Goal: Task Accomplishment & Management: Manage account settings

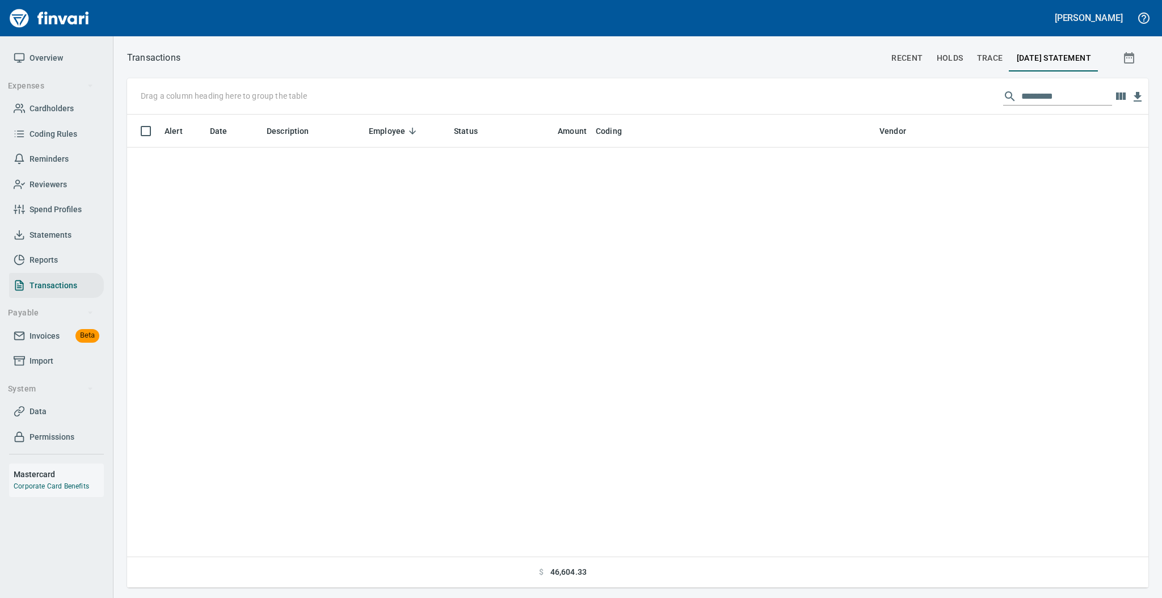
scroll to position [462, 997]
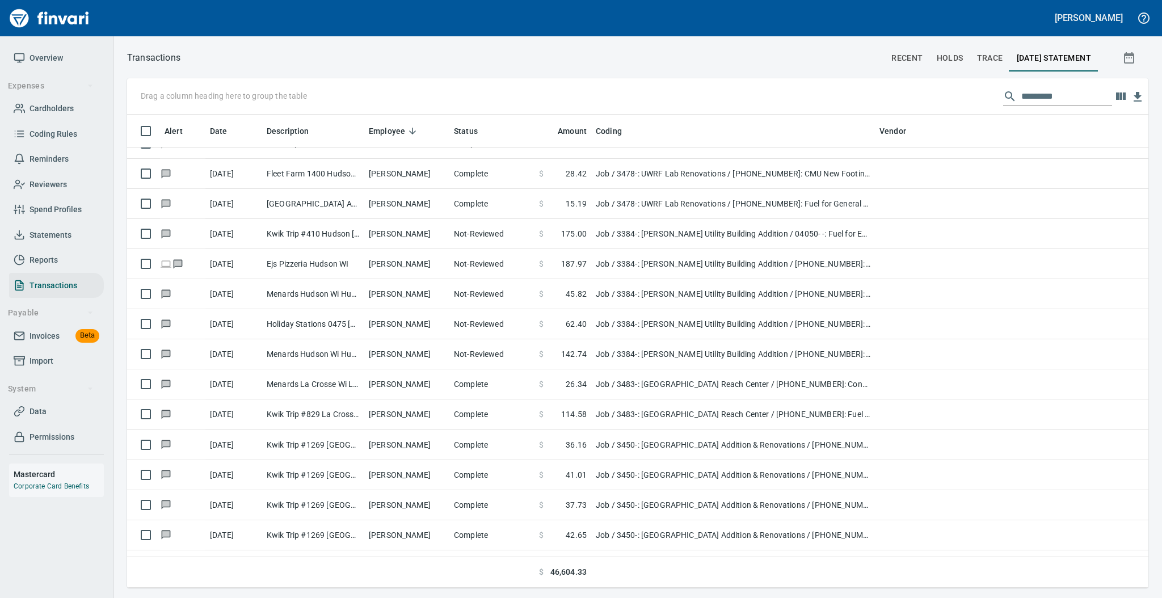
click at [49, 236] on span "Statements" at bounding box center [50, 235] width 42 height 14
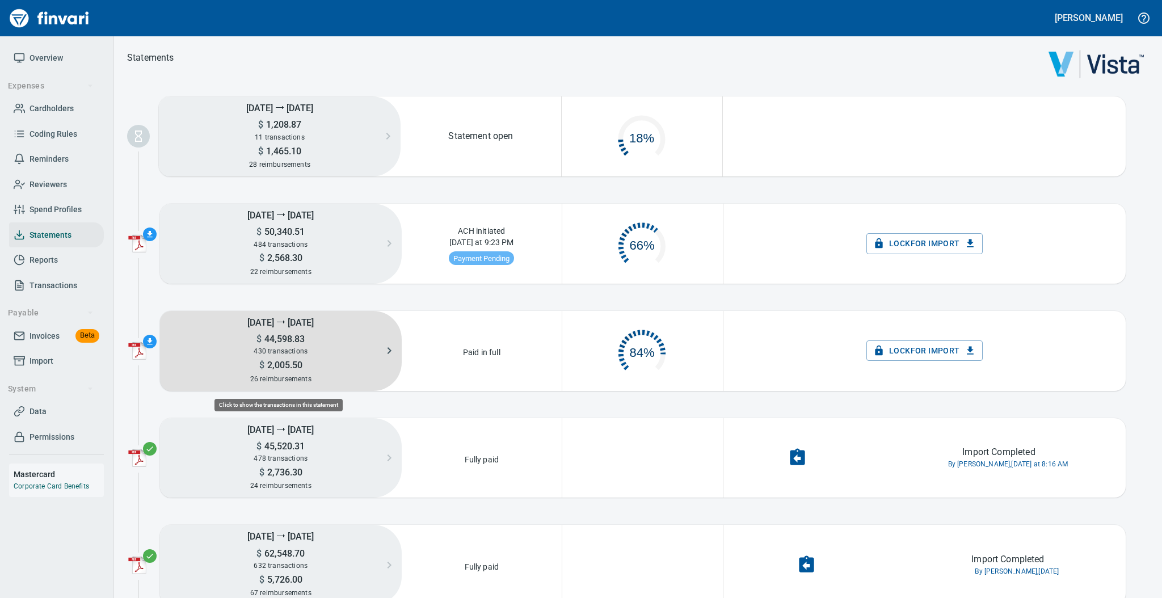
click at [303, 335] on h5 "$ 44,598.83" at bounding box center [281, 339] width 242 height 12
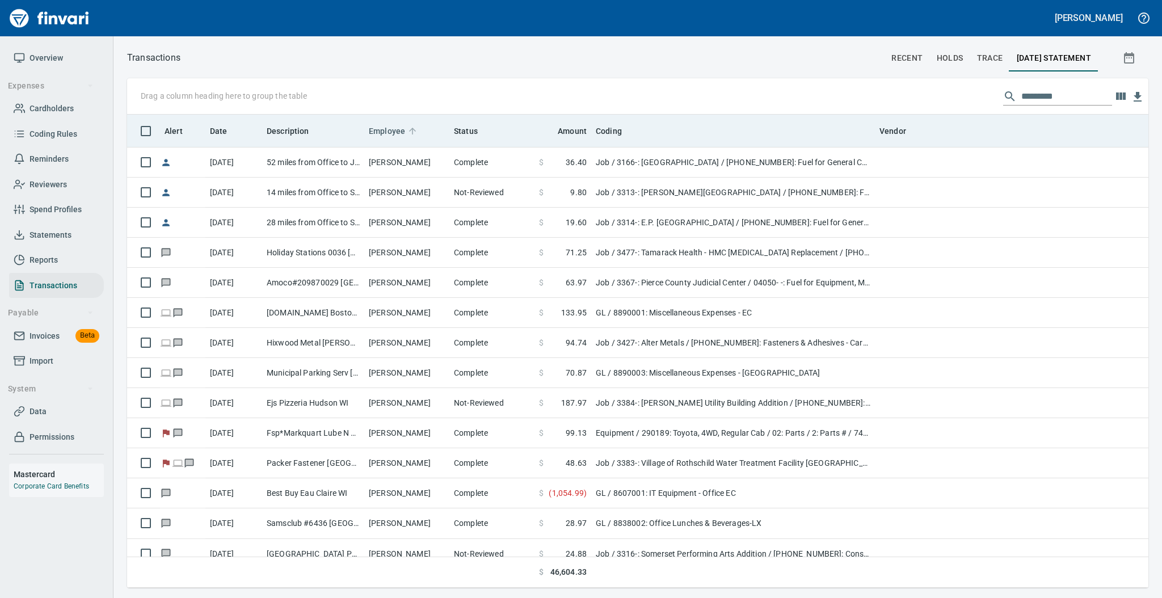
scroll to position [462, 997]
click at [410, 130] on icon at bounding box center [412, 131] width 10 height 10
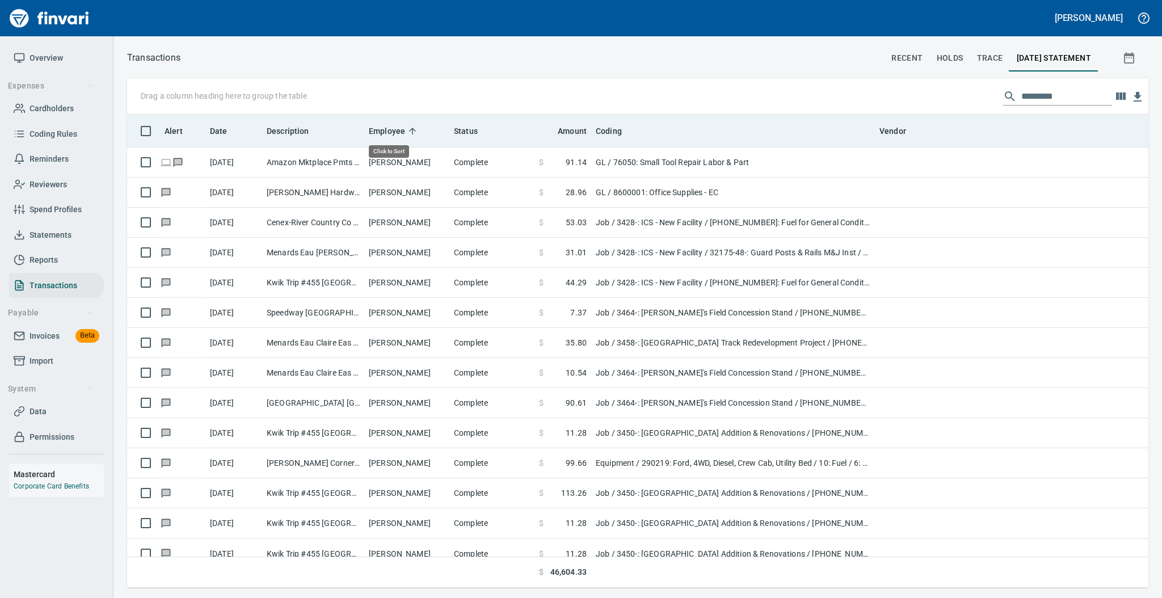
click at [410, 130] on icon at bounding box center [412, 131] width 10 height 10
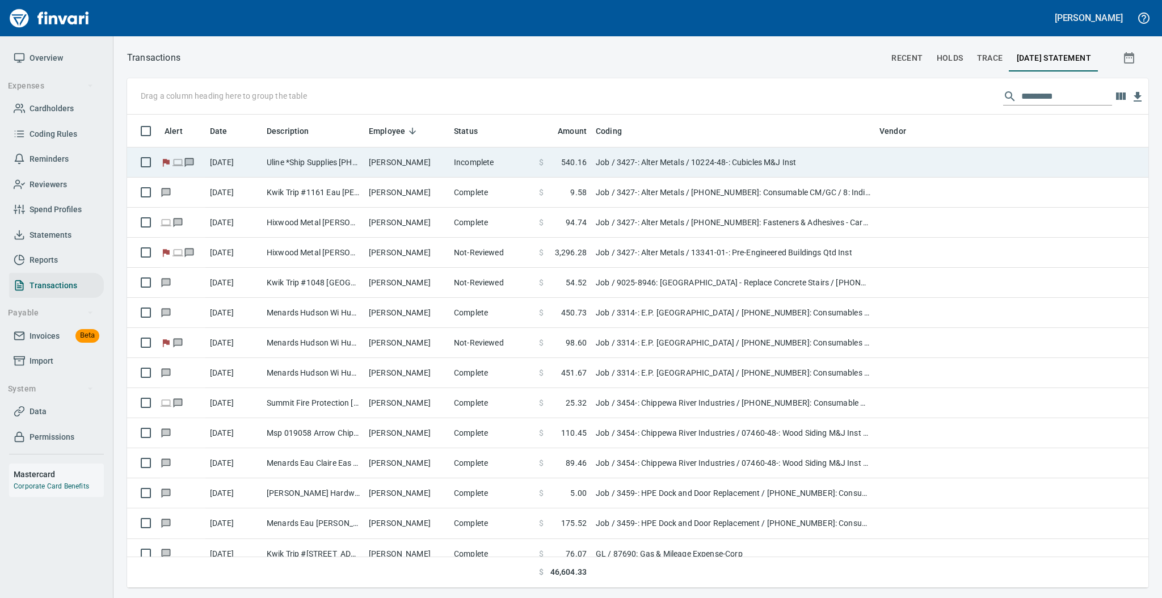
click at [421, 160] on td "[PERSON_NAME]" at bounding box center [406, 162] width 85 height 30
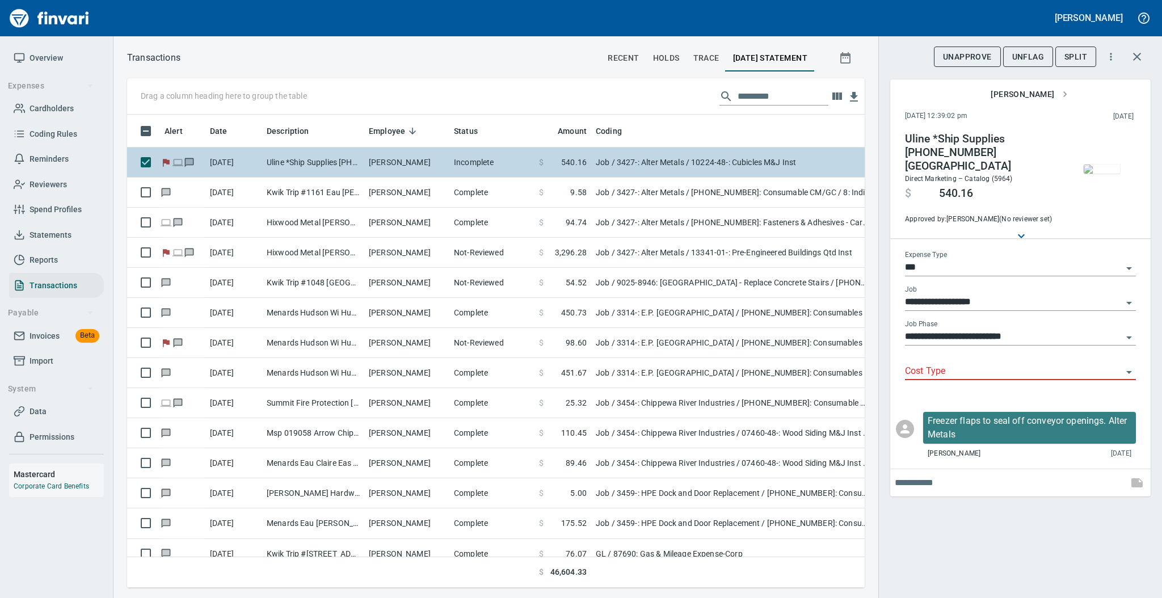
scroll to position [450, 714]
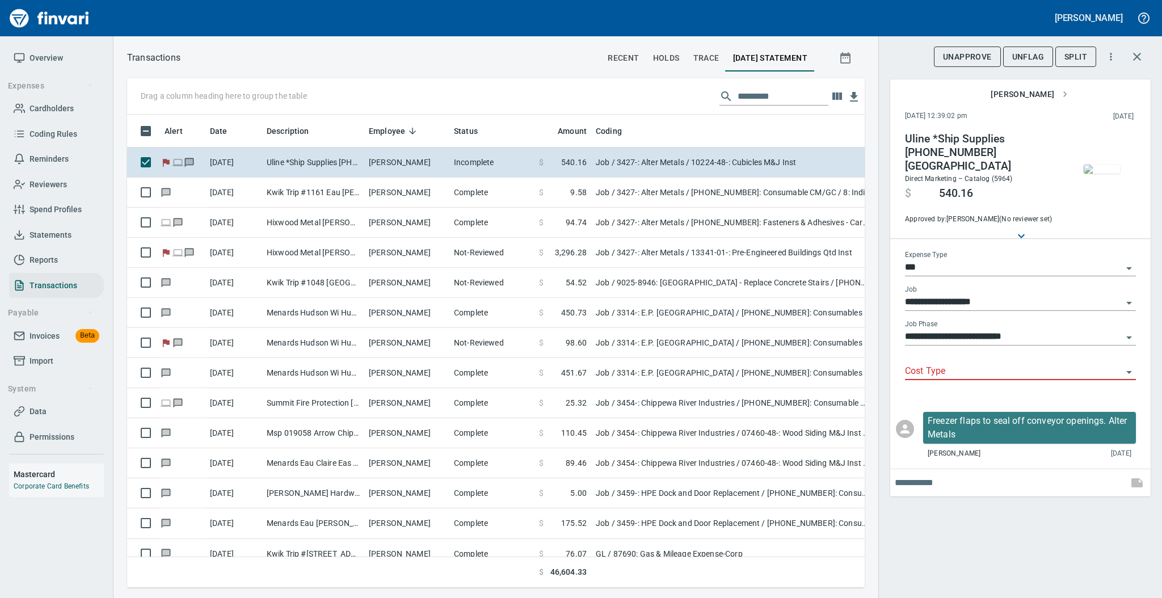
click at [942, 364] on input "Cost Type" at bounding box center [1013, 372] width 217 height 16
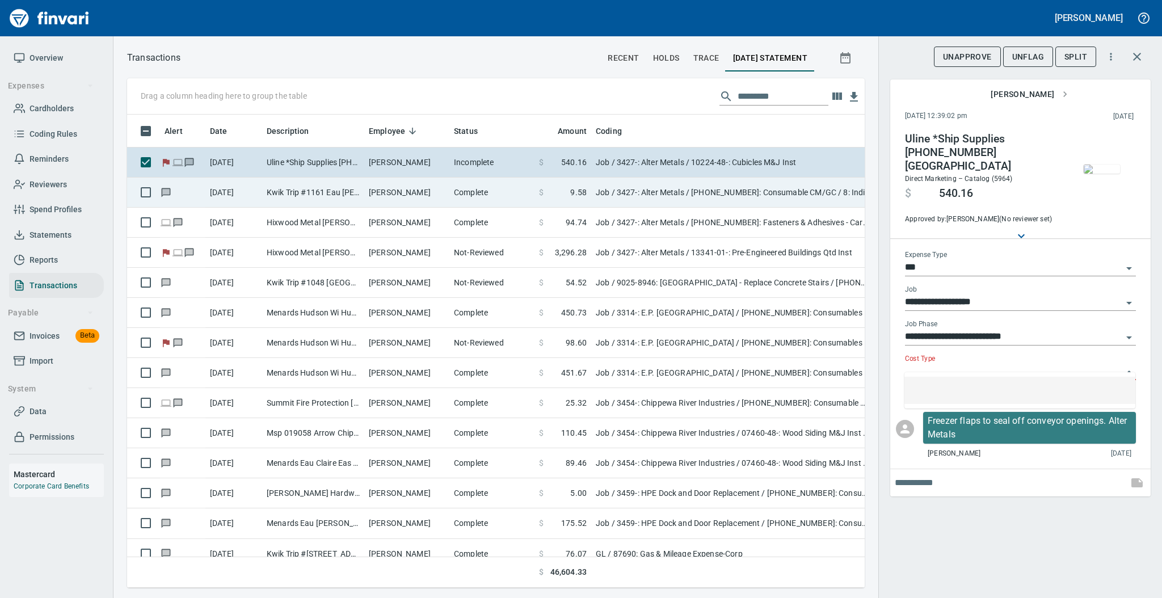
click at [455, 198] on td "Complete" at bounding box center [491, 193] width 85 height 30
type input "**********"
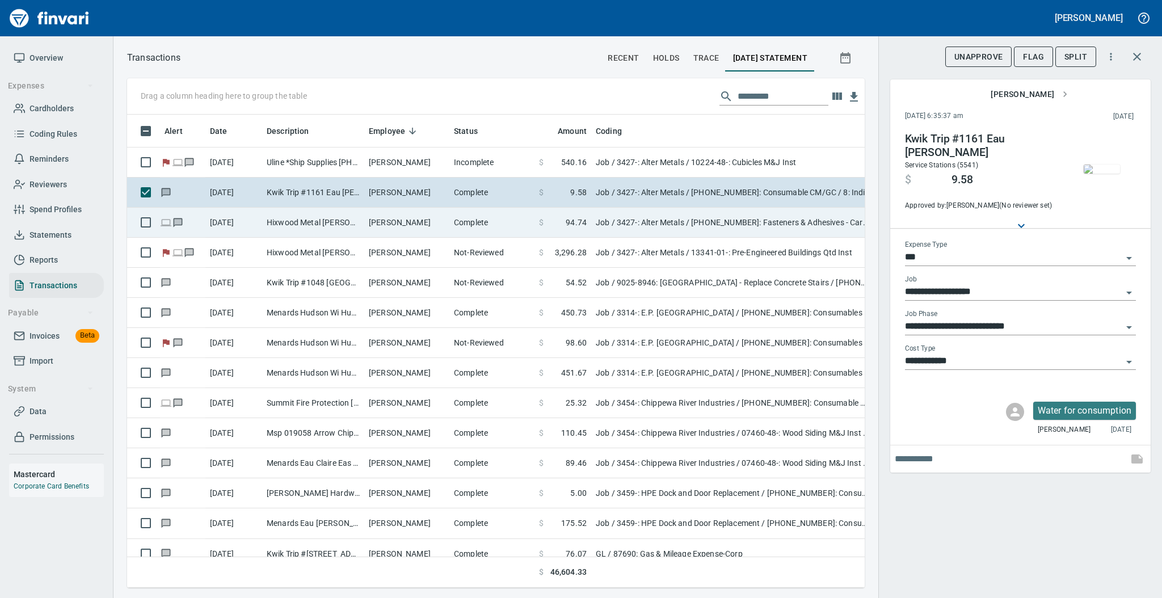
click at [455, 217] on td "Complete" at bounding box center [491, 223] width 85 height 30
type input "**********"
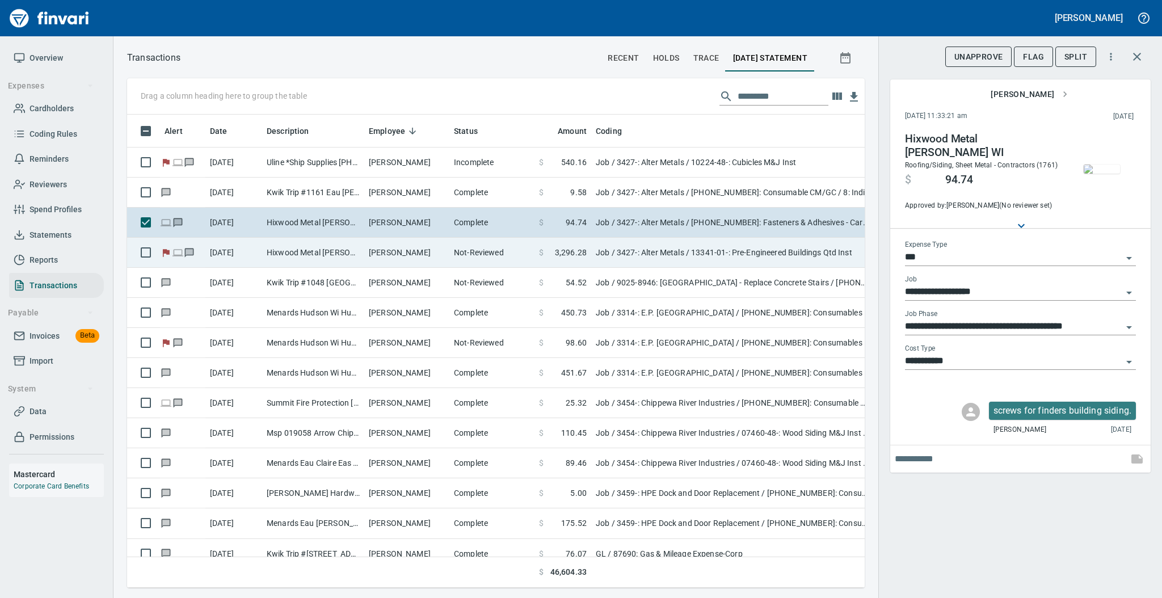
click at [455, 247] on td "Not-Reviewed" at bounding box center [491, 253] width 85 height 30
type input "**********"
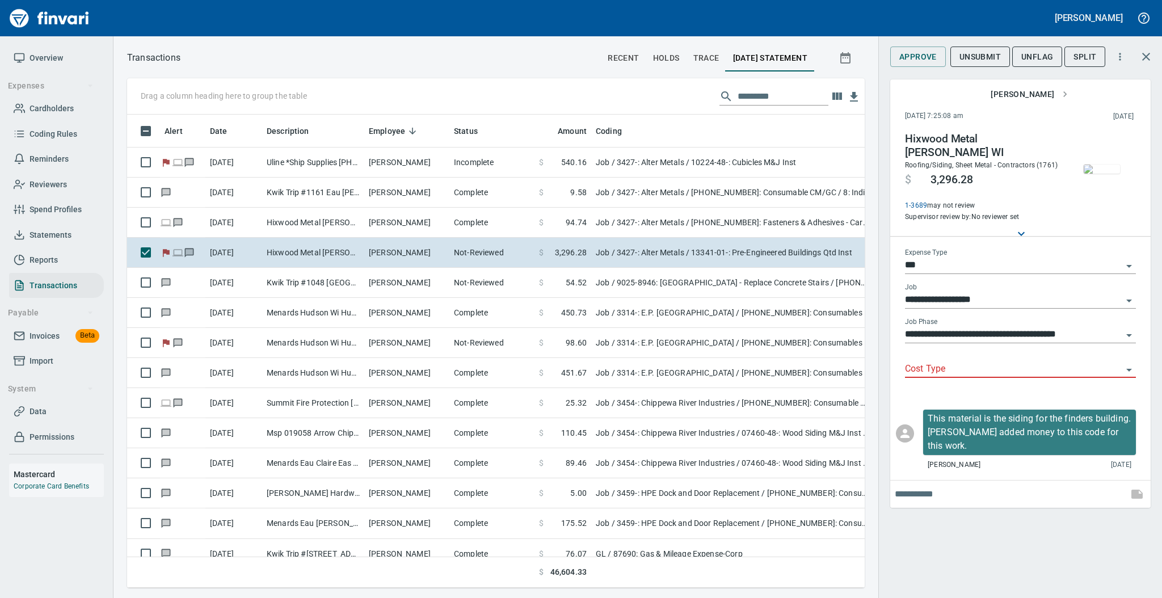
scroll to position [450, 714]
click at [922, 361] on input "Cost Type" at bounding box center [1013, 369] width 217 height 16
click at [960, 517] on div "**********" at bounding box center [1020, 299] width 284 height 598
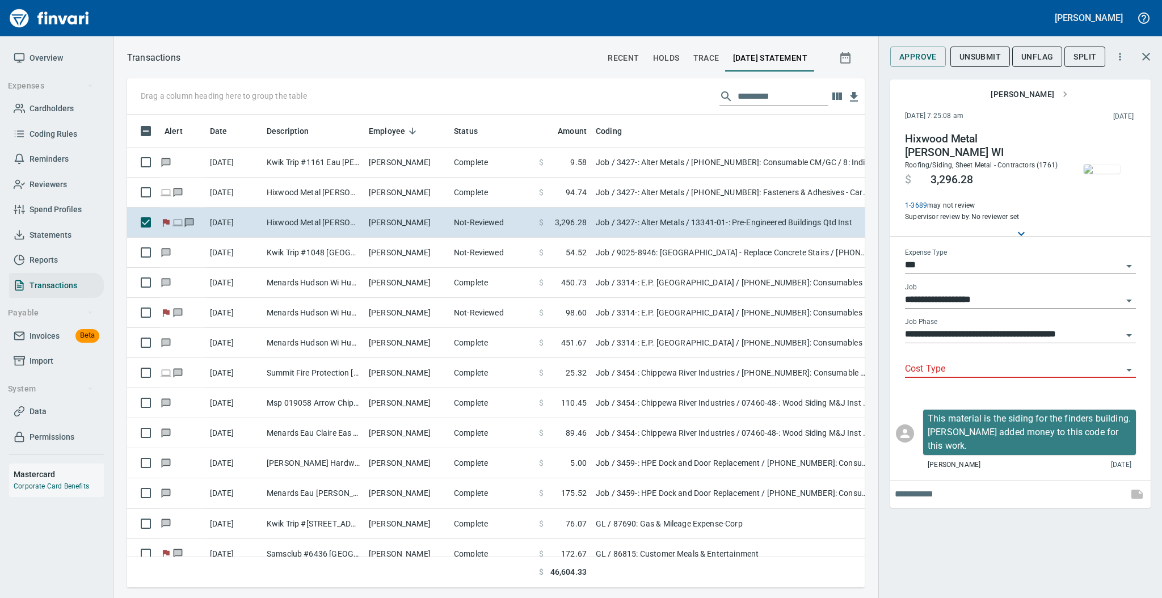
scroll to position [60, 0]
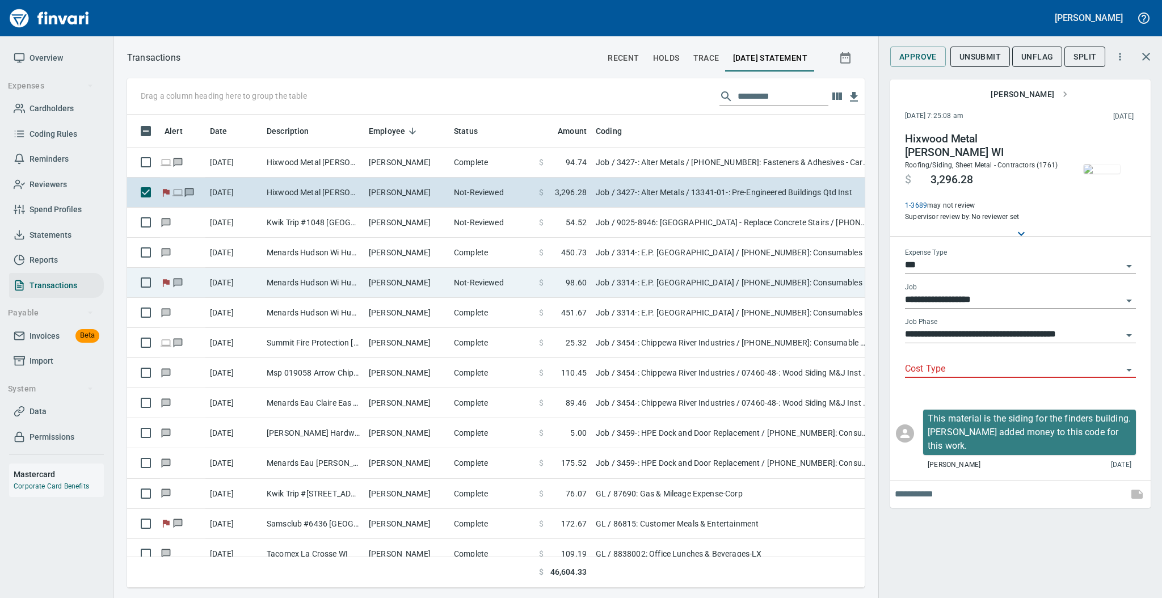
click at [398, 288] on td "[PERSON_NAME]" at bounding box center [406, 283] width 85 height 30
type input "**********"
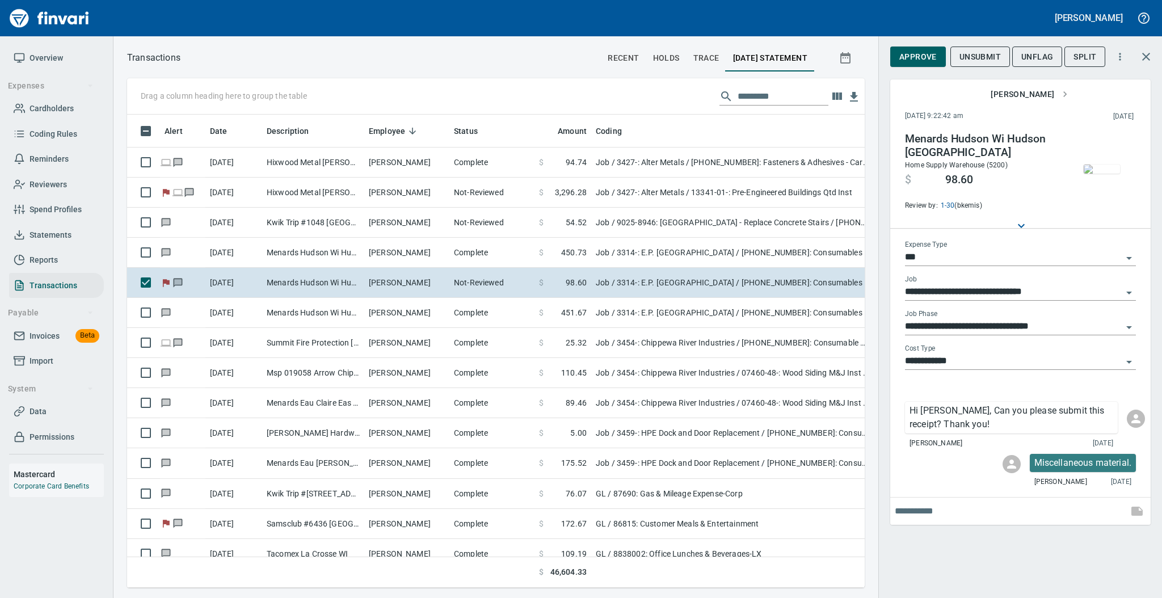
scroll to position [450, 714]
click at [927, 56] on span "Approve" at bounding box center [917, 57] width 37 height 14
click at [1024, 60] on span "UnFlag" at bounding box center [1028, 57] width 32 height 14
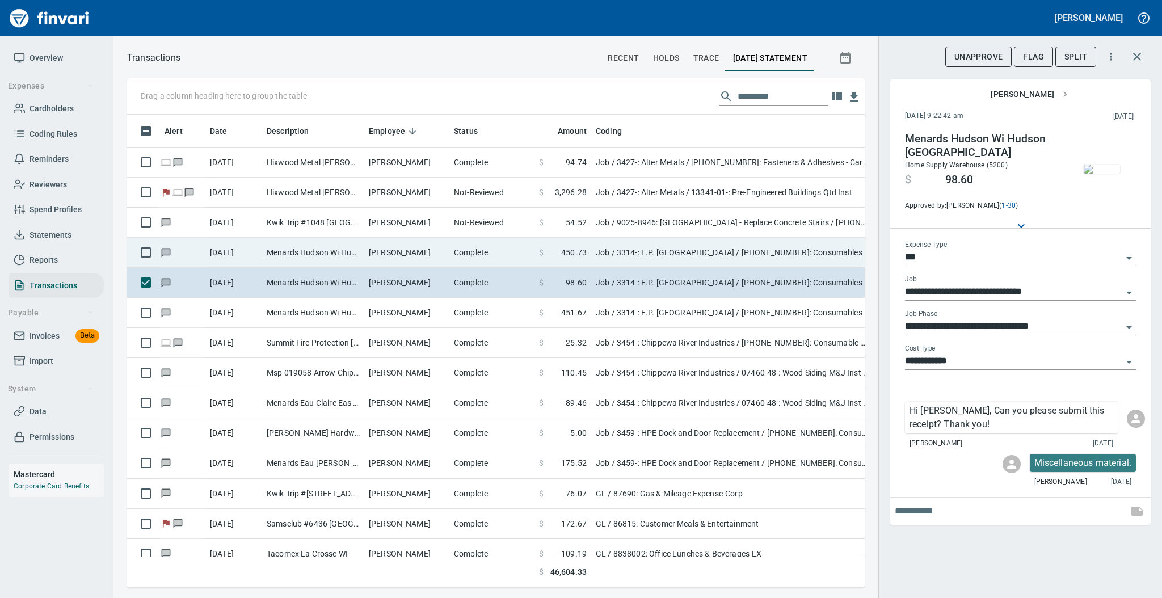
click at [517, 245] on td "Complete" at bounding box center [491, 253] width 85 height 30
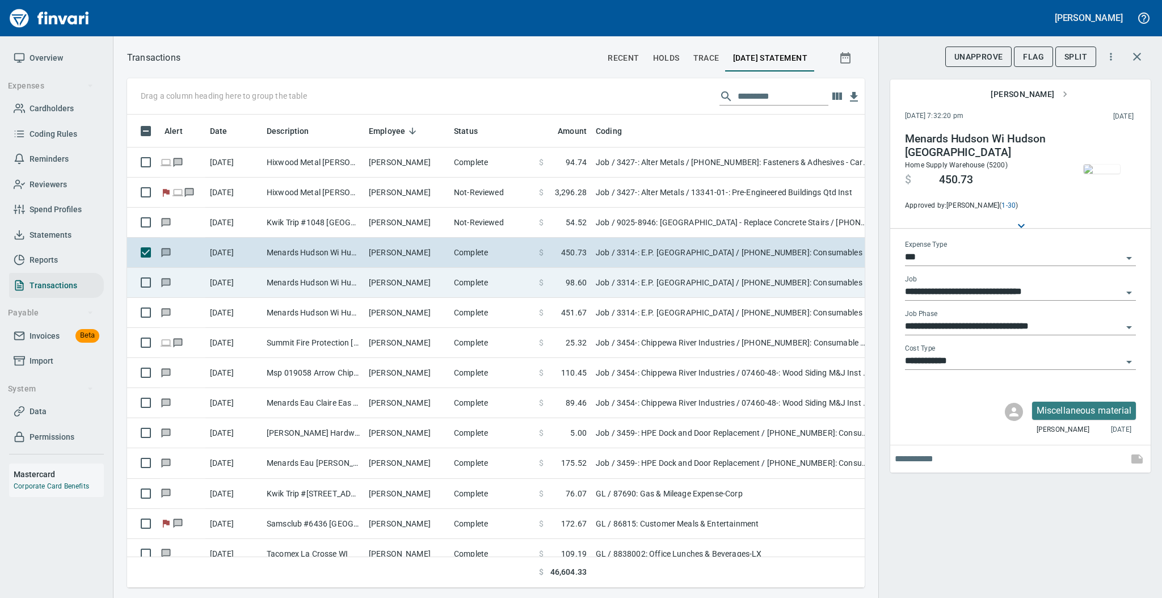
click at [500, 278] on td "Complete" at bounding box center [491, 283] width 85 height 30
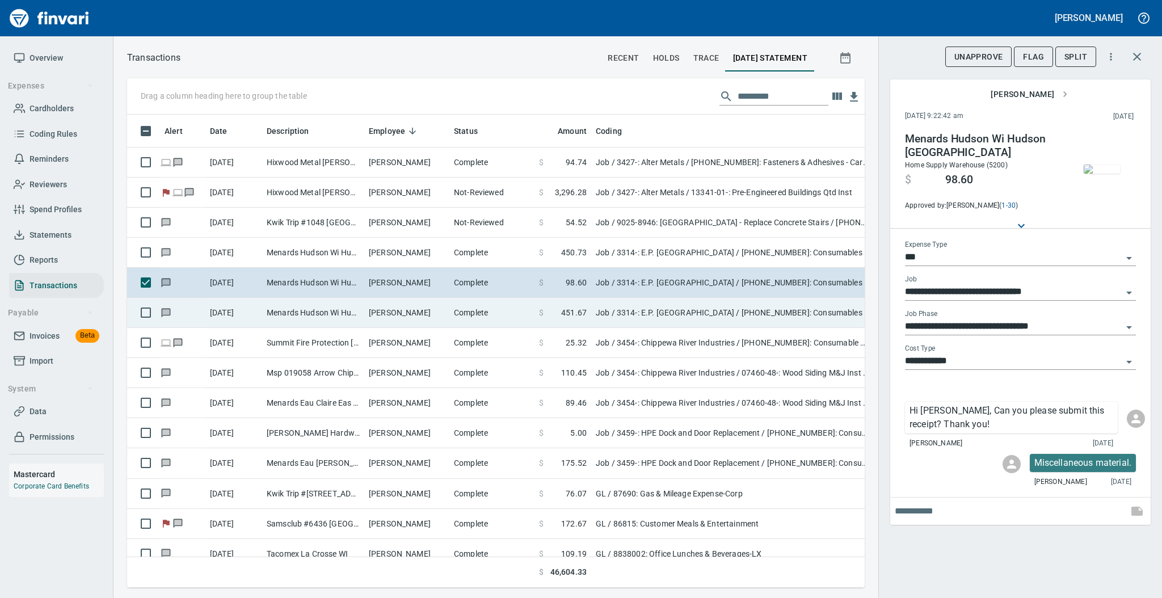
click at [495, 314] on td "Complete" at bounding box center [491, 313] width 85 height 30
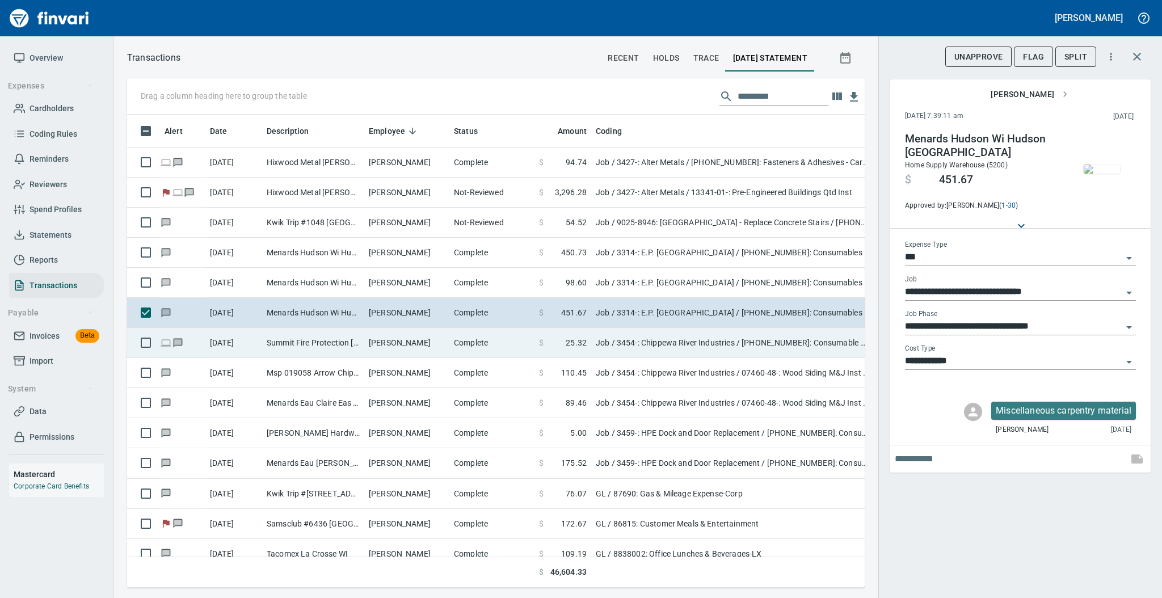
click at [492, 343] on td "Complete" at bounding box center [491, 343] width 85 height 30
type input "**********"
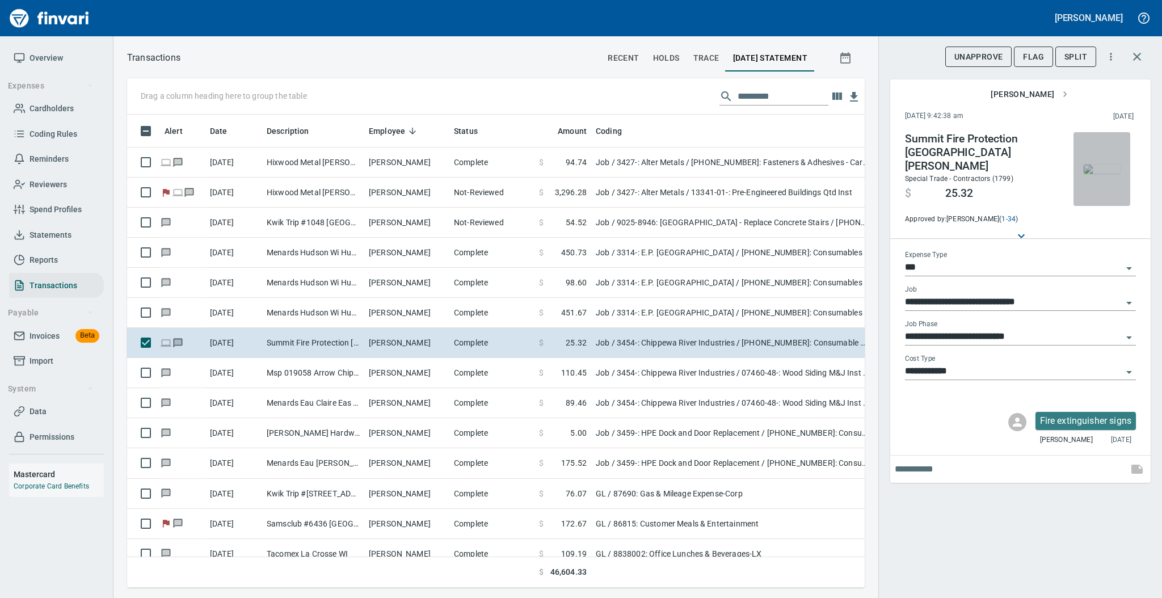
click at [1098, 164] on img "button" at bounding box center [1101, 168] width 36 height 9
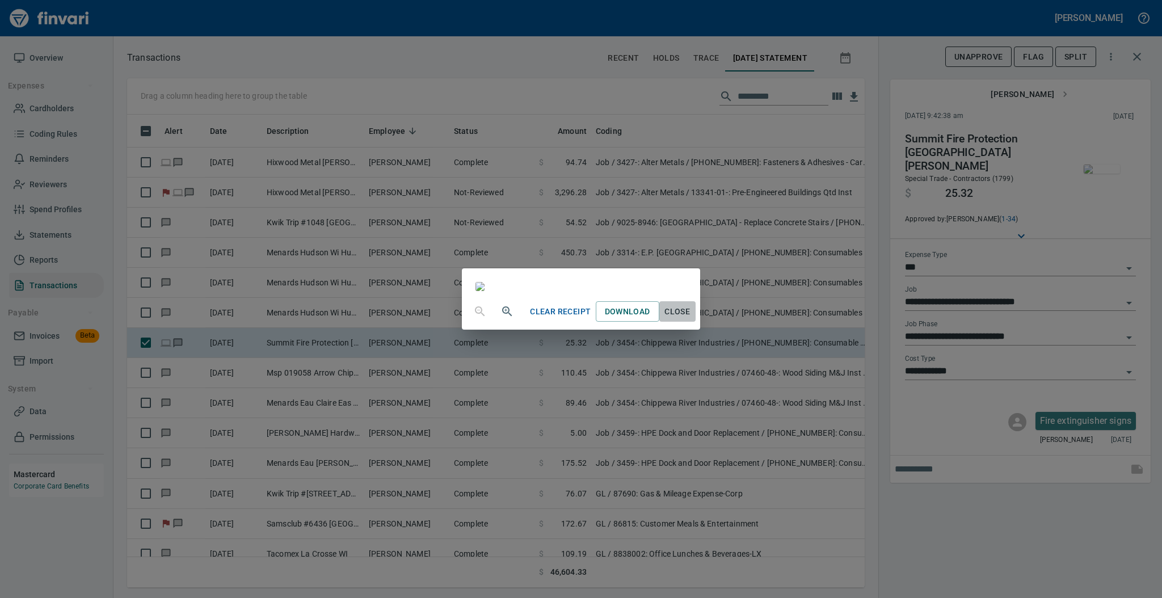
click at [691, 319] on span "Close" at bounding box center [677, 312] width 27 height 14
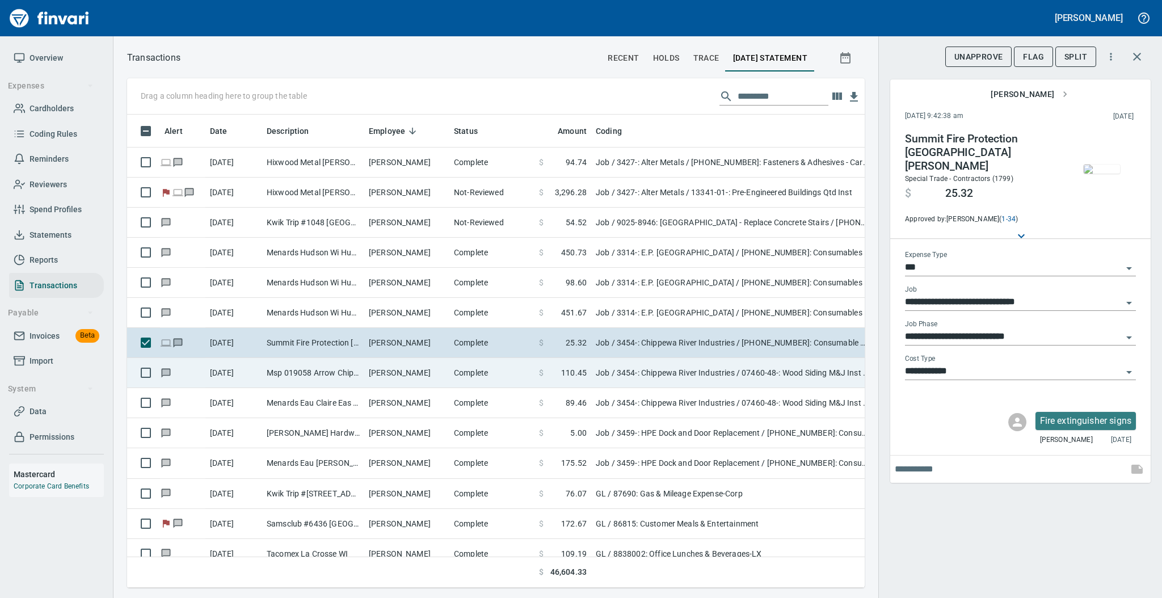
click at [469, 368] on td "Complete" at bounding box center [491, 373] width 85 height 30
type input "**********"
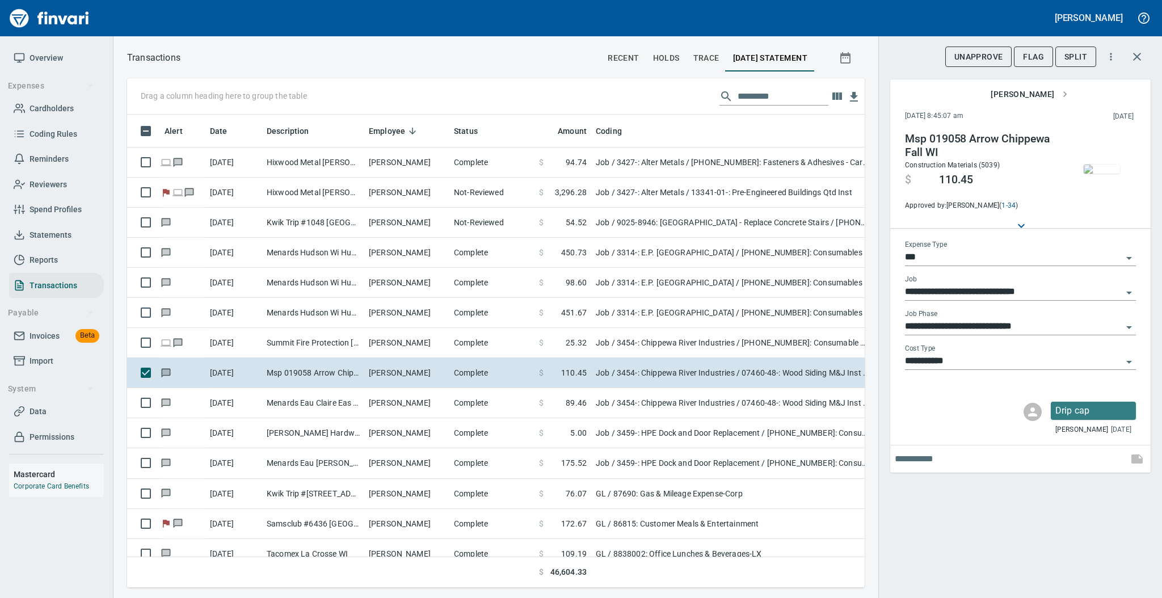
click at [1092, 164] on img "button" at bounding box center [1101, 168] width 36 height 9
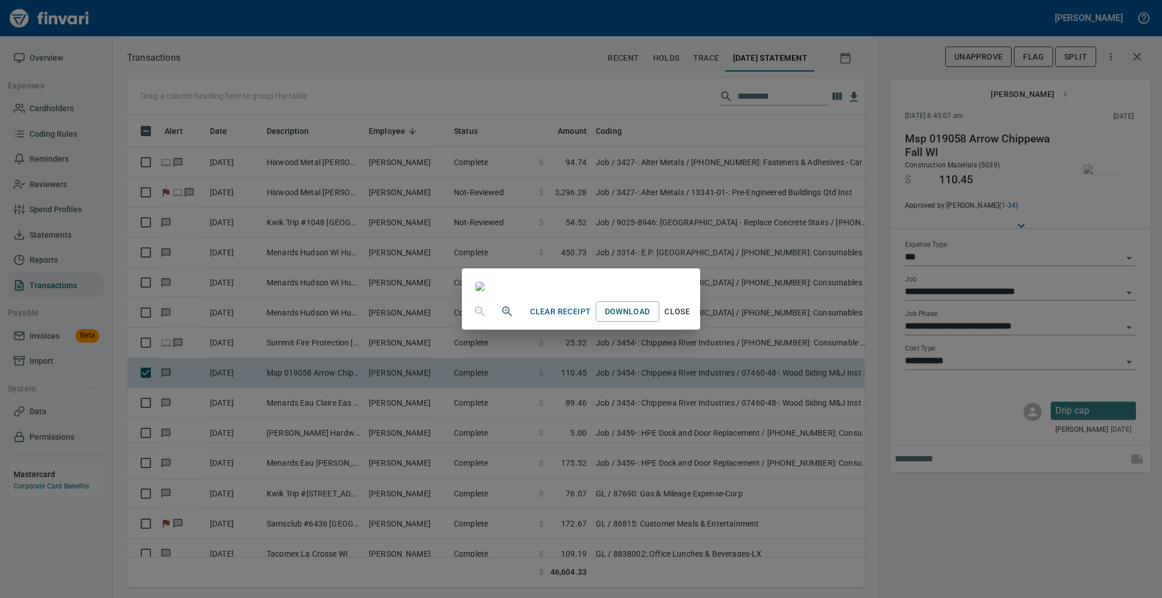
click at [691, 319] on span "Close" at bounding box center [677, 312] width 27 height 14
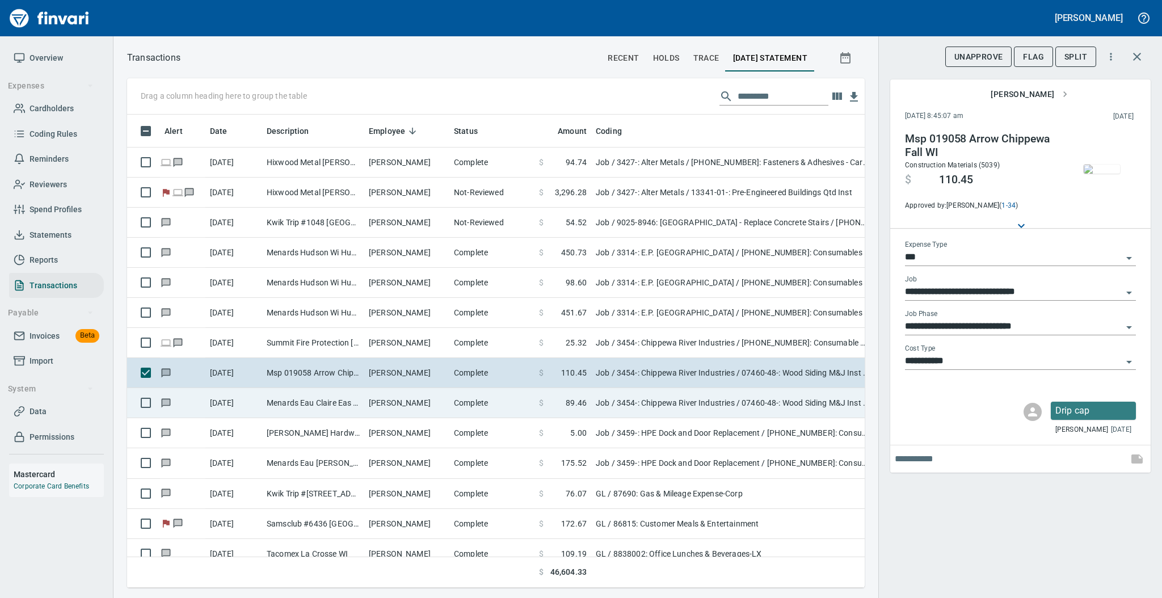
click at [412, 402] on td "[PERSON_NAME]" at bounding box center [406, 403] width 85 height 30
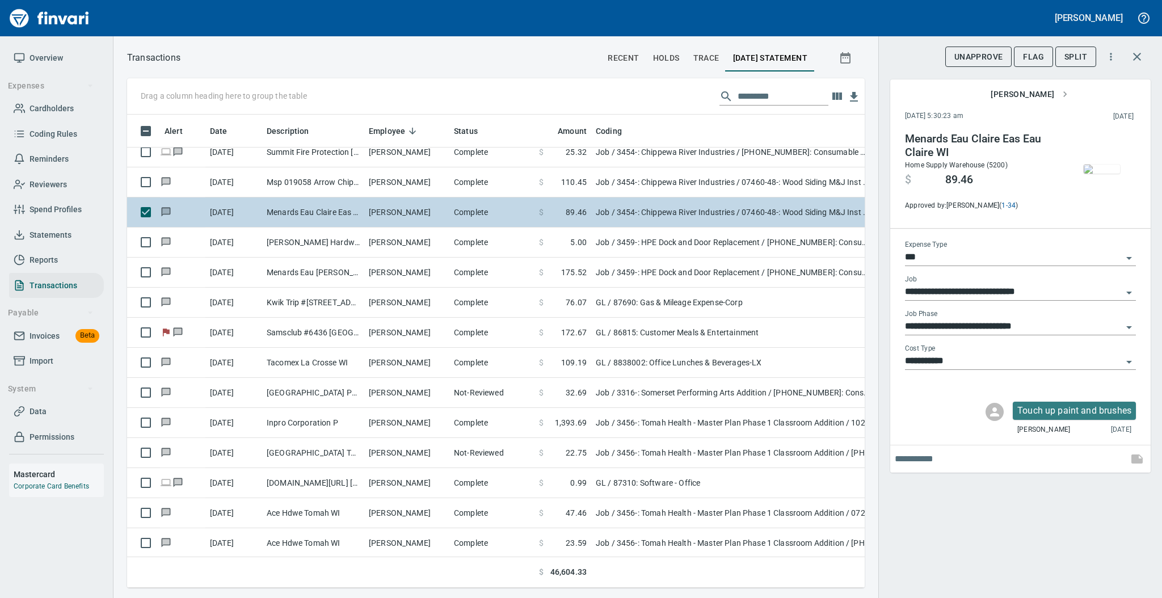
scroll to position [263, 0]
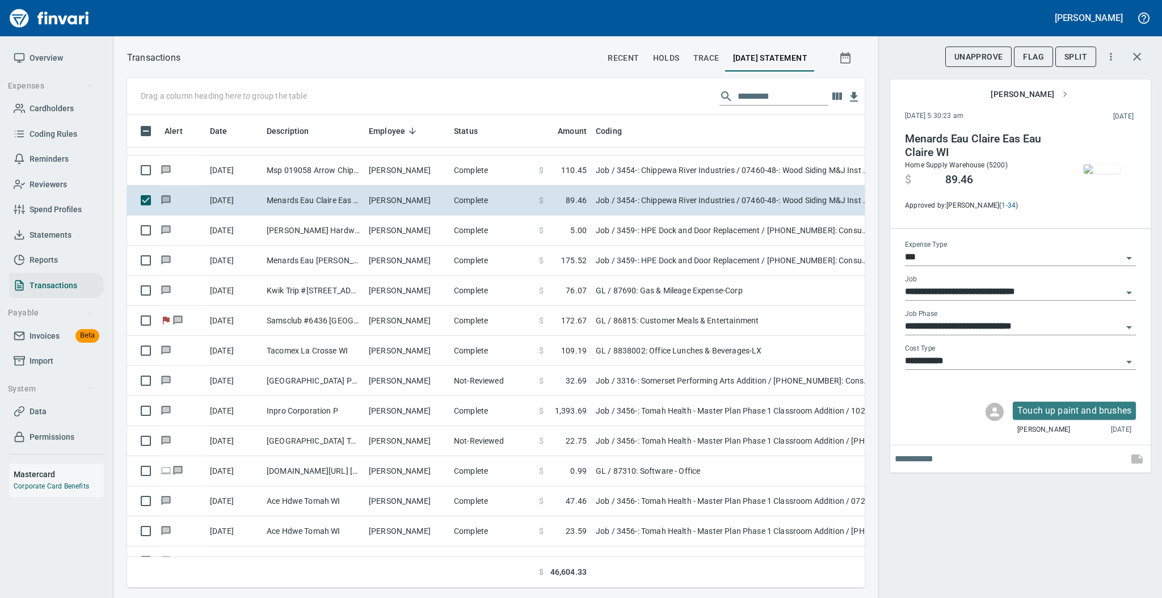
click at [1103, 166] on img "button" at bounding box center [1101, 168] width 36 height 9
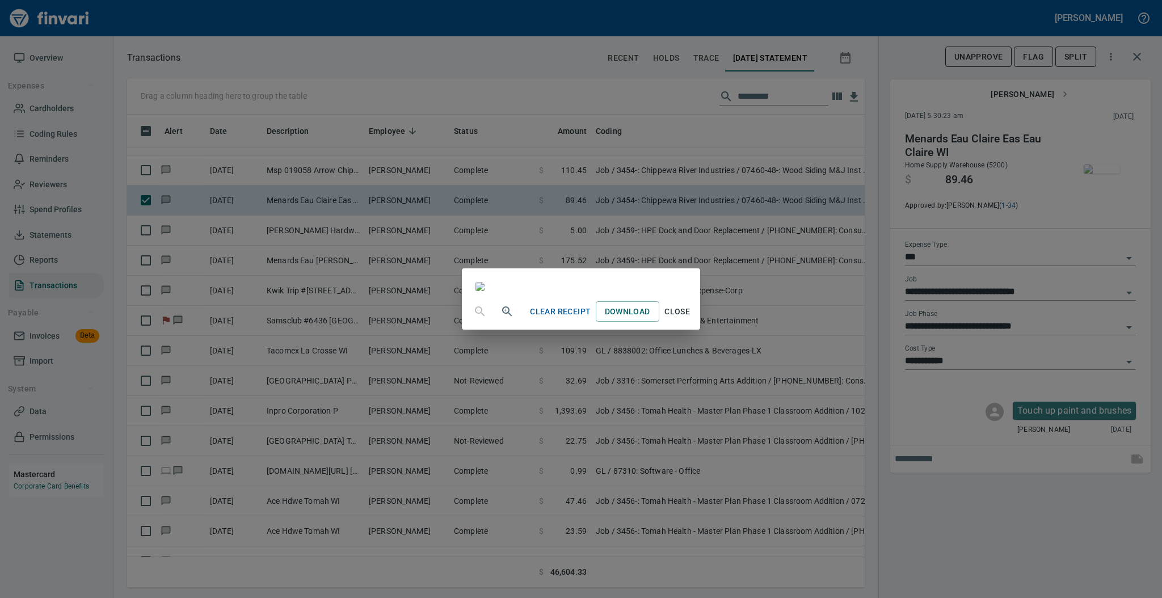
click at [691, 319] on span "Close" at bounding box center [677, 312] width 27 height 14
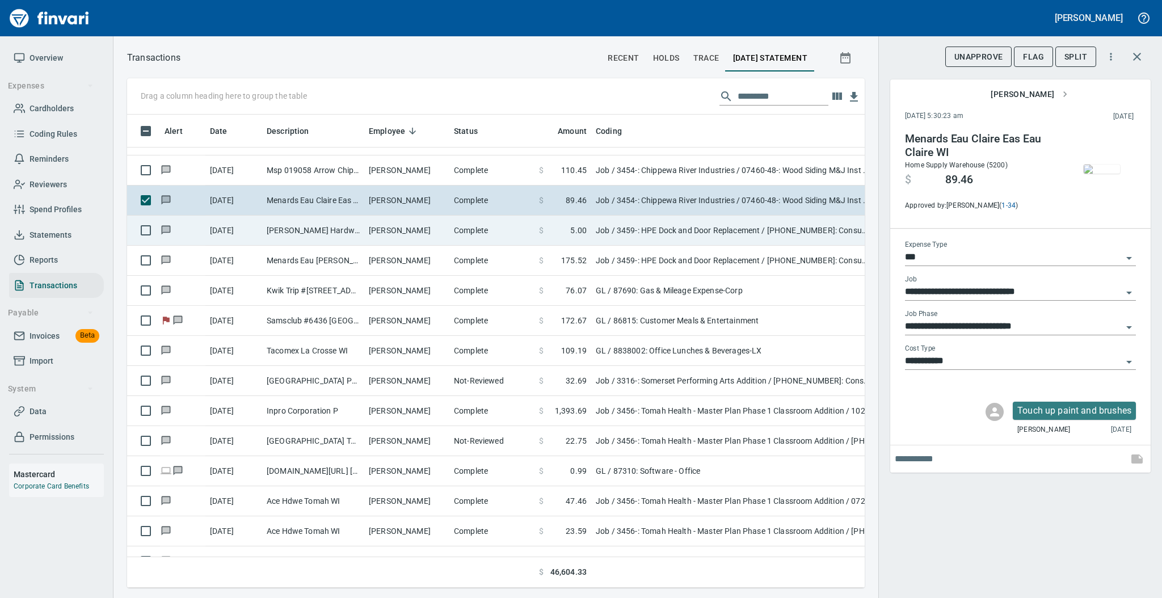
click at [372, 233] on td "[PERSON_NAME]" at bounding box center [406, 231] width 85 height 30
type input "**********"
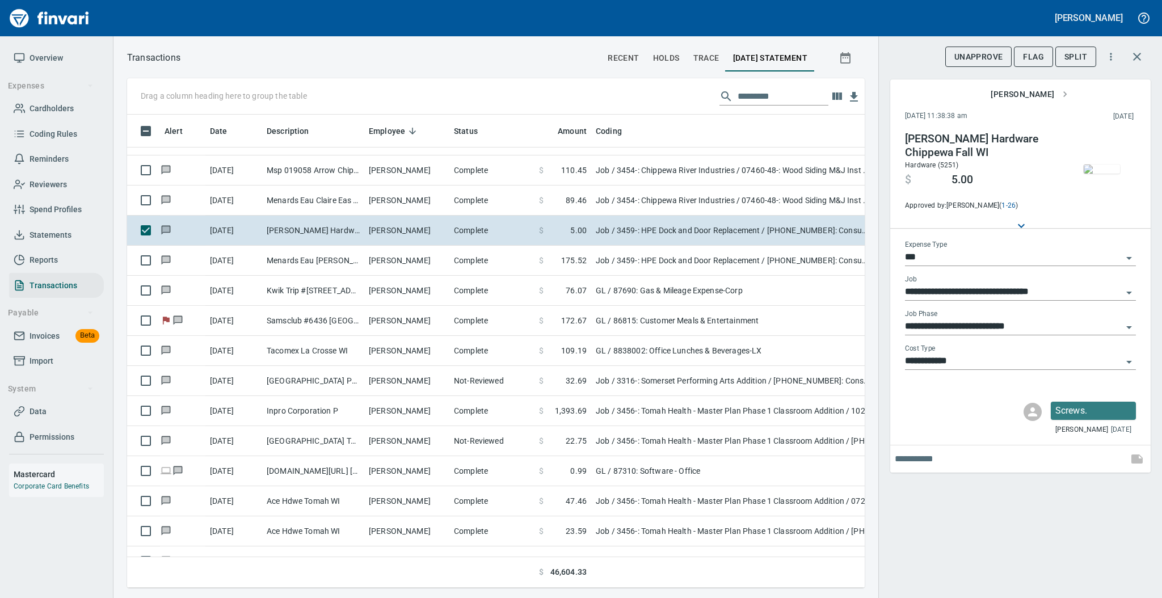
click at [1099, 164] on img "button" at bounding box center [1101, 168] width 36 height 9
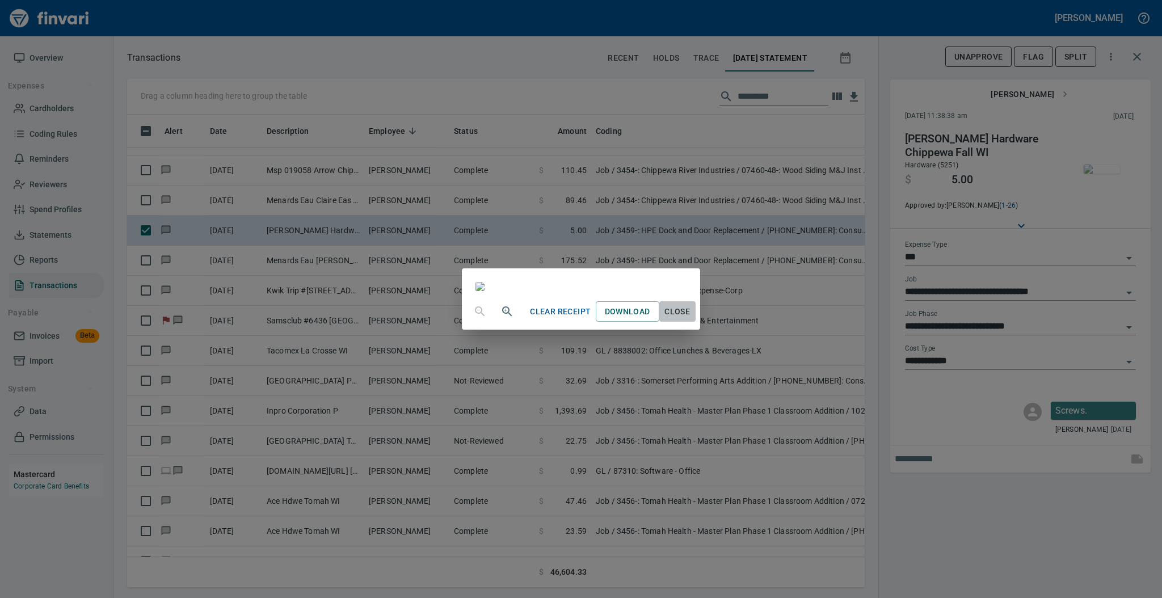
click at [691, 319] on span "Close" at bounding box center [677, 312] width 27 height 14
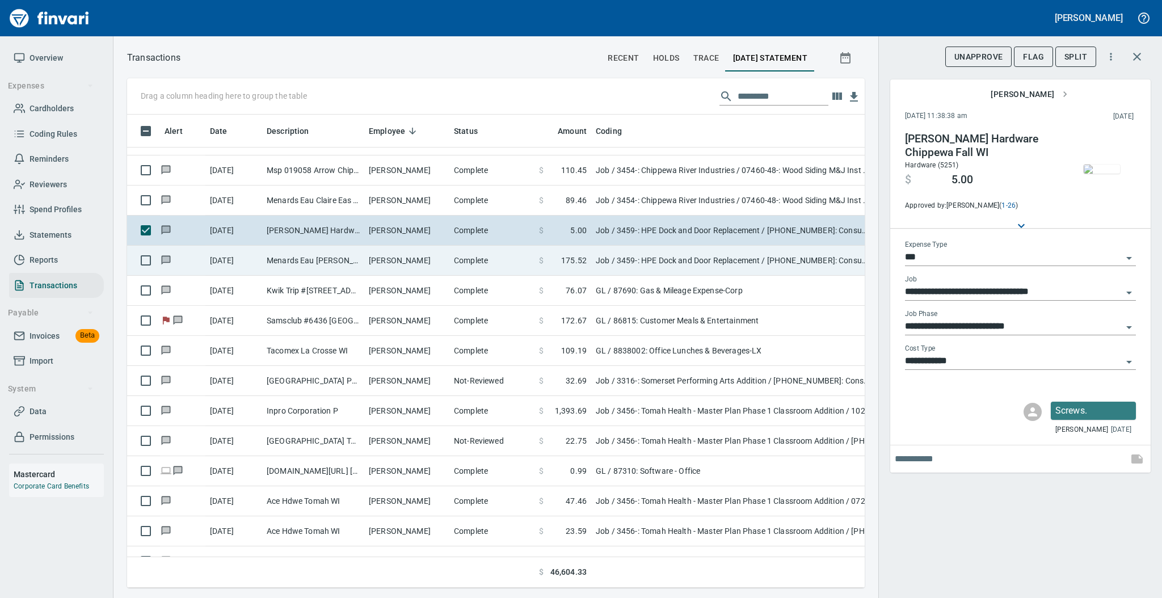
click at [410, 260] on td "[PERSON_NAME]" at bounding box center [406, 261] width 85 height 30
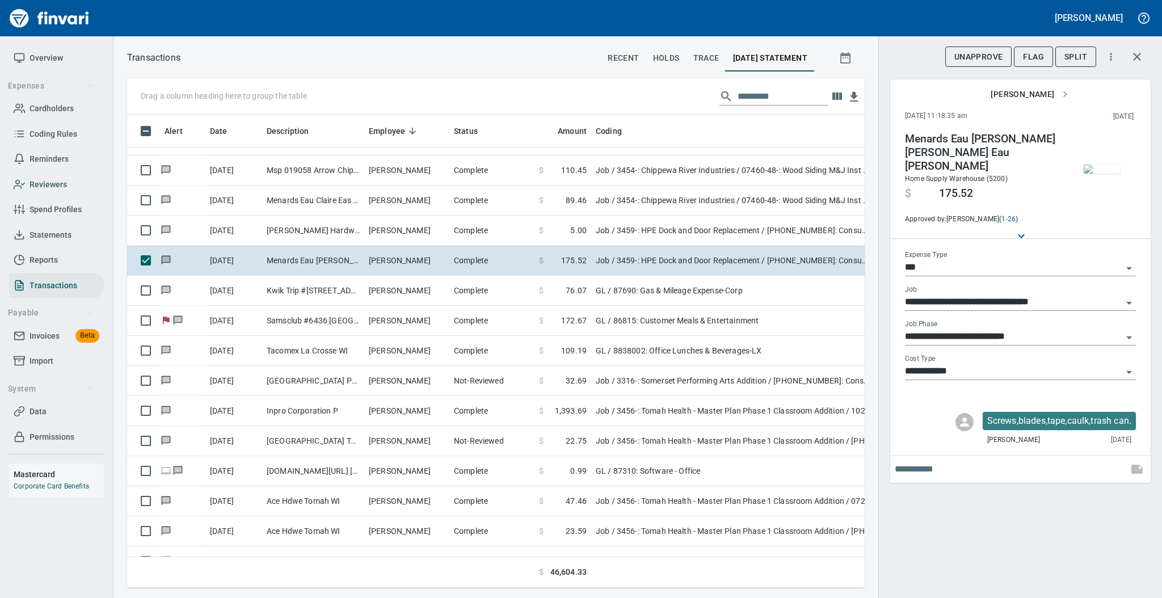
click at [1082, 170] on span "button" at bounding box center [1102, 168] width 48 height 9
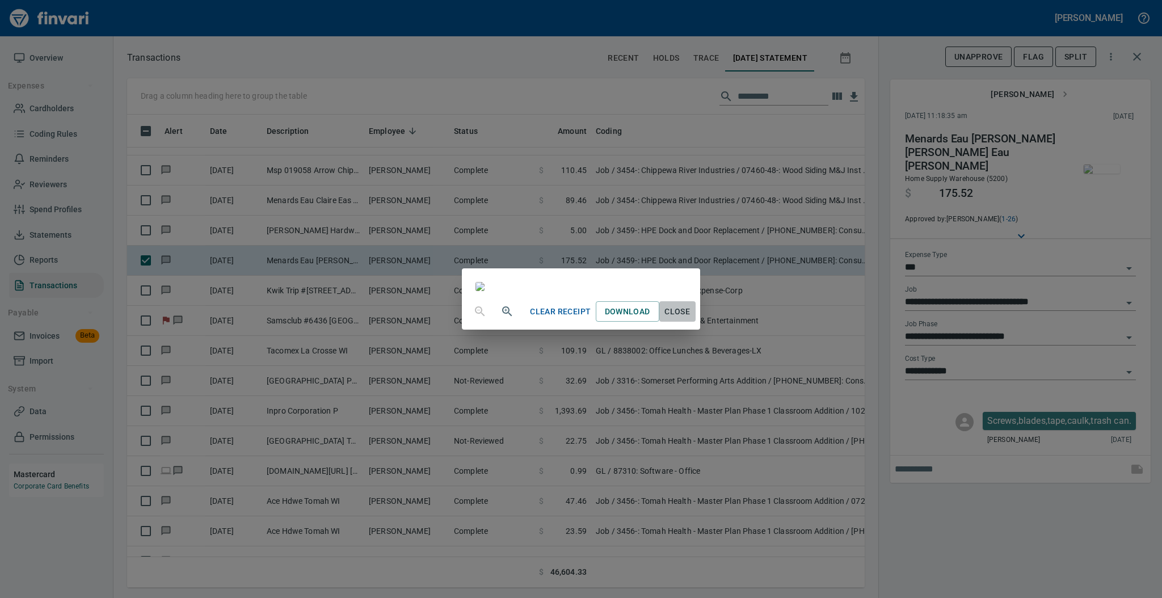
click at [691, 319] on span "Close" at bounding box center [677, 312] width 27 height 14
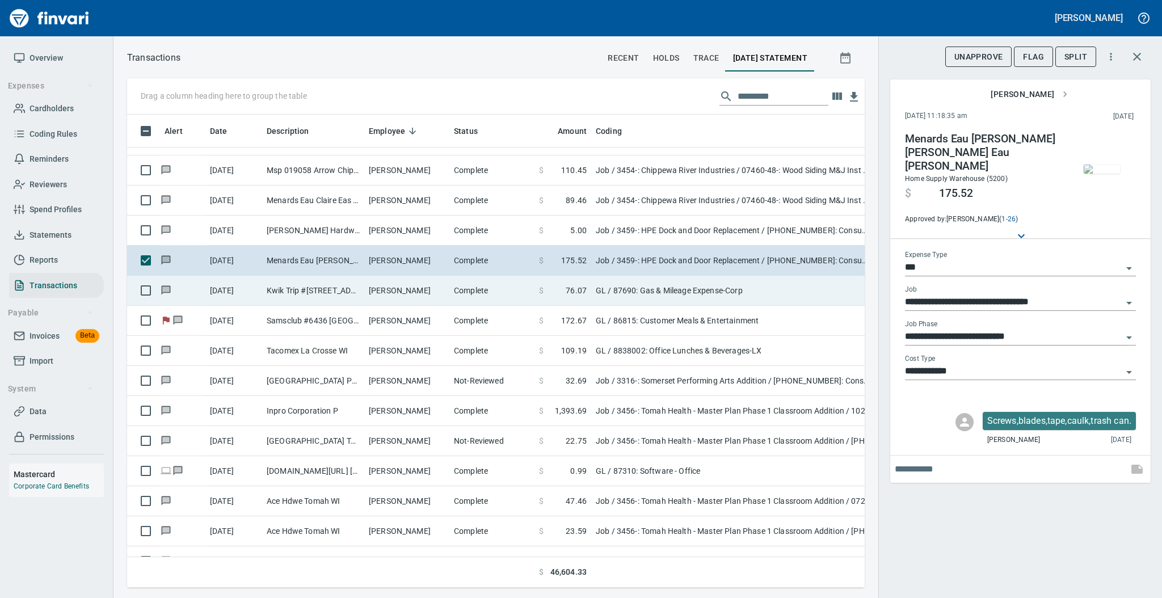
click at [428, 296] on td "[PERSON_NAME]" at bounding box center [406, 291] width 85 height 30
type input "**"
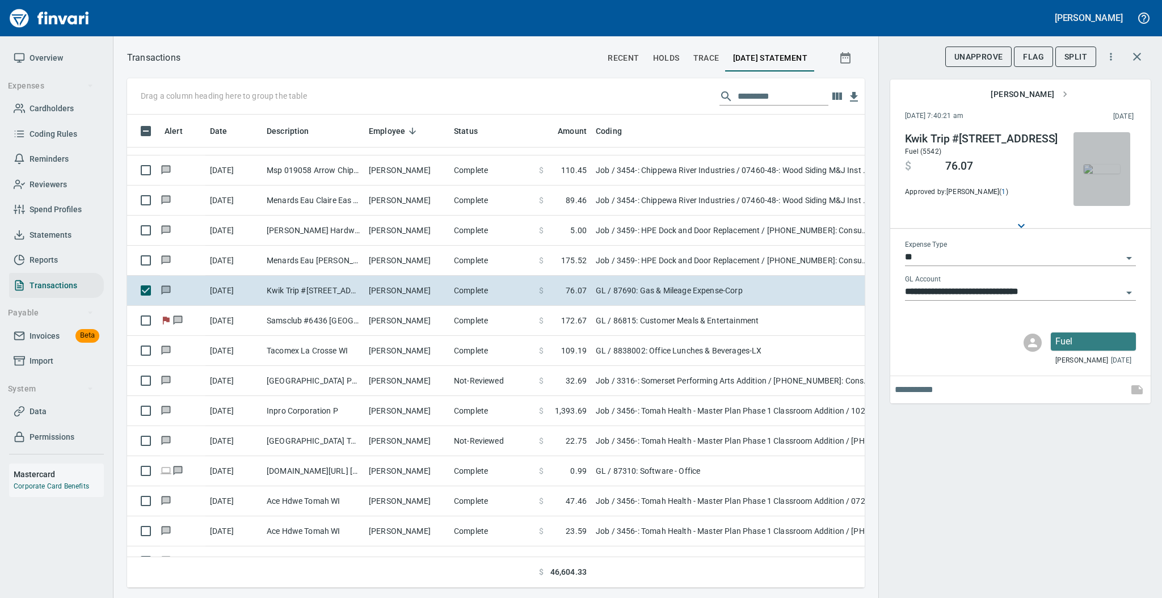
click at [1103, 167] on img "button" at bounding box center [1101, 168] width 36 height 9
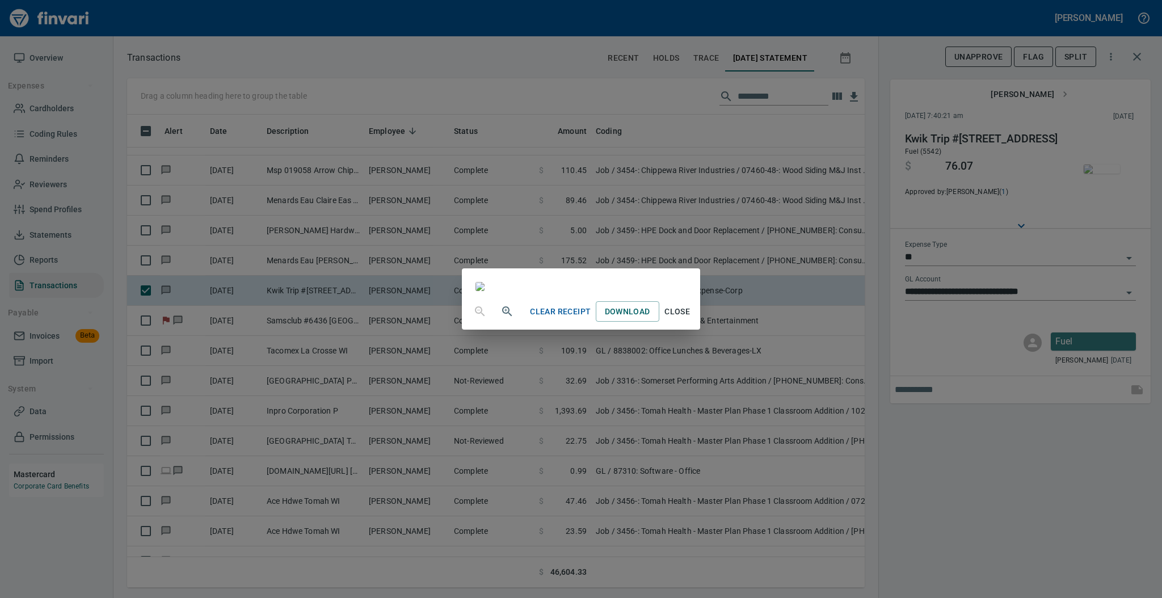
click at [691, 319] on span "Close" at bounding box center [677, 312] width 27 height 14
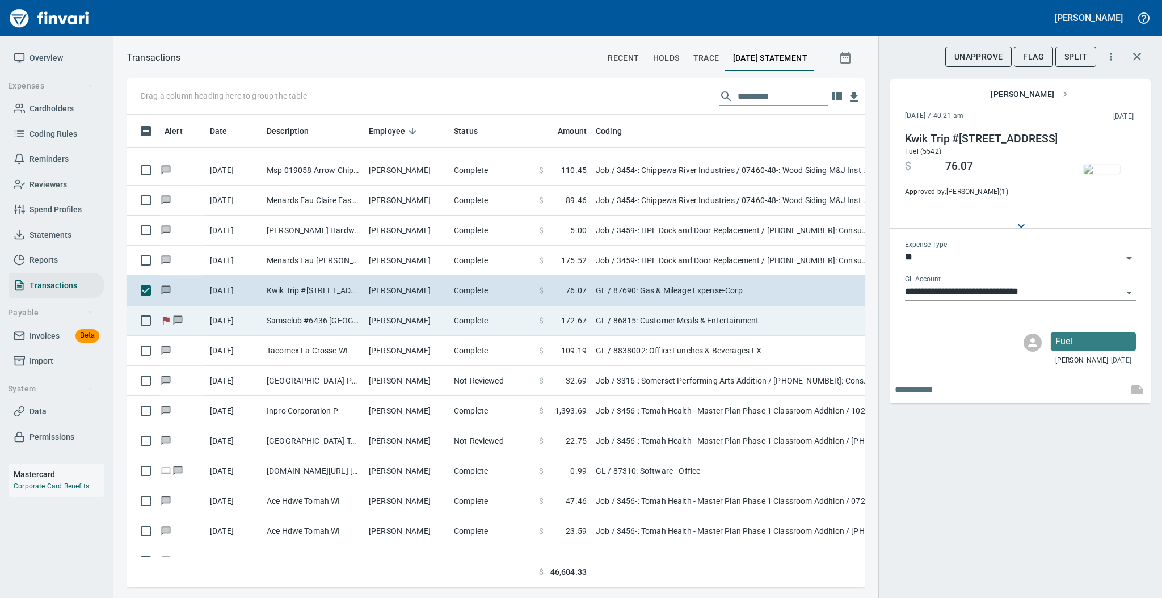
click at [406, 321] on td "[PERSON_NAME]" at bounding box center [406, 321] width 85 height 30
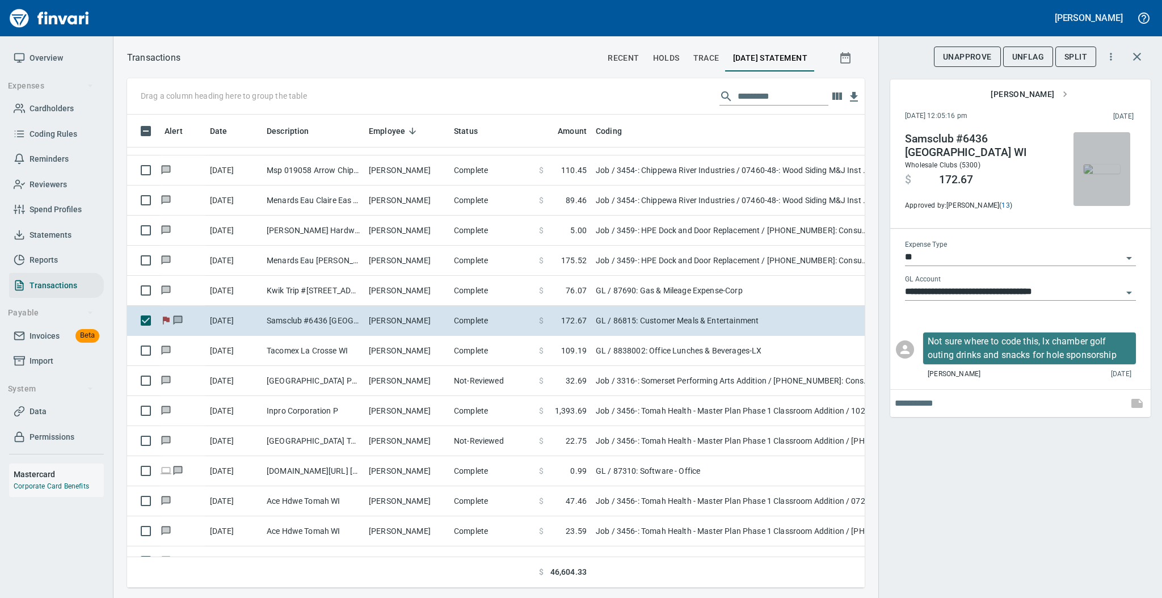
click at [1097, 164] on img "button" at bounding box center [1101, 168] width 36 height 9
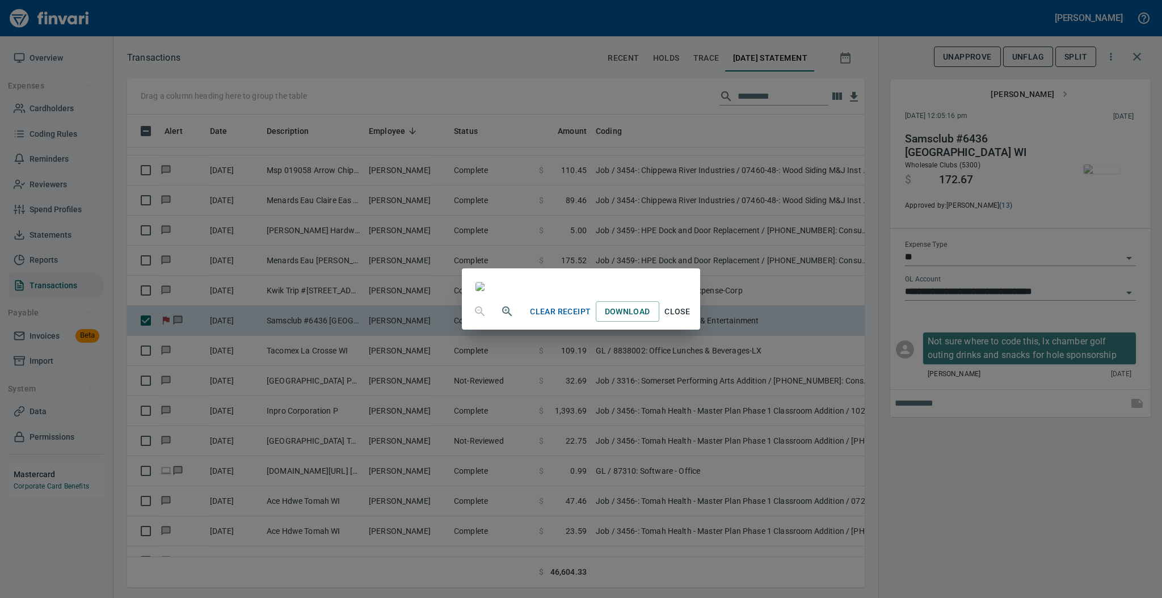
click at [695, 322] on button "Close" at bounding box center [677, 311] width 36 height 21
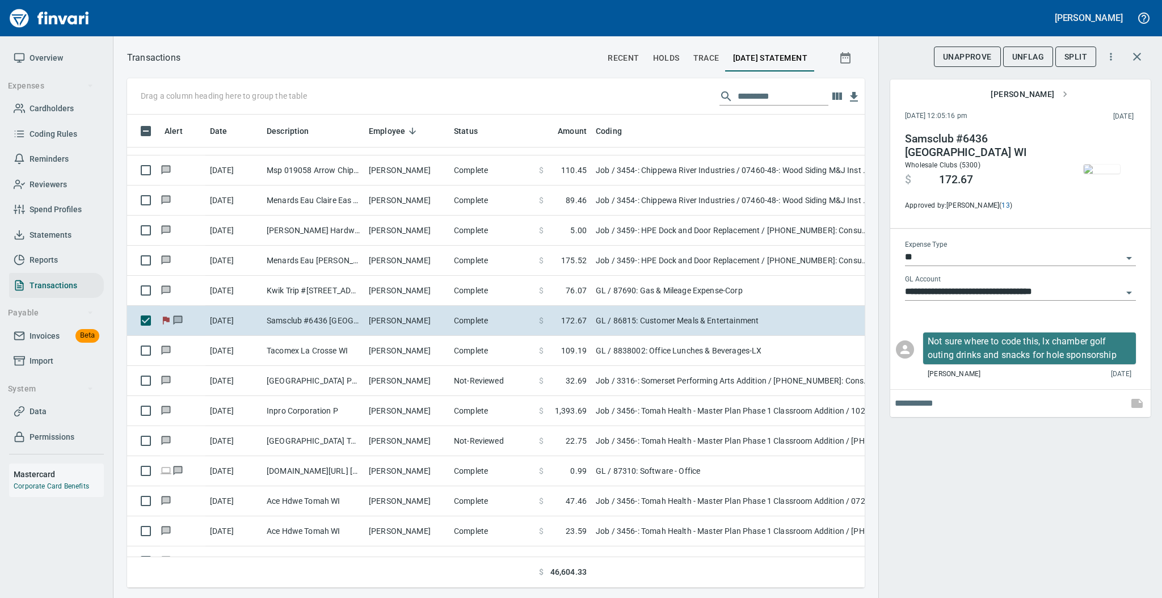
click at [1023, 59] on span "UnFlag" at bounding box center [1028, 57] width 32 height 14
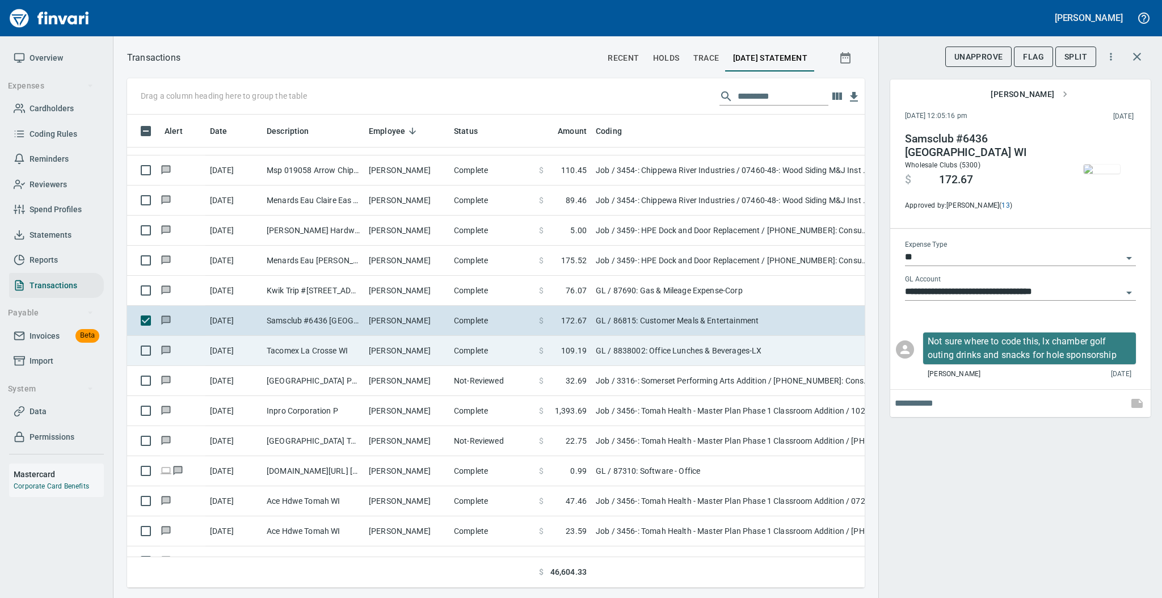
click at [492, 352] on td "Complete" at bounding box center [491, 351] width 85 height 30
type input "**********"
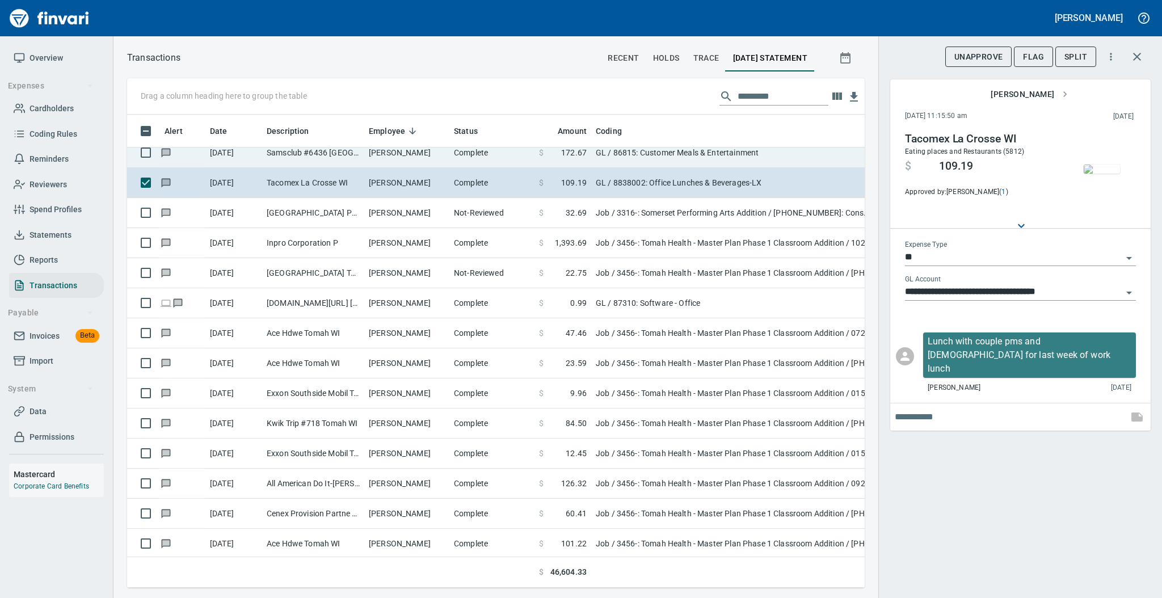
scroll to position [448, 0]
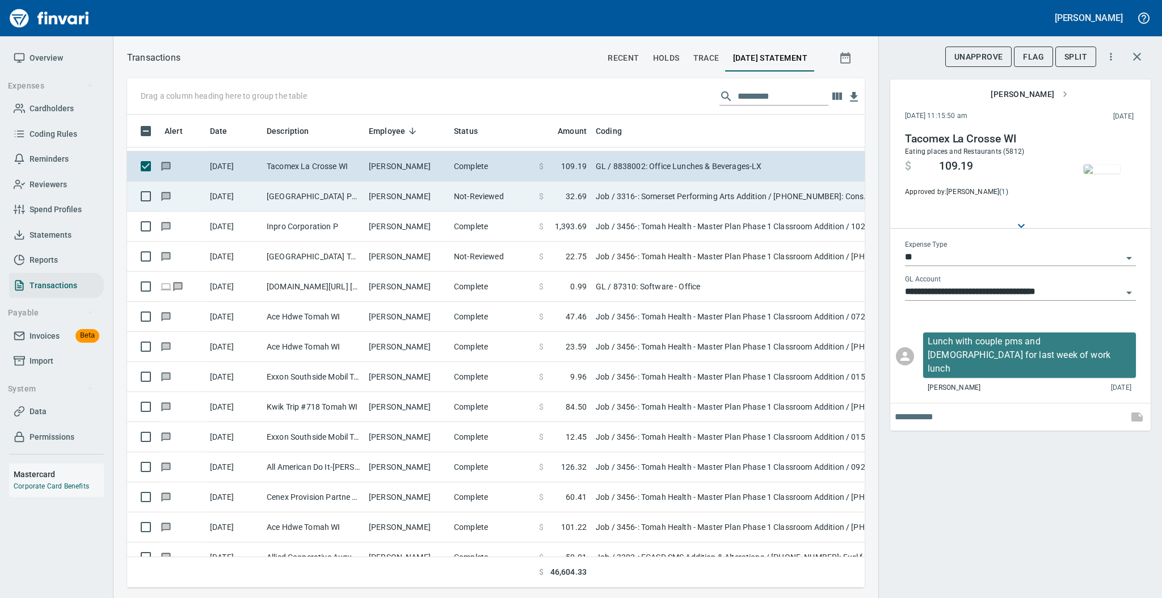
click at [452, 195] on td "Not-Reviewed" at bounding box center [491, 197] width 85 height 30
type input "***"
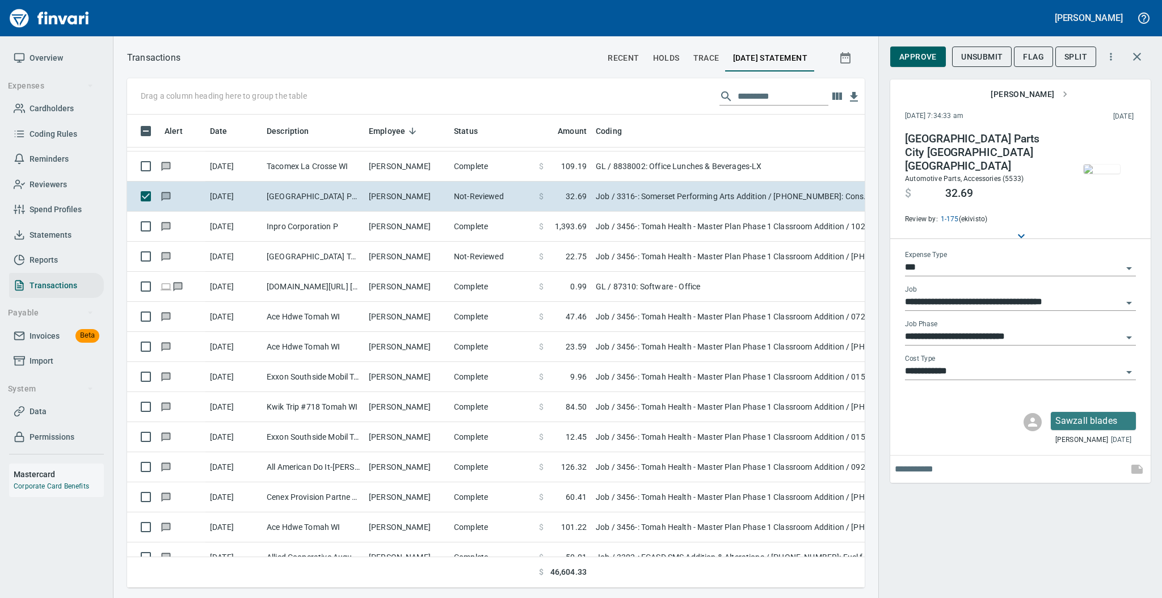
click at [1109, 164] on img "button" at bounding box center [1101, 168] width 36 height 9
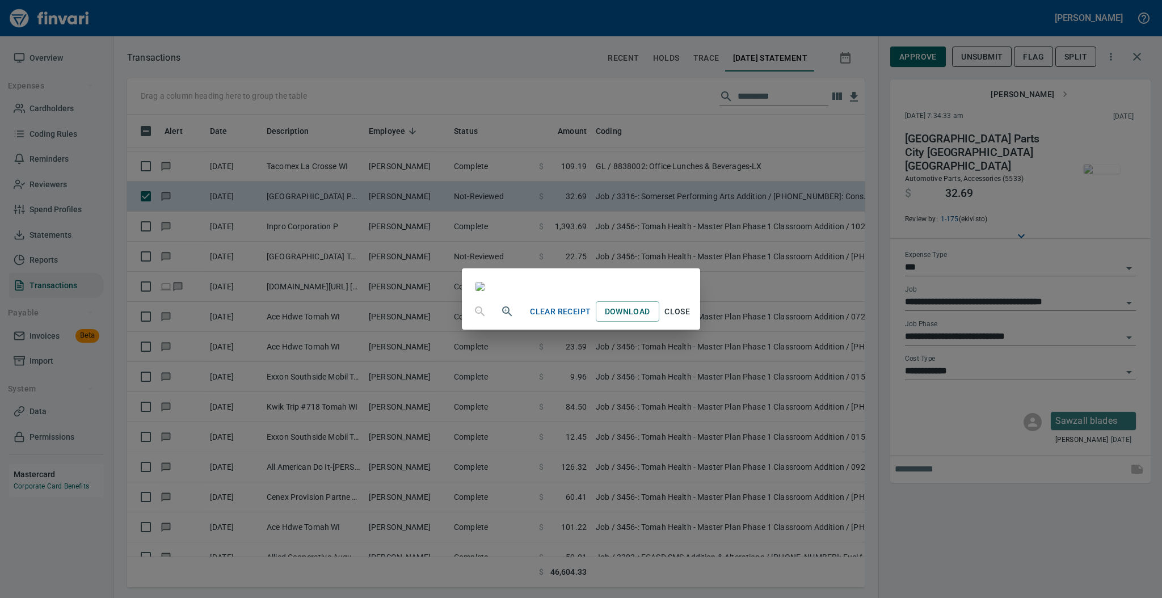
click at [691, 319] on span "Close" at bounding box center [677, 312] width 27 height 14
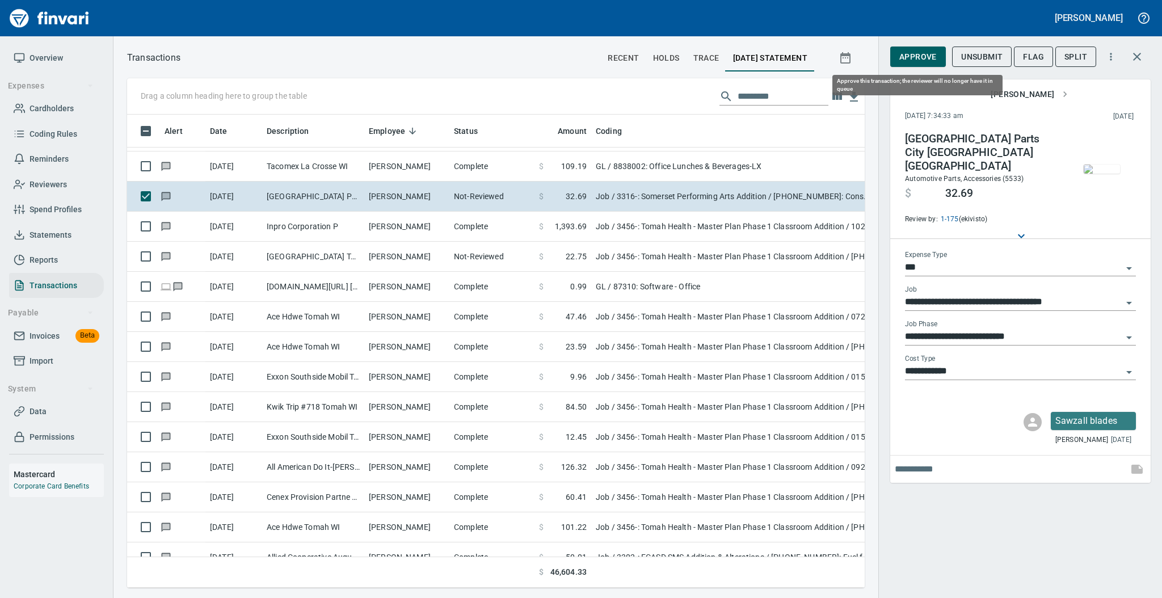
click at [915, 60] on span "Approve" at bounding box center [917, 57] width 37 height 14
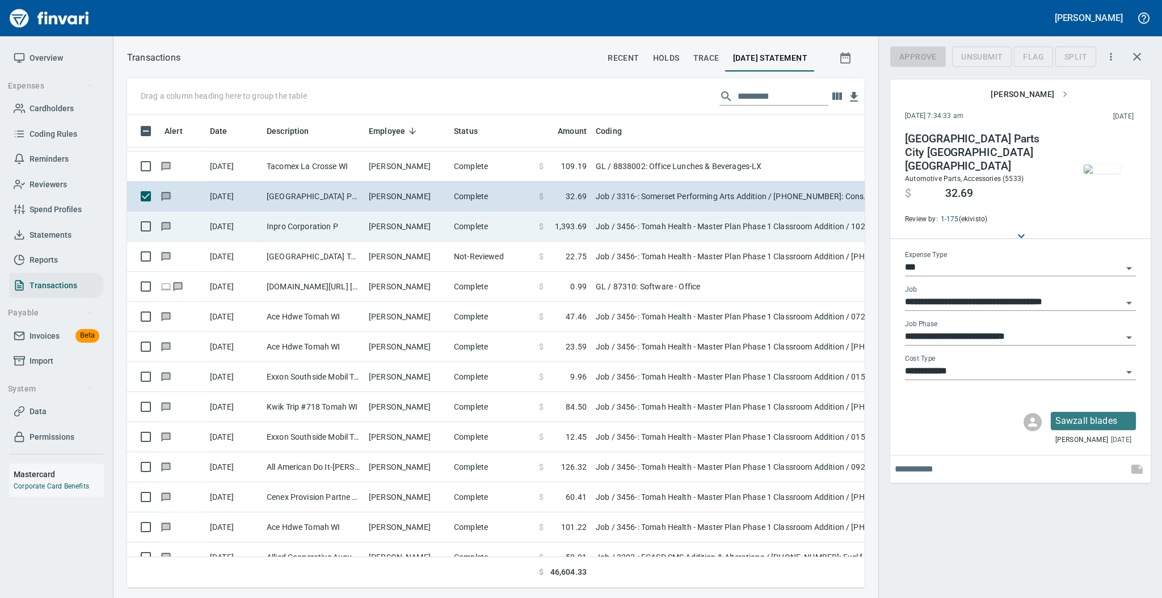
scroll to position [450, 714]
click at [431, 236] on td "[PERSON_NAME]" at bounding box center [406, 227] width 85 height 30
type input "**********"
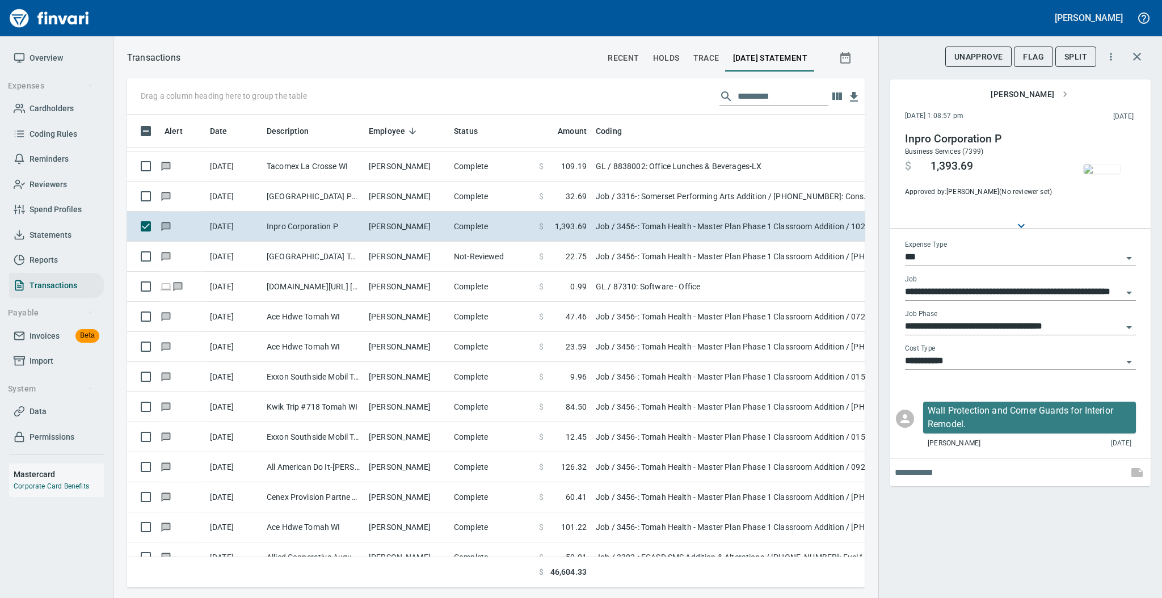
click at [1091, 168] on img "button" at bounding box center [1101, 168] width 36 height 9
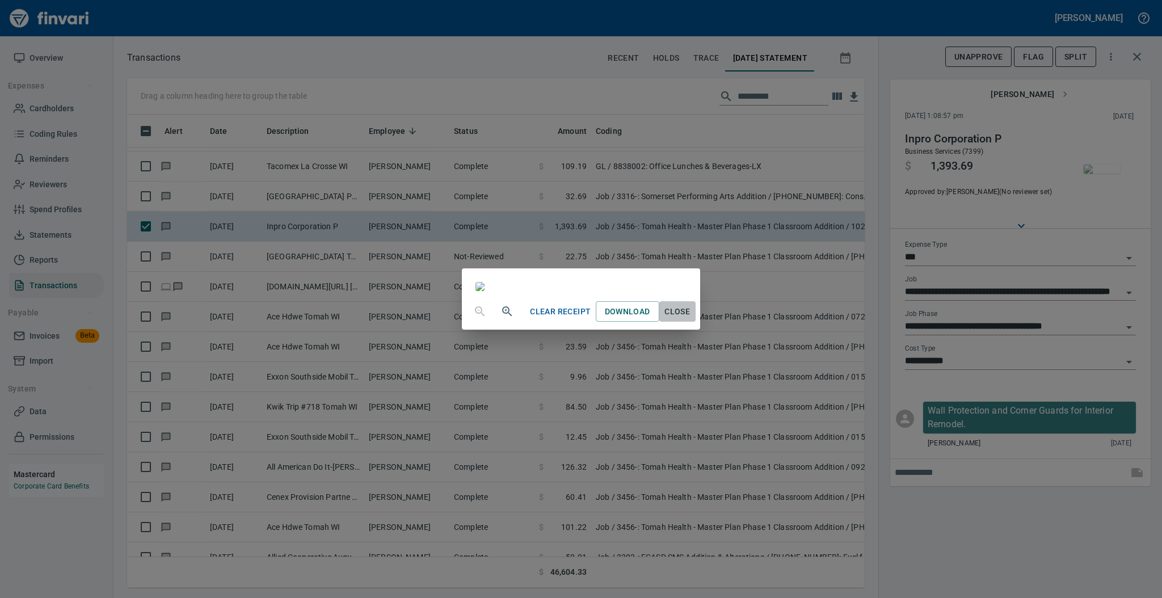
click at [691, 319] on span "Close" at bounding box center [677, 312] width 27 height 14
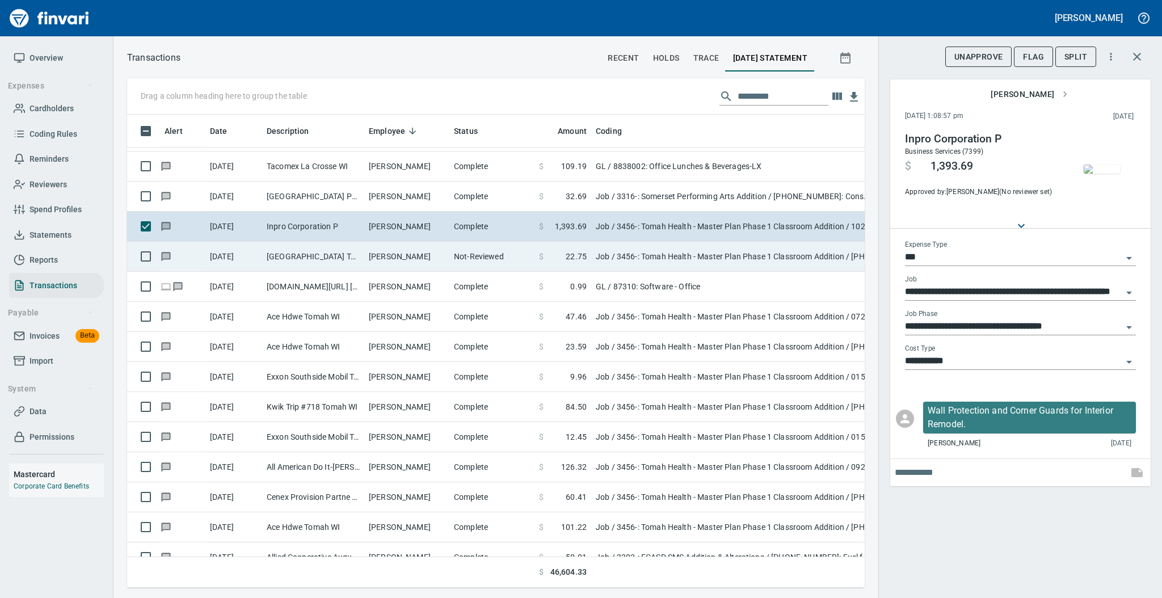
click at [445, 254] on td "[PERSON_NAME]" at bounding box center [406, 257] width 85 height 30
type input "**********"
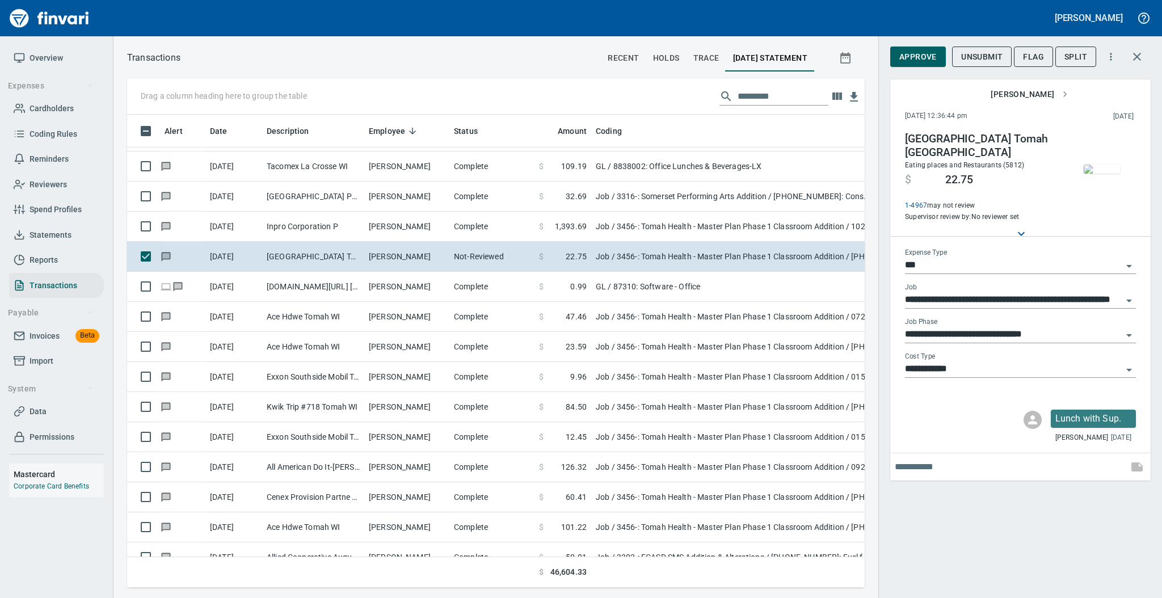
click at [1104, 174] on img "button" at bounding box center [1101, 168] width 36 height 9
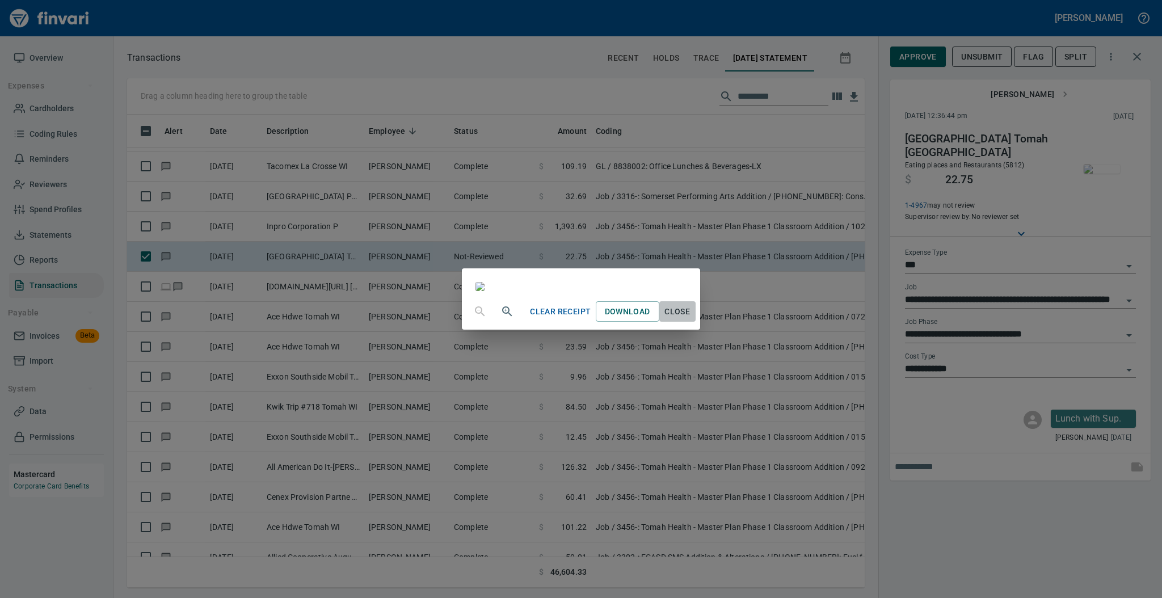
click at [691, 319] on span "Close" at bounding box center [677, 312] width 27 height 14
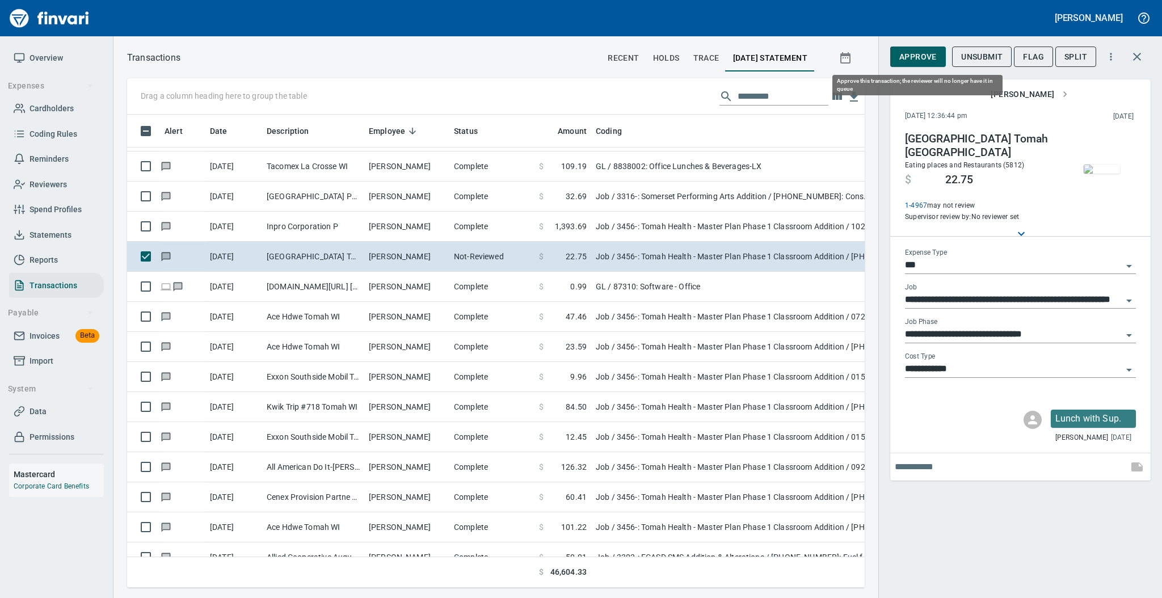
click at [906, 52] on span "Approve" at bounding box center [917, 57] width 37 height 14
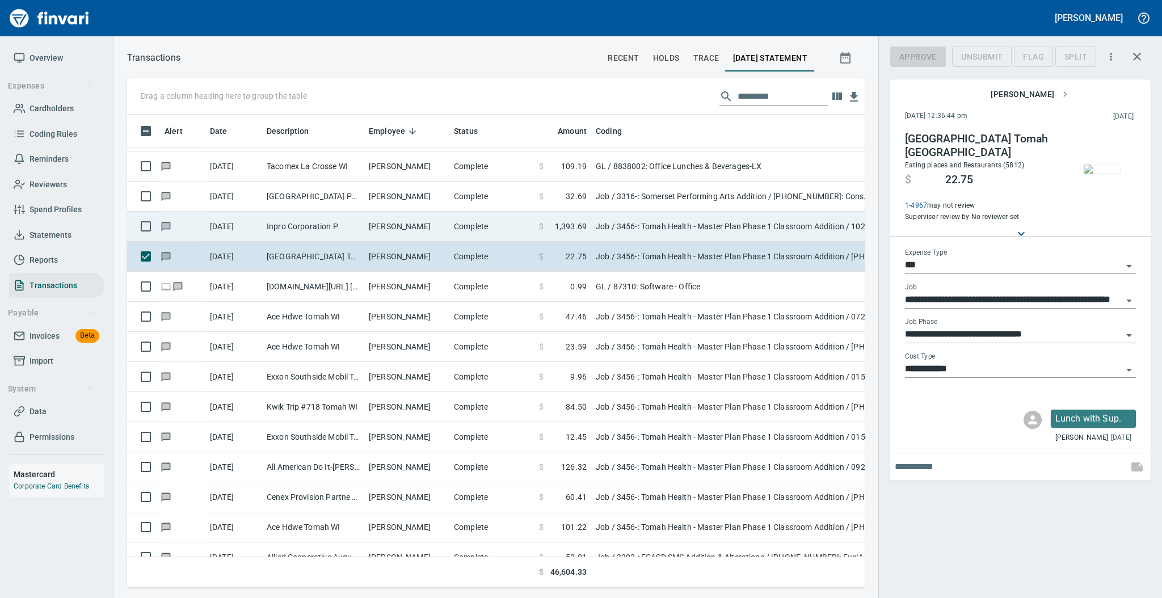
scroll to position [450, 714]
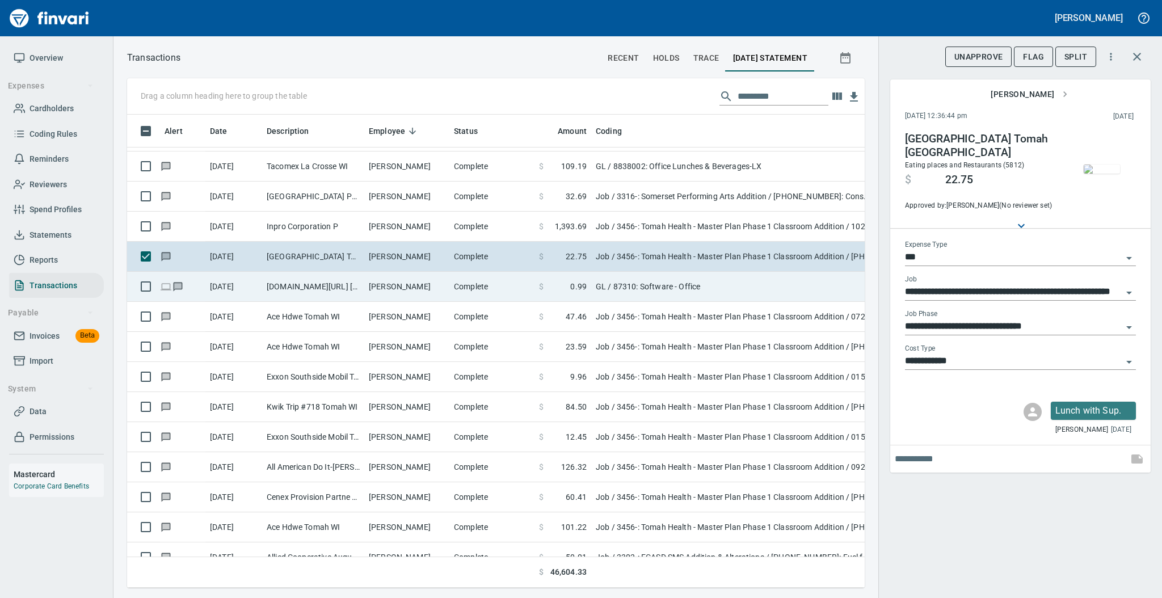
click at [458, 286] on td "Complete" at bounding box center [491, 287] width 85 height 30
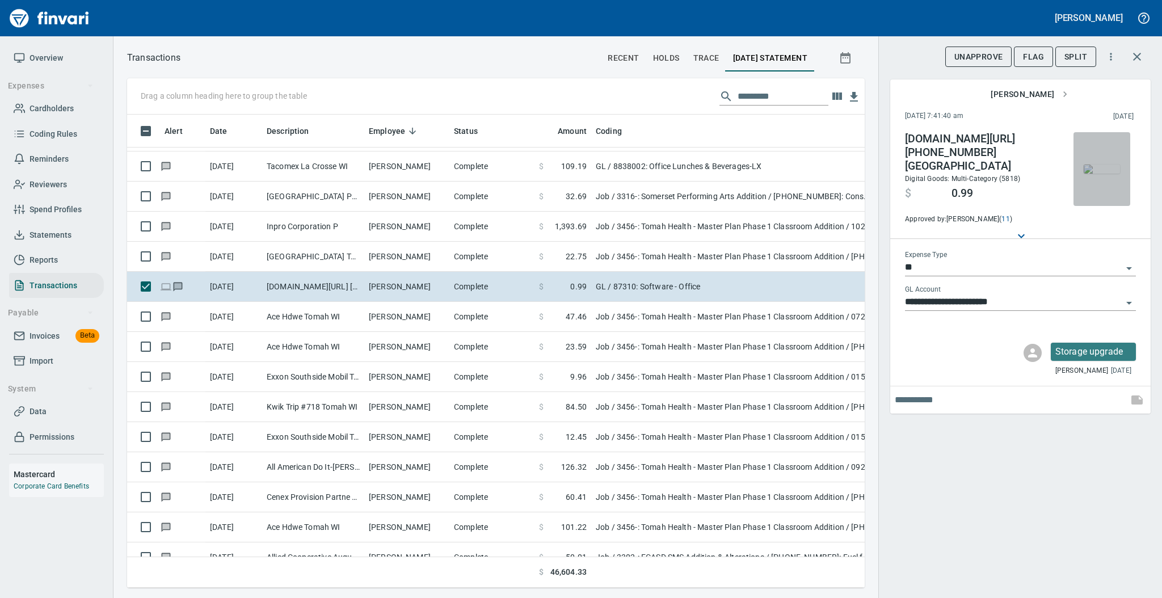
click at [1100, 170] on img "button" at bounding box center [1101, 168] width 36 height 9
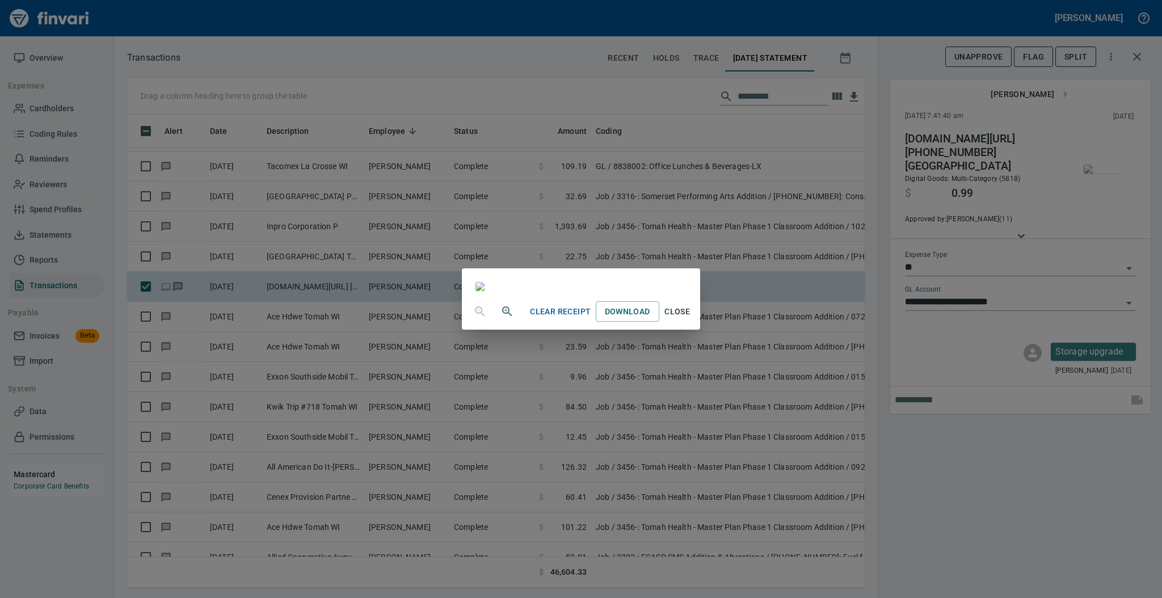
click at [691, 319] on span "Close" at bounding box center [677, 312] width 27 height 14
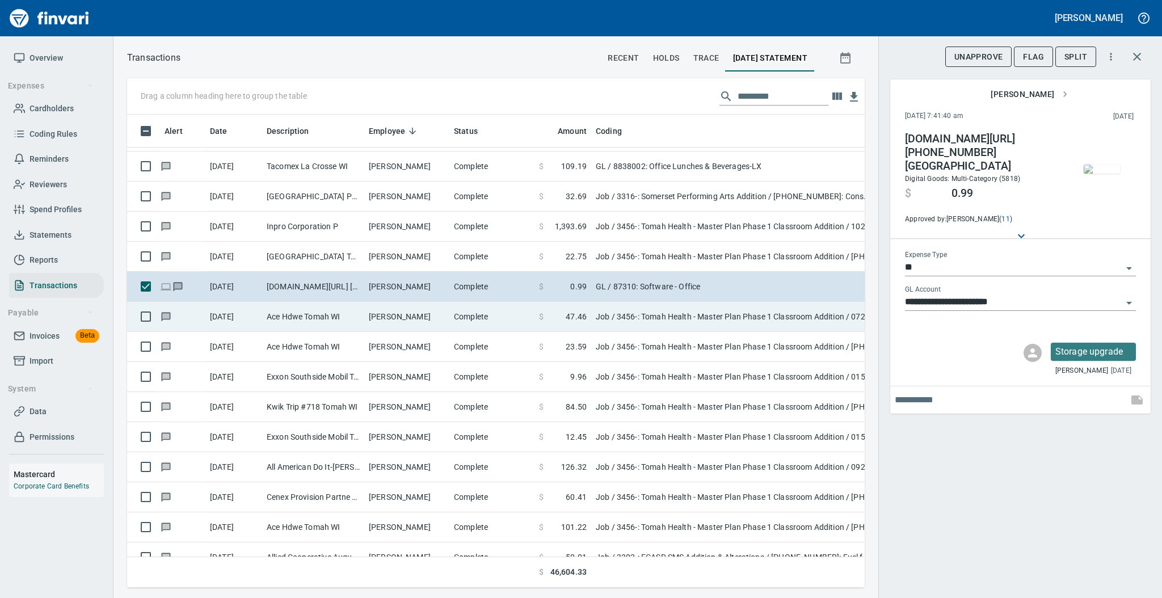
click at [467, 311] on td "Complete" at bounding box center [491, 317] width 85 height 30
type input "***"
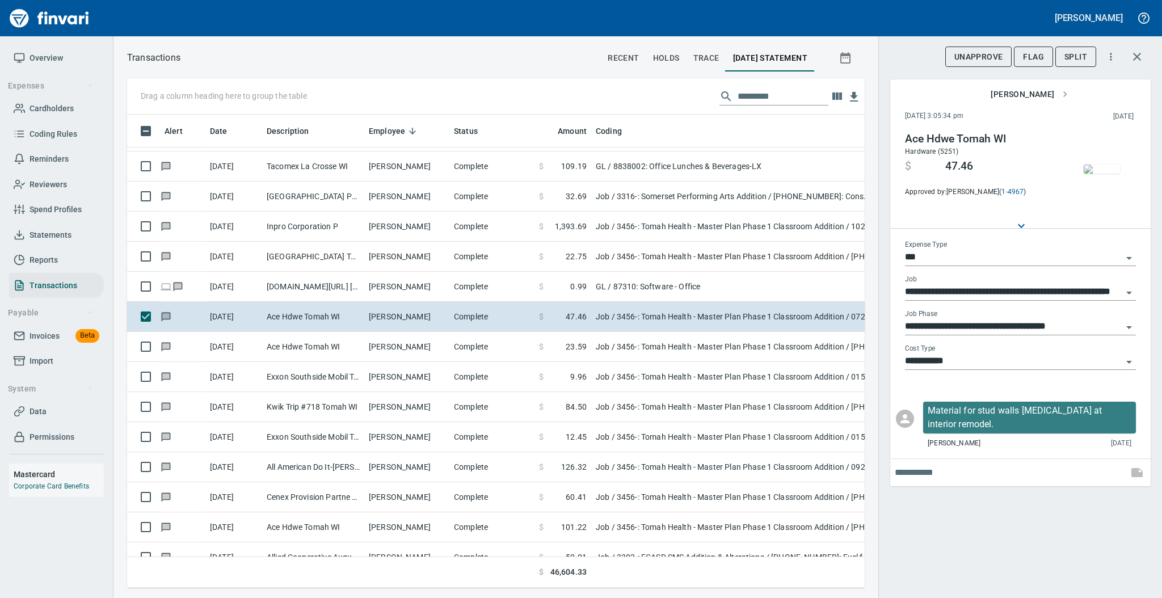
click at [1101, 164] on img "button" at bounding box center [1101, 168] width 36 height 9
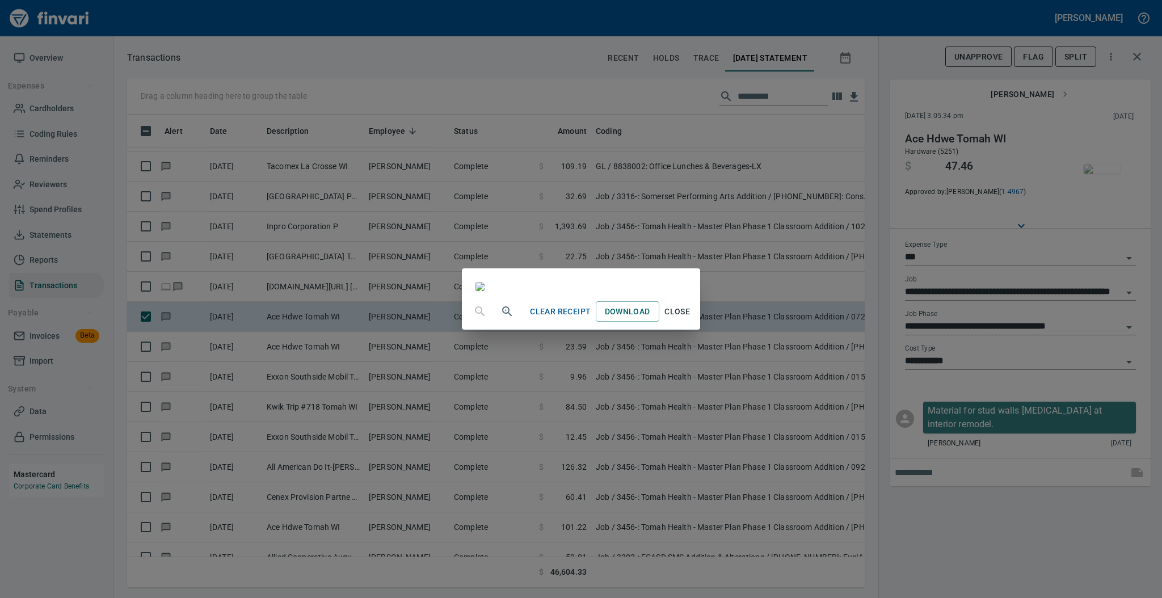
click at [691, 319] on span "Close" at bounding box center [677, 312] width 27 height 14
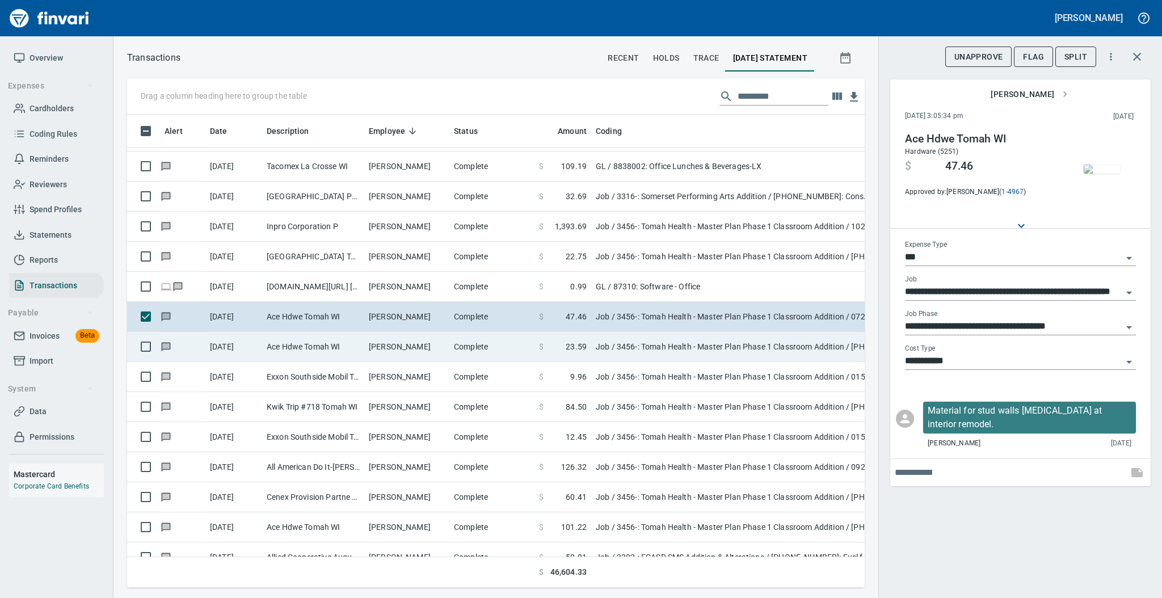
click at [458, 349] on td "Complete" at bounding box center [491, 347] width 85 height 30
type input "**********"
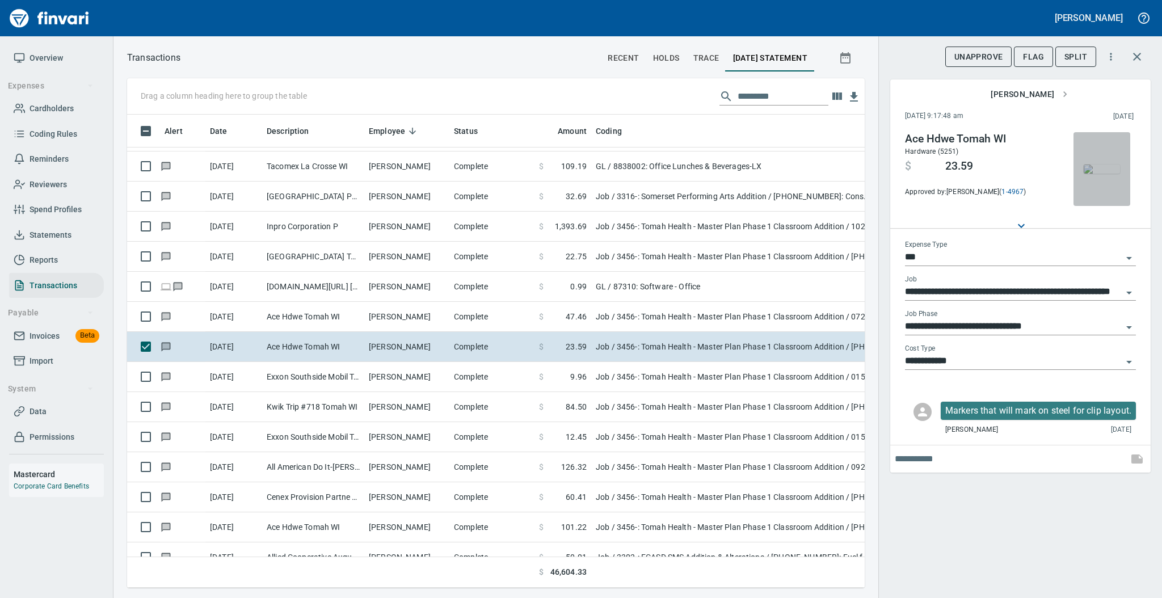
click at [1094, 169] on img "button" at bounding box center [1101, 168] width 36 height 9
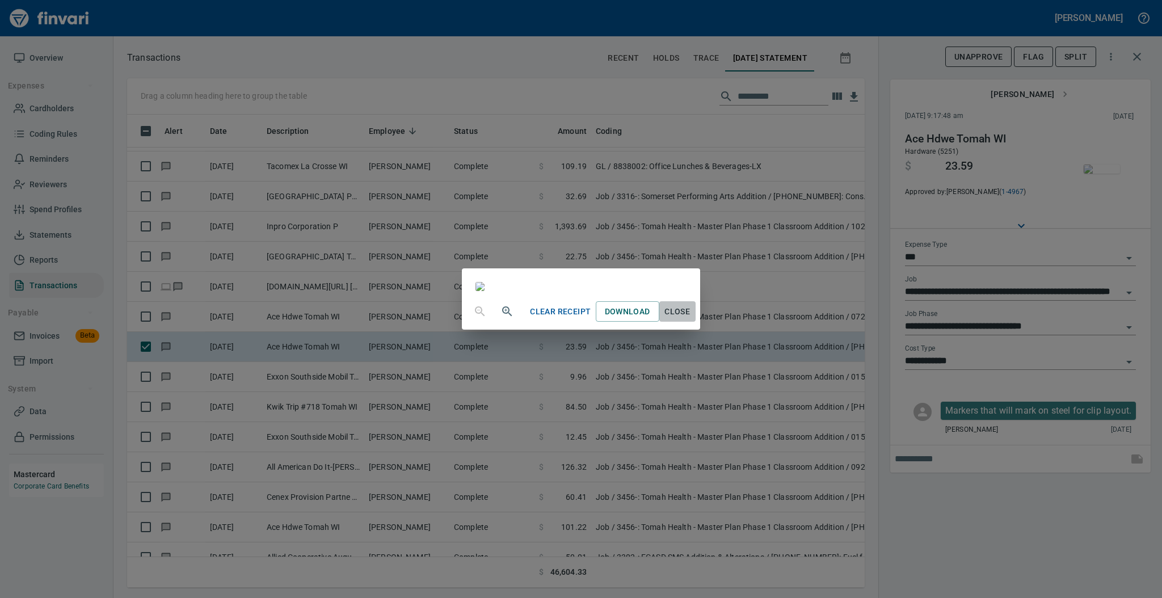
click at [691, 319] on span "Close" at bounding box center [677, 312] width 27 height 14
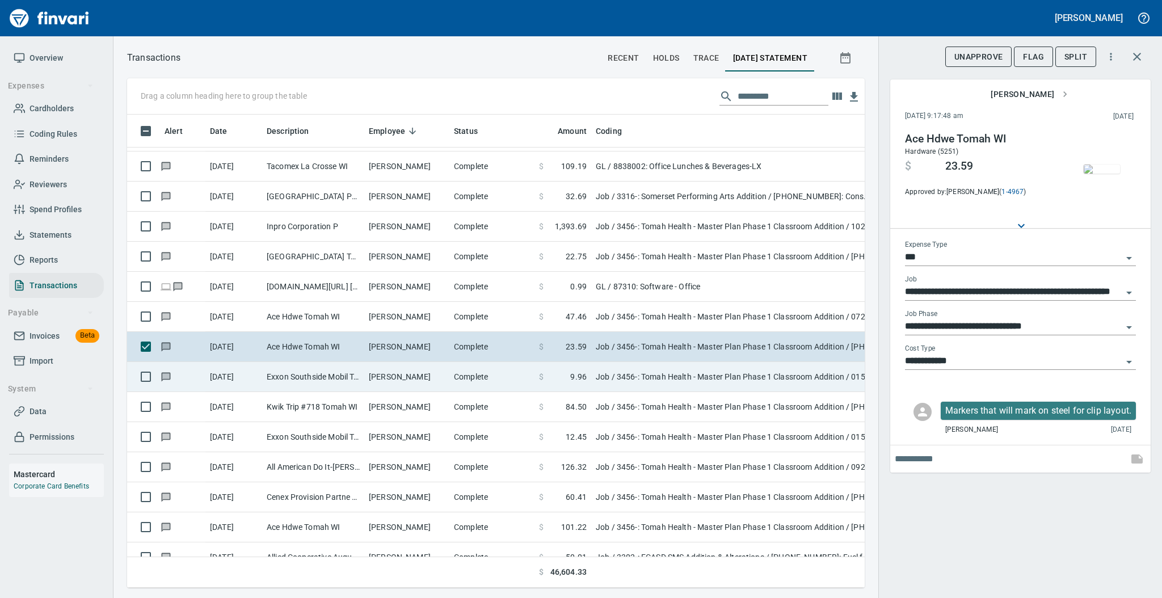
click at [476, 379] on td "Complete" at bounding box center [491, 377] width 85 height 30
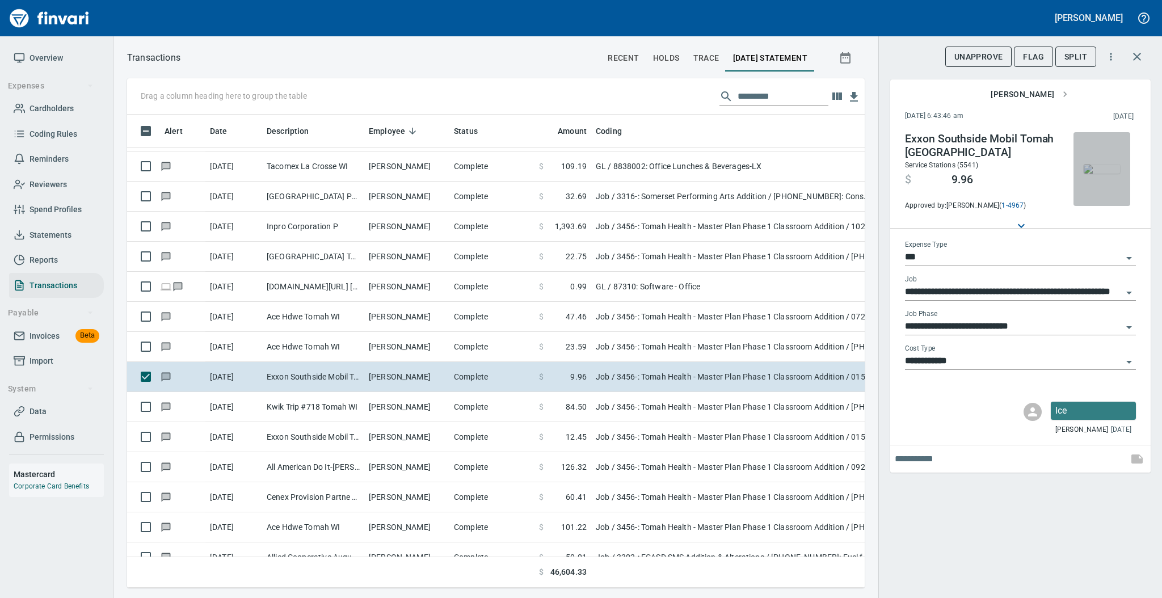
click at [1103, 164] on img "button" at bounding box center [1101, 168] width 36 height 9
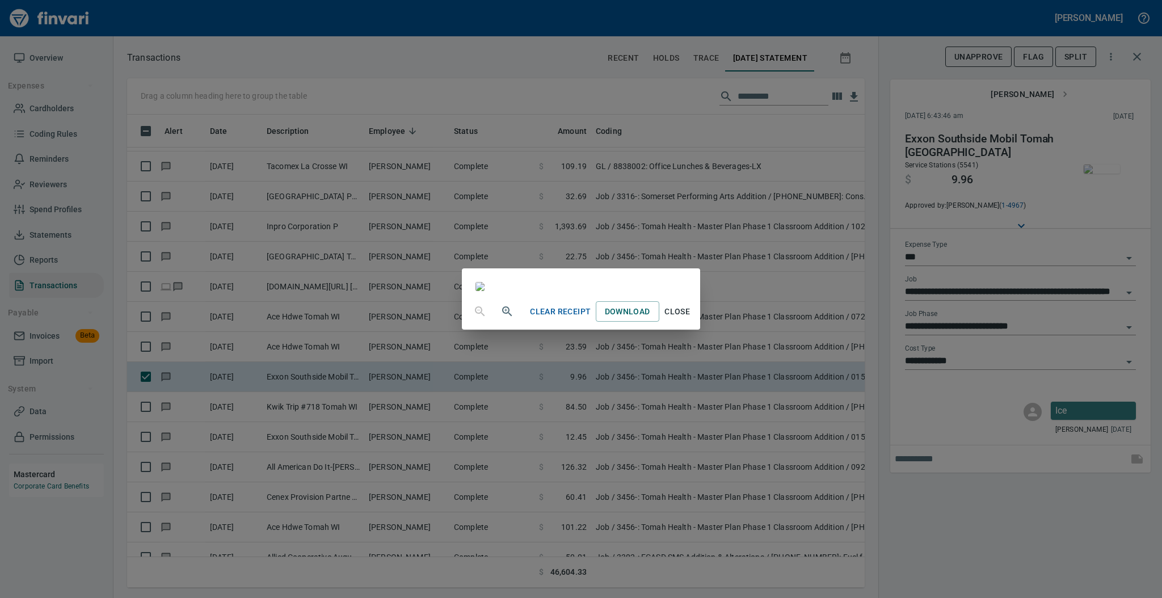
click at [691, 319] on span "Close" at bounding box center [677, 312] width 27 height 14
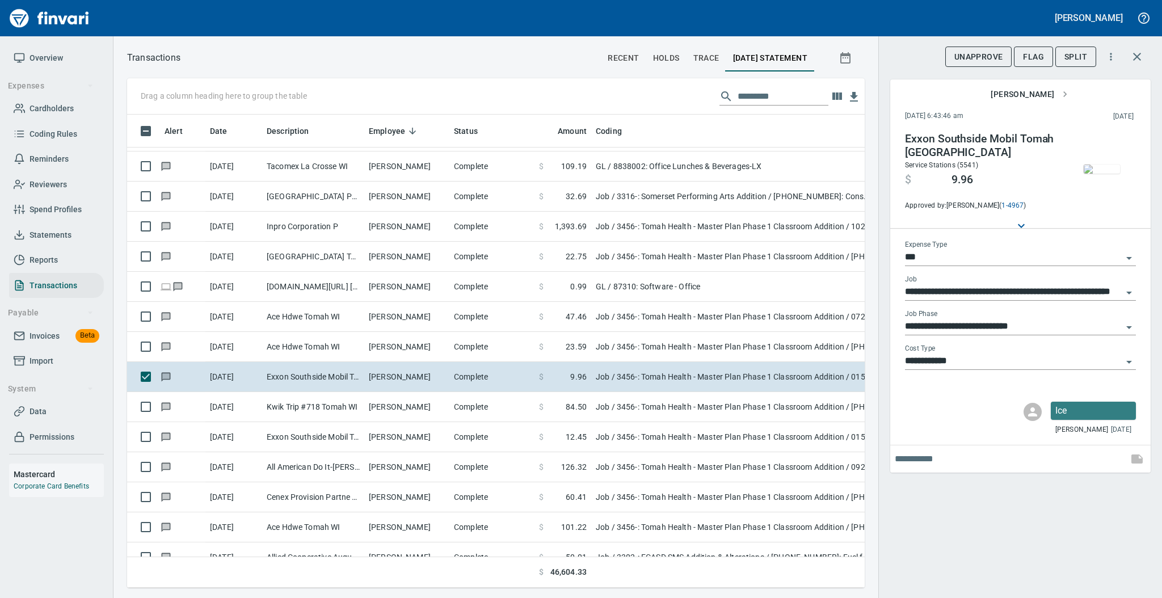
click at [942, 325] on input "**********" at bounding box center [1013, 327] width 217 height 16
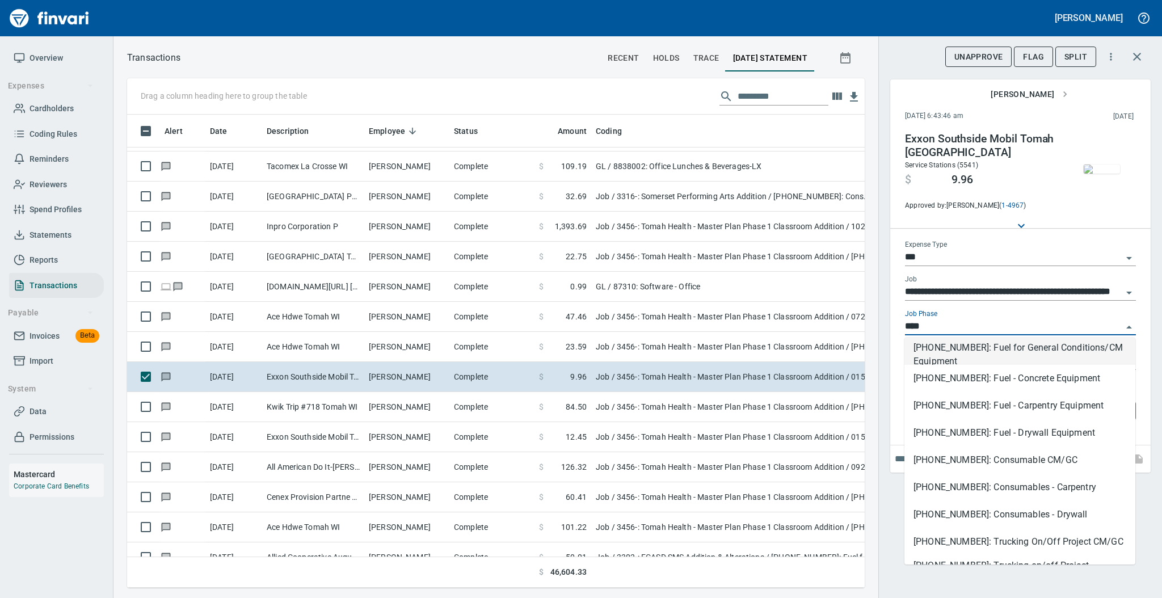
scroll to position [450, 714]
click at [949, 462] on li "[PHONE_NUMBER]: Consumable CM/GC" at bounding box center [1019, 459] width 231 height 27
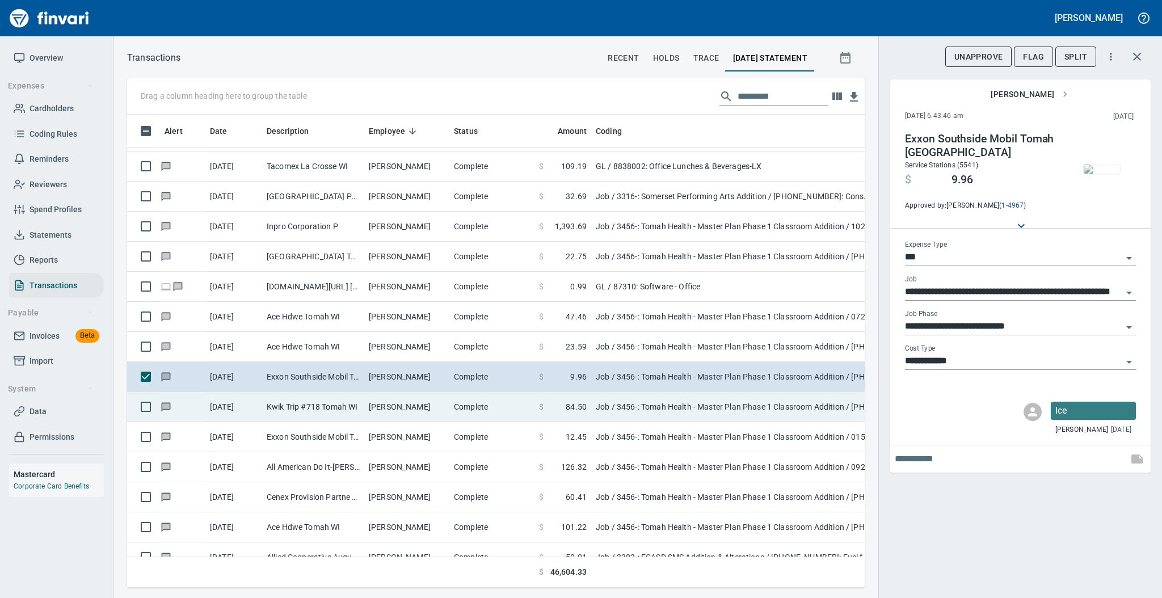
click at [502, 413] on td "Complete" at bounding box center [491, 407] width 85 height 30
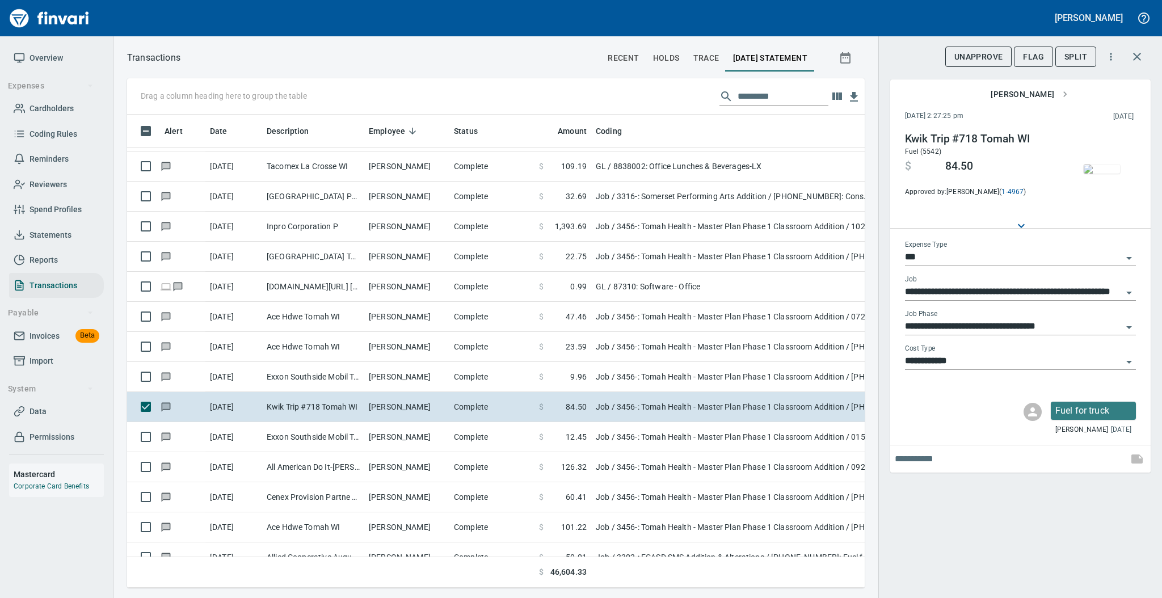
click at [1104, 164] on img "button" at bounding box center [1101, 168] width 36 height 9
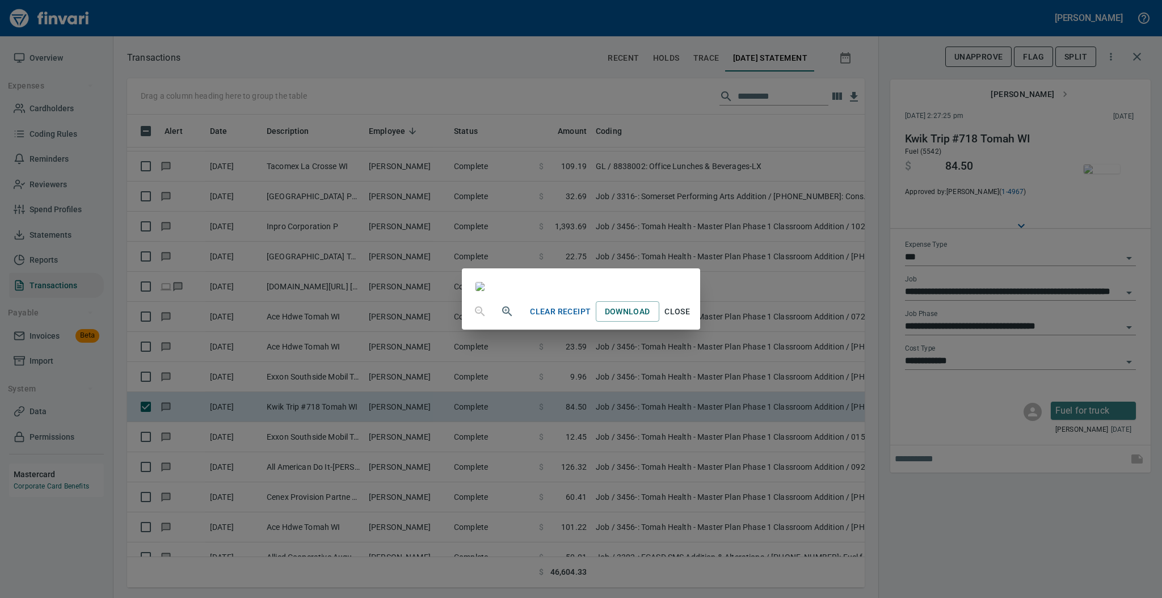
click at [691, 319] on span "Close" at bounding box center [677, 312] width 27 height 14
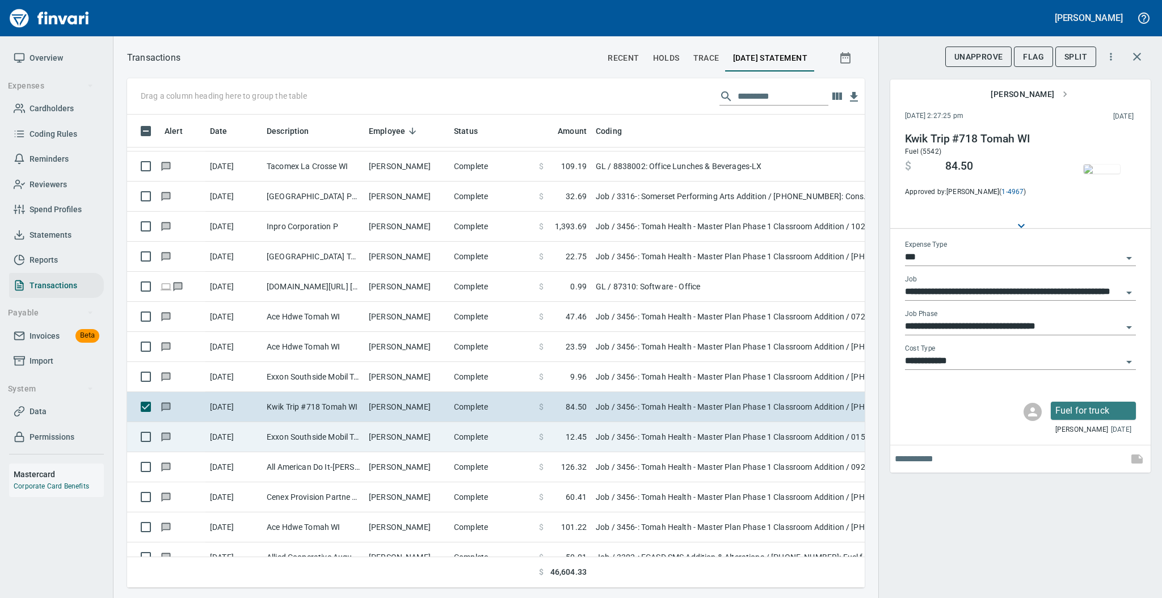
click at [441, 440] on td "[PERSON_NAME]" at bounding box center [406, 437] width 85 height 30
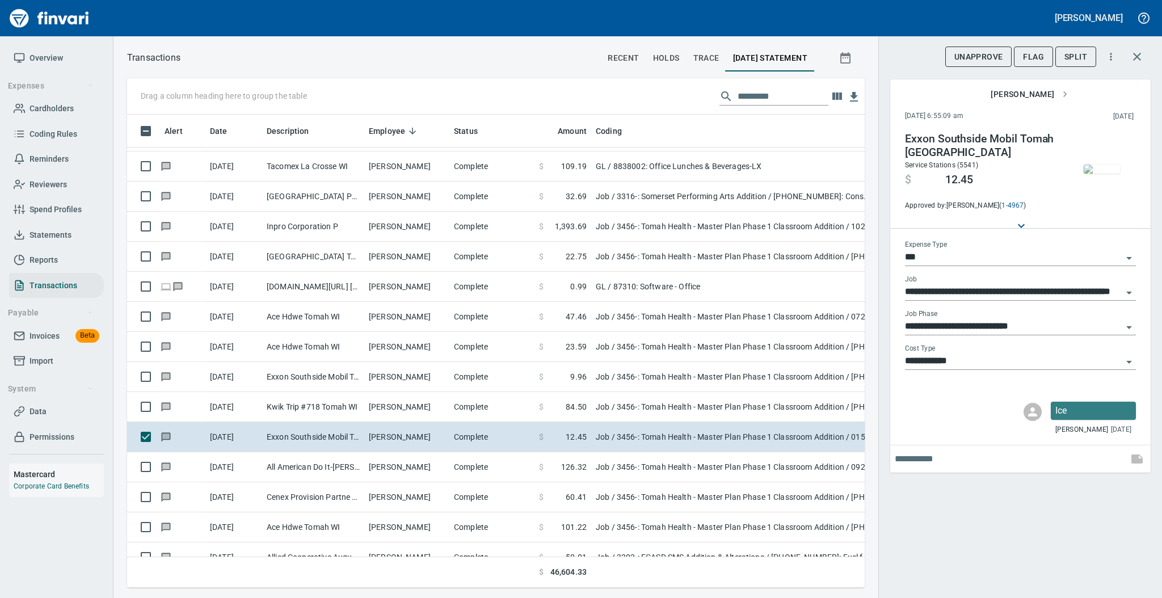
click at [1101, 171] on img "button" at bounding box center [1101, 168] width 36 height 9
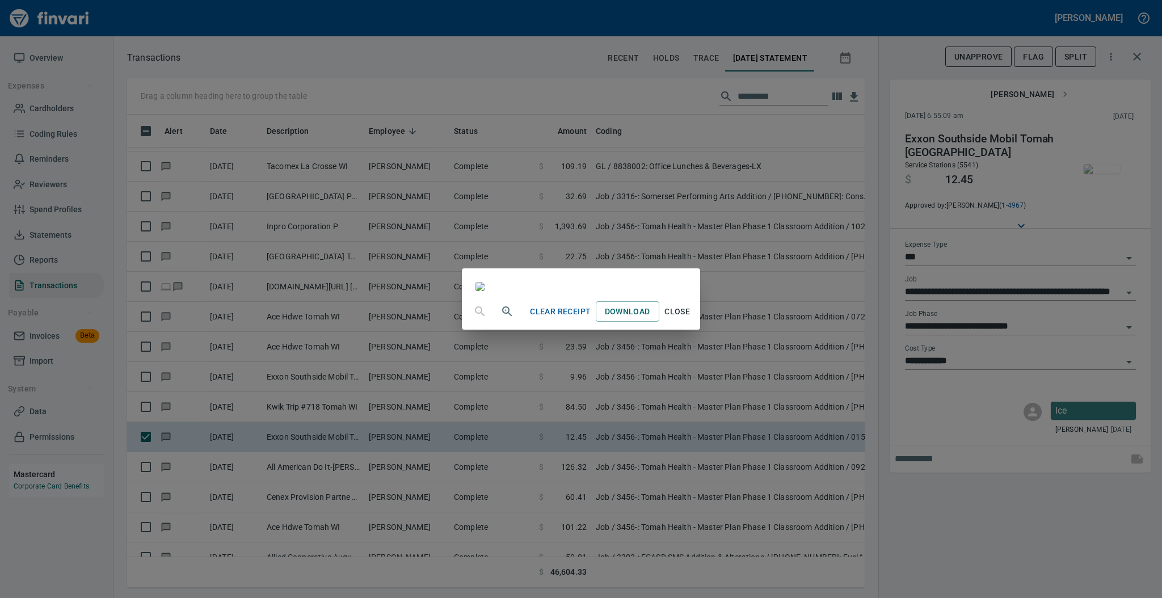
click at [691, 319] on span "Close" at bounding box center [677, 312] width 27 height 14
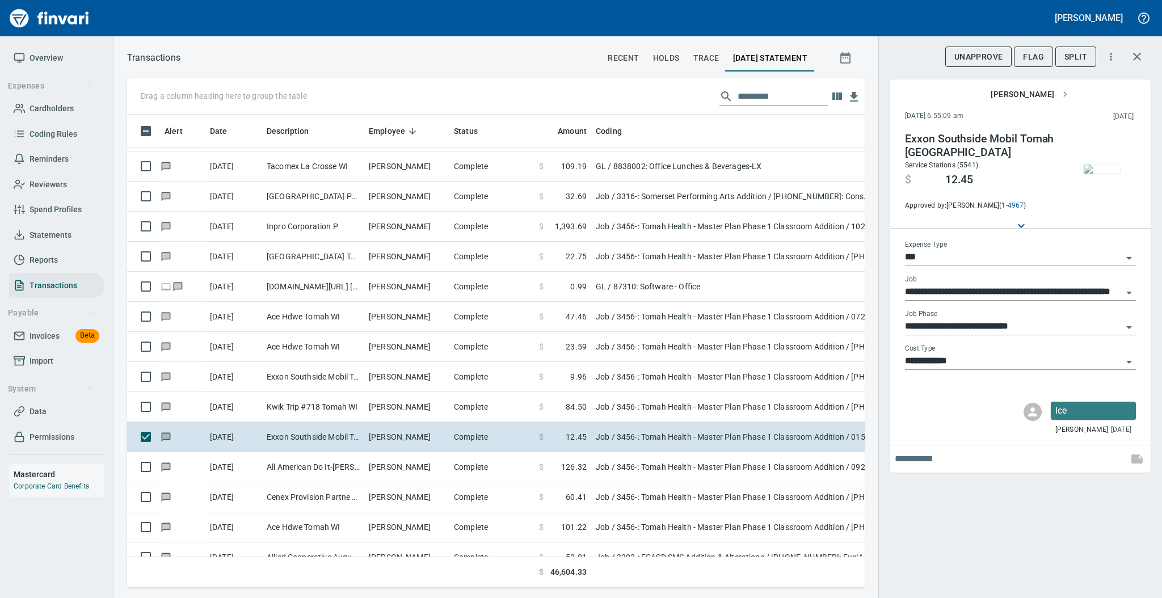
click at [951, 324] on input "**********" at bounding box center [1013, 327] width 217 height 16
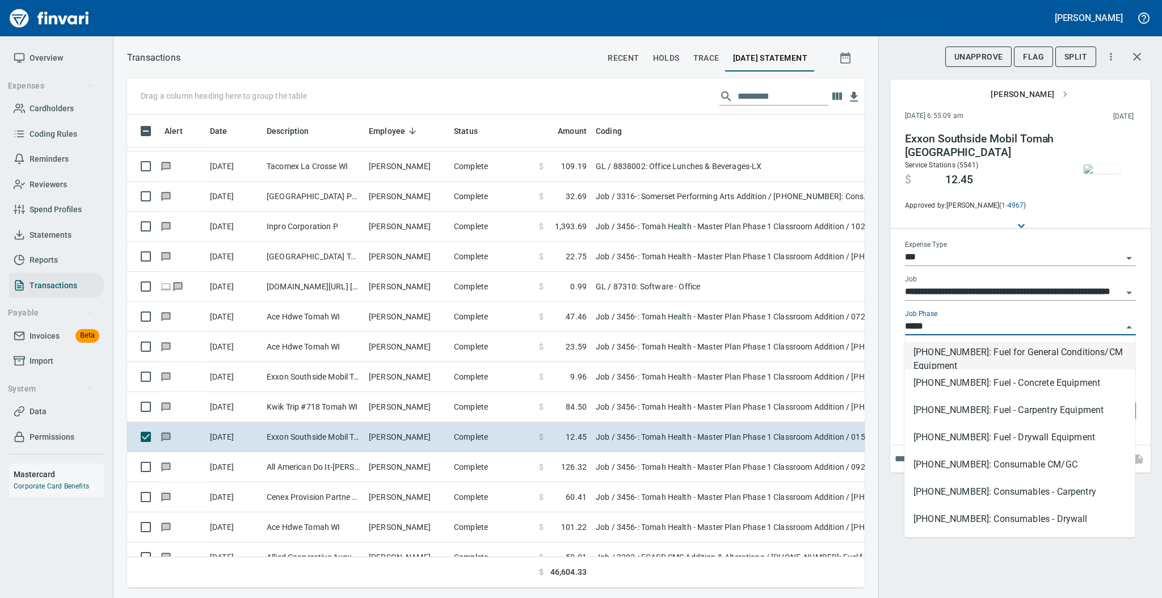
scroll to position [450, 714]
click at [954, 463] on li "[PHONE_NUMBER]: Consumable CM/GC" at bounding box center [1019, 464] width 231 height 27
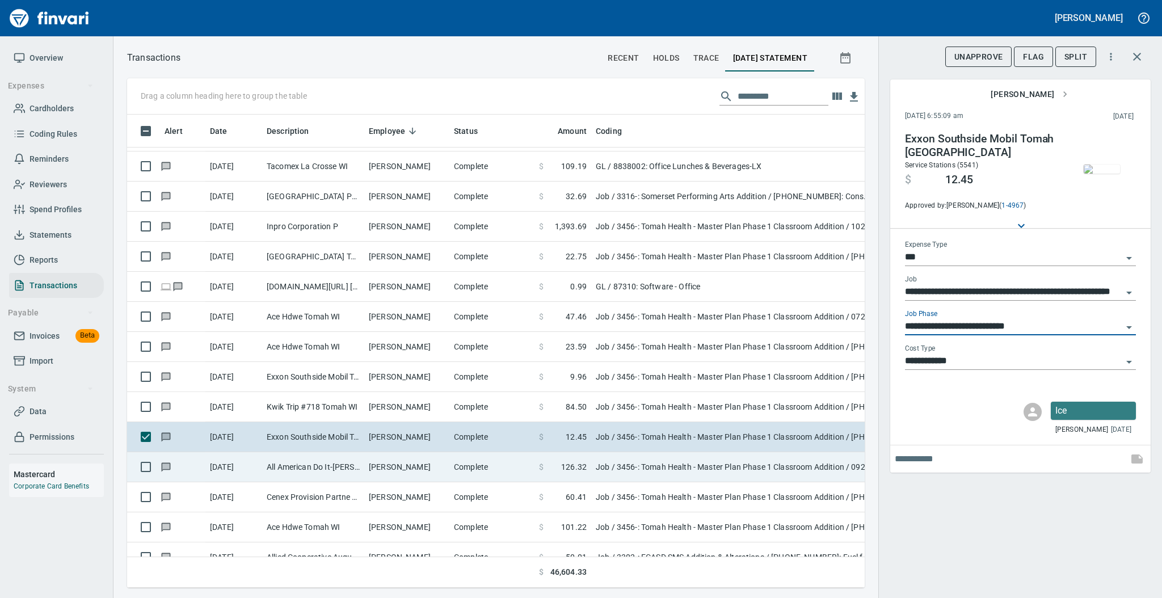
click at [560, 467] on span at bounding box center [552, 466] width 18 height 11
type input "**********"
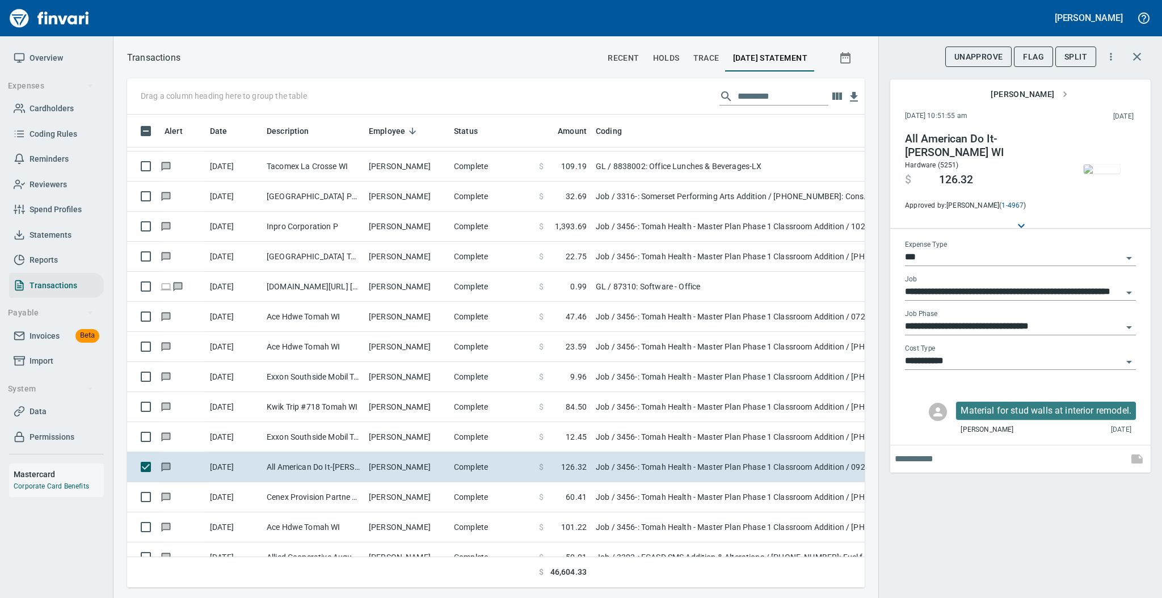
click at [1098, 164] on img "button" at bounding box center [1101, 168] width 36 height 9
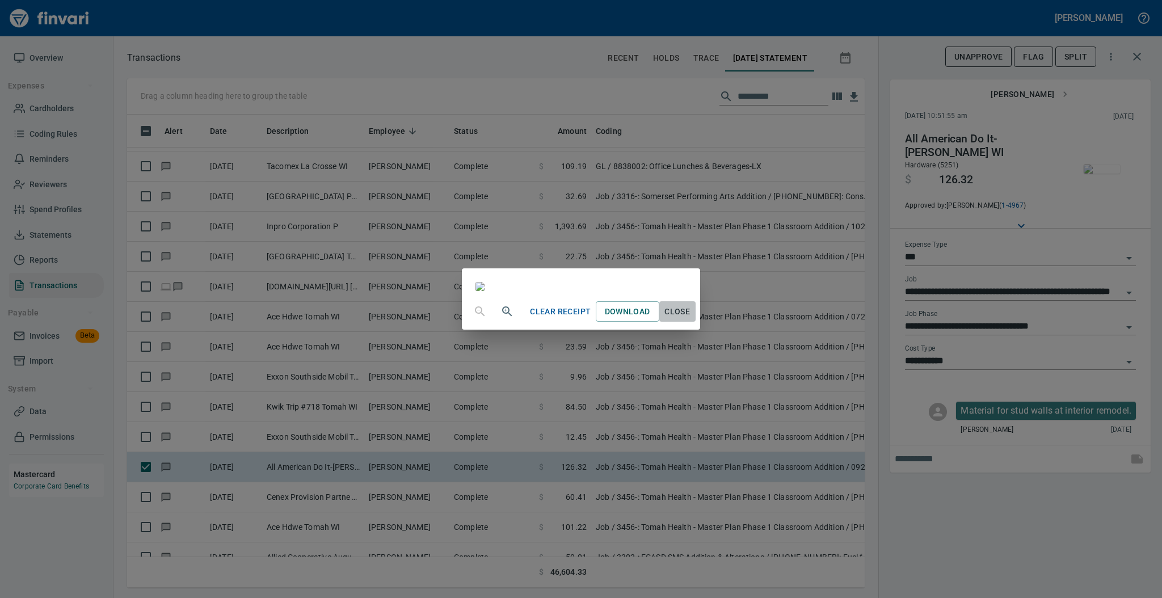
click at [691, 319] on span "Close" at bounding box center [677, 312] width 27 height 14
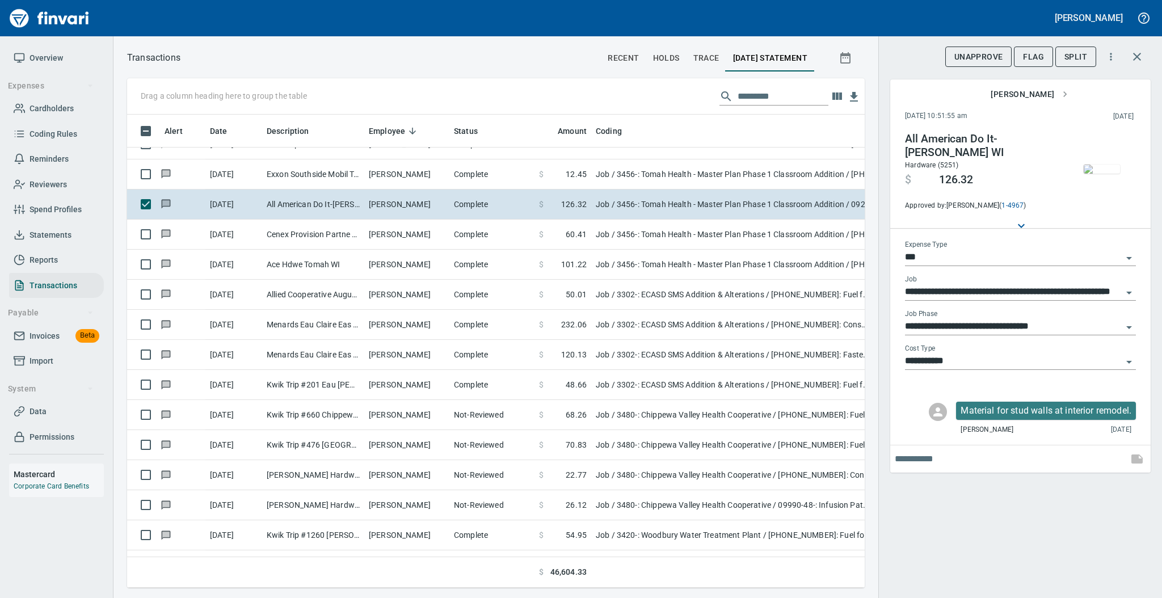
scroll to position [720, 0]
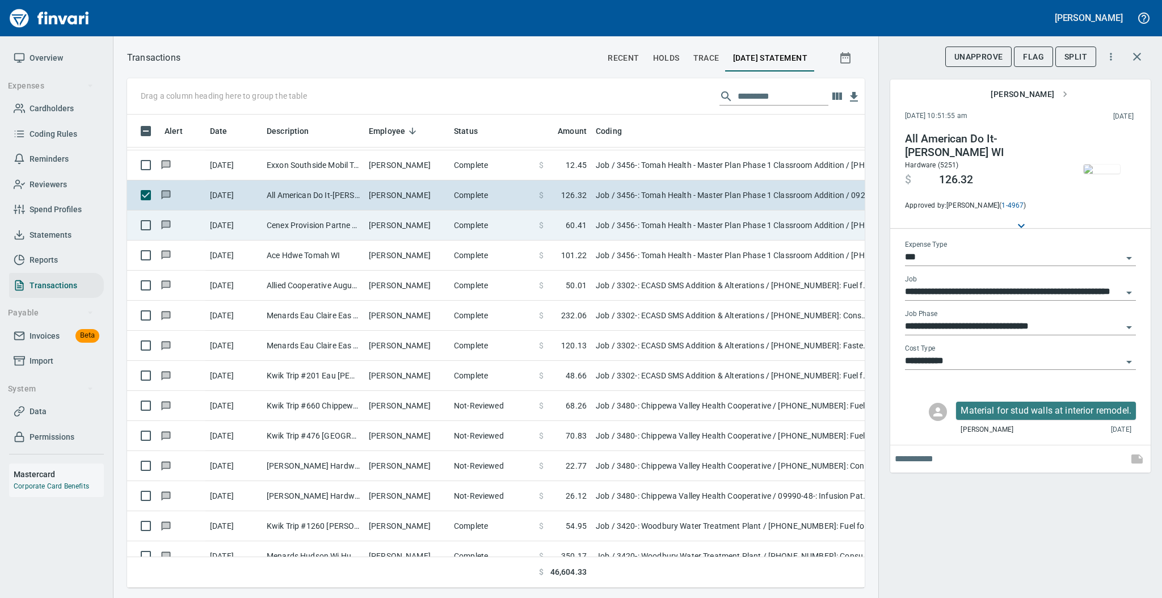
click at [419, 226] on td "[PERSON_NAME]" at bounding box center [406, 225] width 85 height 30
type input "**********"
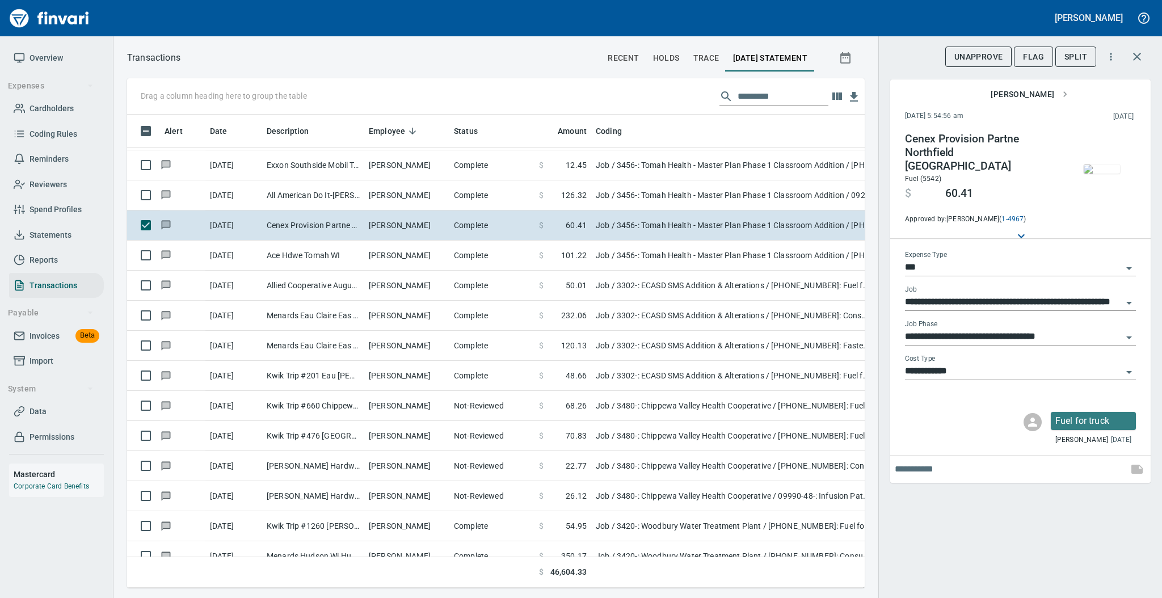
click at [1101, 167] on img "button" at bounding box center [1101, 168] width 36 height 9
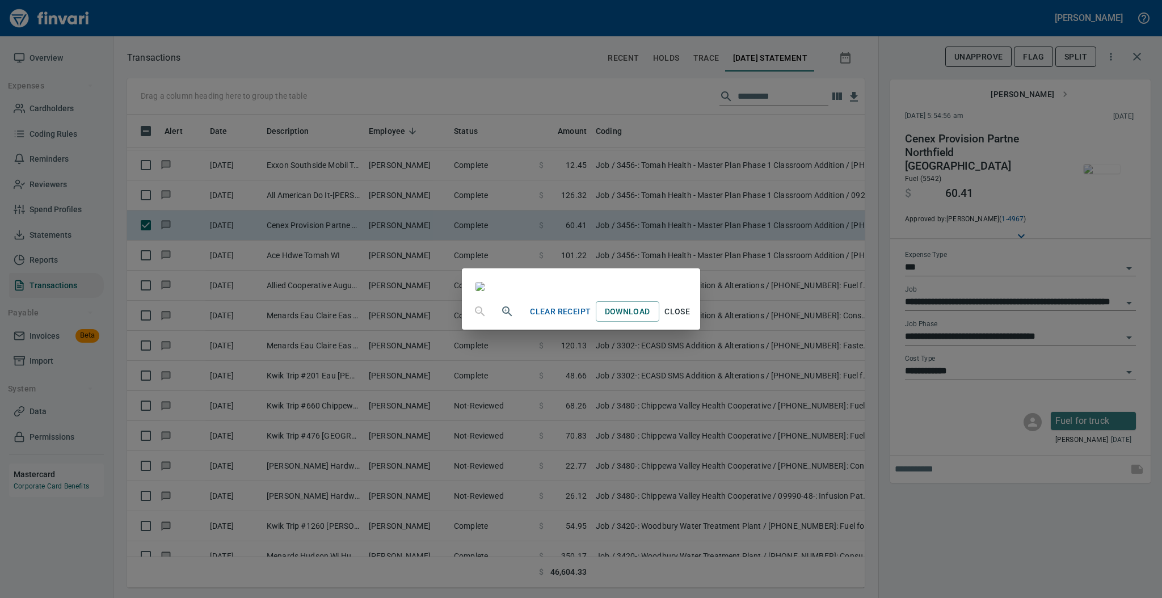
click at [691, 319] on span "Close" at bounding box center [677, 312] width 27 height 14
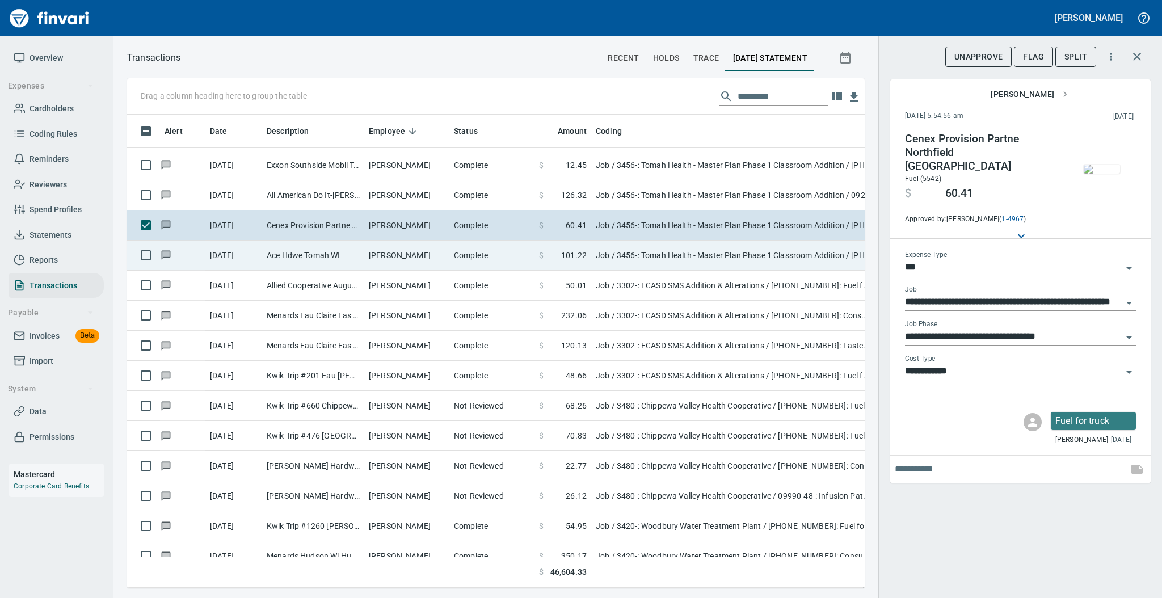
click at [457, 257] on td "Complete" at bounding box center [491, 255] width 85 height 30
type input "**********"
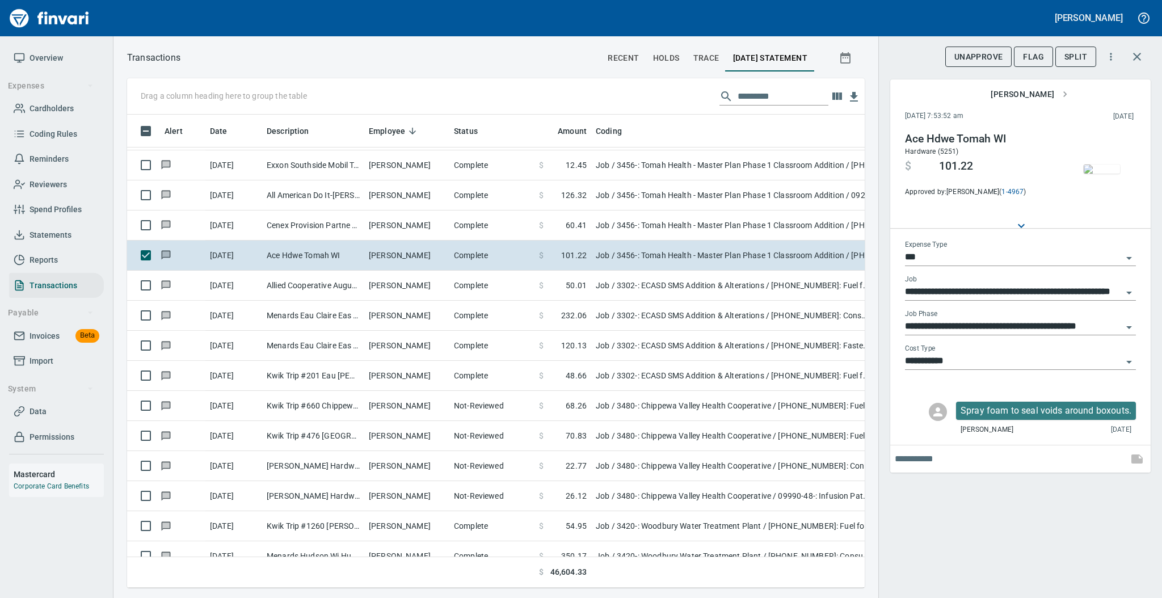
click at [1093, 174] on img "button" at bounding box center [1101, 168] width 36 height 9
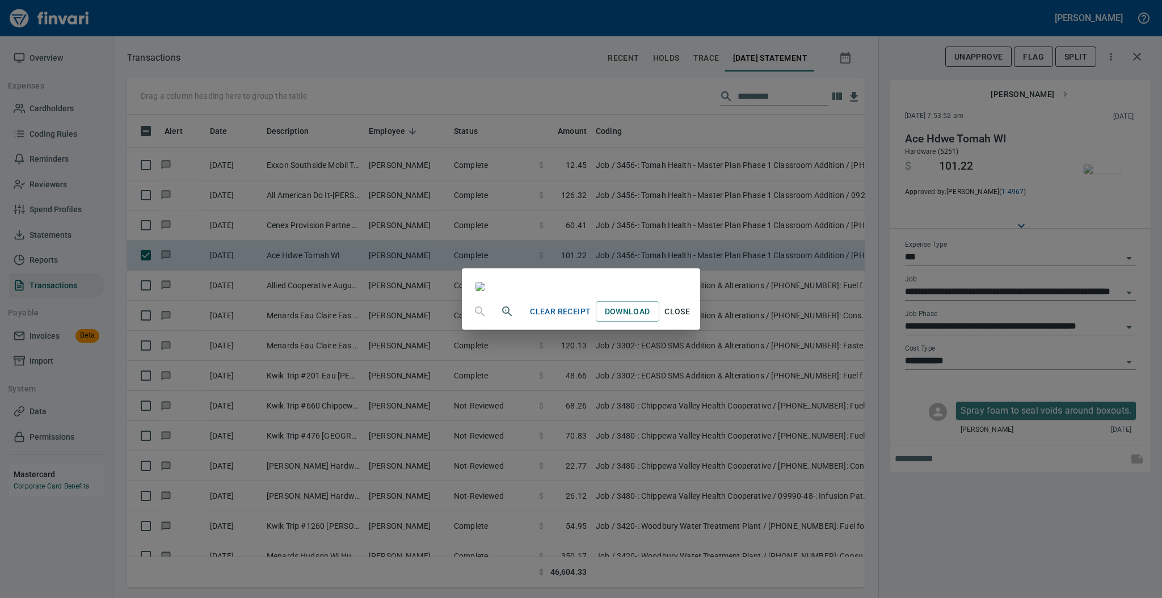
click at [691, 319] on span "Close" at bounding box center [677, 312] width 27 height 14
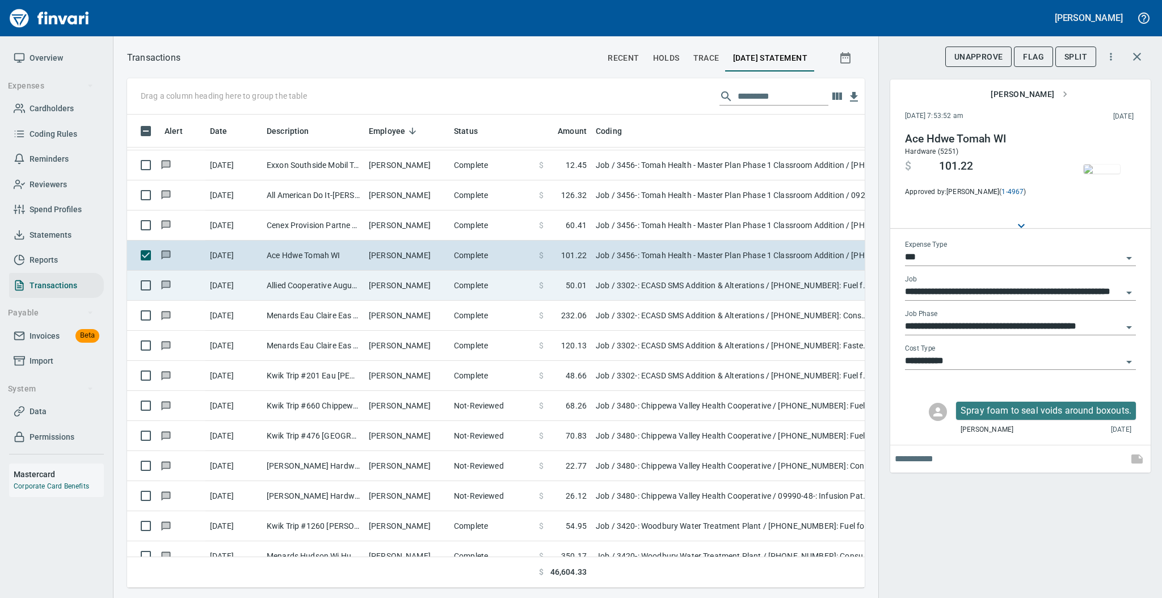
click at [396, 286] on td "[PERSON_NAME]" at bounding box center [406, 286] width 85 height 30
type input "**********"
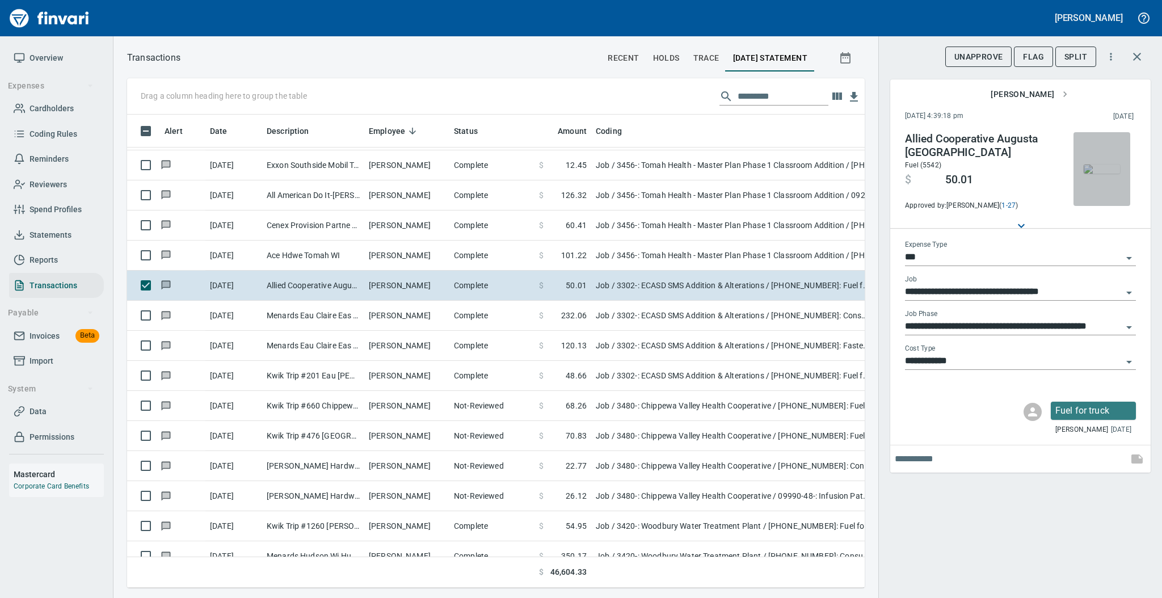
click at [1097, 167] on img "button" at bounding box center [1101, 168] width 36 height 9
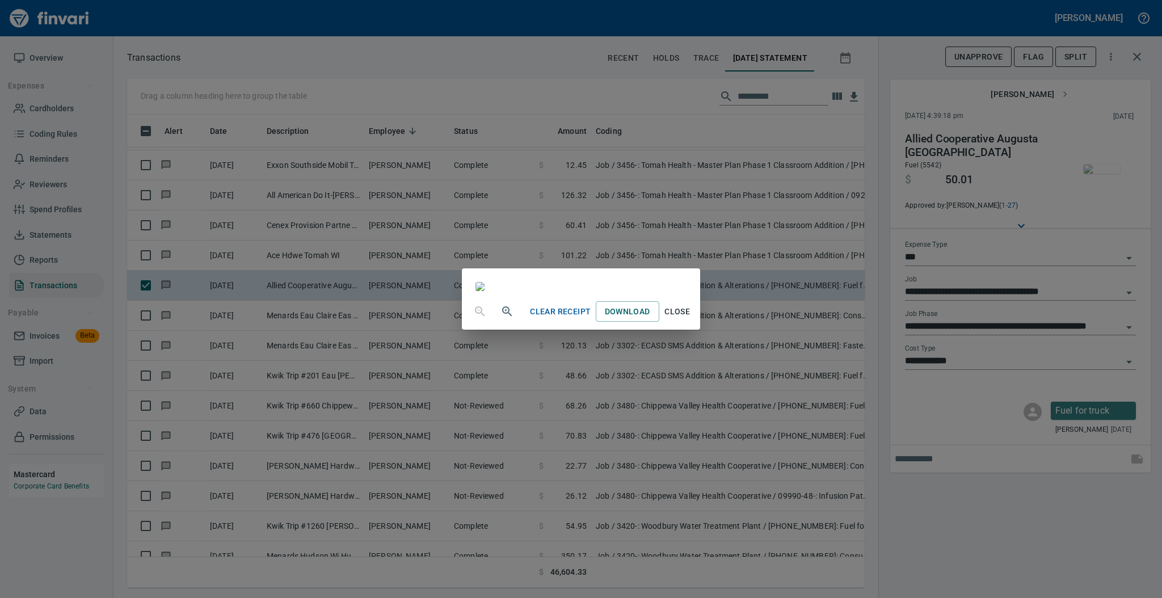
click at [691, 319] on span "Close" at bounding box center [677, 312] width 27 height 14
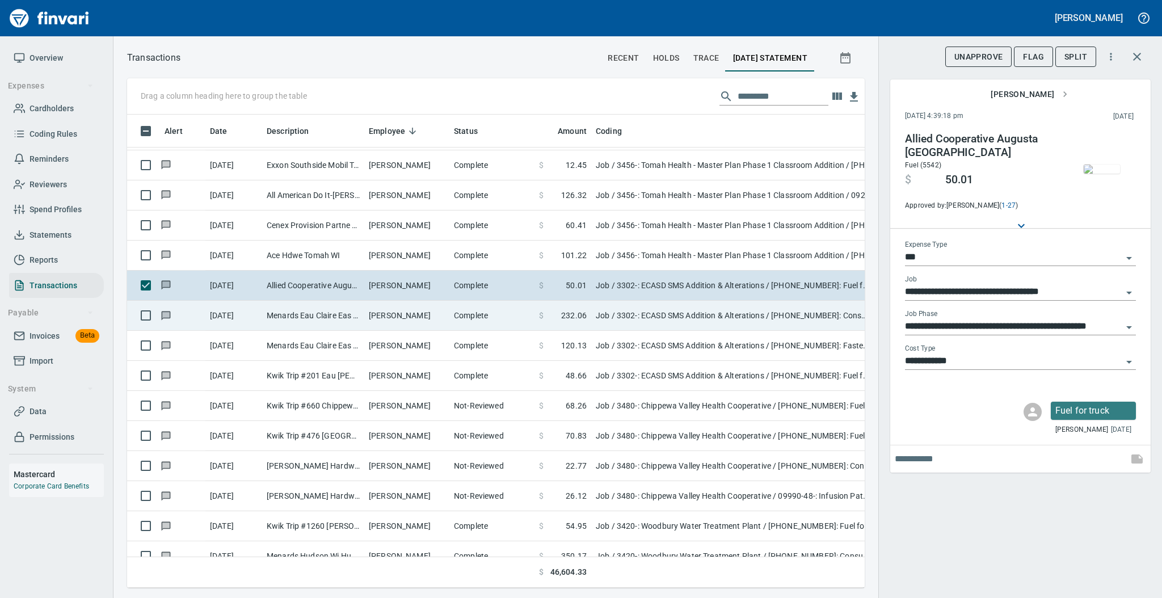
click at [501, 323] on td "Complete" at bounding box center [491, 316] width 85 height 30
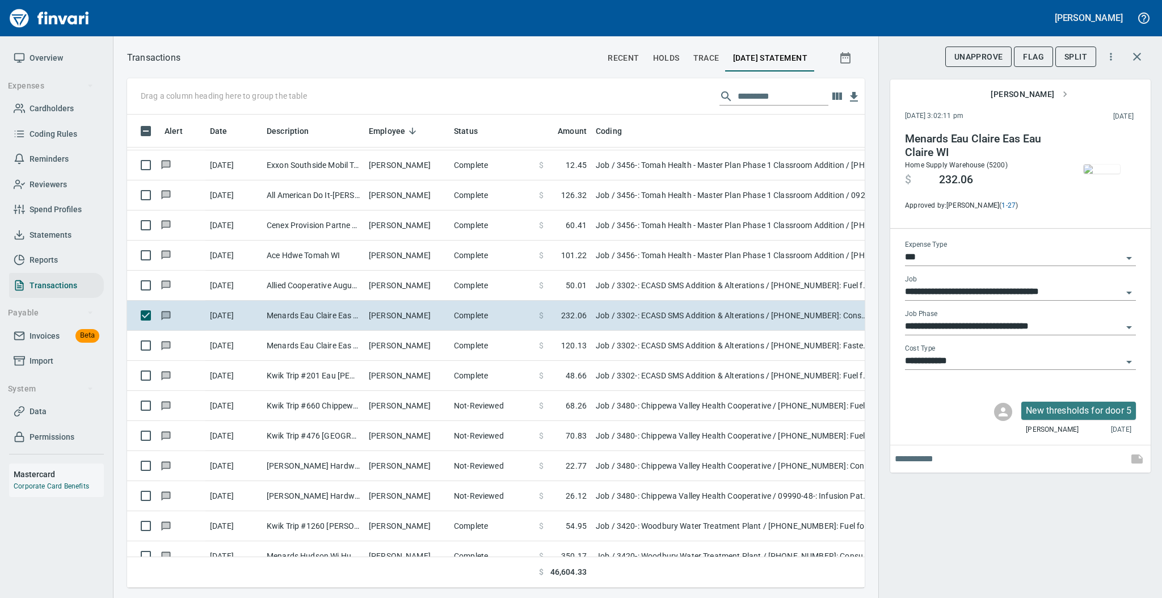
click at [1100, 174] on img "button" at bounding box center [1101, 168] width 36 height 9
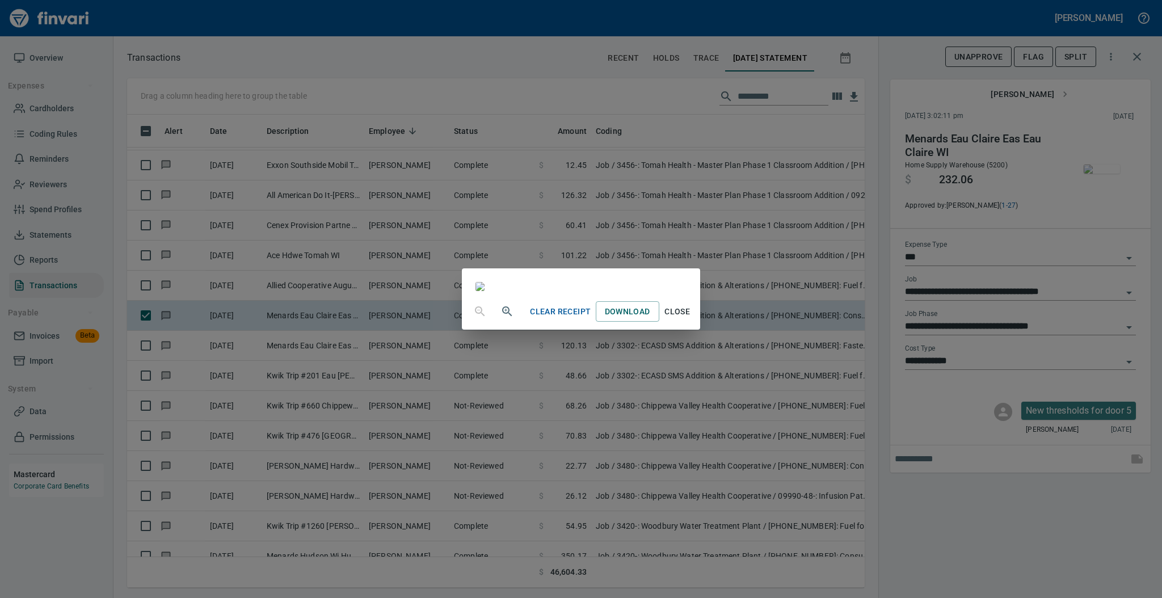
click at [691, 319] on span "Close" at bounding box center [677, 312] width 27 height 14
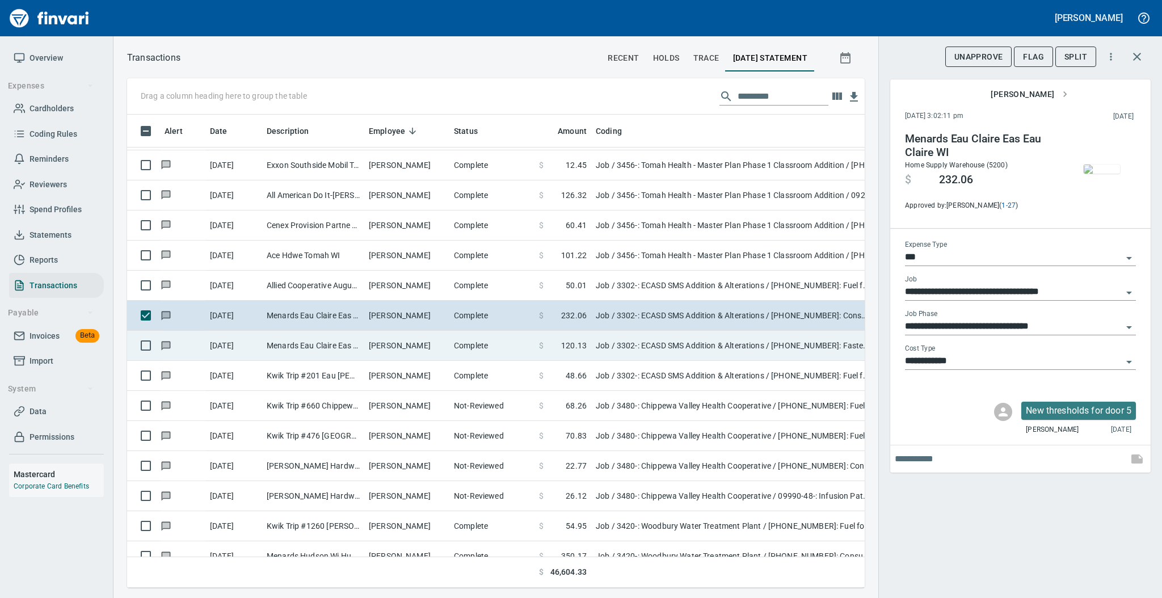
click at [366, 350] on td "[PERSON_NAME]" at bounding box center [406, 346] width 85 height 30
type input "**********"
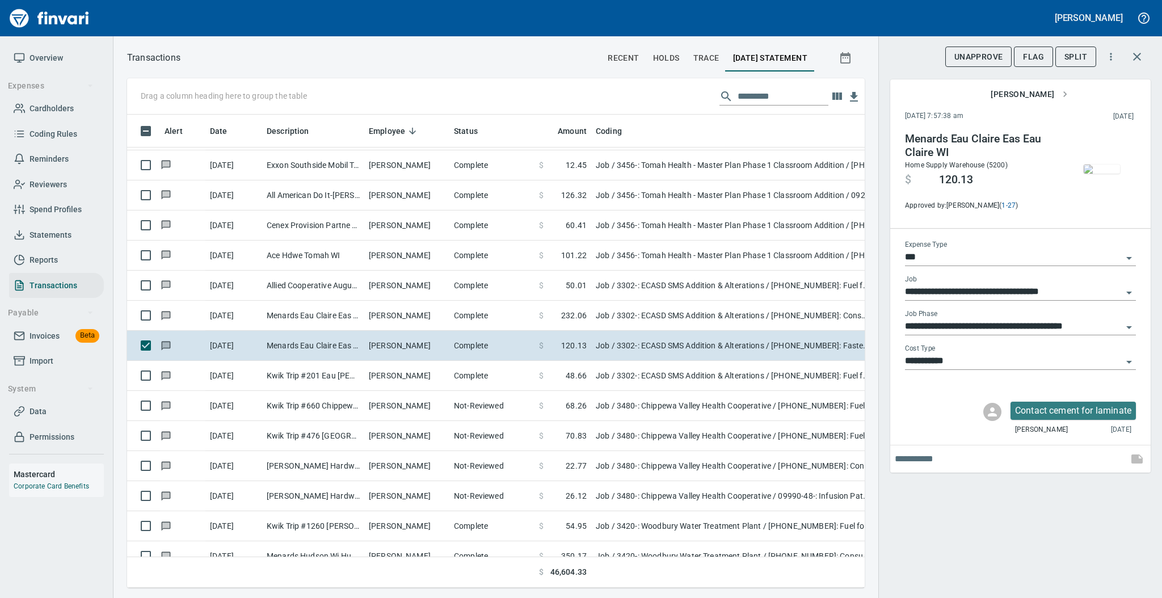
click at [1107, 169] on img "button" at bounding box center [1101, 168] width 36 height 9
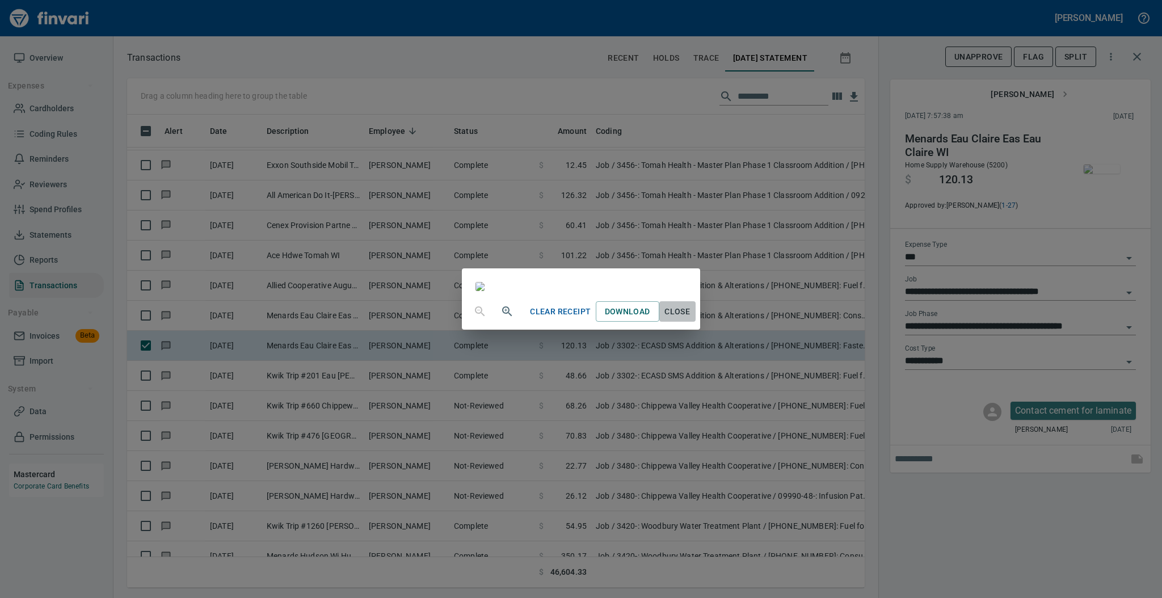
click at [691, 319] on span "Close" at bounding box center [677, 312] width 27 height 14
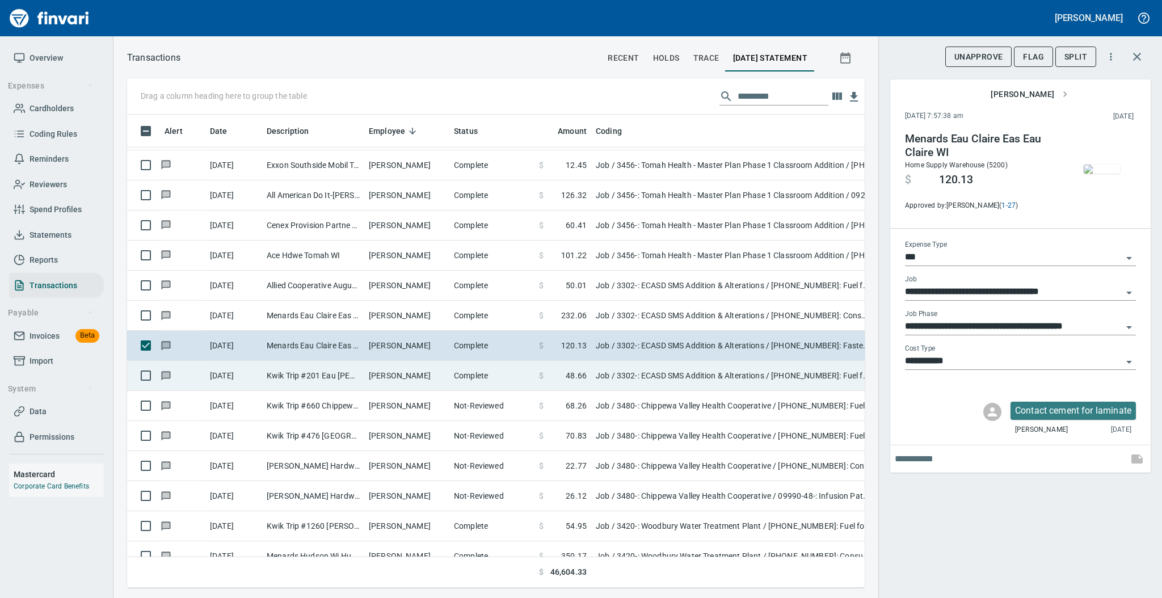
click at [369, 379] on td "[PERSON_NAME]" at bounding box center [406, 376] width 85 height 30
type input "**********"
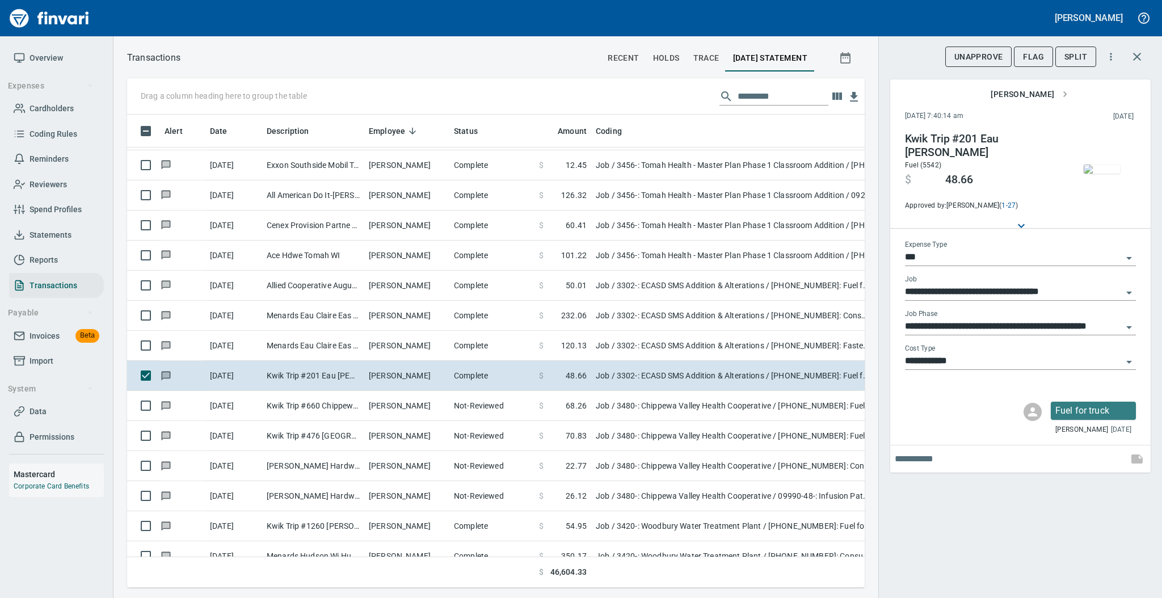
click at [1101, 164] on img "button" at bounding box center [1101, 168] width 36 height 9
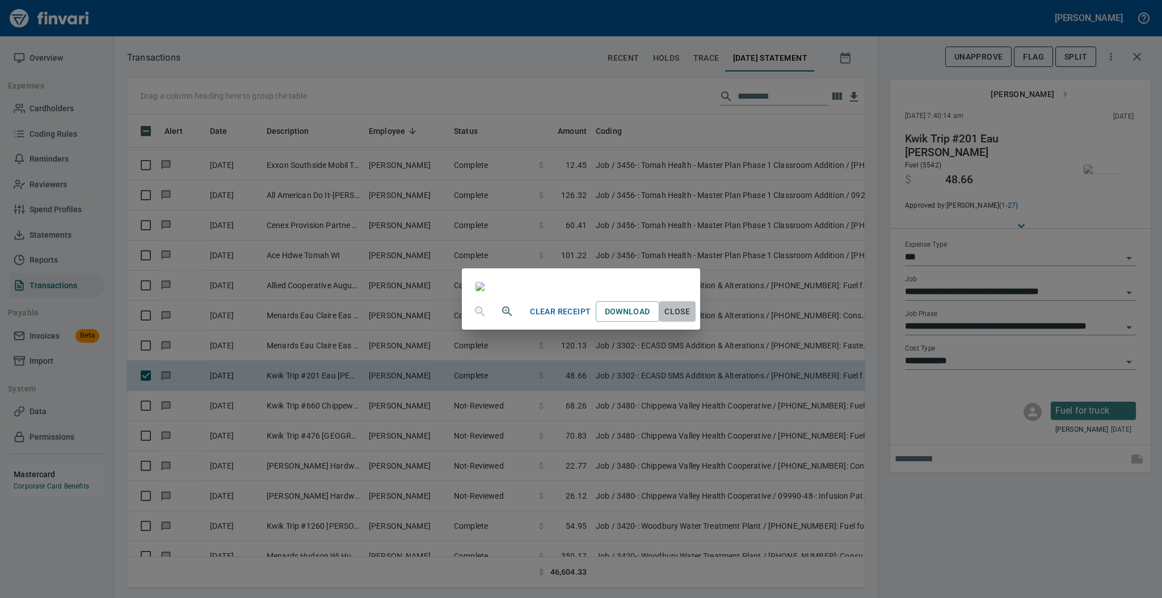
click at [691, 319] on span "Close" at bounding box center [677, 312] width 27 height 14
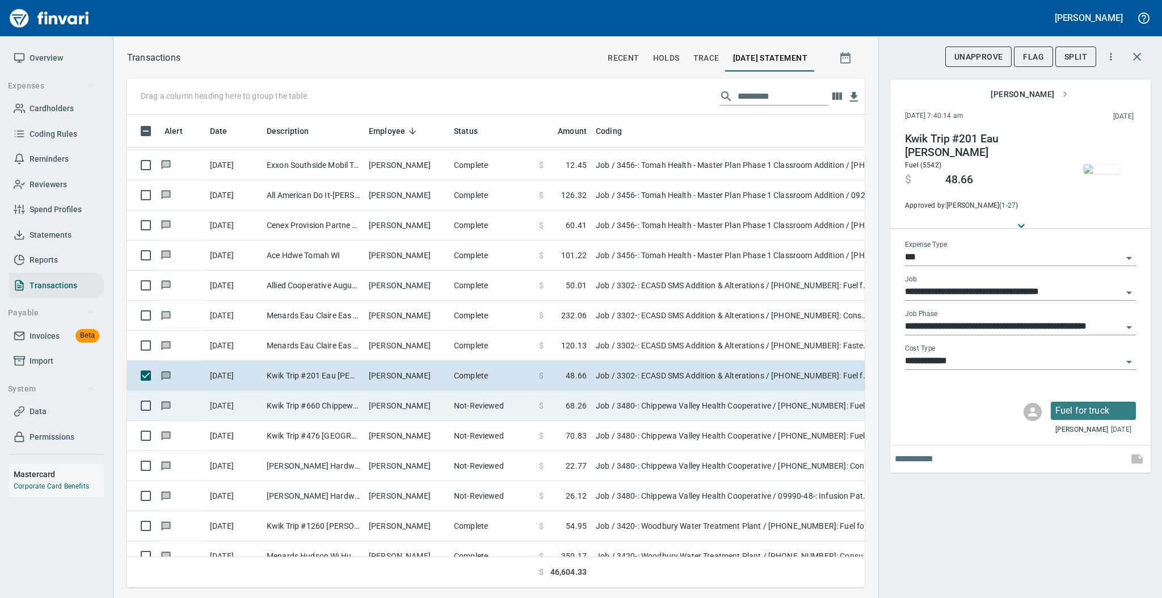
click at [412, 409] on td "[PERSON_NAME]" at bounding box center [406, 406] width 85 height 30
type input "**********"
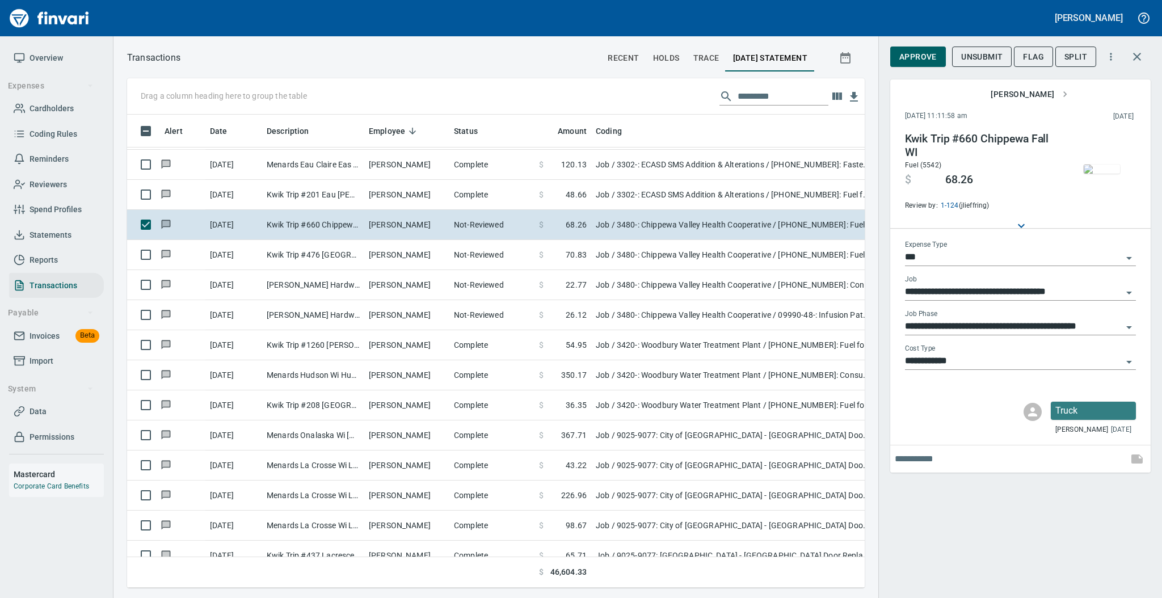
scroll to position [931, 0]
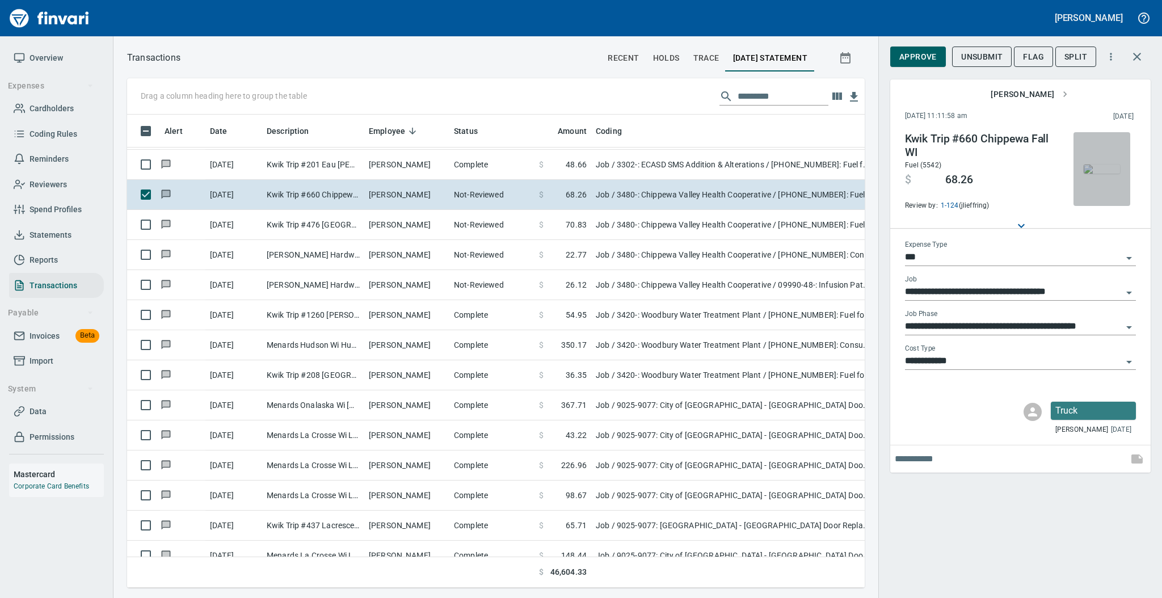
click at [1098, 170] on img "button" at bounding box center [1101, 168] width 36 height 9
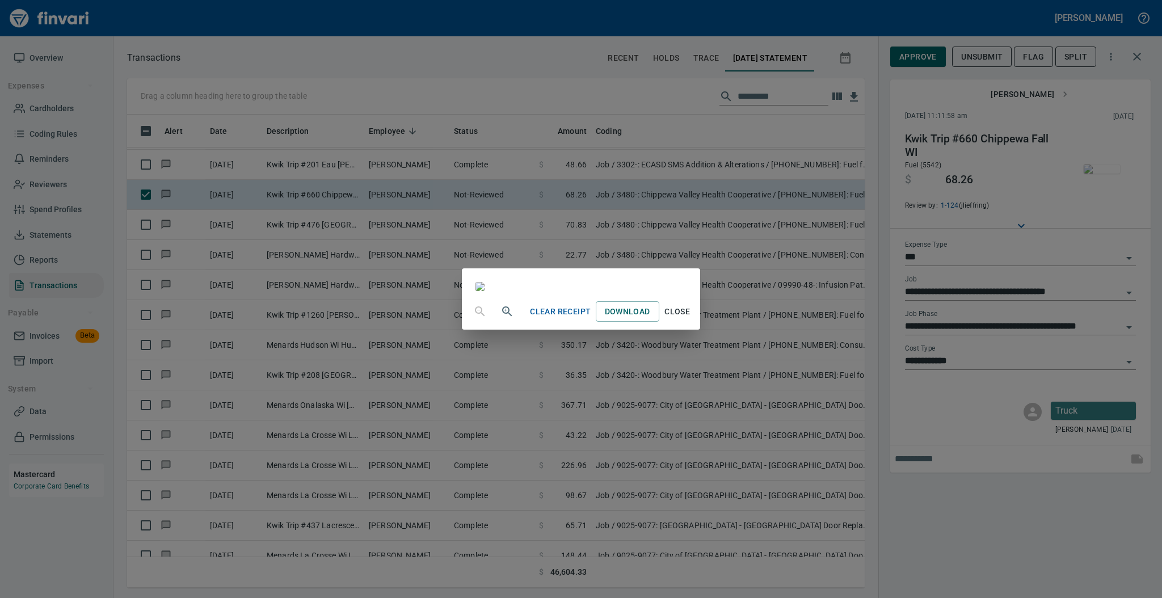
click at [691, 319] on span "Close" at bounding box center [677, 312] width 27 height 14
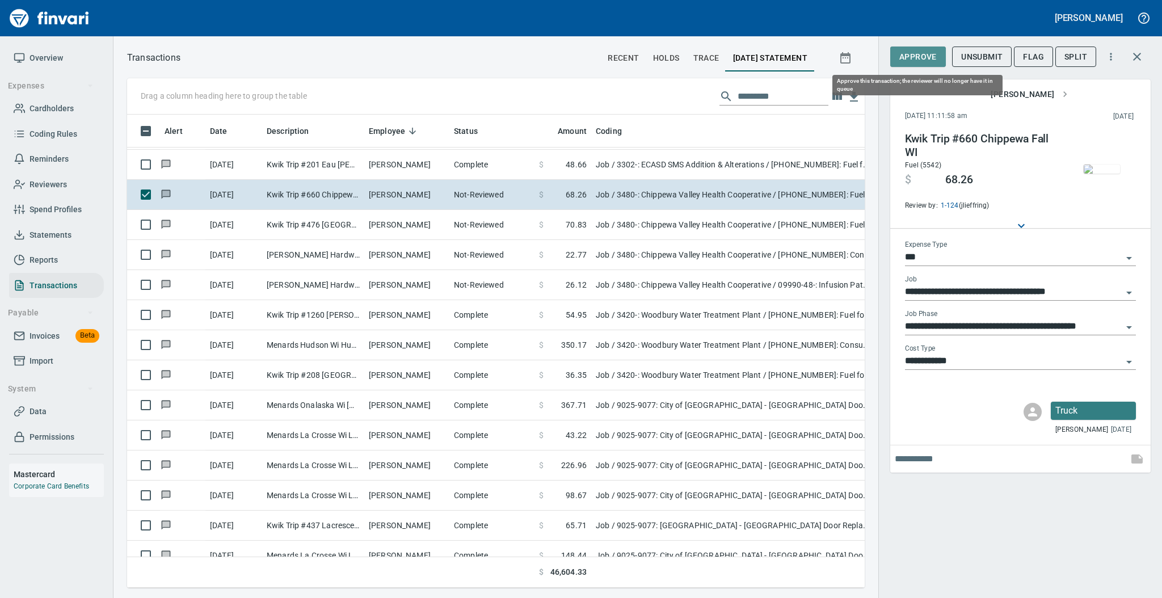
click at [914, 57] on span "Approve" at bounding box center [917, 57] width 37 height 14
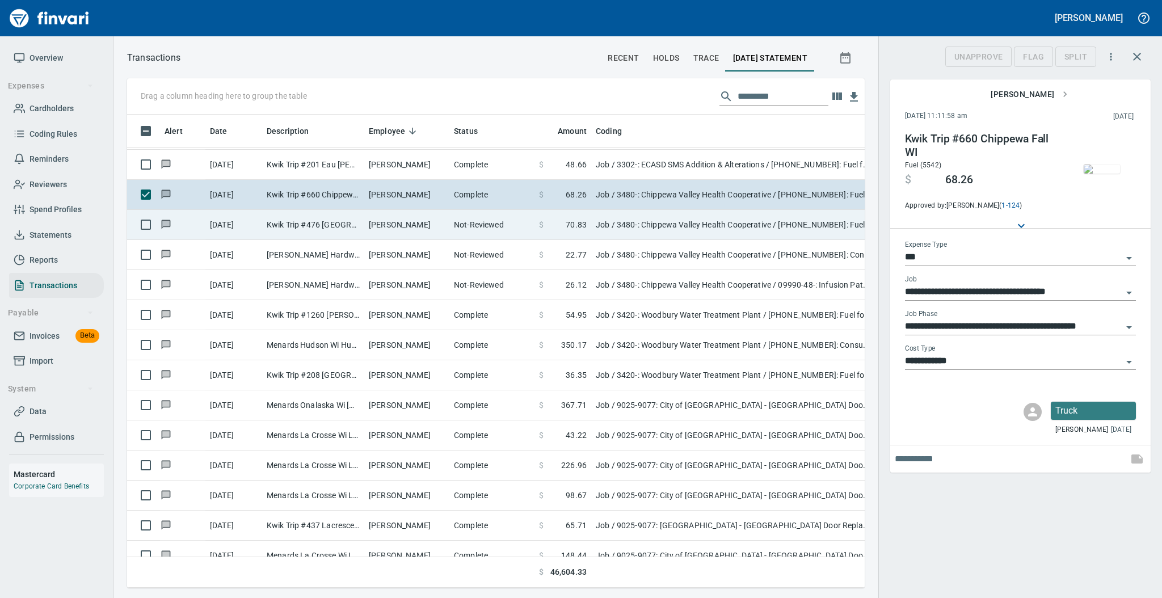
scroll to position [450, 714]
click at [449, 230] on td "Not-Reviewed" at bounding box center [491, 225] width 85 height 30
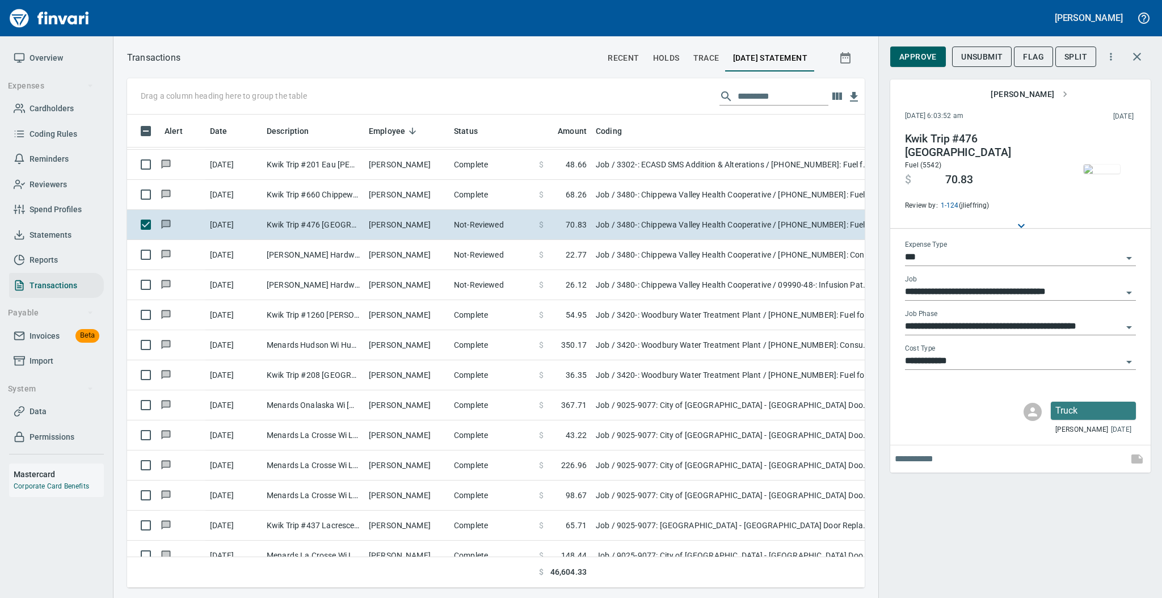
click at [1098, 170] on img "button" at bounding box center [1101, 168] width 36 height 9
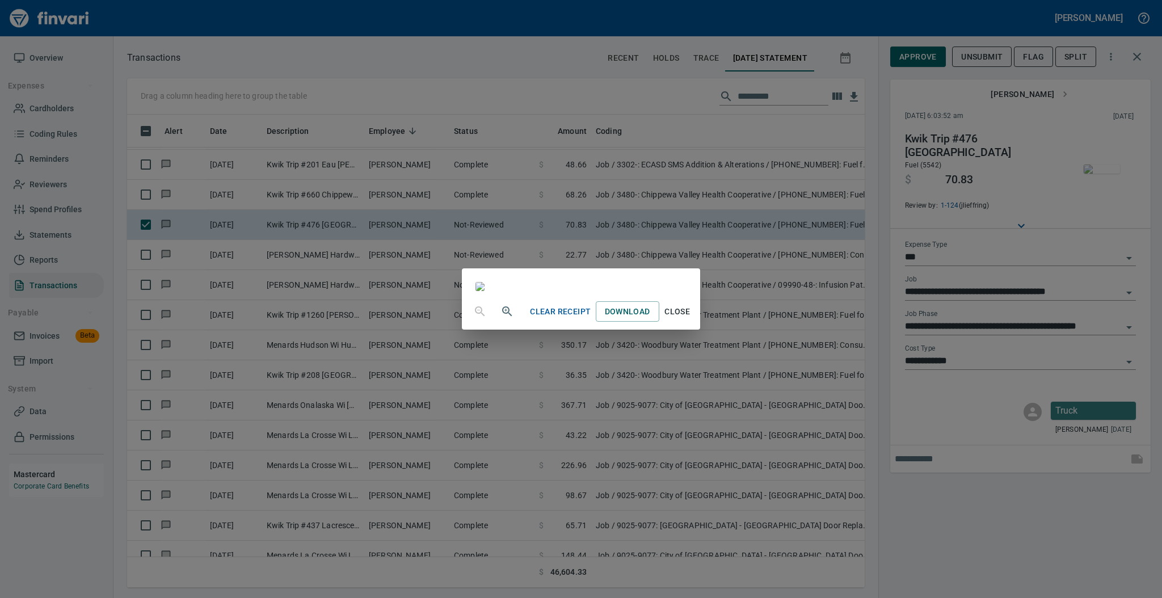
click at [691, 319] on span "Close" at bounding box center [677, 312] width 27 height 14
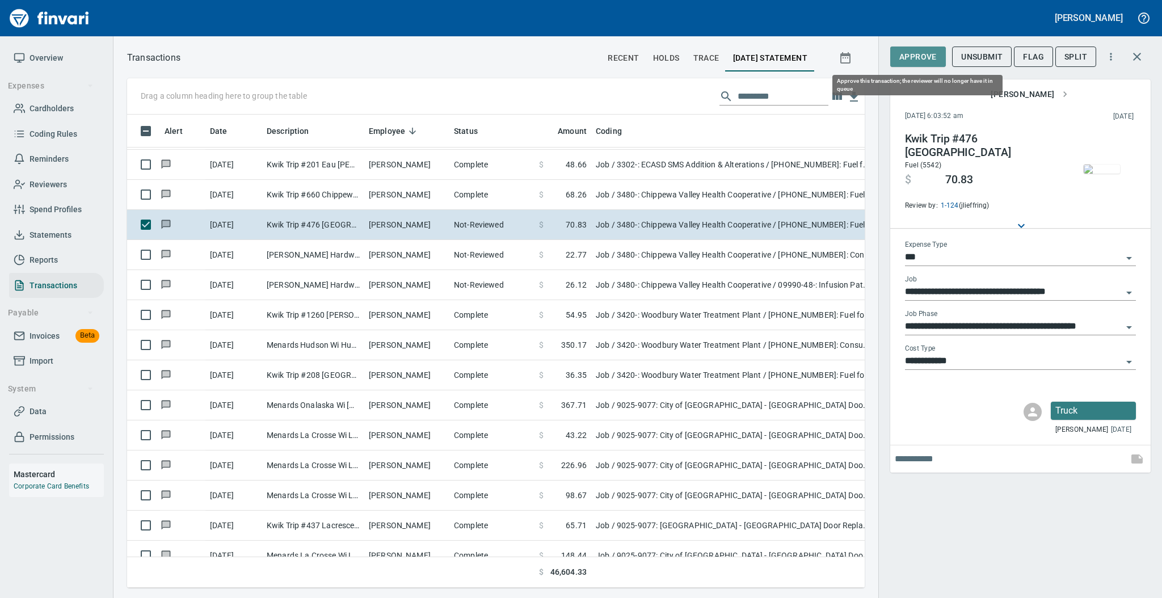
click at [909, 57] on span "Approve" at bounding box center [917, 57] width 37 height 14
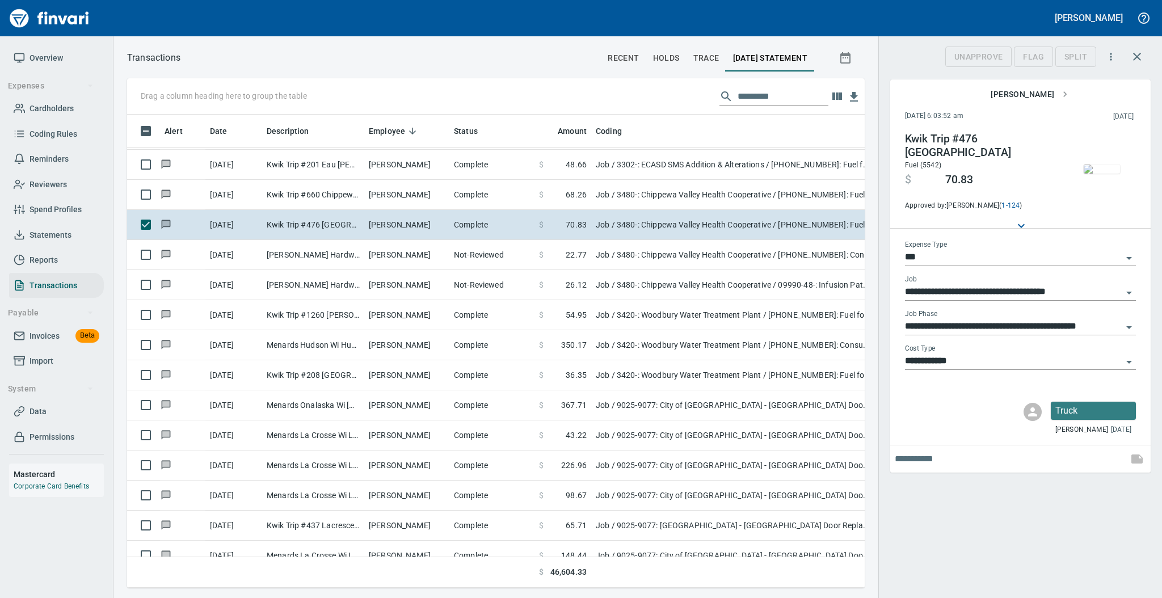
scroll to position [450, 714]
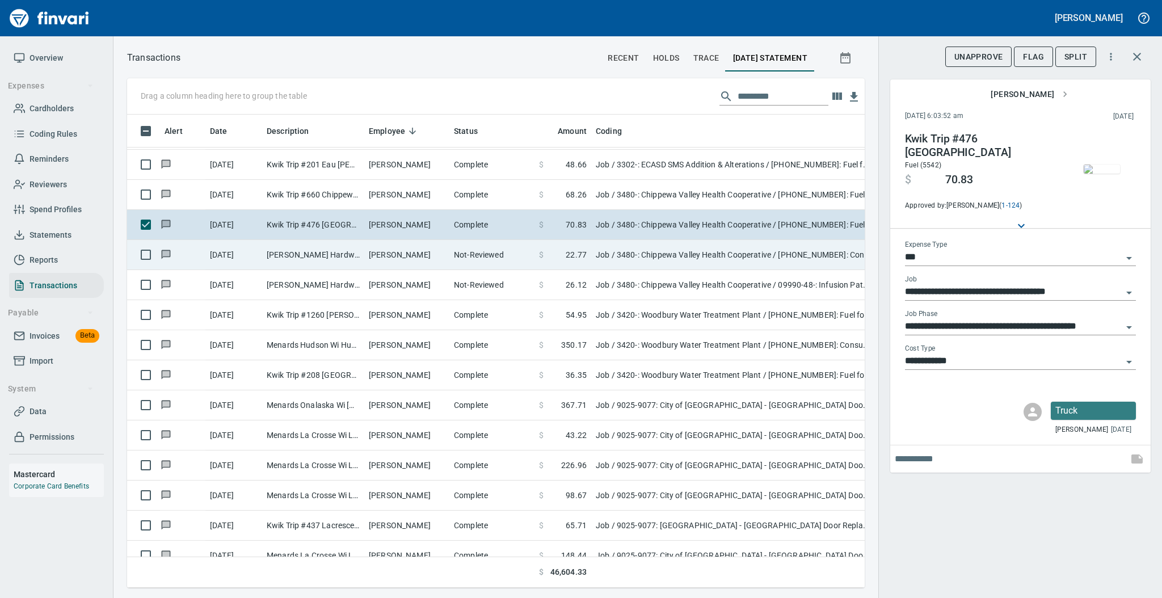
click at [434, 255] on td "[PERSON_NAME]" at bounding box center [406, 255] width 85 height 30
type input "**********"
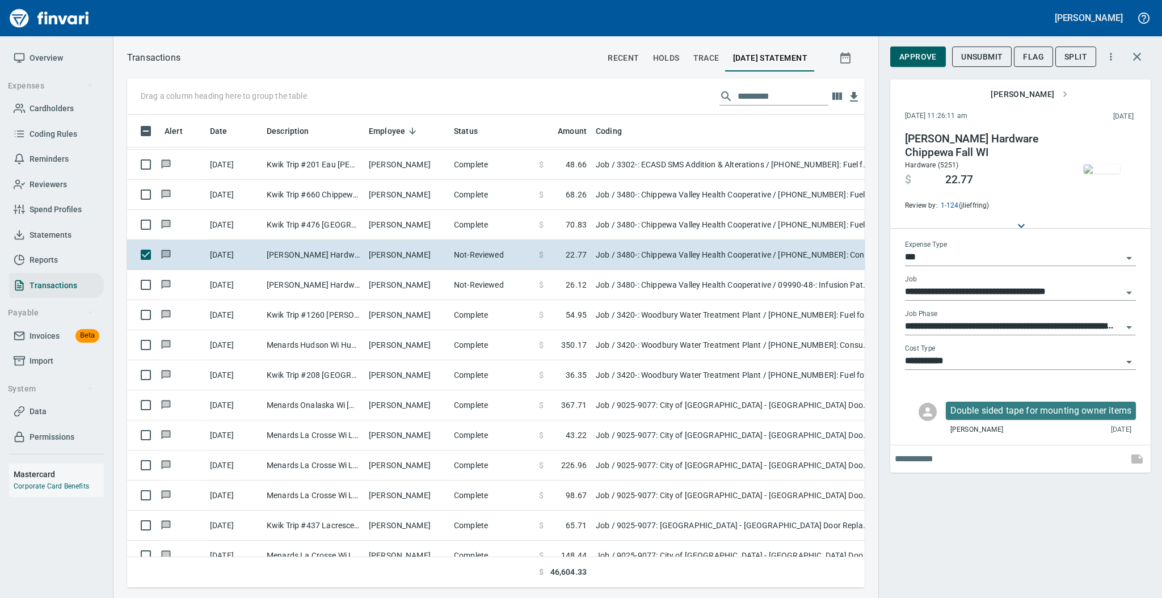
click at [1103, 172] on img "button" at bounding box center [1101, 168] width 36 height 9
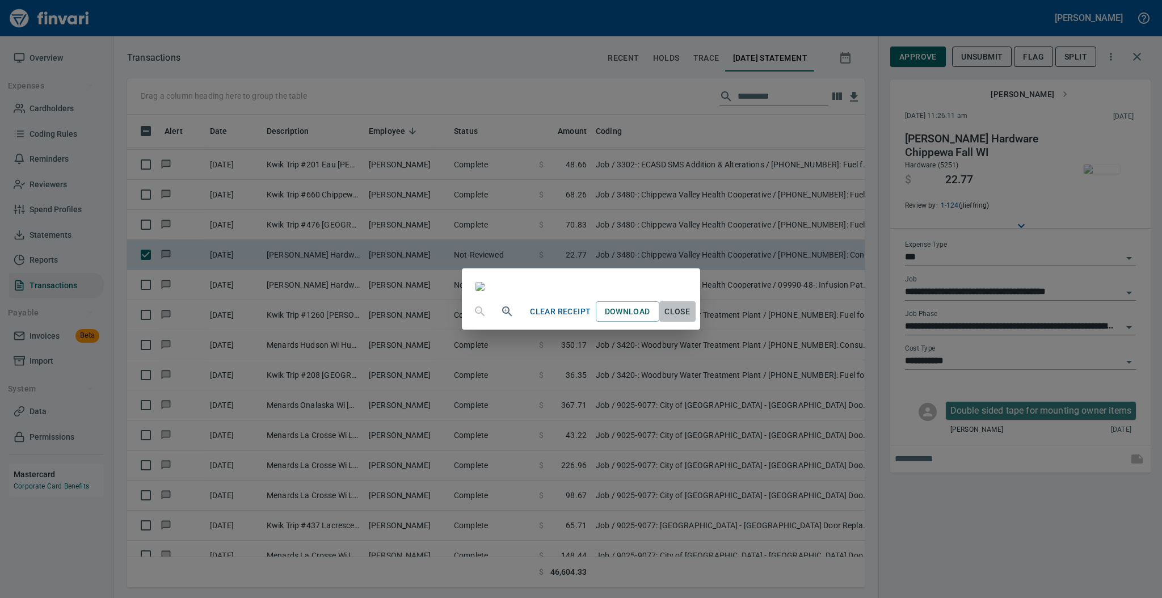
click at [691, 319] on span "Close" at bounding box center [677, 312] width 27 height 14
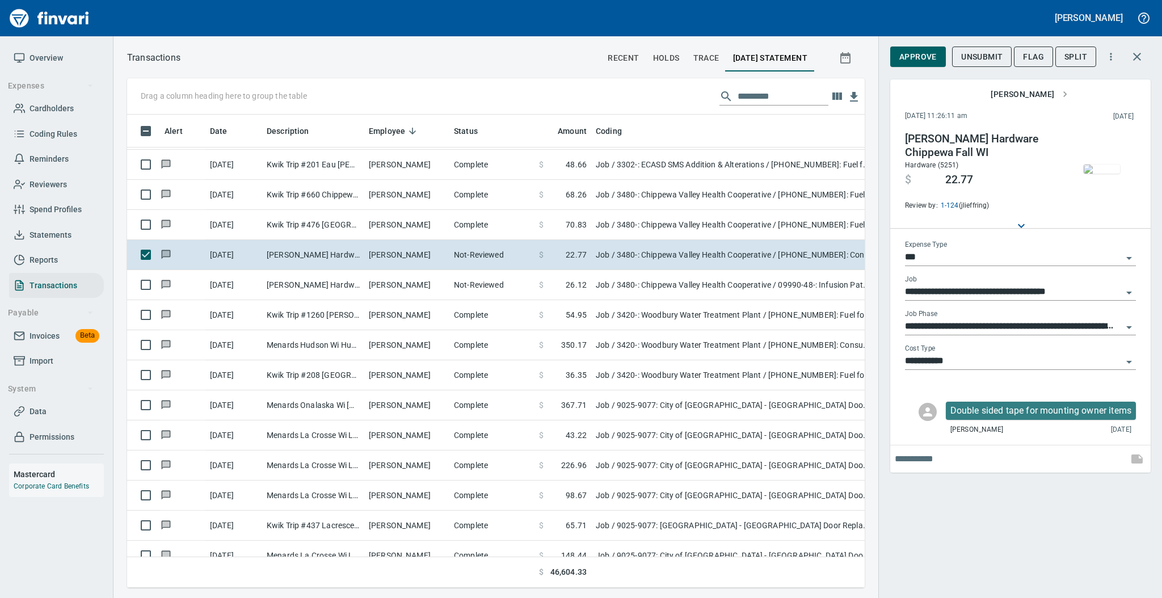
click at [942, 360] on input "**********" at bounding box center [1013, 361] width 217 height 16
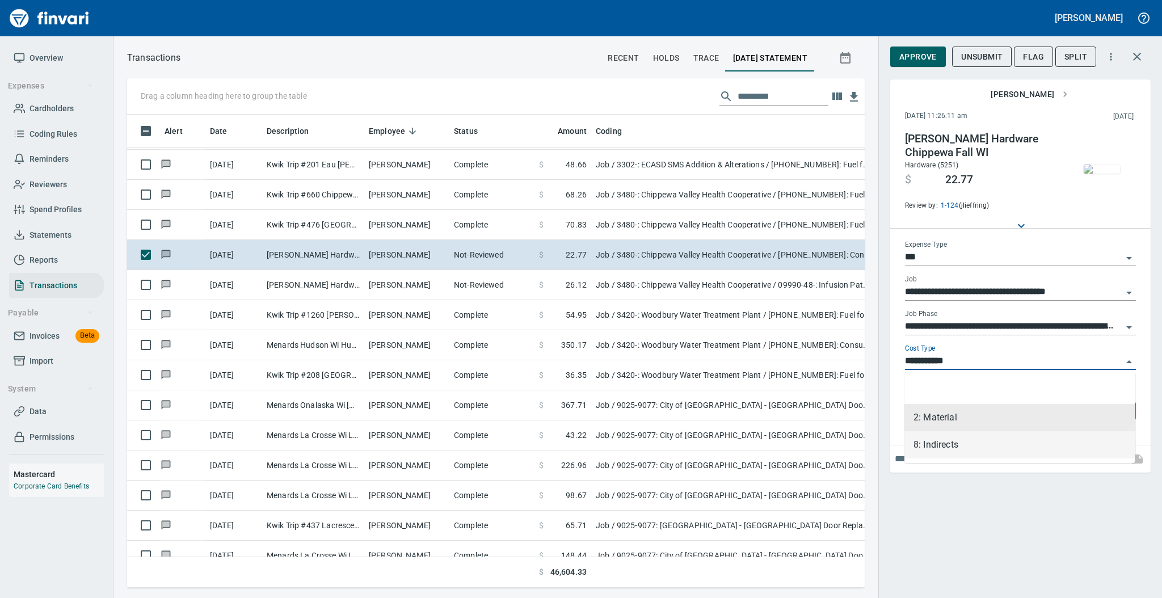
click at [947, 449] on li "8: Indirects" at bounding box center [1019, 444] width 231 height 27
type input "**********"
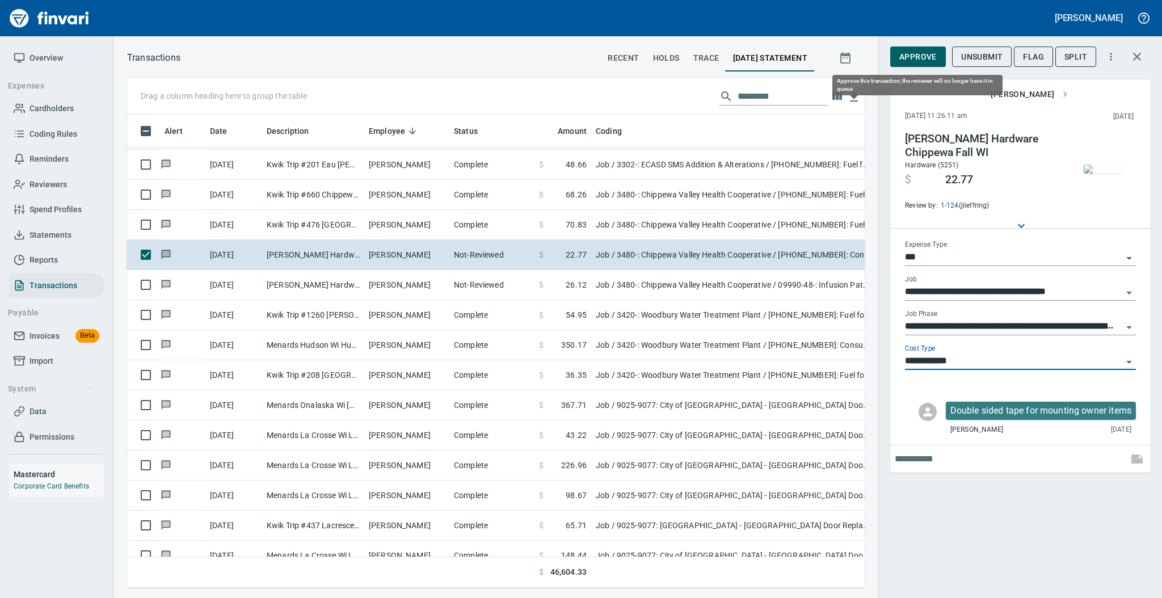
click at [920, 57] on span "Approve" at bounding box center [917, 57] width 37 height 14
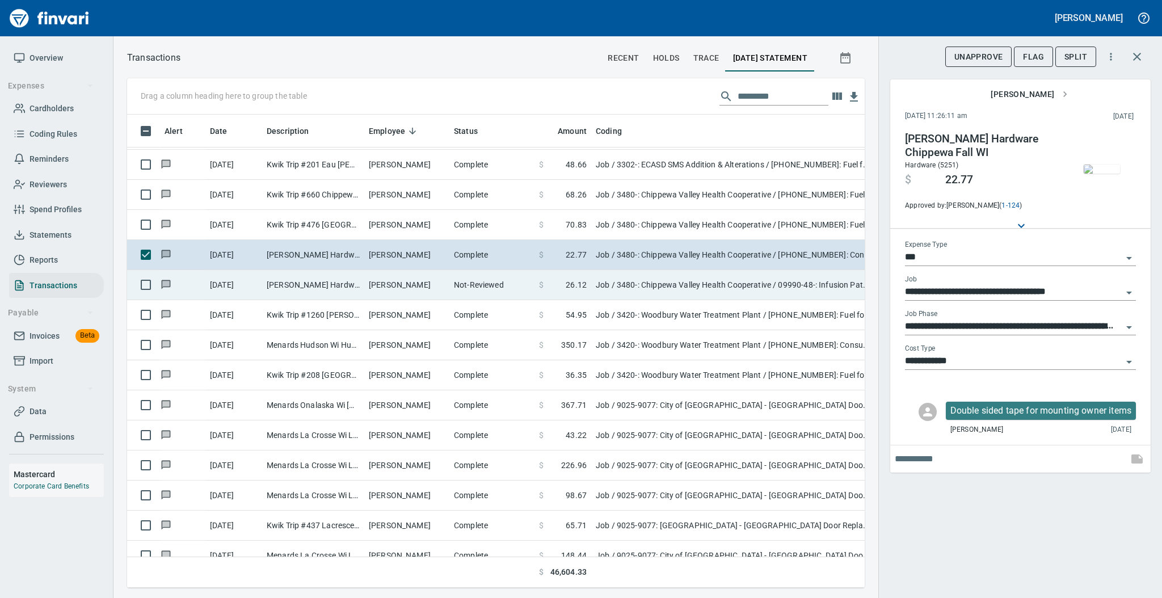
click at [403, 286] on td "[PERSON_NAME]" at bounding box center [406, 285] width 85 height 30
type input "**********"
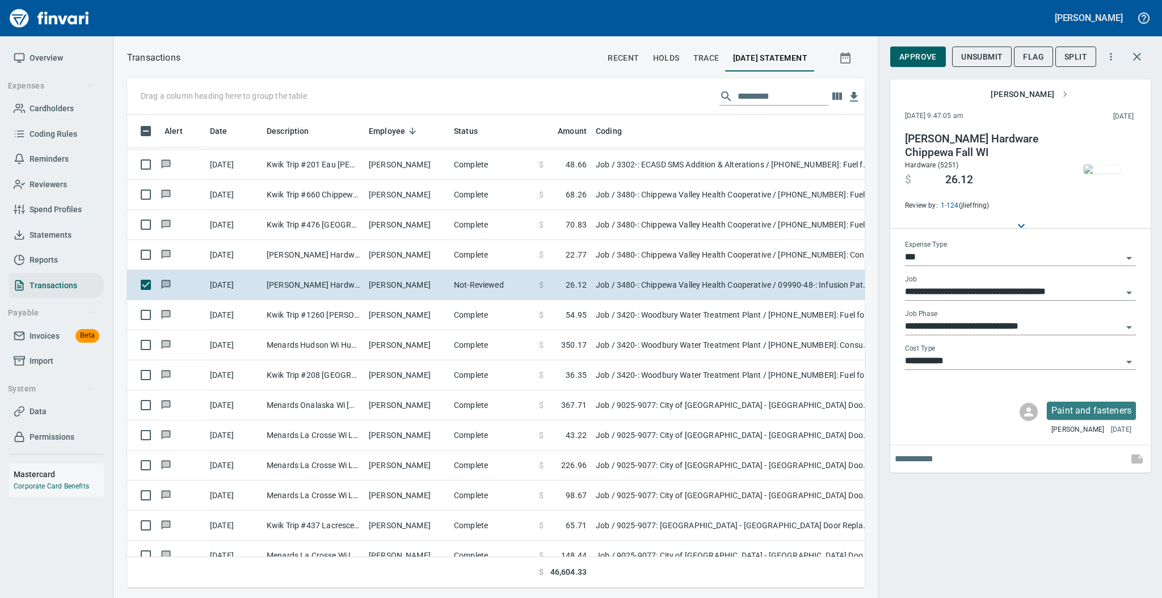
click at [1101, 164] on img "button" at bounding box center [1101, 168] width 36 height 9
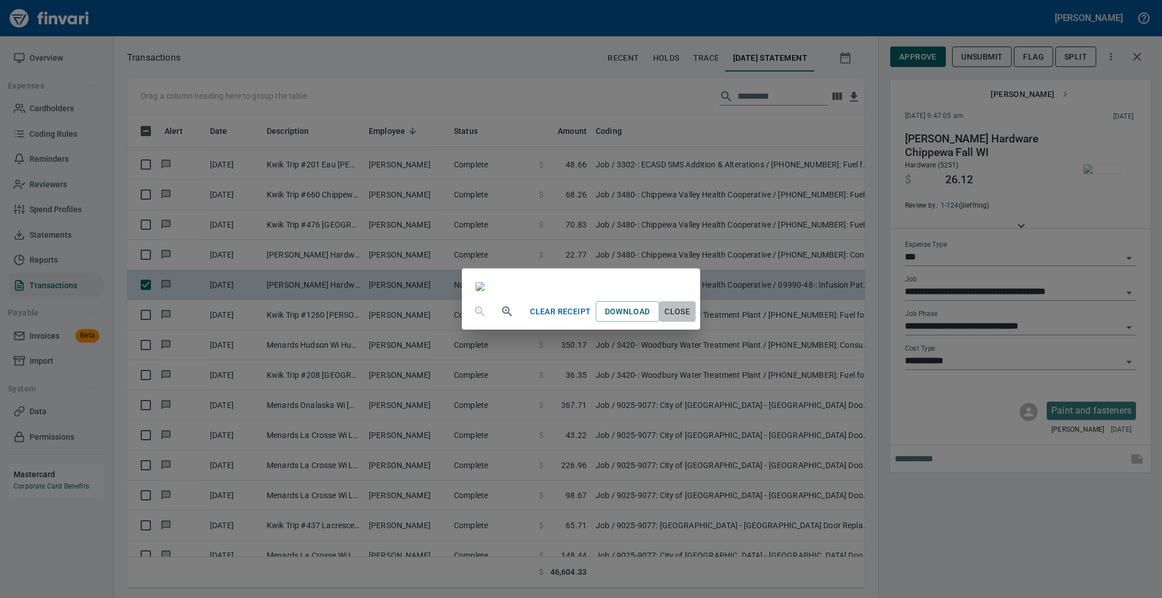
click at [691, 319] on span "Close" at bounding box center [677, 312] width 27 height 14
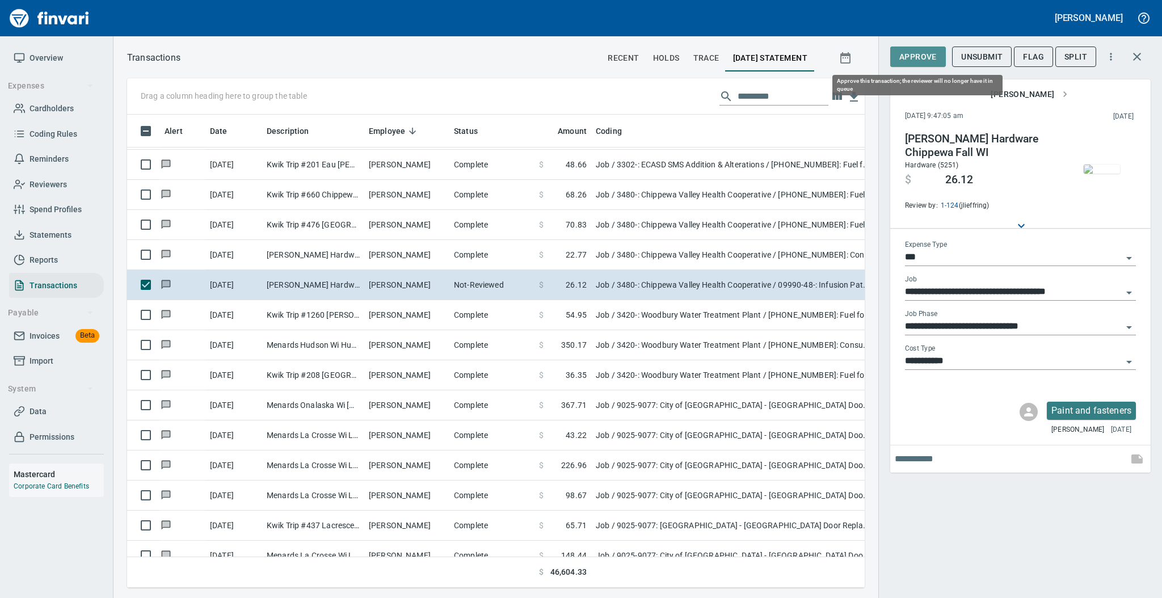
click at [921, 53] on span "Approve" at bounding box center [917, 57] width 37 height 14
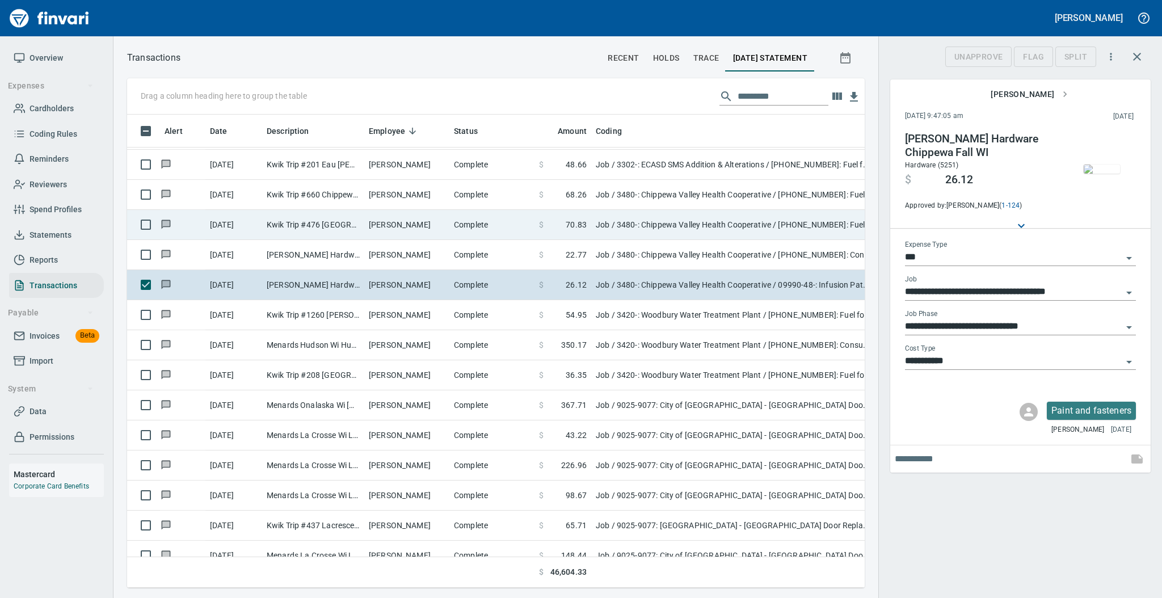
scroll to position [450, 714]
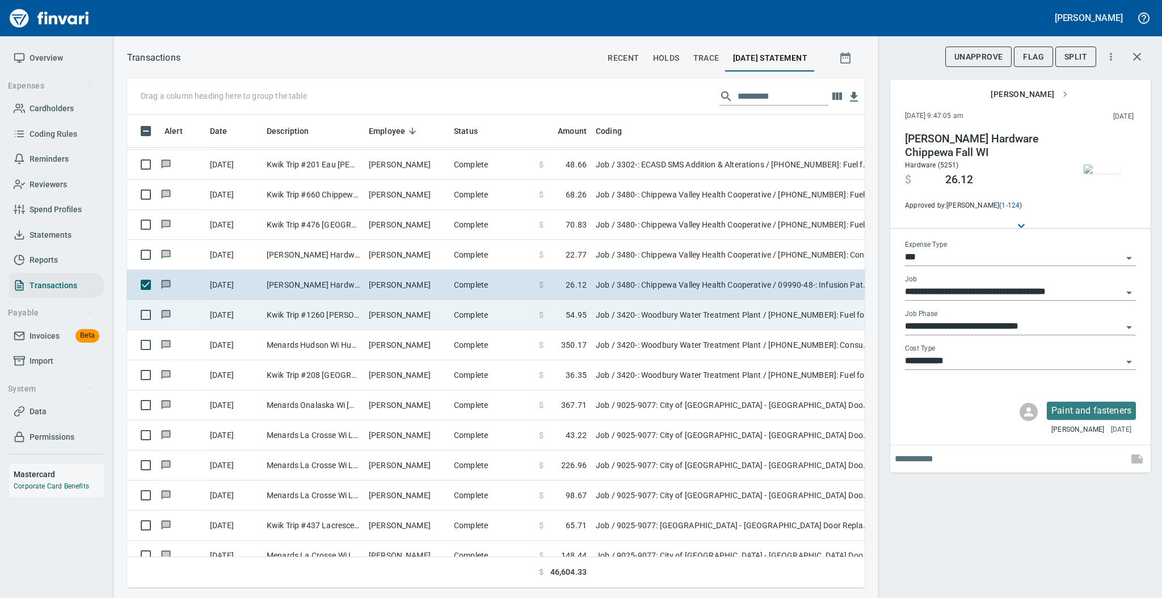
click at [468, 321] on td "Complete" at bounding box center [491, 315] width 85 height 30
type input "**********"
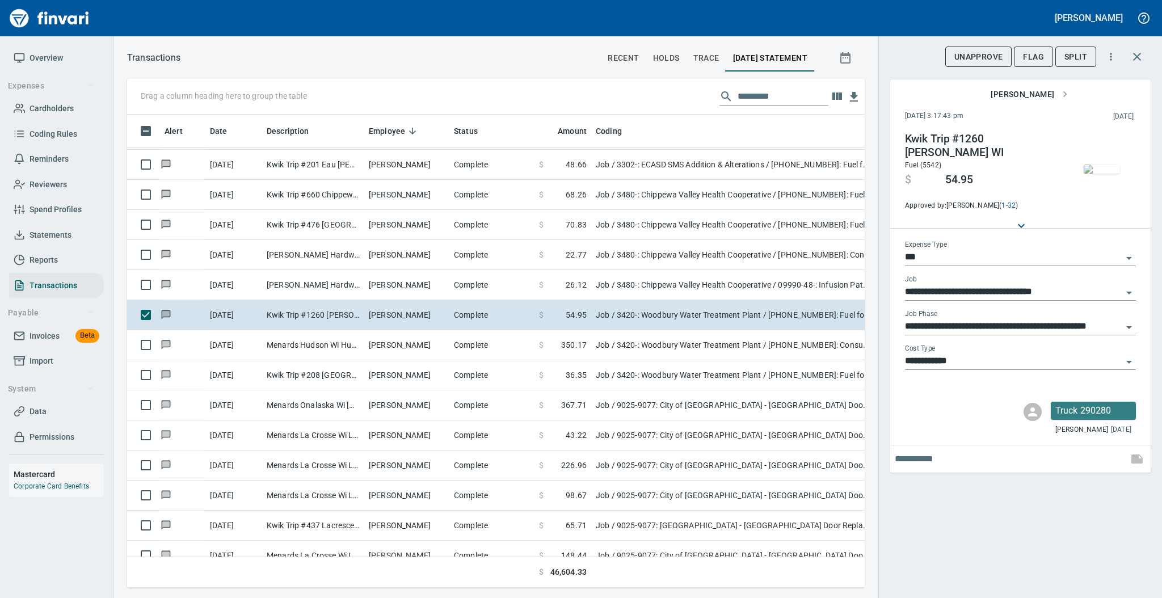
click at [1102, 164] on img "button" at bounding box center [1101, 168] width 36 height 9
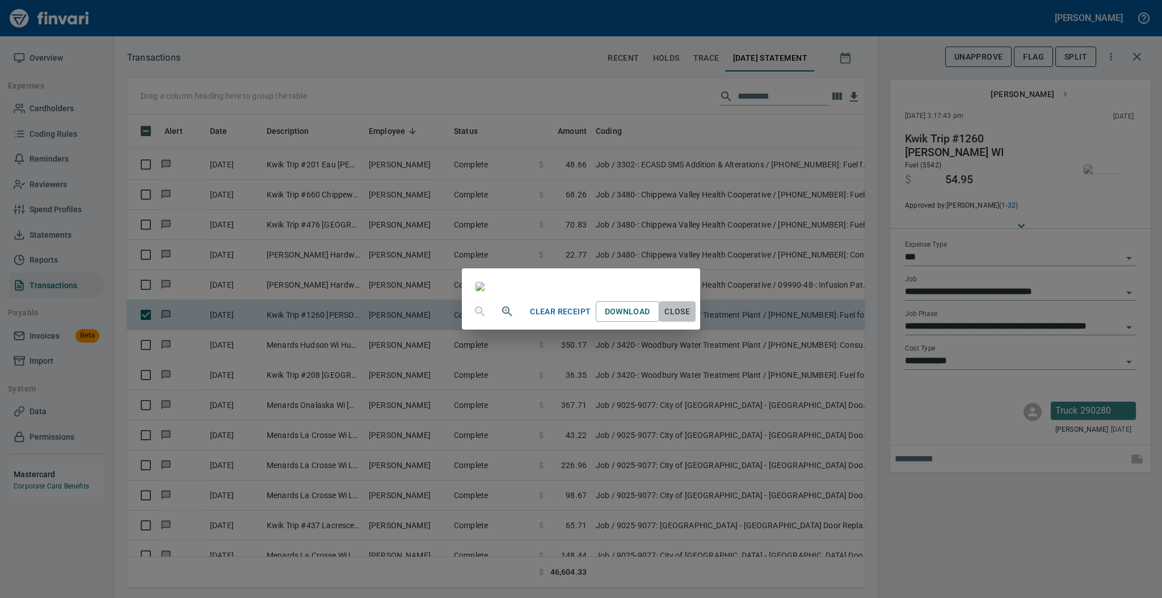
click at [691, 319] on span "Close" at bounding box center [677, 312] width 27 height 14
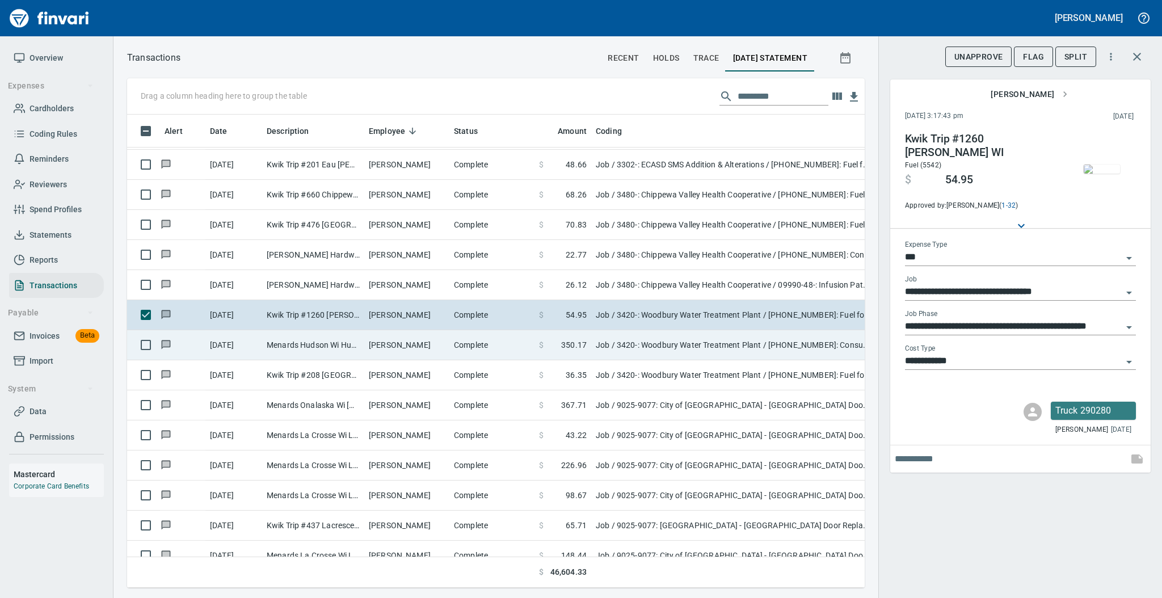
click at [502, 351] on td "Complete" at bounding box center [491, 345] width 85 height 30
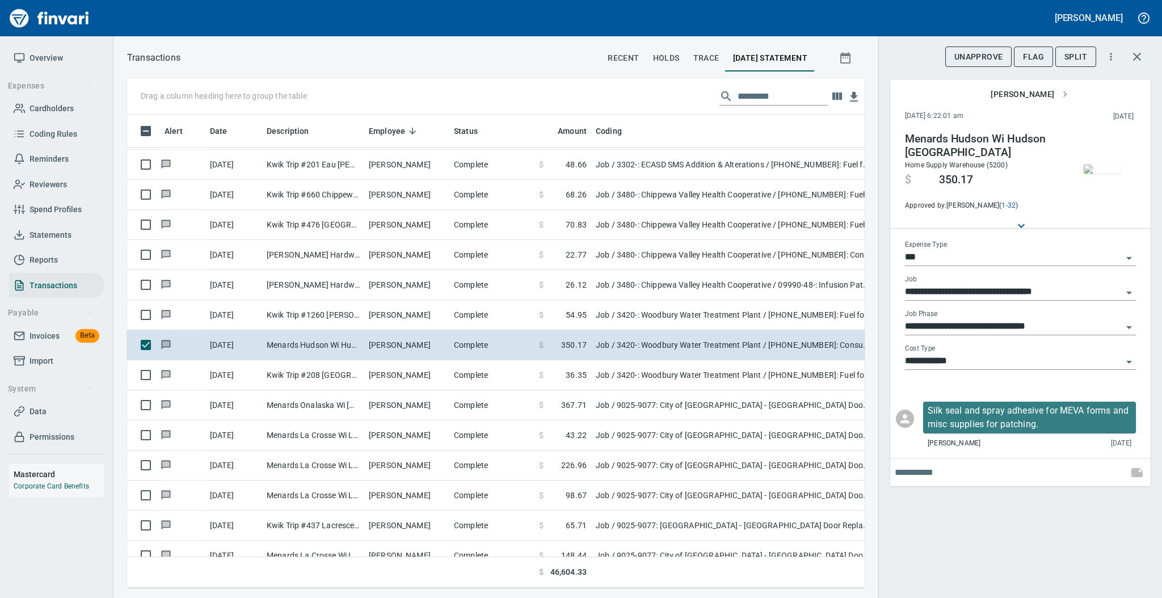
click at [1100, 166] on img "button" at bounding box center [1101, 168] width 36 height 9
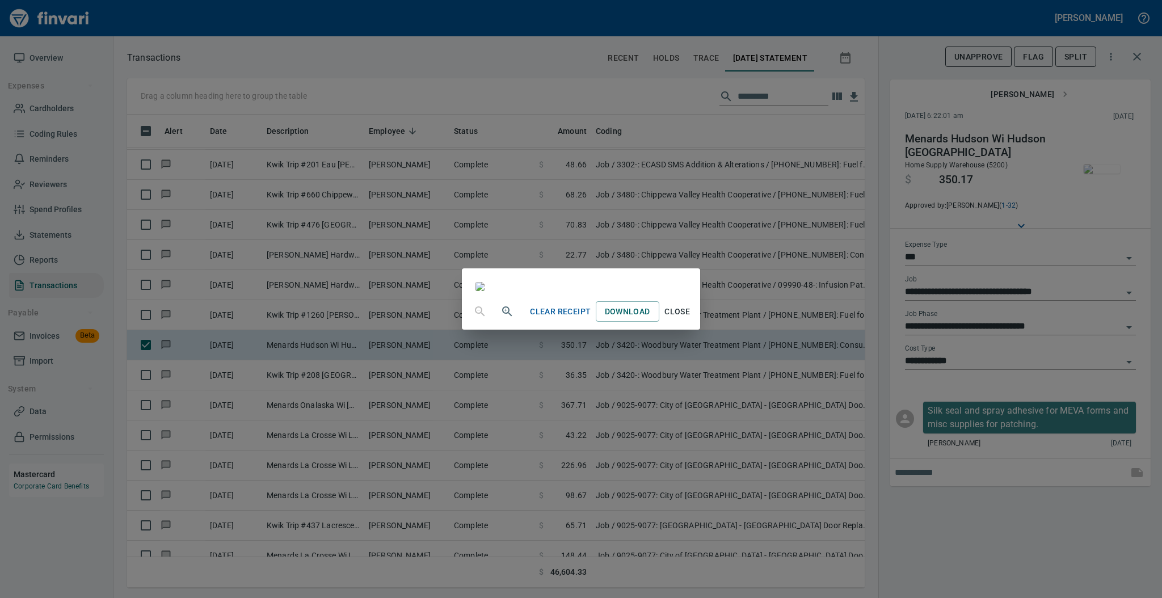
click at [691, 319] on span "Close" at bounding box center [677, 312] width 27 height 14
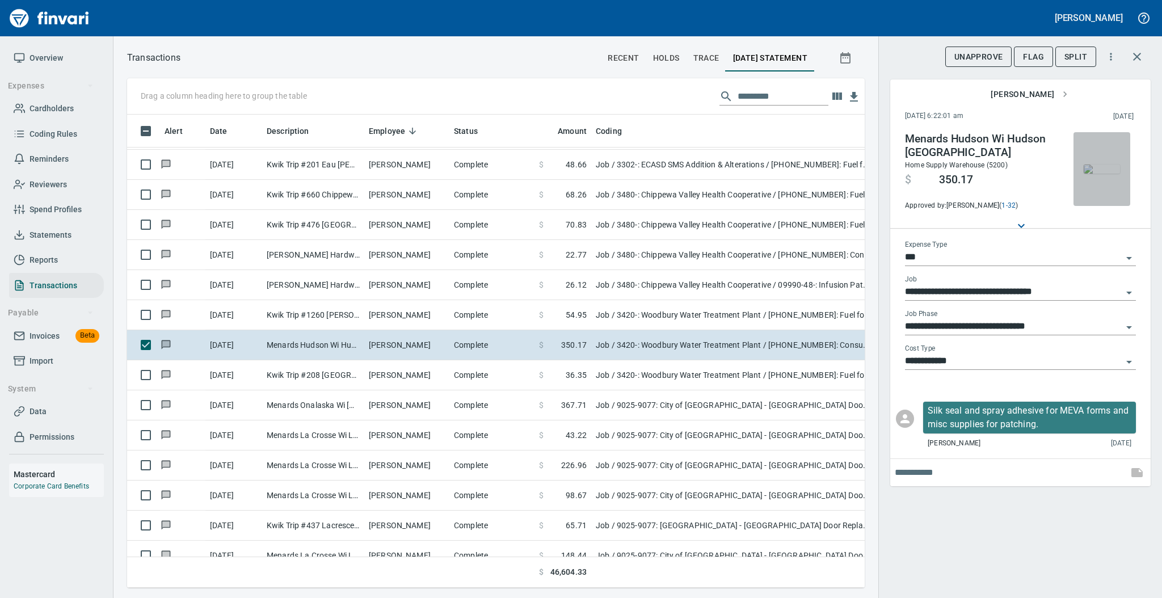
click at [1105, 168] on img "button" at bounding box center [1101, 168] width 36 height 9
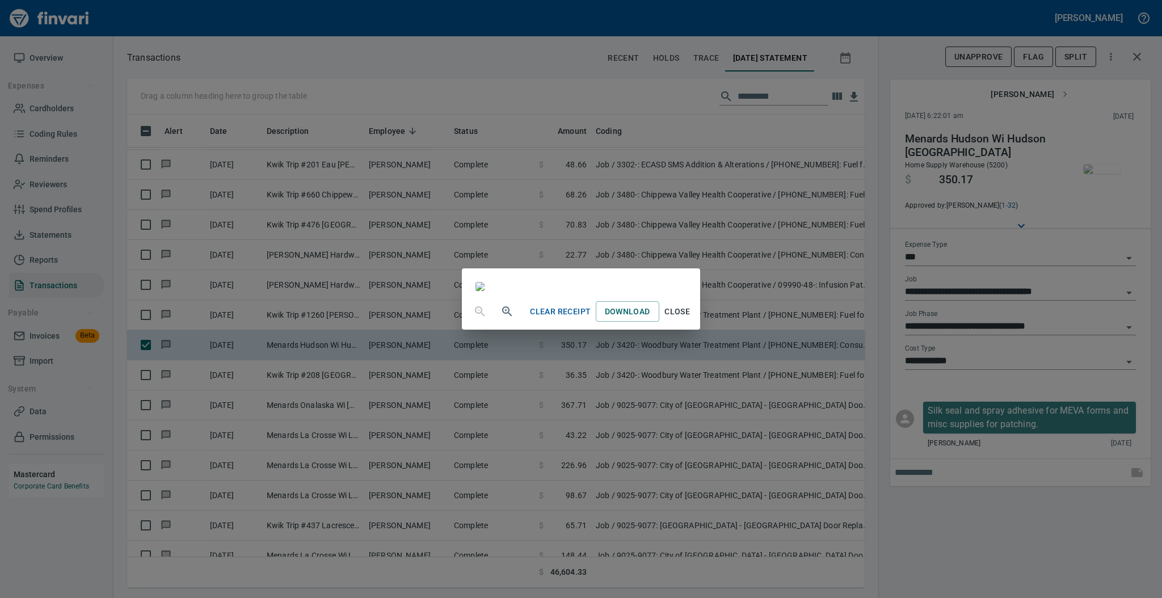
click at [691, 319] on span "Close" at bounding box center [677, 312] width 27 height 14
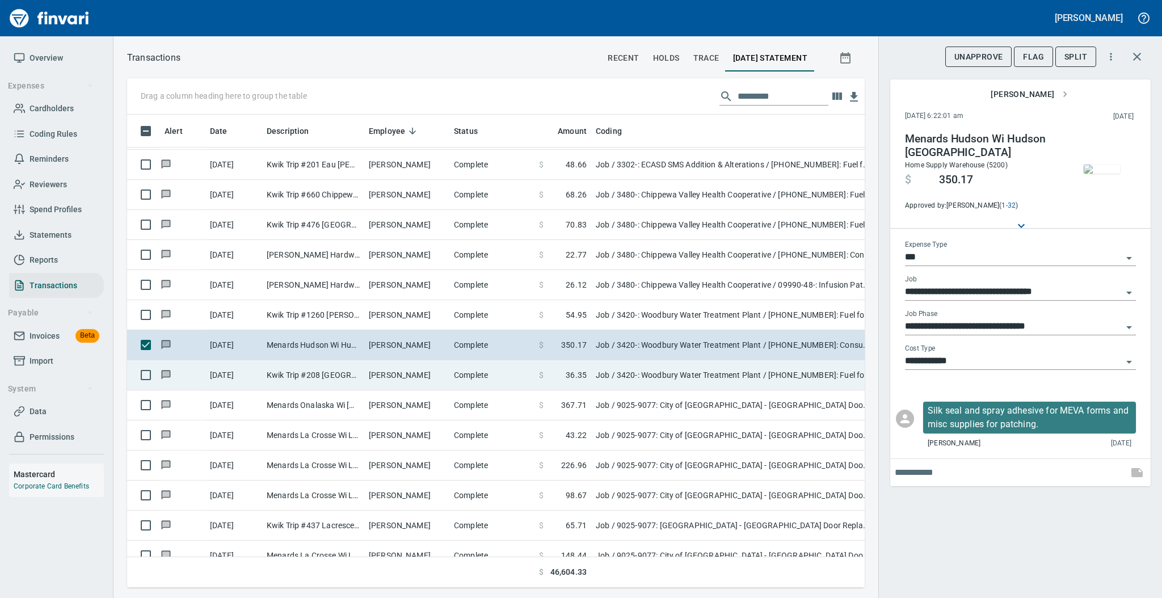
click at [421, 376] on td "[PERSON_NAME]" at bounding box center [406, 375] width 85 height 30
type input "**********"
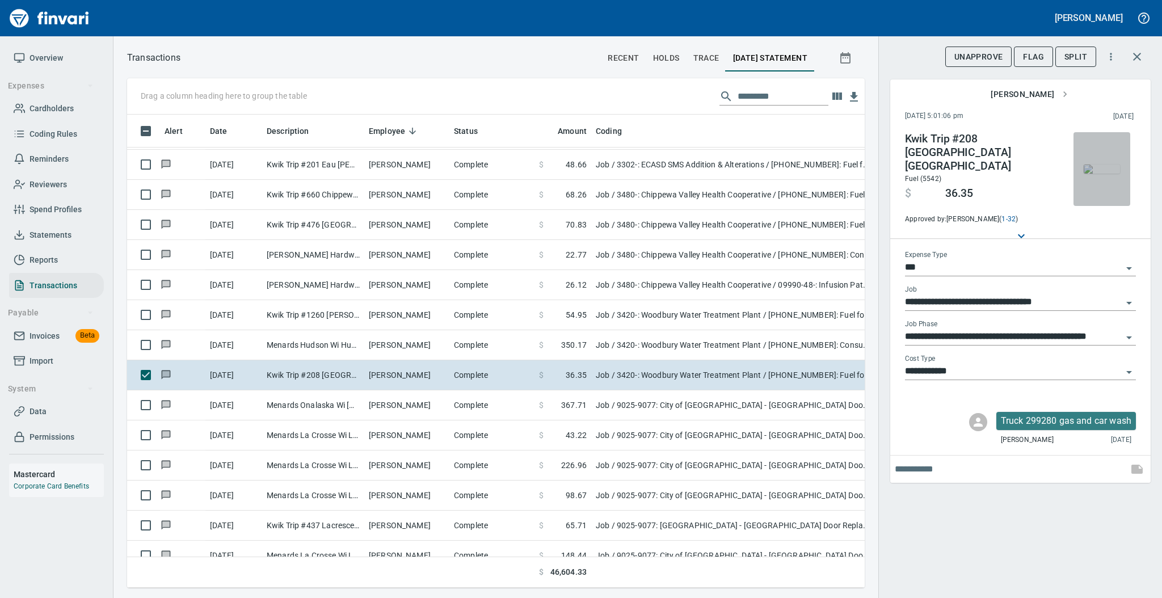
click at [1098, 174] on img "button" at bounding box center [1101, 168] width 36 height 9
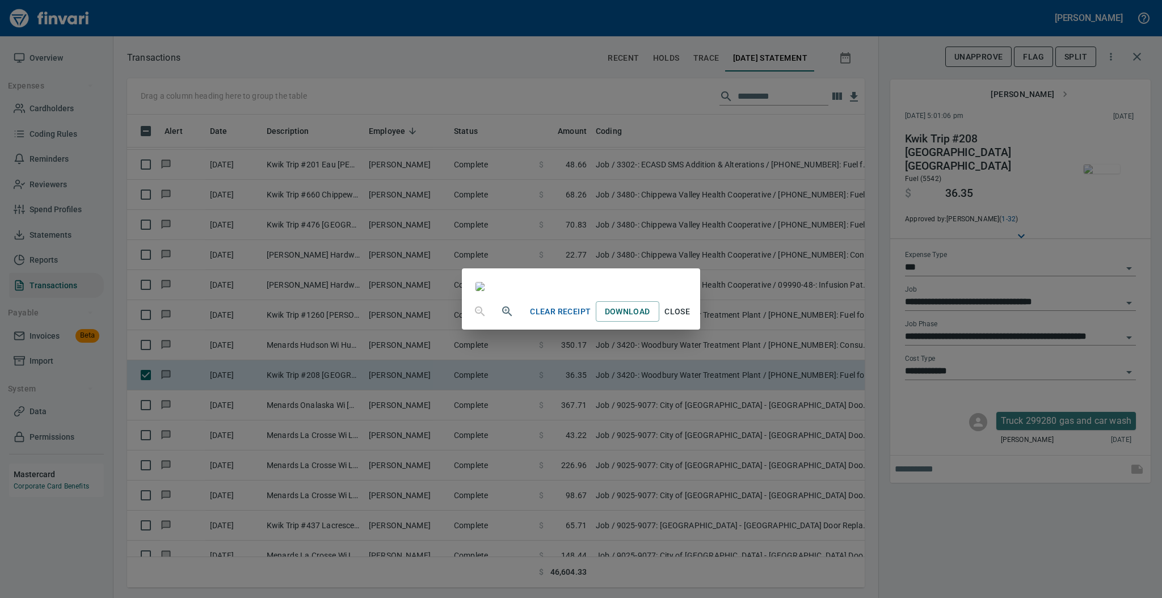
click at [691, 319] on span "Close" at bounding box center [677, 312] width 27 height 14
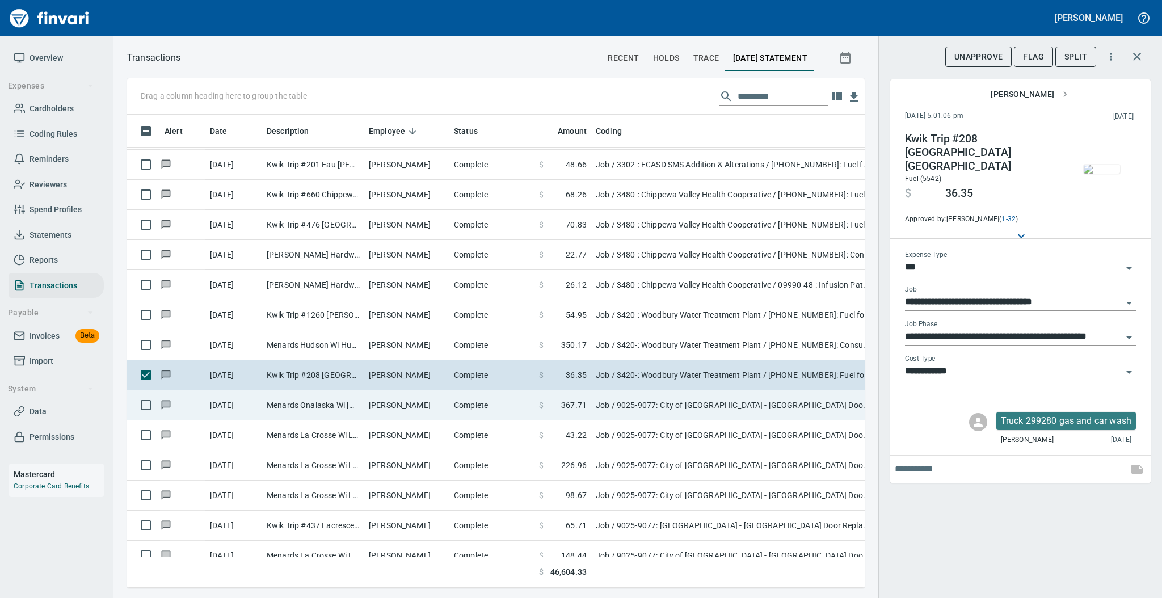
click at [467, 408] on td "Complete" at bounding box center [491, 405] width 85 height 30
type input "**********"
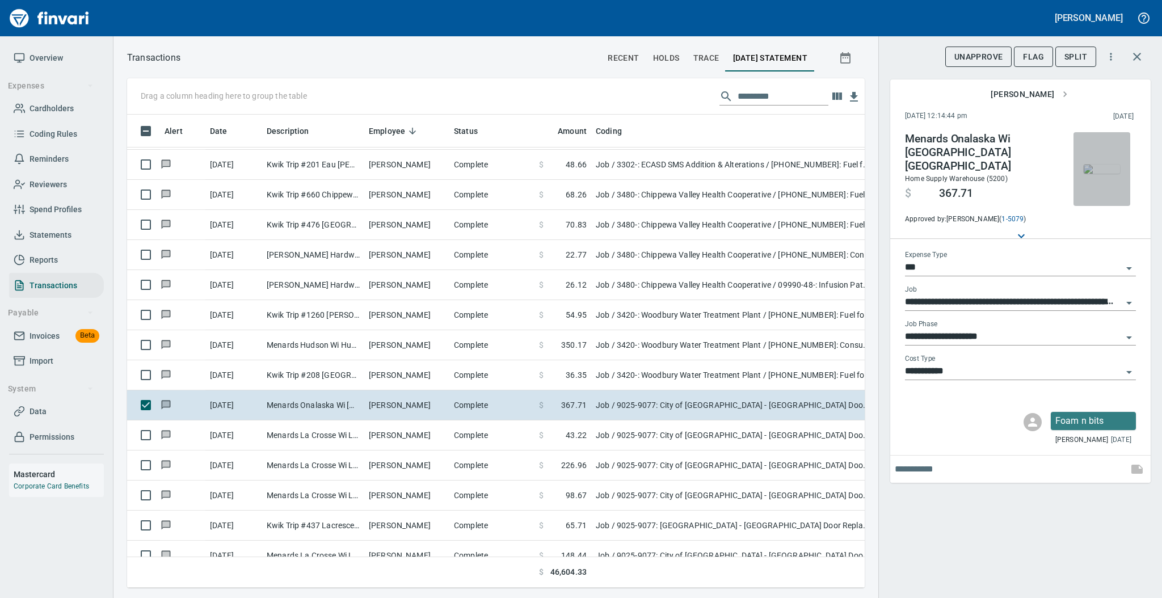
click at [1104, 164] on img "button" at bounding box center [1101, 168] width 36 height 9
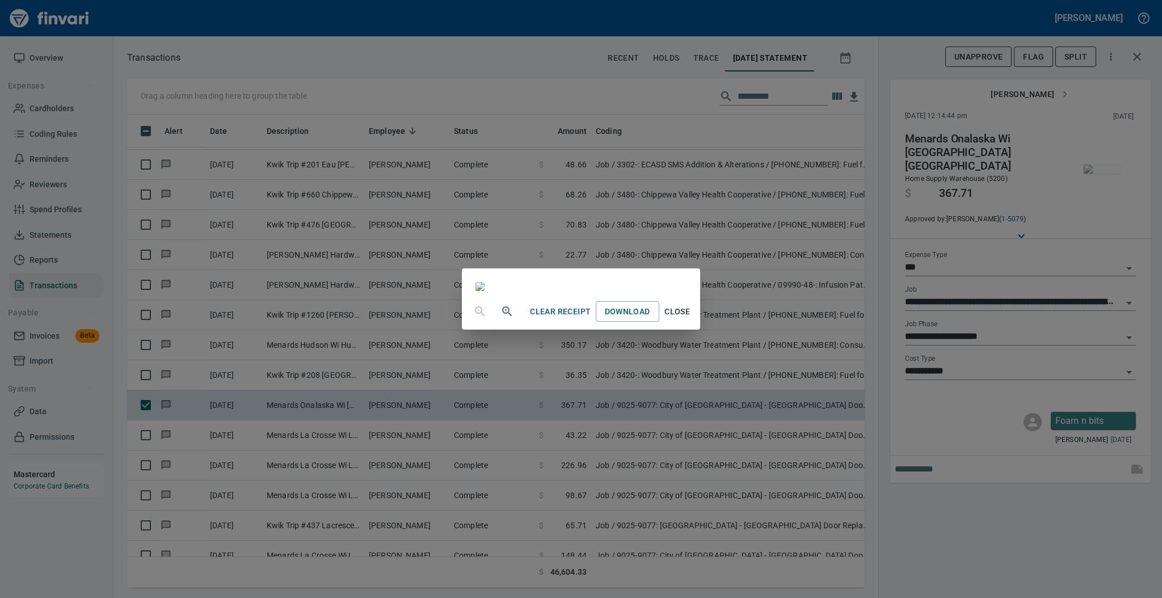
click at [691, 319] on span "Close" at bounding box center [677, 312] width 27 height 14
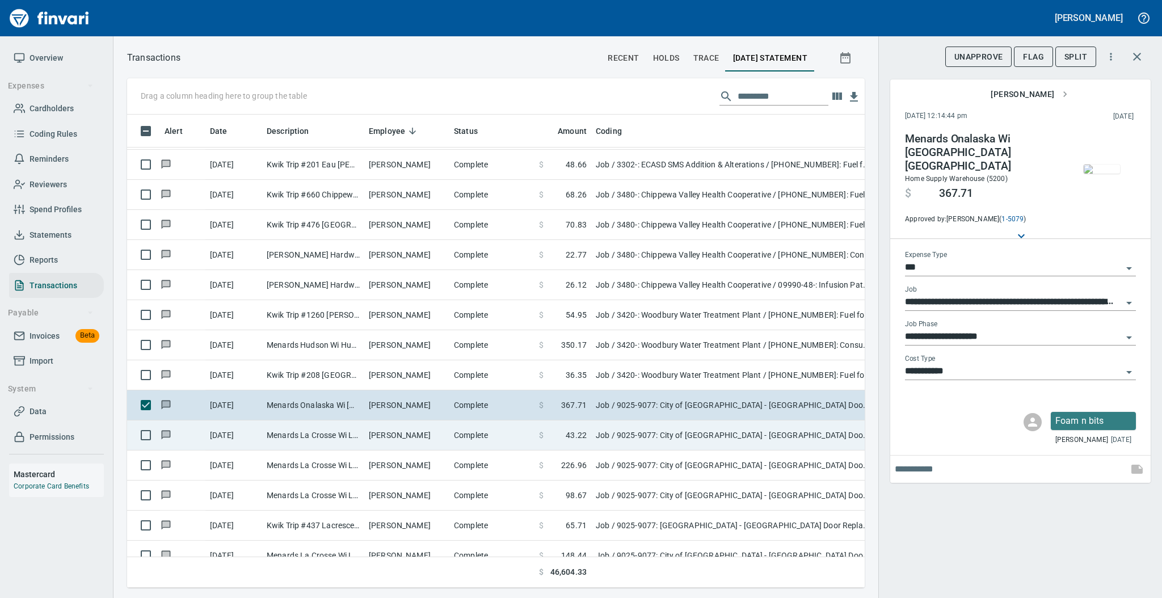
click at [433, 425] on td "[PERSON_NAME]" at bounding box center [406, 435] width 85 height 30
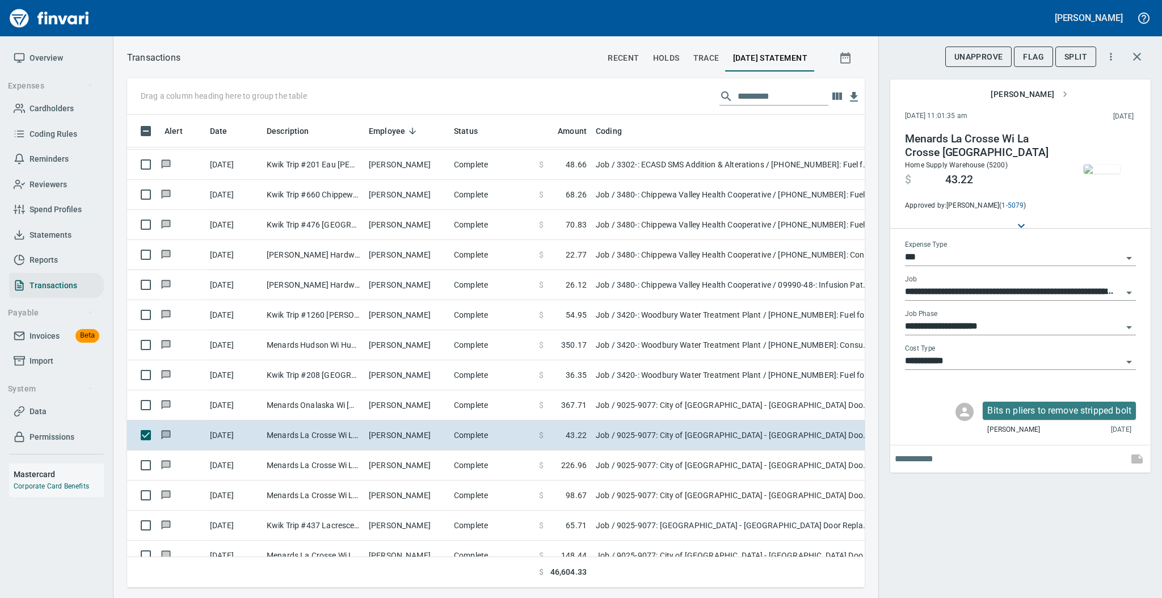
click at [1105, 167] on img "button" at bounding box center [1101, 168] width 36 height 9
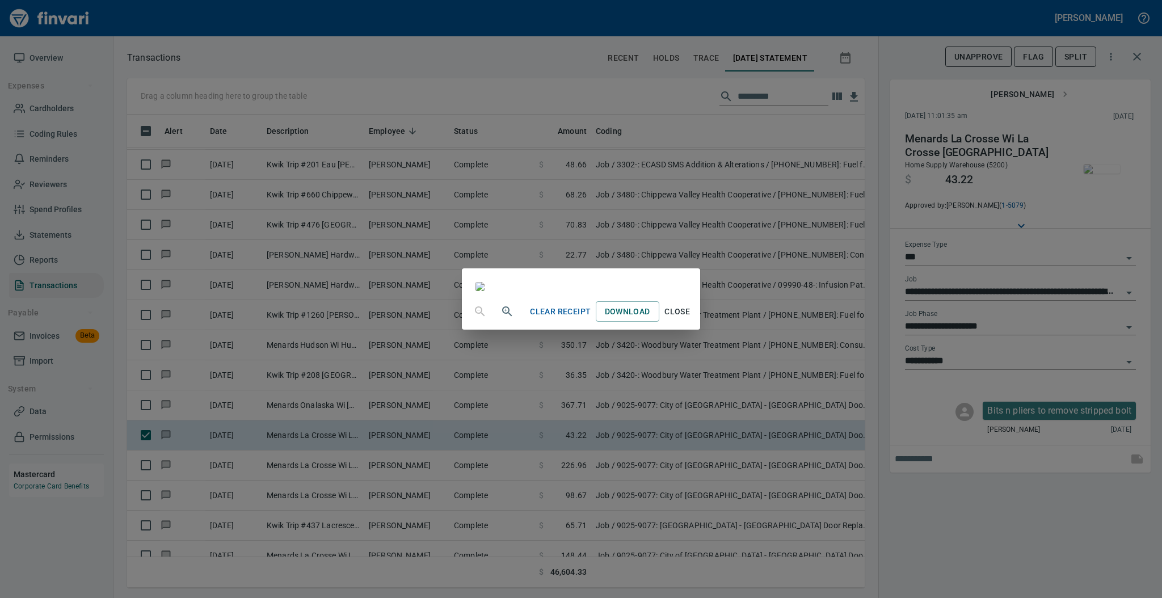
click at [691, 319] on span "Close" at bounding box center [677, 312] width 27 height 14
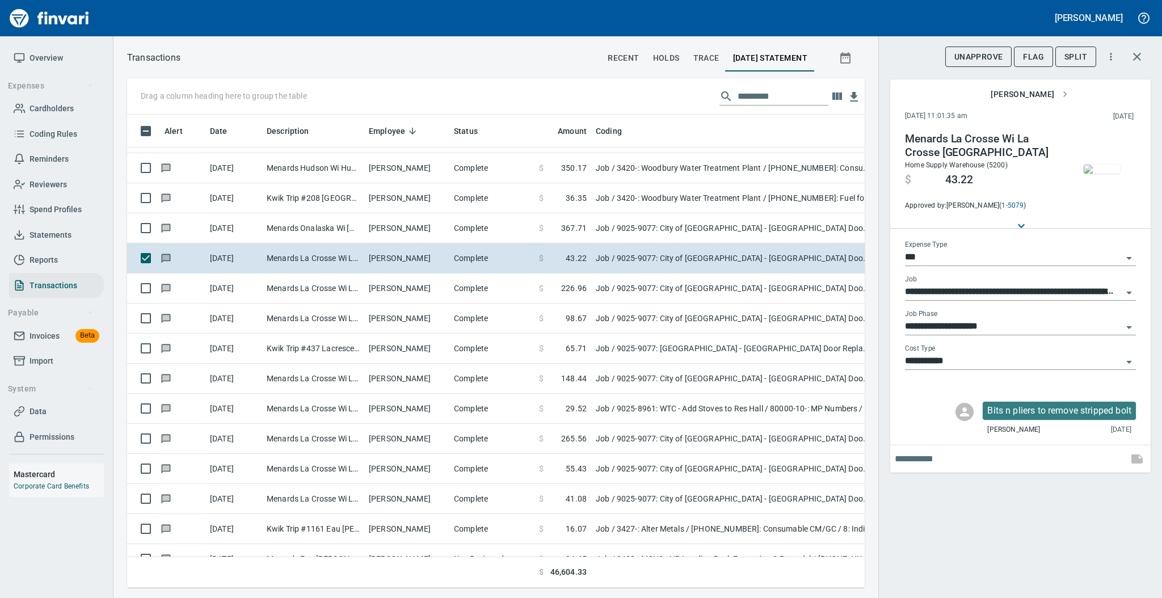
scroll to position [1113, 0]
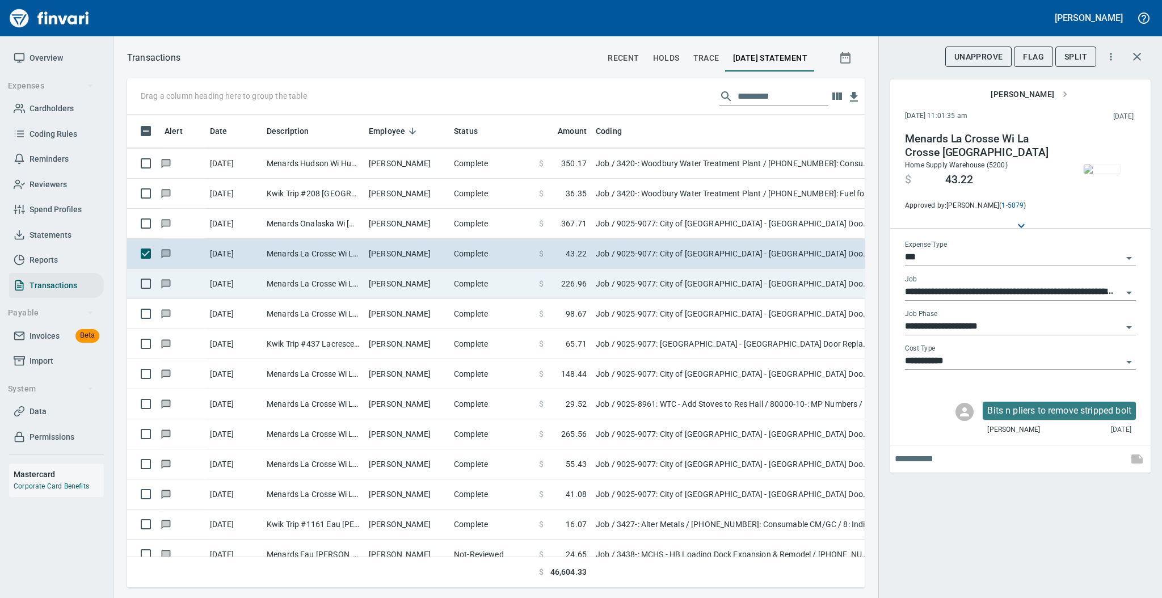
click at [425, 282] on td "[PERSON_NAME]" at bounding box center [406, 284] width 85 height 30
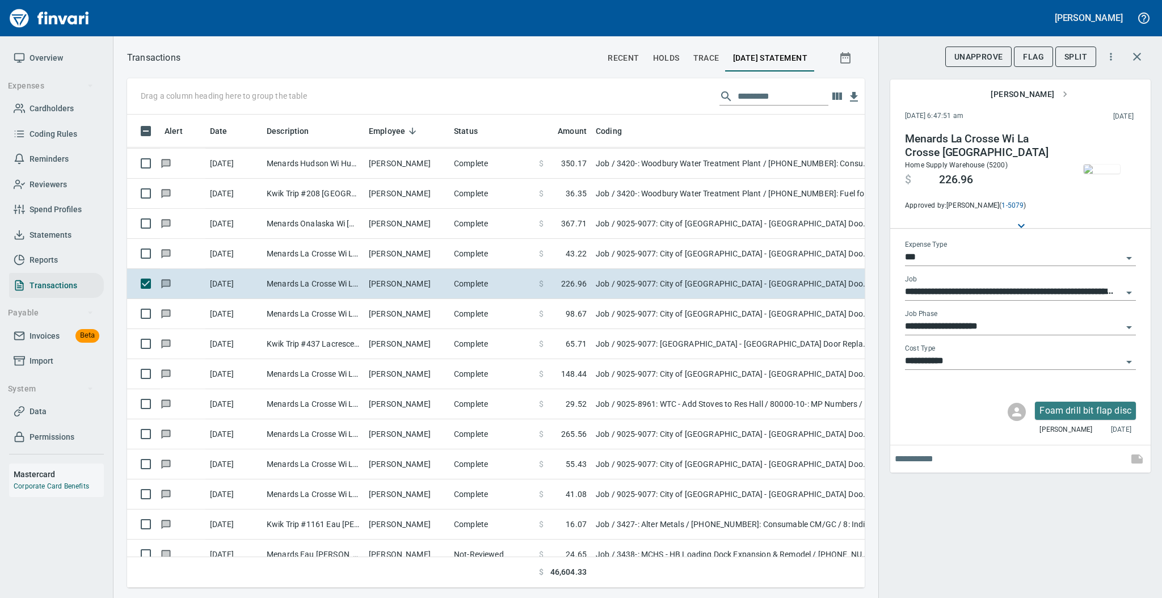
click at [1102, 164] on img "button" at bounding box center [1101, 168] width 36 height 9
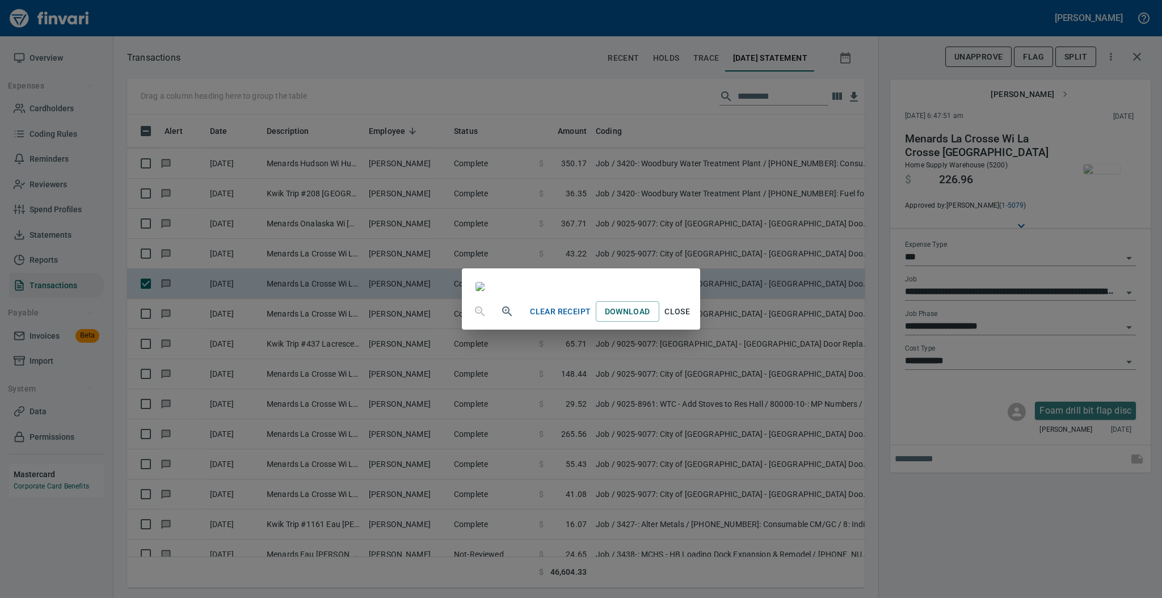
click at [691, 319] on span "Close" at bounding box center [677, 312] width 27 height 14
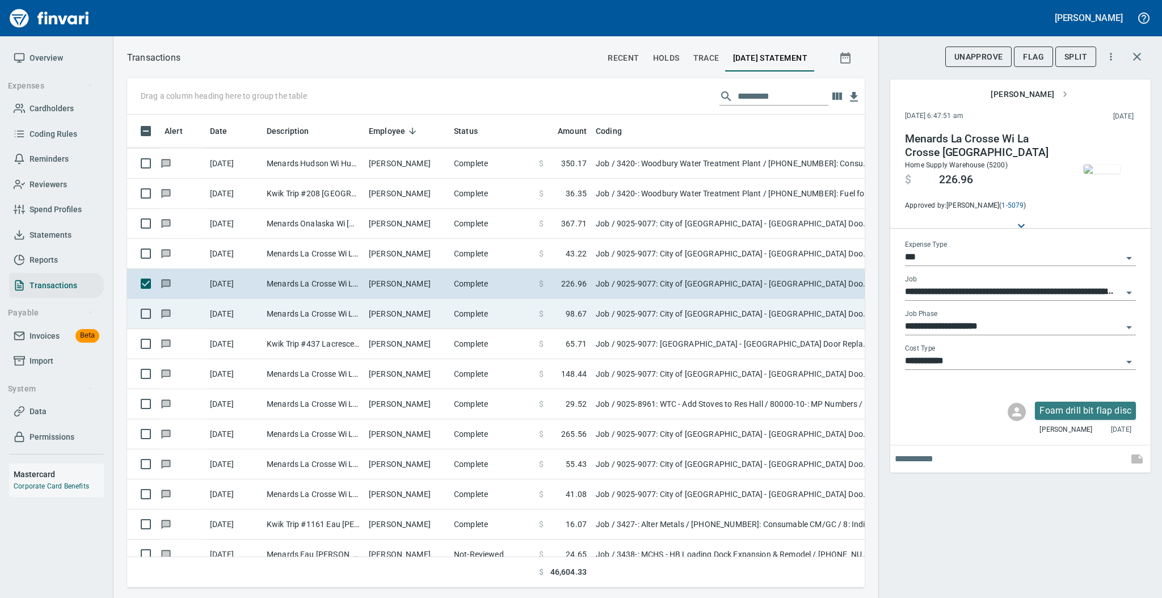
click at [339, 314] on td "Menards La Crosse Wi La Crosse [GEOGRAPHIC_DATA]" at bounding box center [313, 314] width 102 height 30
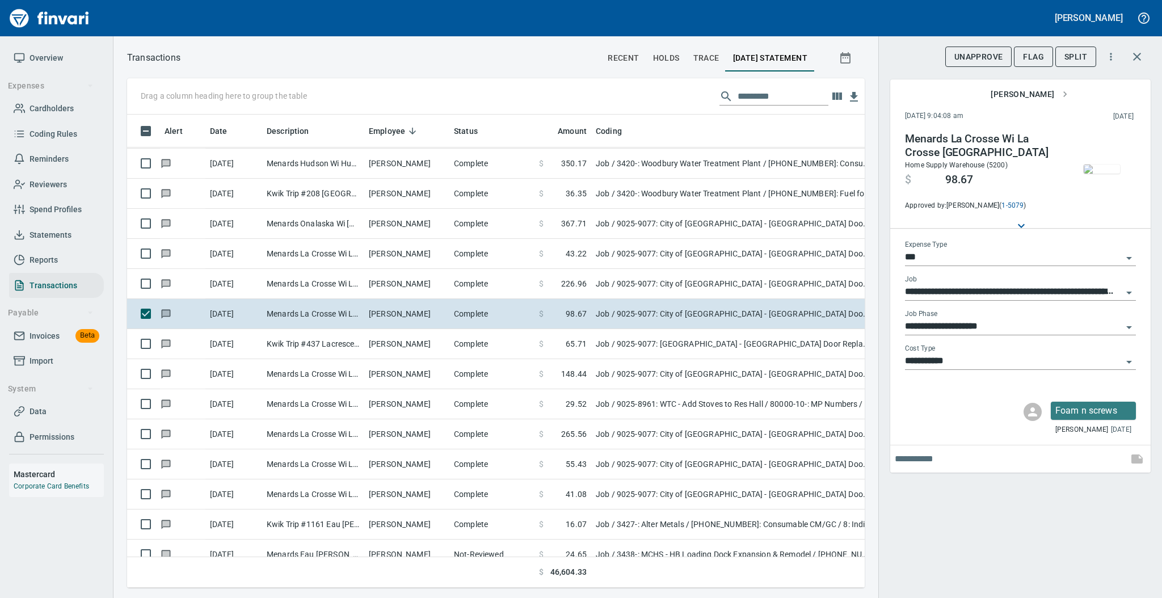
click at [1102, 174] on img "button" at bounding box center [1101, 168] width 36 height 9
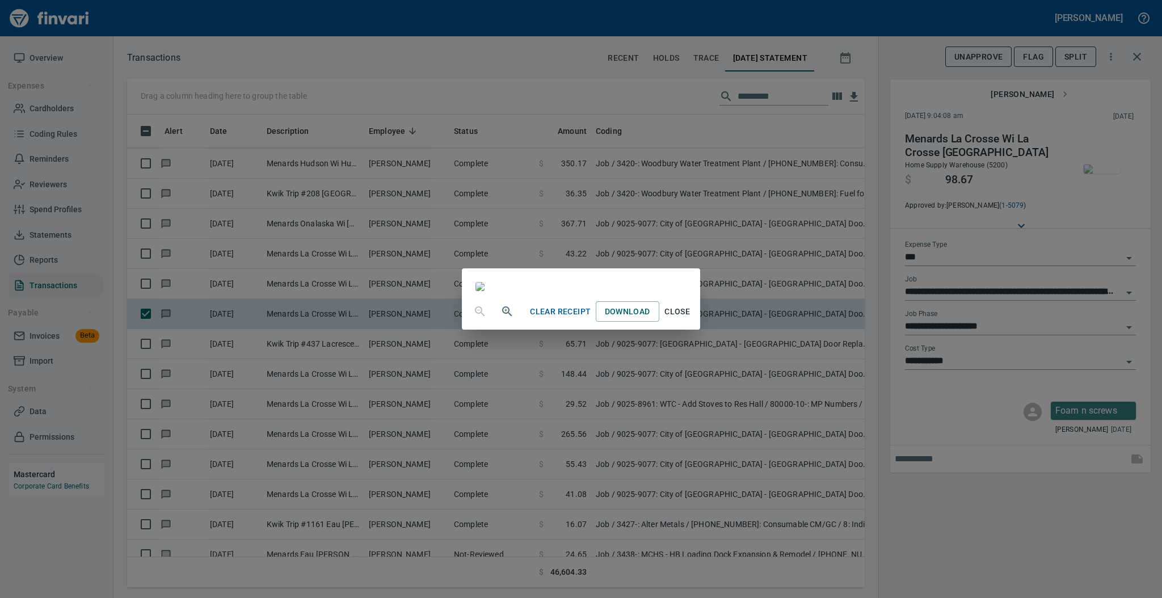
click at [691, 319] on span "Close" at bounding box center [677, 312] width 27 height 14
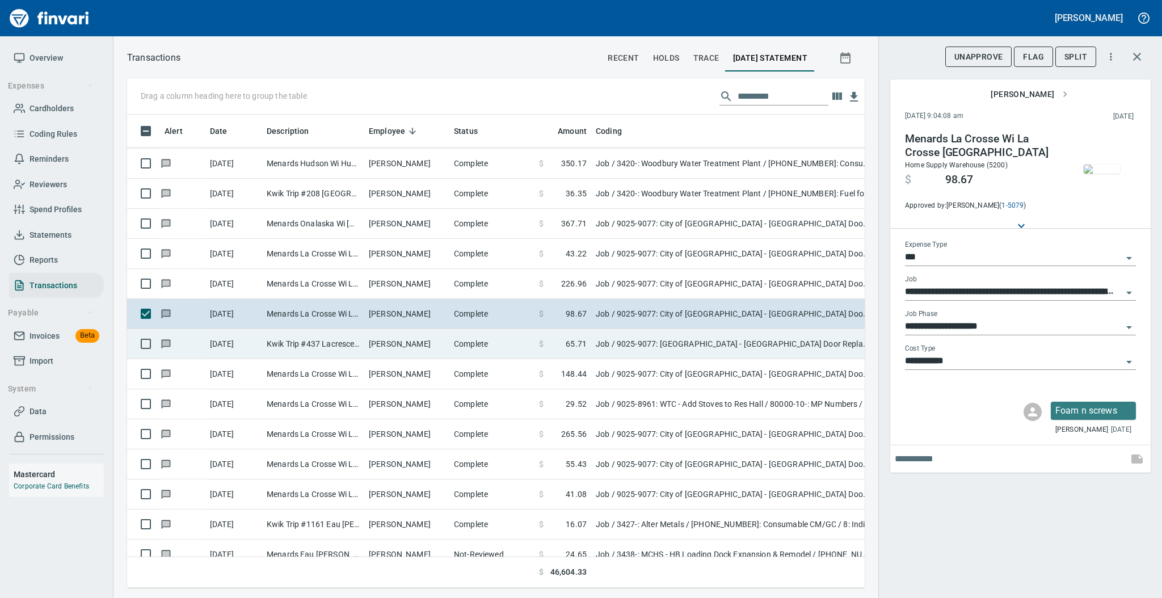
click at [389, 344] on td "[PERSON_NAME]" at bounding box center [406, 344] width 85 height 30
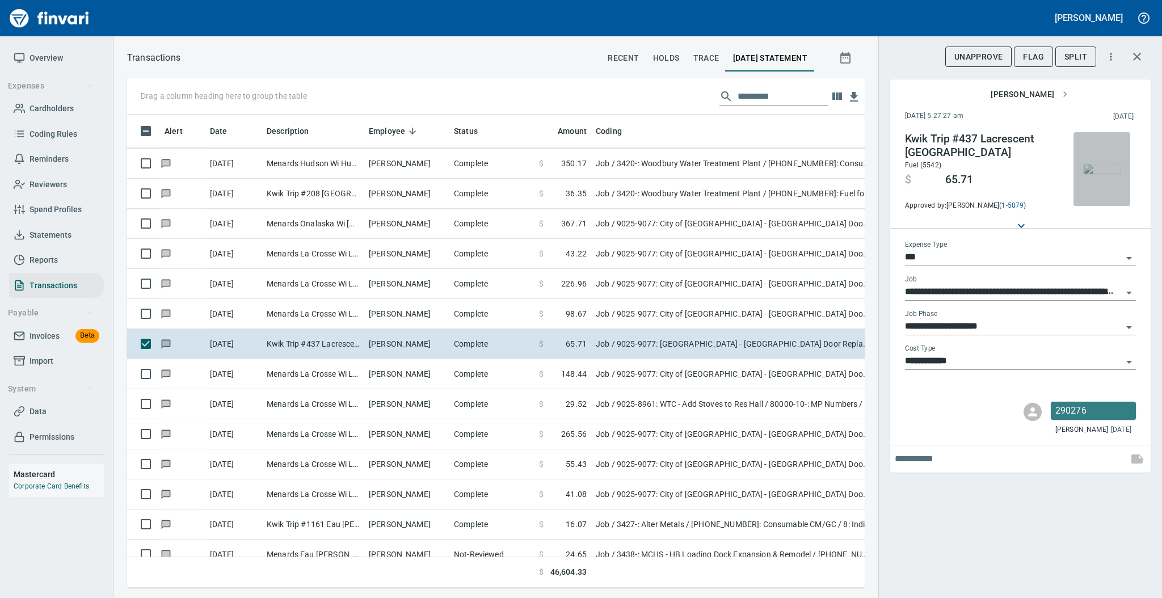
click at [1102, 164] on img "button" at bounding box center [1101, 168] width 36 height 9
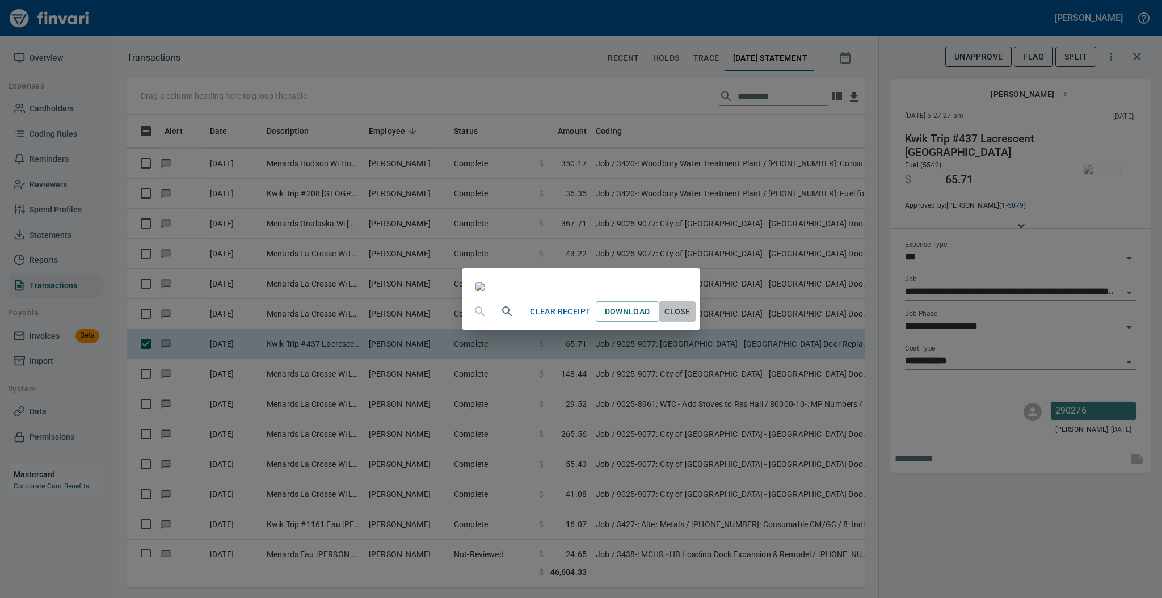
click at [691, 319] on span "Close" at bounding box center [677, 312] width 27 height 14
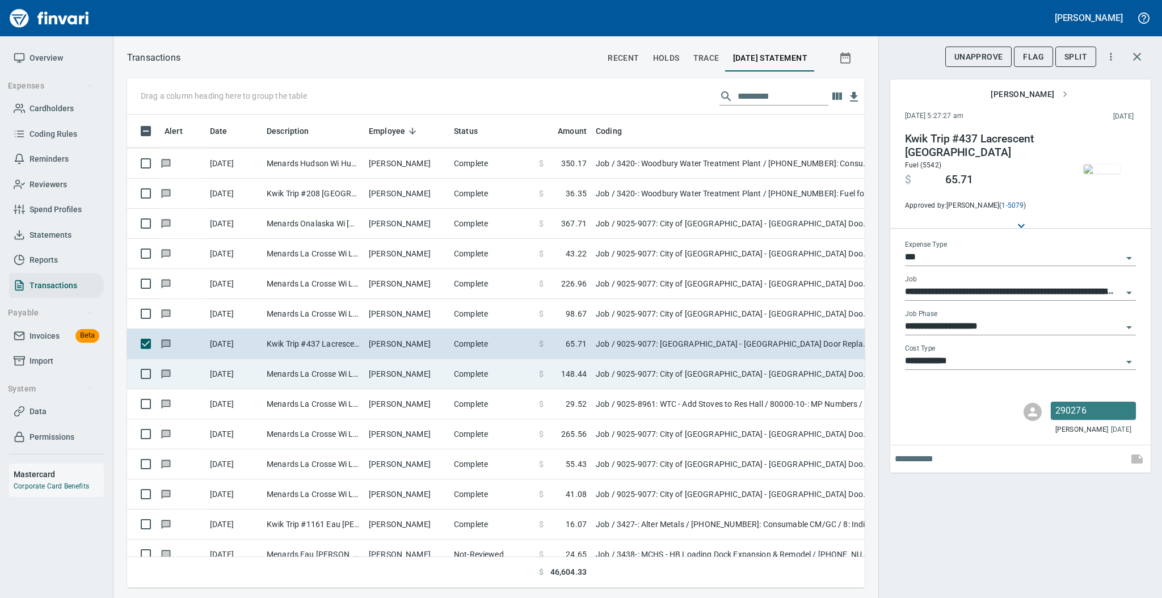
click at [458, 377] on td "Complete" at bounding box center [491, 374] width 85 height 30
type input "**********"
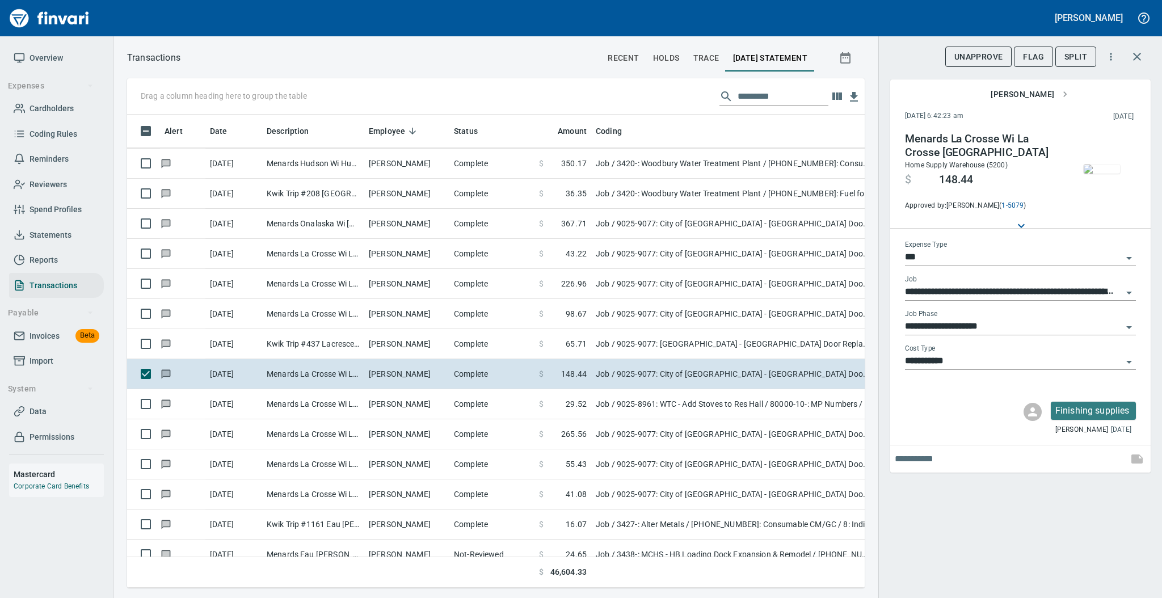
click at [1092, 170] on img "button" at bounding box center [1101, 168] width 36 height 9
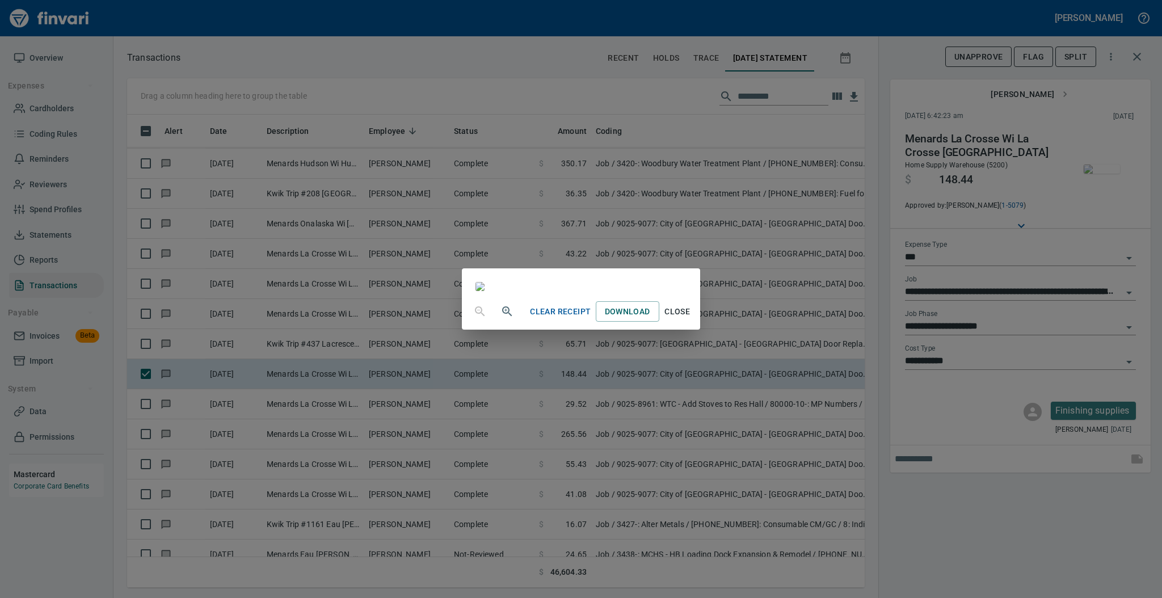
click at [691, 319] on span "Close" at bounding box center [677, 312] width 27 height 14
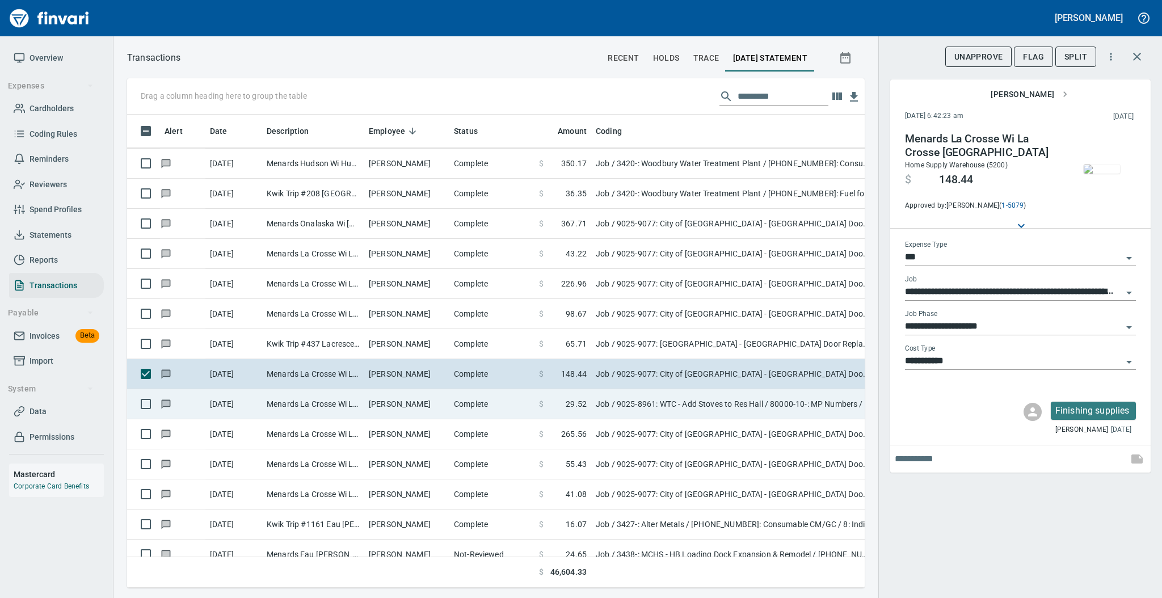
click at [393, 408] on td "[PERSON_NAME]" at bounding box center [406, 404] width 85 height 30
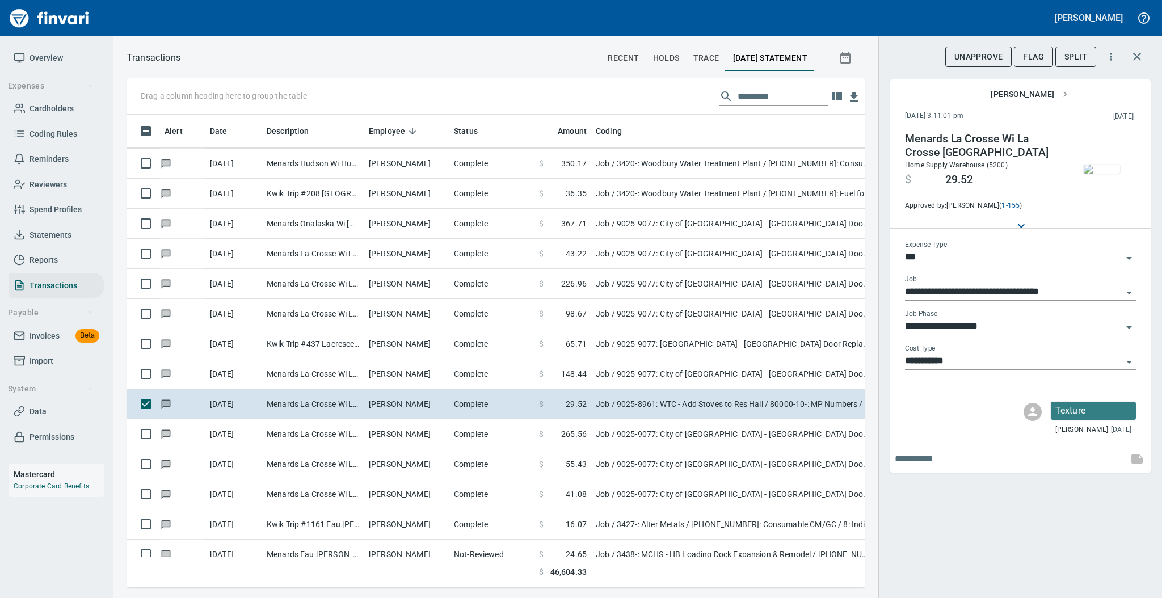
click at [1102, 169] on img "button" at bounding box center [1101, 168] width 36 height 9
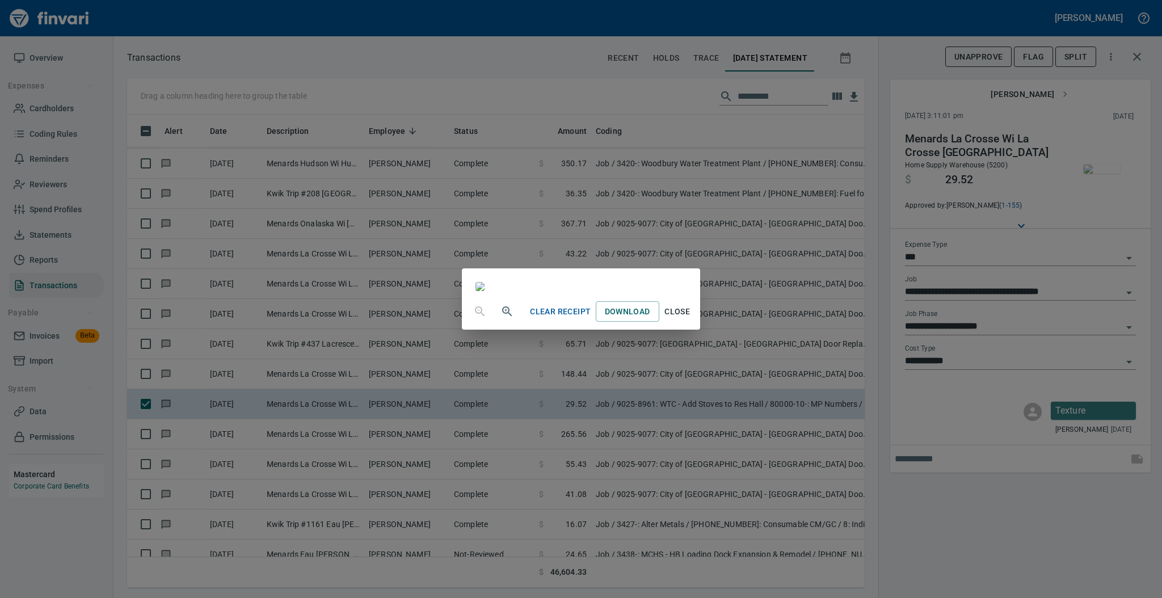
click at [691, 319] on span "Close" at bounding box center [677, 312] width 27 height 14
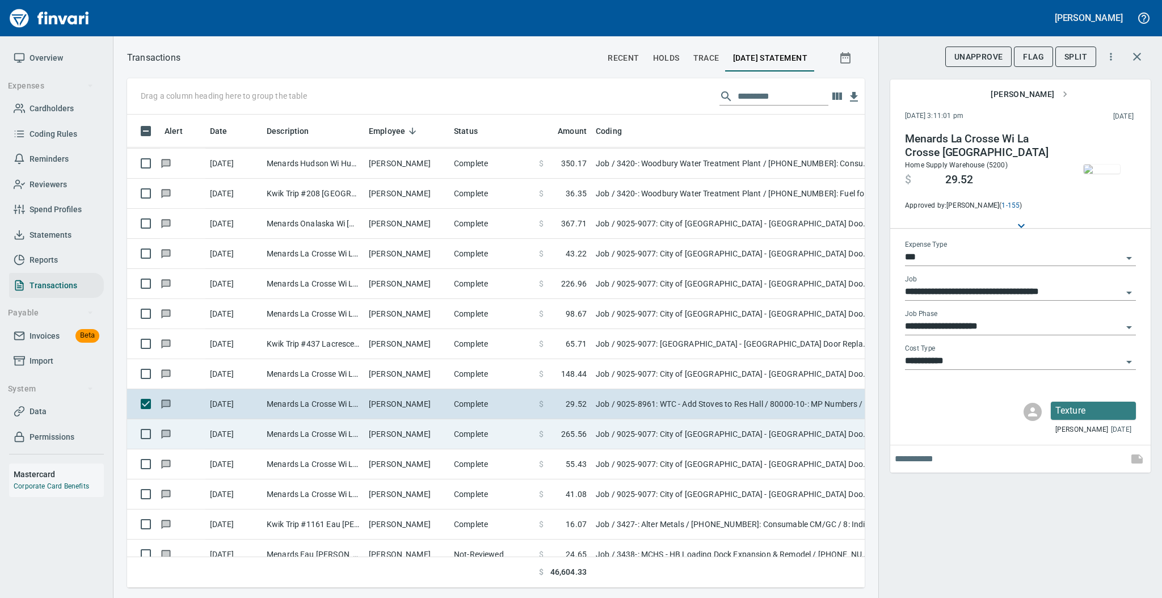
click at [463, 426] on td "Complete" at bounding box center [491, 434] width 85 height 30
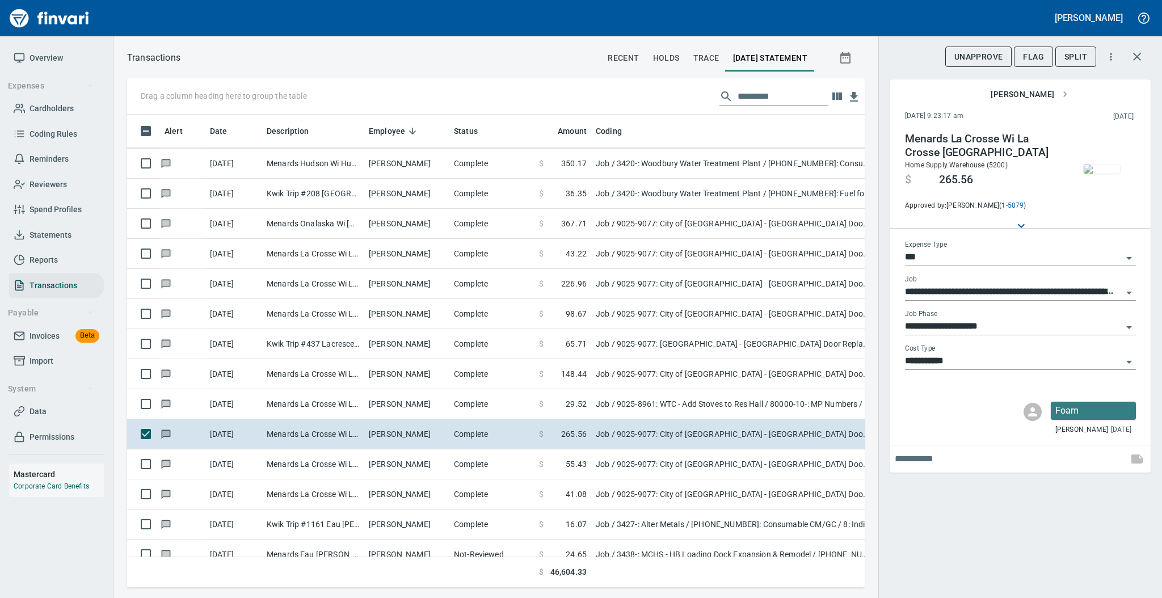
click at [1100, 170] on img "button" at bounding box center [1101, 168] width 36 height 9
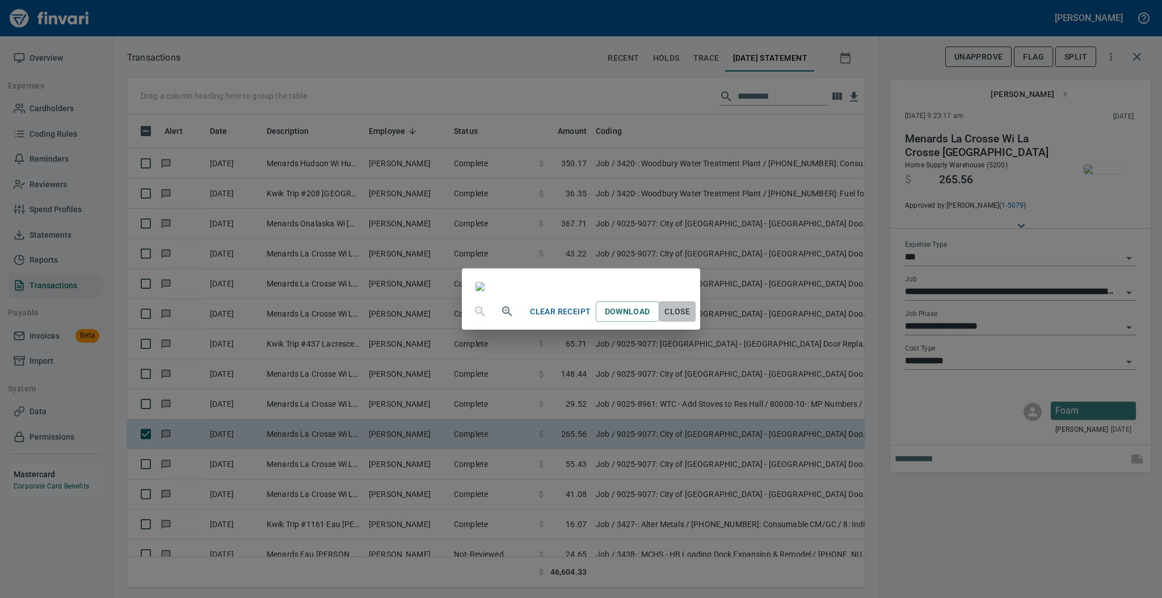
click at [691, 319] on span "Close" at bounding box center [677, 312] width 27 height 14
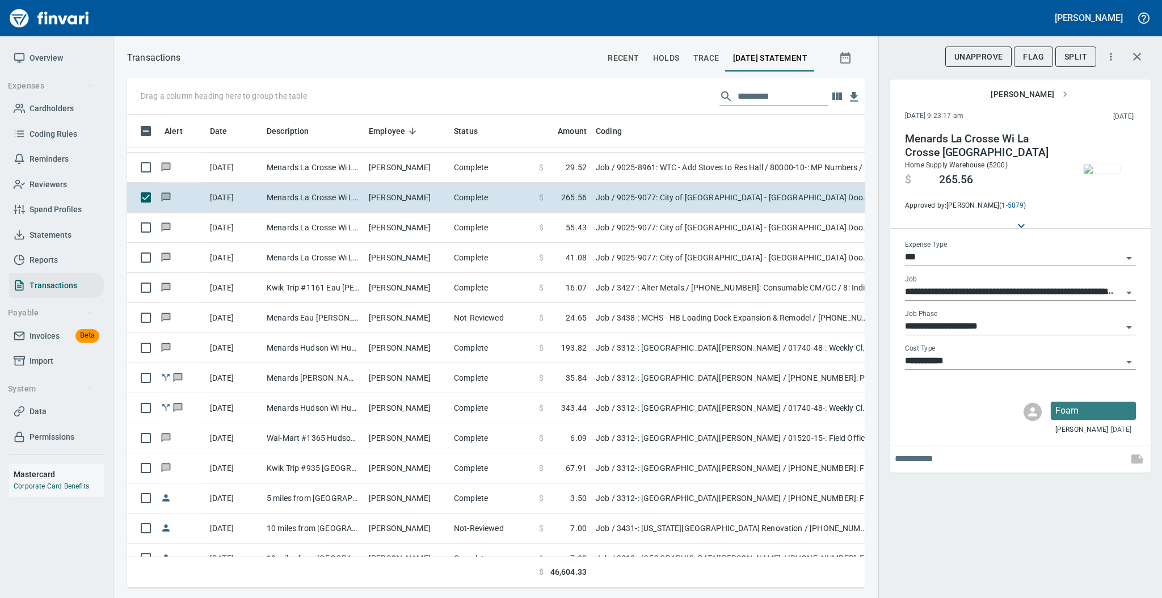
scroll to position [1355, 0]
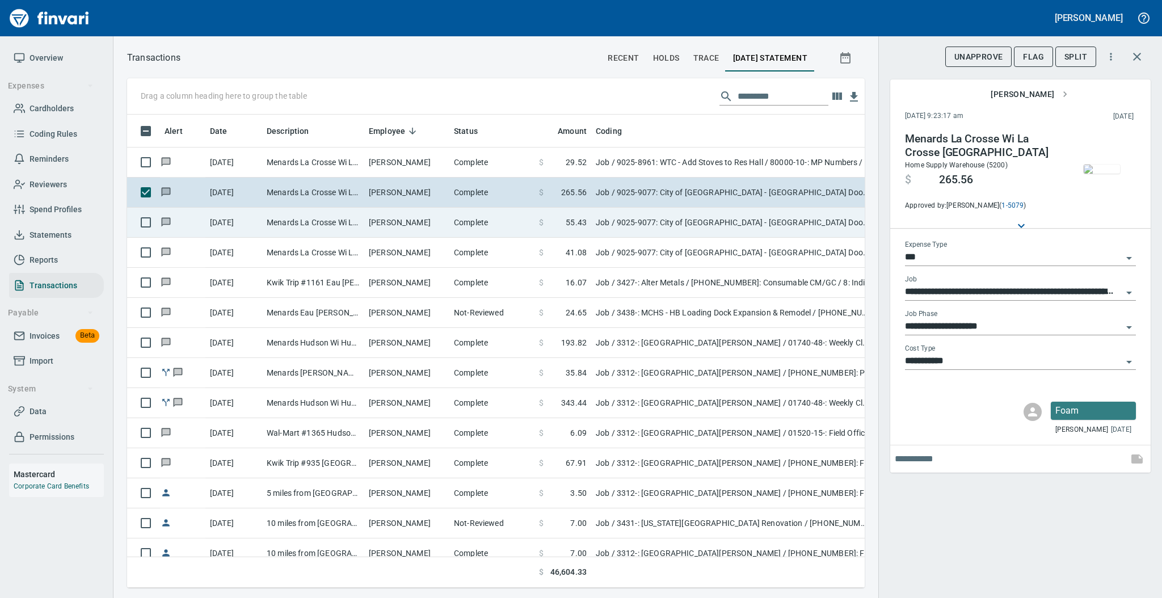
click at [416, 224] on td "[PERSON_NAME]" at bounding box center [406, 223] width 85 height 30
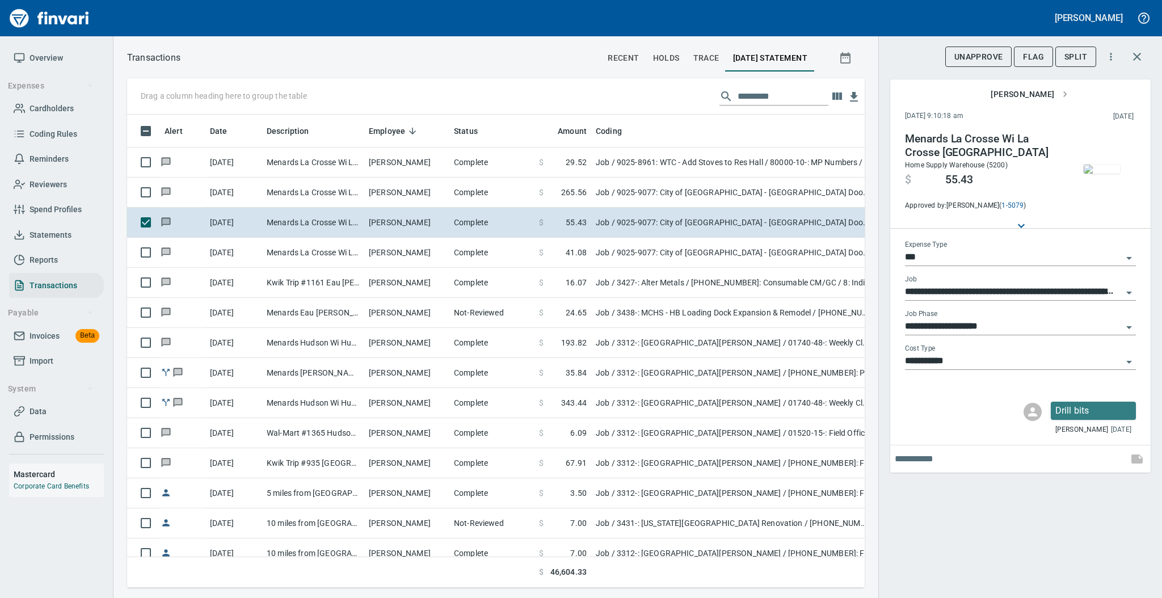
click at [1096, 168] on img "button" at bounding box center [1101, 168] width 36 height 9
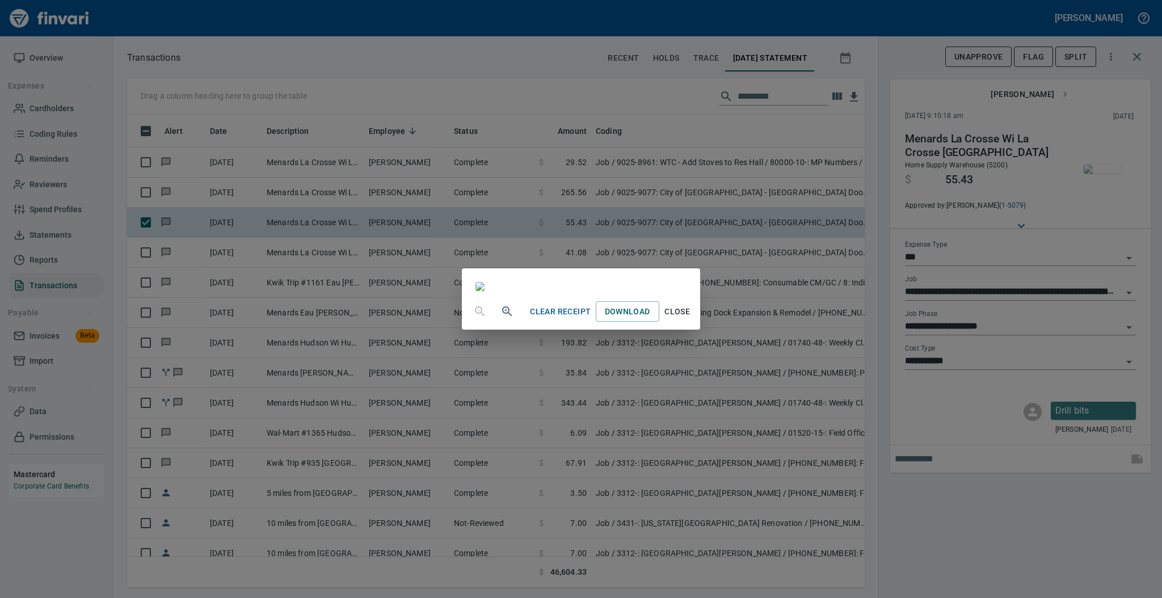
click at [691, 319] on span "Close" at bounding box center [677, 312] width 27 height 14
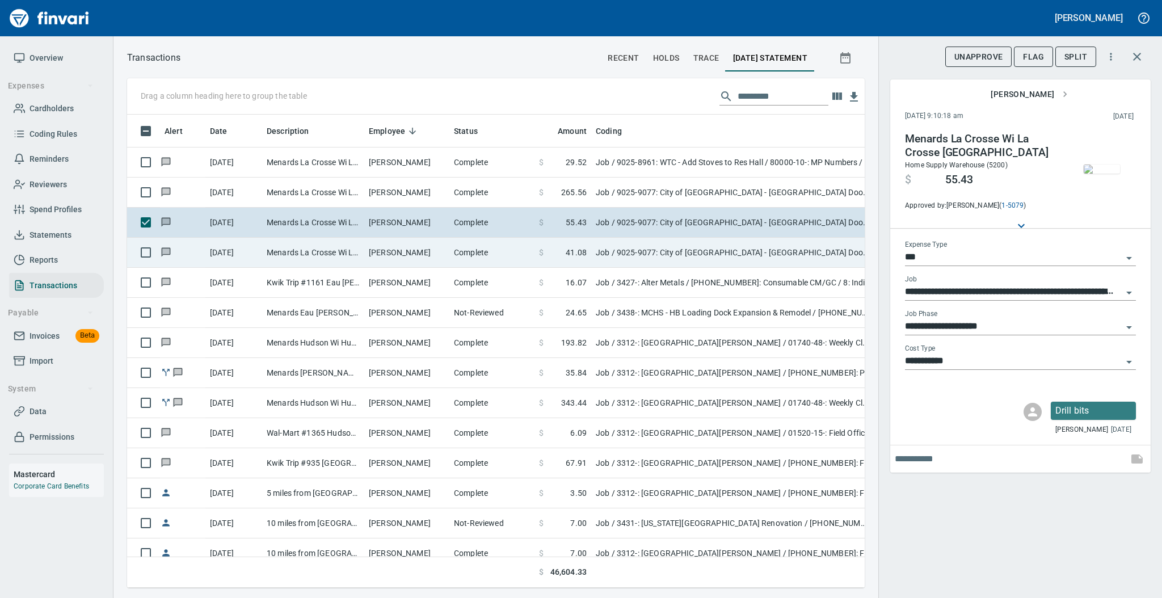
click at [387, 252] on td "[PERSON_NAME]" at bounding box center [406, 253] width 85 height 30
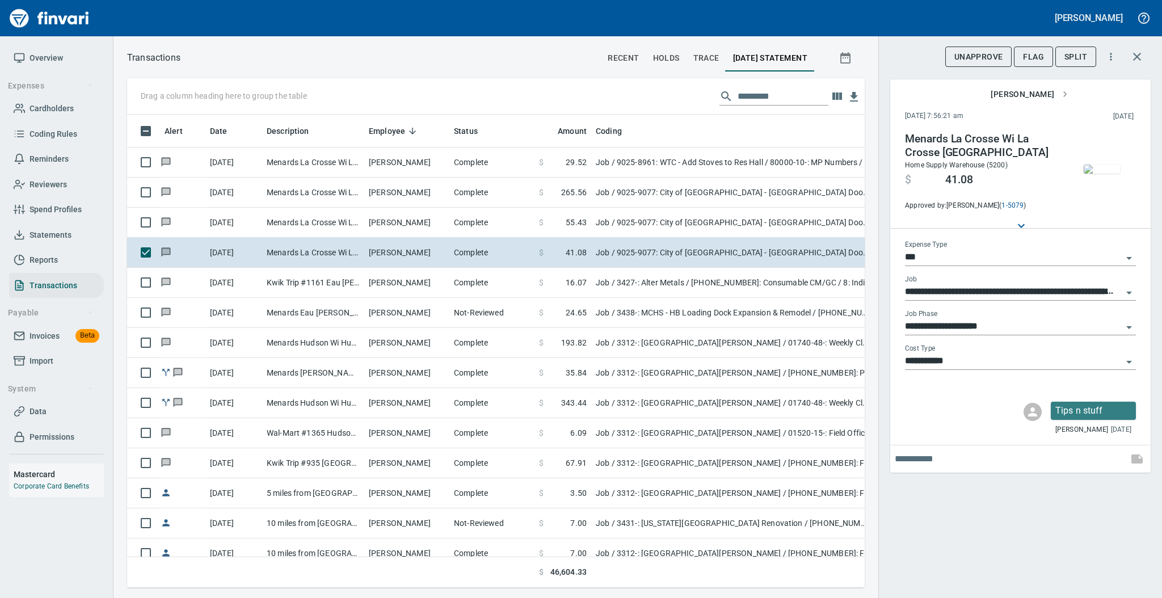
click at [1096, 164] on img "button" at bounding box center [1101, 168] width 36 height 9
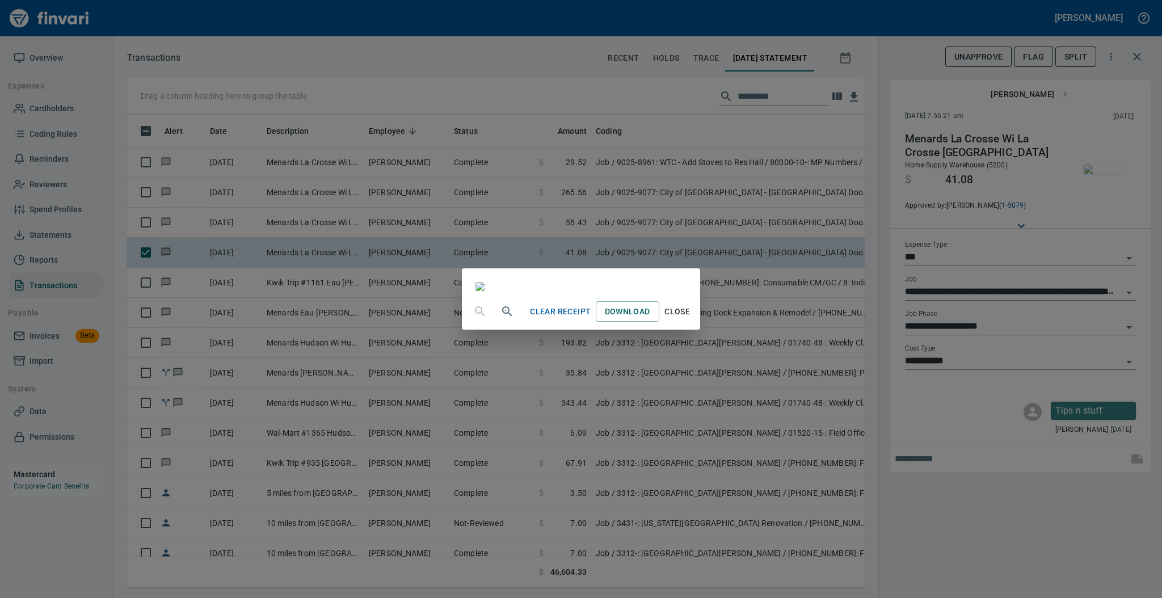
click at [691, 319] on span "Close" at bounding box center [677, 312] width 27 height 14
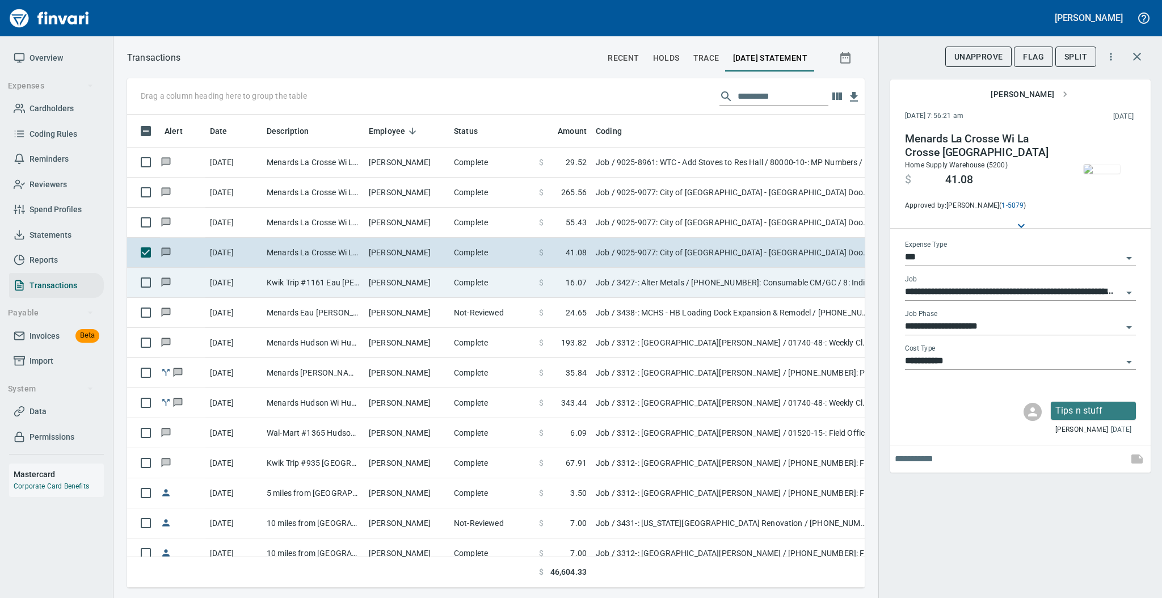
click at [405, 281] on td "[PERSON_NAME]" at bounding box center [406, 283] width 85 height 30
type input "**********"
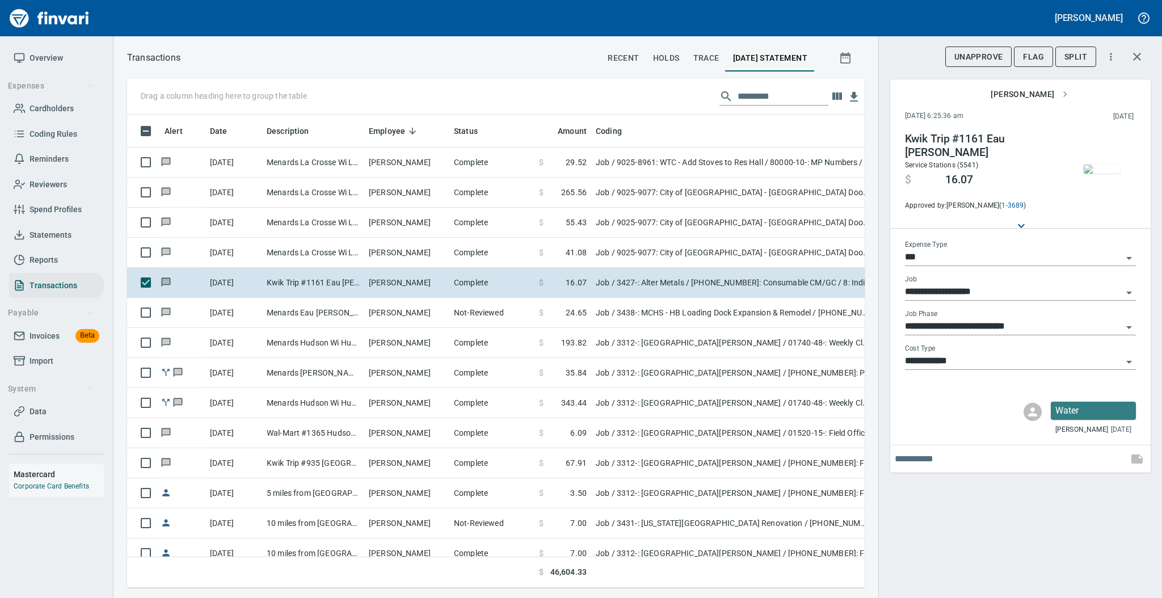
click at [1094, 167] on img "button" at bounding box center [1101, 168] width 36 height 9
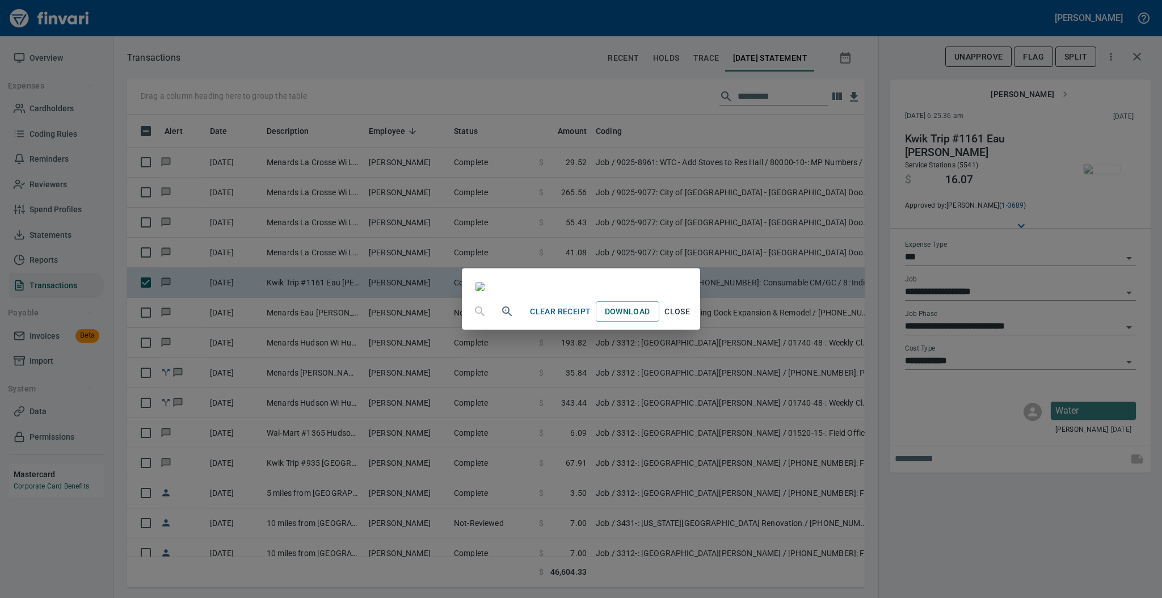
click at [691, 319] on span "Close" at bounding box center [677, 312] width 27 height 14
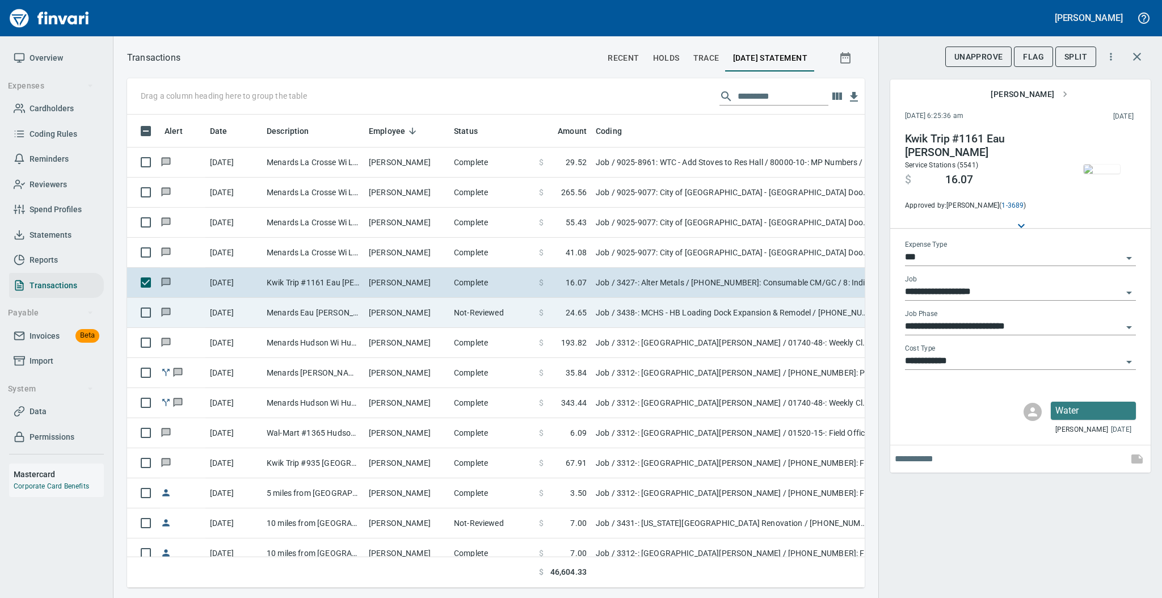
click at [449, 314] on td "Not-Reviewed" at bounding box center [491, 313] width 85 height 30
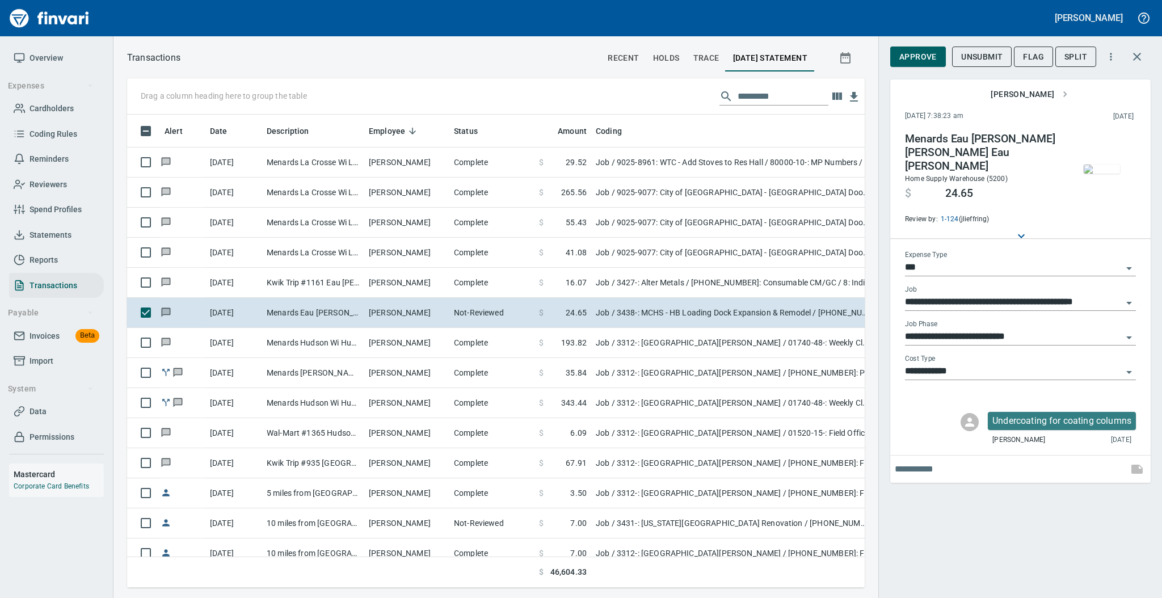
click at [1101, 173] on img "button" at bounding box center [1101, 168] width 36 height 9
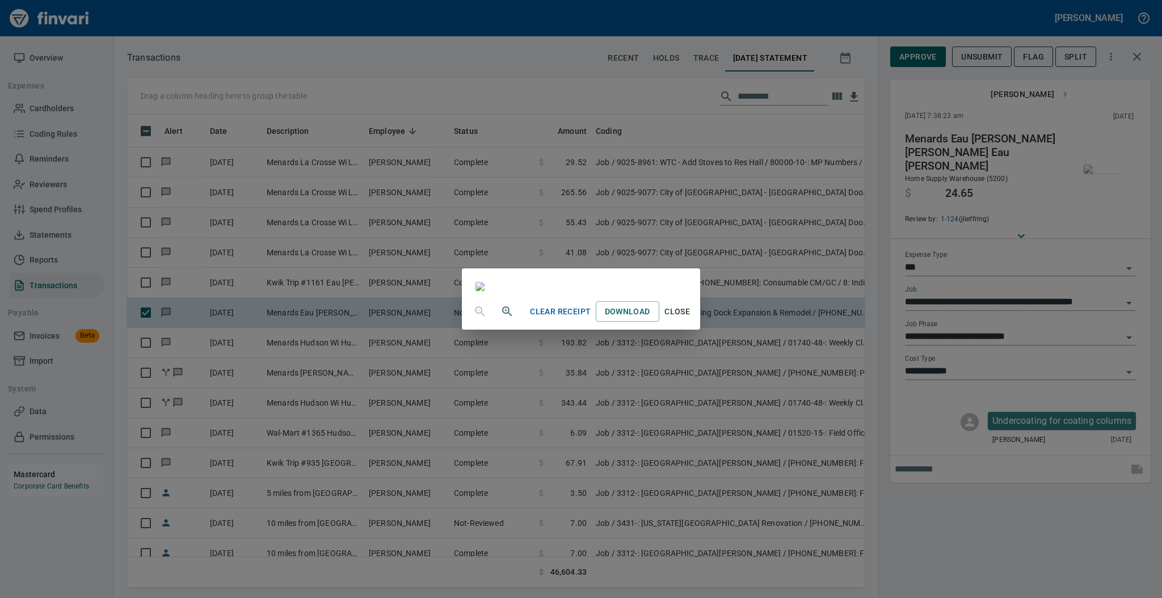
click at [691, 319] on span "Close" at bounding box center [677, 312] width 27 height 14
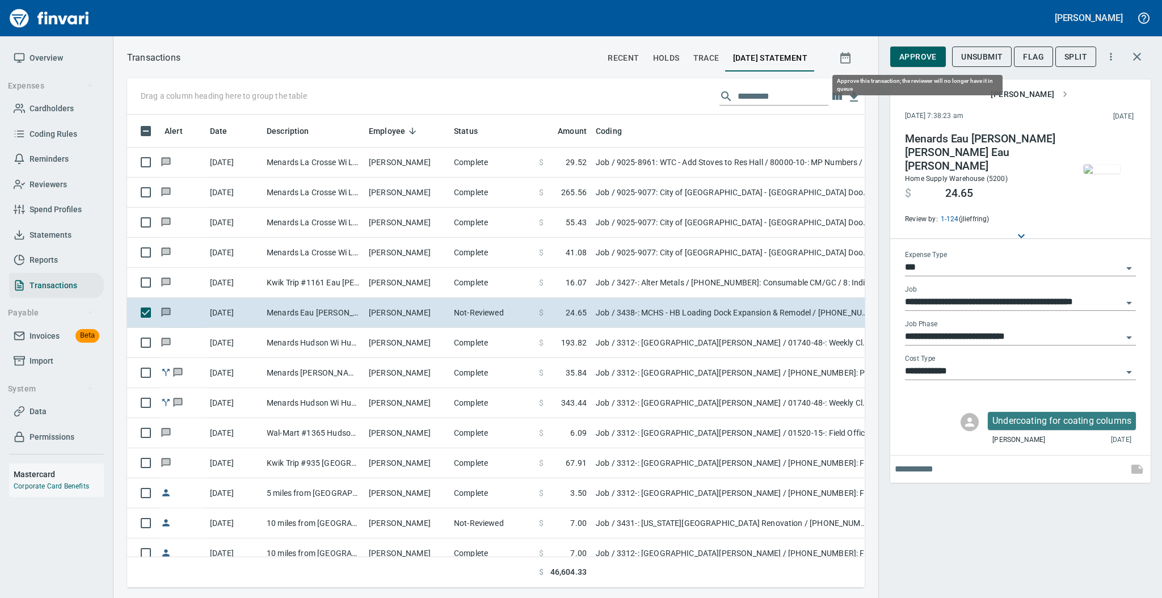
click at [908, 60] on span "Approve" at bounding box center [917, 57] width 37 height 14
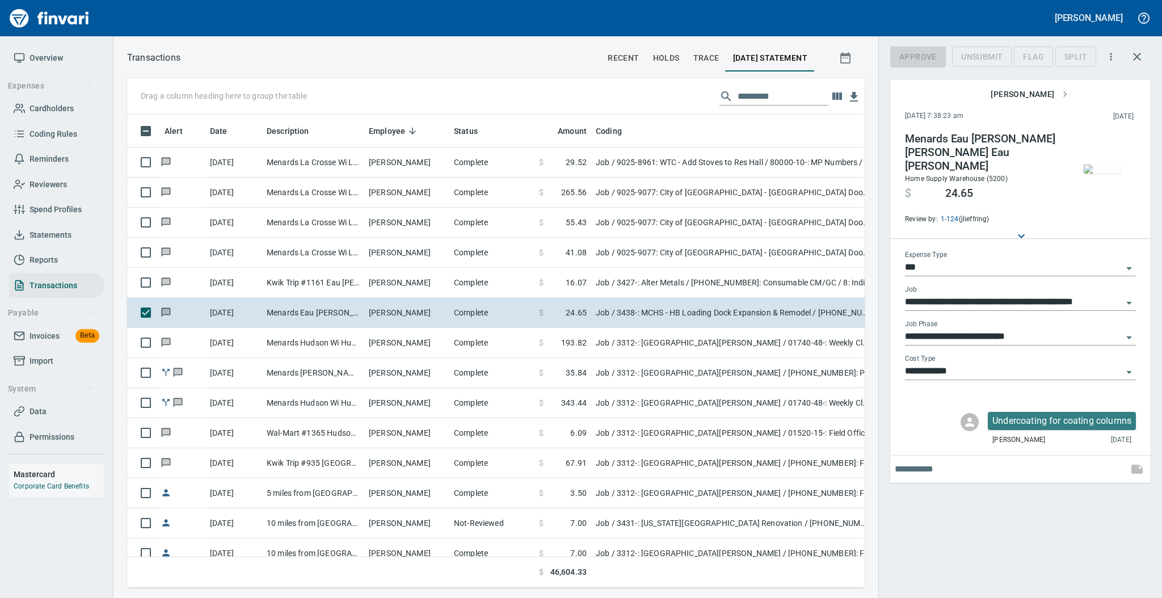
scroll to position [450, 714]
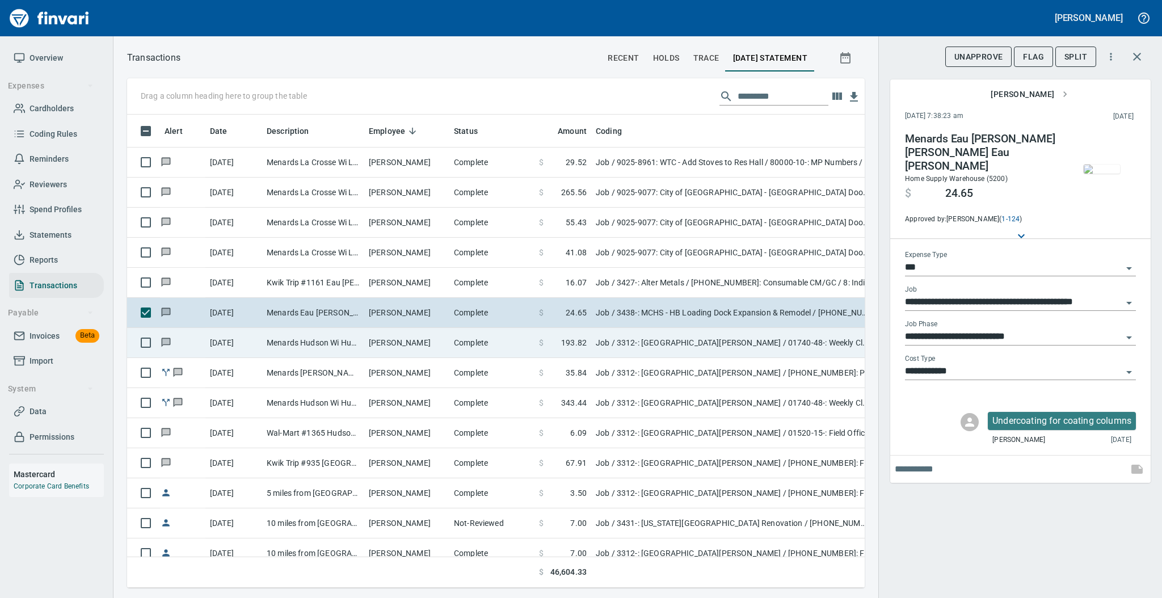
click at [486, 341] on td "Complete" at bounding box center [491, 343] width 85 height 30
type input "**********"
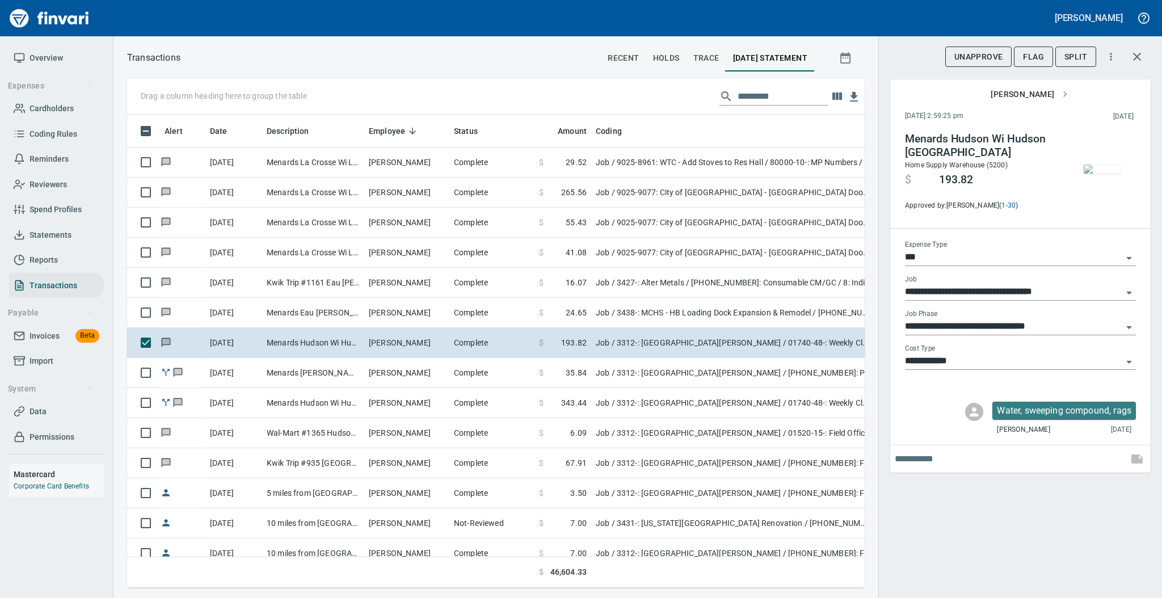
click at [1096, 167] on img "button" at bounding box center [1101, 168] width 36 height 9
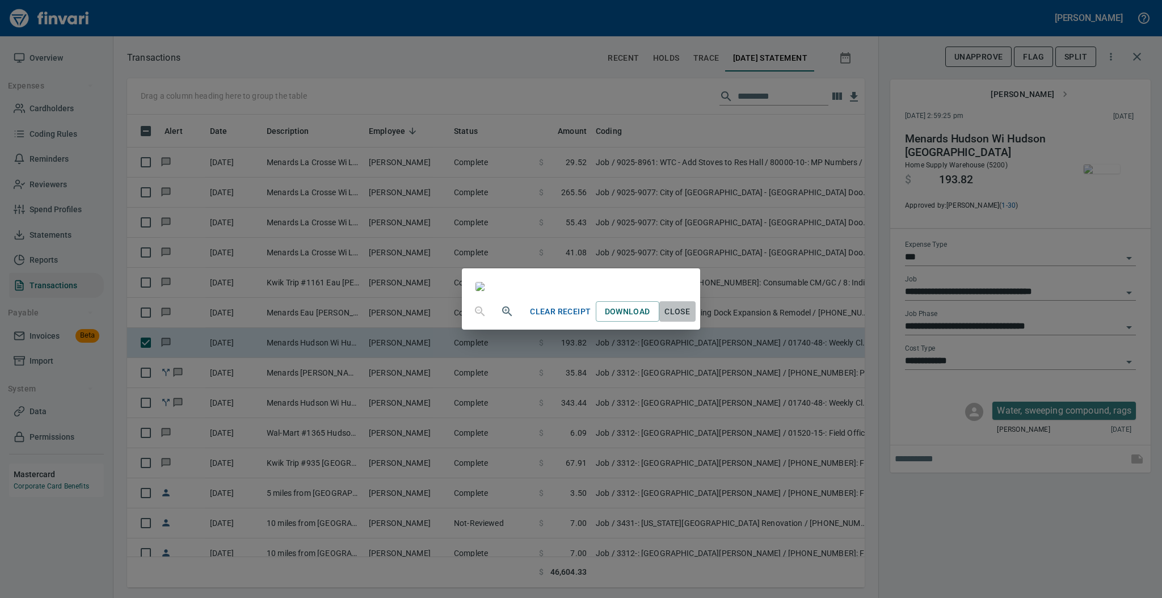
click at [691, 319] on span "Close" at bounding box center [677, 312] width 27 height 14
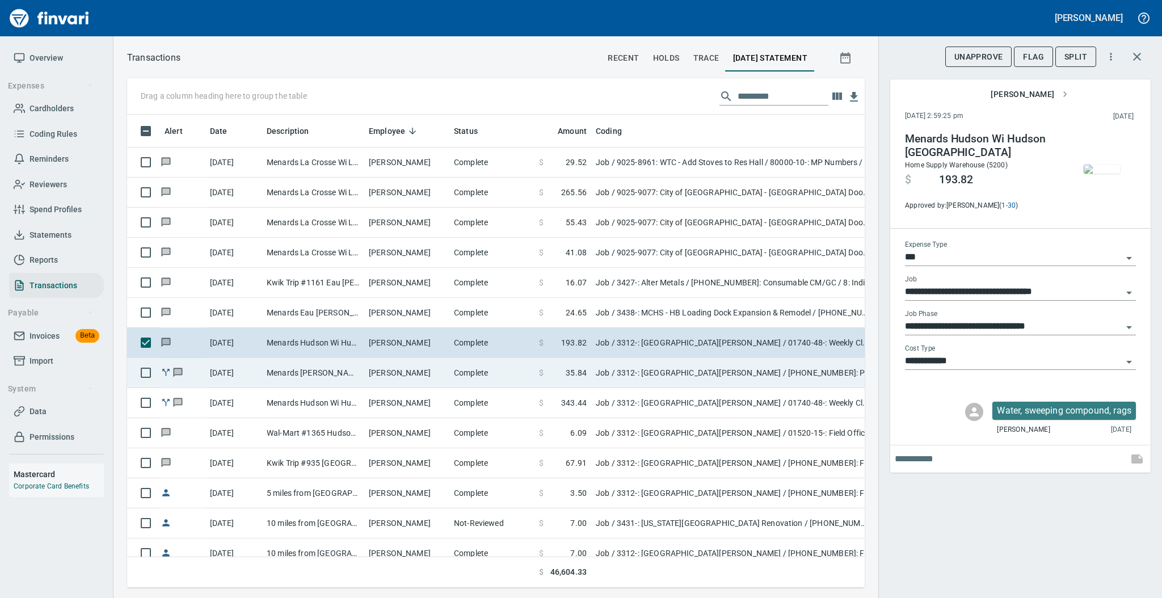
click at [511, 373] on td "Complete" at bounding box center [491, 373] width 85 height 30
type input "**********"
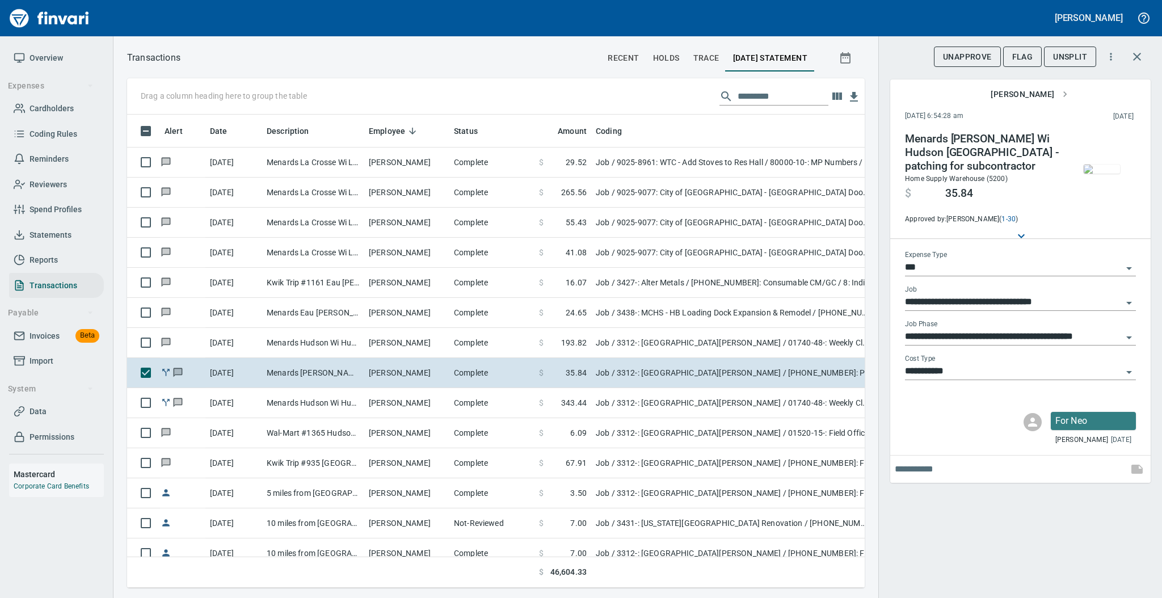
click at [1096, 167] on img "button" at bounding box center [1101, 168] width 36 height 9
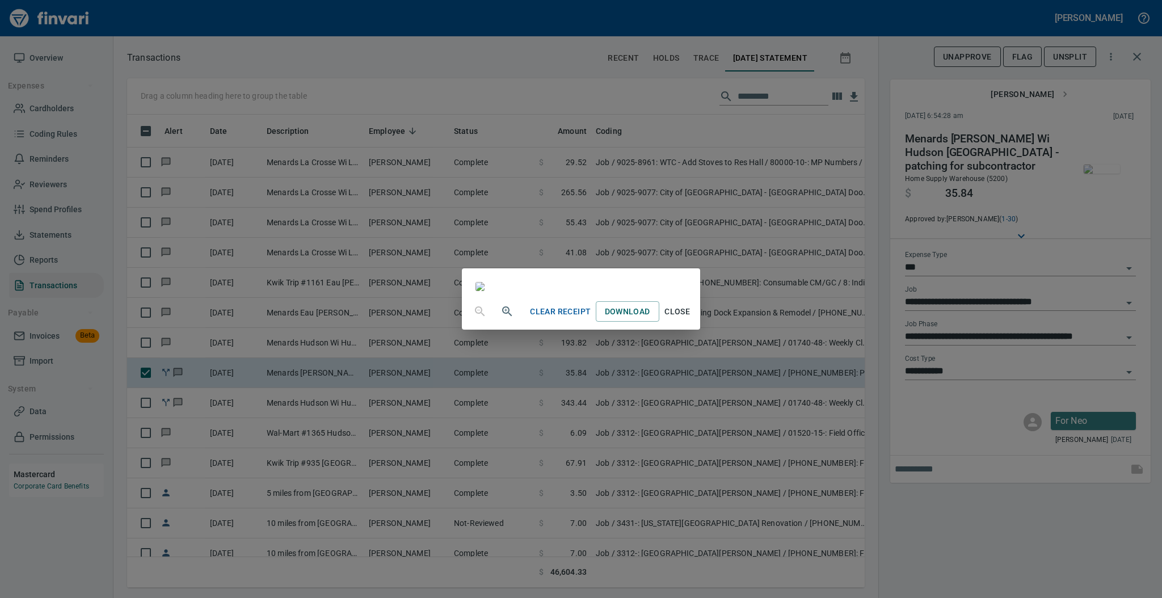
click at [691, 319] on span "Close" at bounding box center [677, 312] width 27 height 14
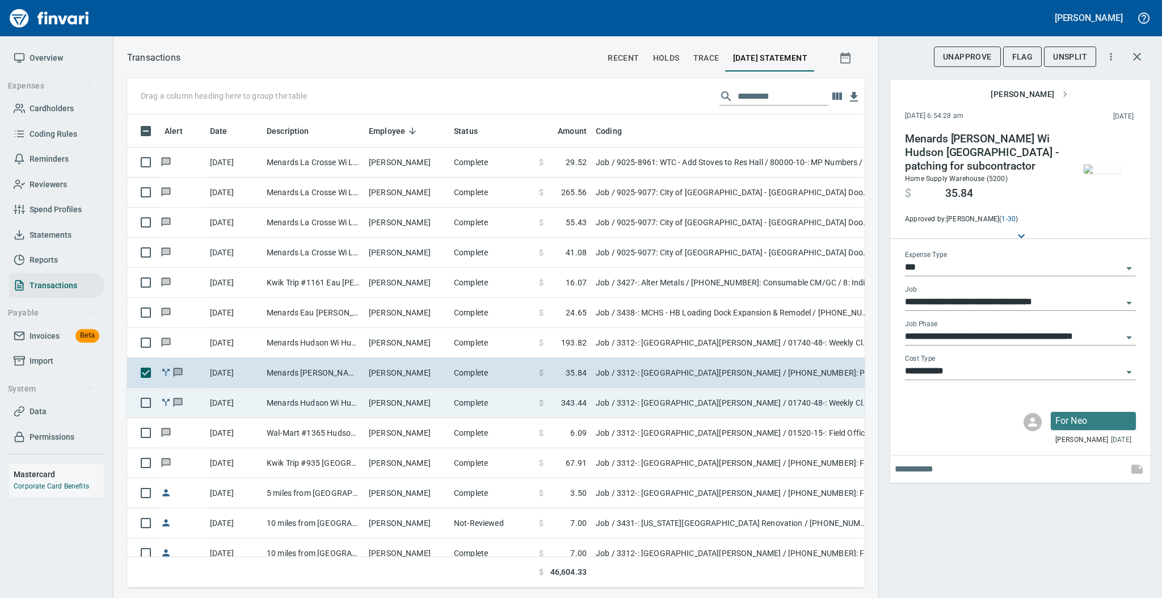
click at [436, 412] on td "[PERSON_NAME]" at bounding box center [406, 403] width 85 height 30
type input "**********"
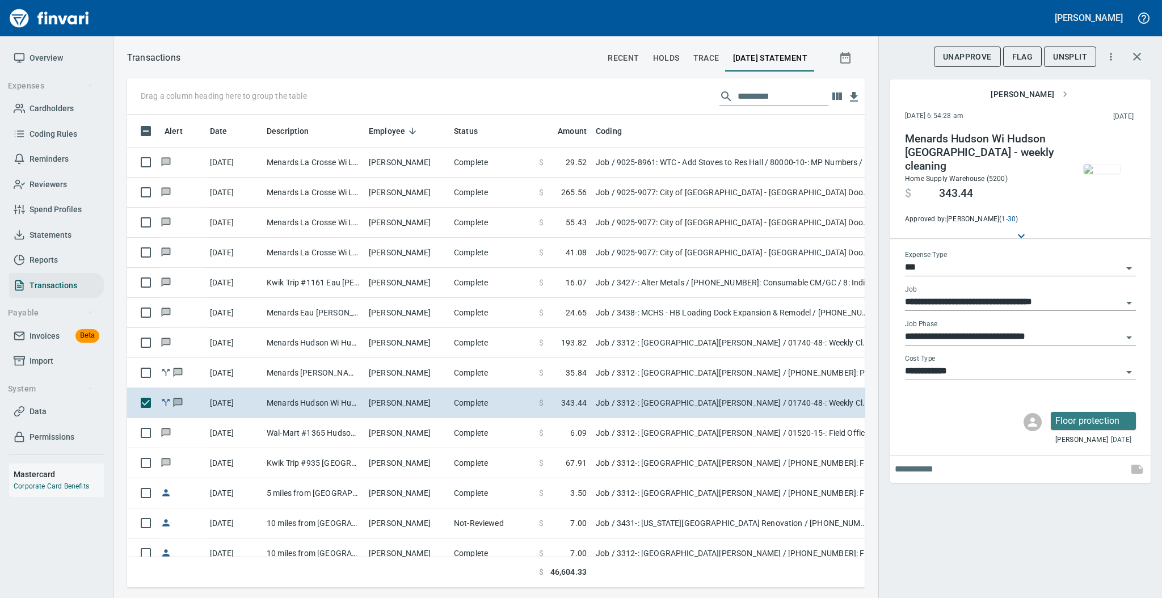
click at [1096, 169] on img "button" at bounding box center [1101, 168] width 36 height 9
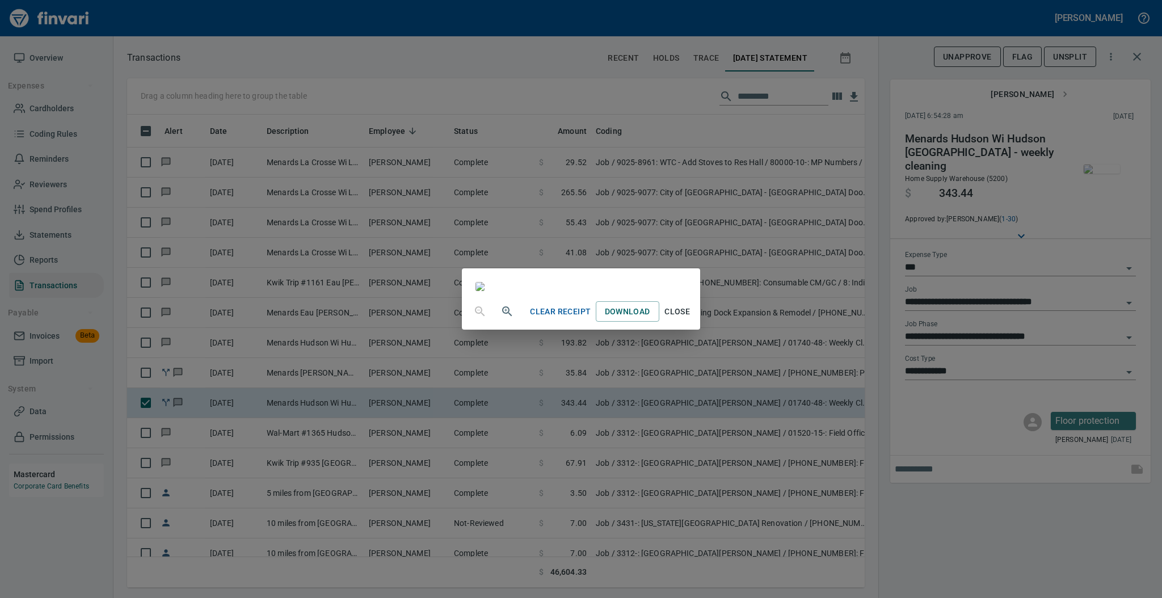
click at [691, 319] on span "Close" at bounding box center [677, 312] width 27 height 14
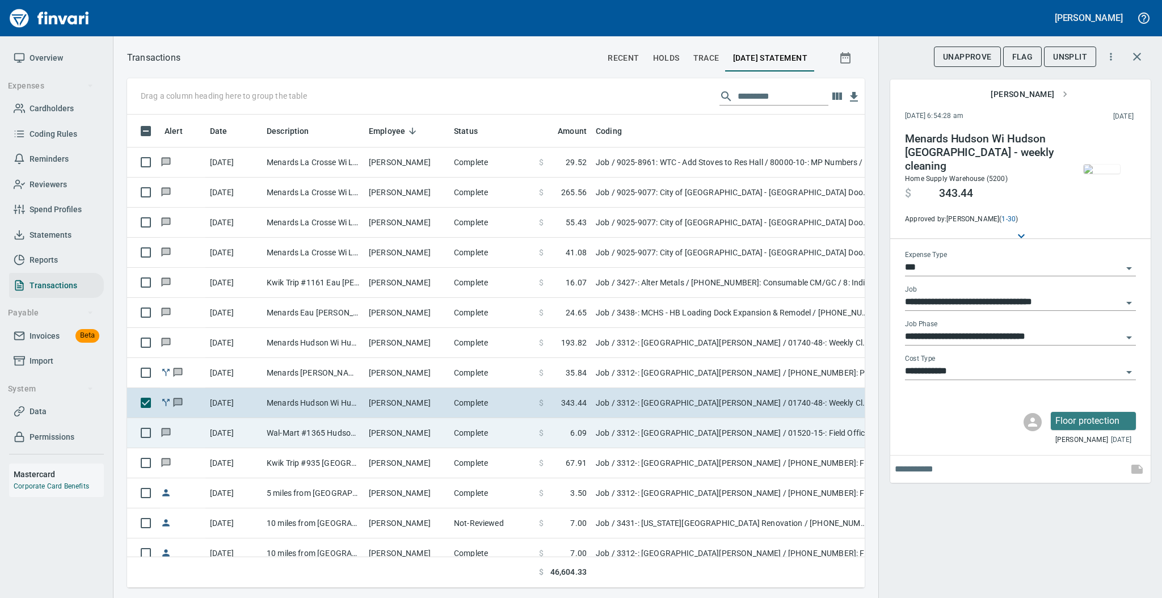
click at [479, 434] on td "Complete" at bounding box center [491, 433] width 85 height 30
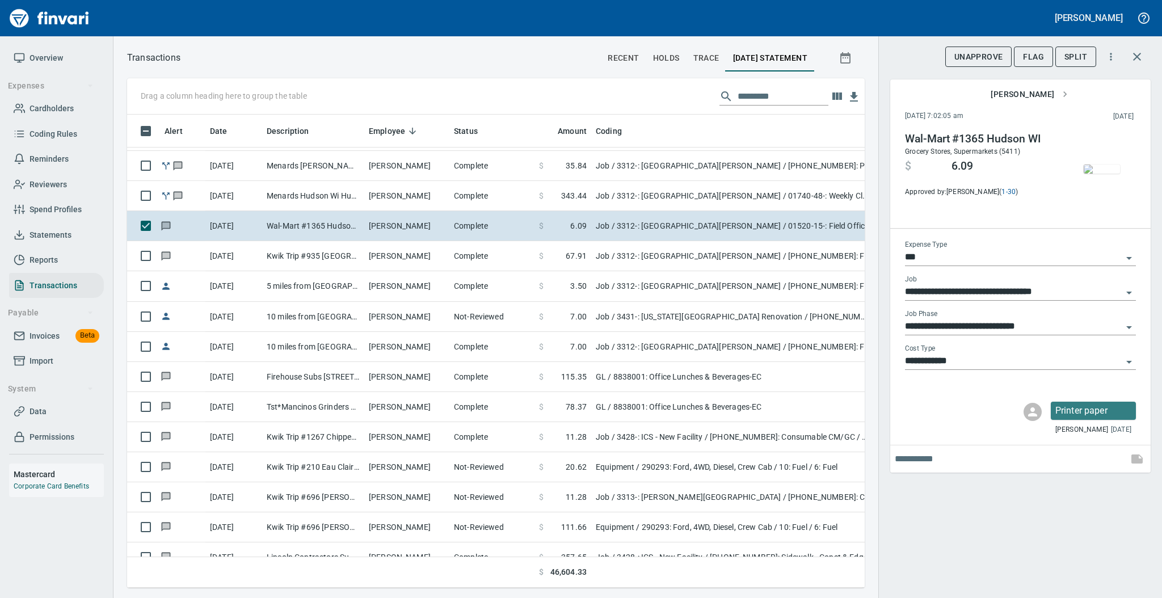
scroll to position [1567, 0]
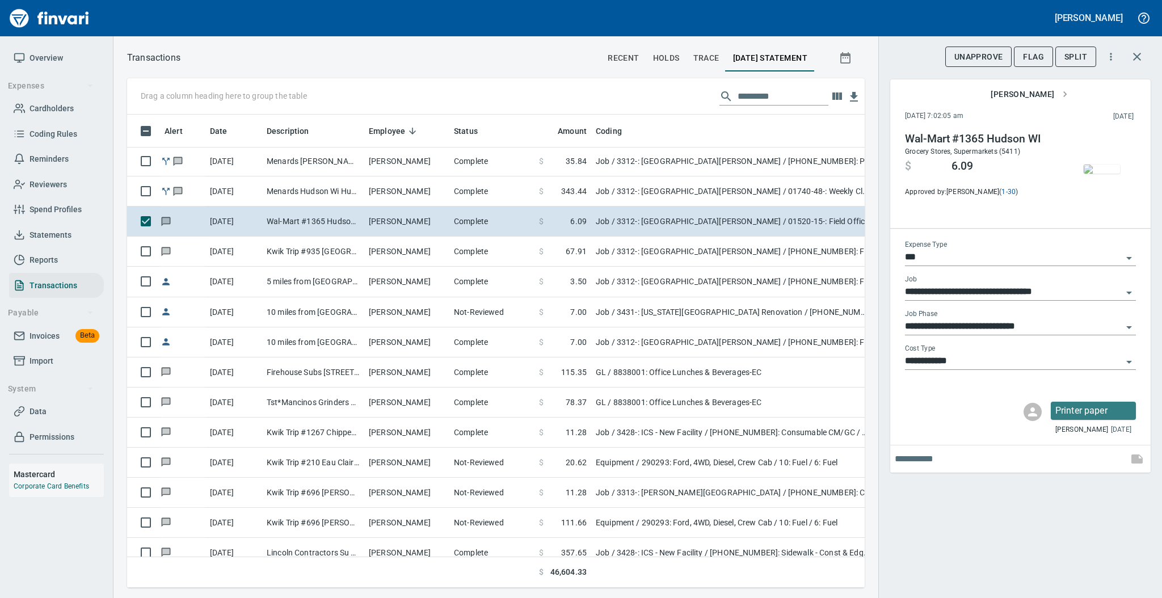
click at [1103, 174] on img "button" at bounding box center [1101, 168] width 36 height 9
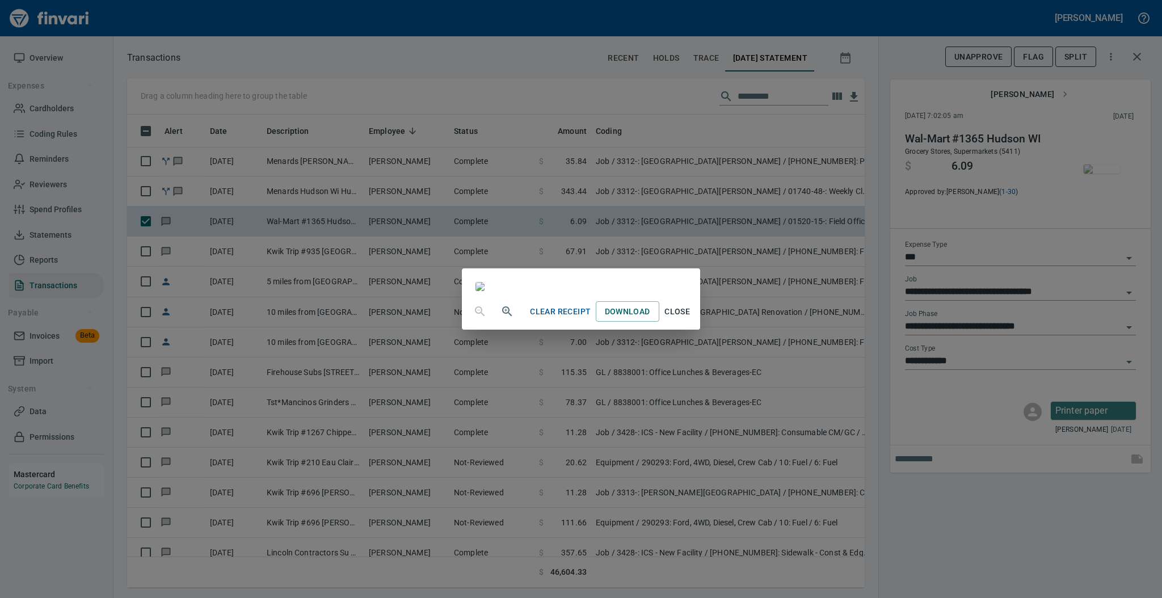
click at [691, 319] on span "Close" at bounding box center [677, 312] width 27 height 14
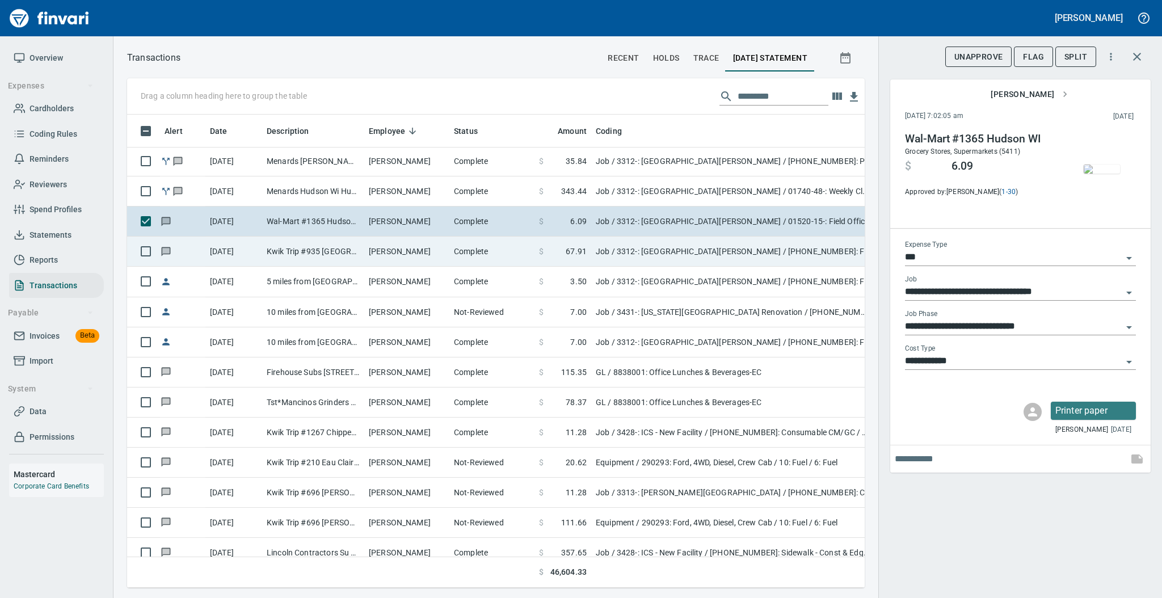
click at [459, 258] on td "Complete" at bounding box center [491, 252] width 85 height 30
type input "**********"
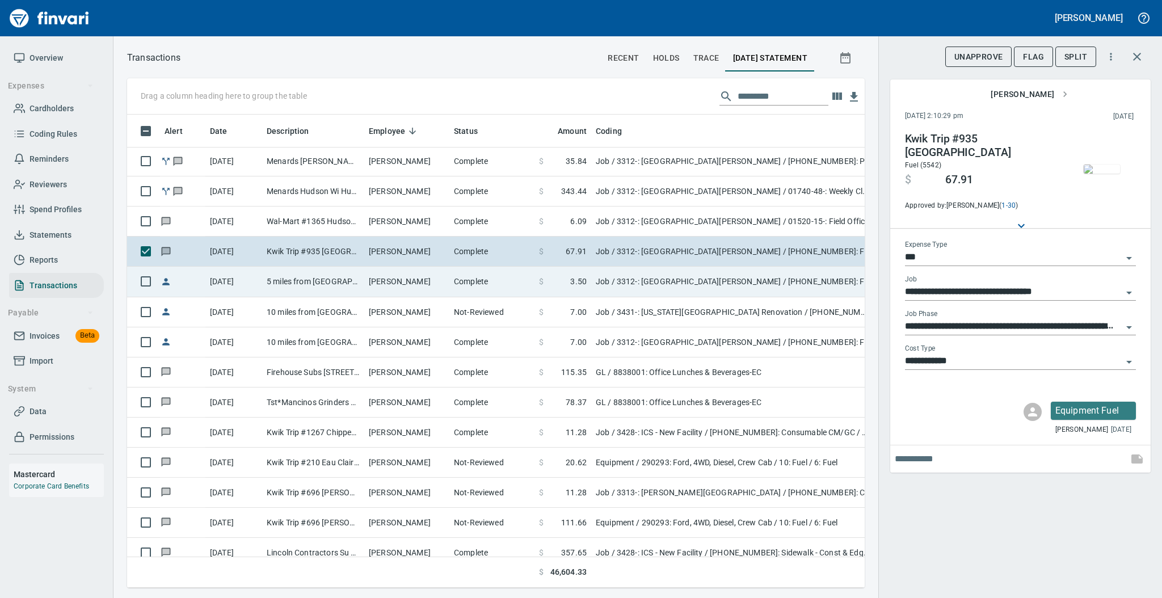
click at [454, 290] on td "Complete" at bounding box center [491, 282] width 85 height 30
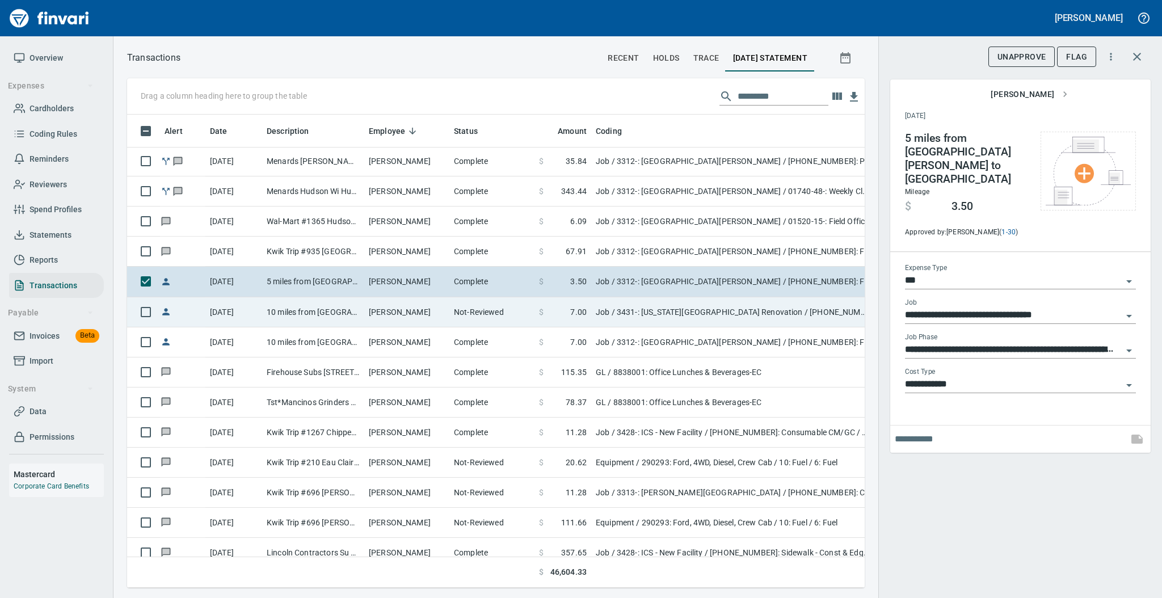
click at [448, 314] on td "[PERSON_NAME]" at bounding box center [406, 312] width 85 height 30
type input "**********"
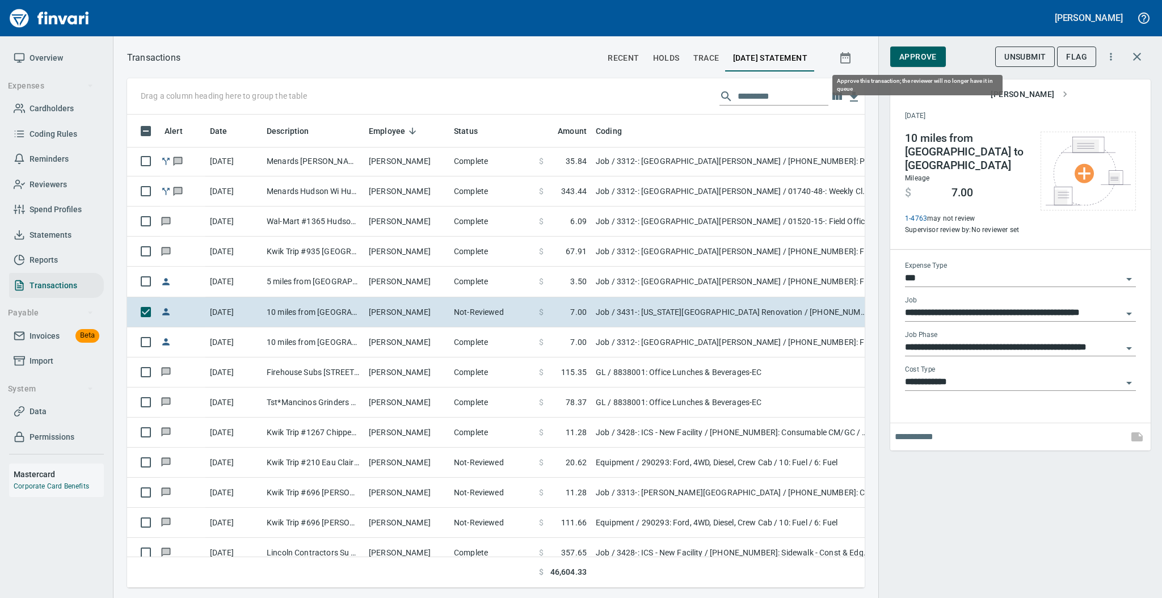
click at [923, 61] on span "Approve" at bounding box center [917, 57] width 37 height 14
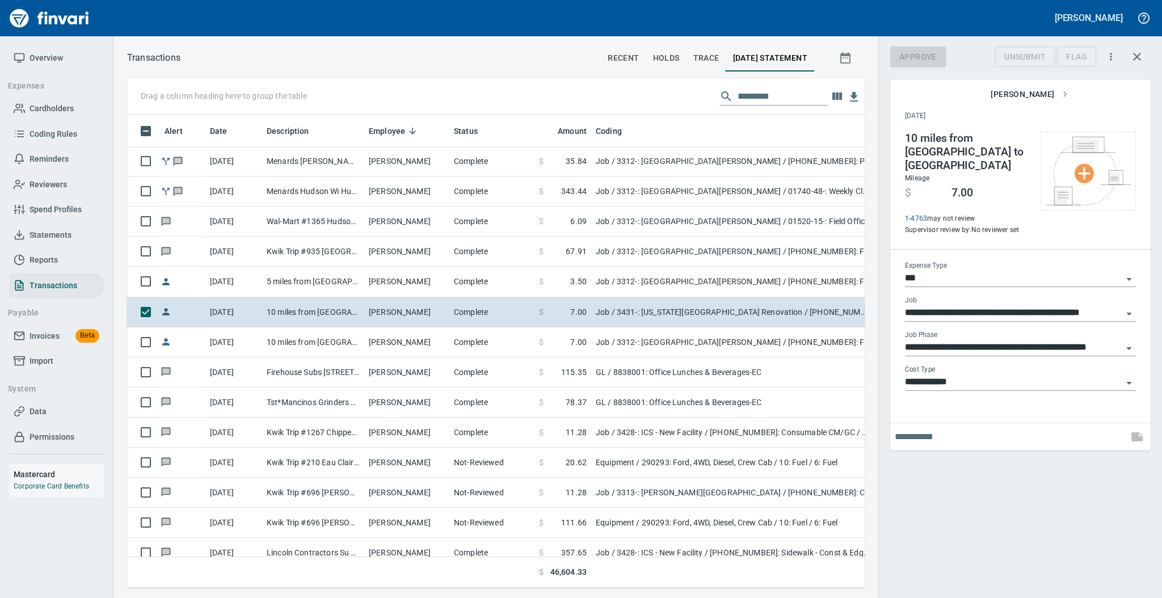
scroll to position [450, 714]
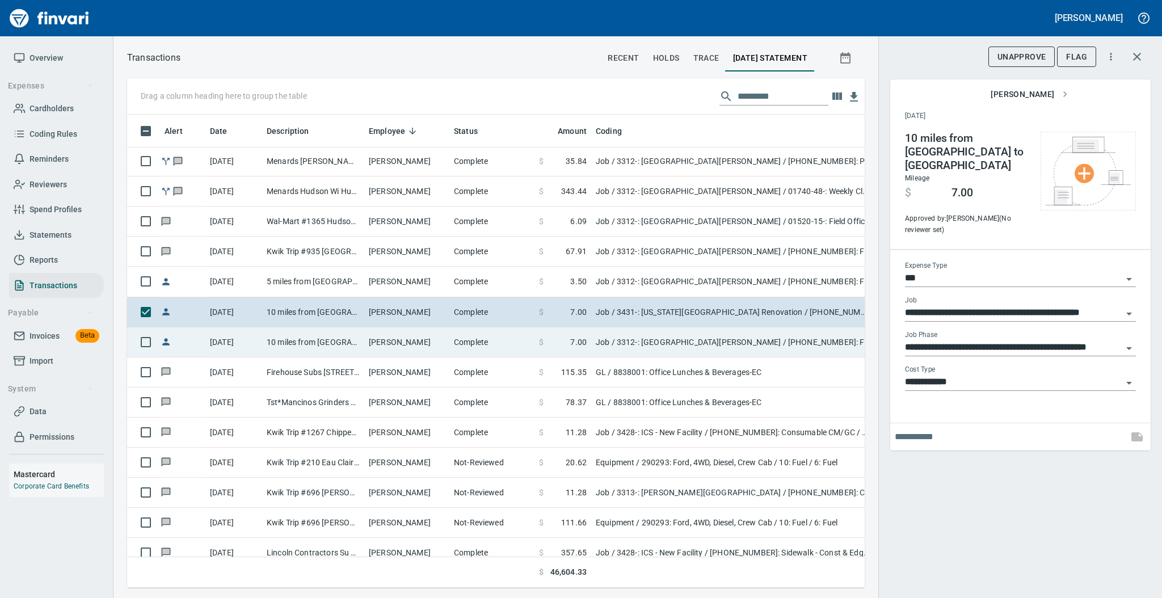
click at [415, 345] on td "[PERSON_NAME]" at bounding box center [406, 342] width 85 height 30
type input "**********"
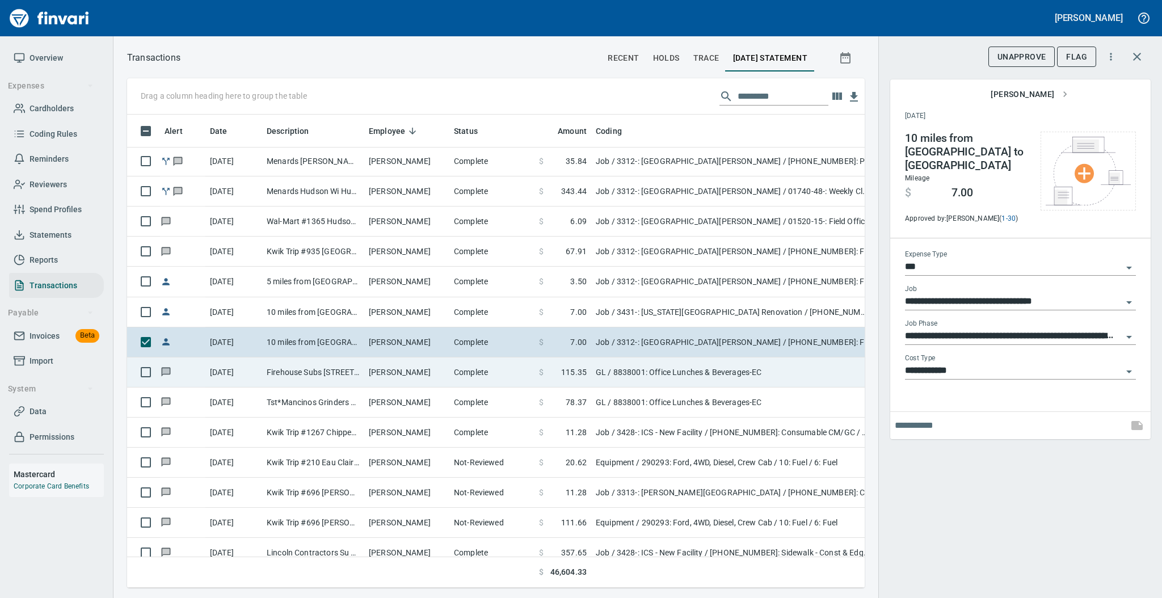
click at [411, 372] on td "[PERSON_NAME]" at bounding box center [406, 372] width 85 height 30
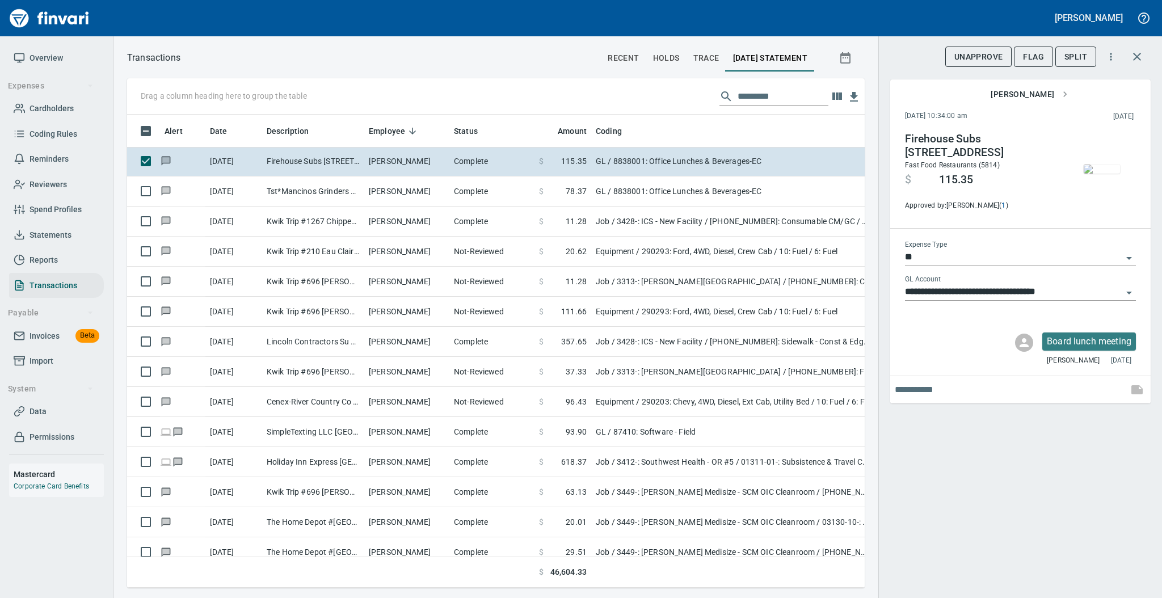
scroll to position [1779, 0]
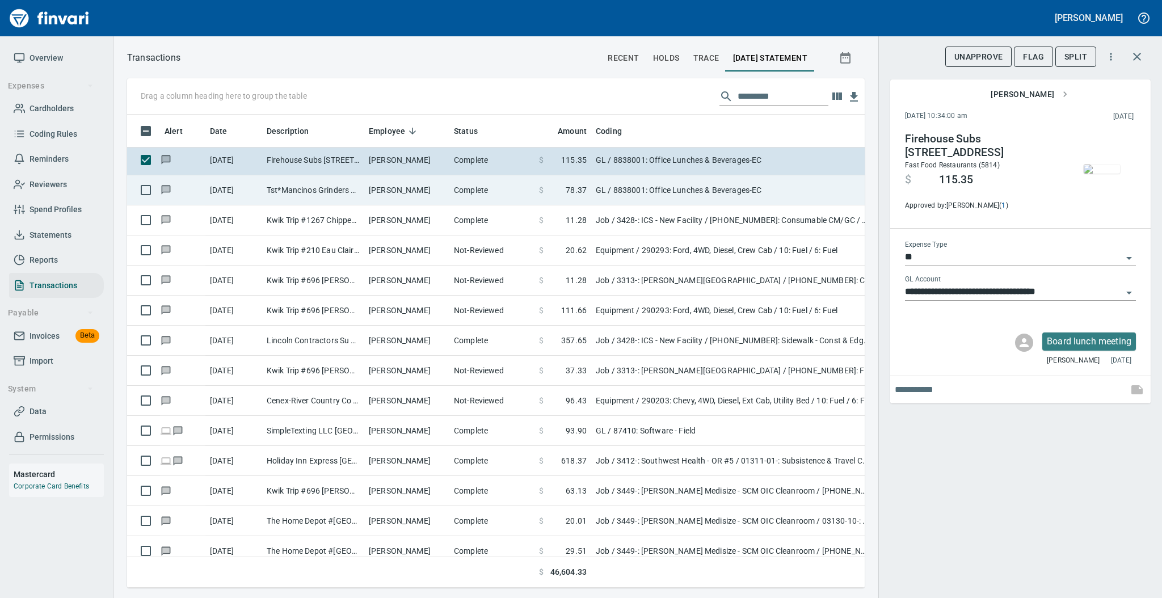
click at [440, 193] on td "[PERSON_NAME]" at bounding box center [406, 190] width 85 height 30
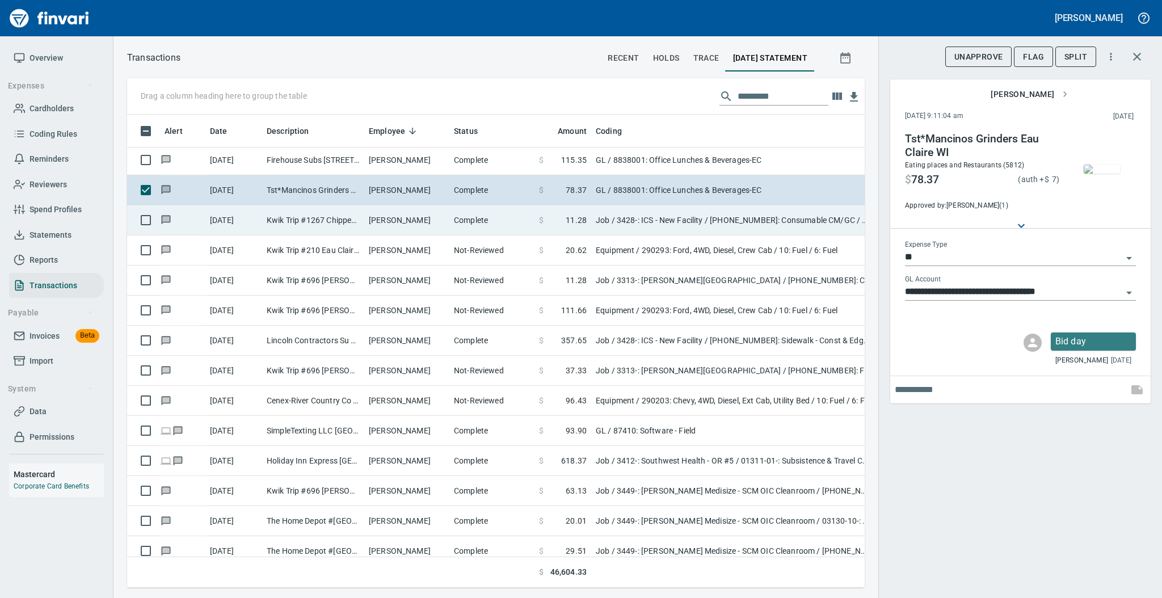
click at [438, 220] on td "[PERSON_NAME]" at bounding box center [406, 220] width 85 height 30
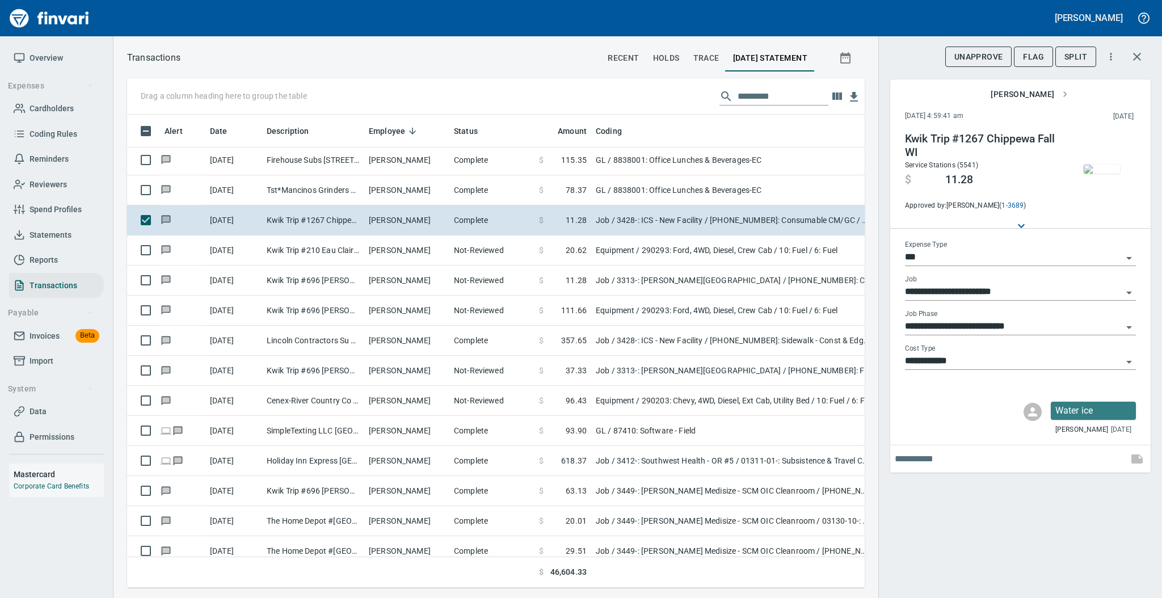
click at [1103, 168] on img "button" at bounding box center [1101, 168] width 36 height 9
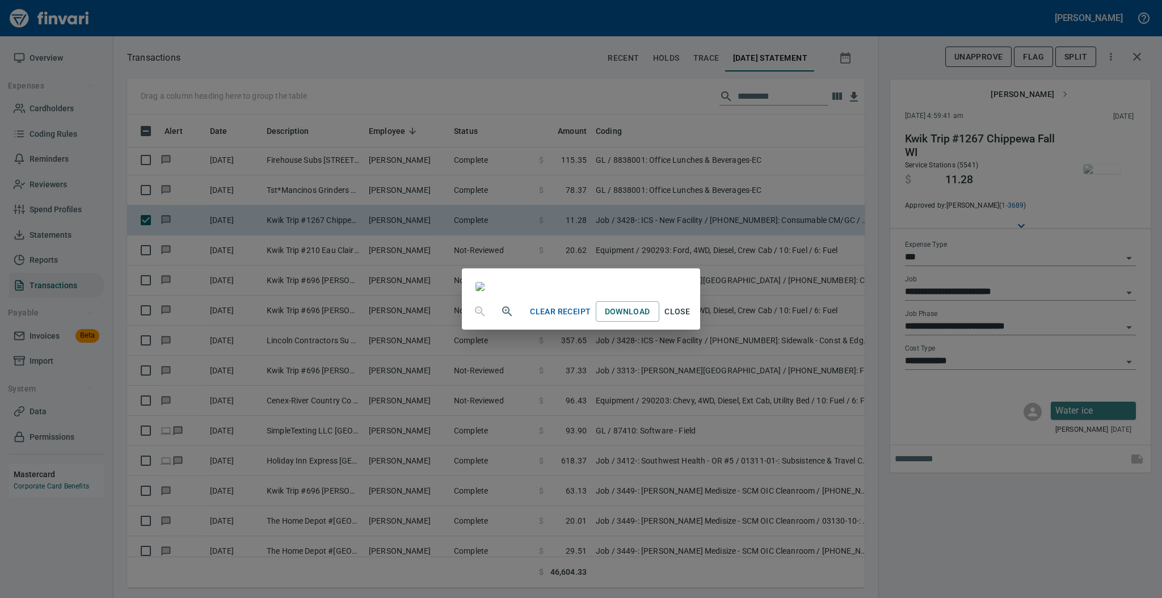
click at [691, 319] on span "Close" at bounding box center [677, 312] width 27 height 14
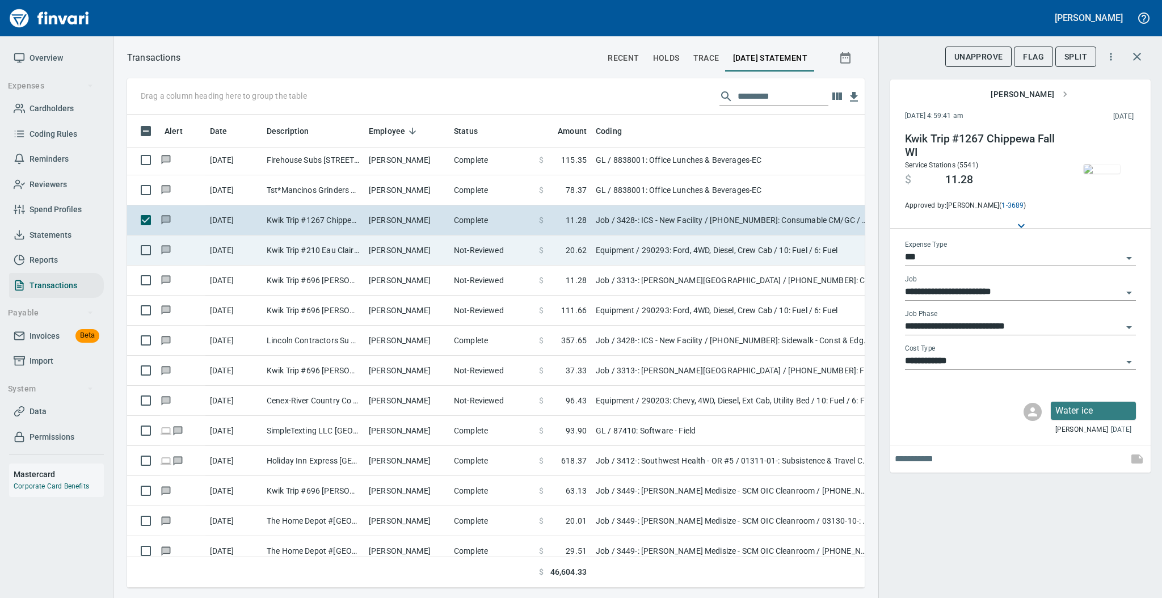
click at [416, 252] on td "[PERSON_NAME]" at bounding box center [406, 250] width 85 height 30
type input "*********"
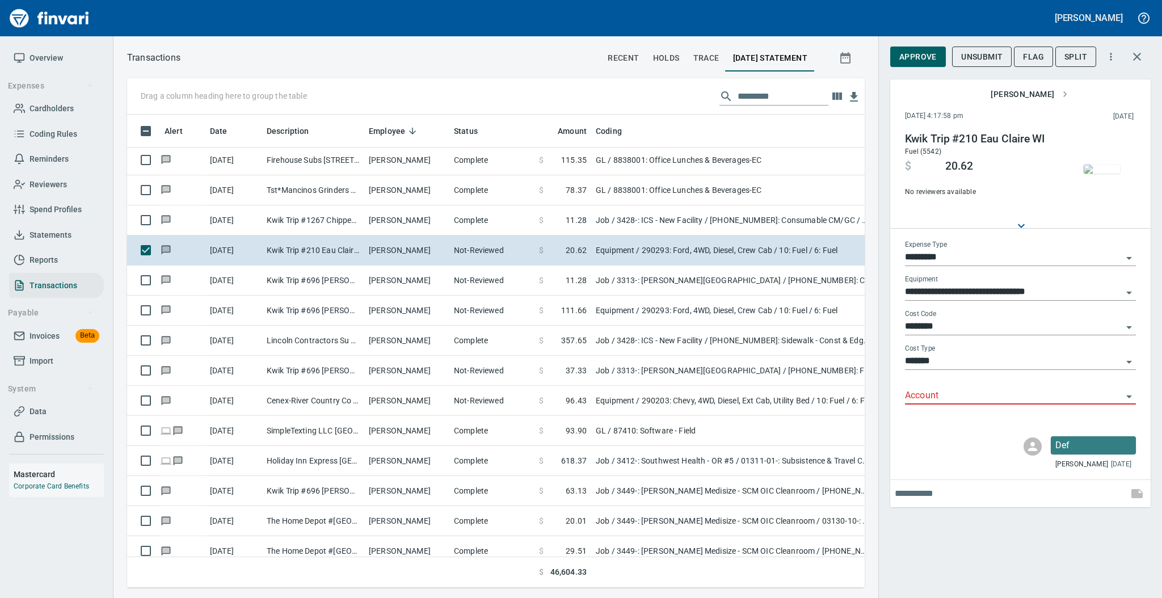
click at [1100, 172] on img "button" at bounding box center [1101, 168] width 36 height 9
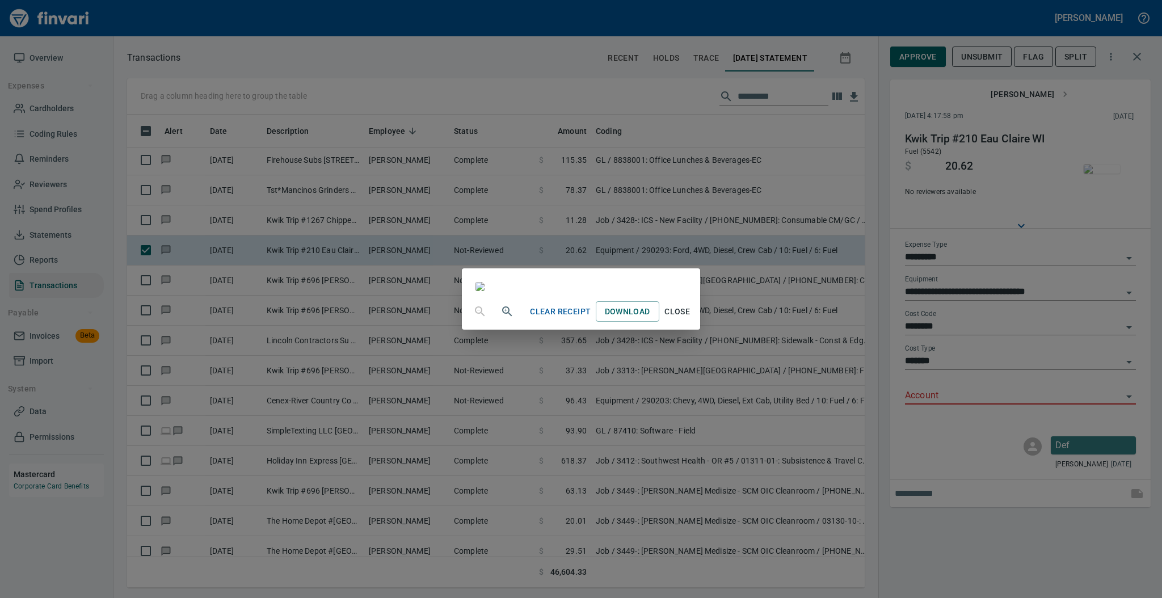
click at [691, 319] on span "Close" at bounding box center [677, 312] width 27 height 14
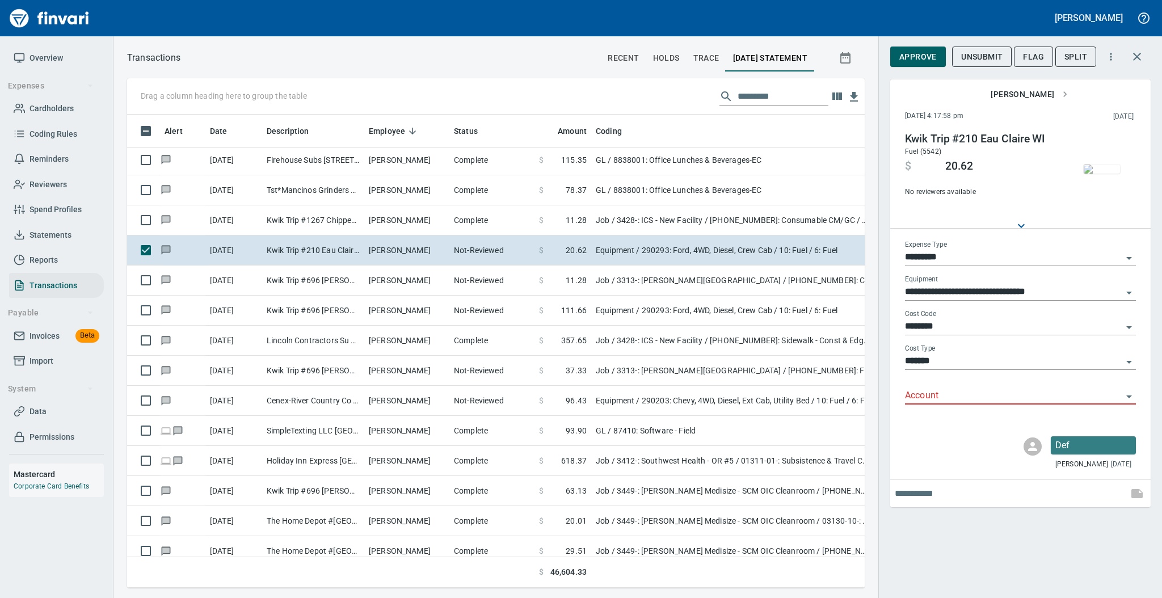
click at [919, 398] on input "Account" at bounding box center [1013, 396] width 217 height 16
click at [924, 423] on li "74000: Fuel & Lubrication" at bounding box center [1019, 424] width 231 height 27
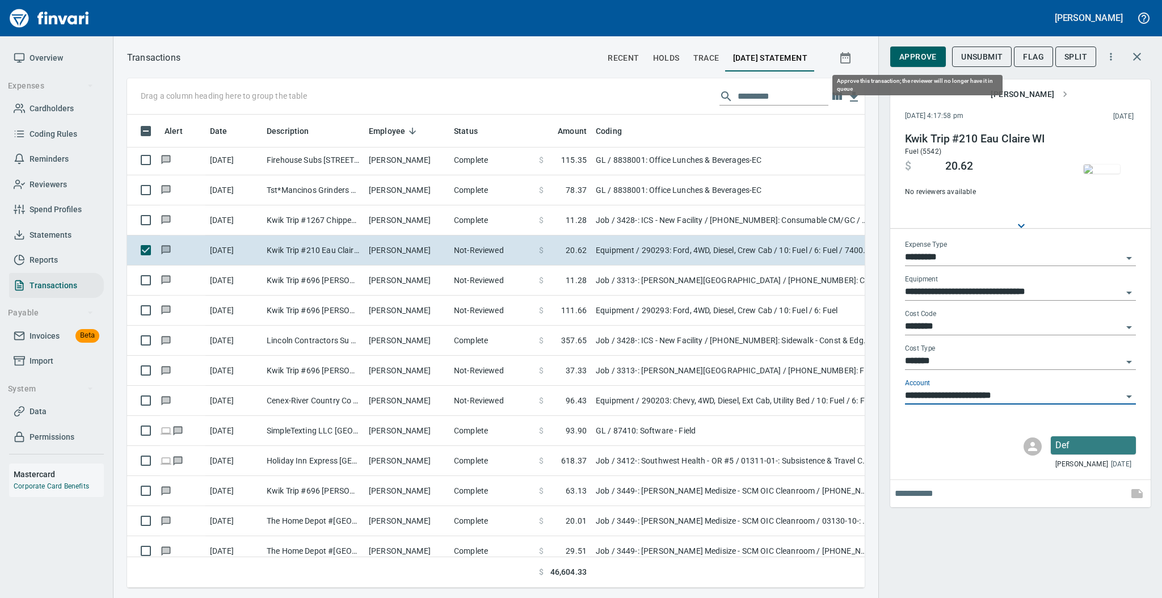
type input "**********"
click at [917, 62] on span "Approve" at bounding box center [917, 57] width 37 height 14
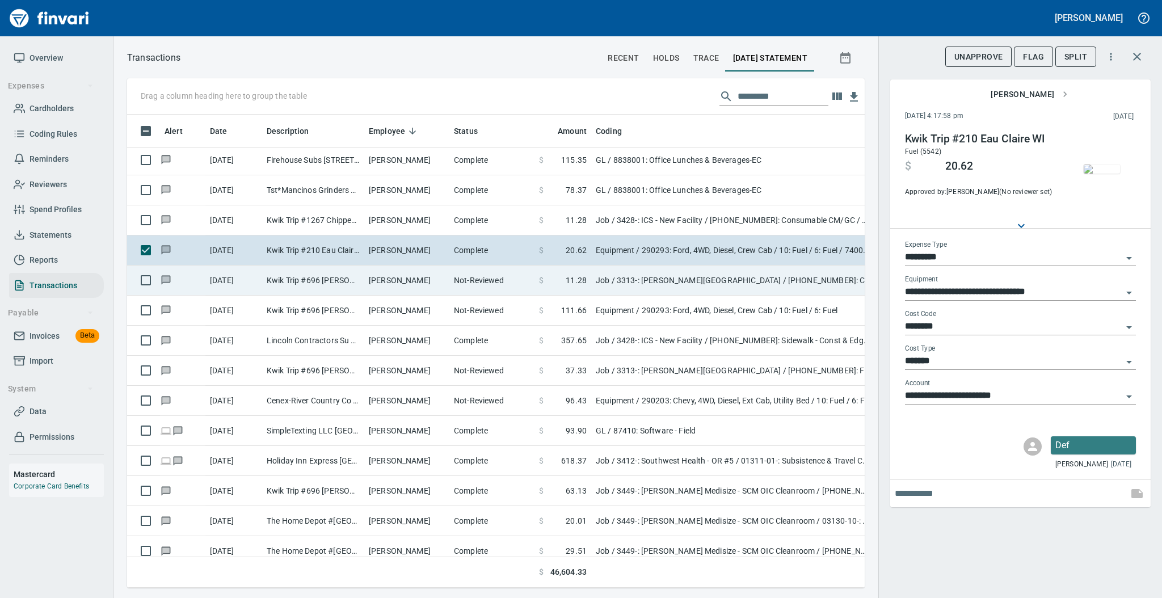
click at [375, 284] on td "[PERSON_NAME]" at bounding box center [406, 280] width 85 height 30
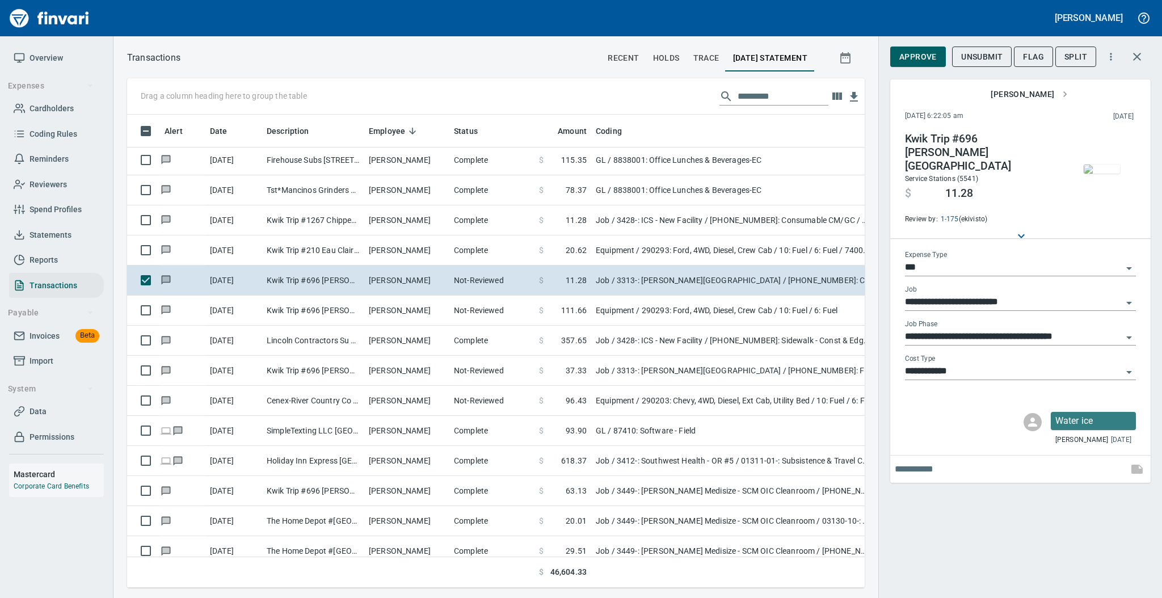
click at [1105, 172] on img "button" at bounding box center [1101, 168] width 36 height 9
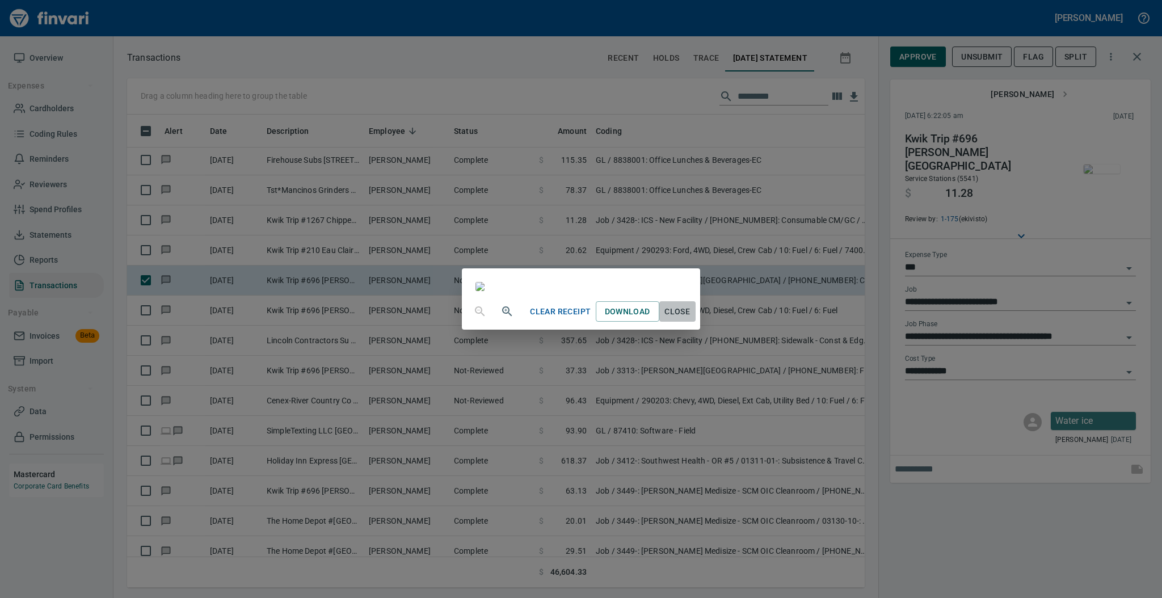
click at [691, 319] on span "Close" at bounding box center [677, 312] width 27 height 14
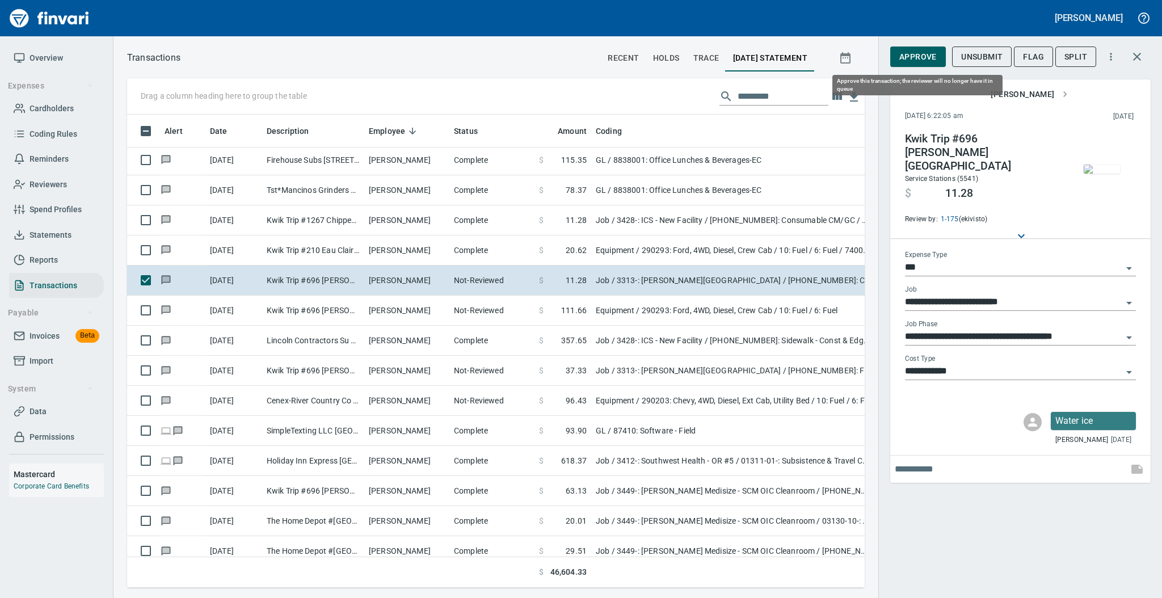
click at [928, 58] on span "Approve" at bounding box center [917, 57] width 37 height 14
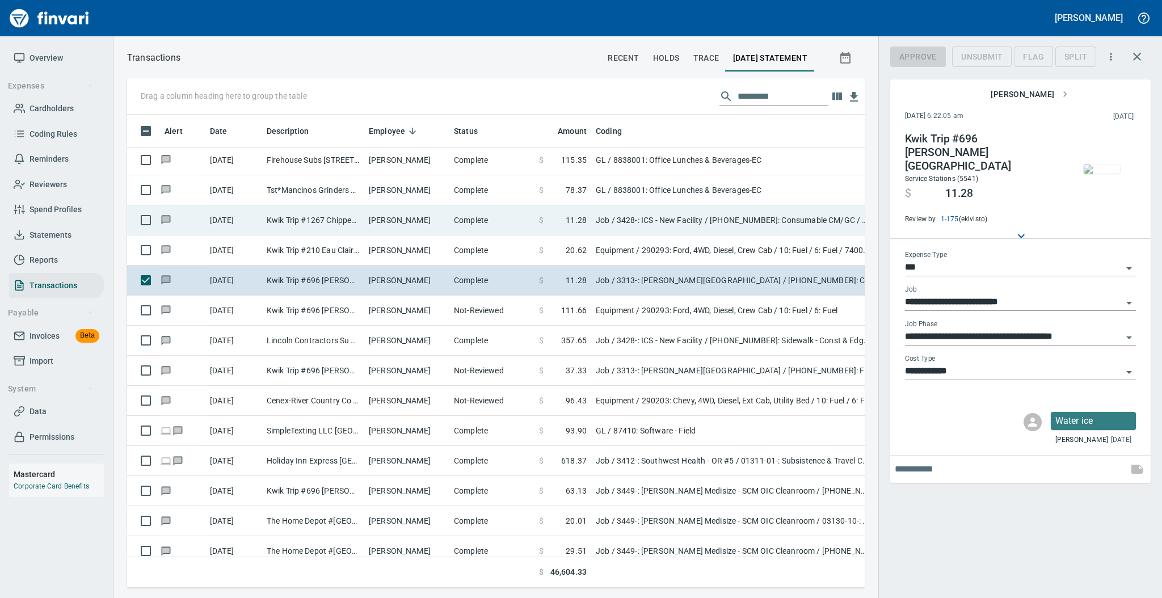
scroll to position [450, 714]
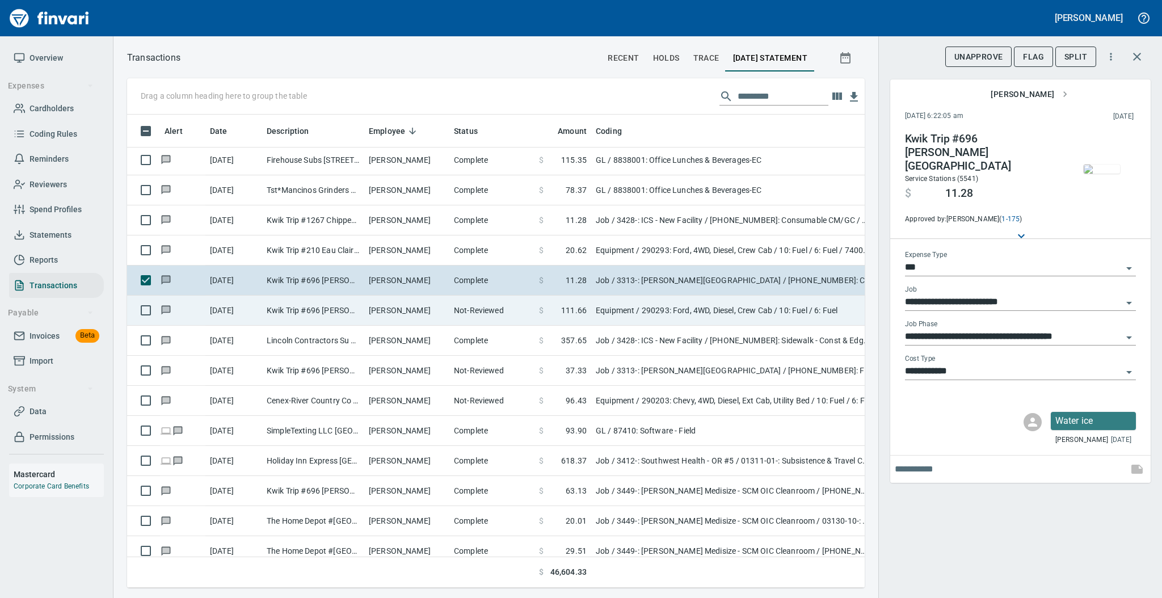
click at [373, 303] on td "[PERSON_NAME]" at bounding box center [406, 311] width 85 height 30
type input "*********"
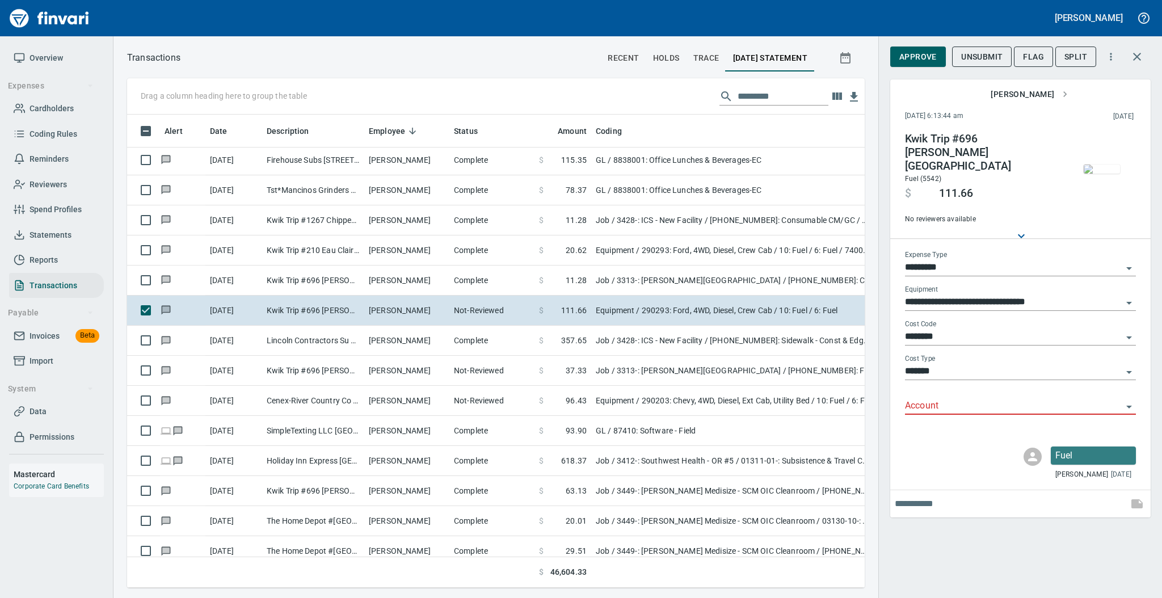
scroll to position [450, 714]
click at [1098, 171] on img "button" at bounding box center [1101, 168] width 36 height 9
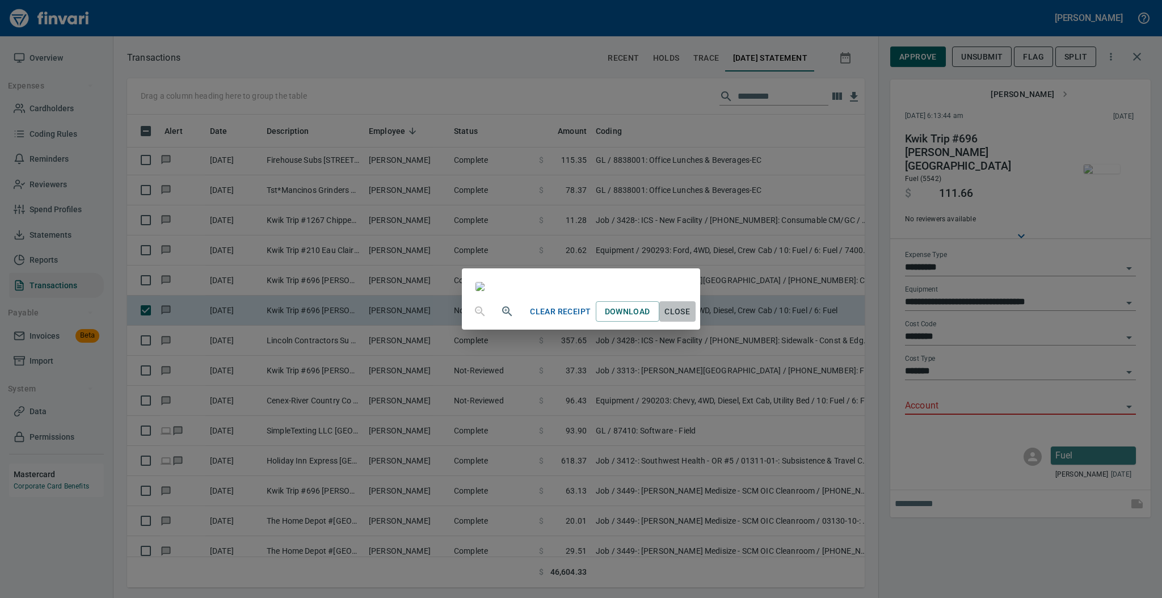
click at [691, 319] on span "Close" at bounding box center [677, 312] width 27 height 14
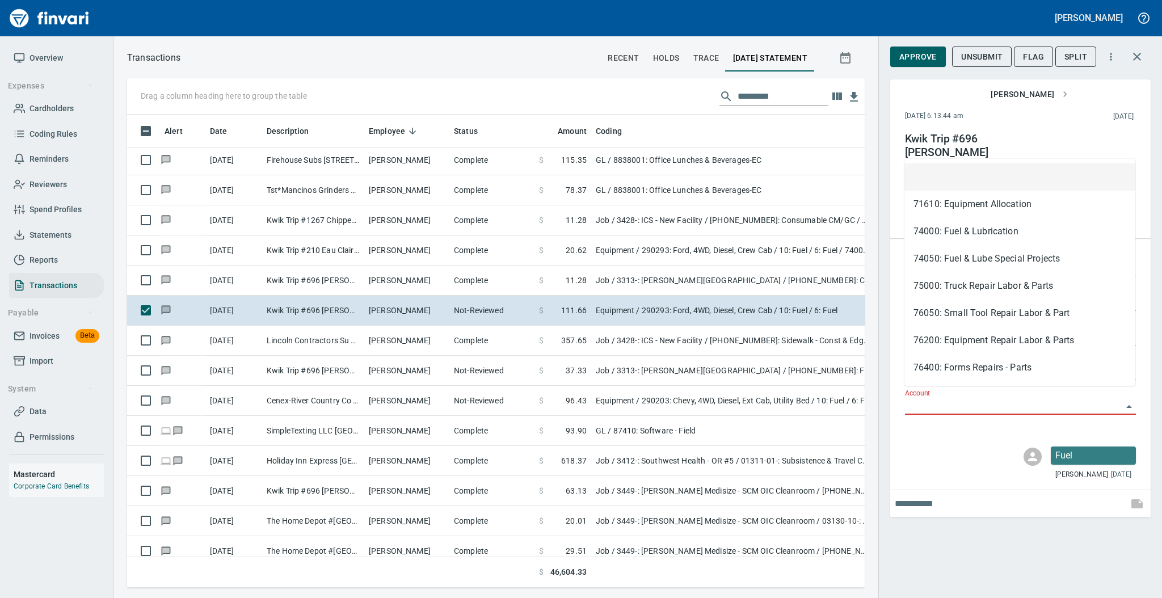
click at [918, 399] on input "Account" at bounding box center [1013, 406] width 217 height 16
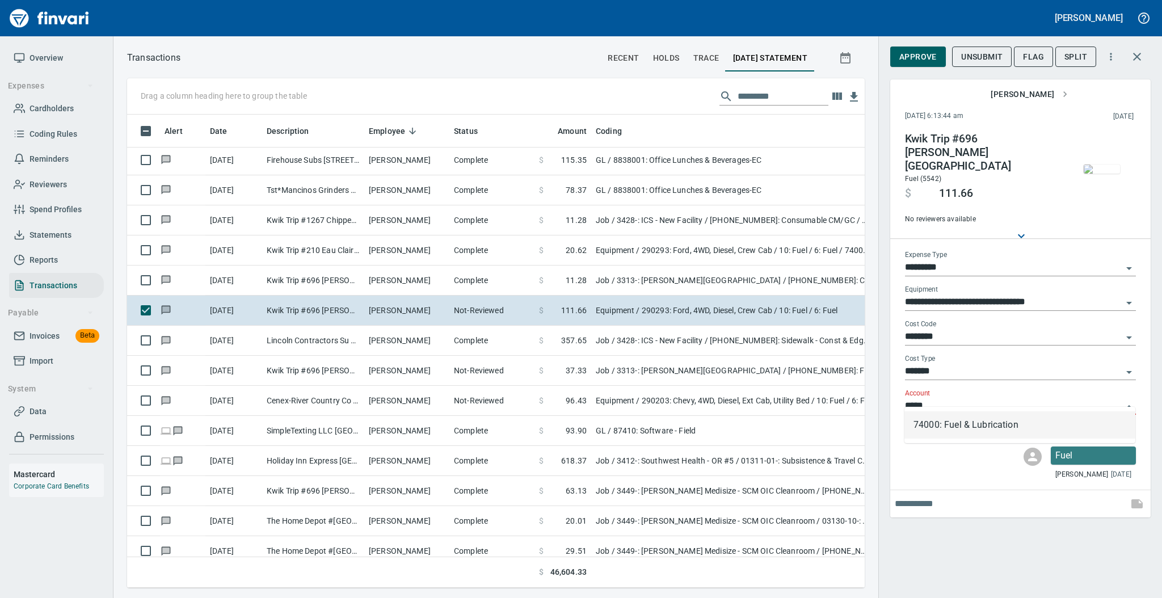
click at [921, 421] on li "74000: Fuel & Lubrication" at bounding box center [1019, 424] width 231 height 27
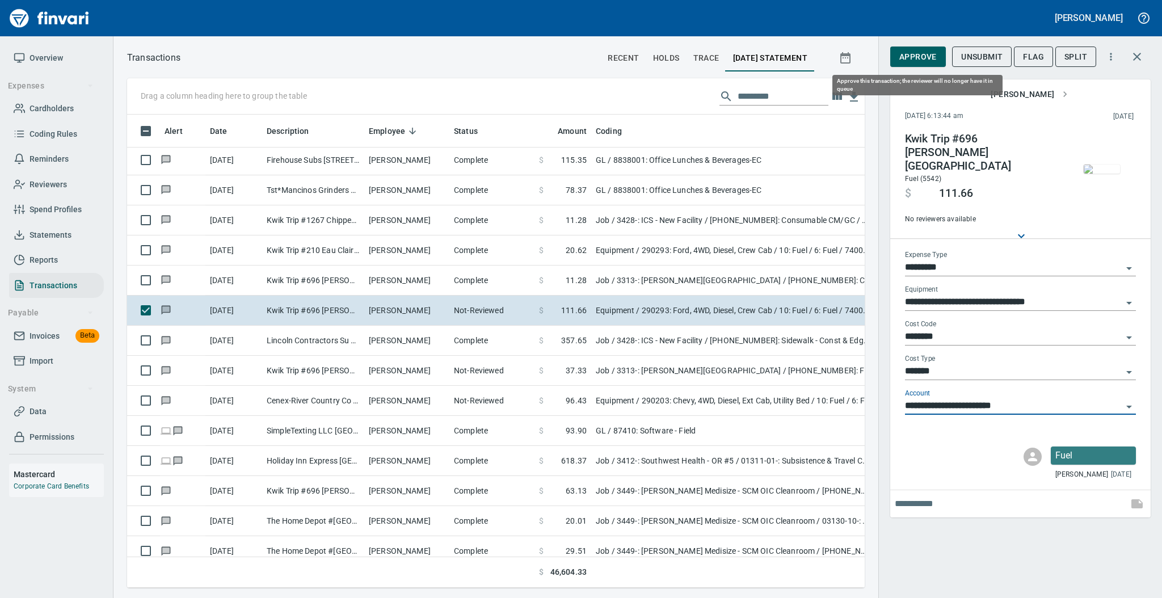
type input "**********"
click at [917, 53] on span "Approve" at bounding box center [917, 57] width 37 height 14
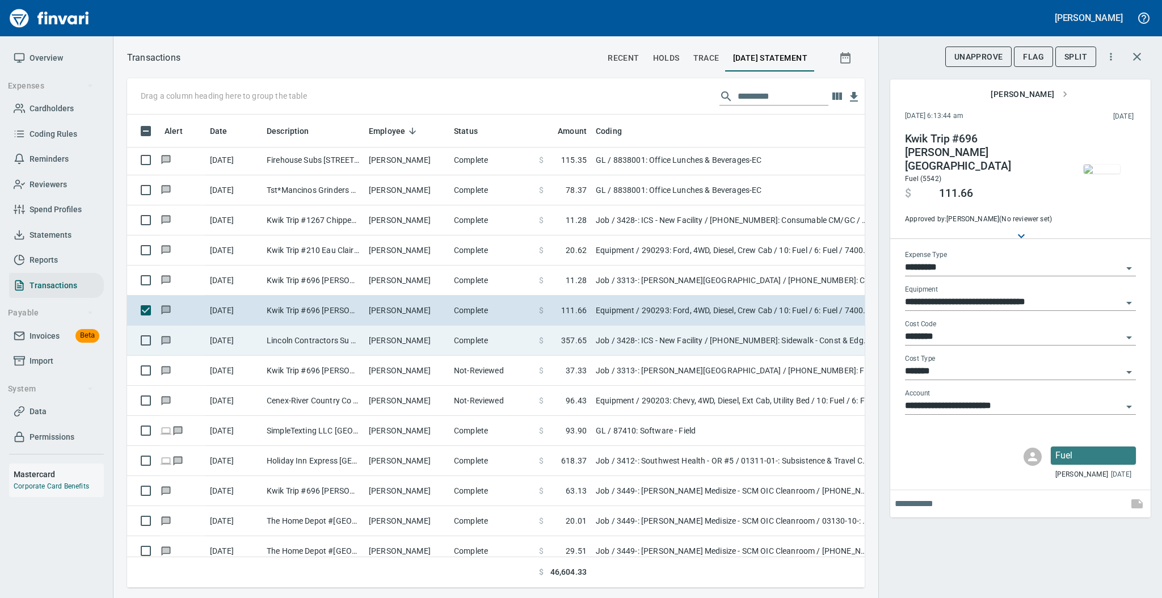
click at [531, 340] on td "Complete" at bounding box center [491, 341] width 85 height 30
type input "***"
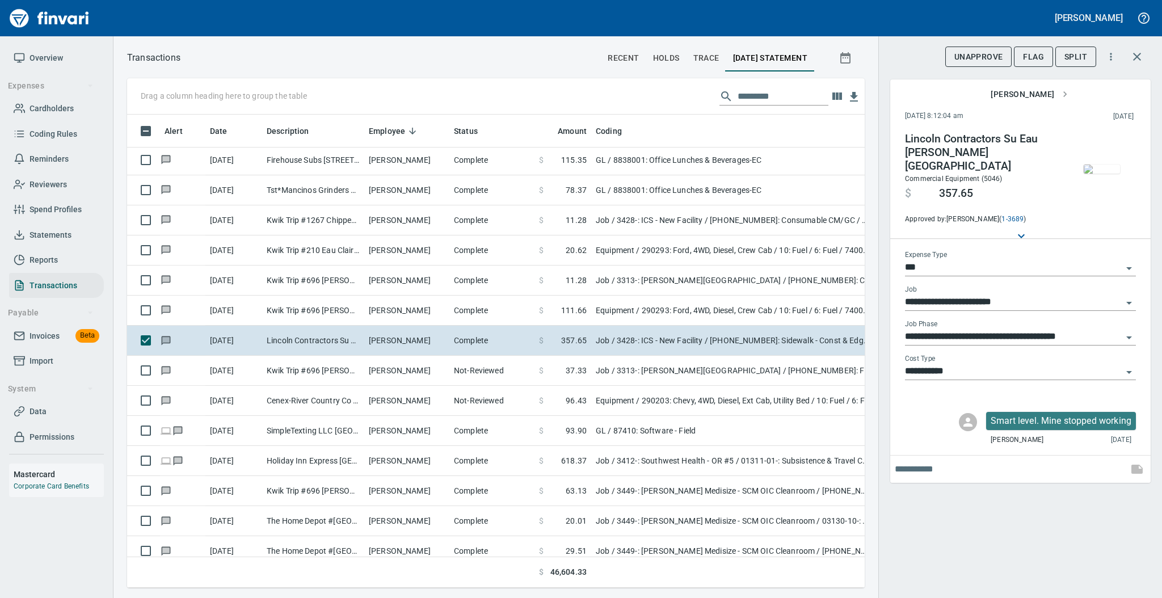
click at [1100, 164] on img "button" at bounding box center [1101, 168] width 36 height 9
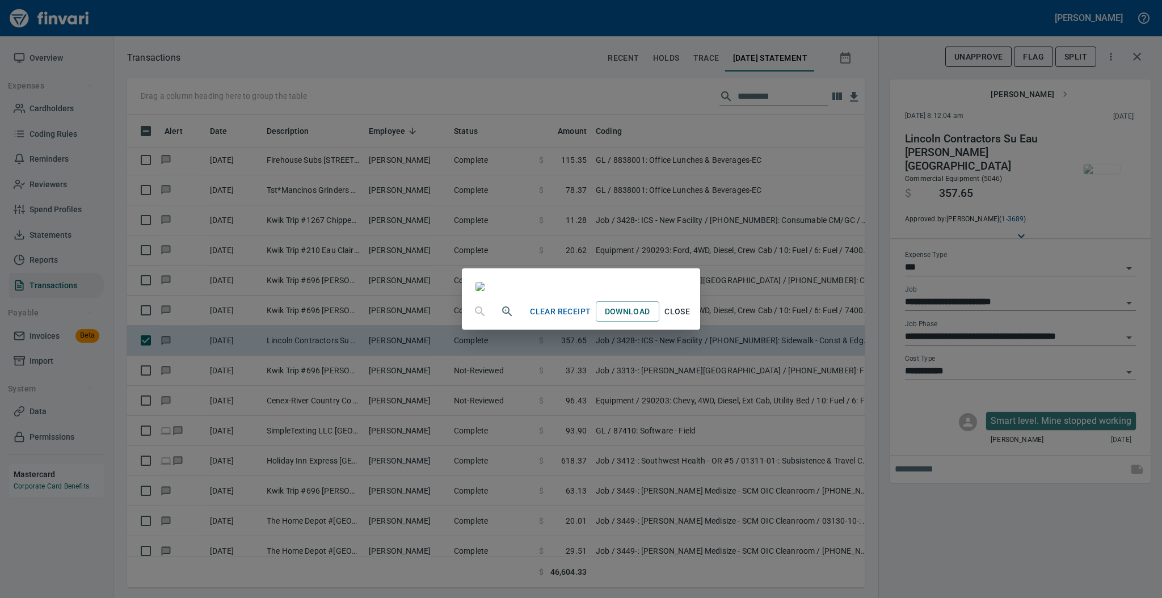
click at [691, 319] on span "Close" at bounding box center [677, 312] width 27 height 14
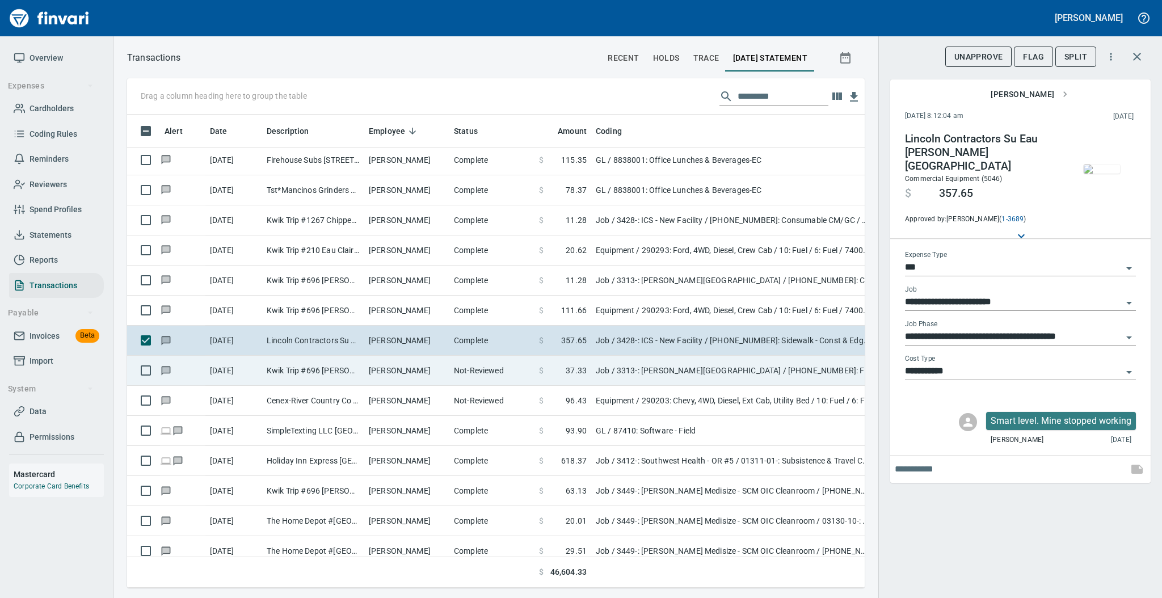
click at [396, 370] on td "[PERSON_NAME]" at bounding box center [406, 371] width 85 height 30
type input "**********"
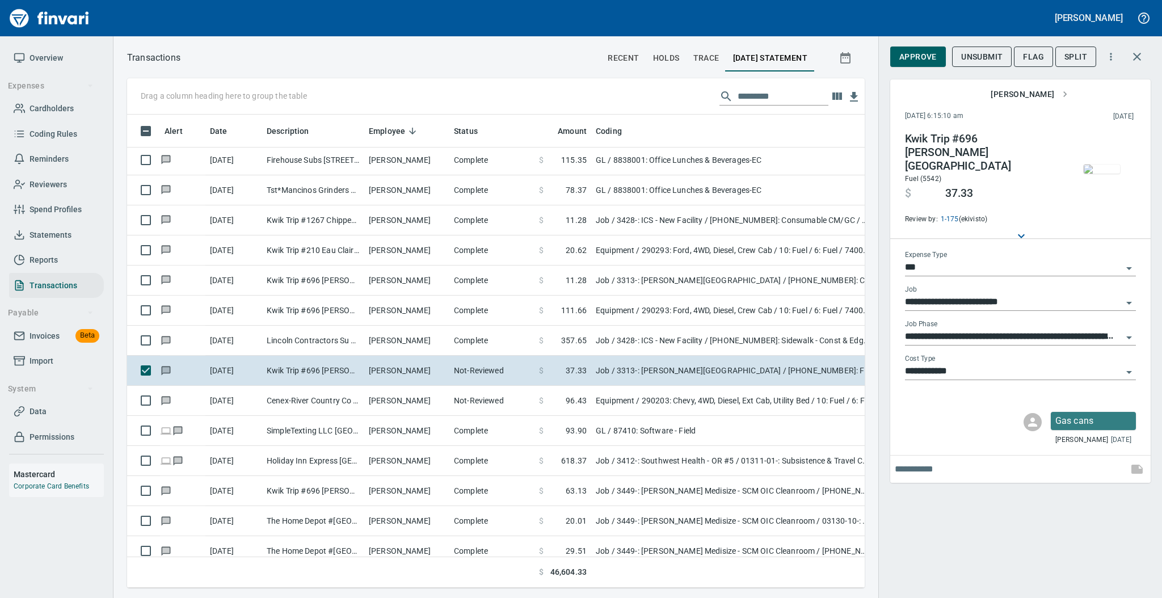
click at [1086, 168] on img "button" at bounding box center [1101, 168] width 36 height 9
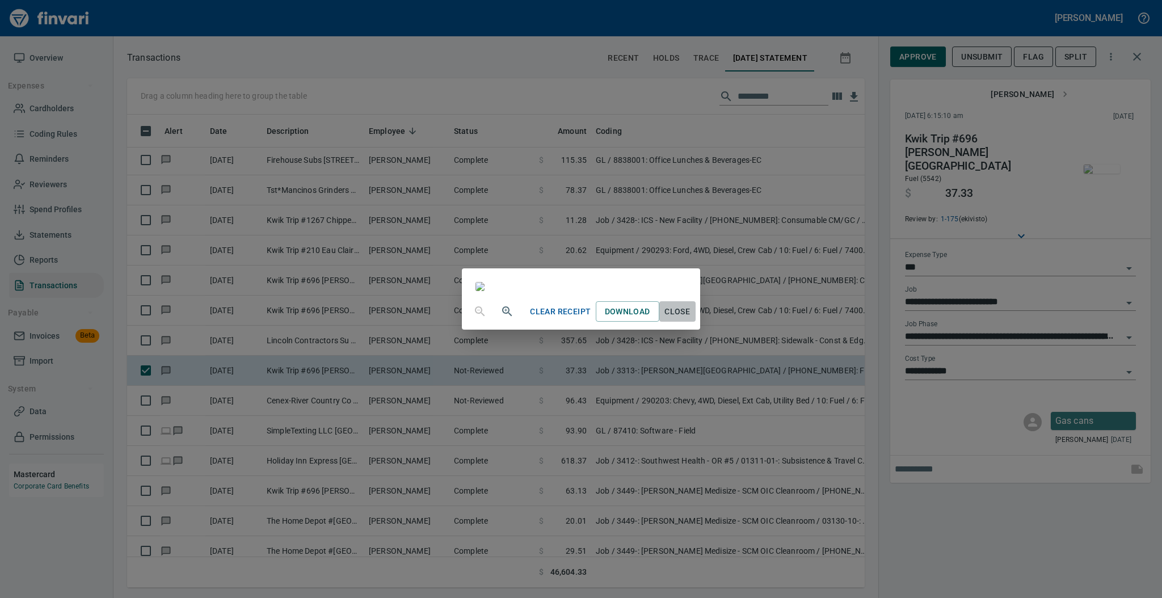
click at [691, 319] on span "Close" at bounding box center [677, 312] width 27 height 14
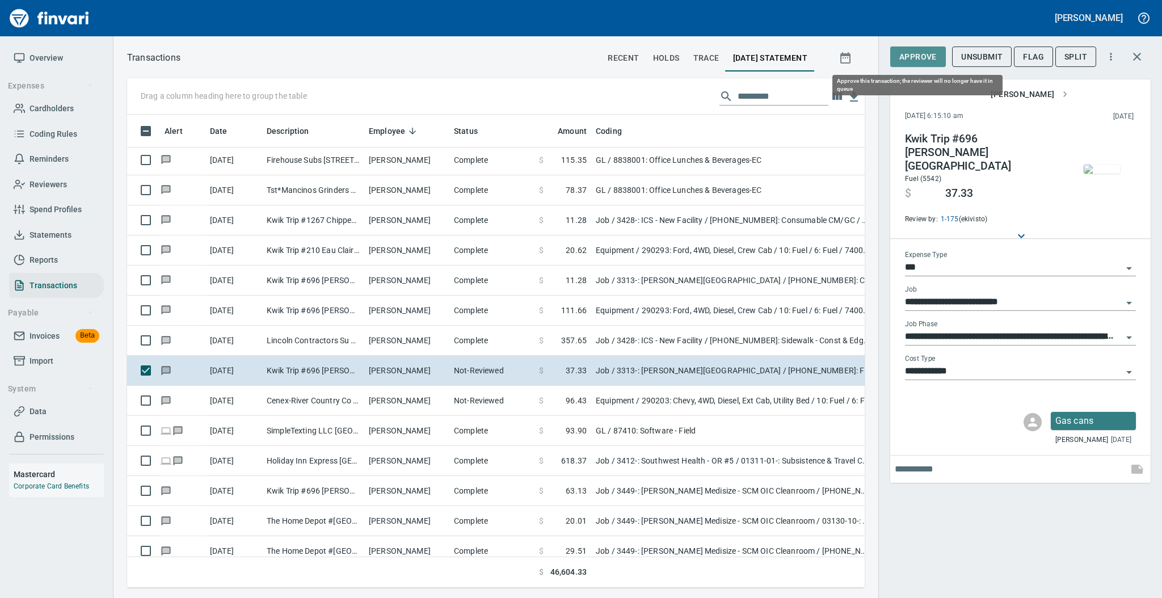
click at [908, 60] on span "Approve" at bounding box center [917, 57] width 37 height 14
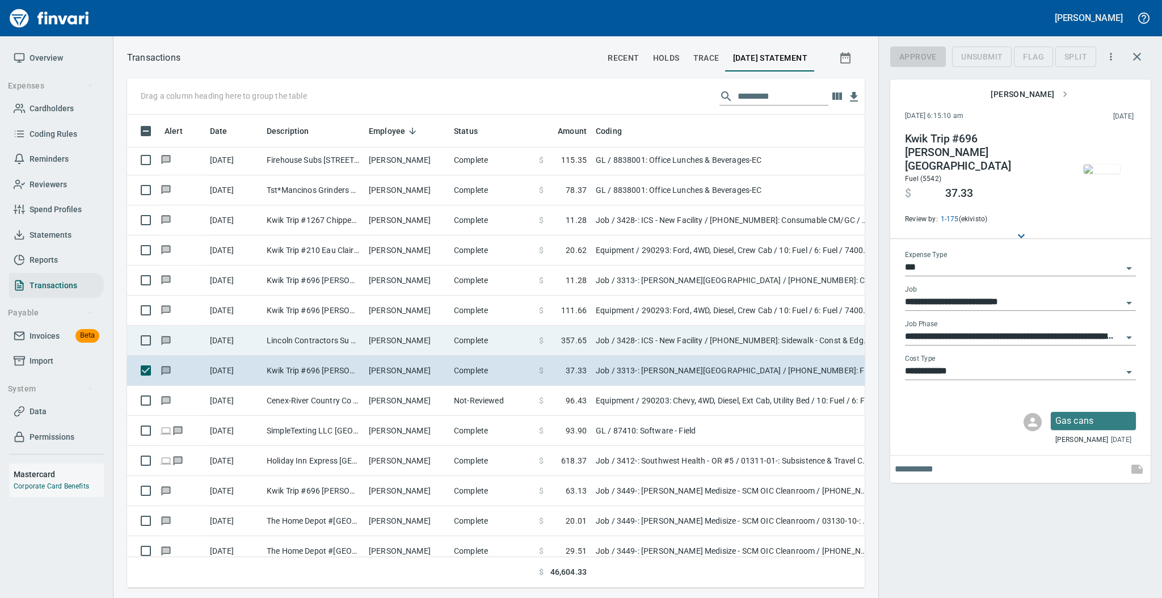
scroll to position [450, 714]
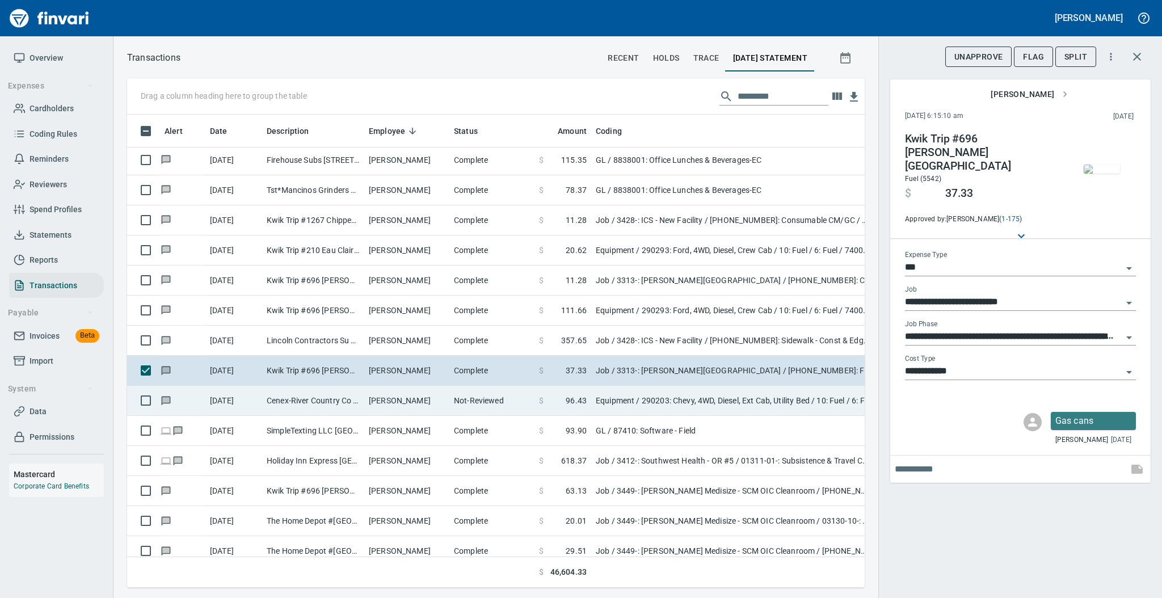
click at [407, 397] on td "[PERSON_NAME]" at bounding box center [406, 401] width 85 height 30
type input "*********"
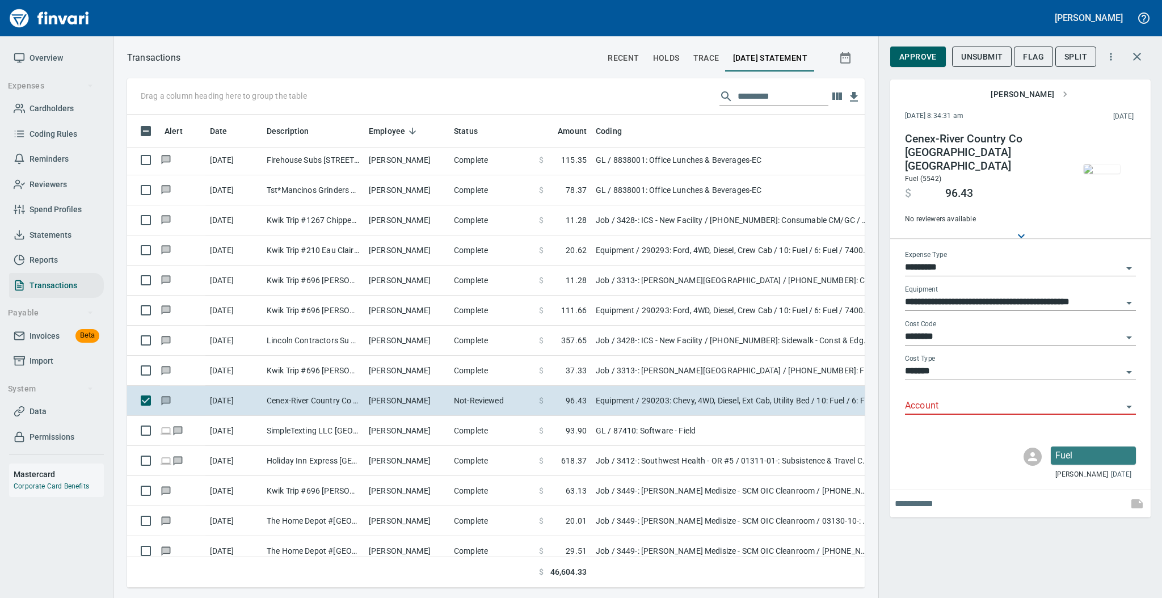
click at [930, 398] on input "Account" at bounding box center [1013, 406] width 217 height 16
click at [938, 423] on li "74000: Fuel & Lubrication" at bounding box center [1019, 424] width 231 height 27
type input "**********"
click at [1105, 168] on img "button" at bounding box center [1101, 168] width 36 height 9
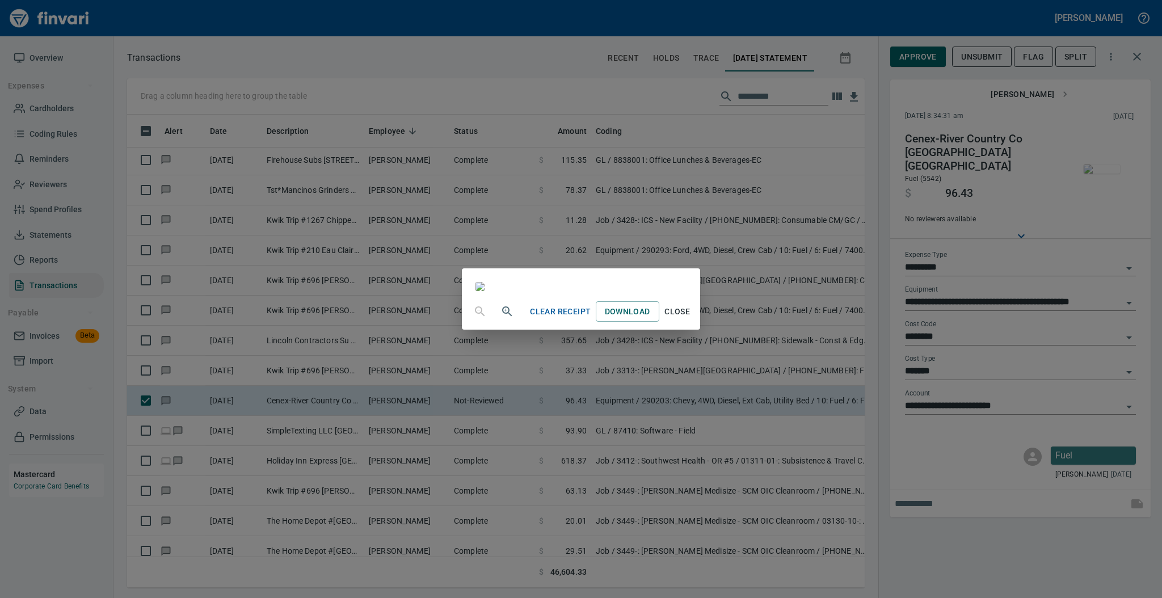
click at [691, 319] on span "Close" at bounding box center [677, 312] width 27 height 14
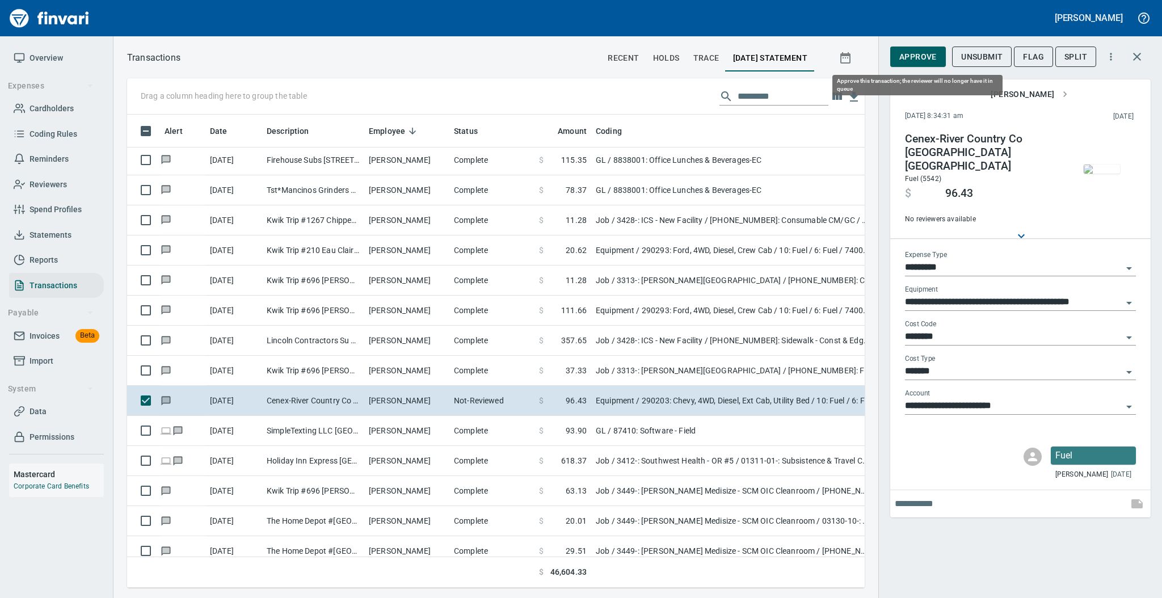
click at [915, 58] on span "Approve" at bounding box center [917, 57] width 37 height 14
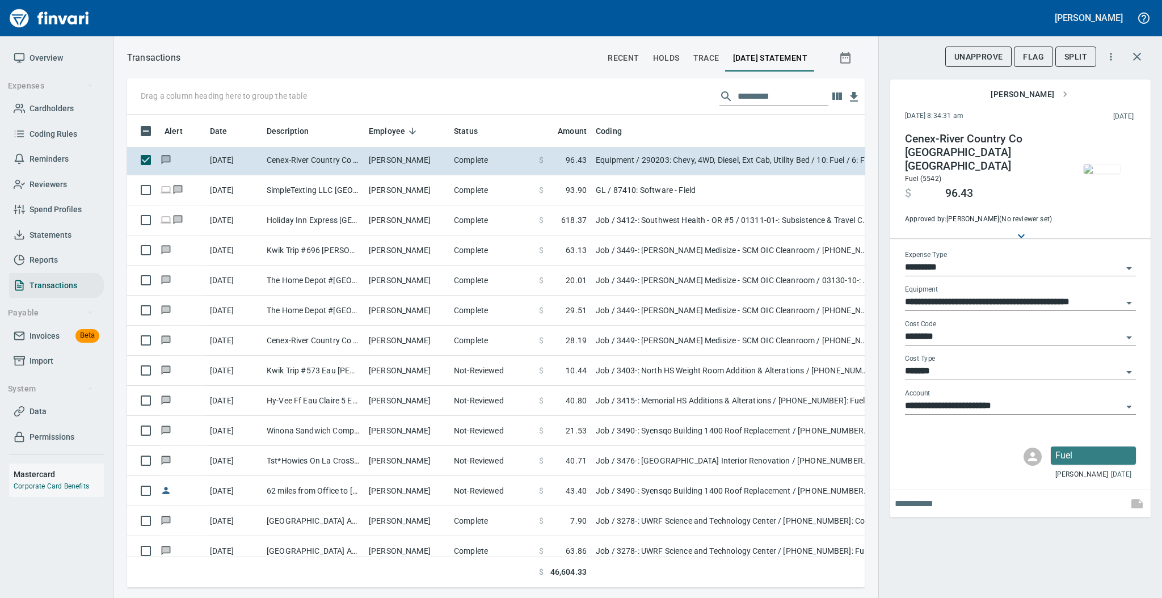
scroll to position [2020, 0]
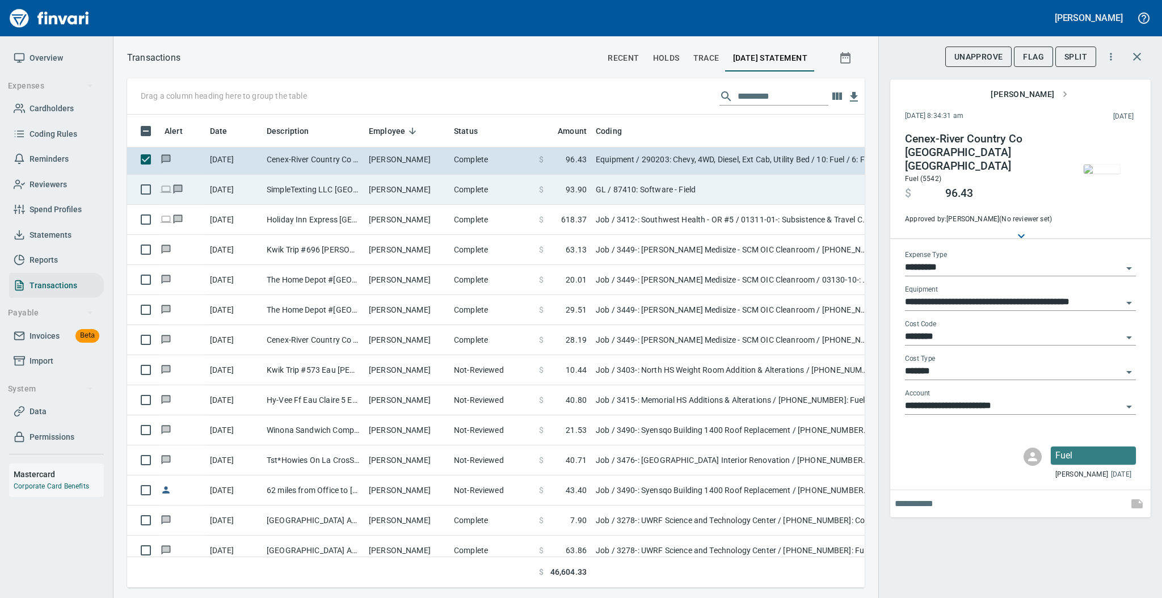
click at [425, 197] on td "[PERSON_NAME]" at bounding box center [406, 190] width 85 height 30
type input "**"
type input "**********"
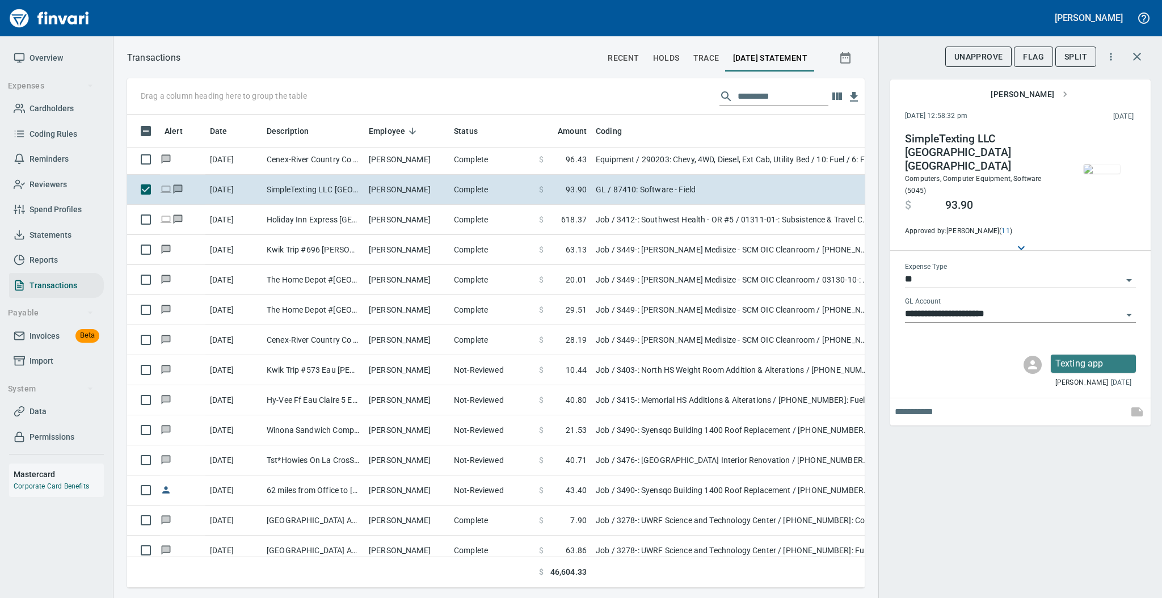
click at [1107, 164] on img "button" at bounding box center [1101, 168] width 36 height 9
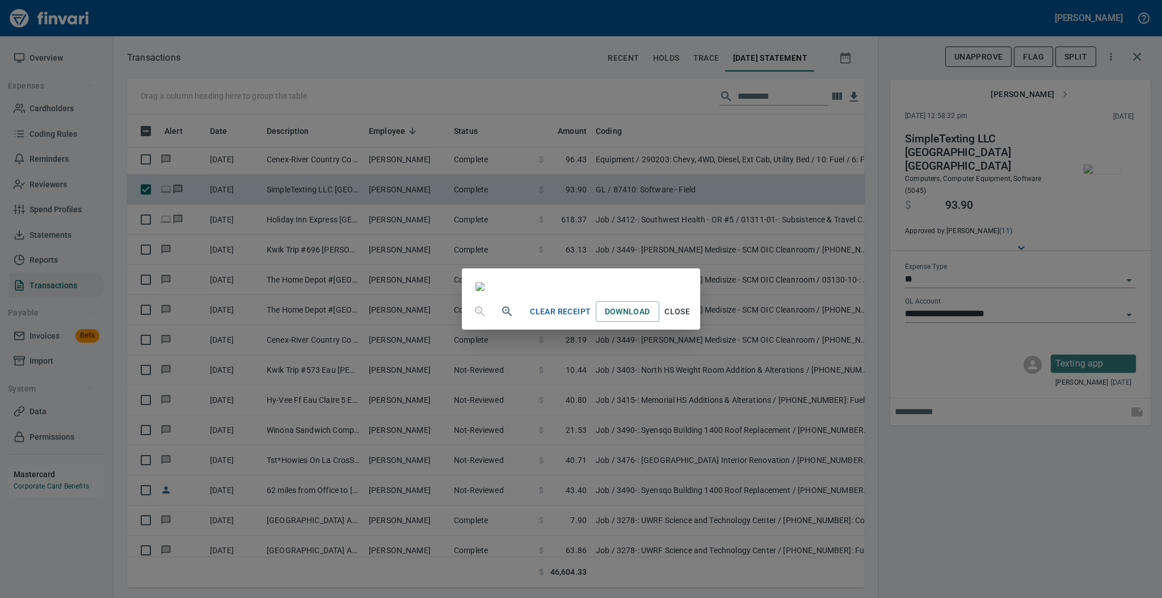
click at [691, 319] on span "Close" at bounding box center [677, 312] width 27 height 14
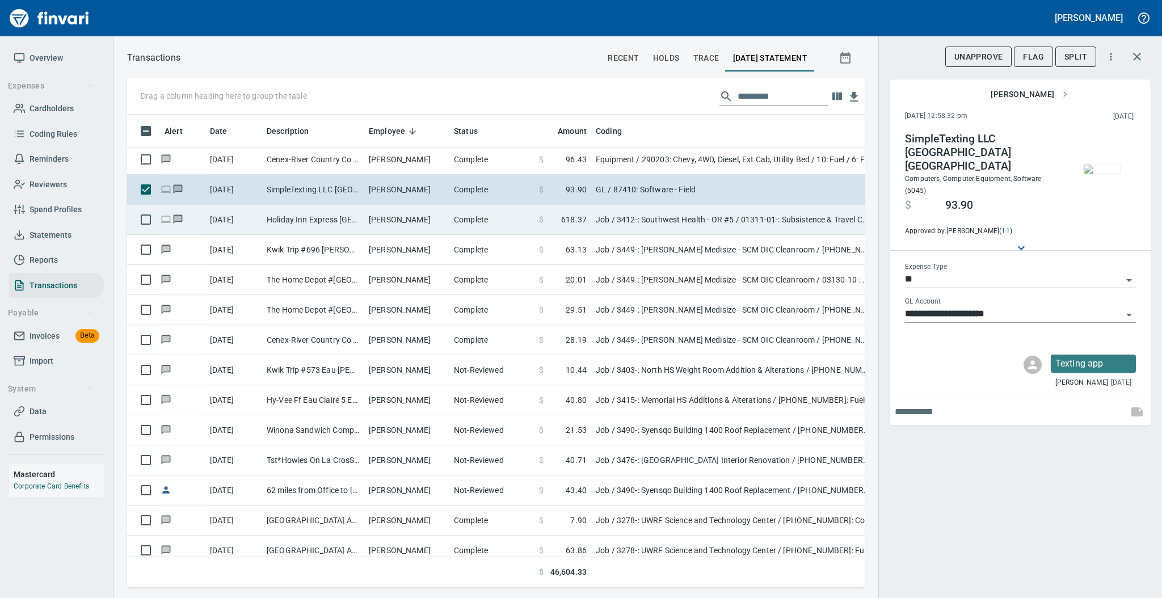
click at [461, 222] on td "Complete" at bounding box center [491, 220] width 85 height 30
type input "***"
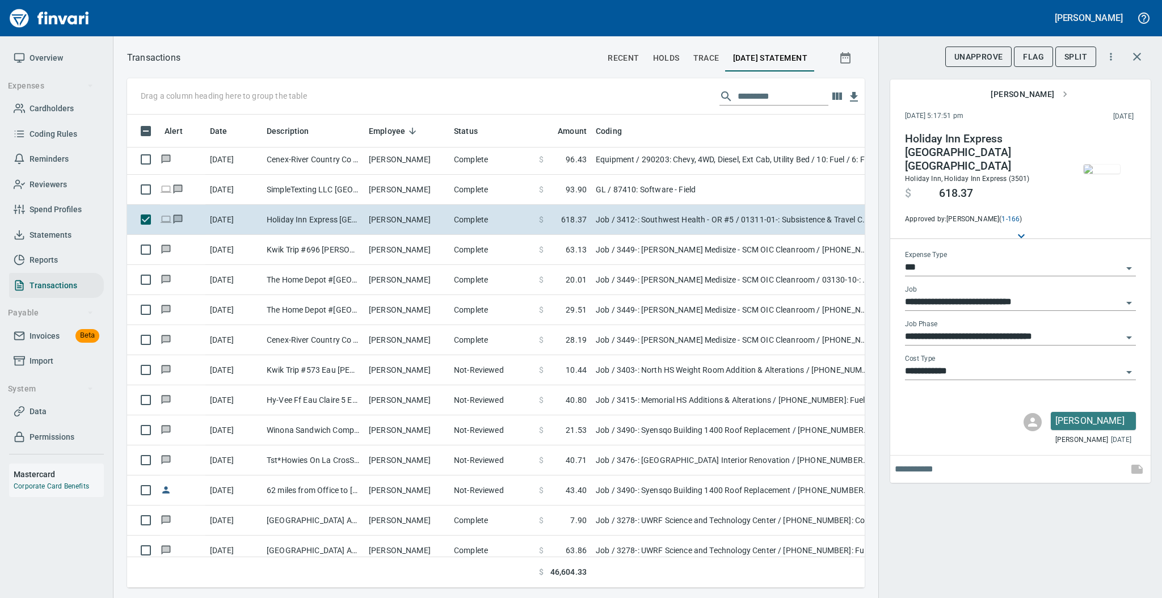
click at [1098, 164] on img "button" at bounding box center [1101, 168] width 36 height 9
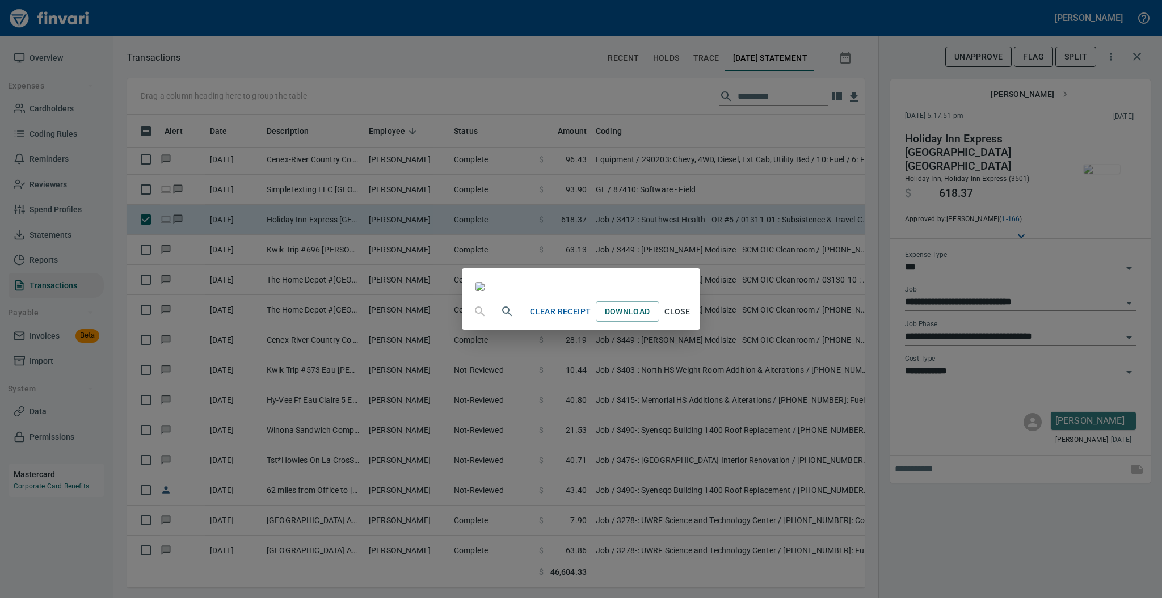
click at [691, 319] on span "Close" at bounding box center [677, 312] width 27 height 14
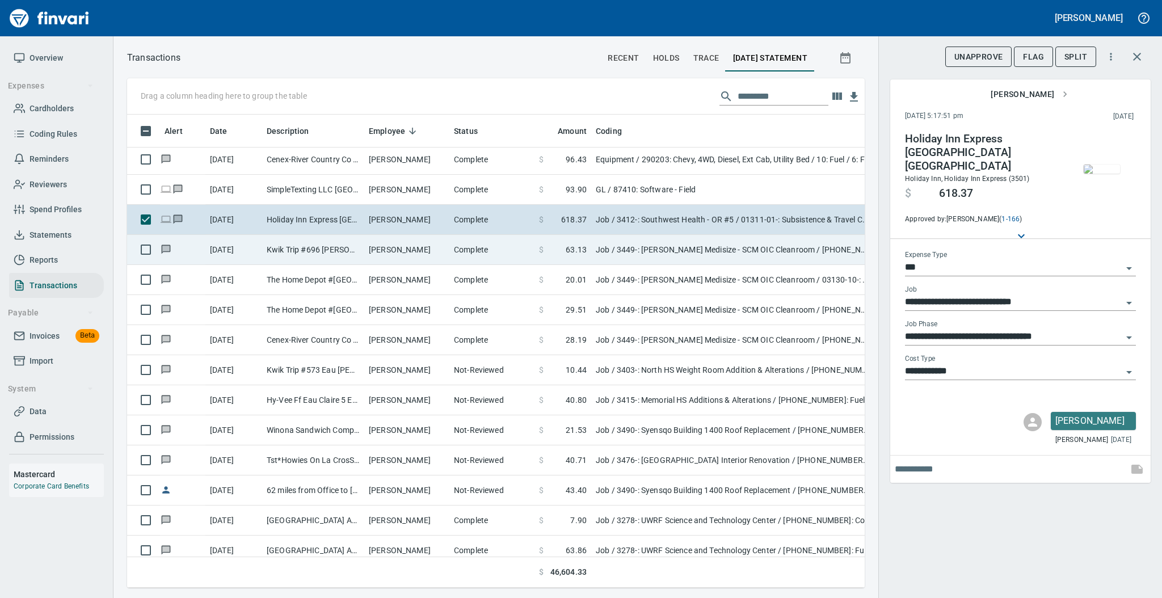
click at [440, 252] on td "[PERSON_NAME]" at bounding box center [406, 250] width 85 height 30
type input "**********"
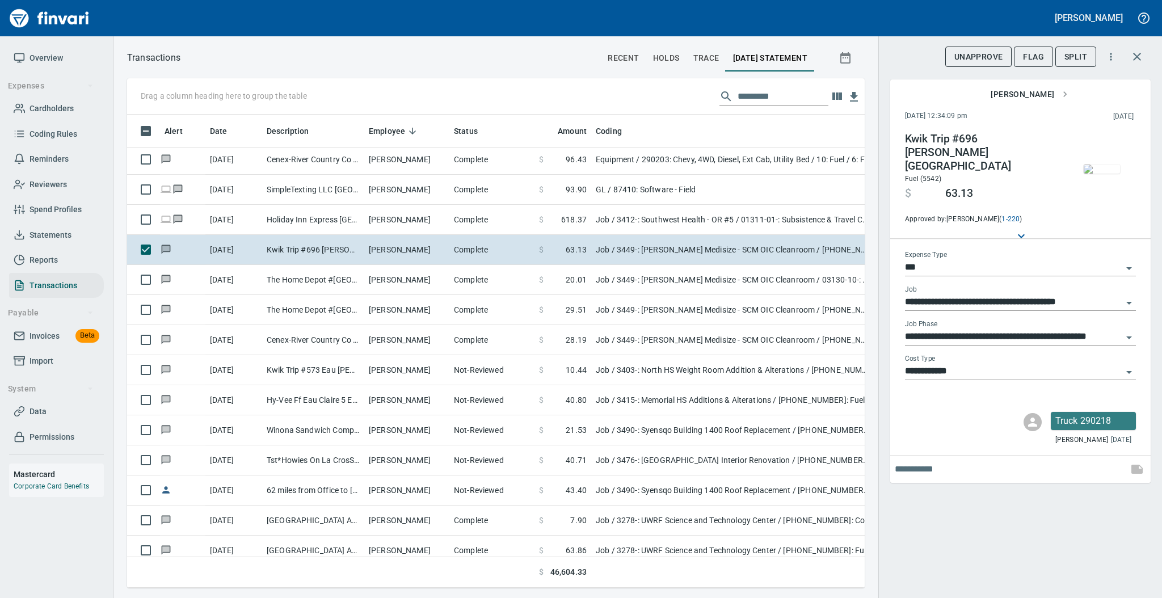
click at [1105, 164] on img "button" at bounding box center [1101, 168] width 36 height 9
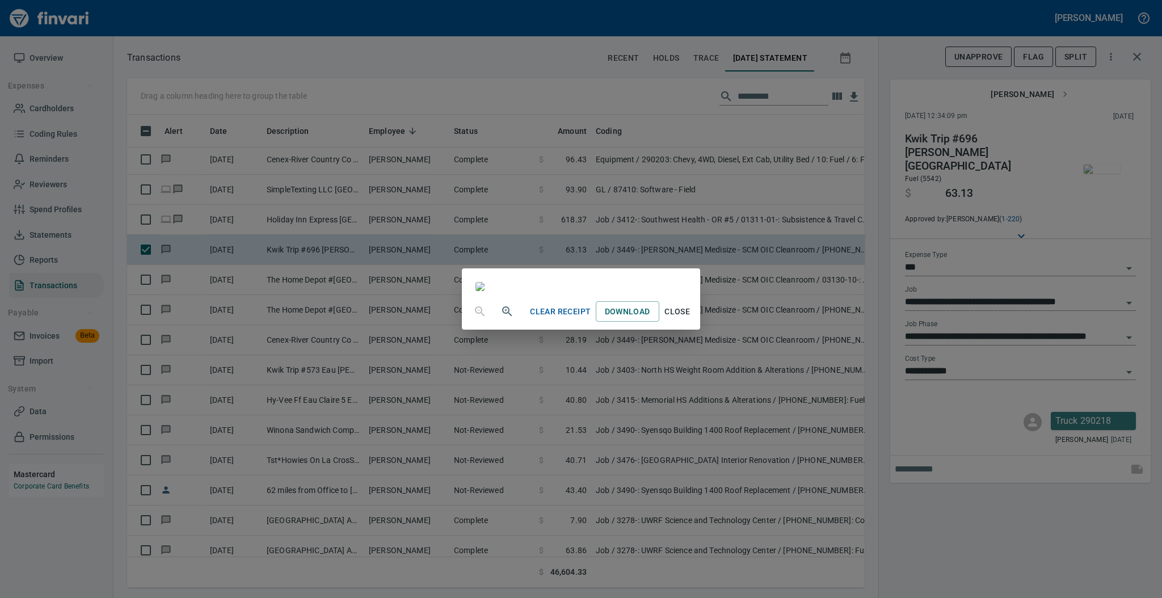
click at [691, 319] on span "Close" at bounding box center [677, 312] width 27 height 14
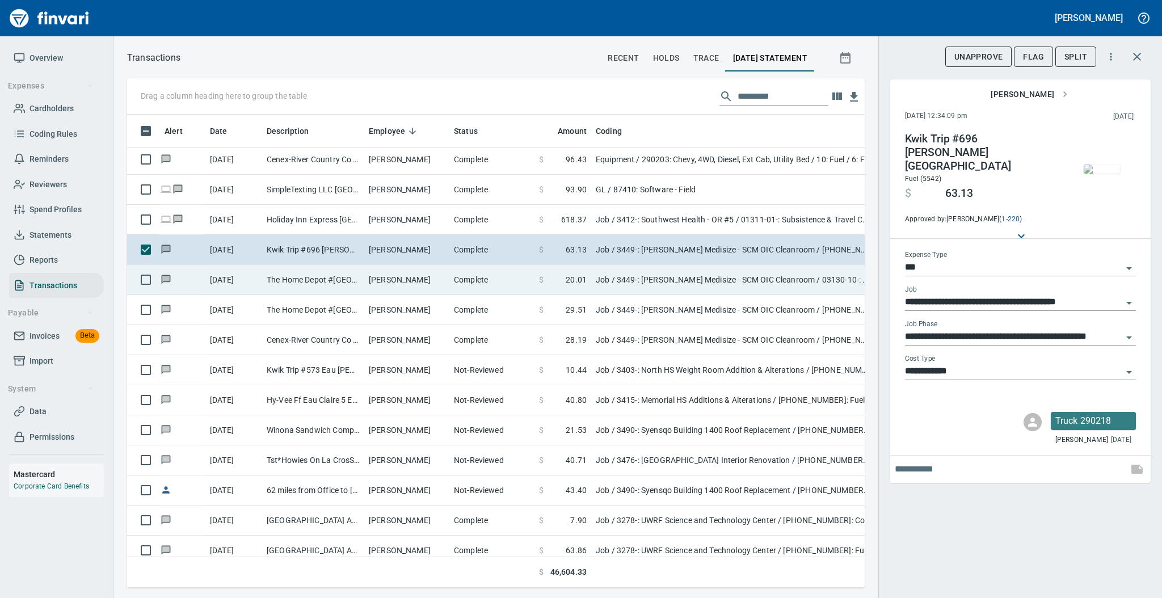
click at [395, 288] on td "[PERSON_NAME]" at bounding box center [406, 280] width 85 height 30
type input "**********"
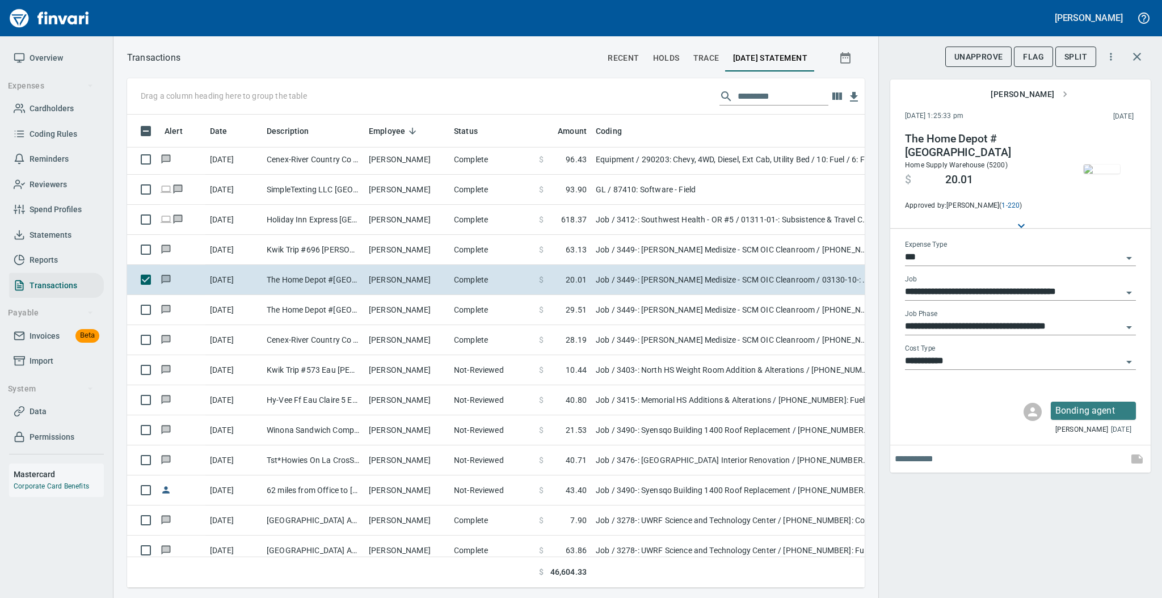
click at [1099, 171] on img "button" at bounding box center [1101, 168] width 36 height 9
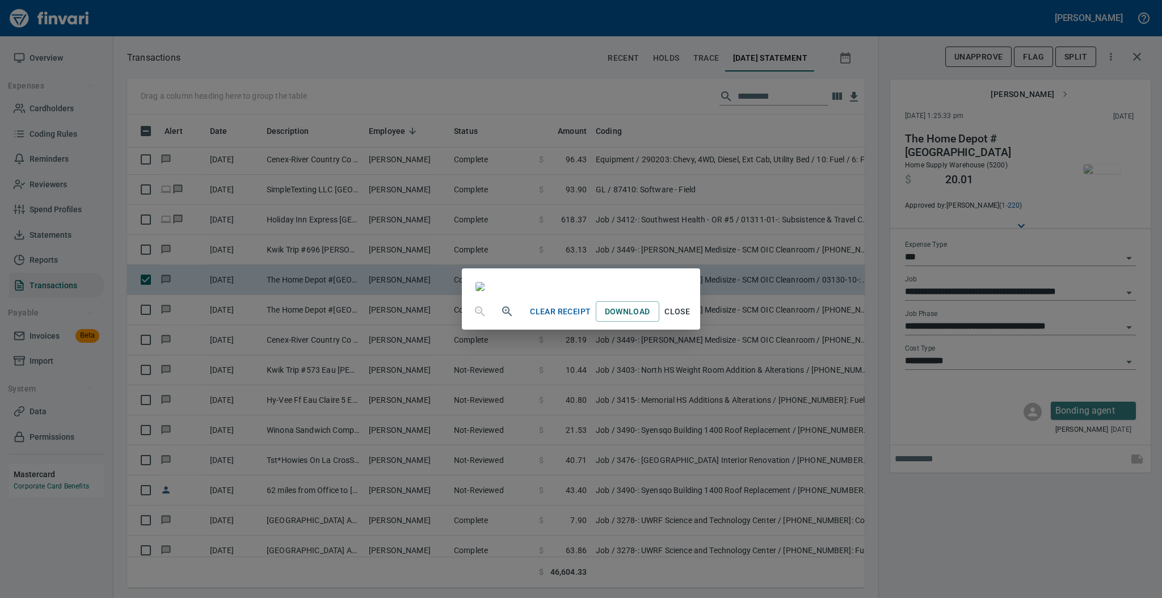
click at [691, 319] on span "Close" at bounding box center [677, 312] width 27 height 14
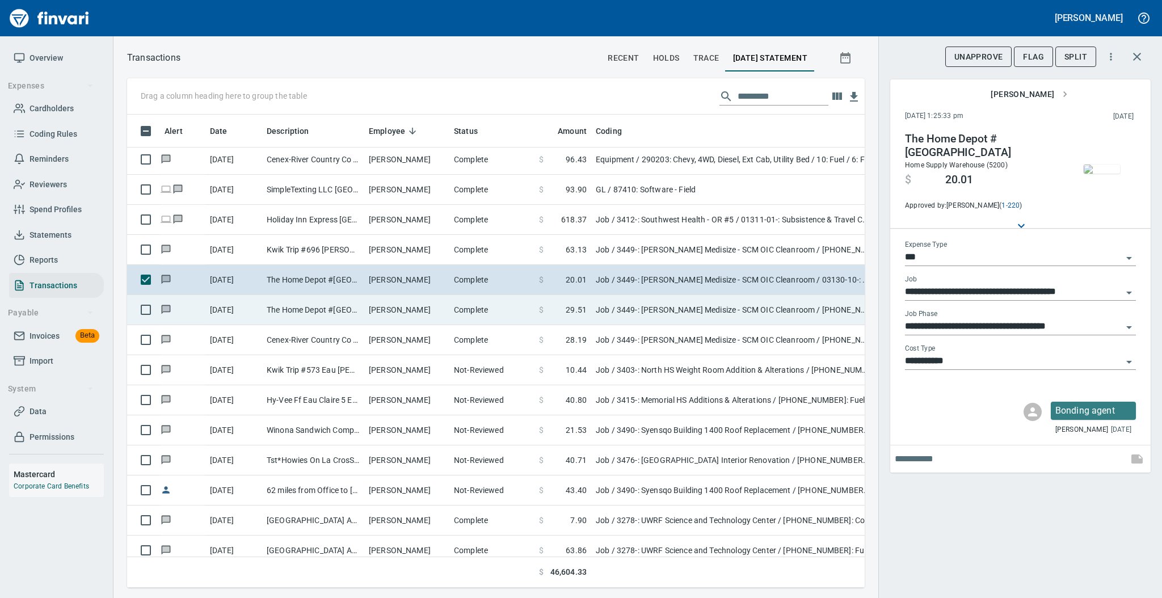
click at [425, 319] on td "[PERSON_NAME]" at bounding box center [406, 310] width 85 height 30
type input "**********"
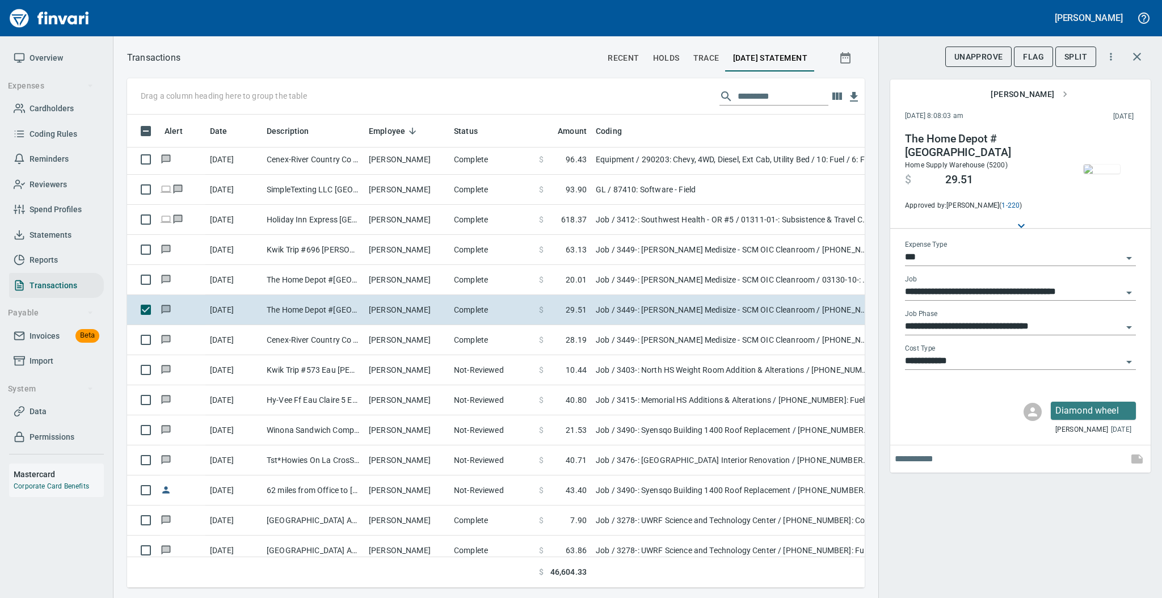
click at [1103, 166] on img "button" at bounding box center [1101, 168] width 36 height 9
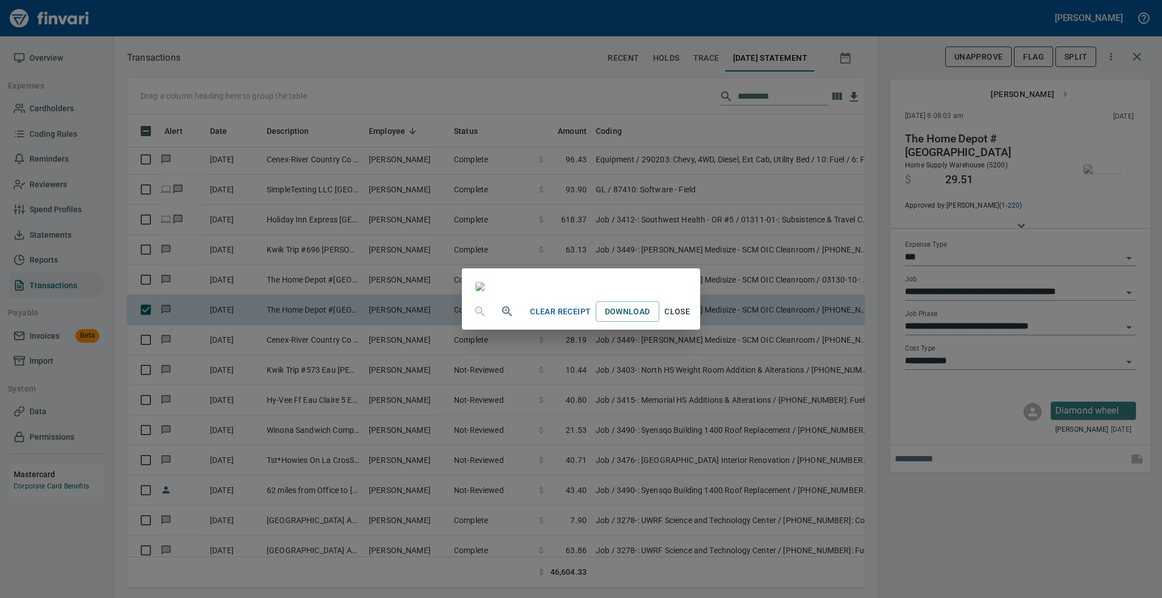
click at [691, 319] on span "Close" at bounding box center [677, 312] width 27 height 14
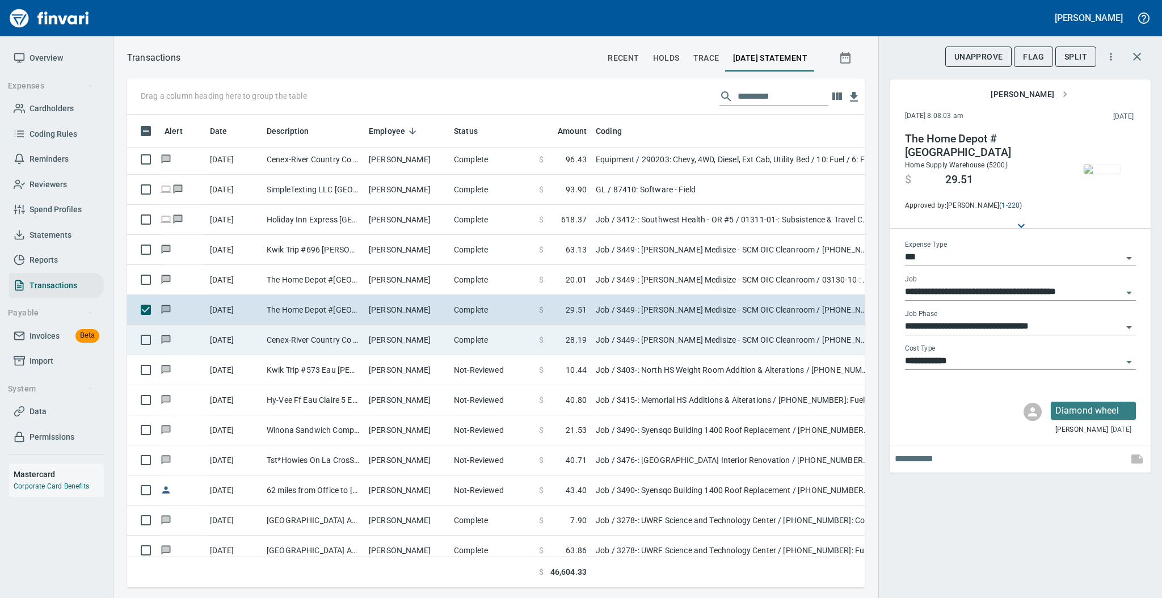
click at [416, 349] on td "[PERSON_NAME]" at bounding box center [406, 340] width 85 height 30
type input "**********"
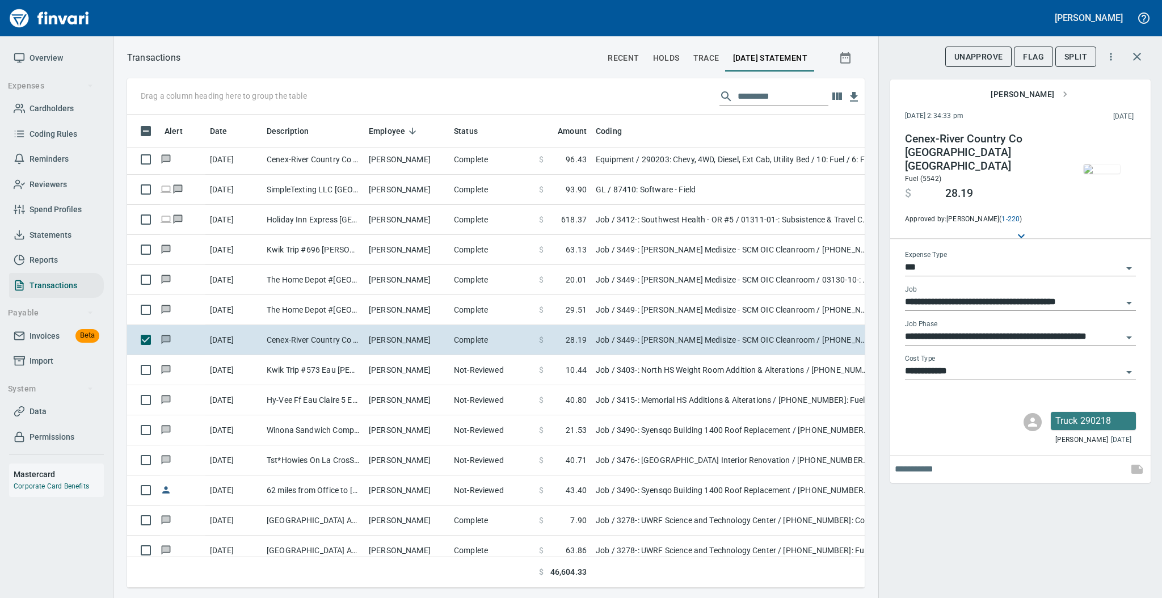
click at [1100, 170] on img "button" at bounding box center [1101, 168] width 36 height 9
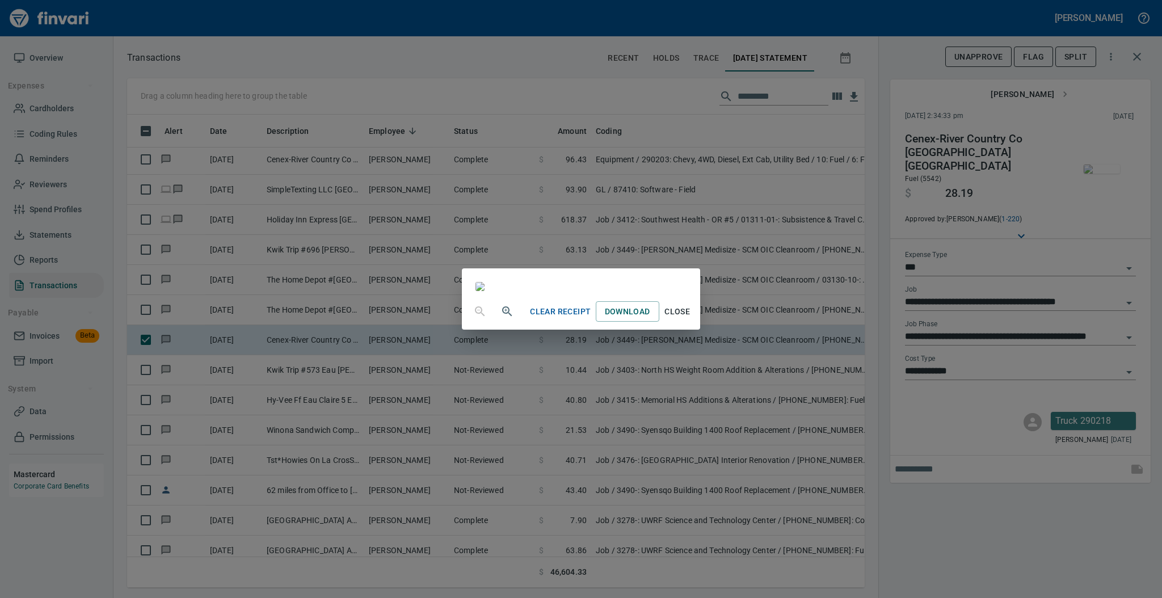
click at [691, 319] on span "Close" at bounding box center [677, 312] width 27 height 14
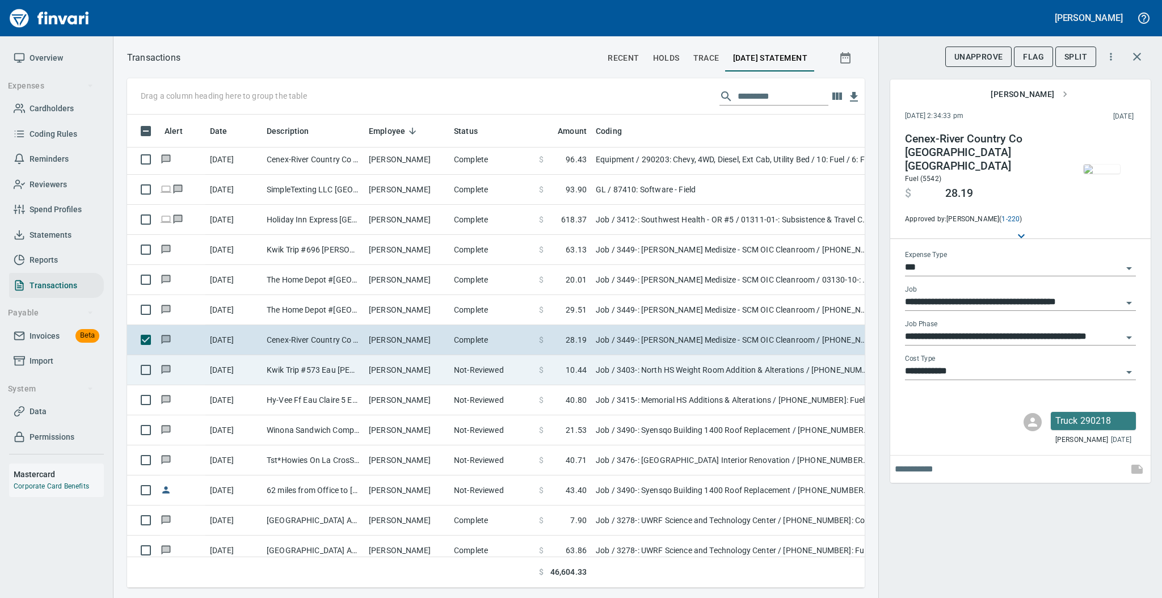
click at [402, 367] on td "[PERSON_NAME]" at bounding box center [406, 370] width 85 height 30
type input "**********"
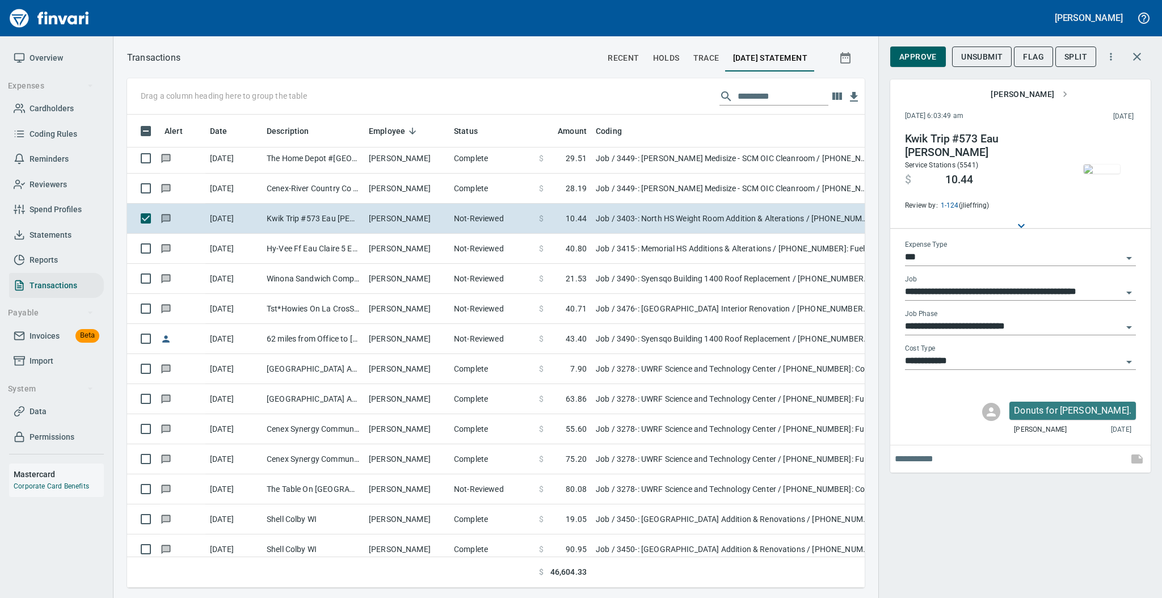
scroll to position [2202, 0]
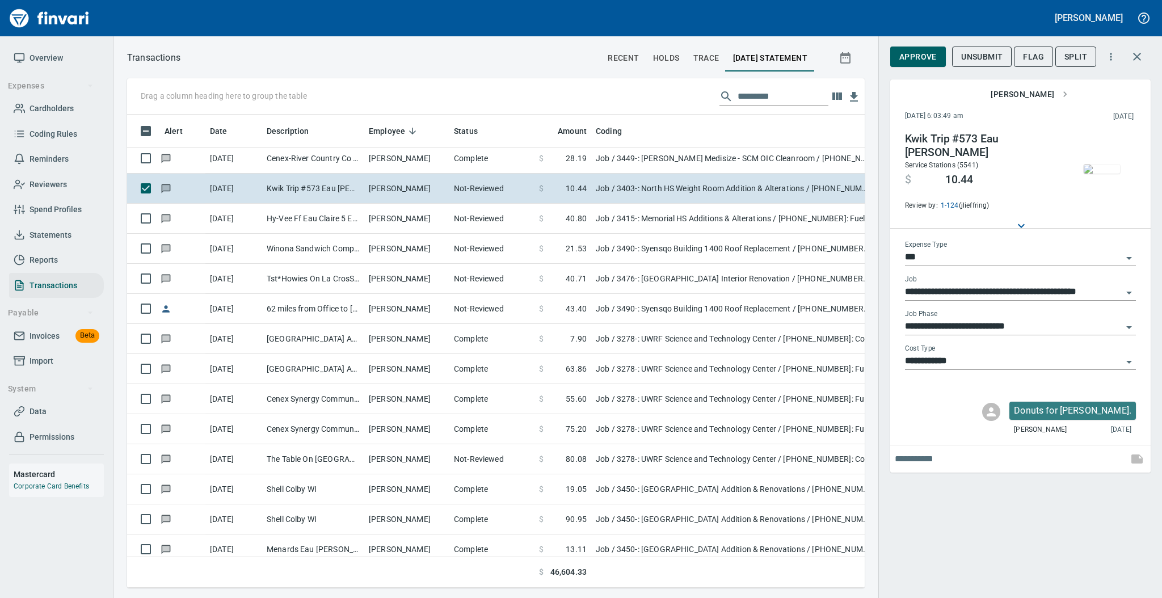
click at [1096, 174] on img "button" at bounding box center [1101, 168] width 36 height 9
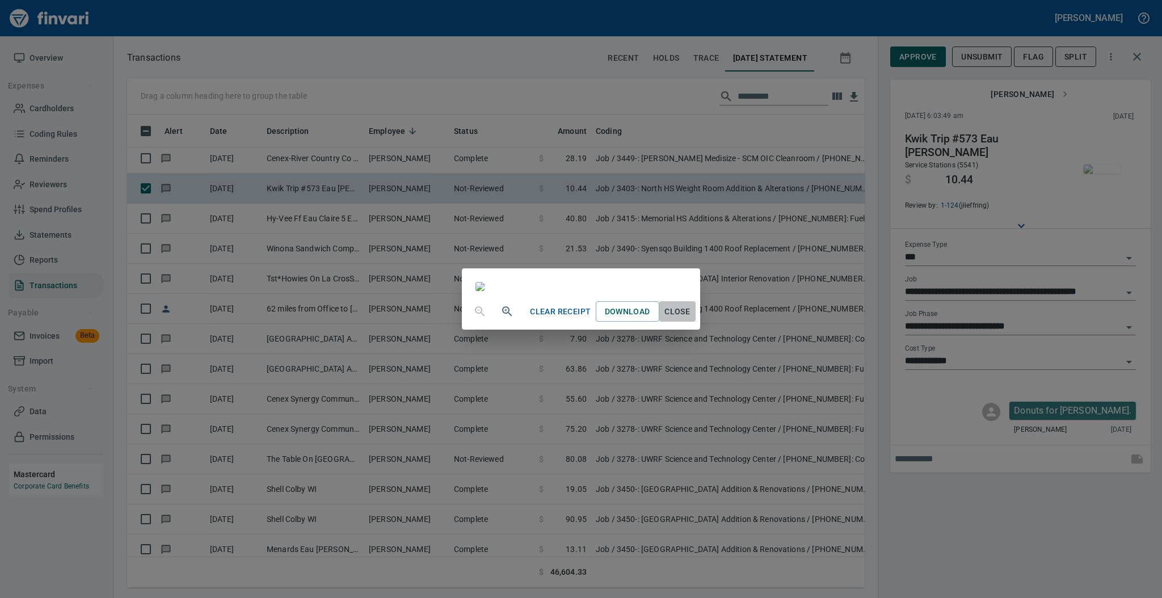
click at [691, 319] on span "Close" at bounding box center [677, 312] width 27 height 14
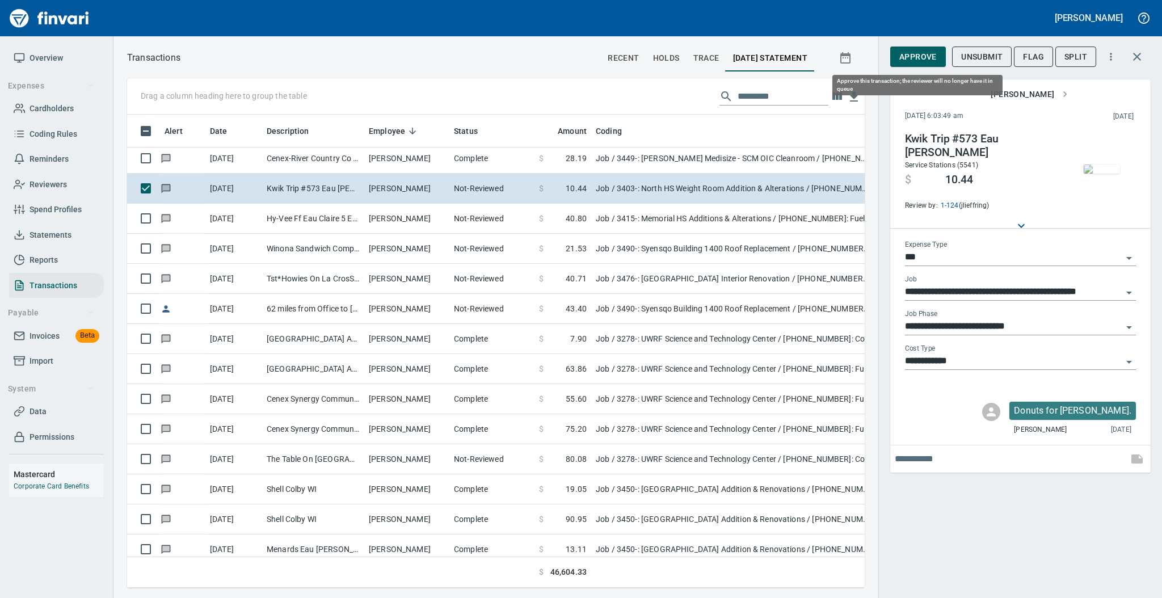
click at [914, 57] on span "Approve" at bounding box center [917, 57] width 37 height 14
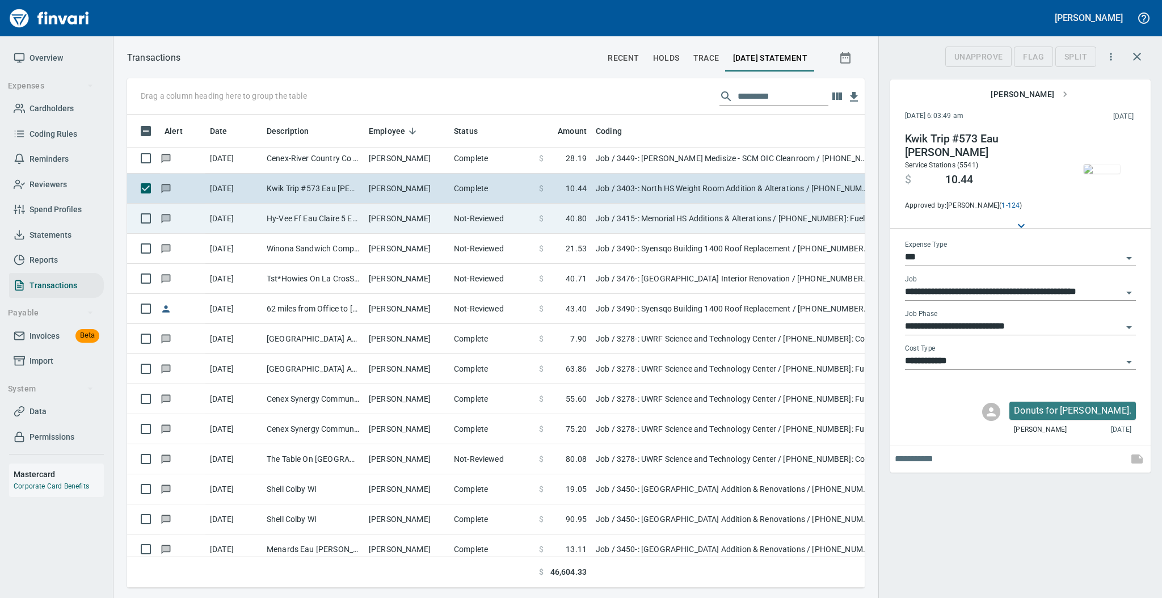
scroll to position [450, 714]
click at [400, 211] on td "[PERSON_NAME]" at bounding box center [406, 219] width 85 height 30
type input "**********"
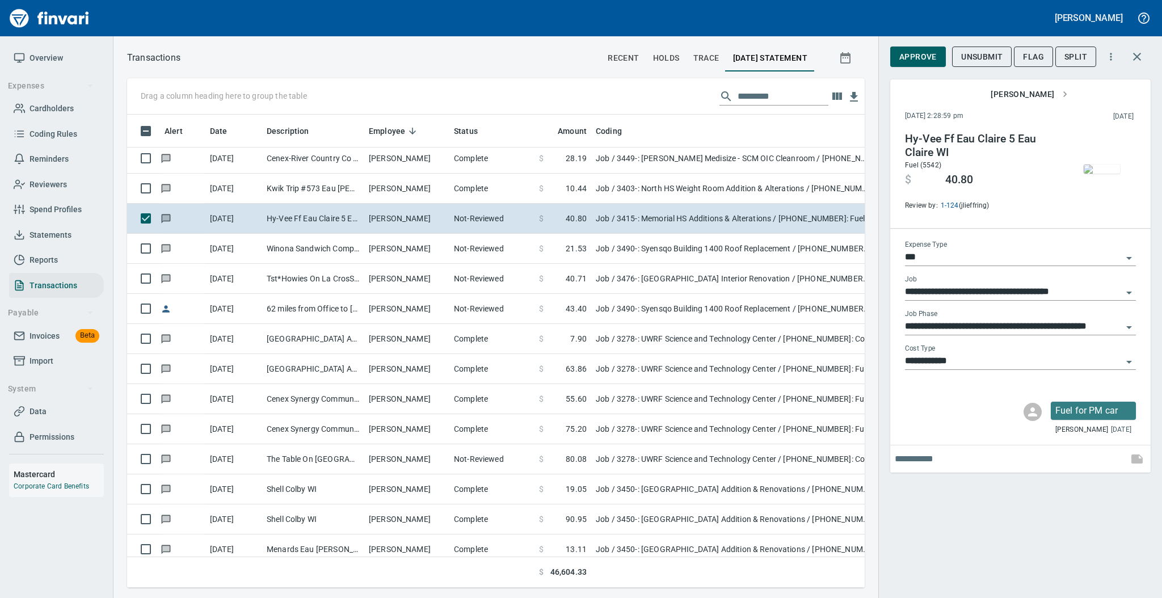
click at [1096, 171] on img "button" at bounding box center [1101, 168] width 36 height 9
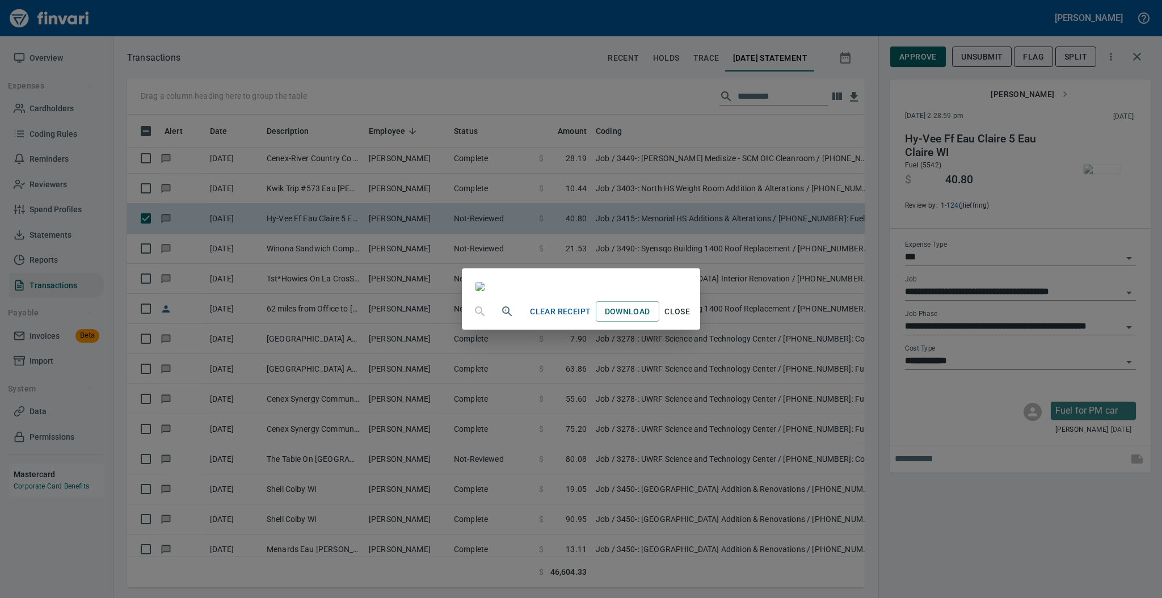
click at [691, 319] on span "Close" at bounding box center [677, 312] width 27 height 14
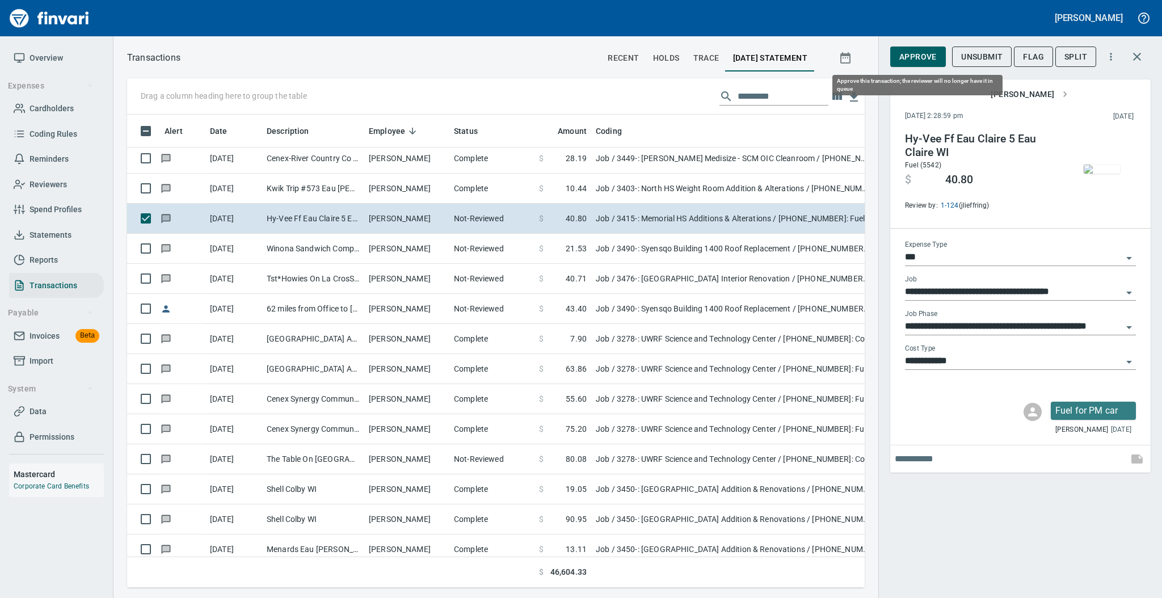
click at [922, 56] on span "Approve" at bounding box center [917, 57] width 37 height 14
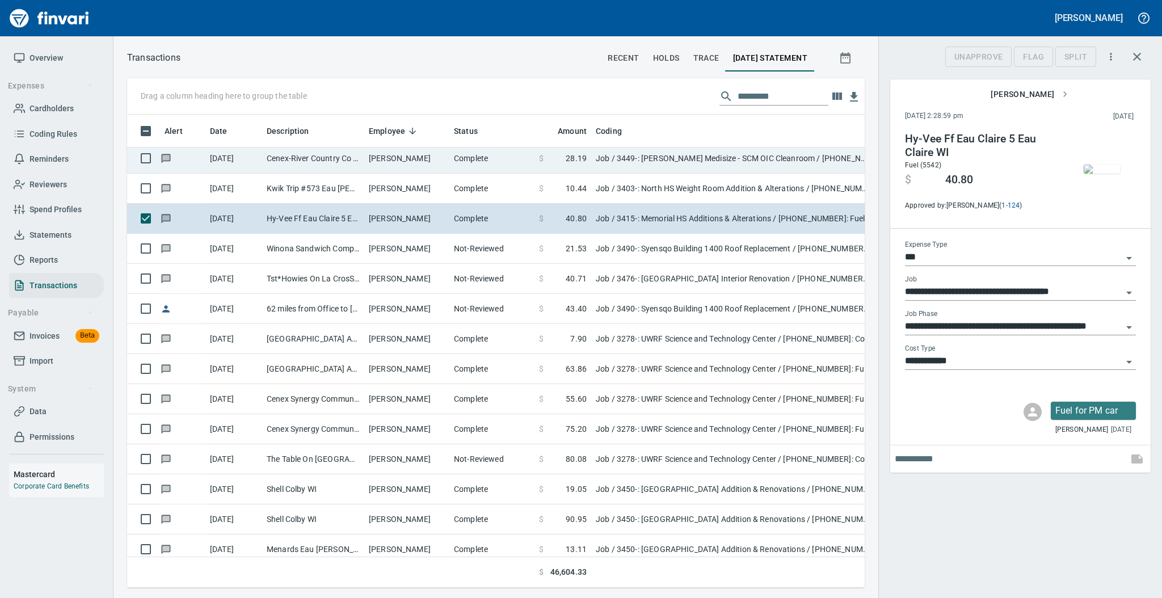
scroll to position [450, 714]
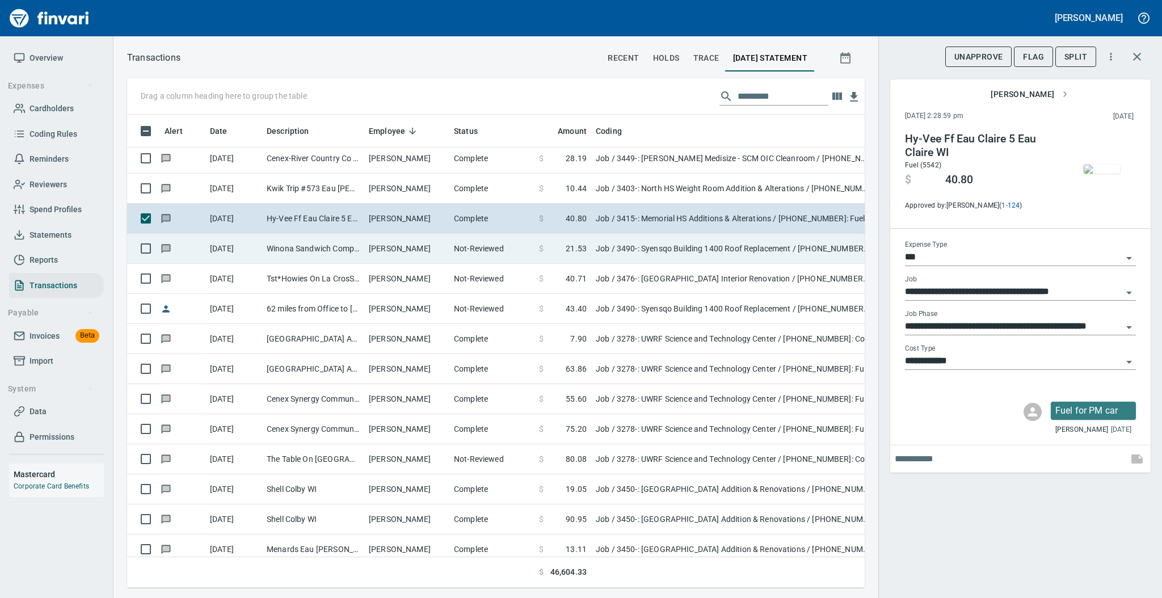
click at [378, 247] on td "[PERSON_NAME]" at bounding box center [406, 249] width 85 height 30
type input "**********"
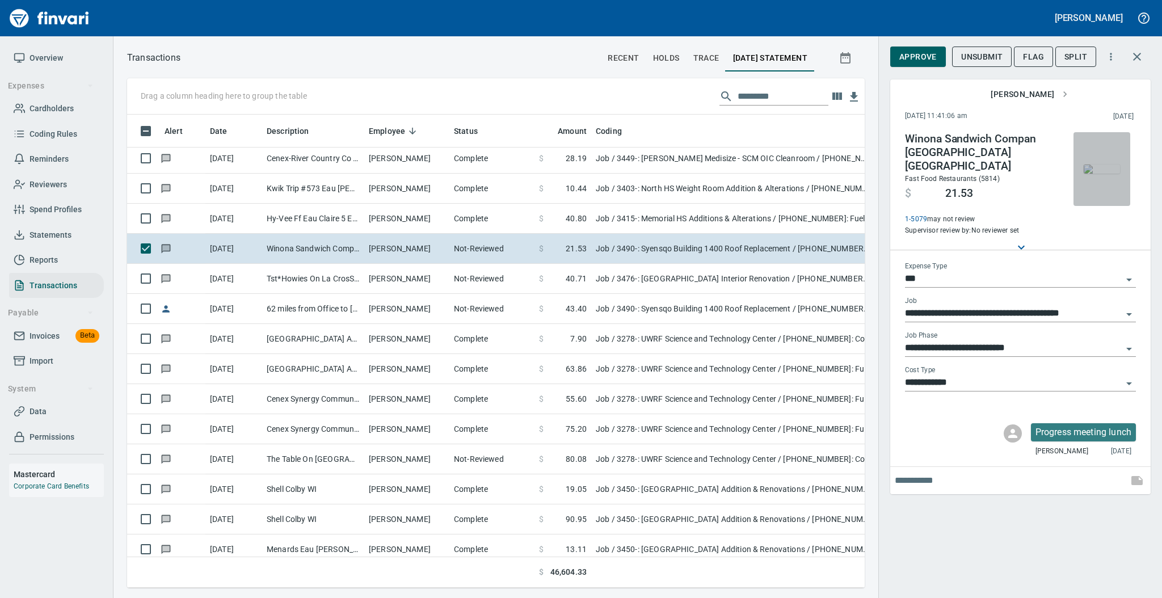
click at [1103, 174] on img "button" at bounding box center [1101, 168] width 36 height 9
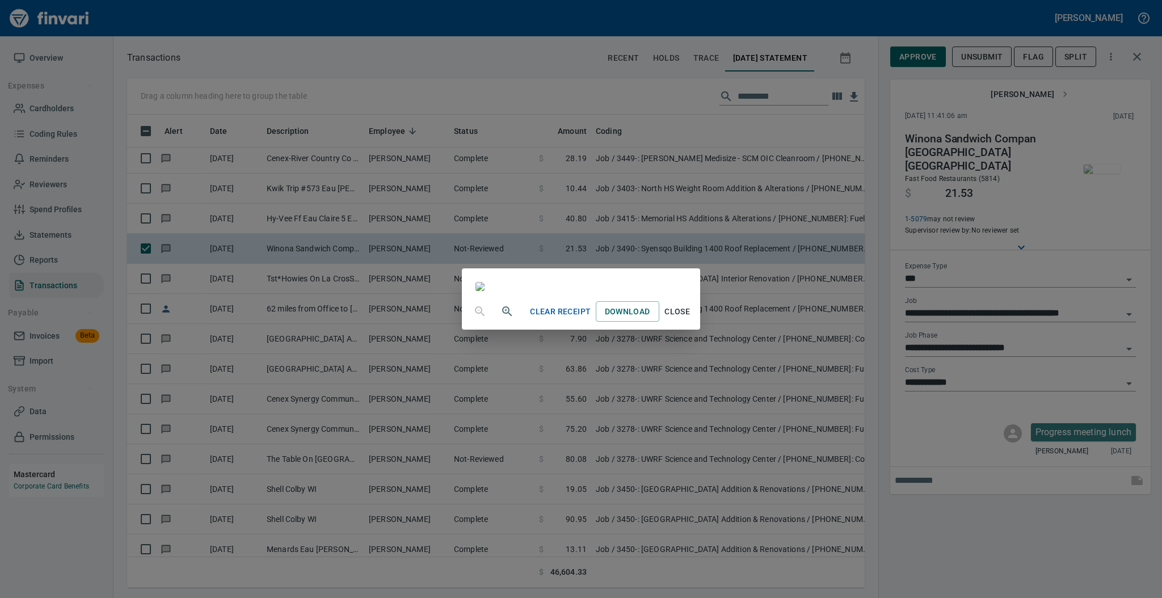
click at [691, 319] on span "Close" at bounding box center [677, 312] width 27 height 14
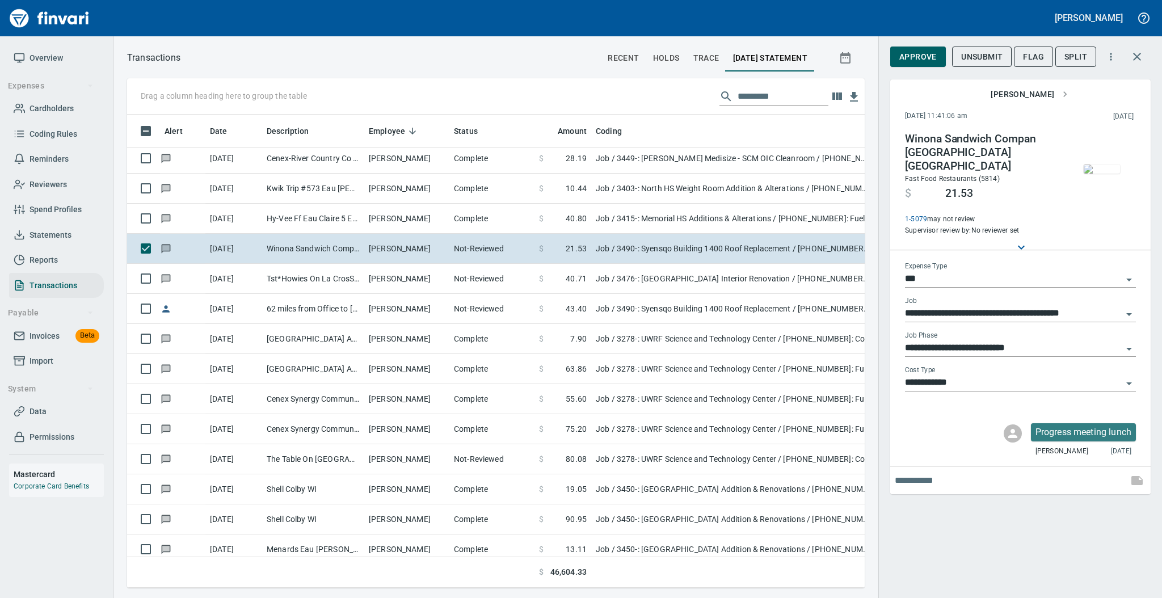
scroll to position [450, 714]
click at [914, 61] on span "Approve" at bounding box center [917, 57] width 37 height 14
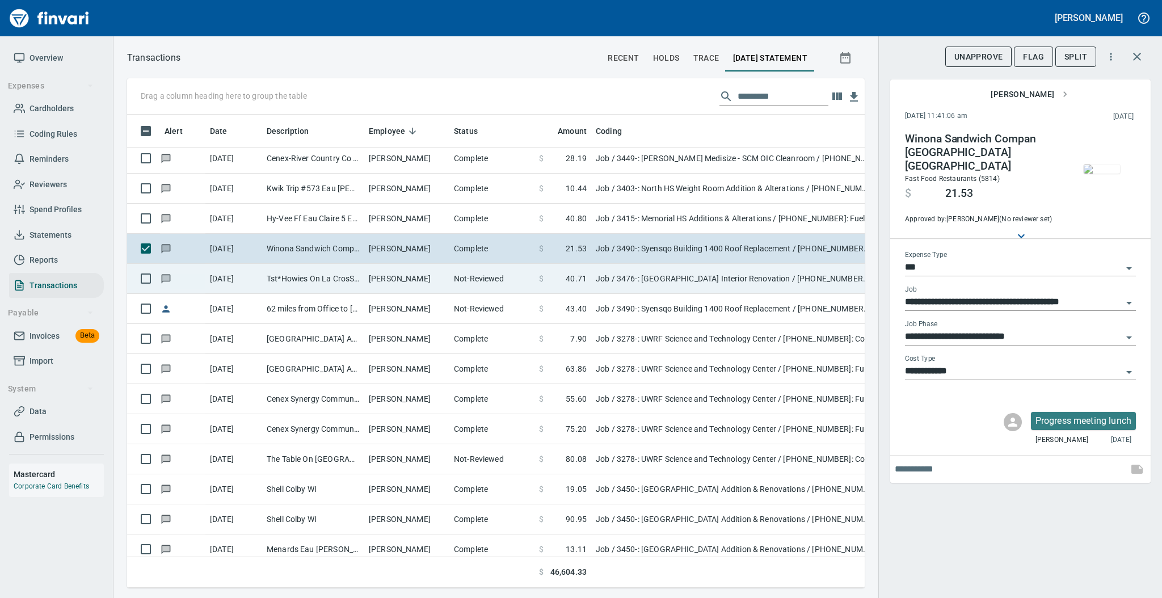
click at [436, 276] on td "[PERSON_NAME]" at bounding box center [406, 279] width 85 height 30
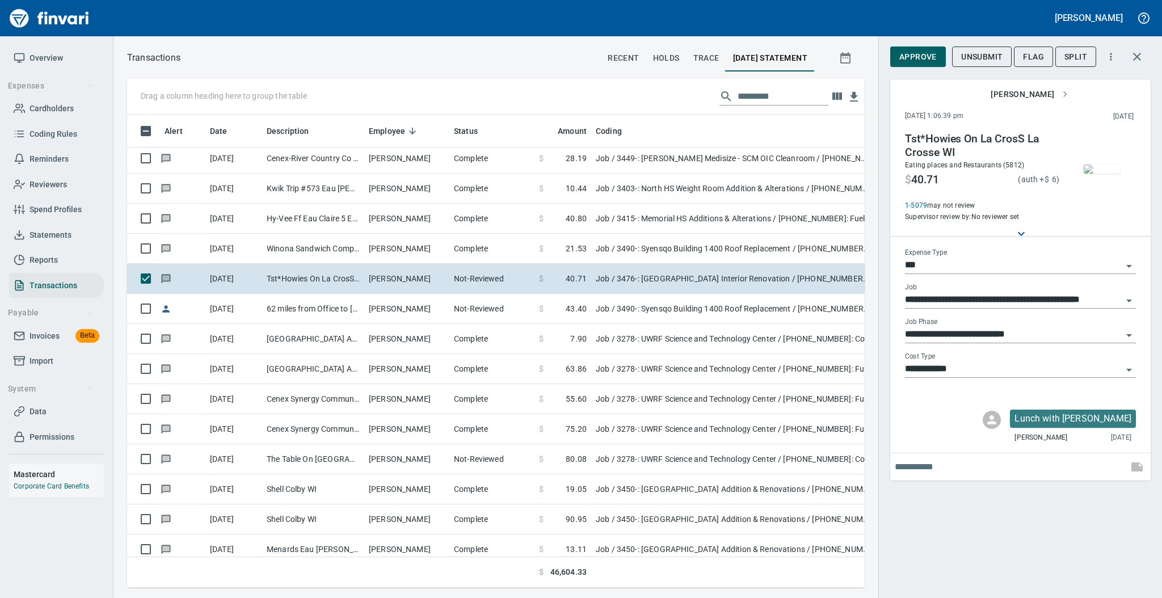
click at [1096, 174] on img "button" at bounding box center [1101, 168] width 36 height 9
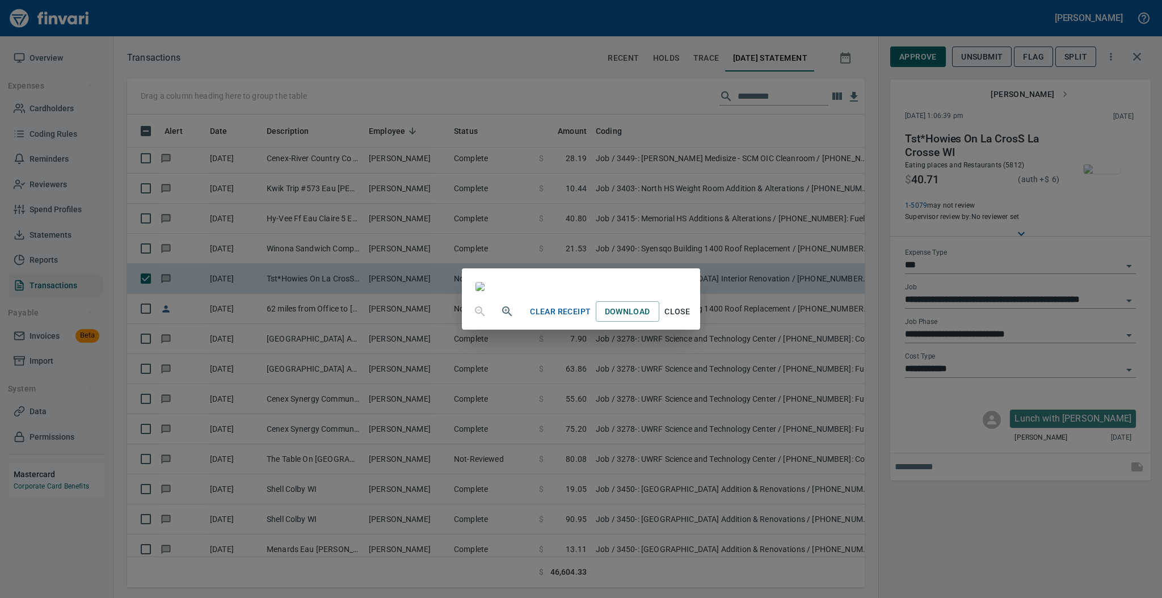
click at [691, 319] on span "Close" at bounding box center [677, 312] width 27 height 14
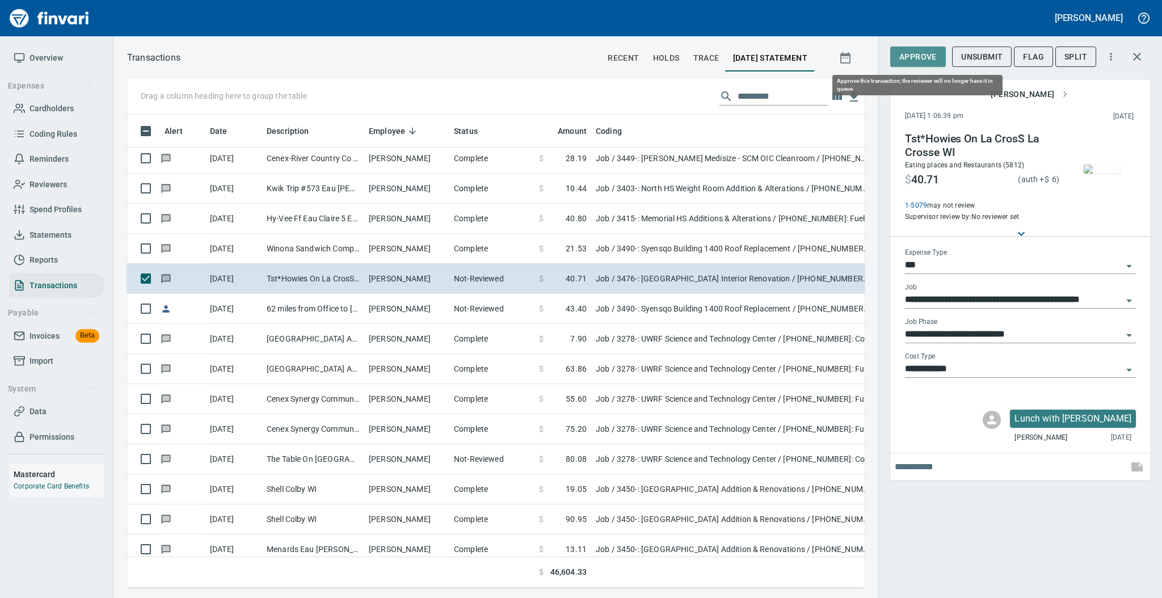
click at [914, 62] on span "Approve" at bounding box center [917, 57] width 37 height 14
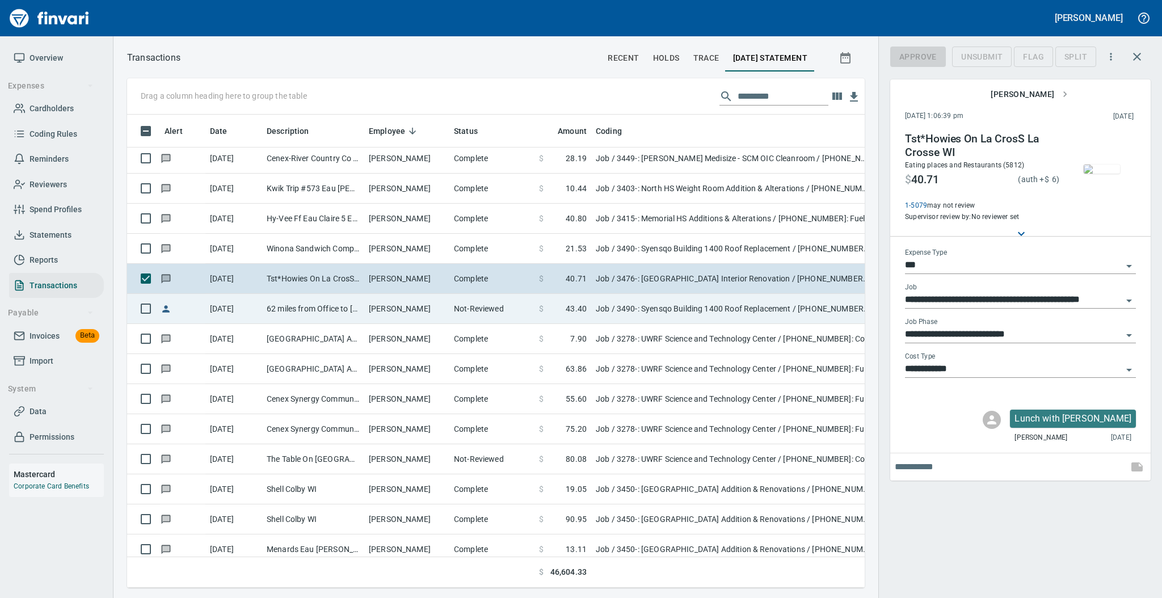
scroll to position [450, 714]
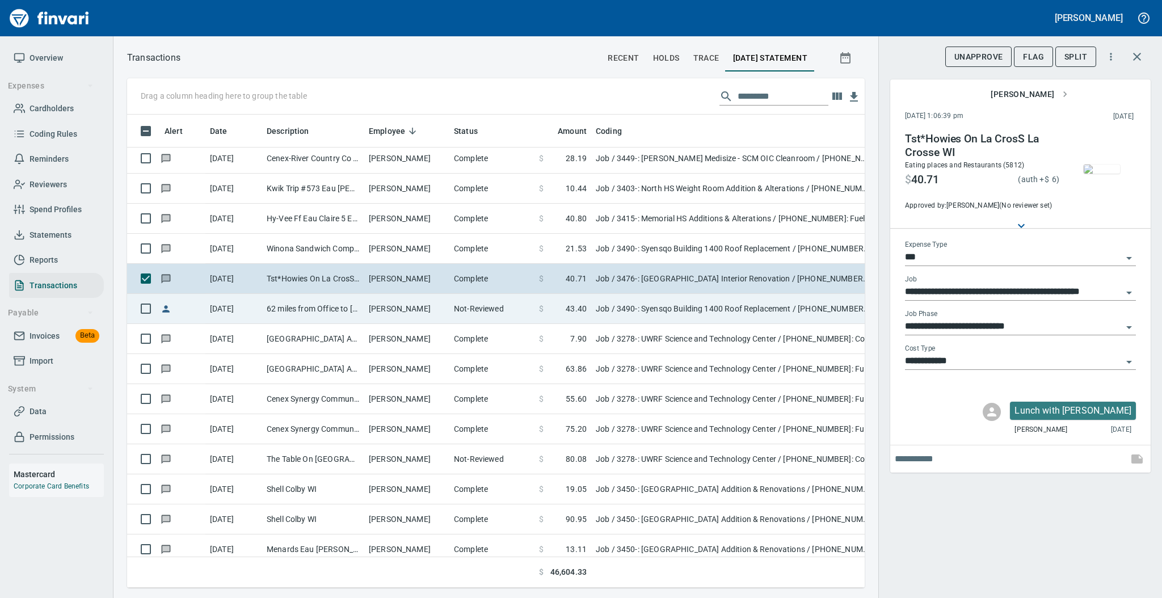
click at [346, 309] on td "62 miles from Office to [GEOGRAPHIC_DATA]" at bounding box center [313, 309] width 102 height 30
type input "**********"
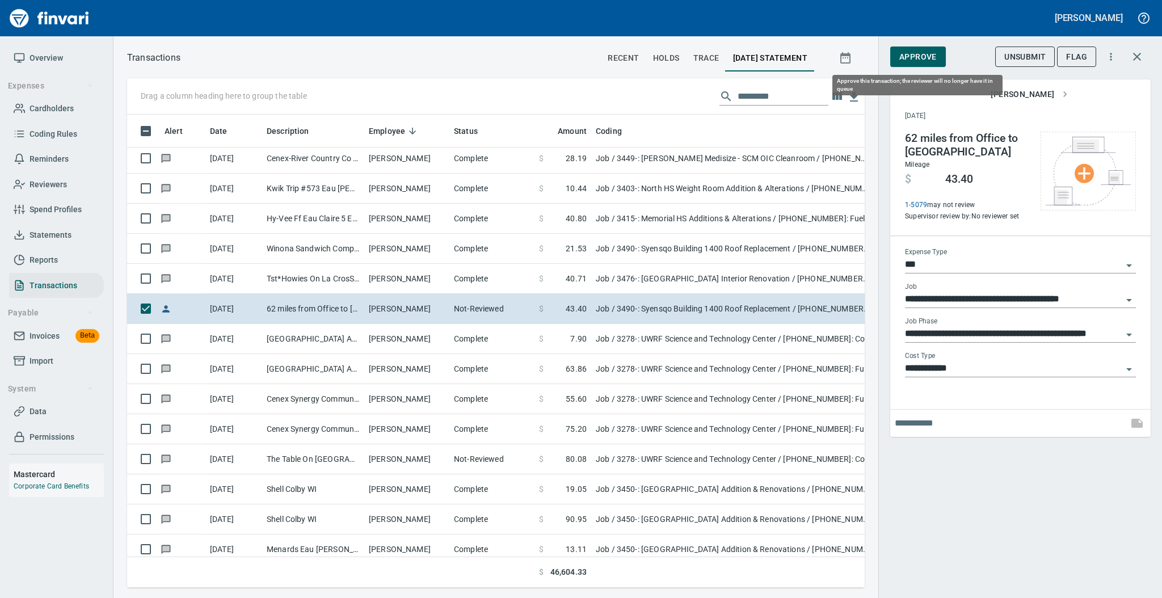
click at [912, 60] on span "Approve" at bounding box center [917, 57] width 37 height 14
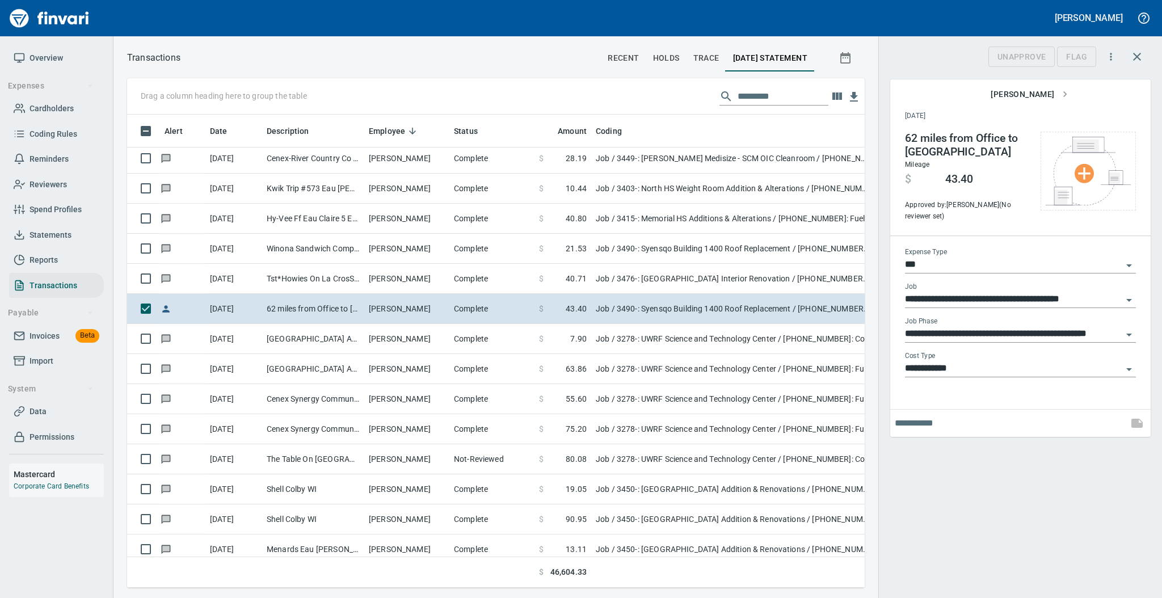
scroll to position [450, 714]
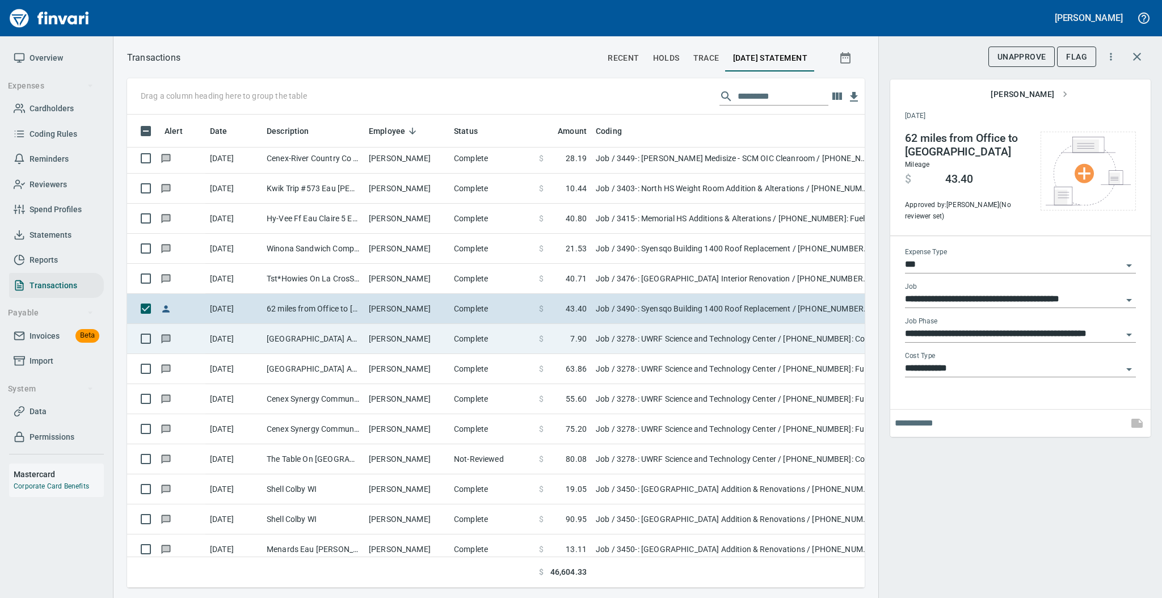
click at [400, 348] on td "[PERSON_NAME]" at bounding box center [406, 339] width 85 height 30
type input "**********"
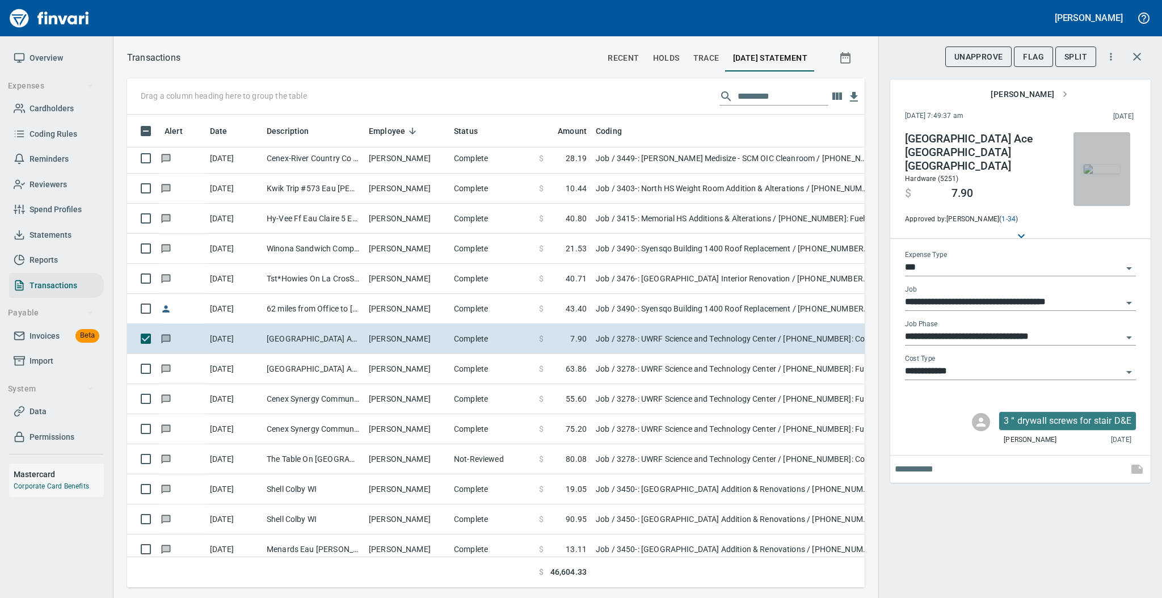
click at [1103, 174] on img "button" at bounding box center [1101, 168] width 36 height 9
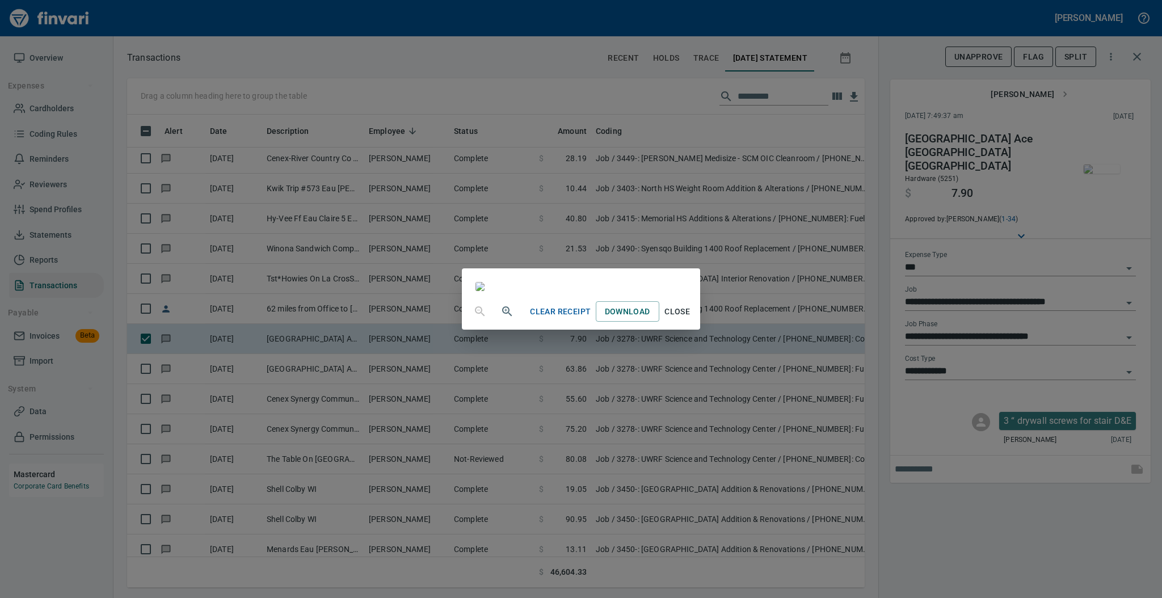
click at [691, 319] on span "Close" at bounding box center [677, 312] width 27 height 14
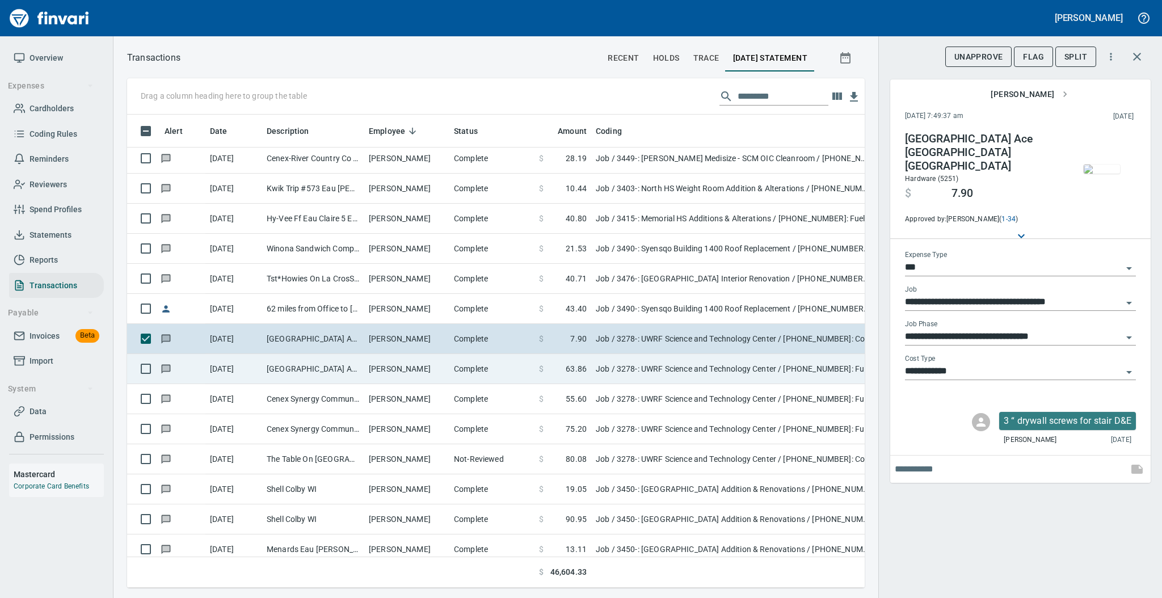
click at [443, 363] on td "[PERSON_NAME]" at bounding box center [406, 369] width 85 height 30
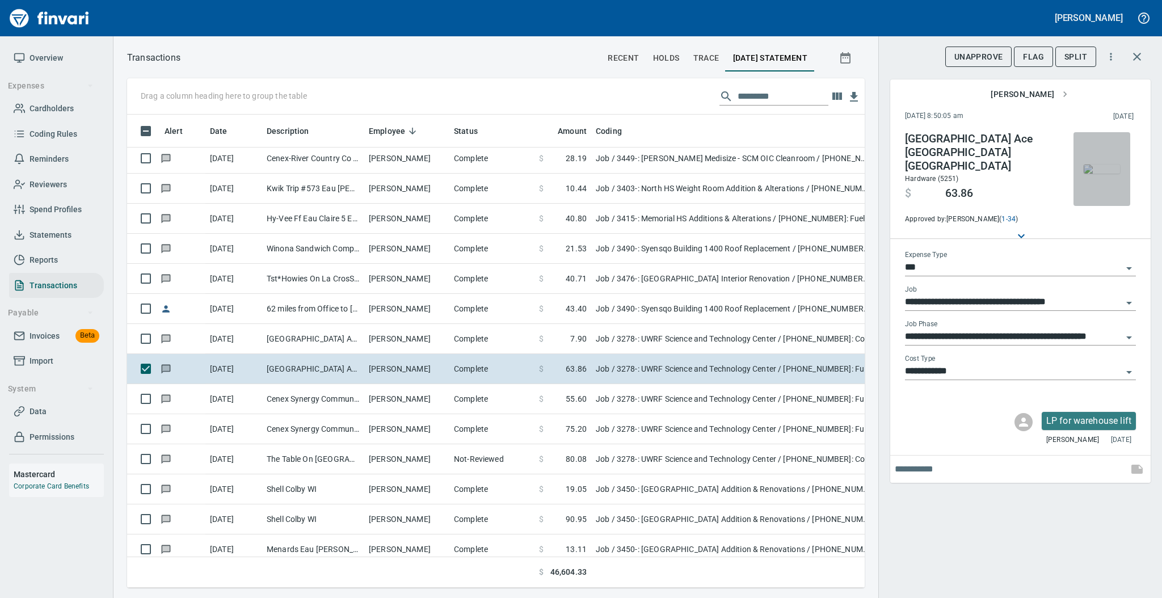
click at [1095, 170] on img "button" at bounding box center [1101, 168] width 36 height 9
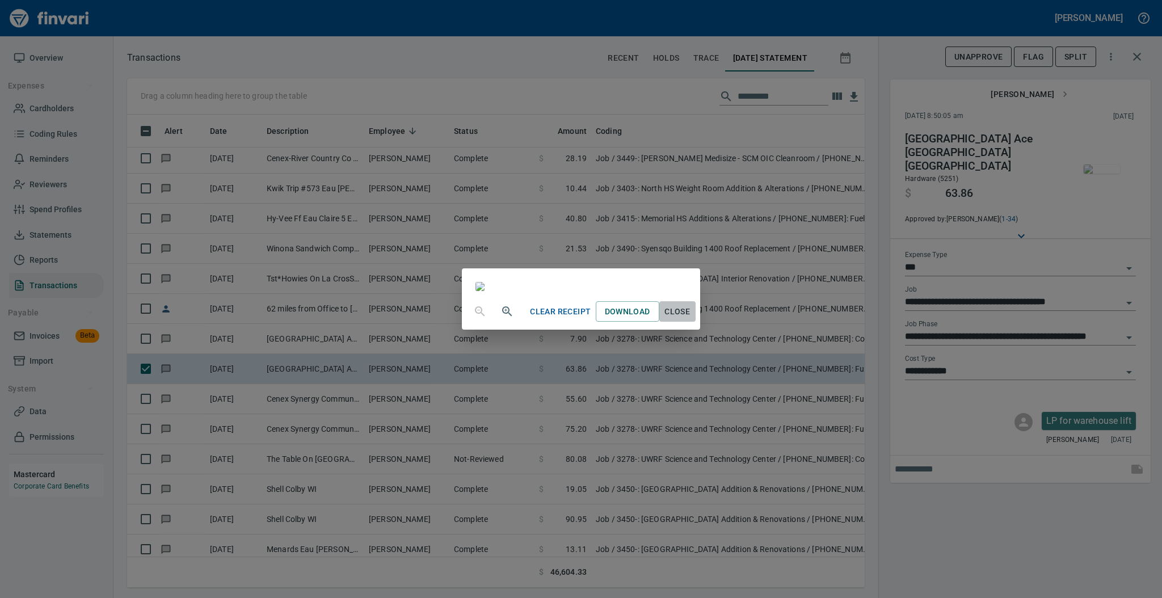
click at [691, 319] on span "Close" at bounding box center [677, 312] width 27 height 14
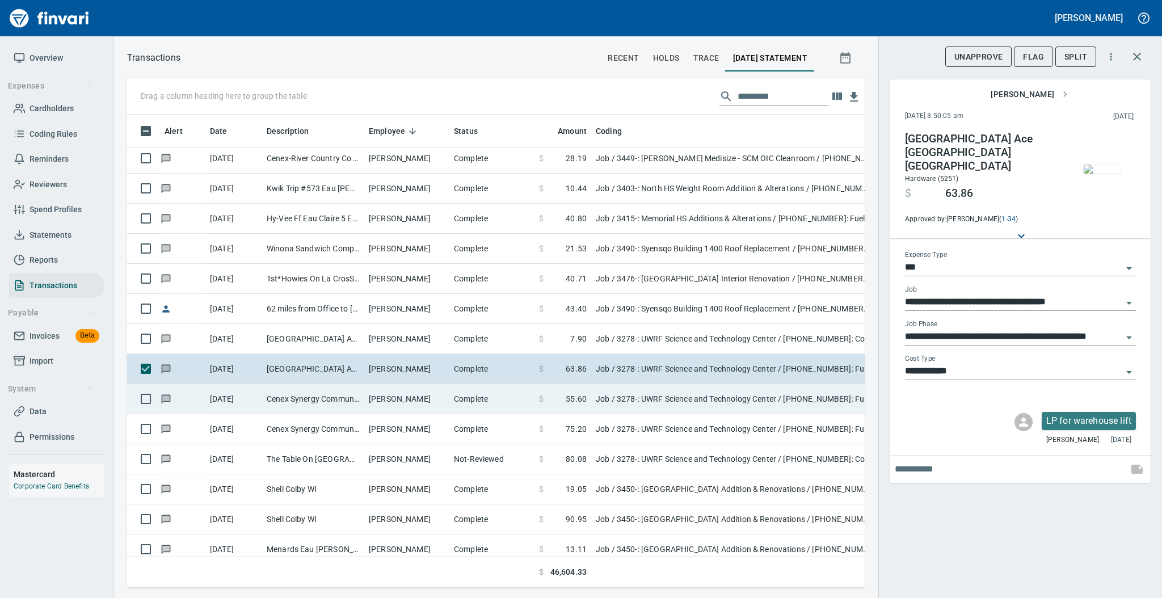
click at [438, 400] on td "[PERSON_NAME]" at bounding box center [406, 399] width 85 height 30
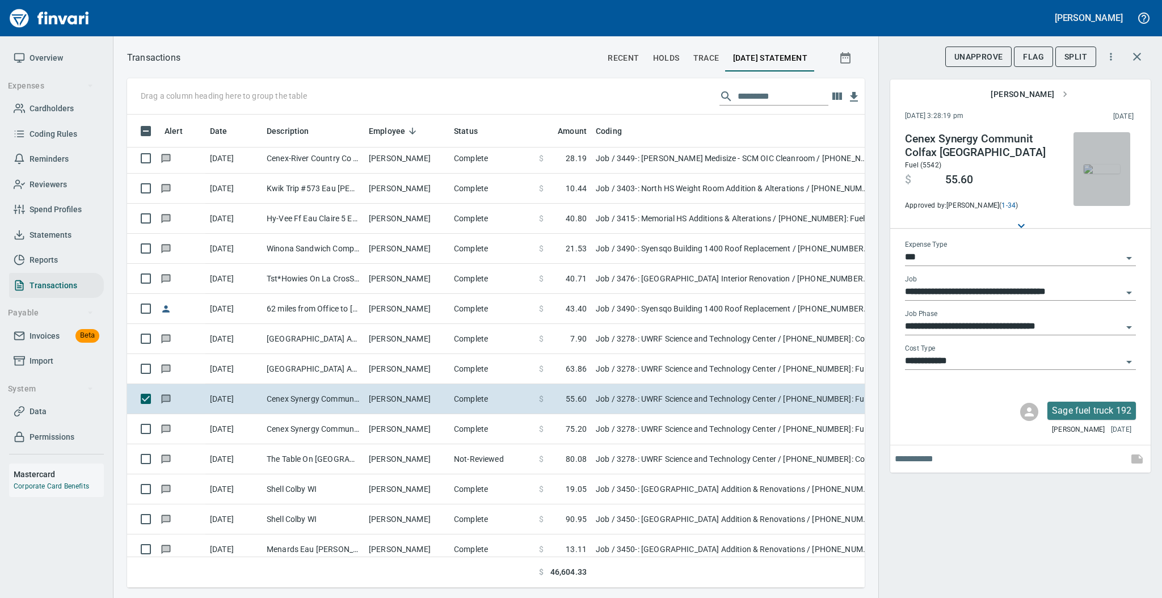
click at [1098, 166] on img "button" at bounding box center [1101, 168] width 36 height 9
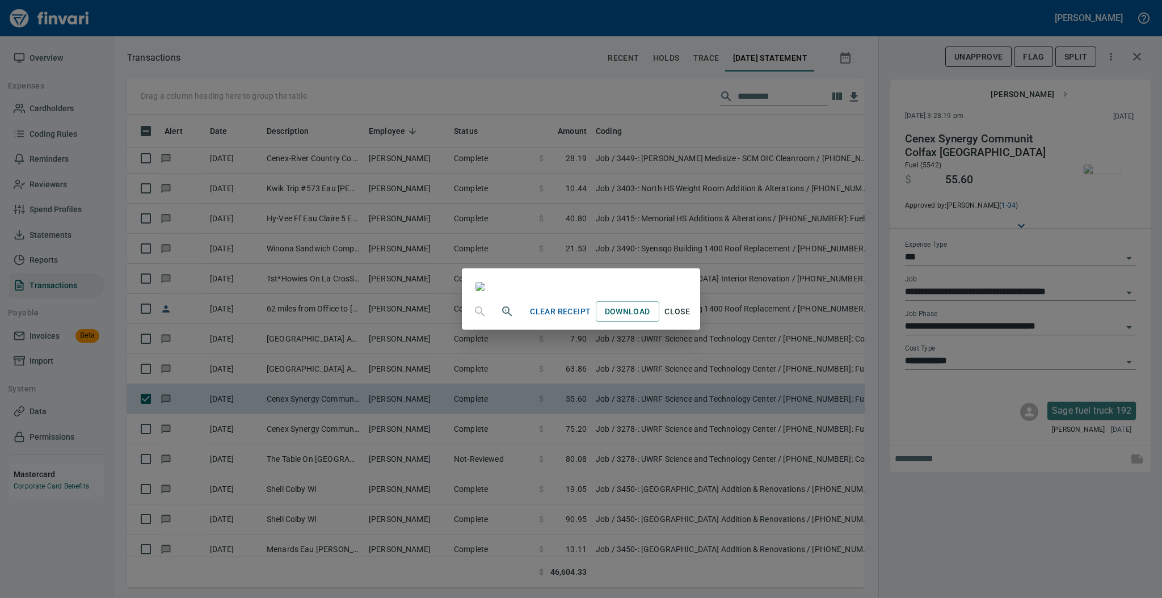
click at [691, 319] on span "Close" at bounding box center [677, 312] width 27 height 14
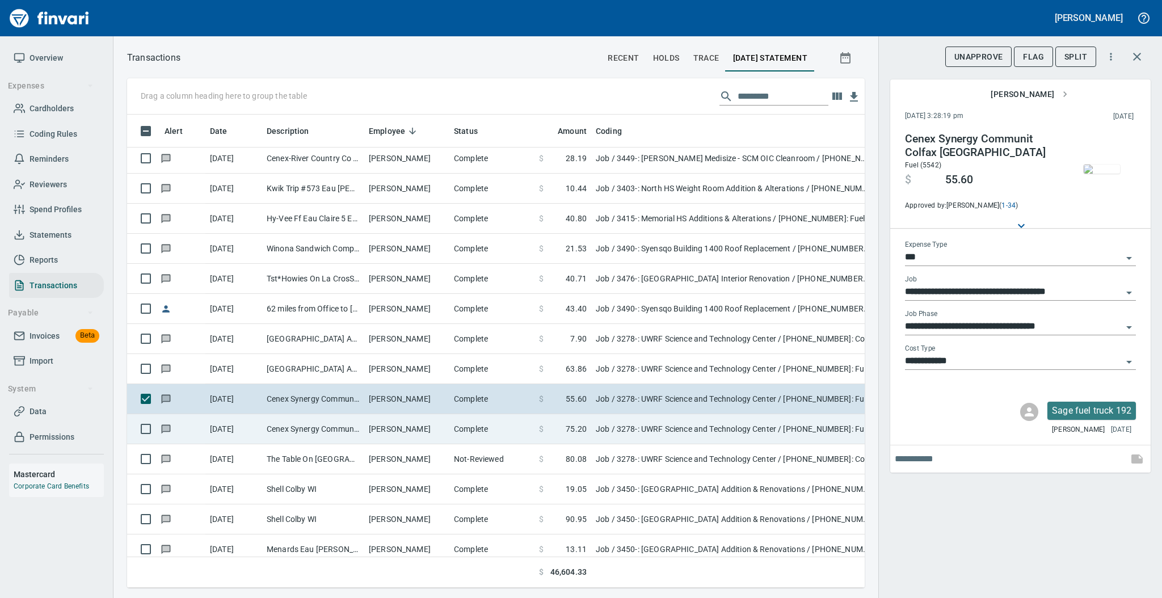
click at [393, 430] on td "[PERSON_NAME]" at bounding box center [406, 429] width 85 height 30
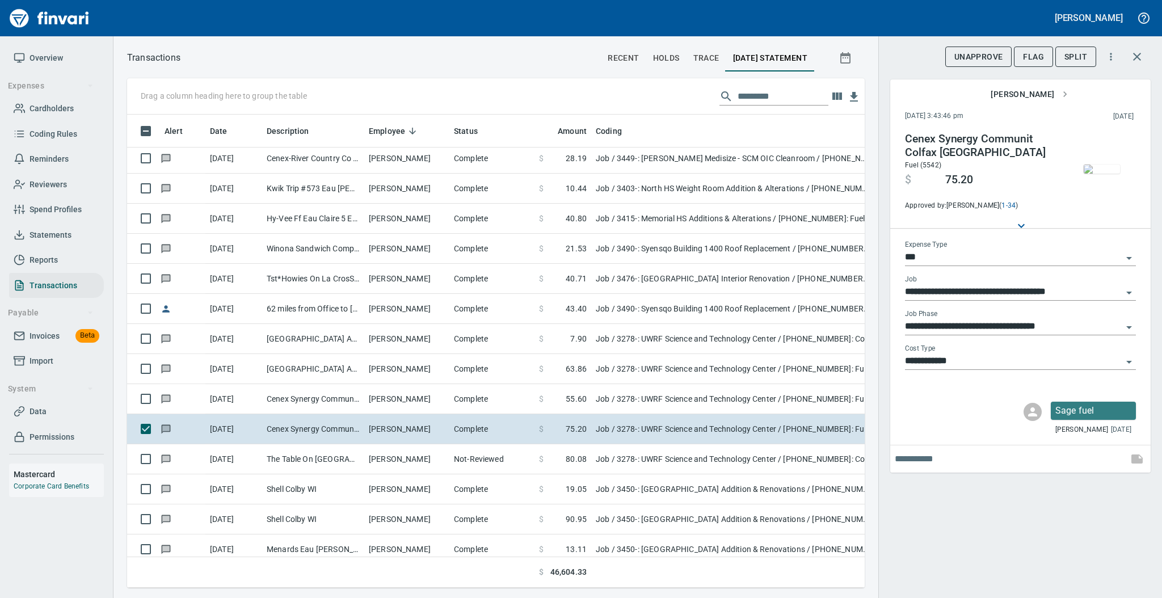
click at [1091, 170] on img "button" at bounding box center [1101, 168] width 36 height 9
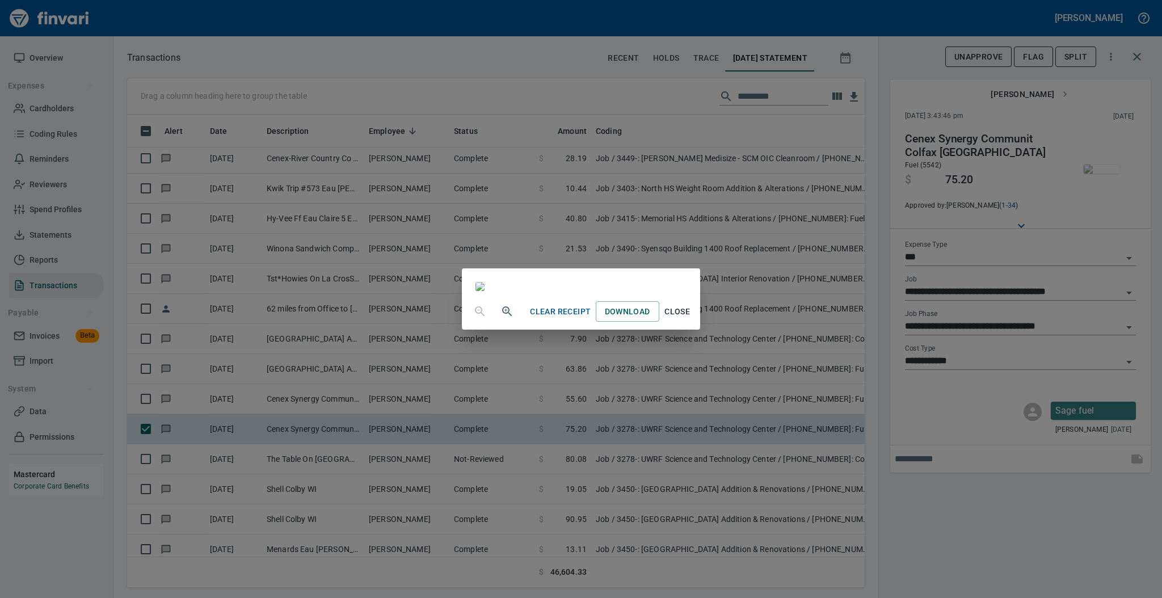
click at [691, 319] on span "Close" at bounding box center [677, 312] width 27 height 14
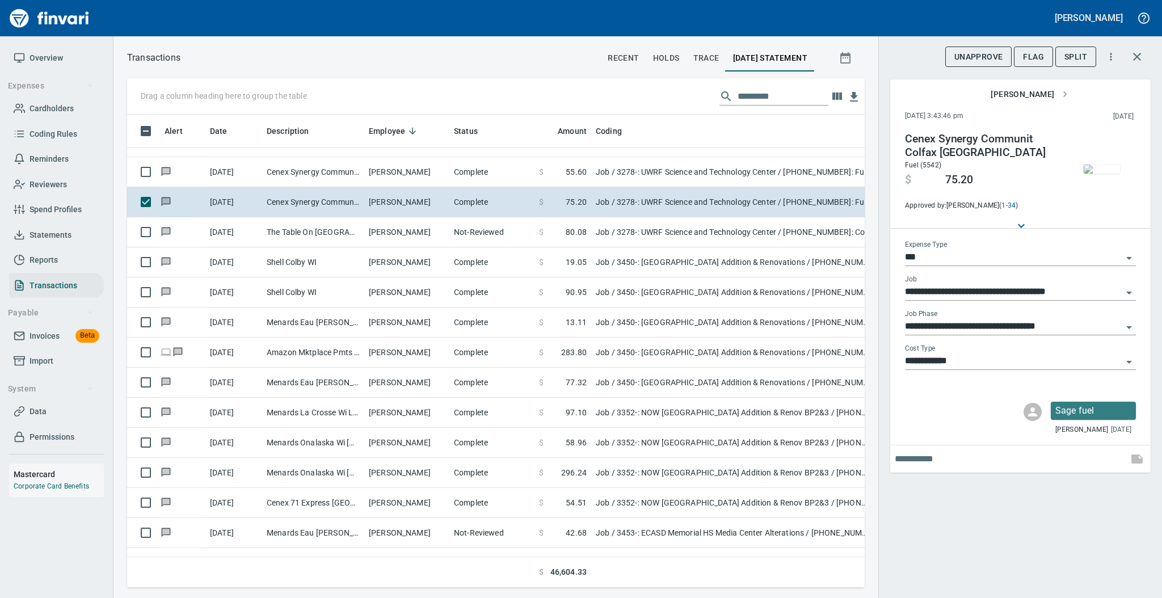
scroll to position [2444, 0]
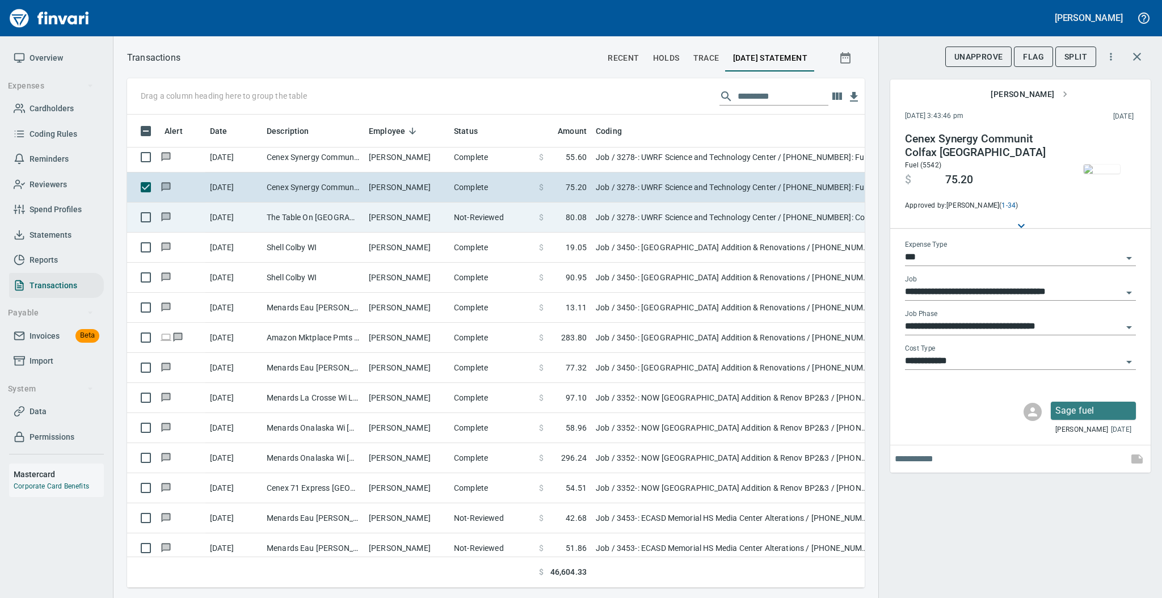
click at [512, 222] on td "Not-Reviewed" at bounding box center [491, 217] width 85 height 30
type input "**********"
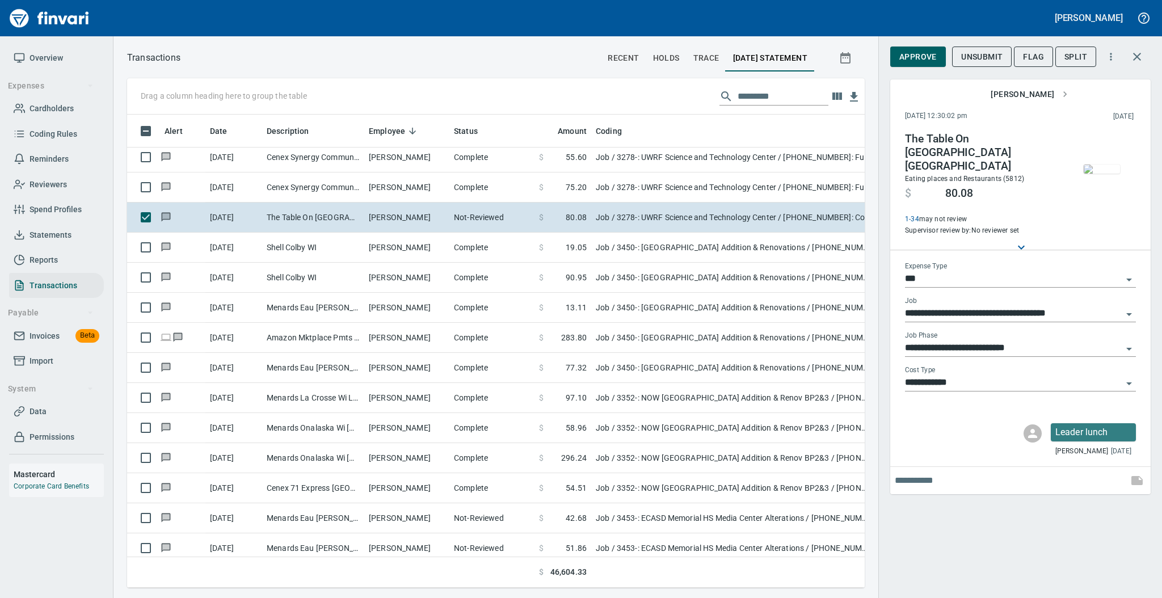
click at [1096, 174] on img "button" at bounding box center [1101, 168] width 36 height 9
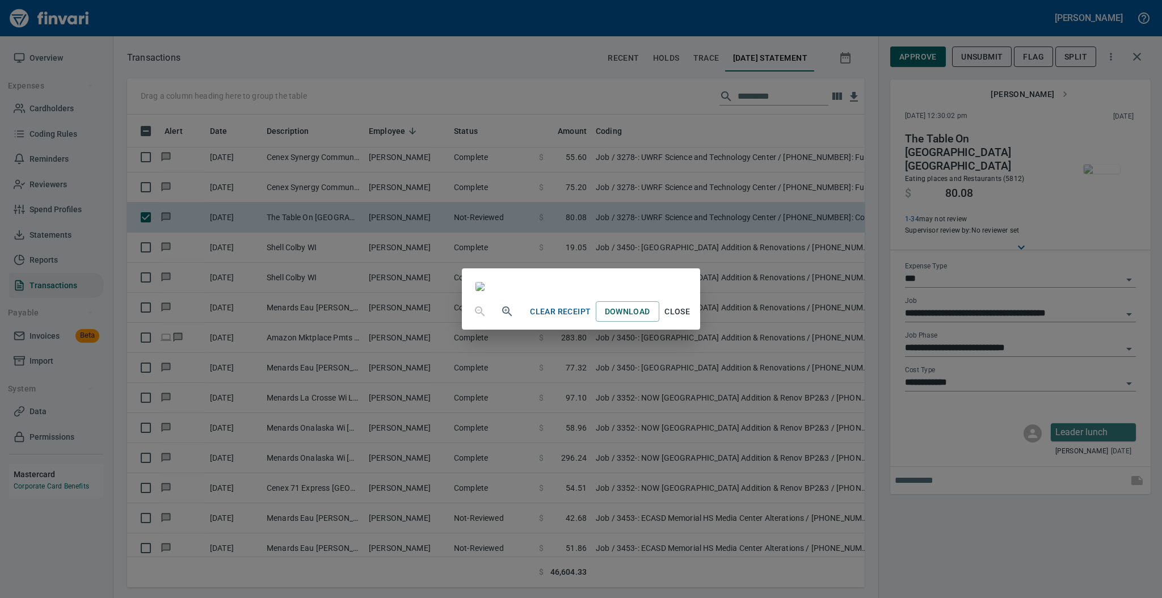
click at [691, 319] on span "Close" at bounding box center [677, 312] width 27 height 14
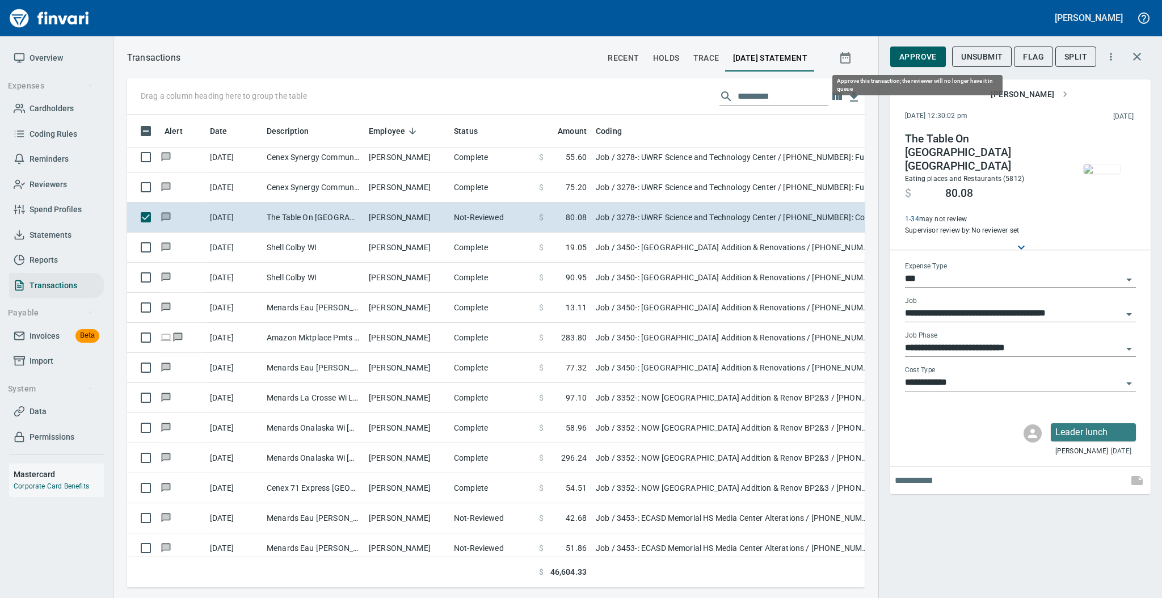
scroll to position [450, 714]
click at [918, 64] on button "Approve" at bounding box center [918, 57] width 56 height 21
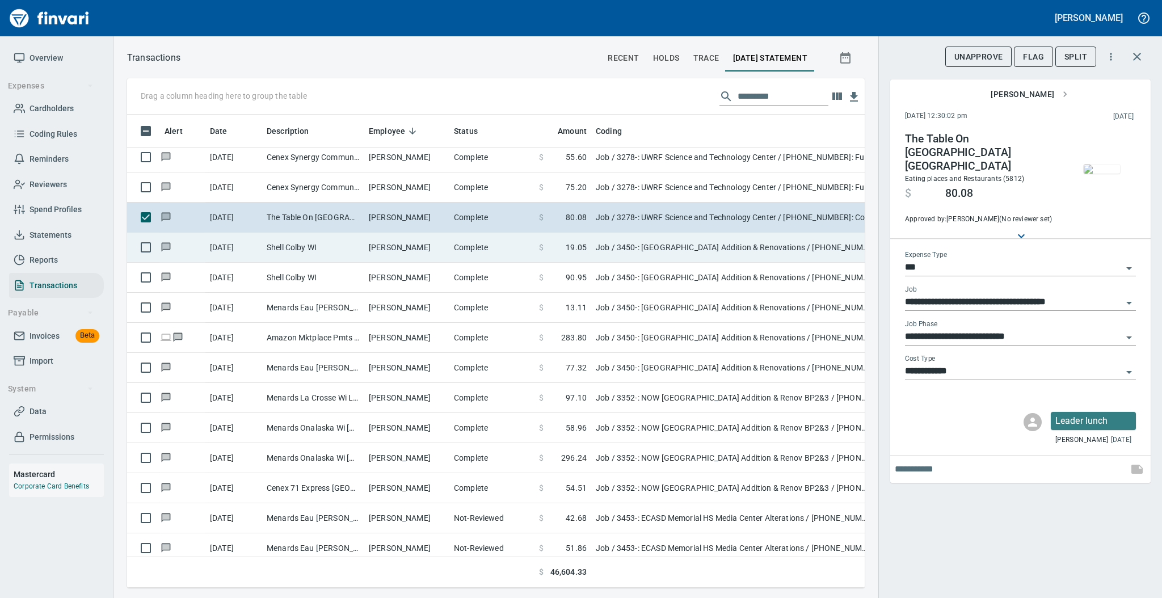
click at [458, 243] on td "Complete" at bounding box center [491, 248] width 85 height 30
type input "**********"
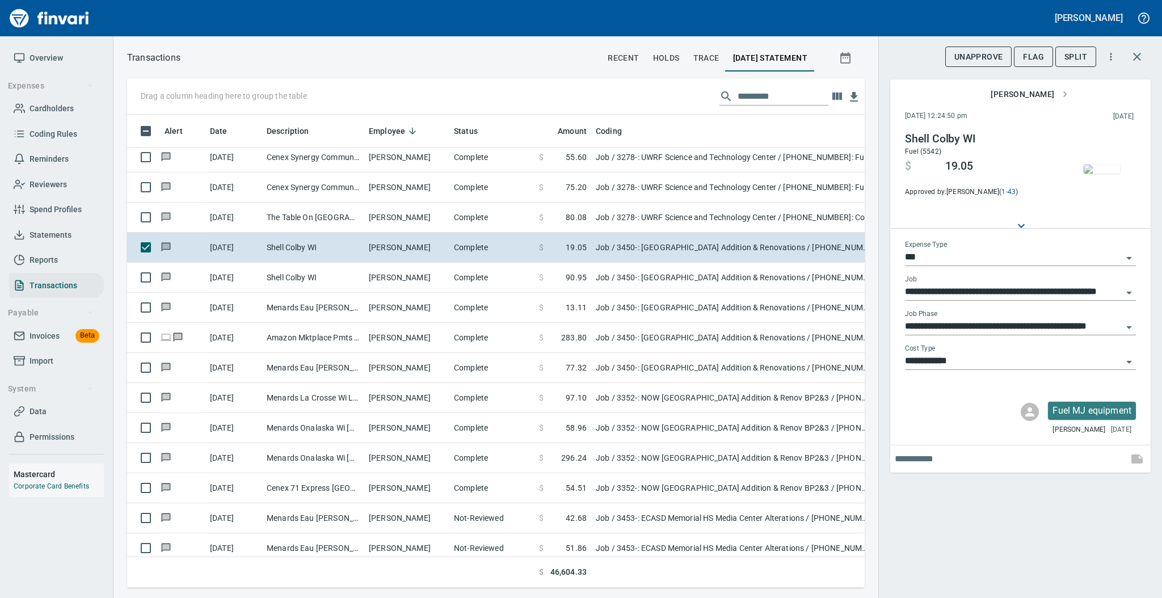
click at [1099, 164] on img "button" at bounding box center [1101, 168] width 36 height 9
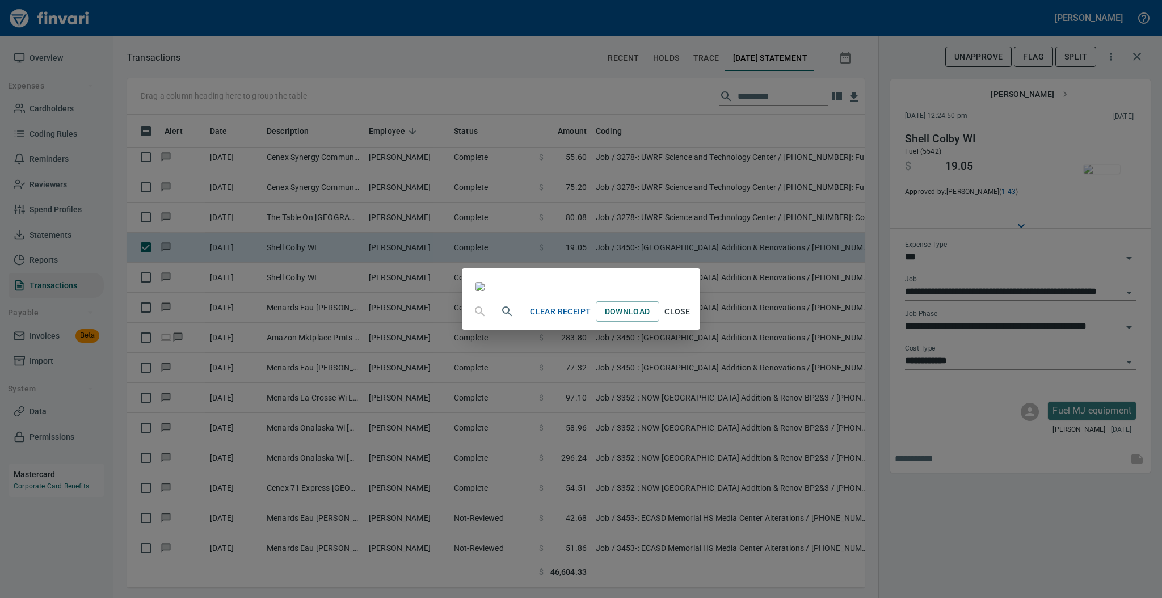
click at [691, 319] on span "Close" at bounding box center [677, 312] width 27 height 14
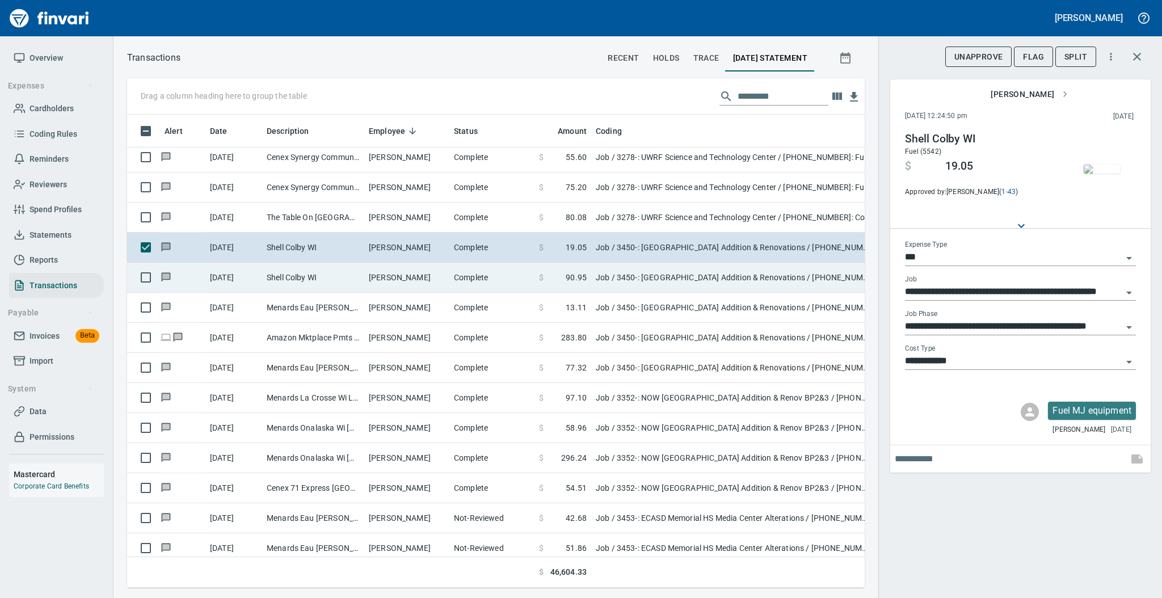
click at [396, 277] on td "[PERSON_NAME]" at bounding box center [406, 278] width 85 height 30
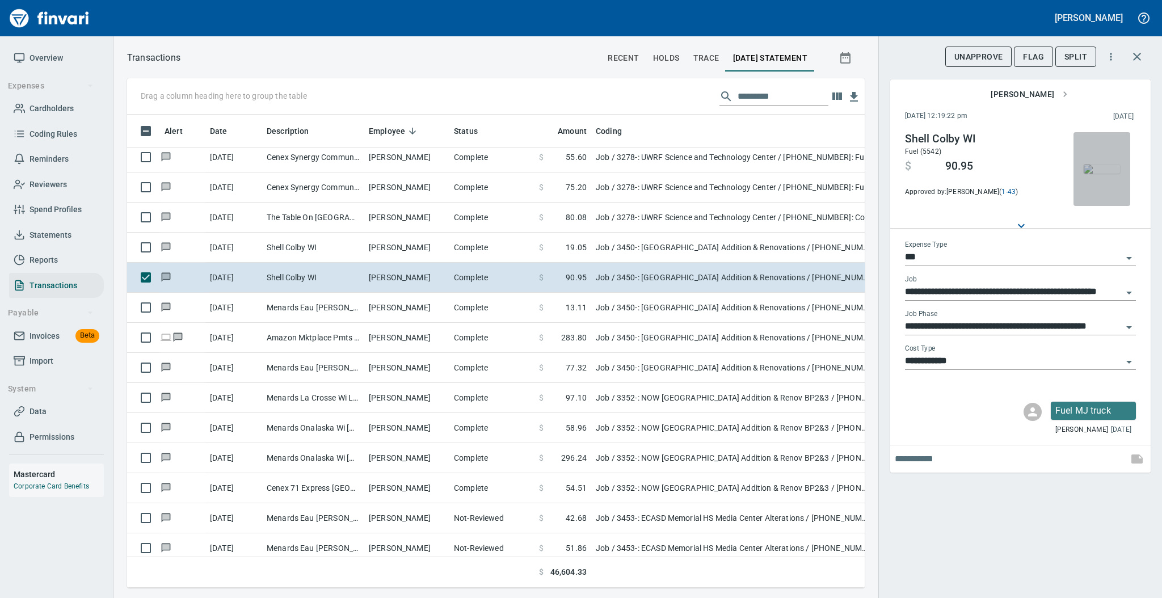
click at [1099, 174] on img "button" at bounding box center [1101, 168] width 36 height 9
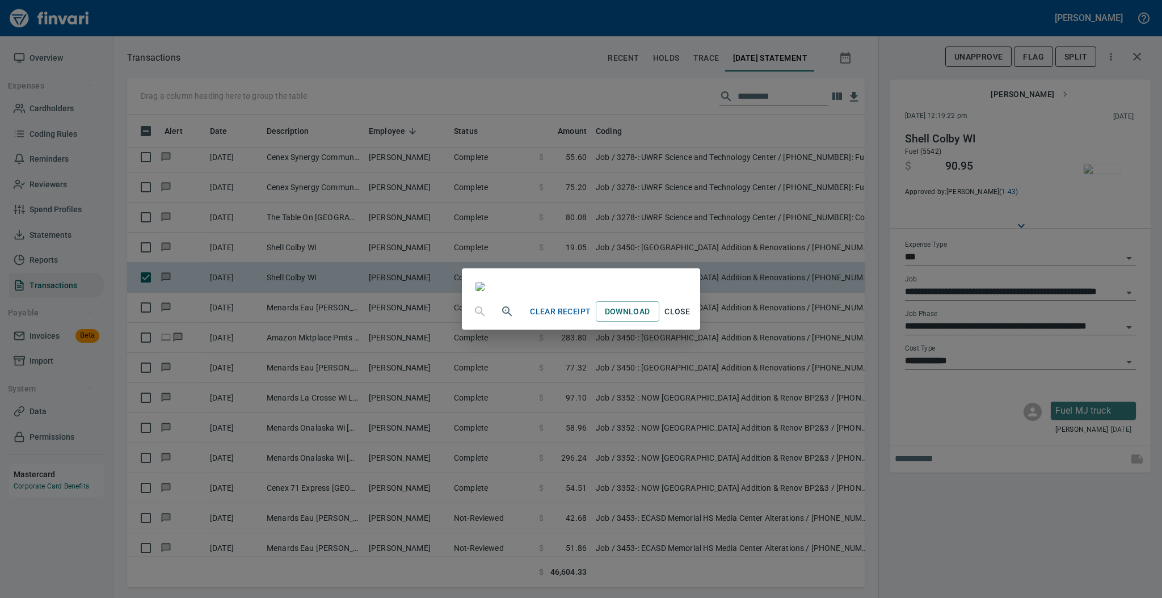
click at [691, 319] on span "Close" at bounding box center [677, 312] width 27 height 14
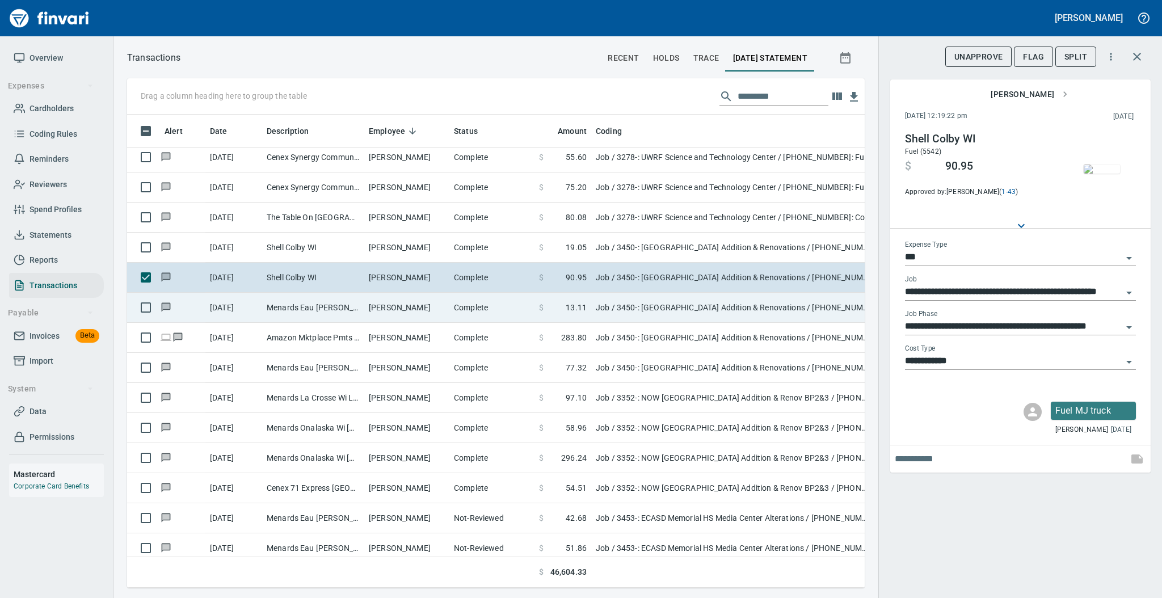
click at [483, 304] on td "Complete" at bounding box center [491, 308] width 85 height 30
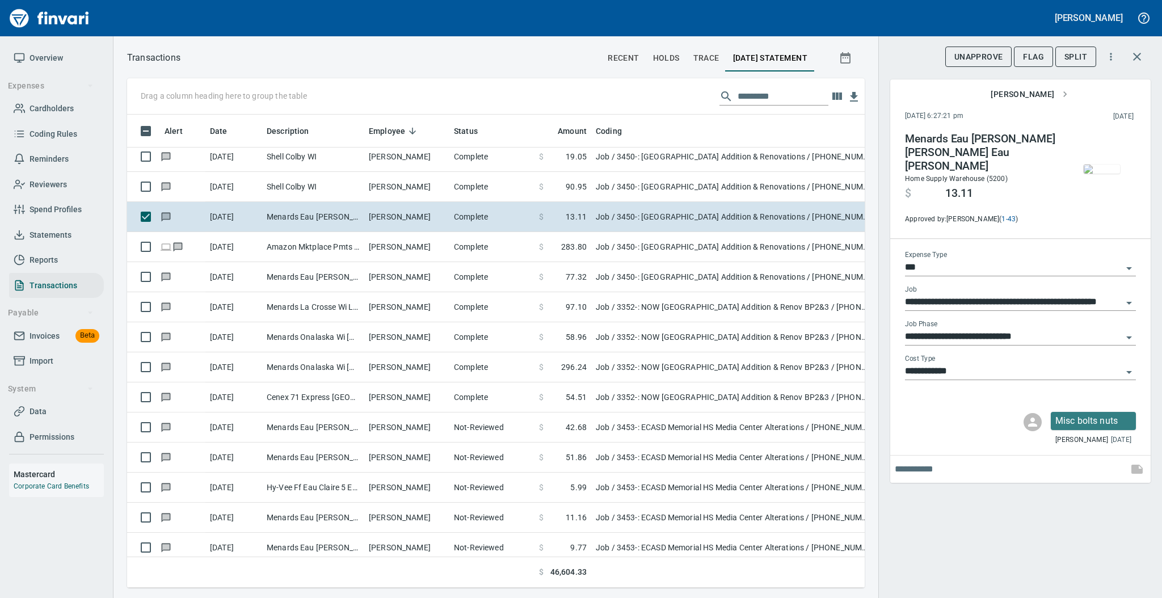
scroll to position [2565, 0]
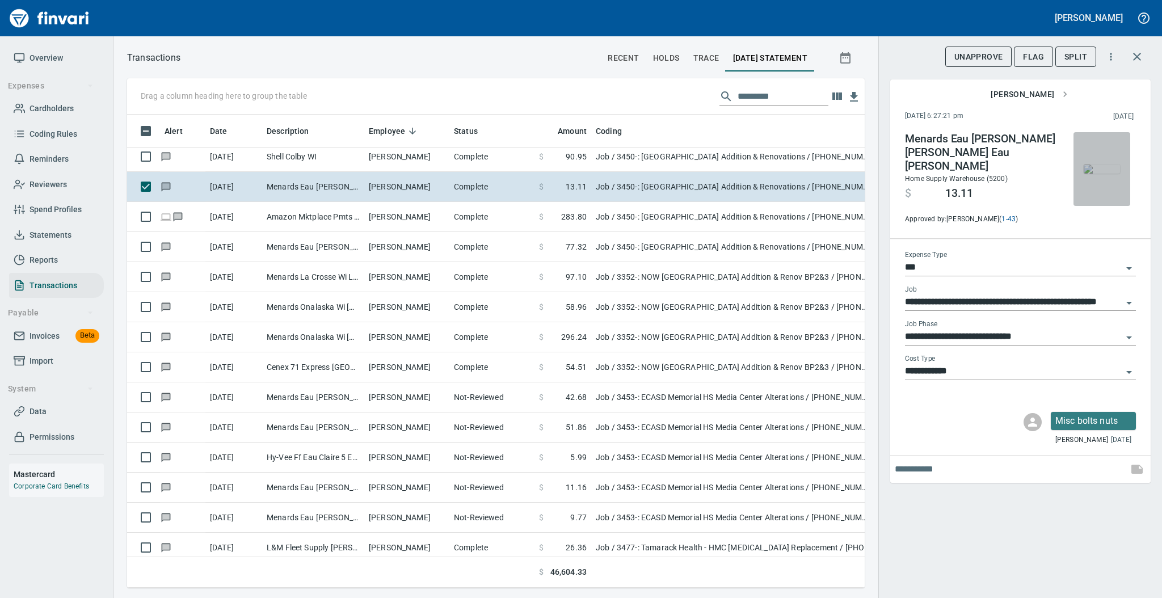
click at [1106, 174] on img "button" at bounding box center [1101, 168] width 36 height 9
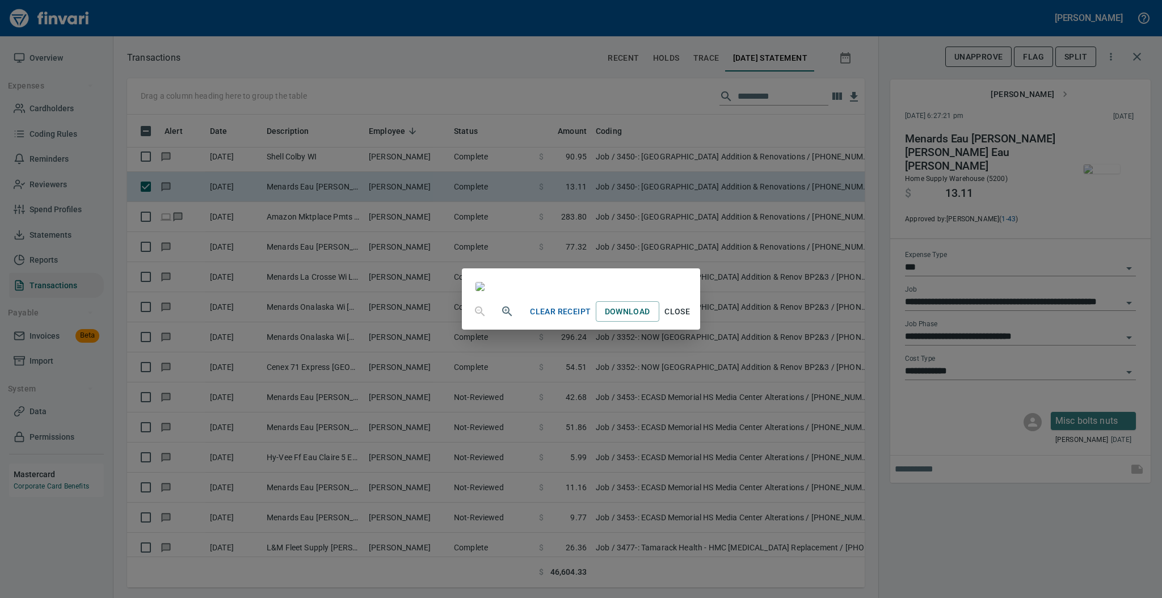
click at [691, 319] on span "Close" at bounding box center [677, 312] width 27 height 14
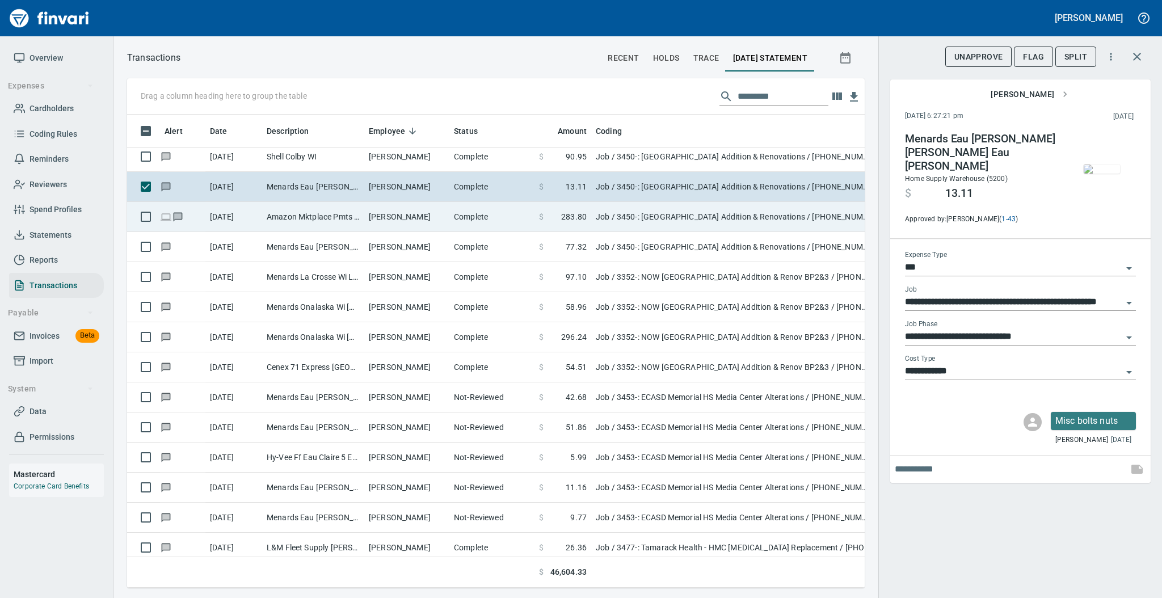
click at [421, 217] on td "[PERSON_NAME]" at bounding box center [406, 217] width 85 height 30
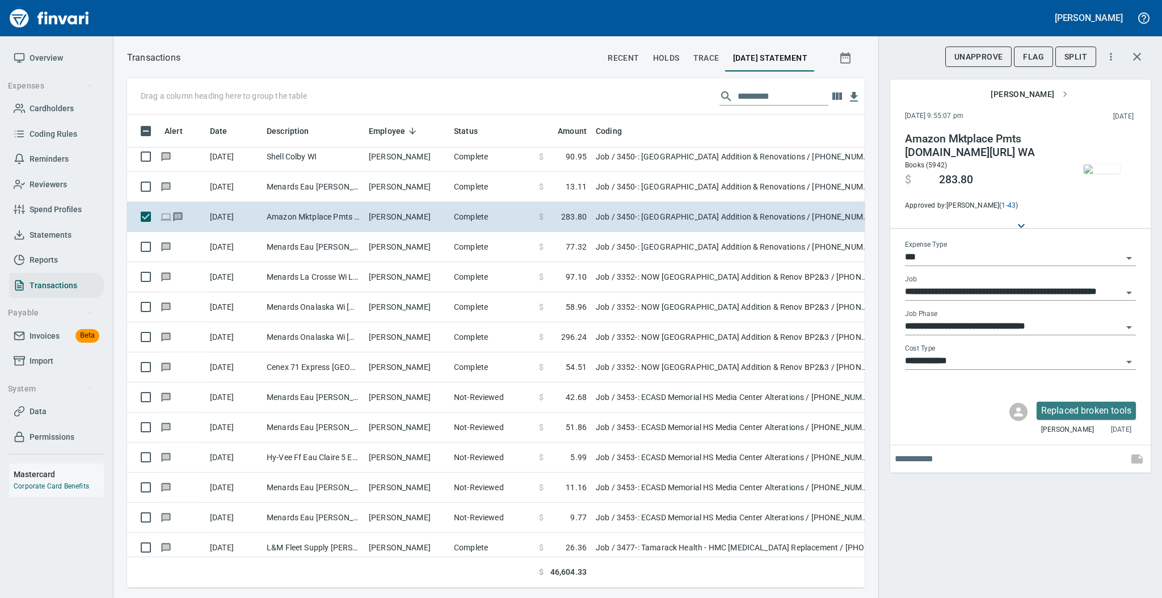
click at [1094, 174] on img "button" at bounding box center [1101, 168] width 36 height 9
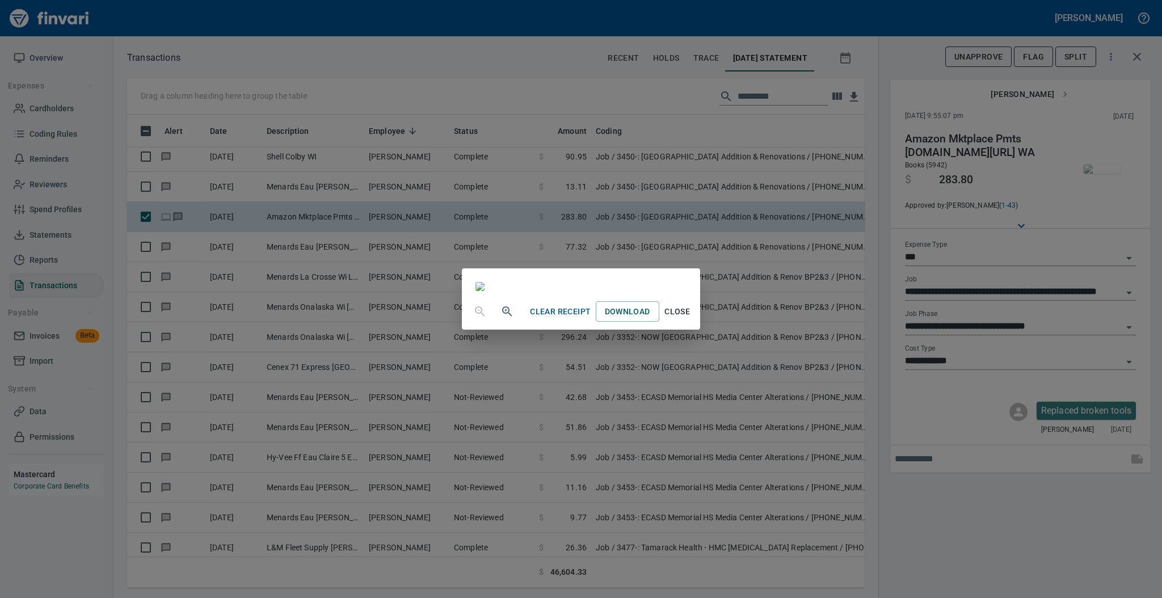
scroll to position [69, 0]
click at [691, 319] on span "Close" at bounding box center [677, 312] width 27 height 14
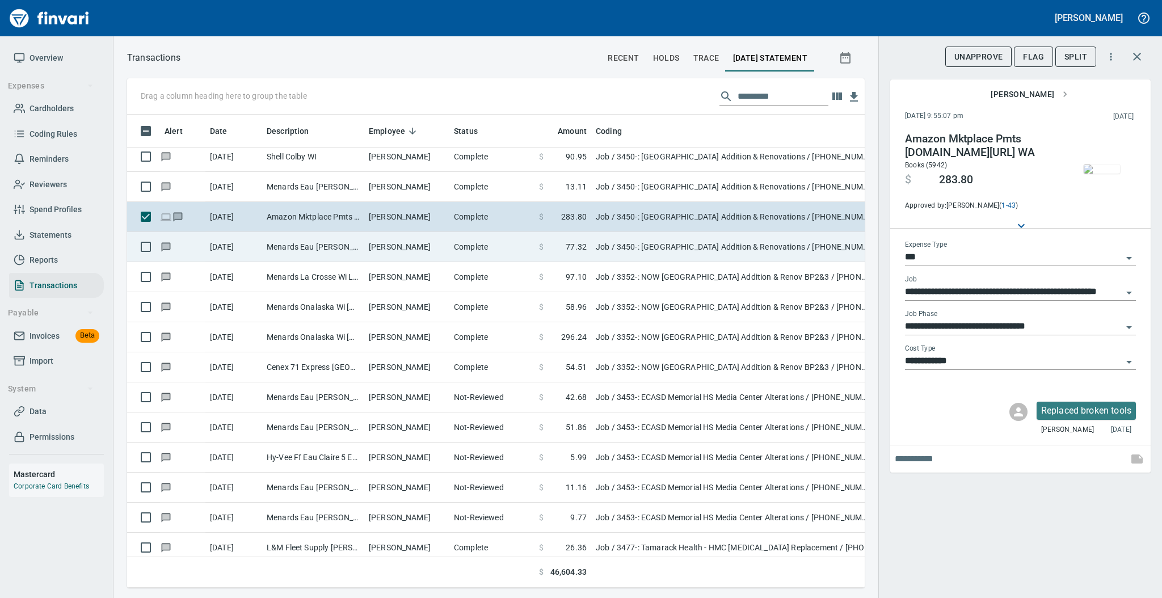
click at [311, 245] on td "Menards Eau [PERSON_NAME] [PERSON_NAME] Eau [PERSON_NAME]" at bounding box center [313, 247] width 102 height 30
type input "**********"
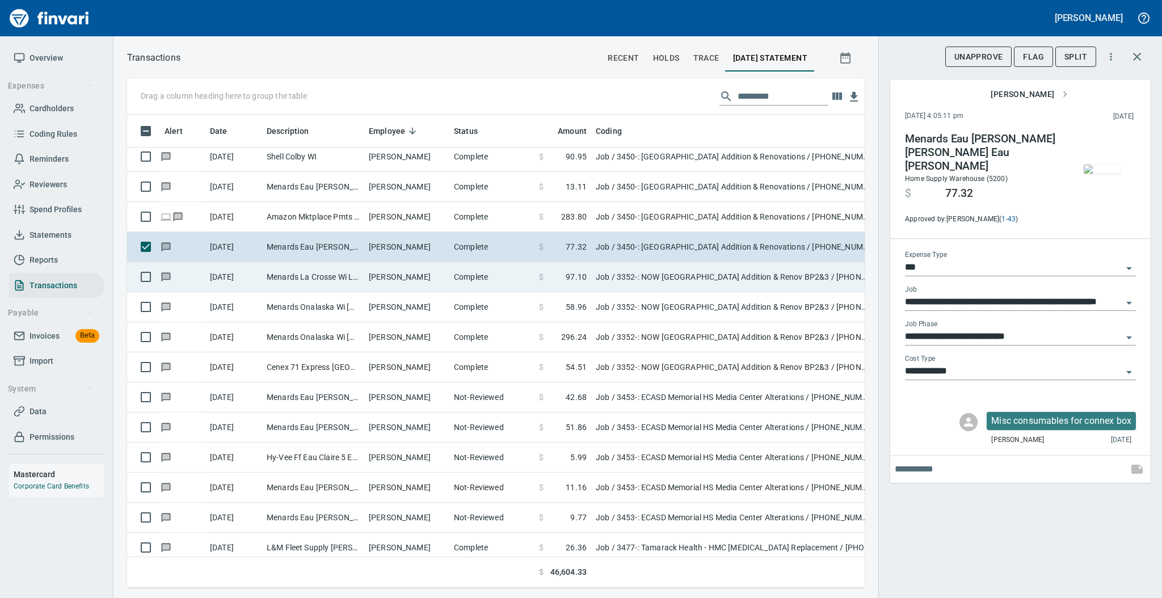
click at [404, 271] on td "[PERSON_NAME]" at bounding box center [406, 277] width 85 height 30
type input "**********"
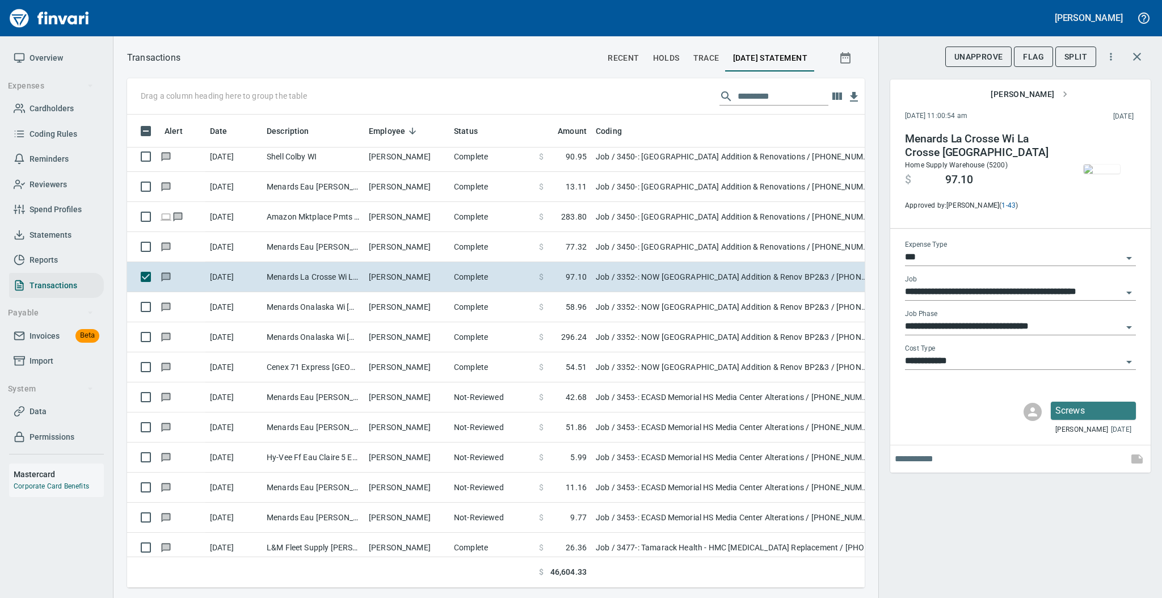
click at [1095, 166] on img "button" at bounding box center [1101, 168] width 36 height 9
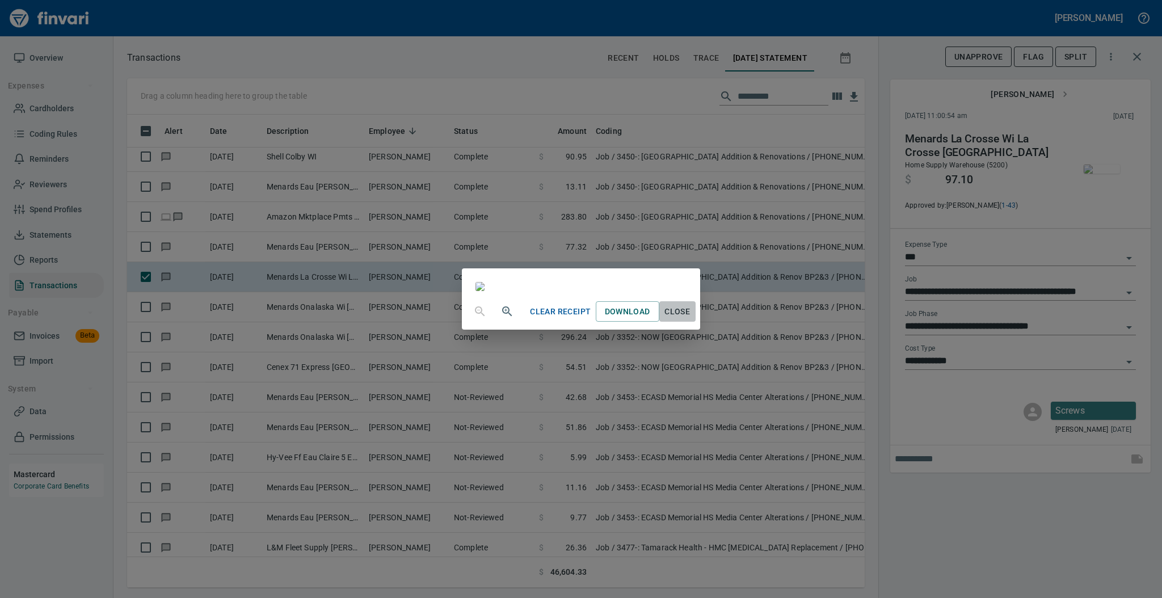
click at [691, 319] on span "Close" at bounding box center [677, 312] width 27 height 14
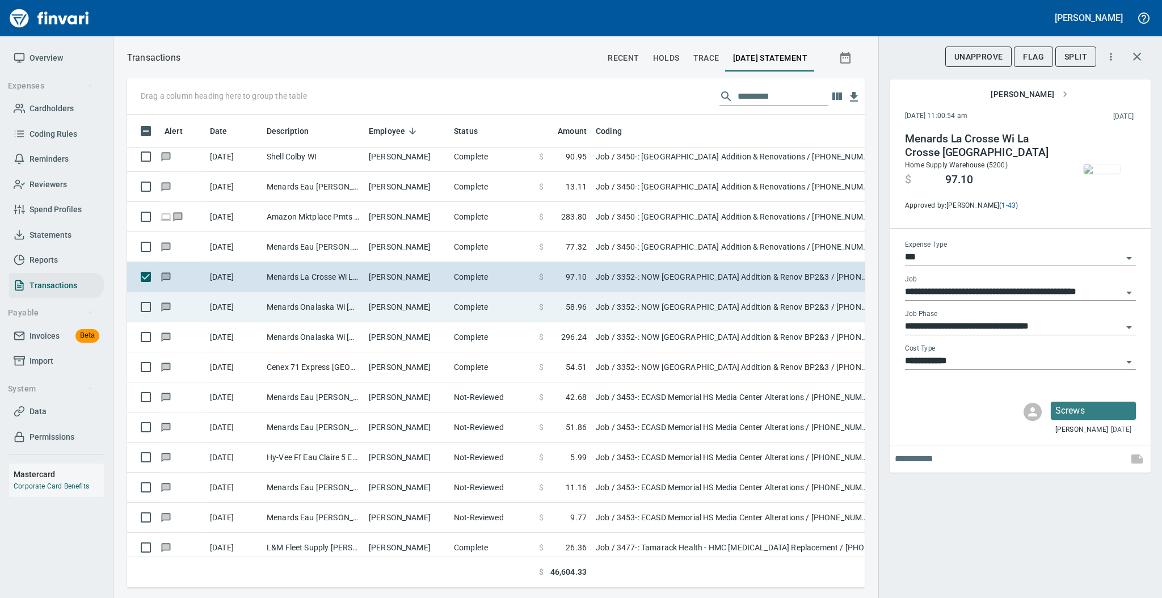
click at [377, 298] on td "[PERSON_NAME]" at bounding box center [406, 307] width 85 height 30
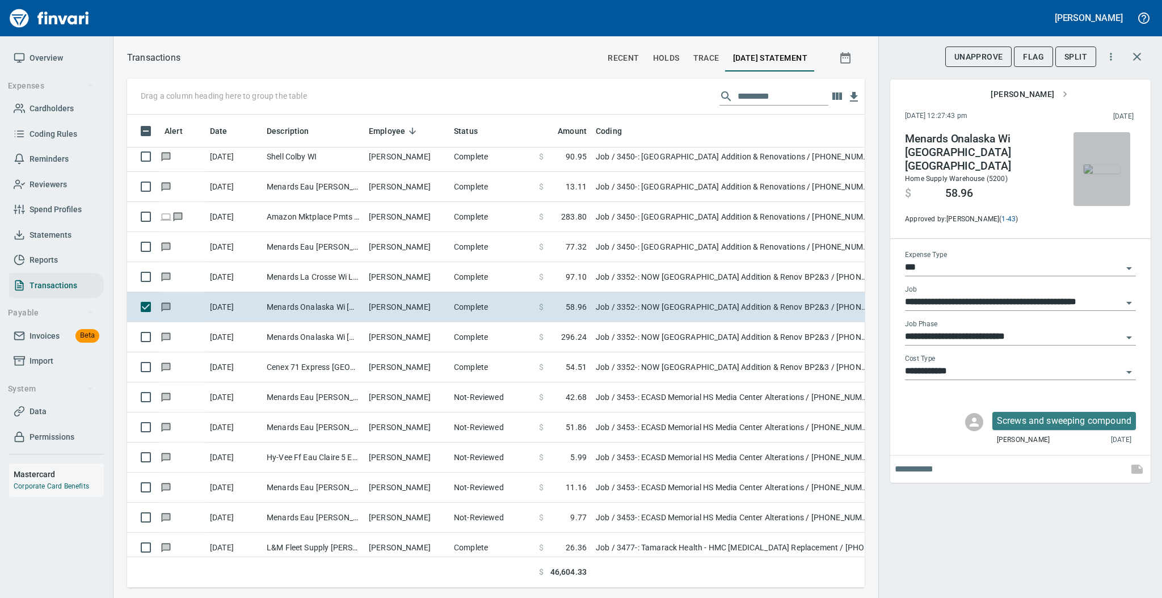
click at [1098, 167] on img "button" at bounding box center [1101, 168] width 36 height 9
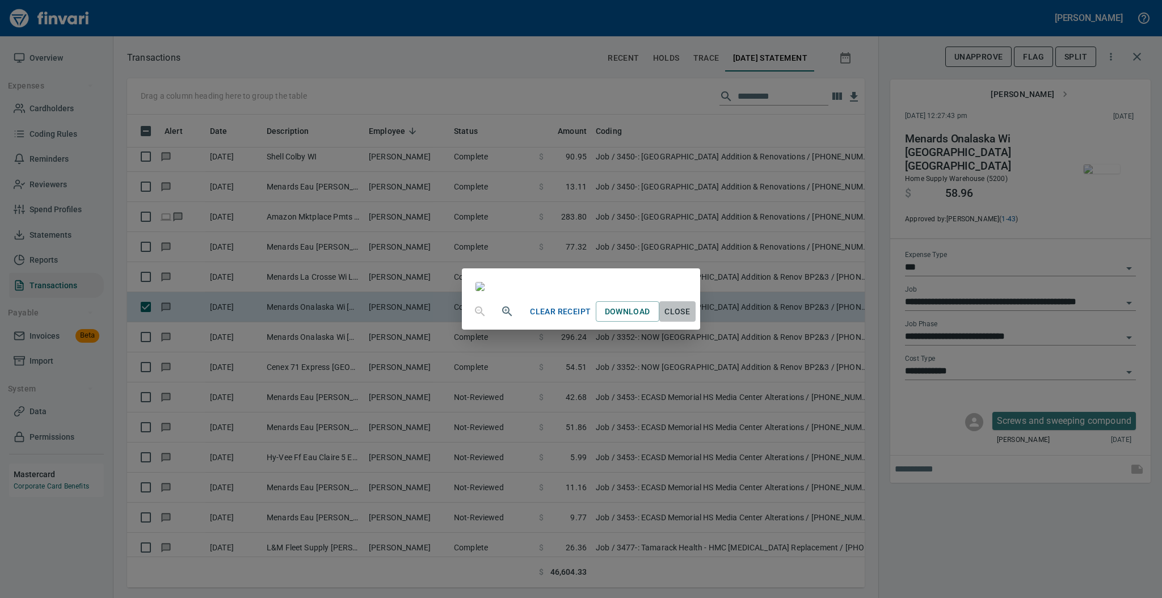
click at [691, 319] on span "Close" at bounding box center [677, 312] width 27 height 14
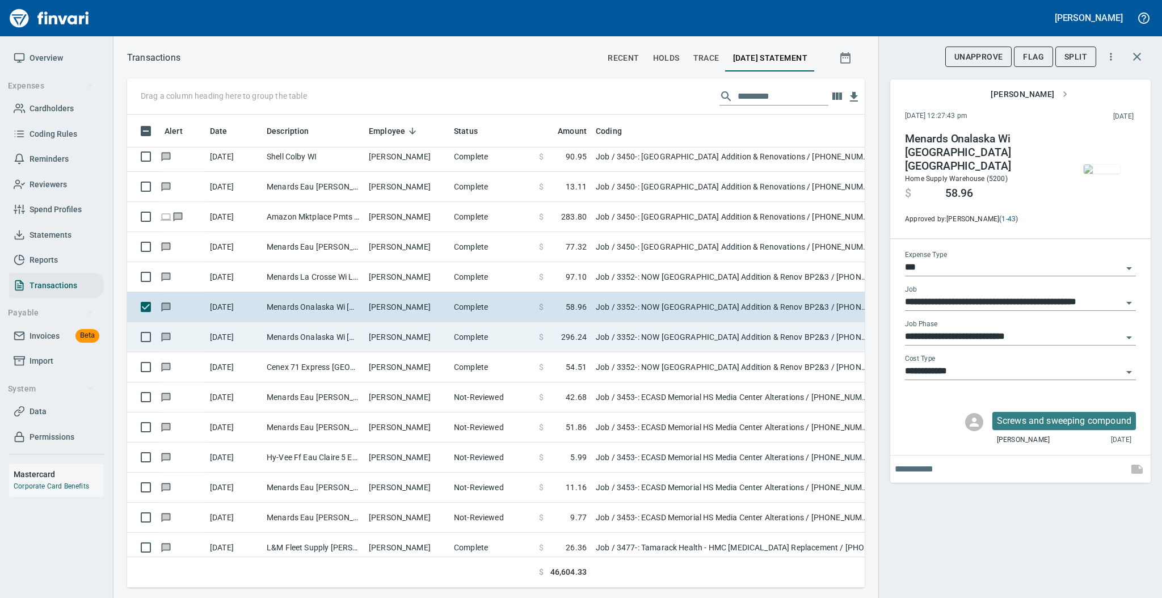
click at [436, 335] on td "[PERSON_NAME]" at bounding box center [406, 337] width 85 height 30
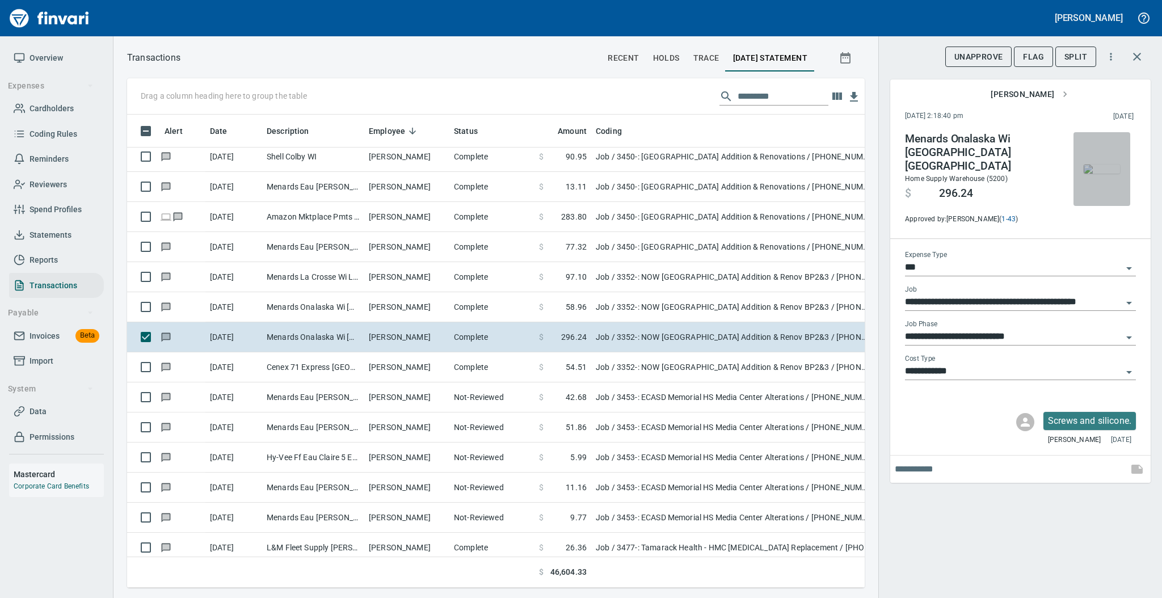
click at [1102, 174] on img "button" at bounding box center [1101, 168] width 36 height 9
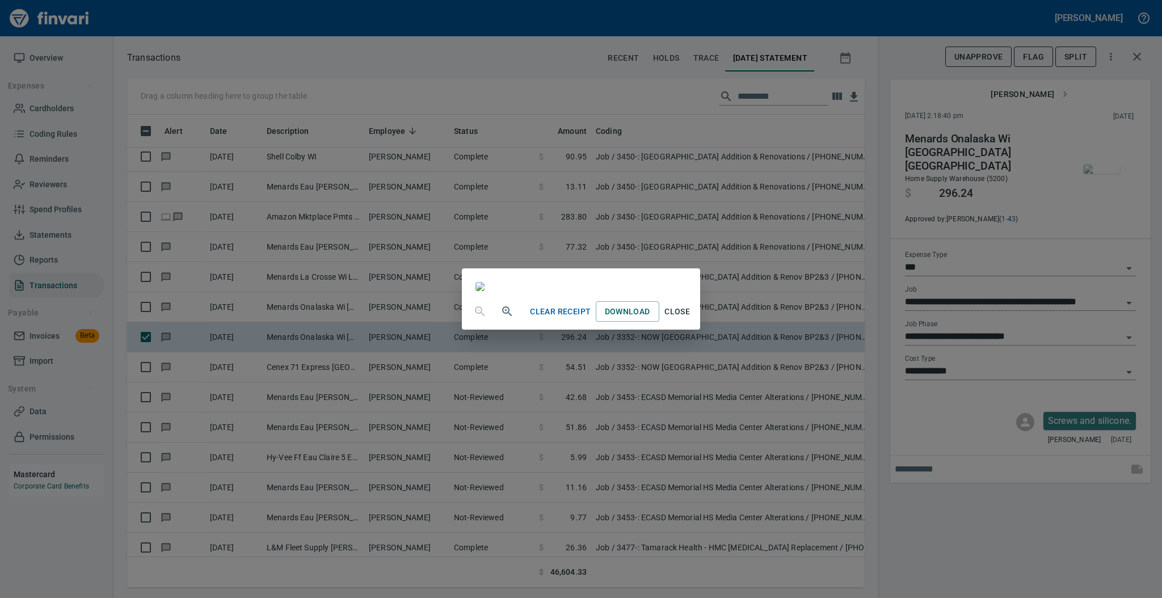
click at [691, 319] on span "Close" at bounding box center [677, 312] width 27 height 14
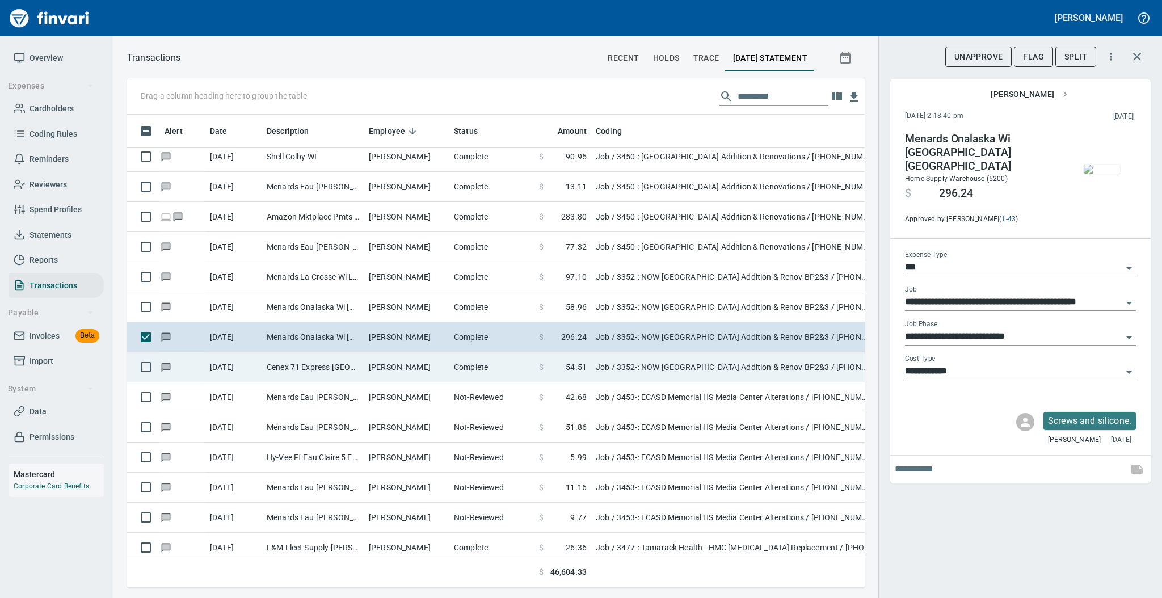
click at [361, 364] on td "Cenex 71 Express [GEOGRAPHIC_DATA] [GEOGRAPHIC_DATA]" at bounding box center [313, 367] width 102 height 30
type input "**********"
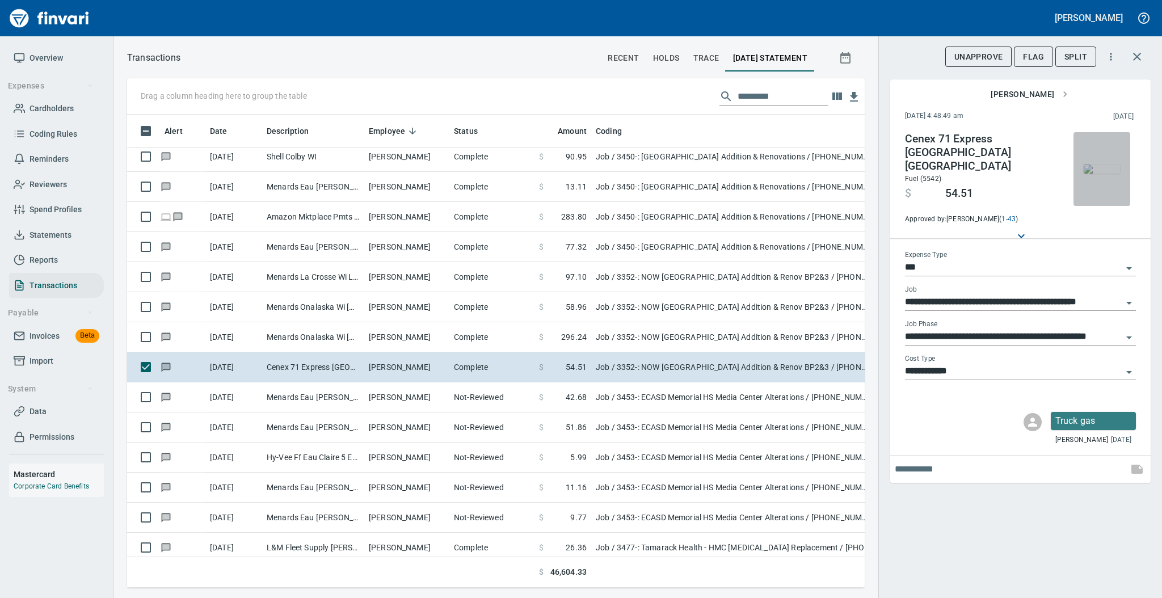
click at [1110, 164] on img "button" at bounding box center [1101, 168] width 36 height 9
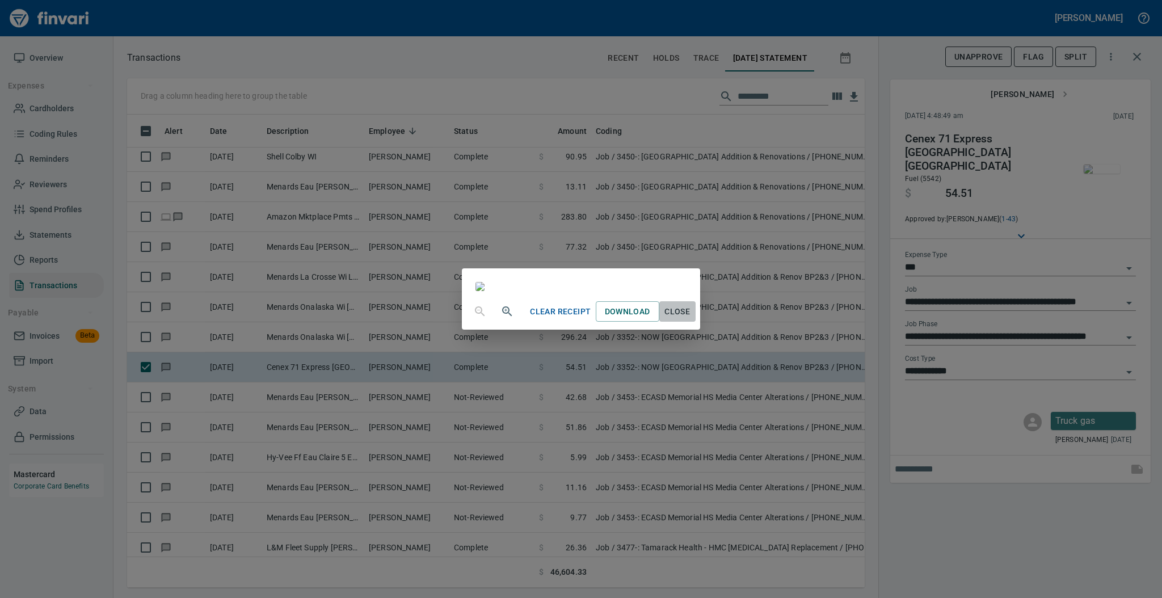
click at [691, 319] on span "Close" at bounding box center [677, 312] width 27 height 14
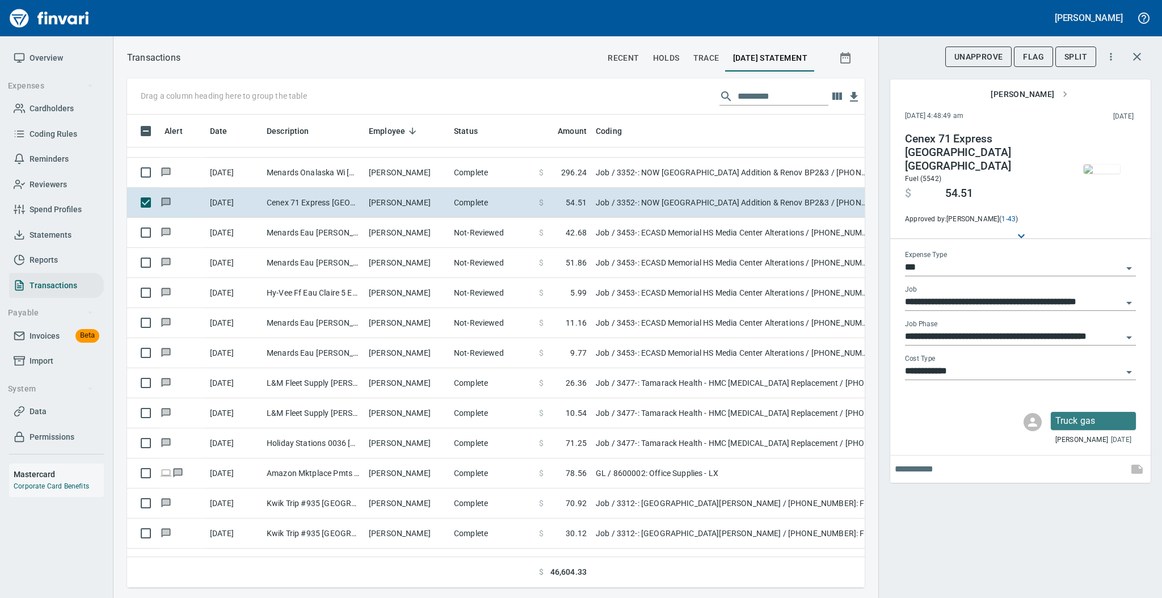
scroll to position [2746, 0]
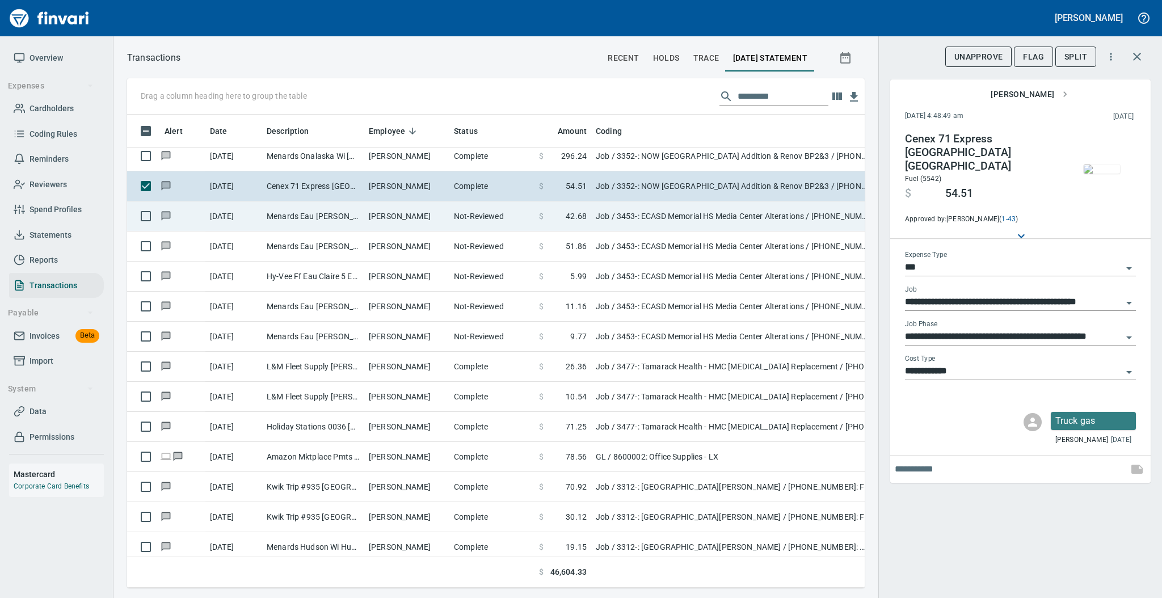
click at [434, 225] on td "[PERSON_NAME]" at bounding box center [406, 216] width 85 height 30
type input "**********"
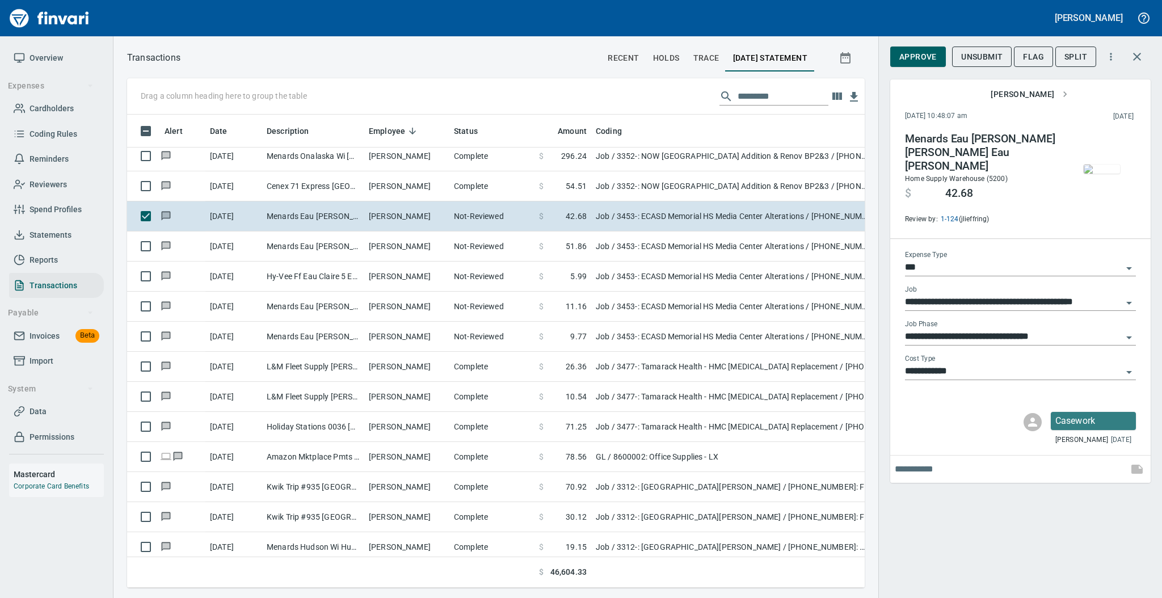
click at [1097, 167] on img "button" at bounding box center [1101, 168] width 36 height 9
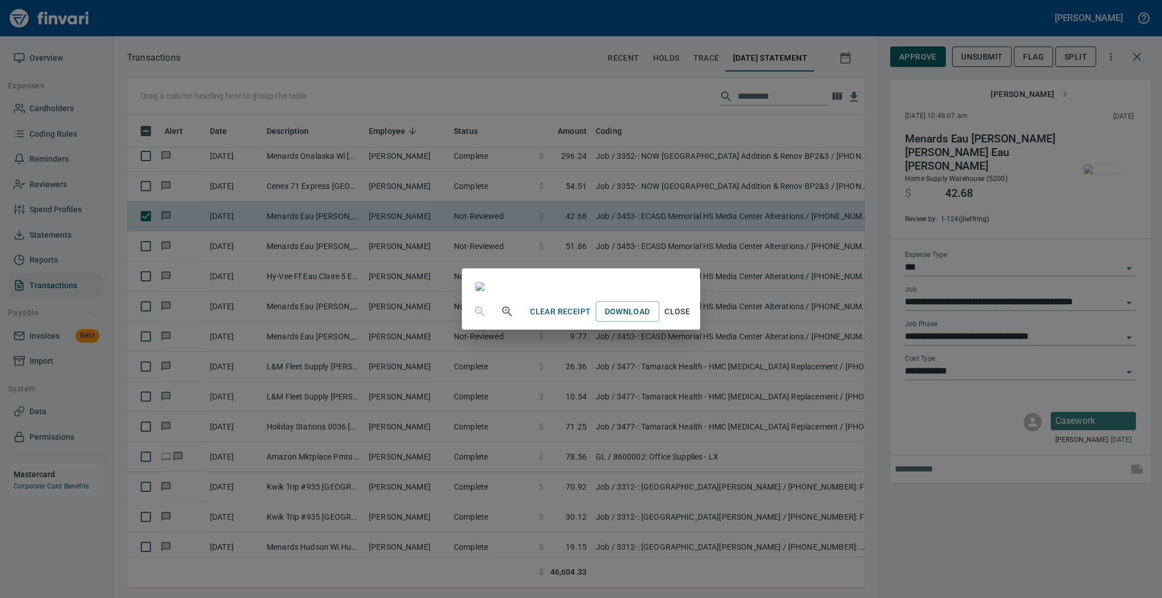
click at [691, 319] on span "Close" at bounding box center [677, 312] width 27 height 14
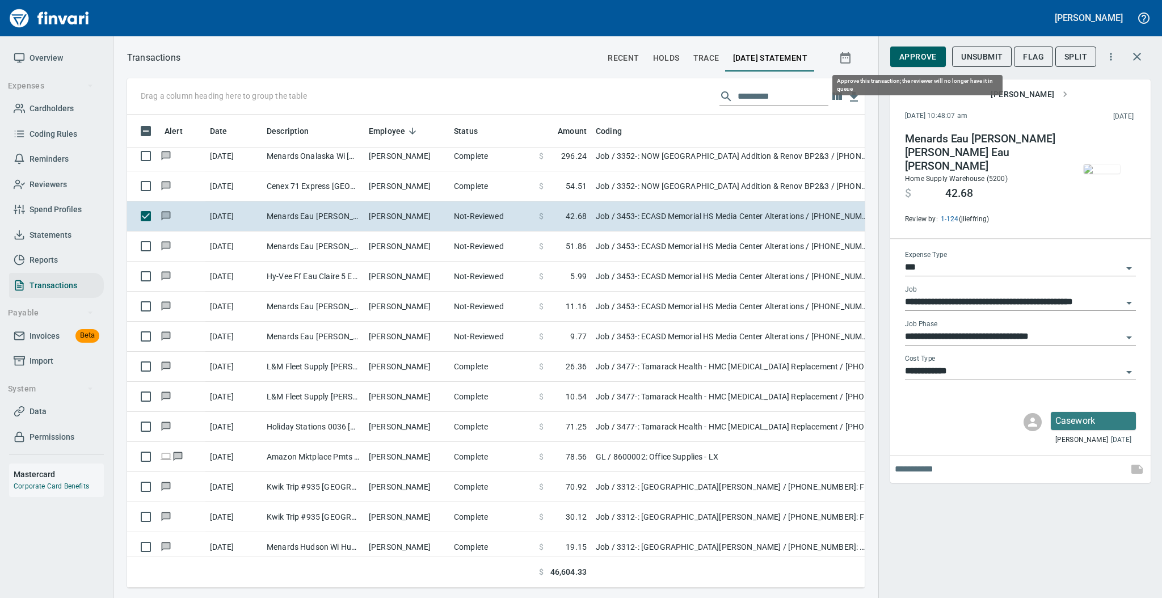
click at [914, 52] on span "Approve" at bounding box center [917, 57] width 37 height 14
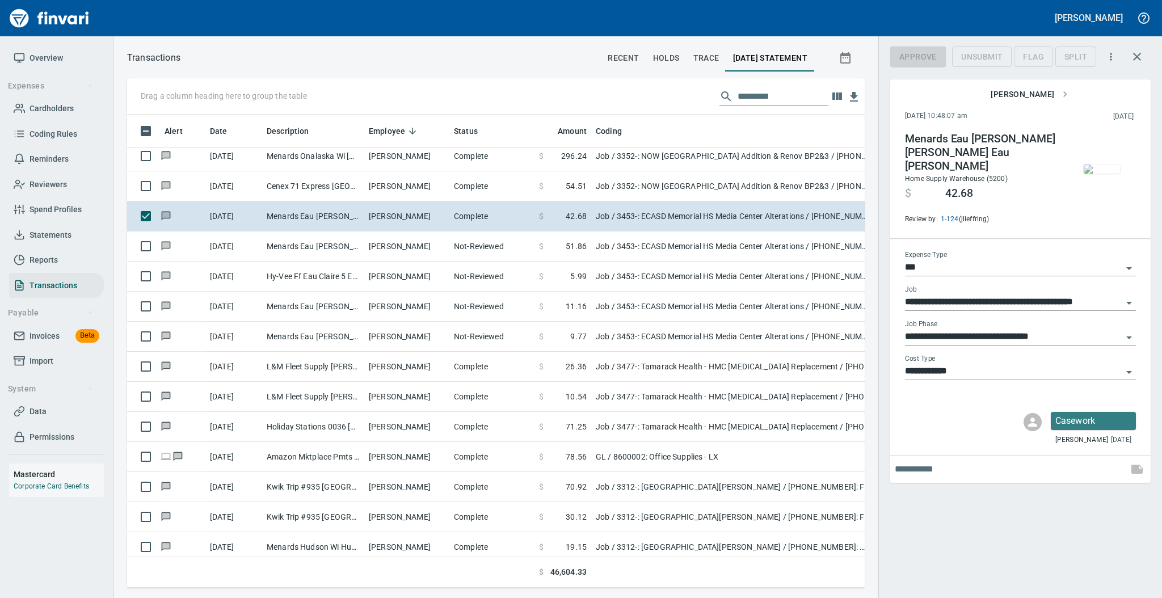
scroll to position [450, 714]
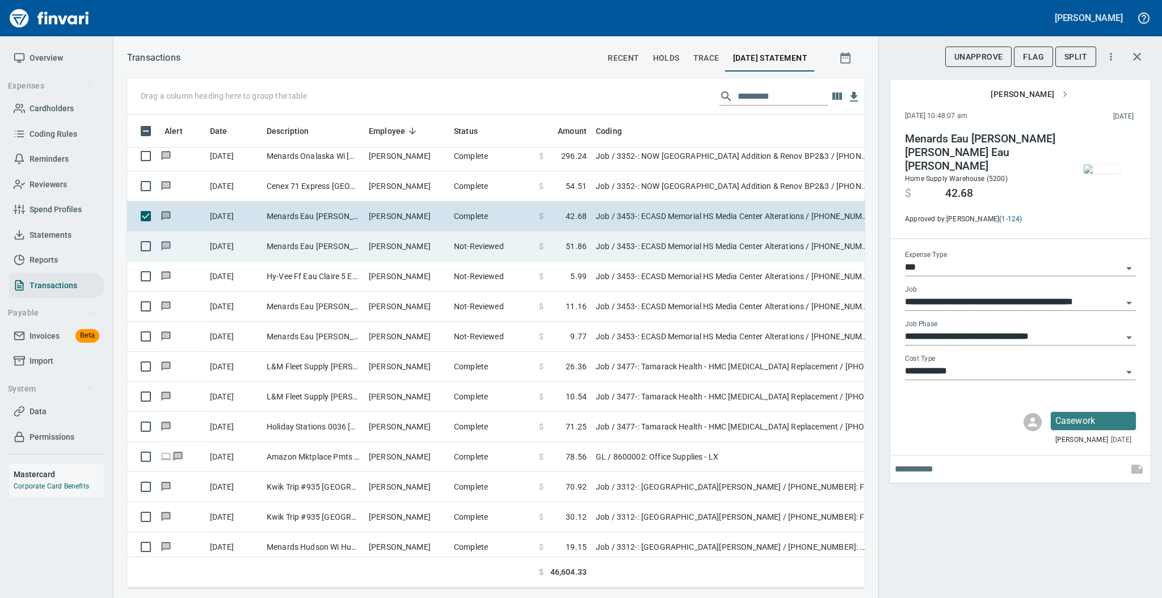
click at [369, 240] on td "[PERSON_NAME]" at bounding box center [406, 246] width 85 height 30
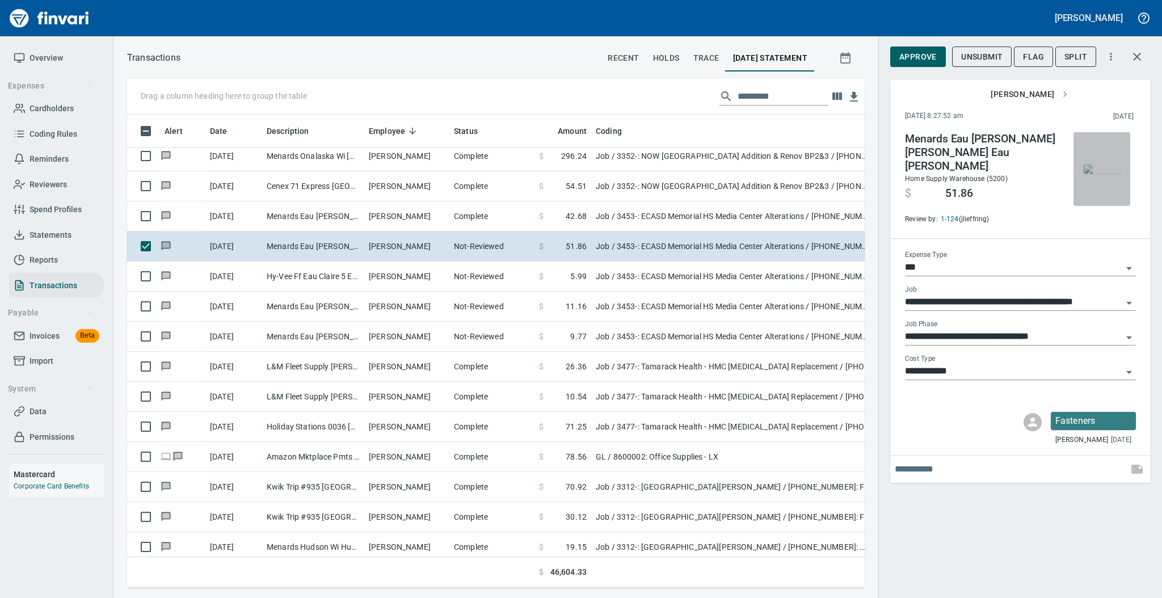
click at [1106, 164] on img "button" at bounding box center [1101, 168] width 36 height 9
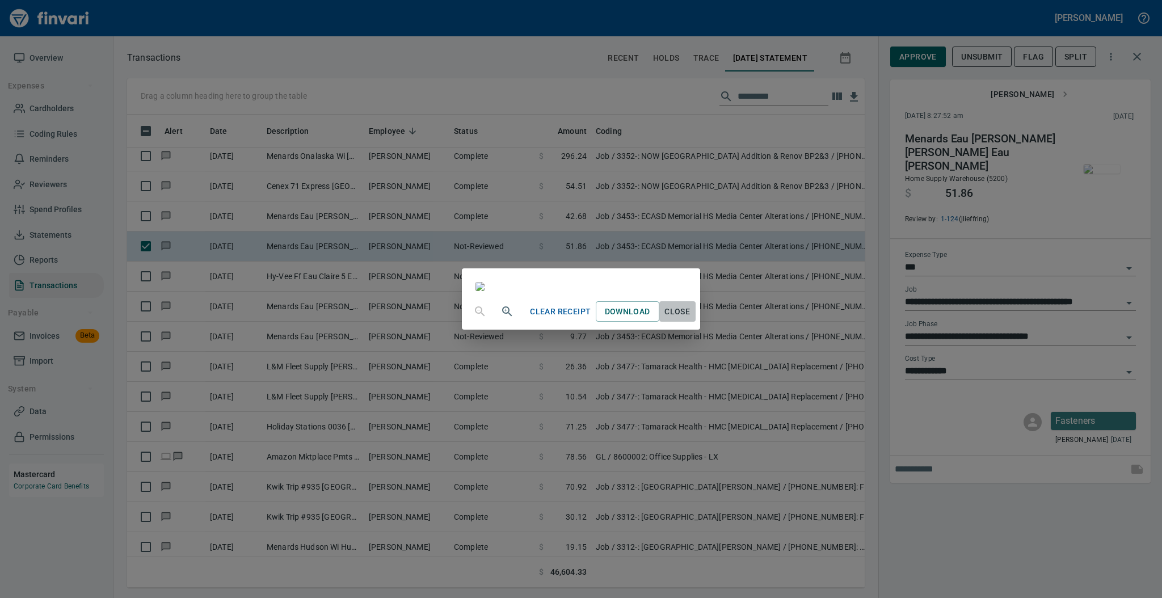
click at [691, 319] on span "Close" at bounding box center [677, 312] width 27 height 14
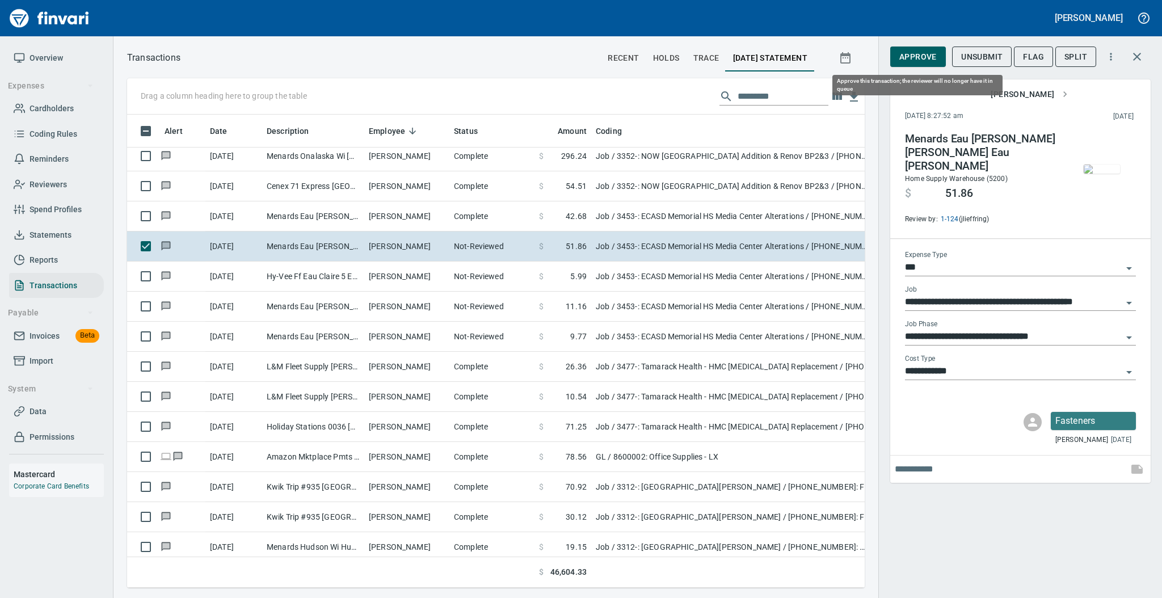
click at [906, 58] on span "Approve" at bounding box center [917, 57] width 37 height 14
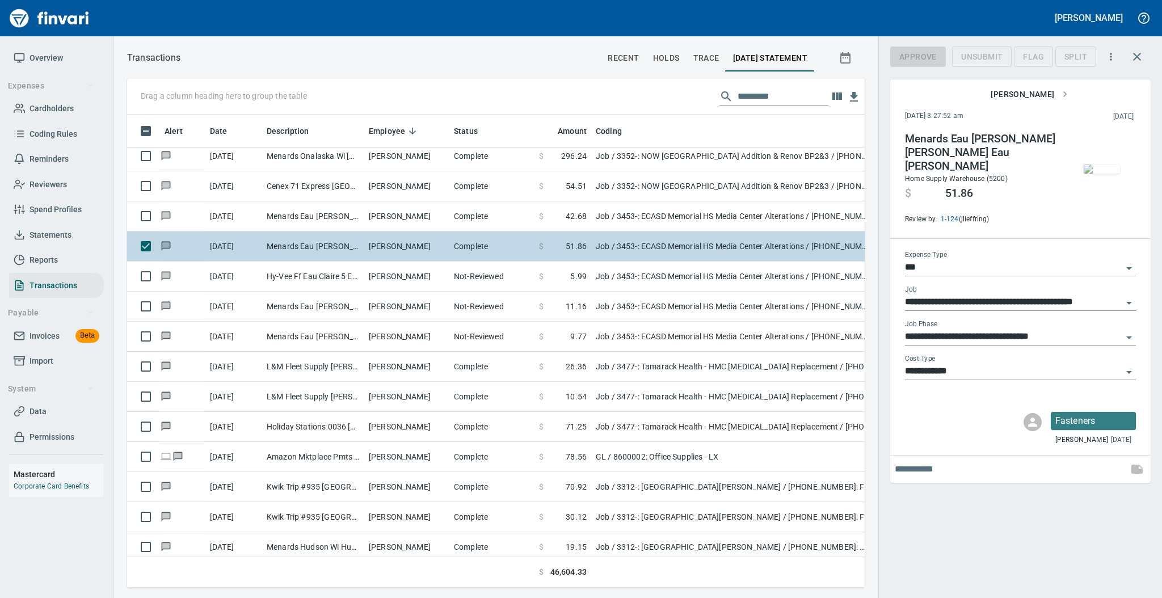
scroll to position [450, 714]
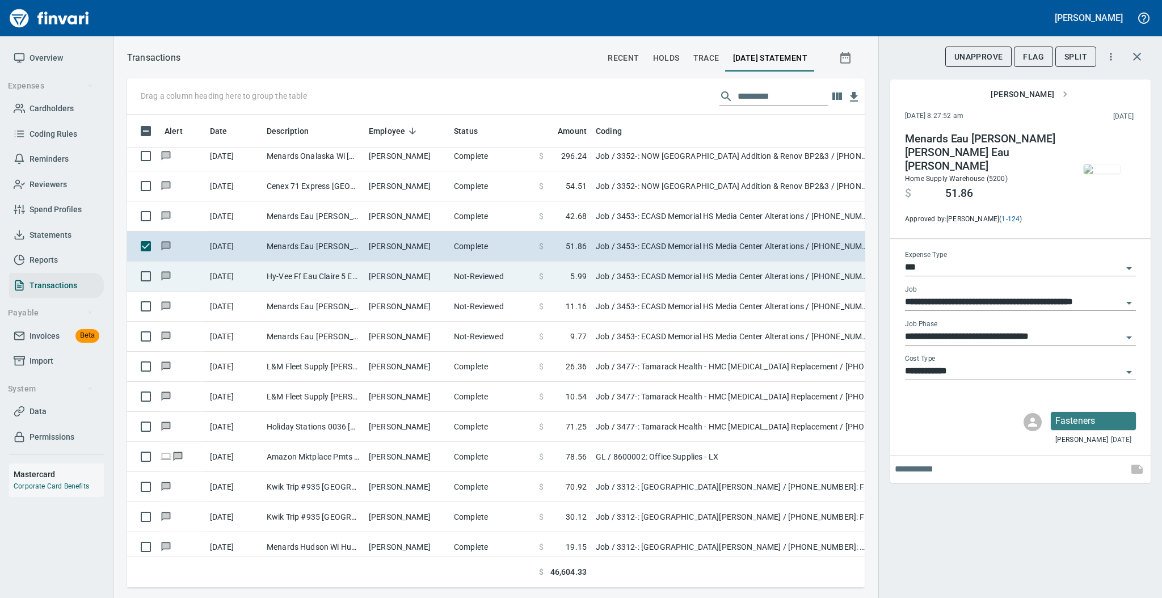
click at [393, 278] on td "[PERSON_NAME]" at bounding box center [406, 276] width 85 height 30
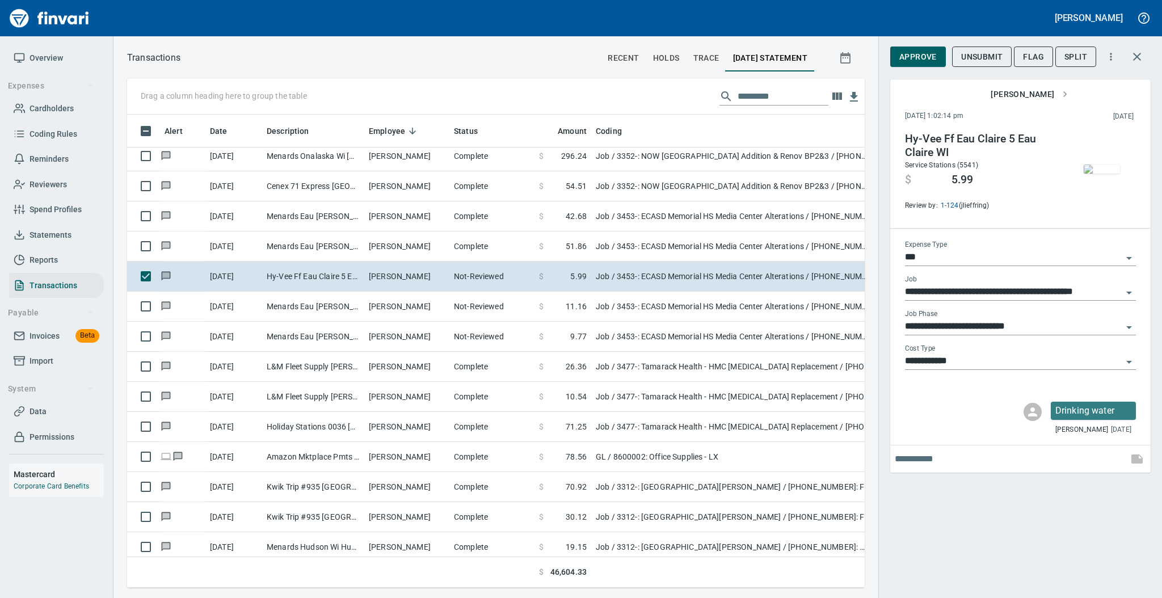
click at [1105, 174] on img "button" at bounding box center [1101, 168] width 36 height 9
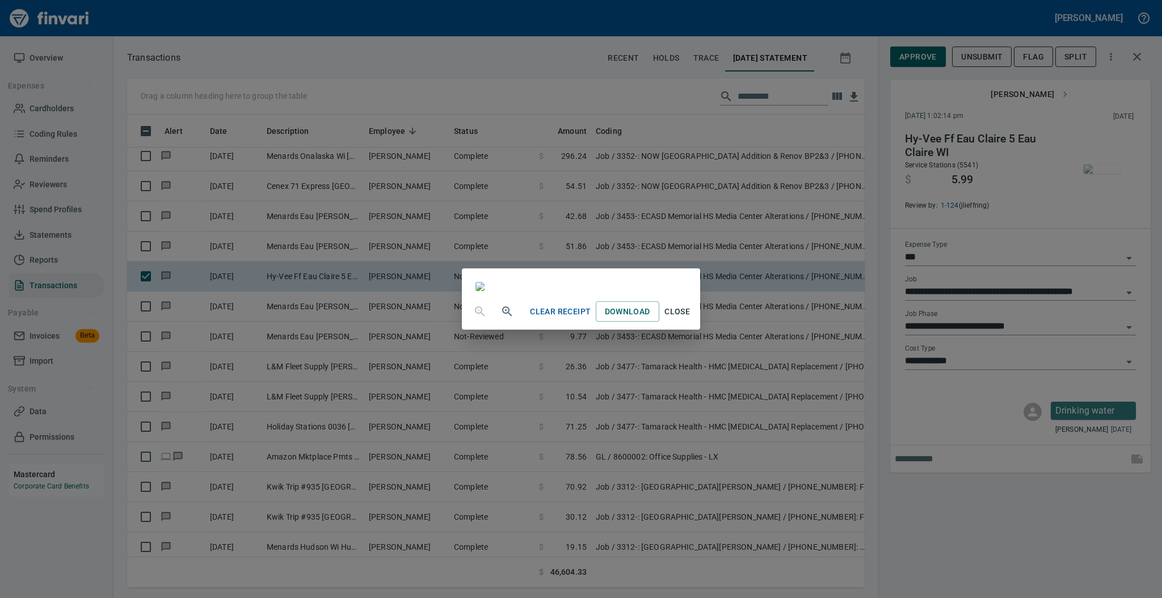
click at [691, 319] on span "Close" at bounding box center [677, 312] width 27 height 14
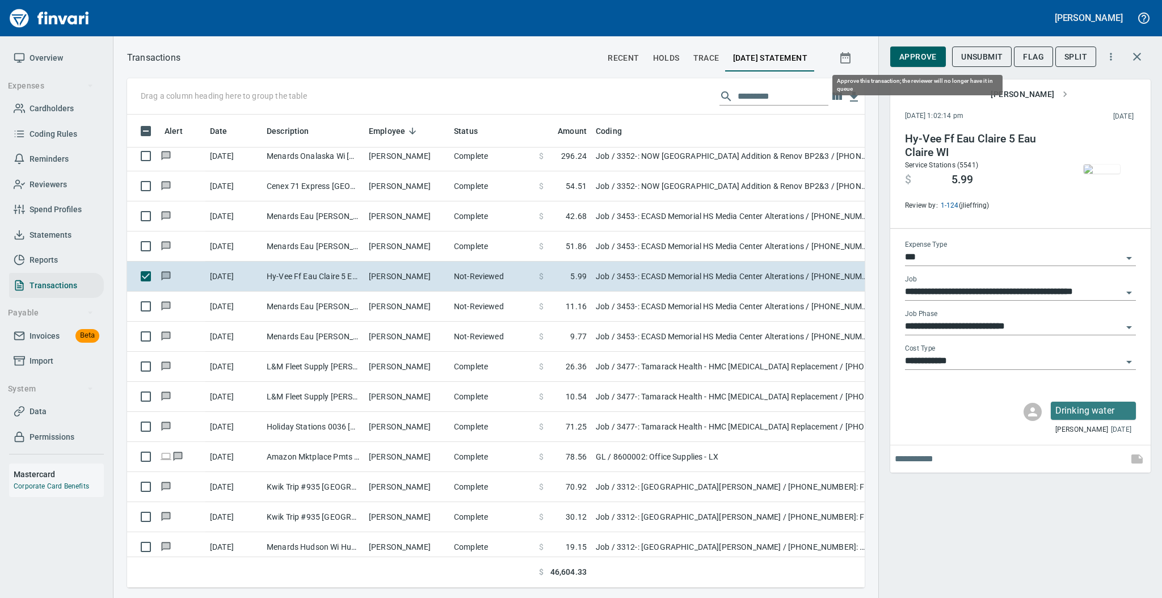
click at [922, 60] on span "Approve" at bounding box center [917, 57] width 37 height 14
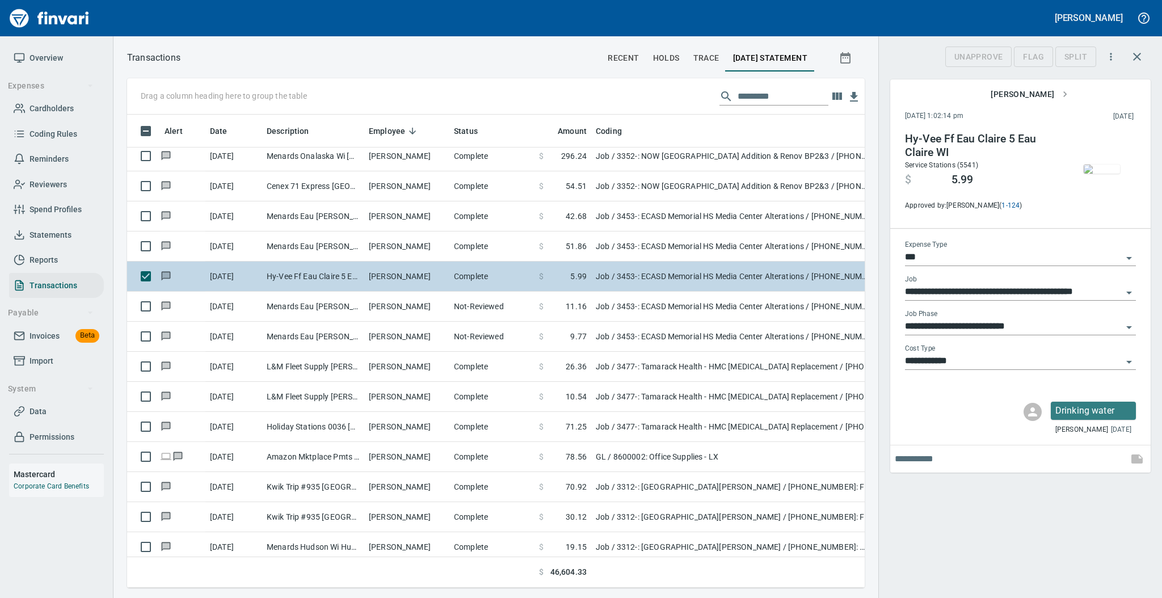
scroll to position [450, 714]
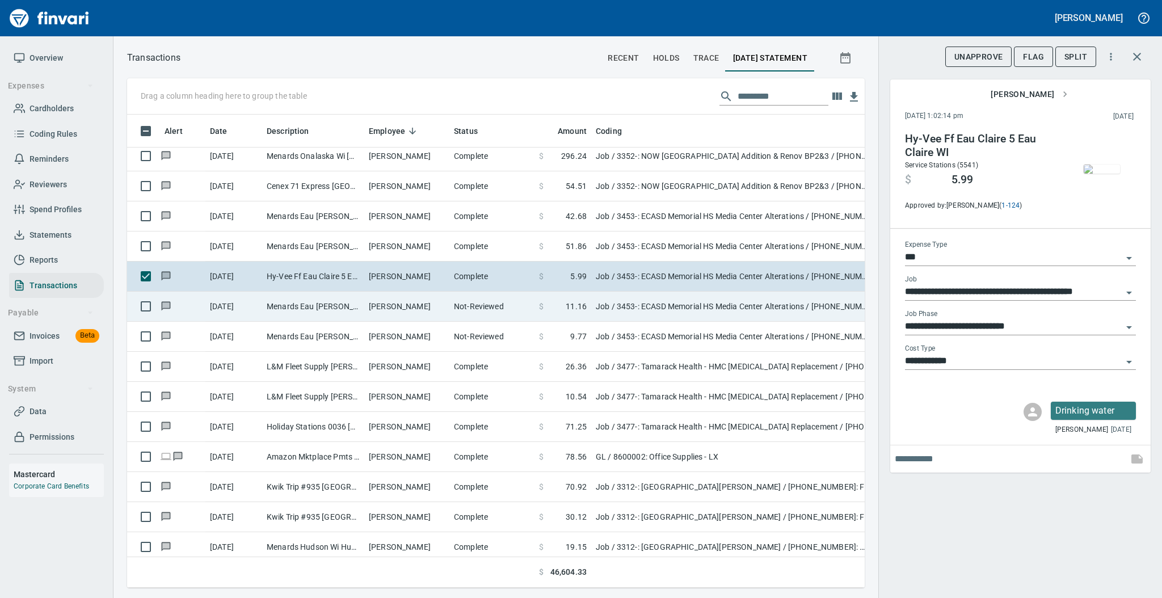
click at [397, 314] on td "[PERSON_NAME]" at bounding box center [406, 307] width 85 height 30
type input "**********"
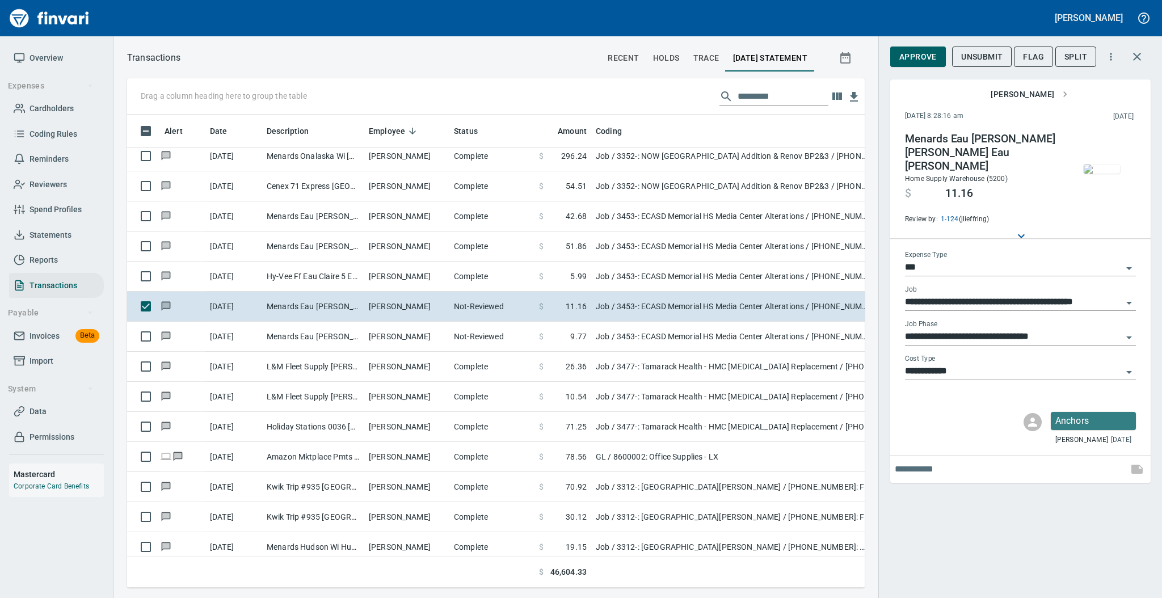
click at [1103, 170] on img "button" at bounding box center [1101, 168] width 36 height 9
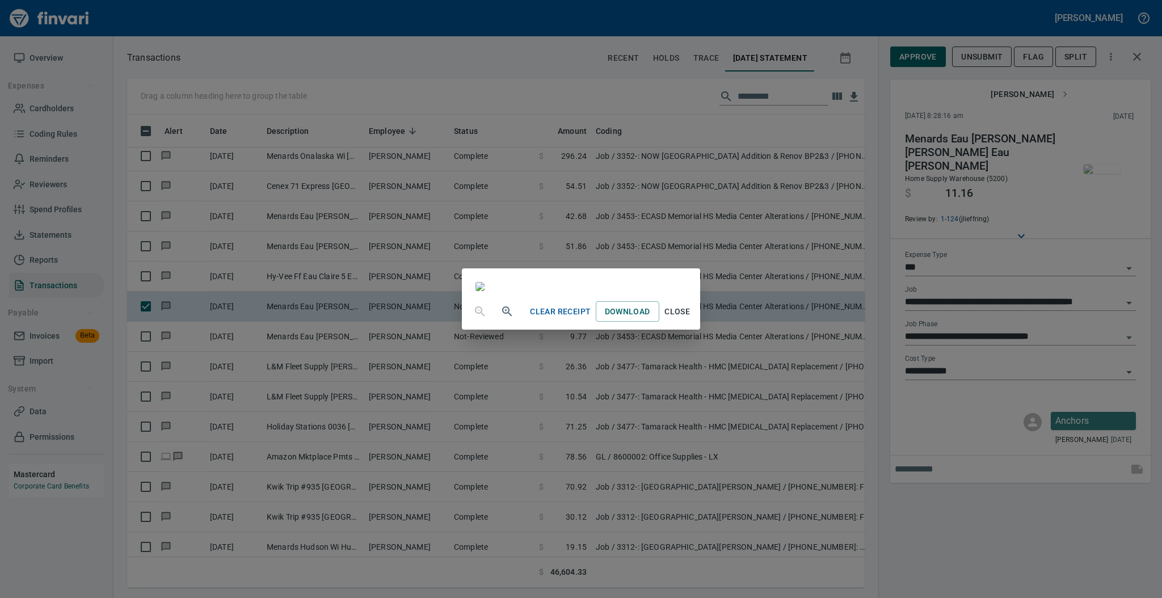
click at [691, 319] on span "Close" at bounding box center [677, 312] width 27 height 14
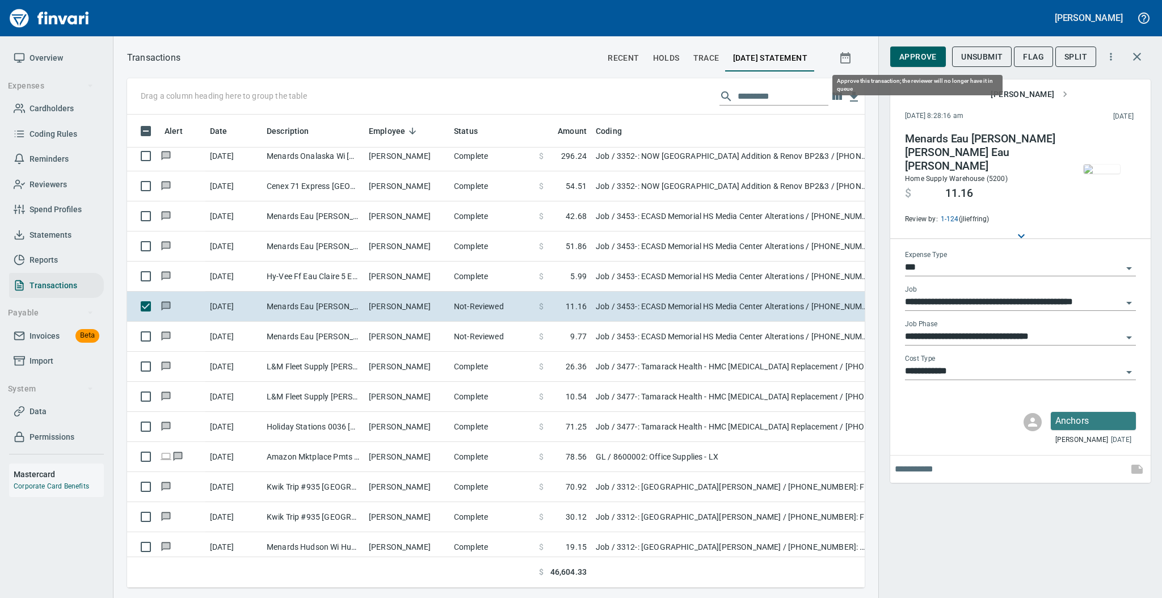
scroll to position [450, 714]
click at [921, 60] on span "Approve" at bounding box center [917, 57] width 37 height 14
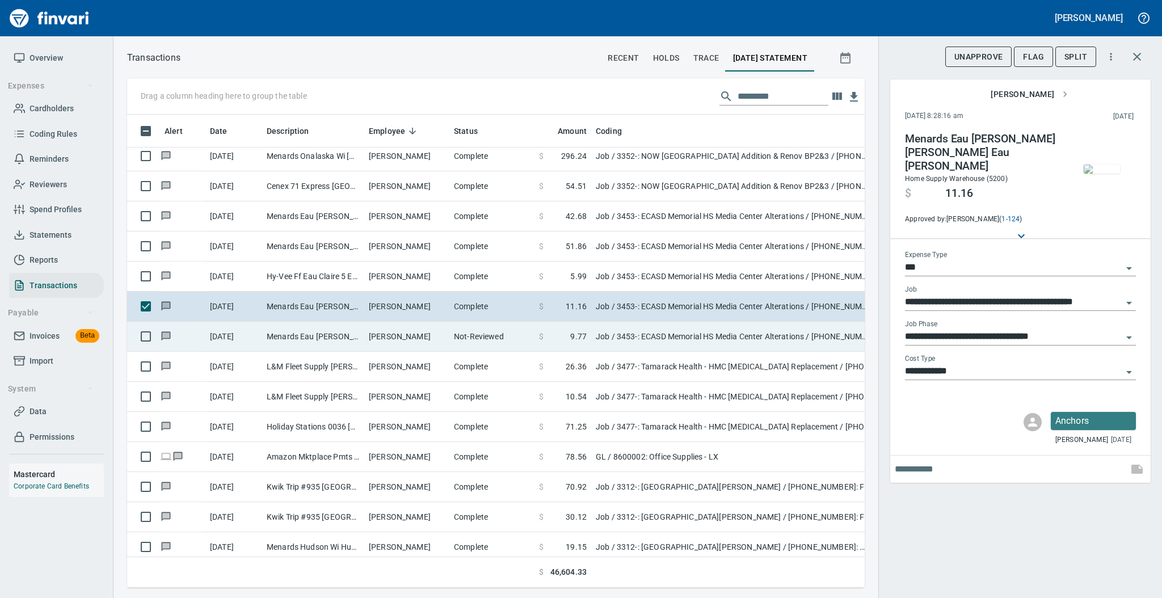
click at [393, 330] on td "[PERSON_NAME]" at bounding box center [406, 337] width 85 height 30
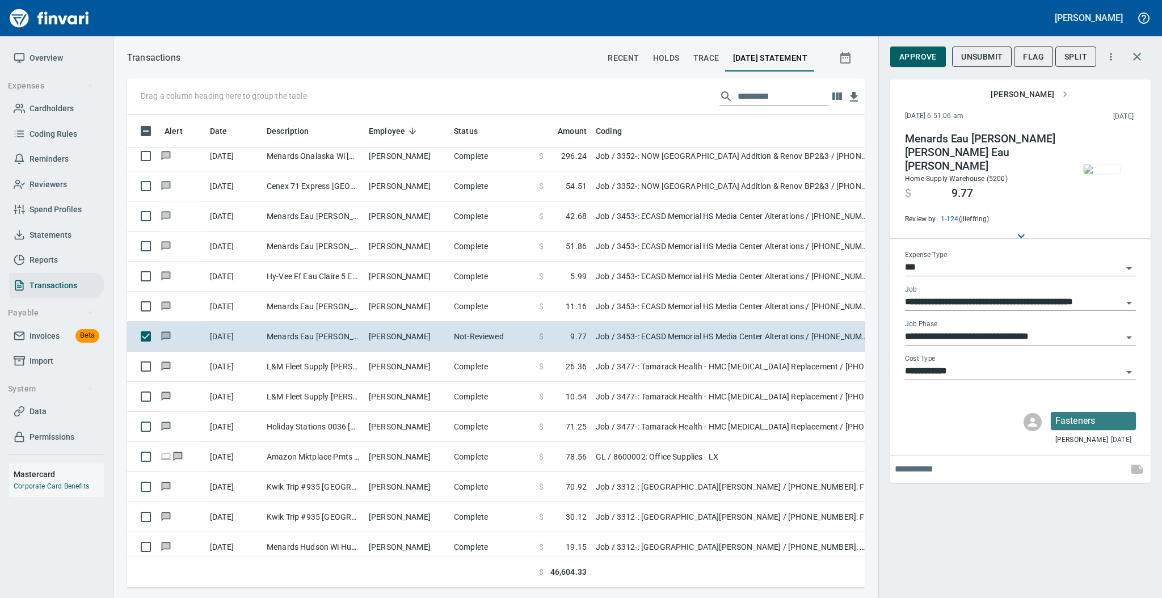
scroll to position [450, 714]
click at [1107, 174] on img "button" at bounding box center [1101, 168] width 36 height 9
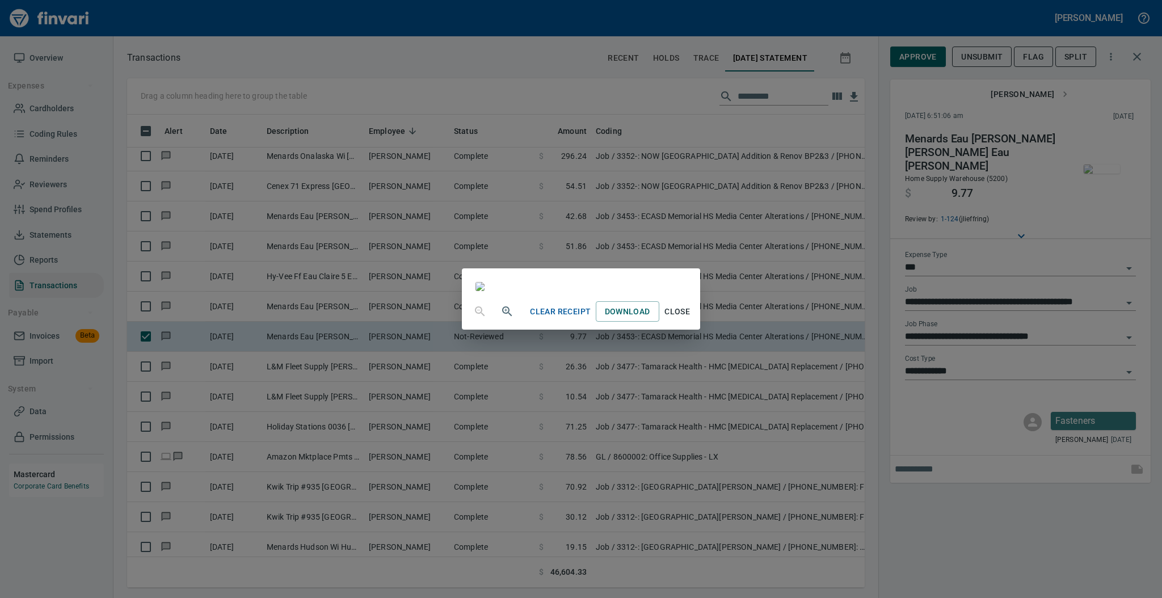
click at [691, 319] on span "Close" at bounding box center [677, 312] width 27 height 14
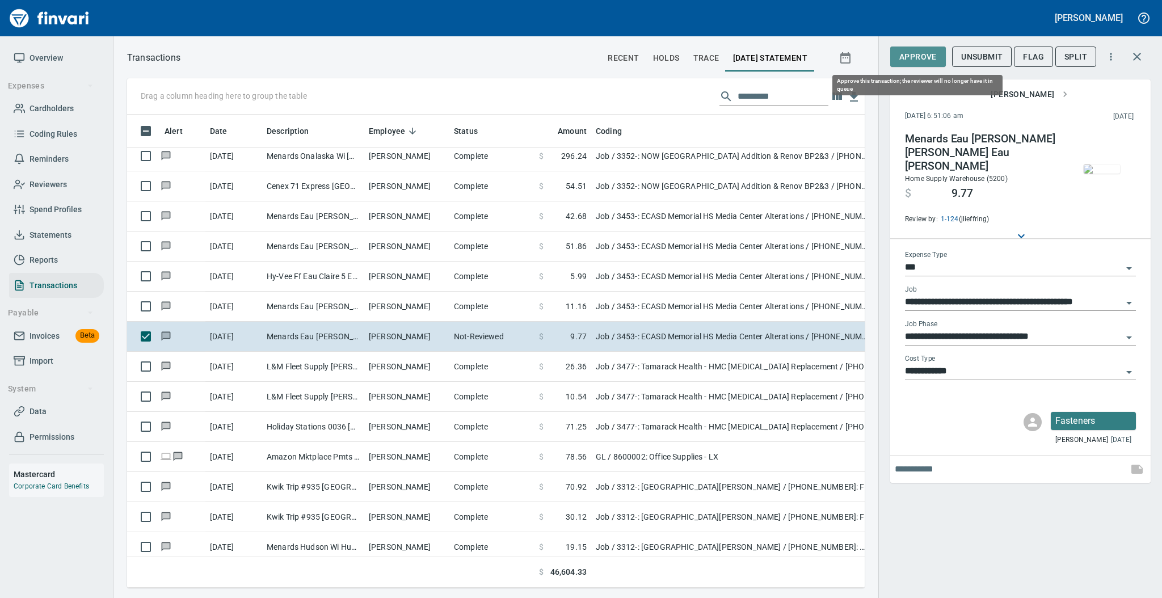
click at [922, 53] on span "Approve" at bounding box center [917, 57] width 37 height 14
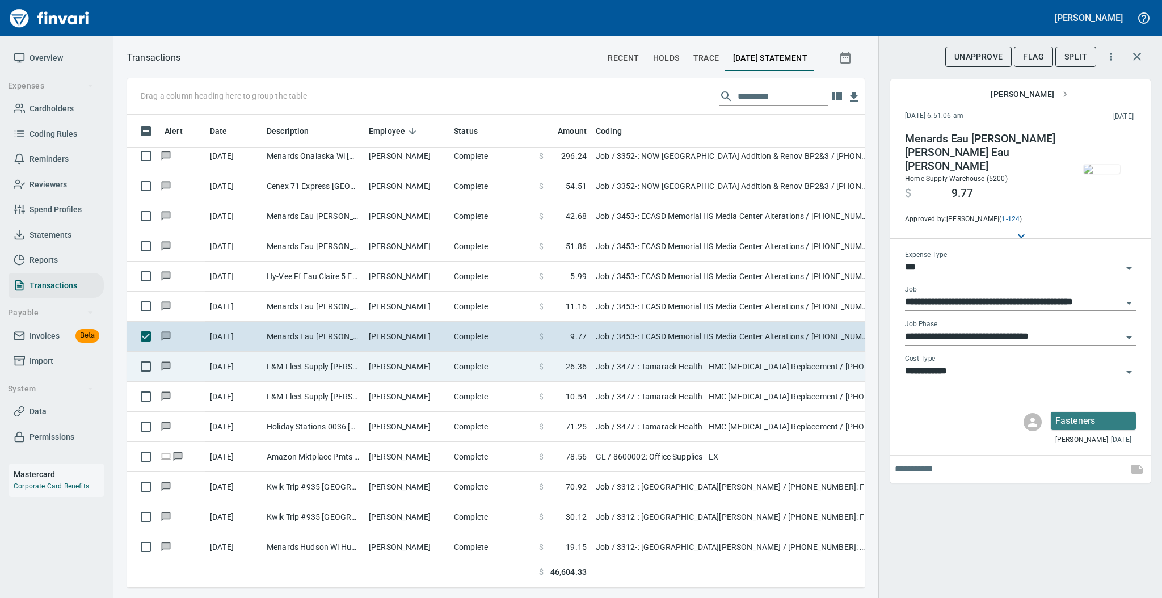
click at [478, 372] on td "Complete" at bounding box center [491, 367] width 85 height 30
type input "**********"
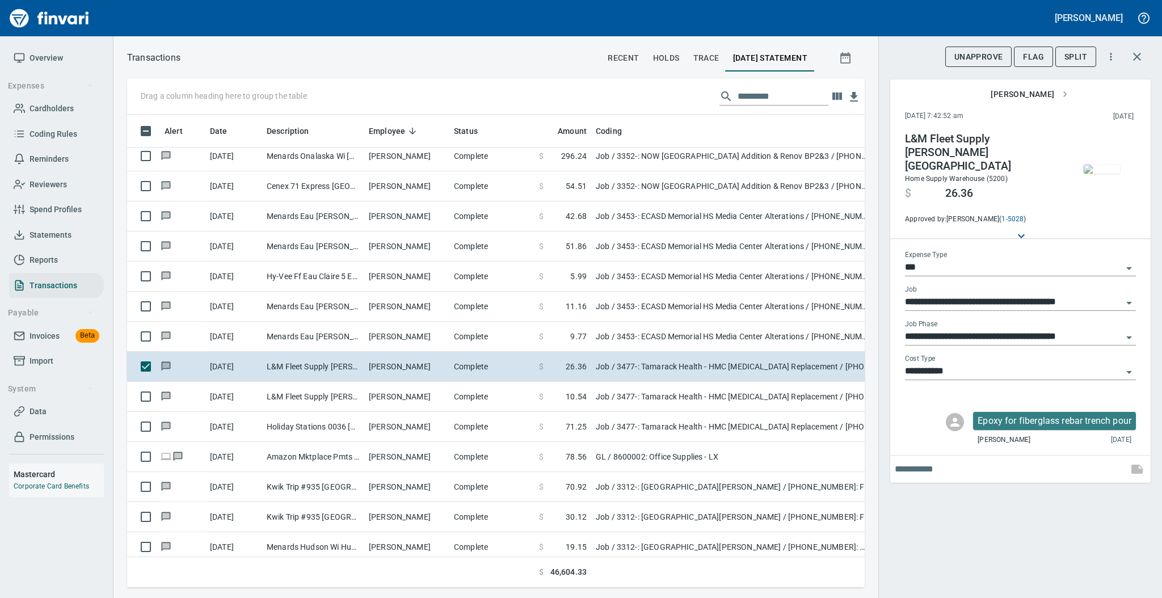
click at [1099, 164] on img "button" at bounding box center [1101, 168] width 36 height 9
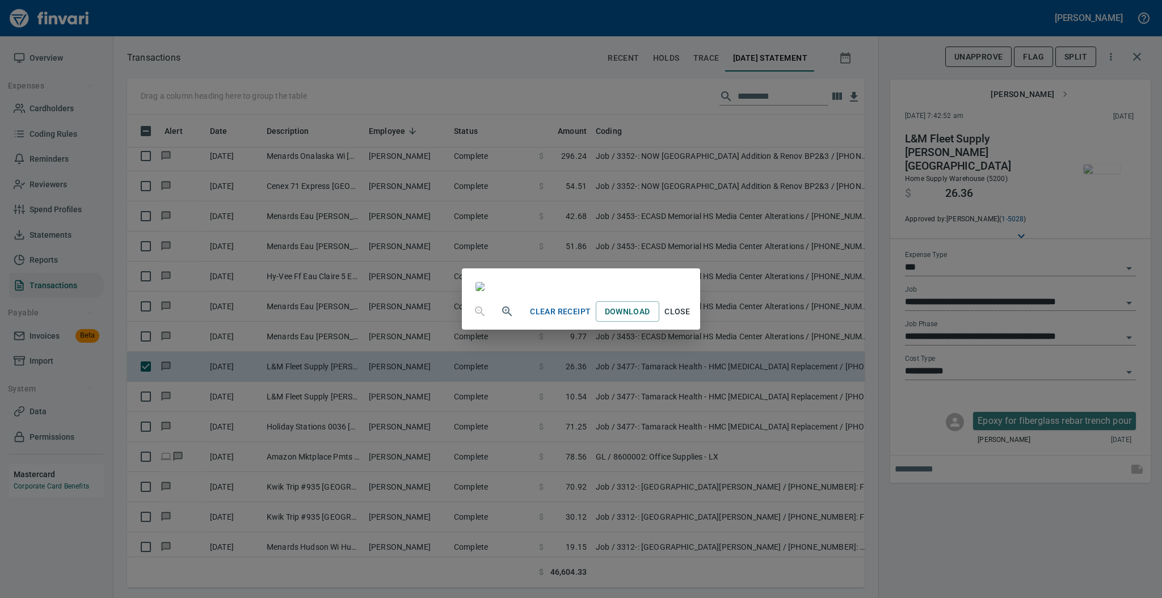
click at [691, 319] on span "Close" at bounding box center [677, 312] width 27 height 14
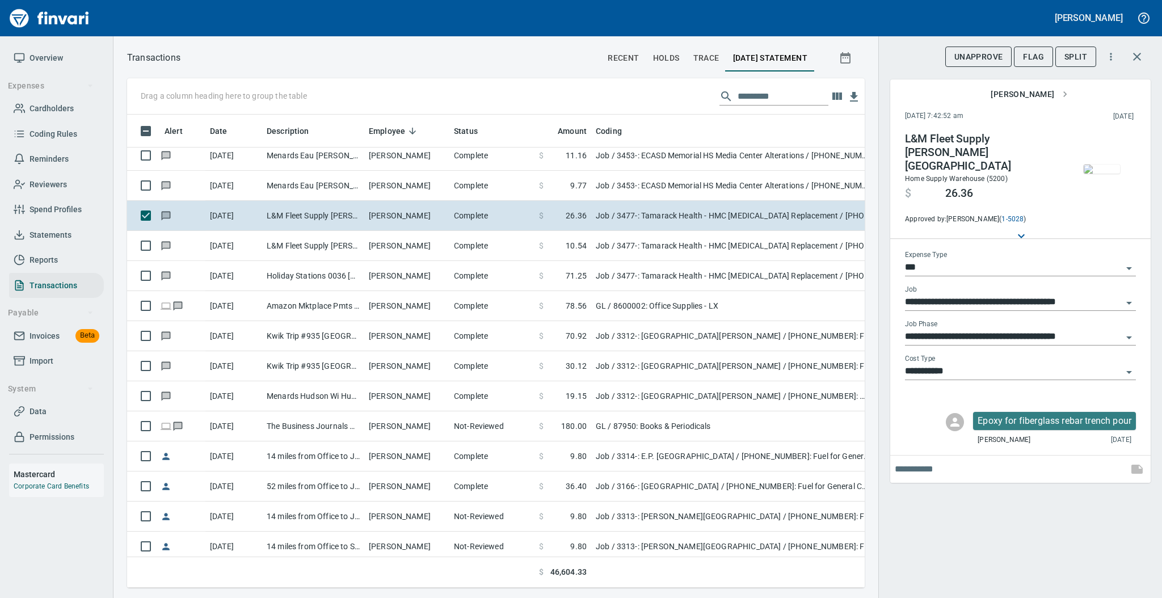
scroll to position [2898, 0]
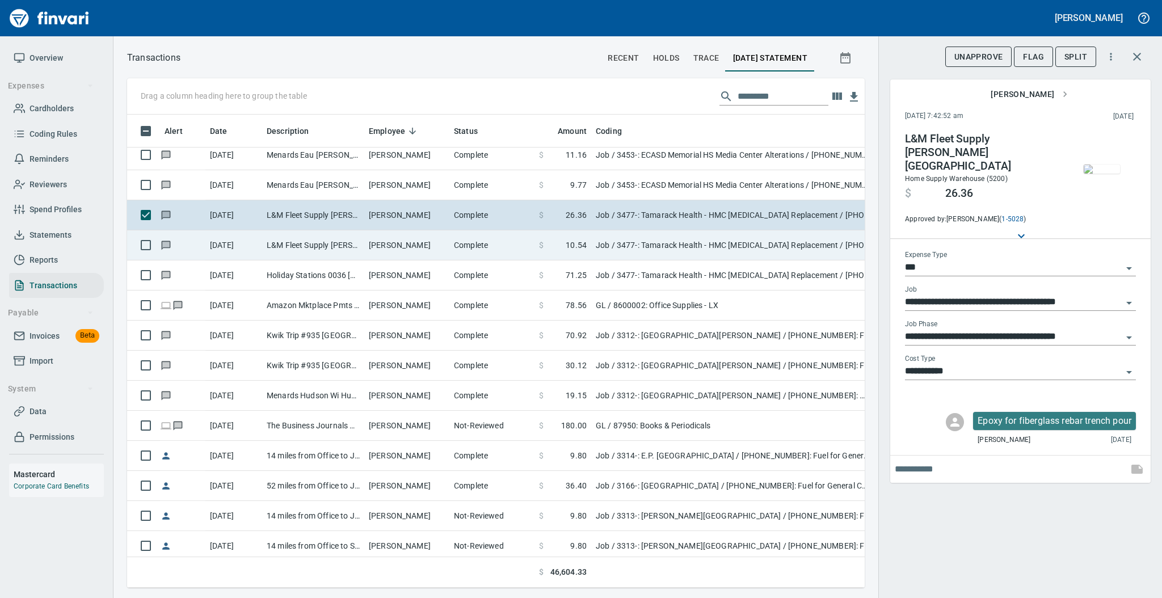
click at [442, 250] on td "[PERSON_NAME]" at bounding box center [406, 245] width 85 height 30
type input "**********"
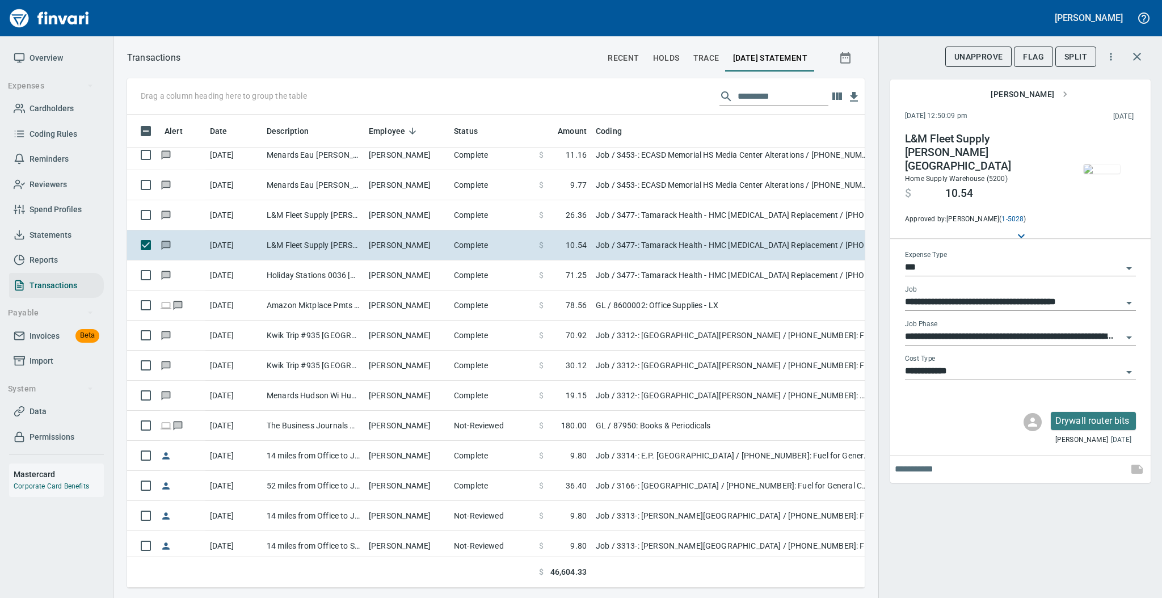
click at [1103, 171] on img "button" at bounding box center [1101, 168] width 36 height 9
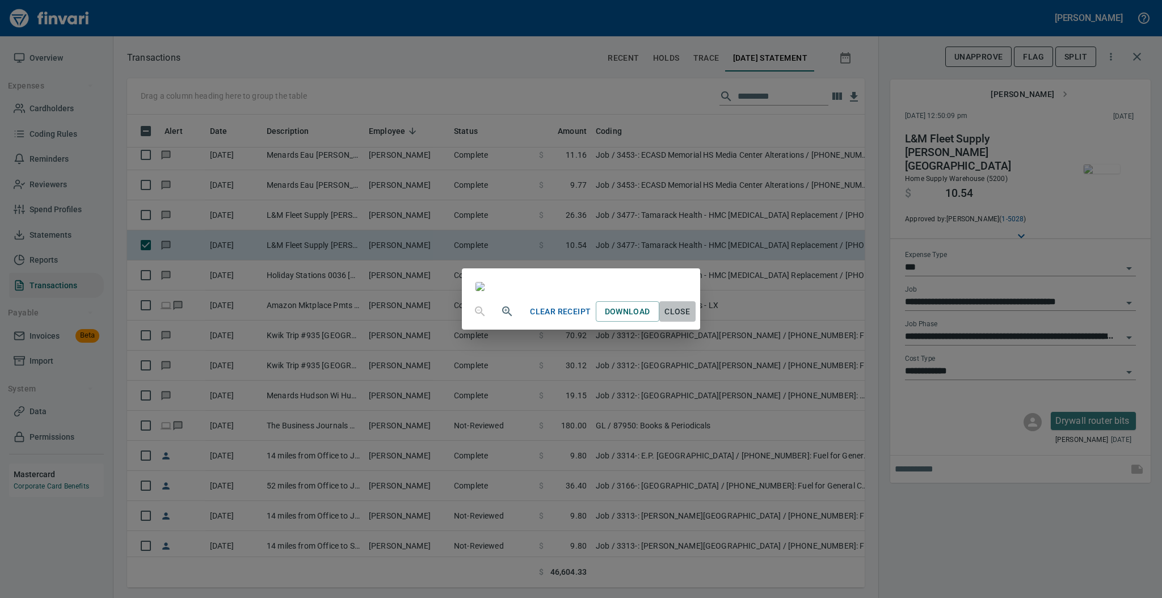
click at [691, 319] on span "Close" at bounding box center [677, 312] width 27 height 14
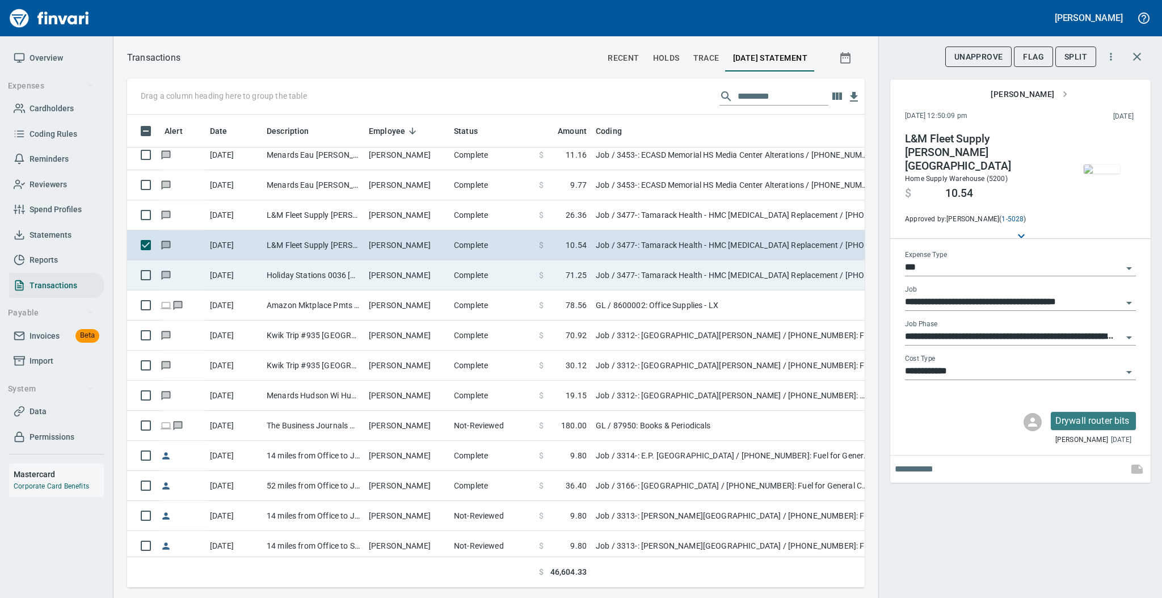
click at [390, 278] on td "[PERSON_NAME]" at bounding box center [406, 275] width 85 height 30
type input "**********"
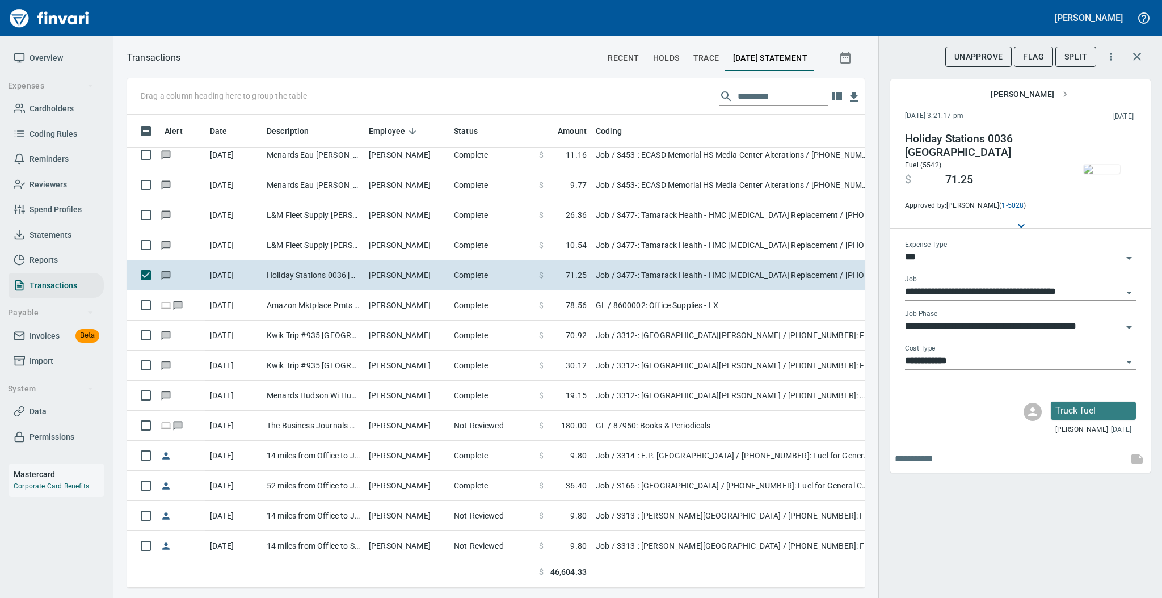
click at [1100, 171] on img "button" at bounding box center [1101, 168] width 36 height 9
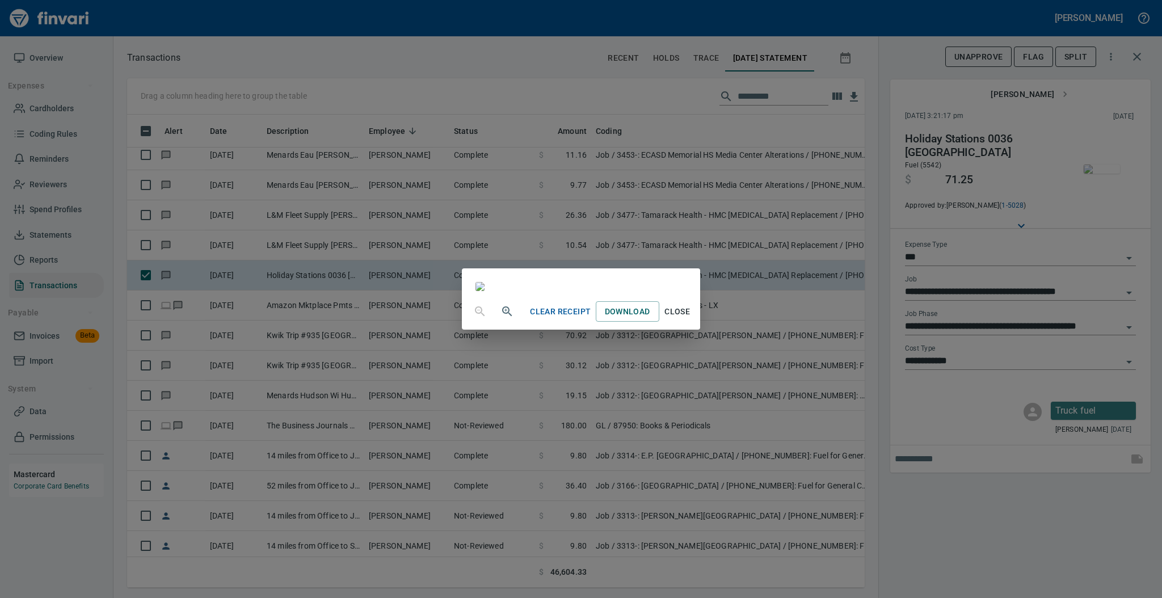
click at [691, 319] on span "Close" at bounding box center [677, 312] width 27 height 14
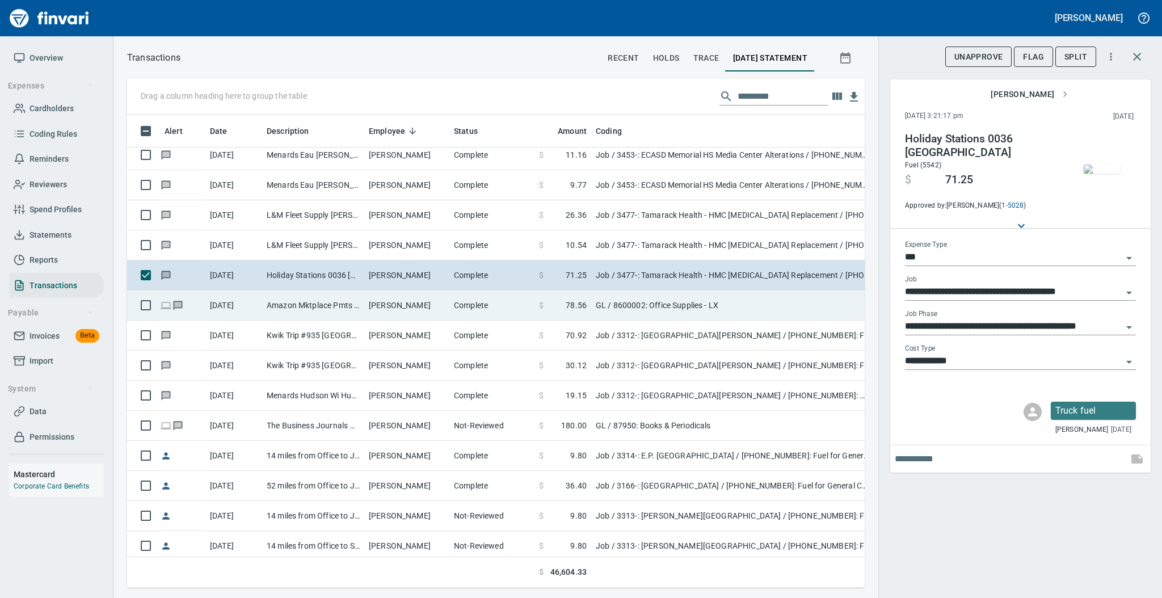
click at [438, 315] on td "[PERSON_NAME]" at bounding box center [406, 305] width 85 height 30
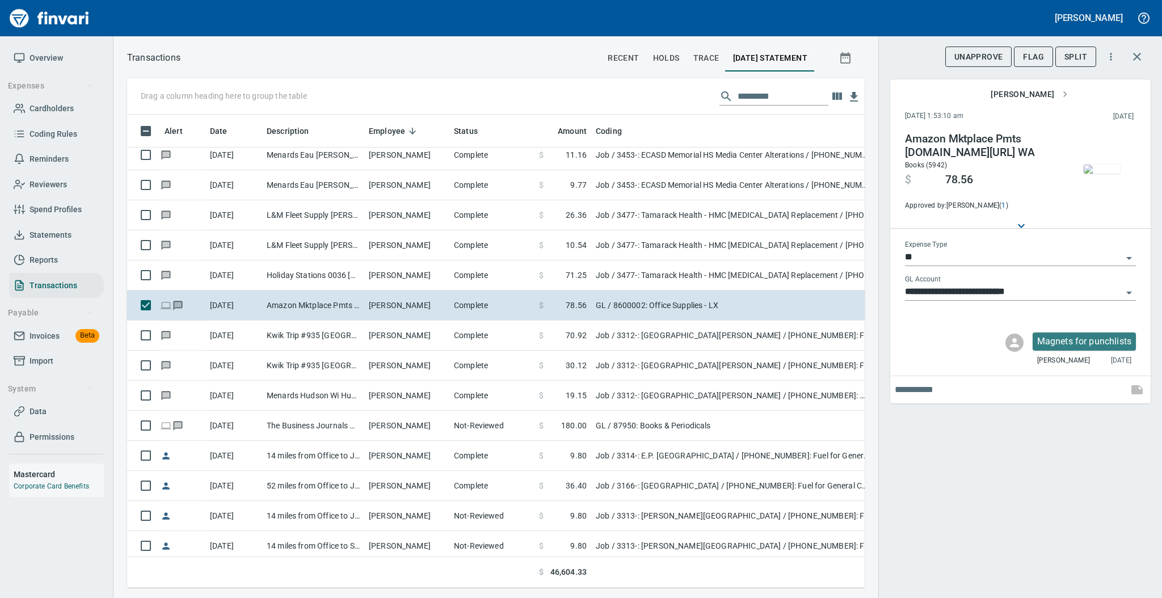
click at [1103, 168] on img "button" at bounding box center [1101, 168] width 36 height 9
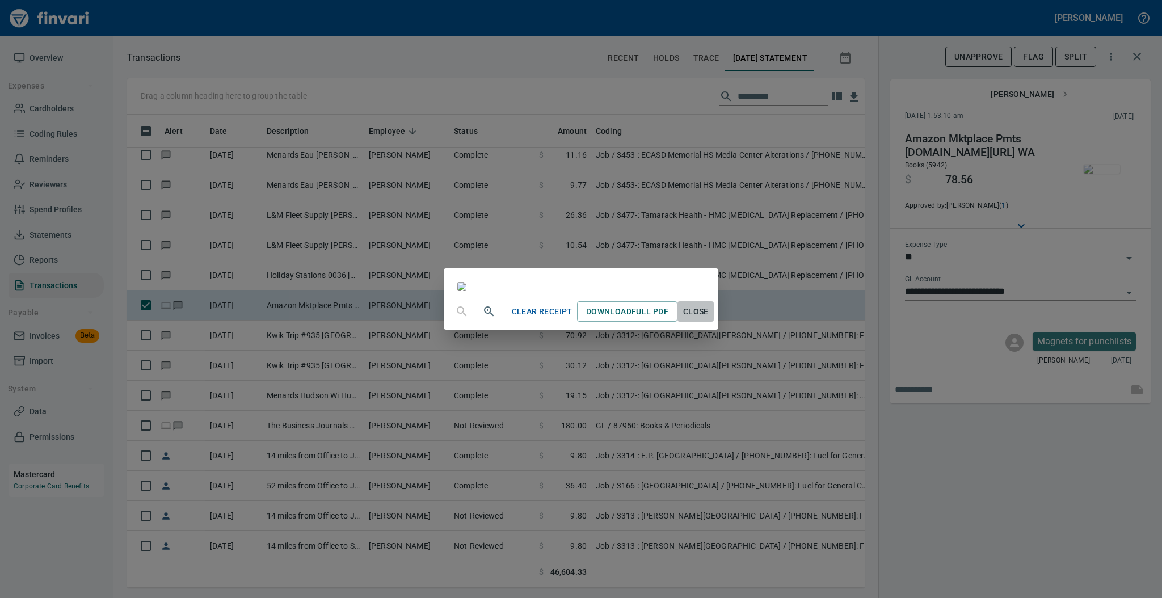
click at [709, 319] on span "Close" at bounding box center [695, 312] width 27 height 14
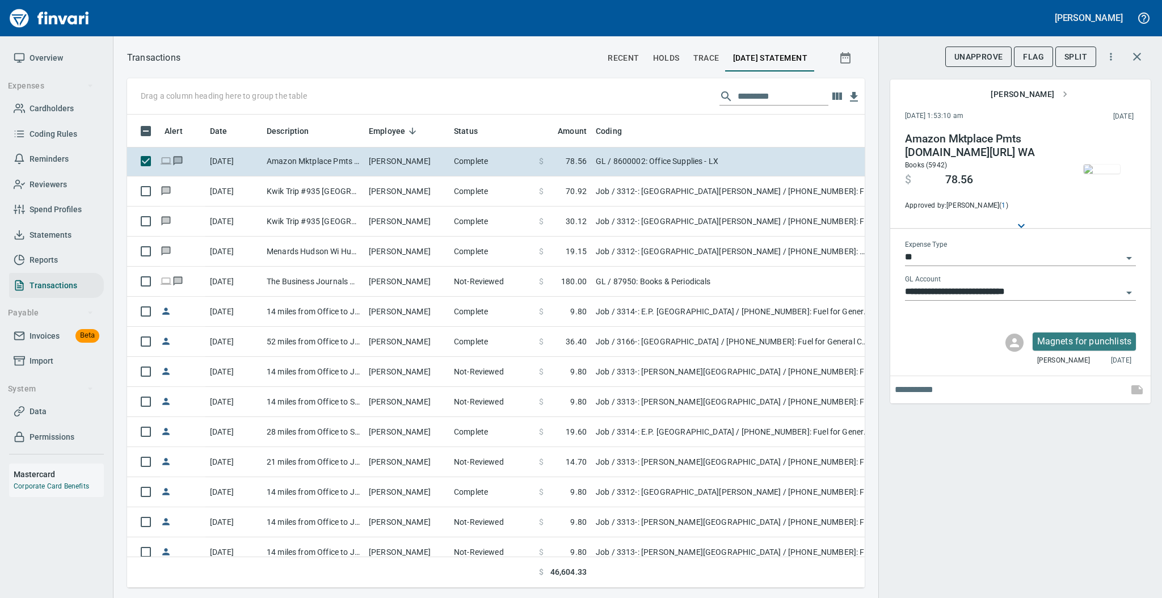
scroll to position [3049, 0]
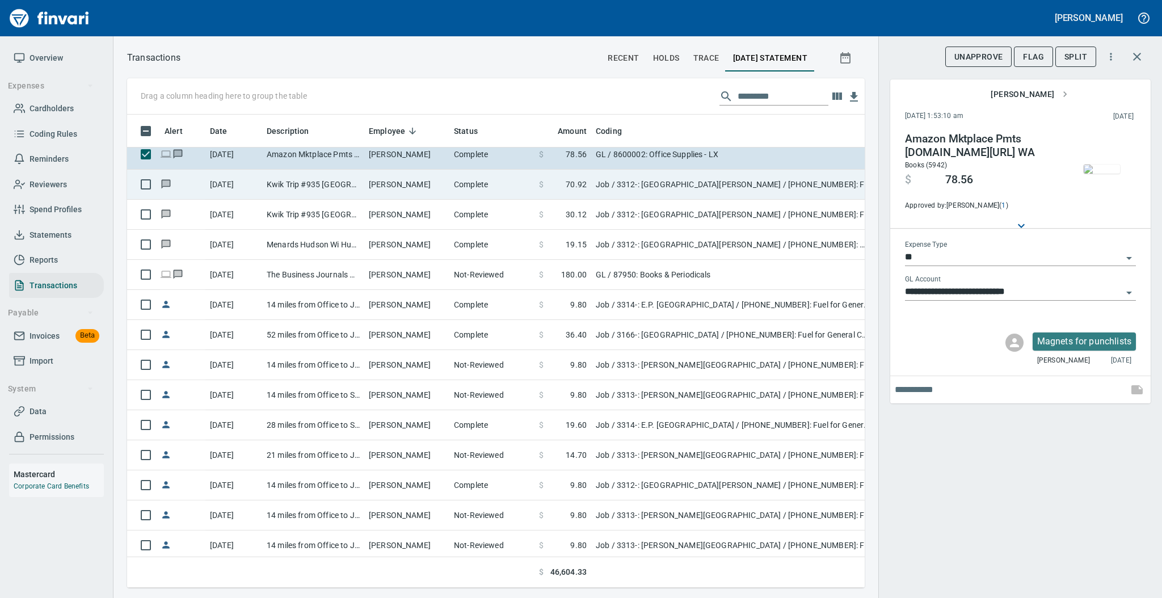
click at [404, 182] on td "[PERSON_NAME]" at bounding box center [406, 185] width 85 height 30
type input "***"
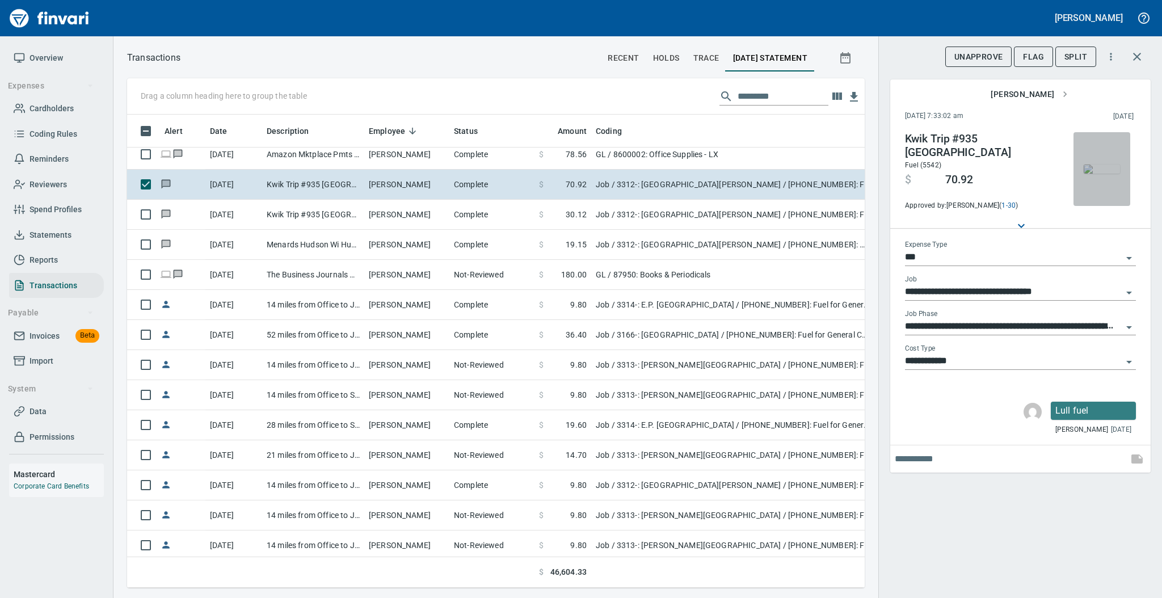
click at [1098, 174] on img "button" at bounding box center [1101, 168] width 36 height 9
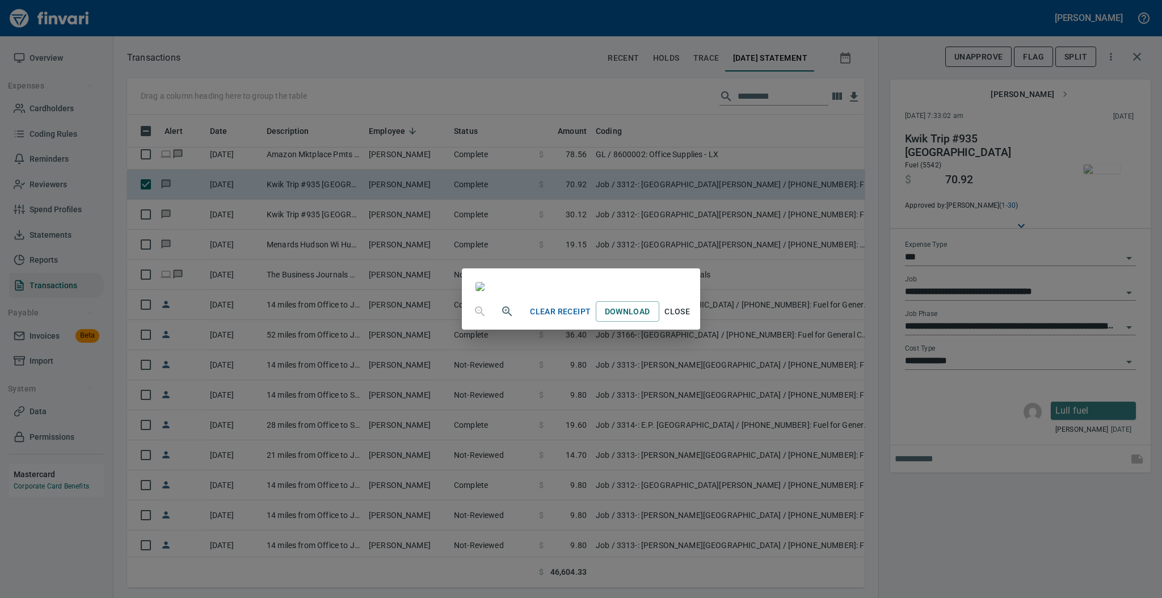
click at [691, 319] on span "Close" at bounding box center [677, 312] width 27 height 14
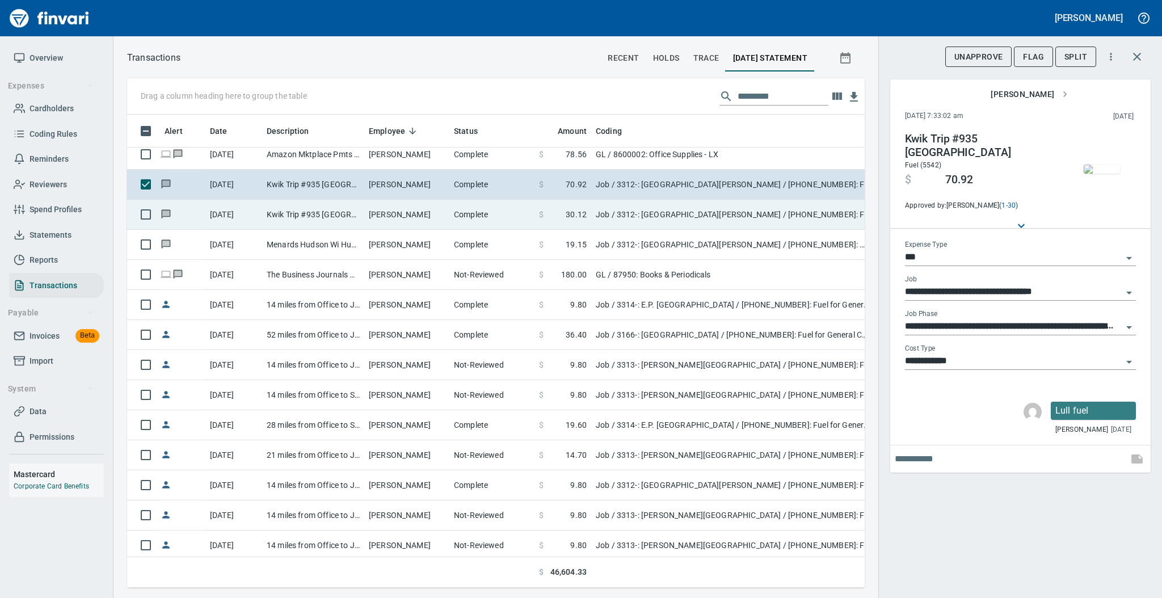
click at [431, 219] on td "[PERSON_NAME]" at bounding box center [406, 215] width 85 height 30
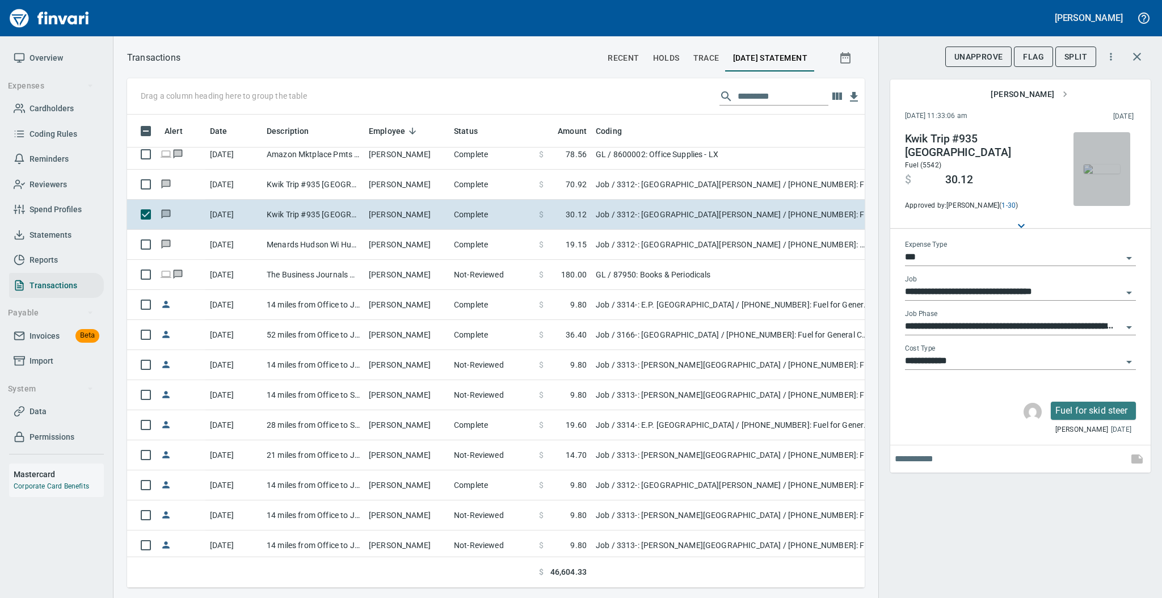
click at [1099, 164] on img "button" at bounding box center [1101, 168] width 36 height 9
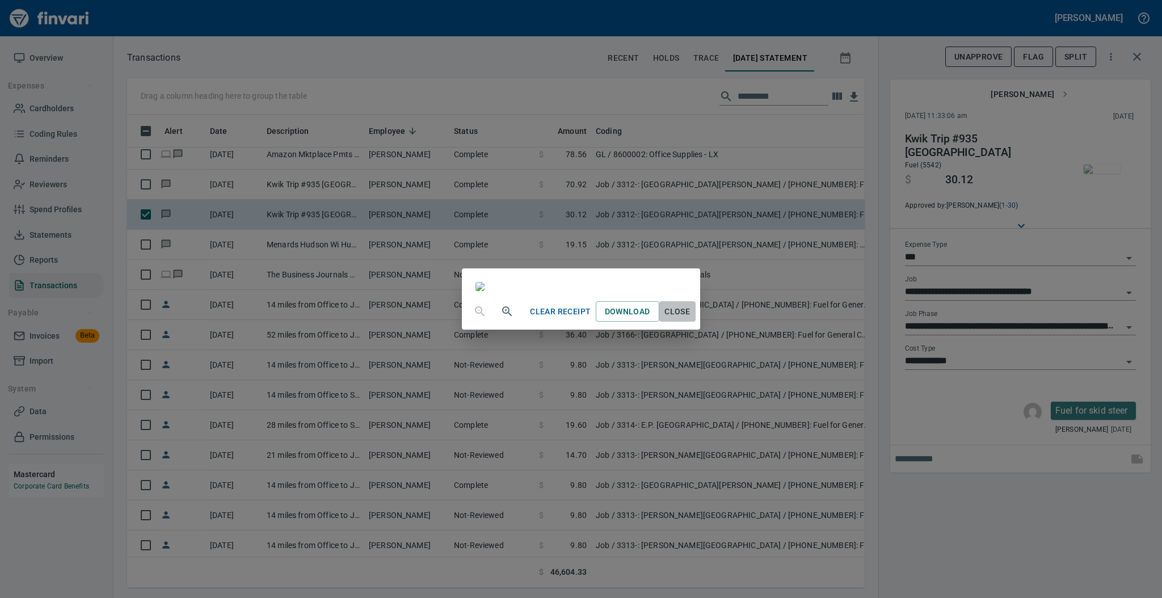
click at [691, 319] on span "Close" at bounding box center [677, 312] width 27 height 14
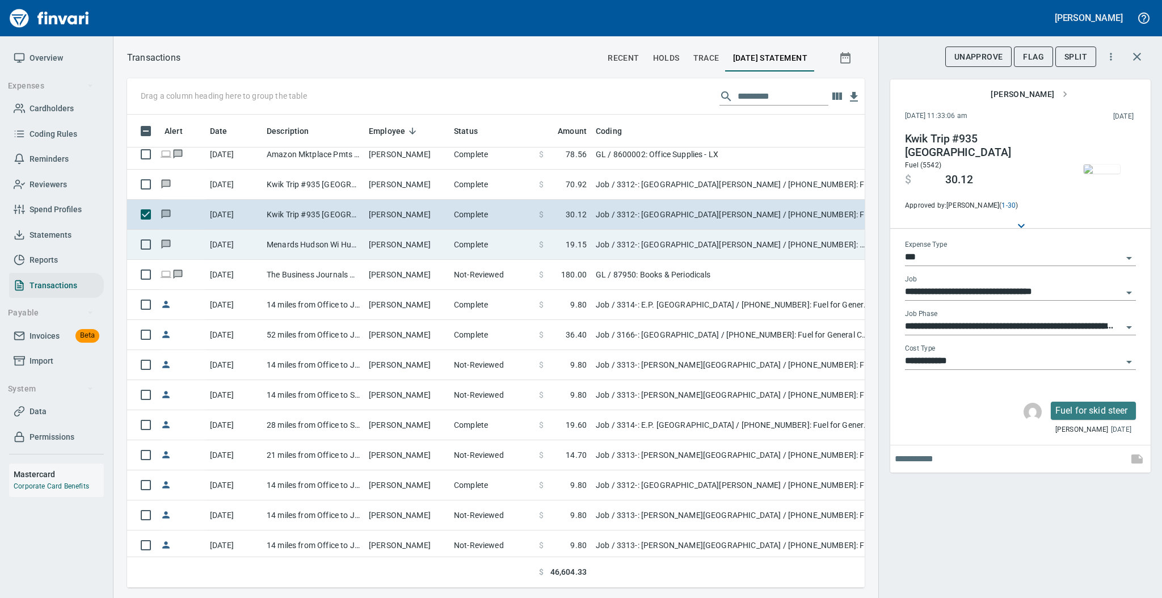
click at [448, 248] on td "[PERSON_NAME]" at bounding box center [406, 245] width 85 height 30
type input "**********"
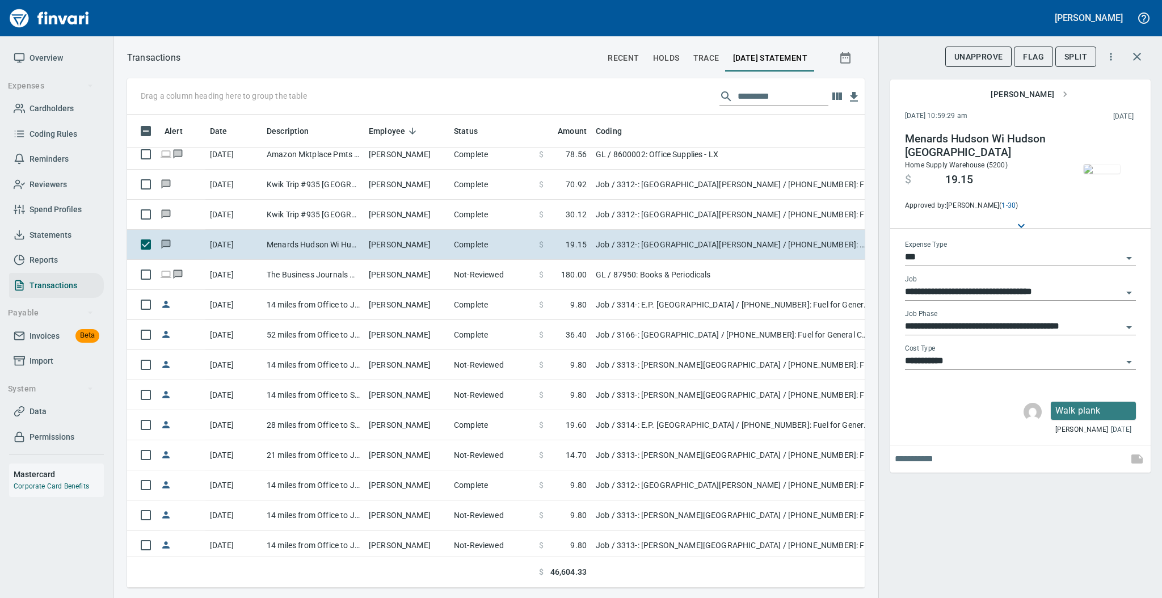
click at [1102, 173] on img "button" at bounding box center [1101, 168] width 36 height 9
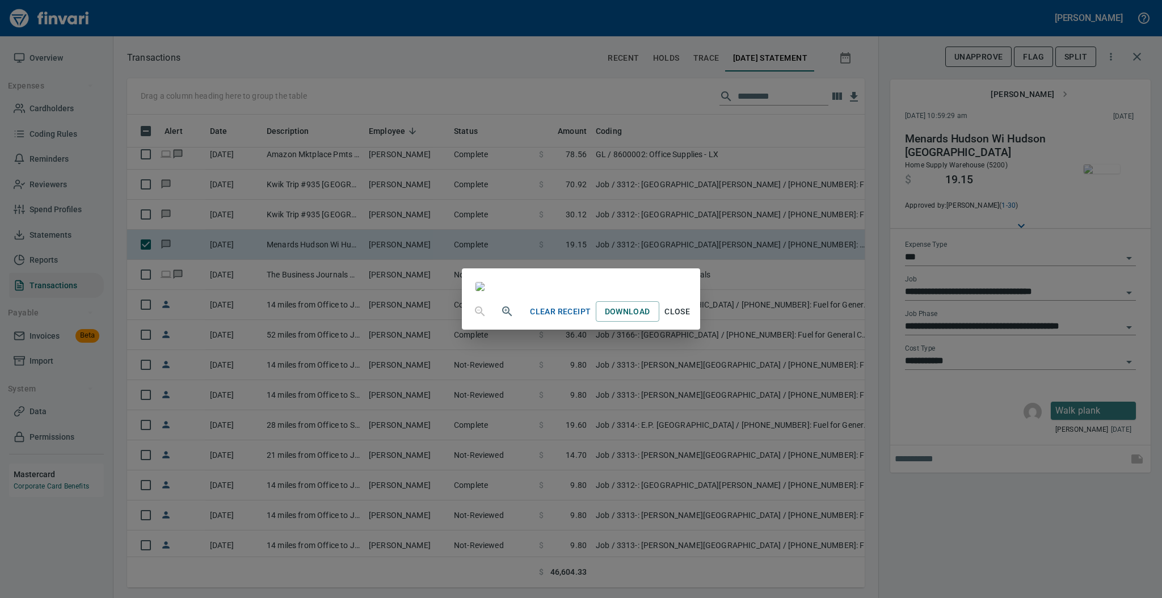
click at [691, 319] on span "Close" at bounding box center [677, 312] width 27 height 14
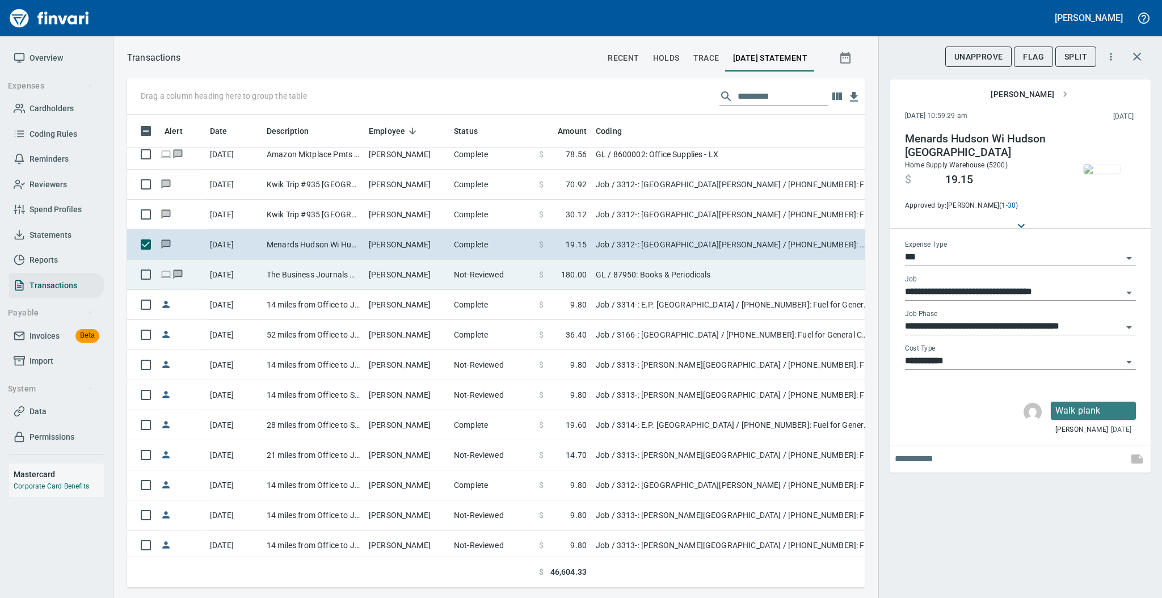
click at [339, 267] on td "The Business Journals Charlotte [GEOGRAPHIC_DATA]" at bounding box center [313, 275] width 102 height 30
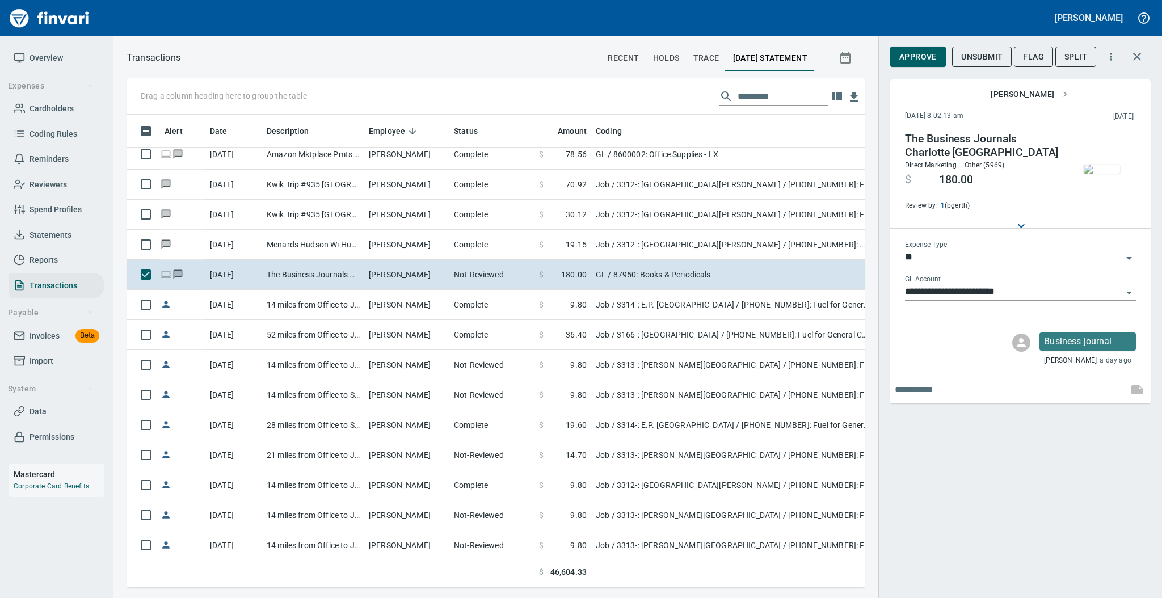
click at [1108, 170] on img "button" at bounding box center [1101, 168] width 36 height 9
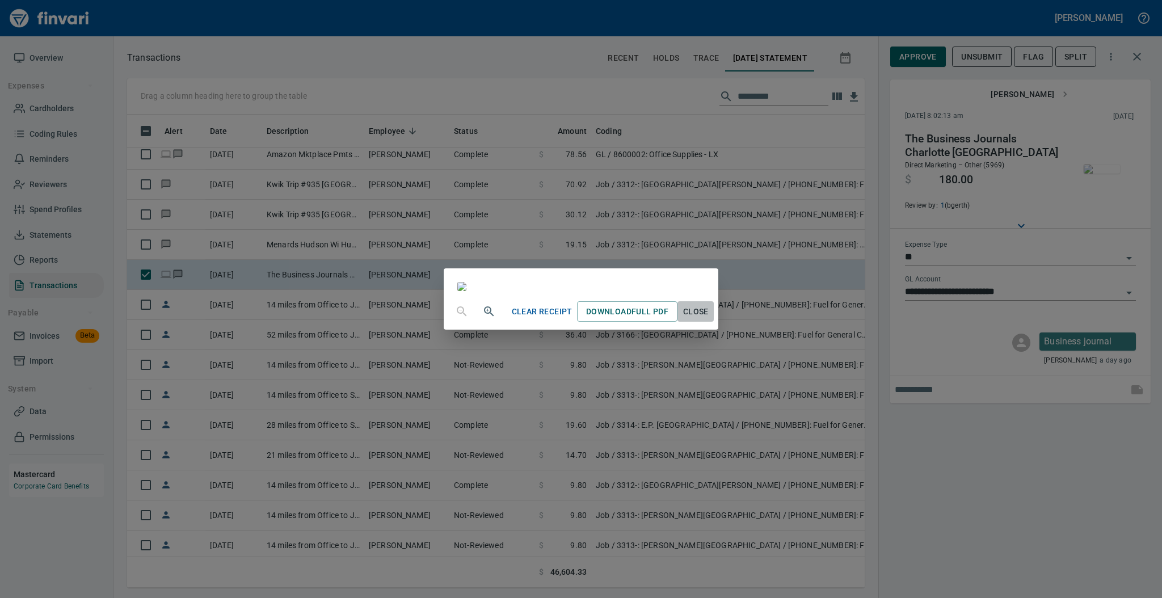
click at [714, 322] on button "Close" at bounding box center [695, 311] width 36 height 21
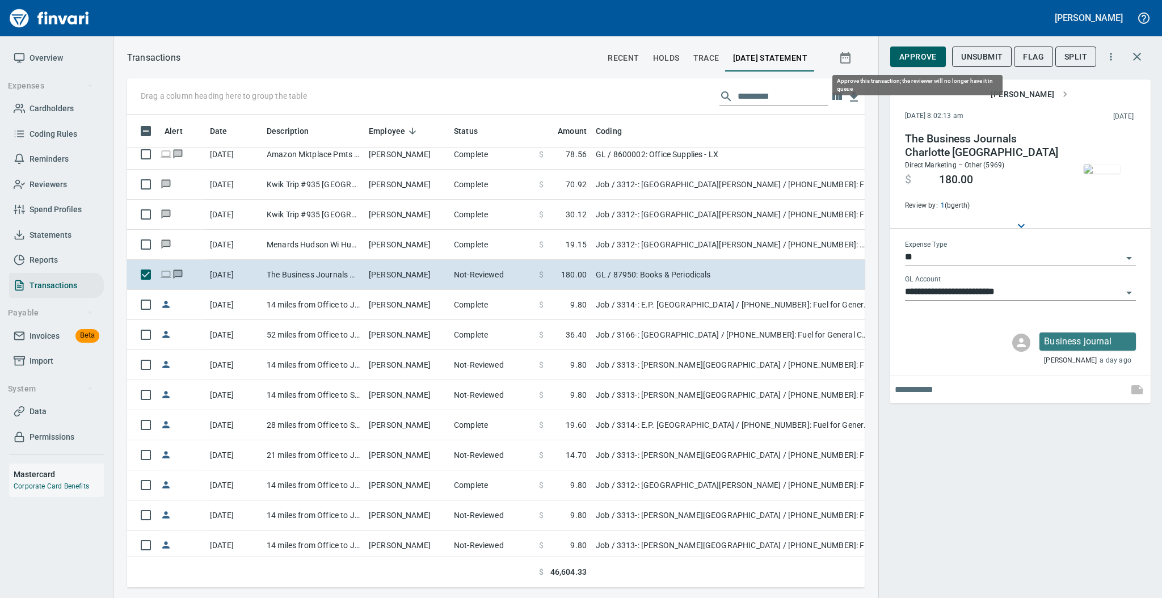
click at [921, 58] on span "Approve" at bounding box center [917, 57] width 37 height 14
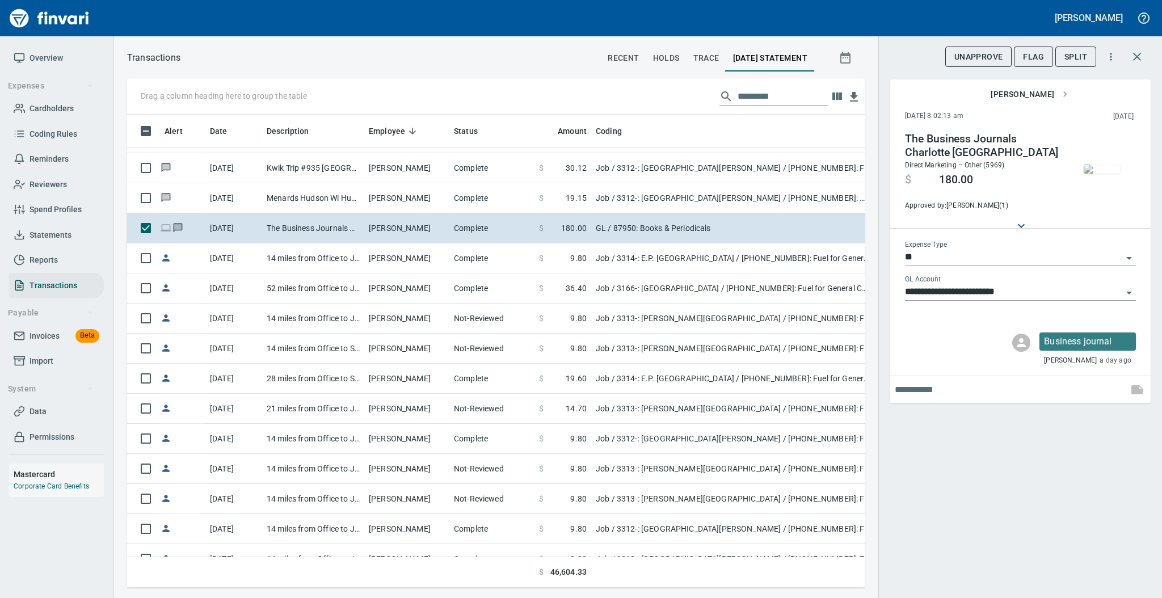
scroll to position [3109, 0]
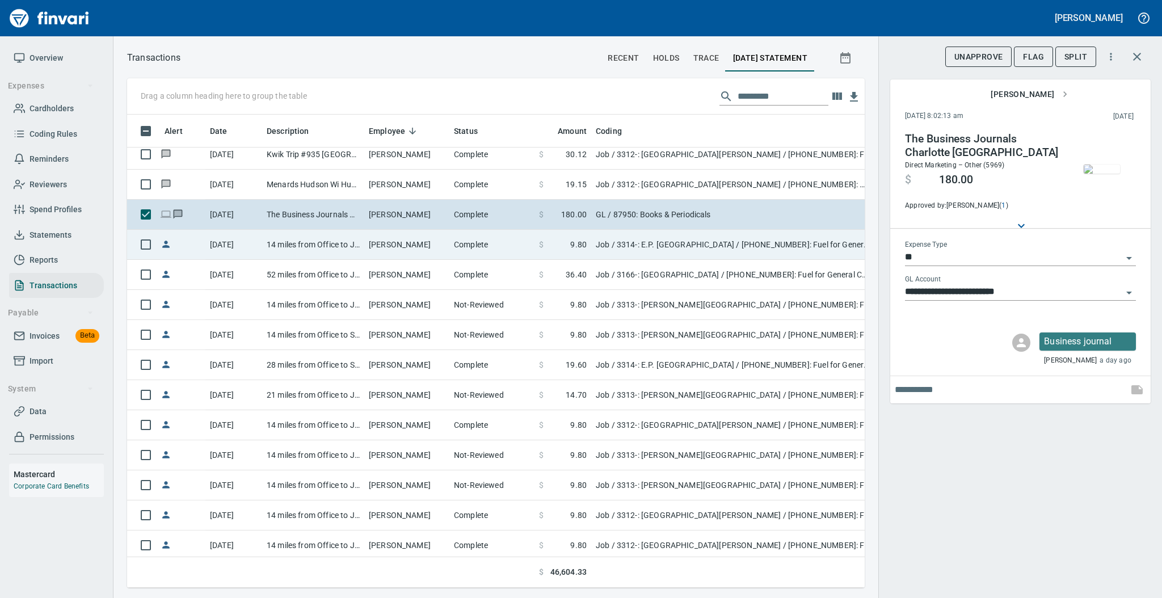
click at [367, 234] on td "[PERSON_NAME]" at bounding box center [406, 245] width 85 height 30
type input "***"
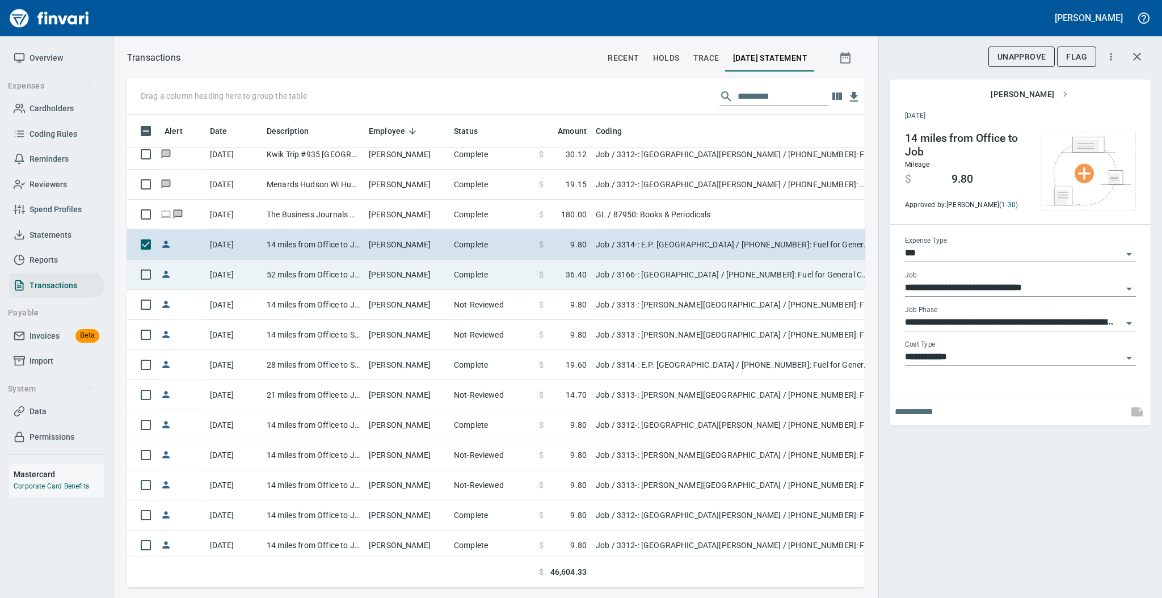
click at [370, 276] on td "[PERSON_NAME]" at bounding box center [406, 275] width 85 height 30
type input "**********"
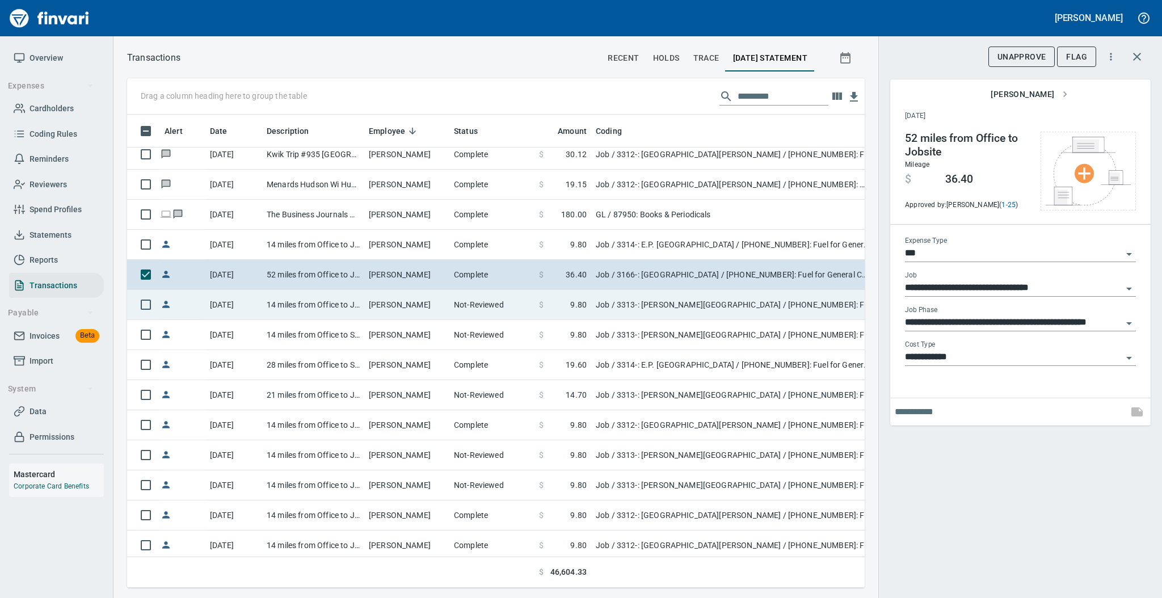
click at [369, 305] on td "[PERSON_NAME]" at bounding box center [406, 305] width 85 height 30
type input "**********"
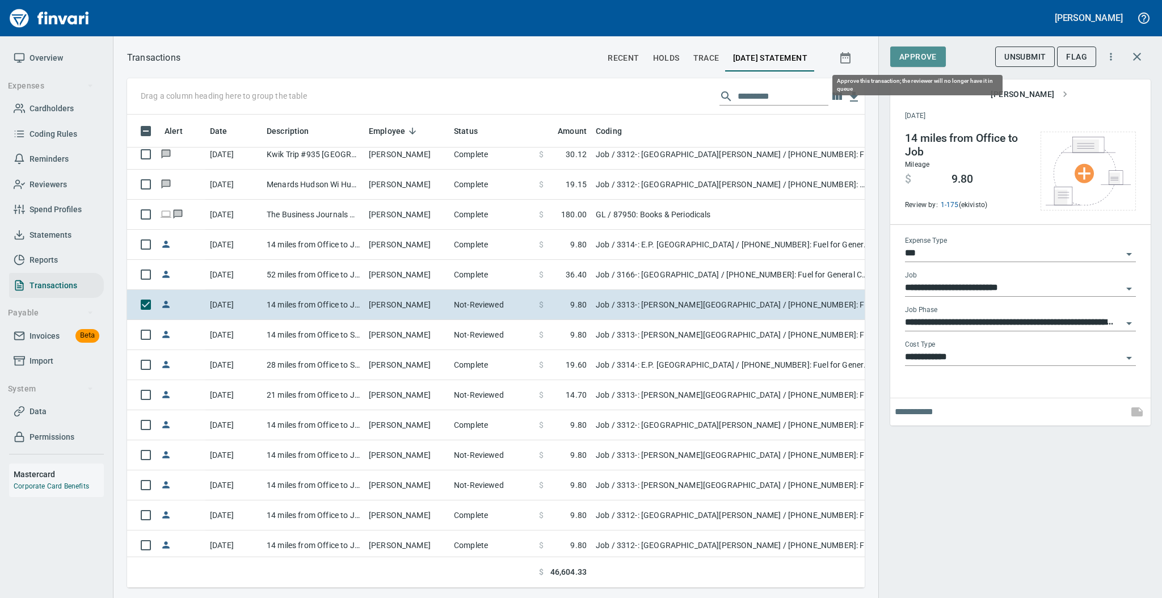
click at [921, 57] on span "Approve" at bounding box center [917, 57] width 37 height 14
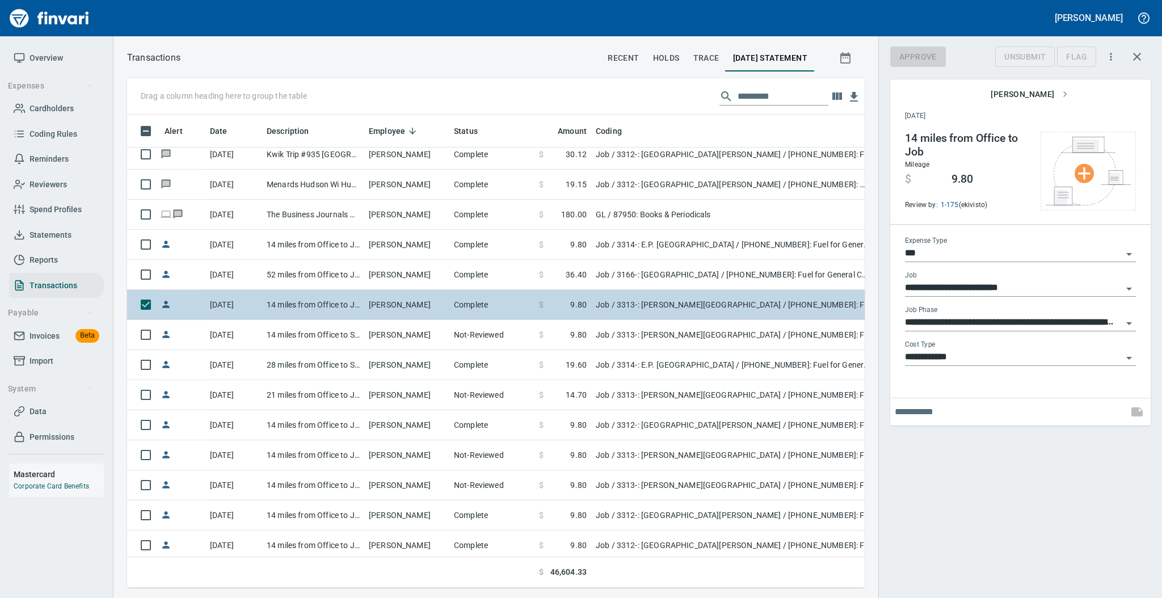
scroll to position [450, 714]
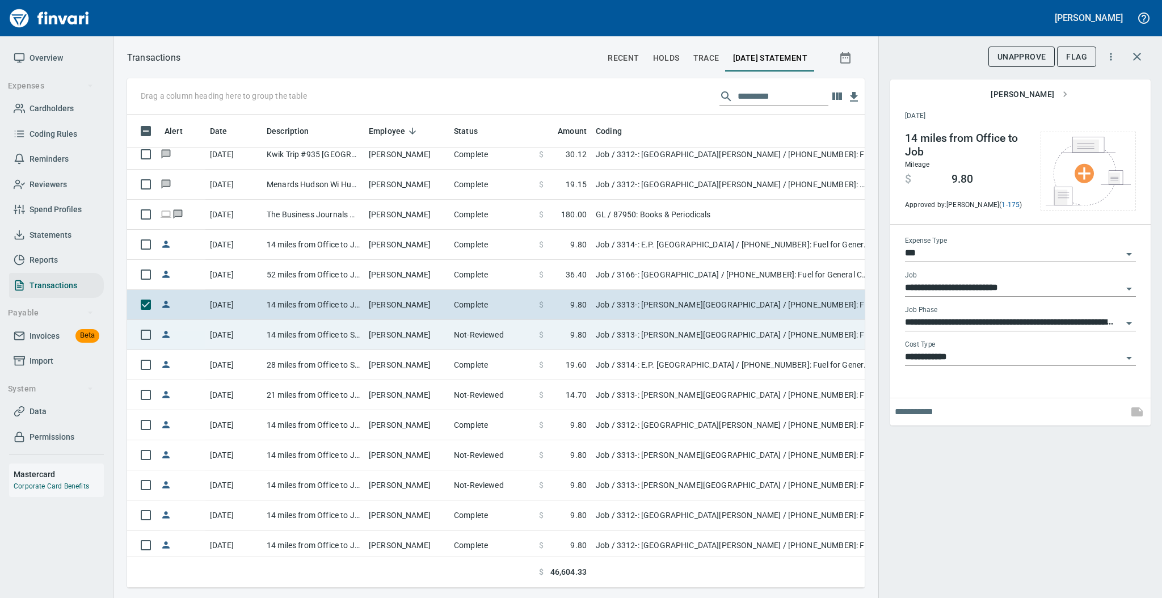
click at [427, 327] on td "[PERSON_NAME]" at bounding box center [406, 335] width 85 height 30
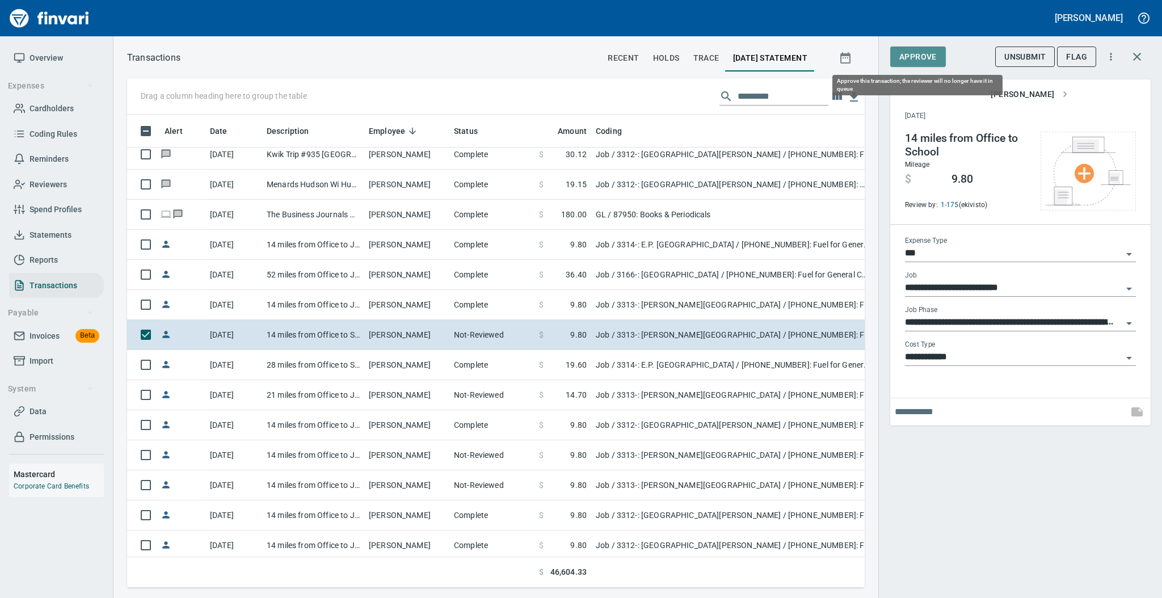
click at [913, 57] on span "Approve" at bounding box center [917, 57] width 37 height 14
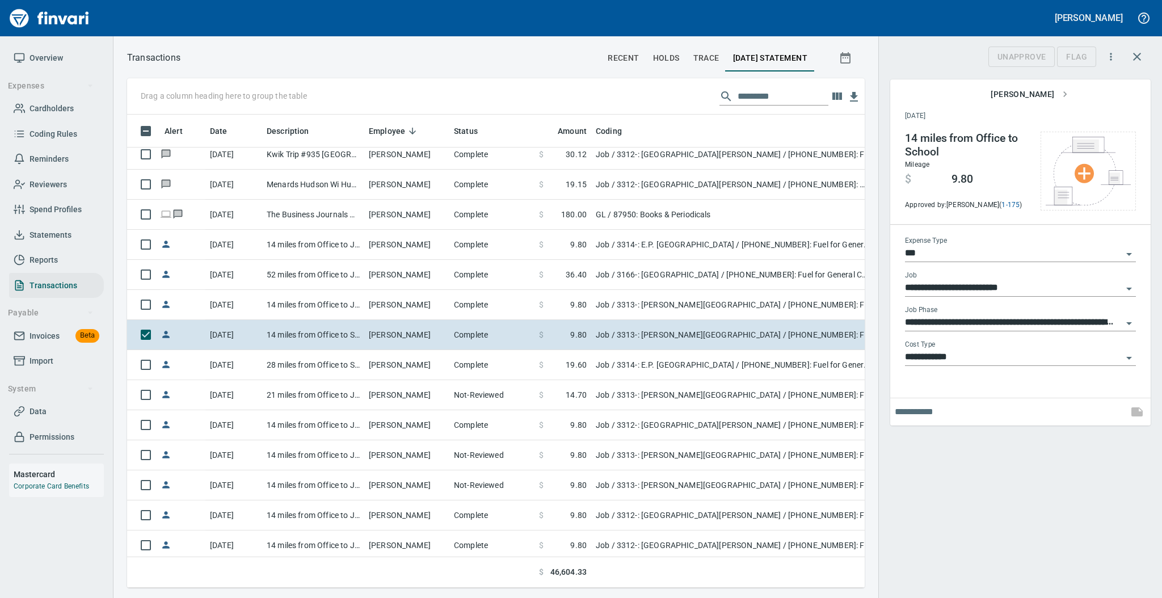
scroll to position [450, 714]
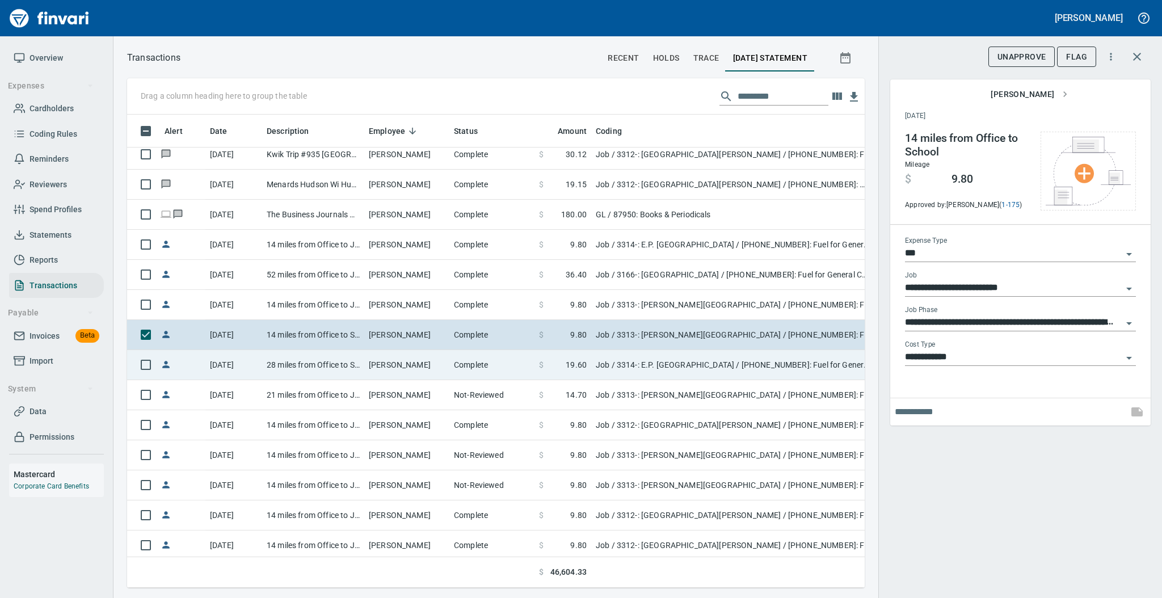
click at [504, 372] on td "Complete" at bounding box center [491, 365] width 85 height 30
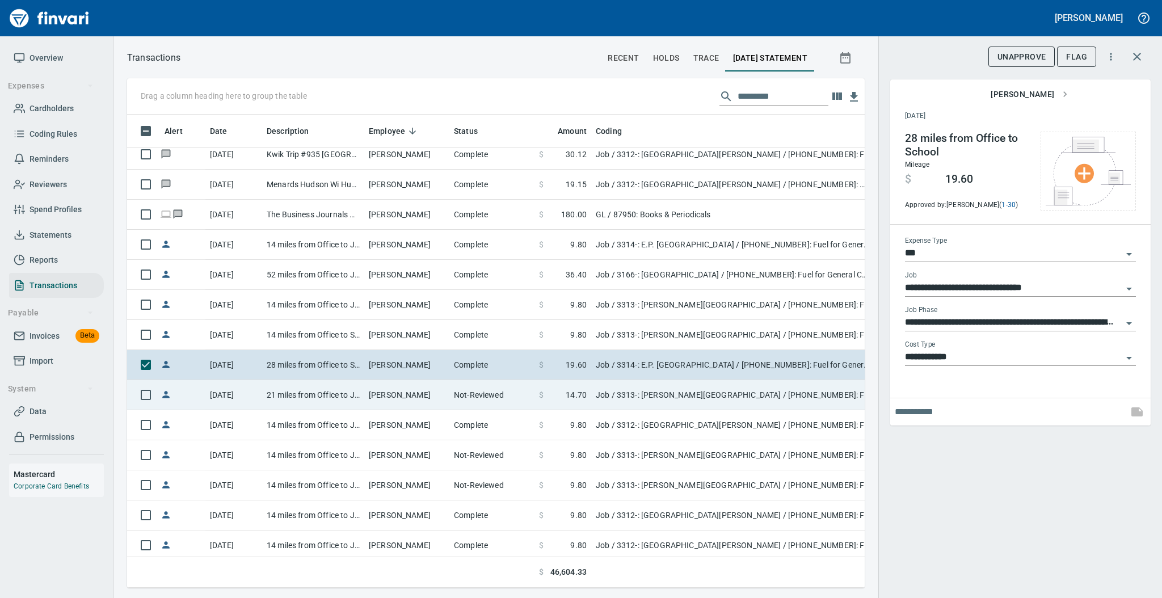
click at [488, 407] on td "Not-Reviewed" at bounding box center [491, 395] width 85 height 30
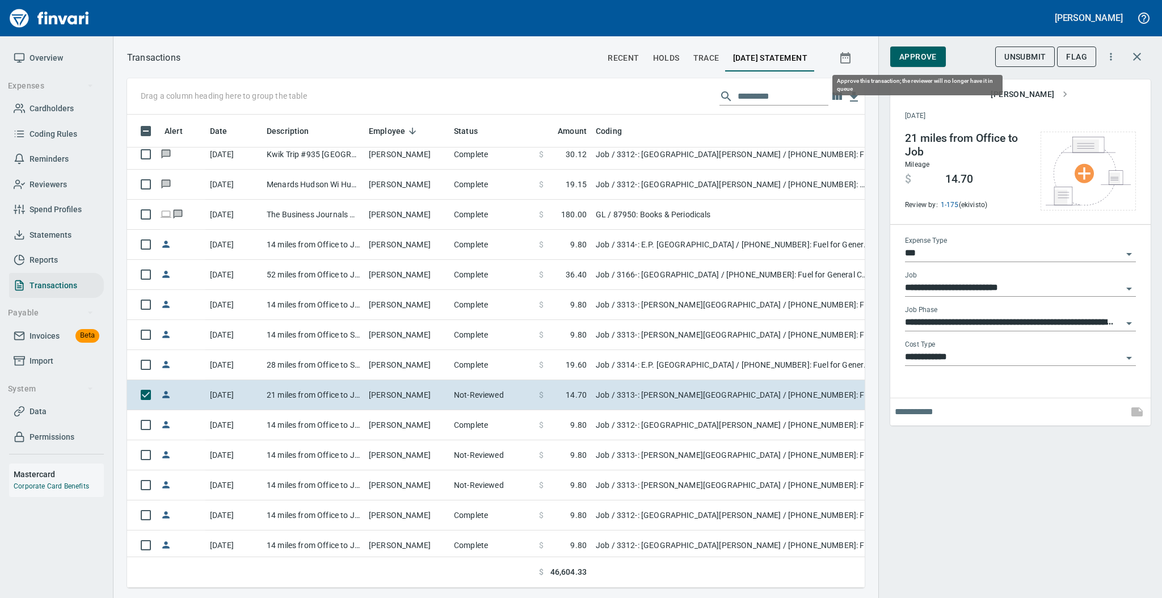
click at [923, 62] on span "Approve" at bounding box center [917, 57] width 37 height 14
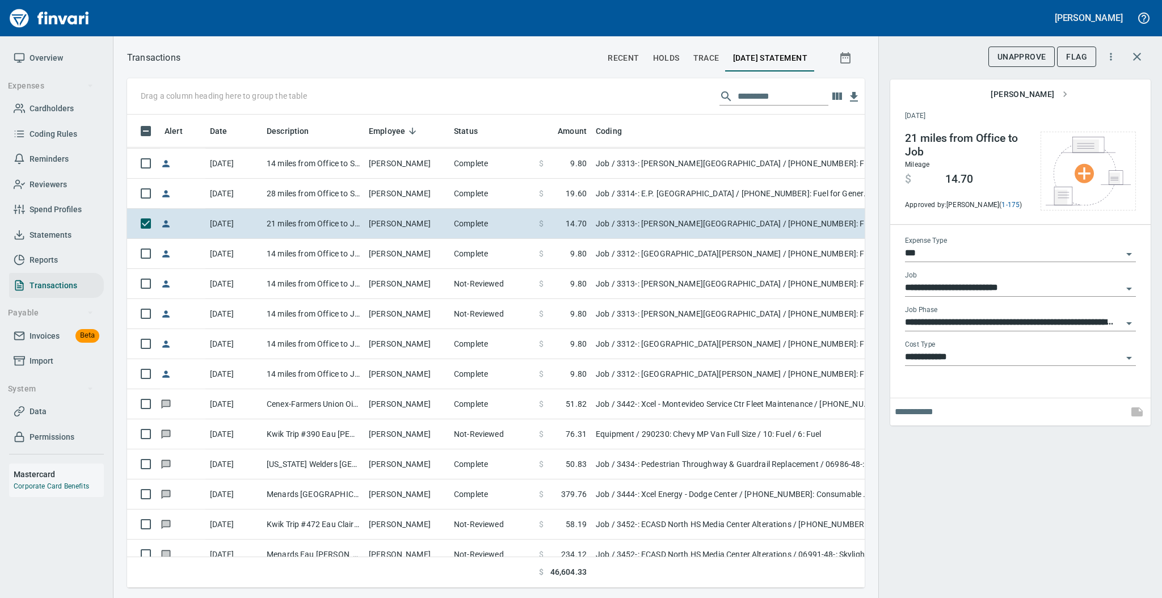
scroll to position [3291, 0]
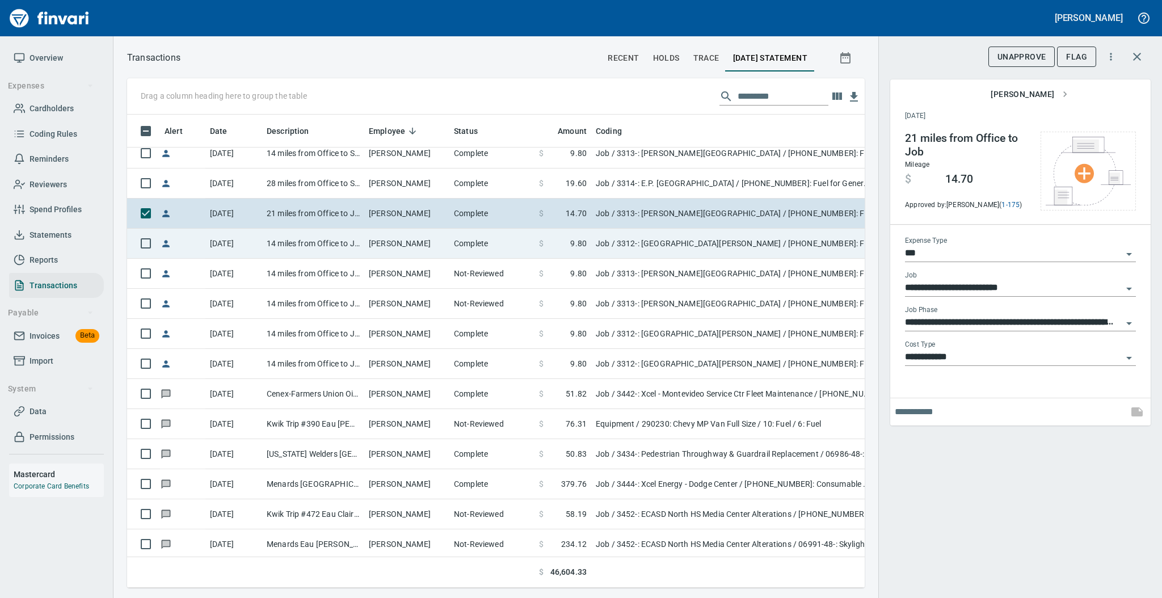
click at [441, 240] on td "[PERSON_NAME]" at bounding box center [406, 244] width 85 height 30
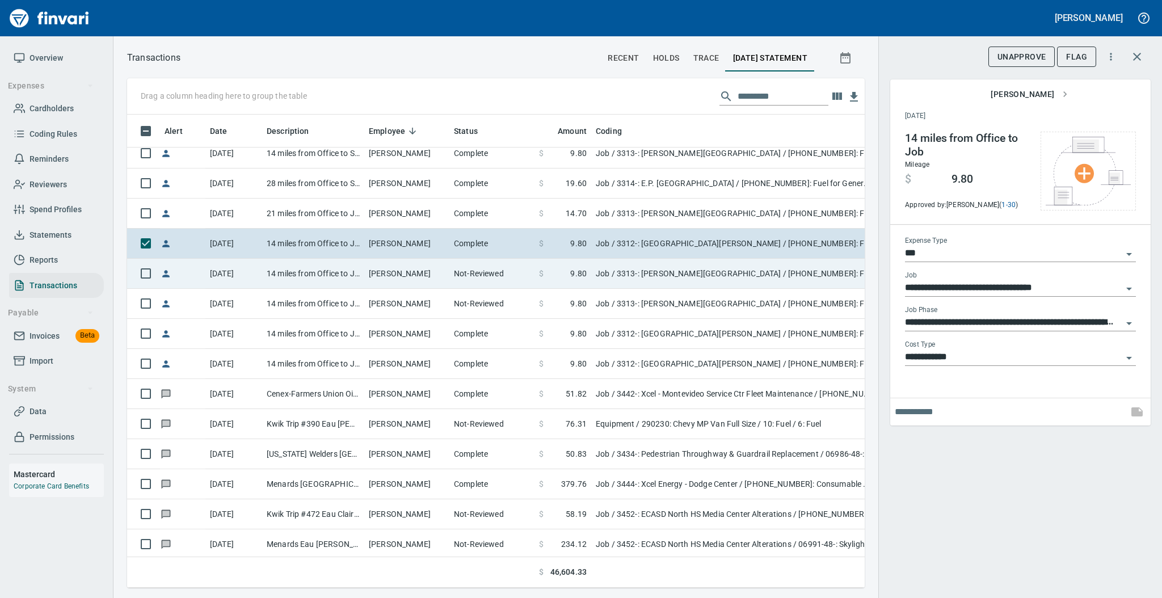
click at [440, 270] on td "[PERSON_NAME]" at bounding box center [406, 274] width 85 height 30
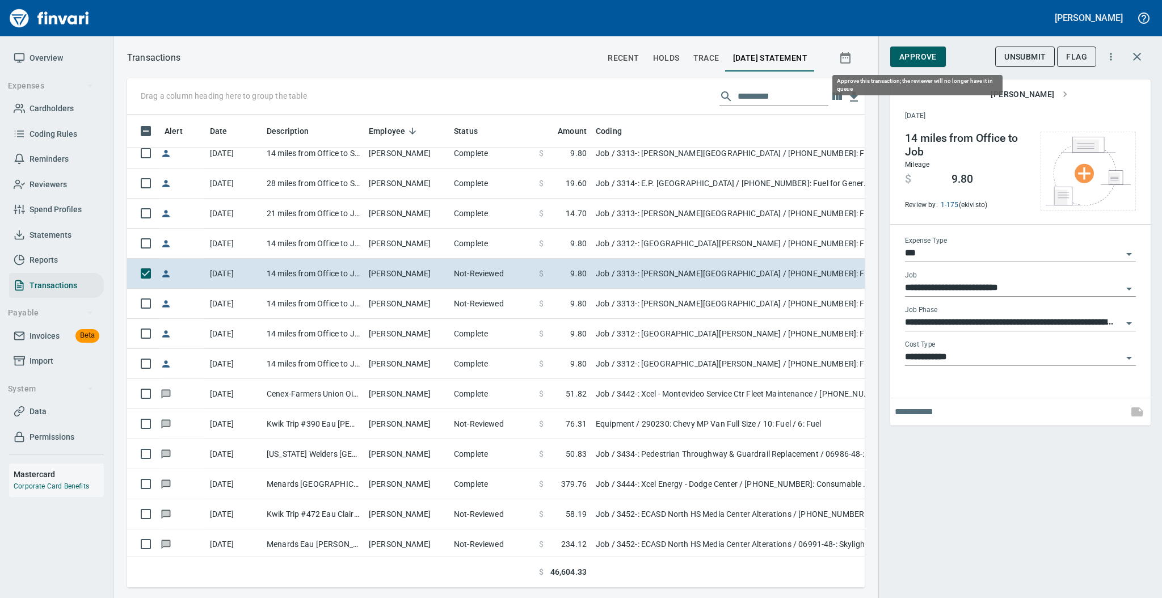
click at [919, 60] on span "Approve" at bounding box center [917, 57] width 37 height 14
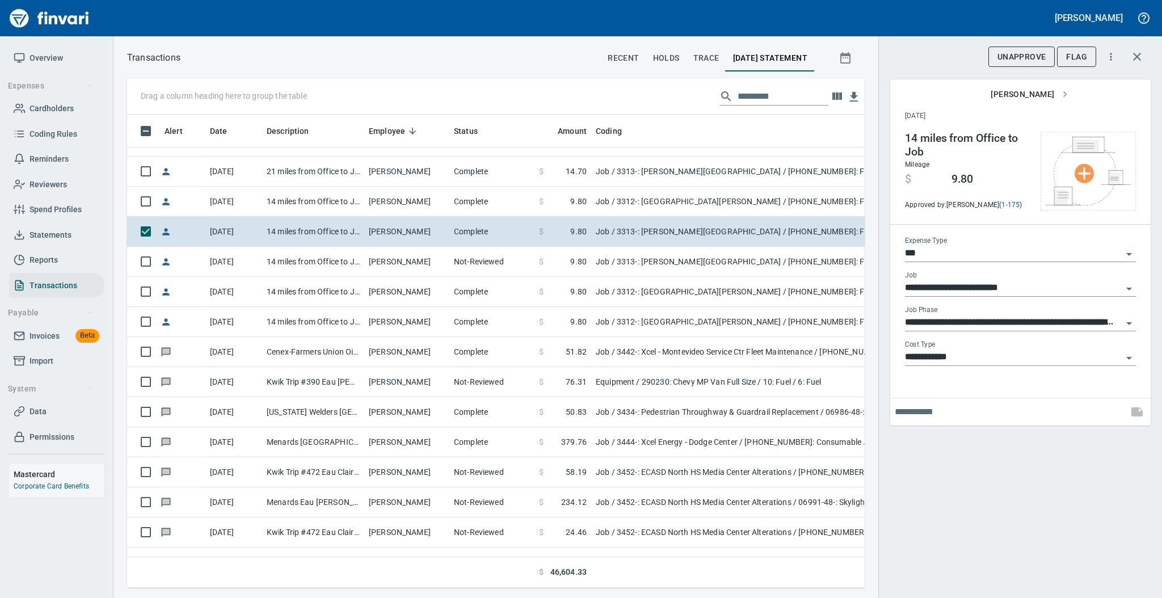
scroll to position [3352, 0]
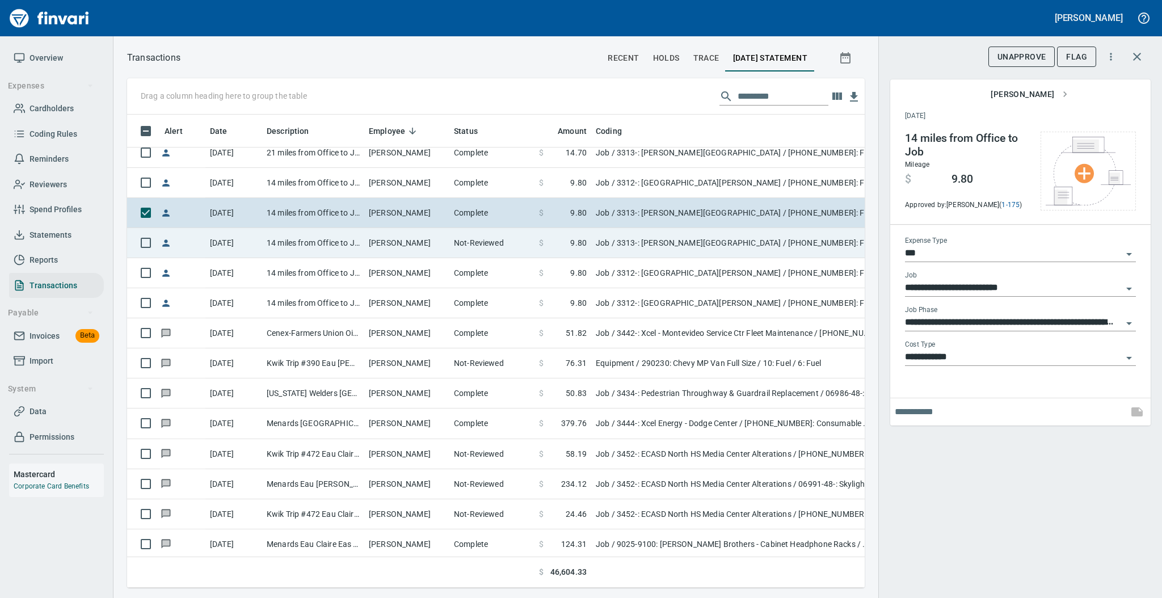
click at [461, 248] on td "Not-Reviewed" at bounding box center [491, 243] width 85 height 30
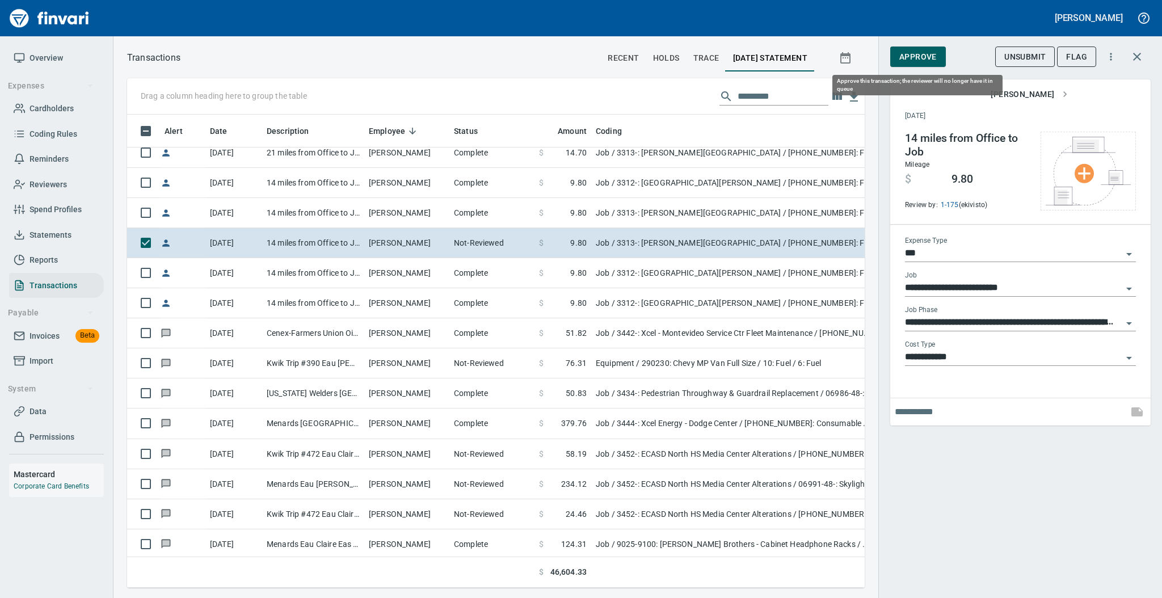
click at [915, 51] on span "Approve" at bounding box center [917, 57] width 37 height 14
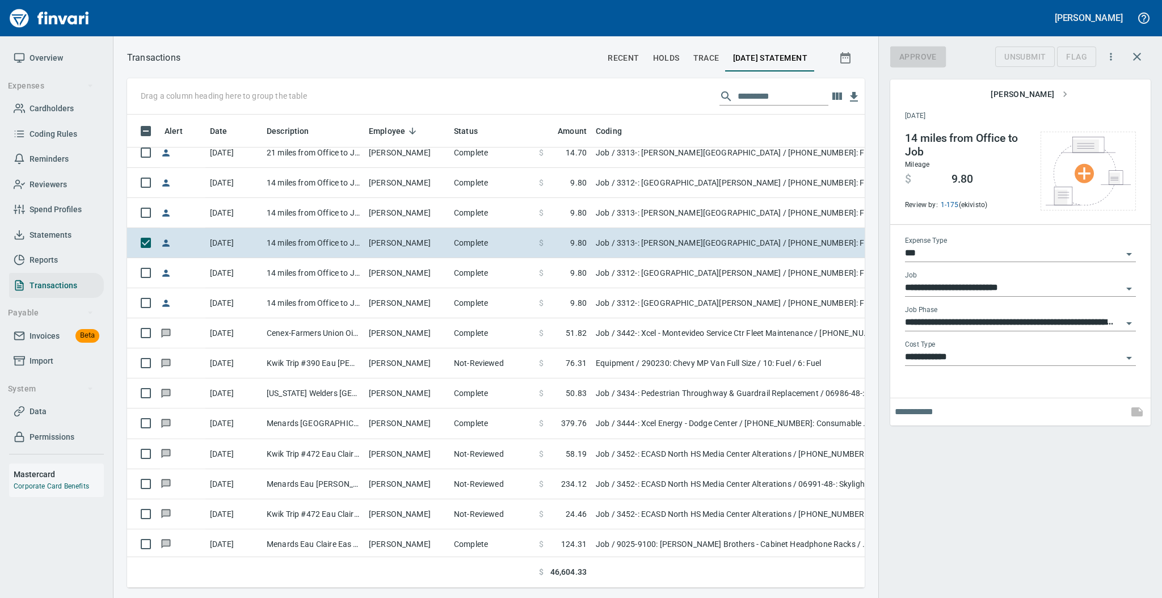
scroll to position [450, 714]
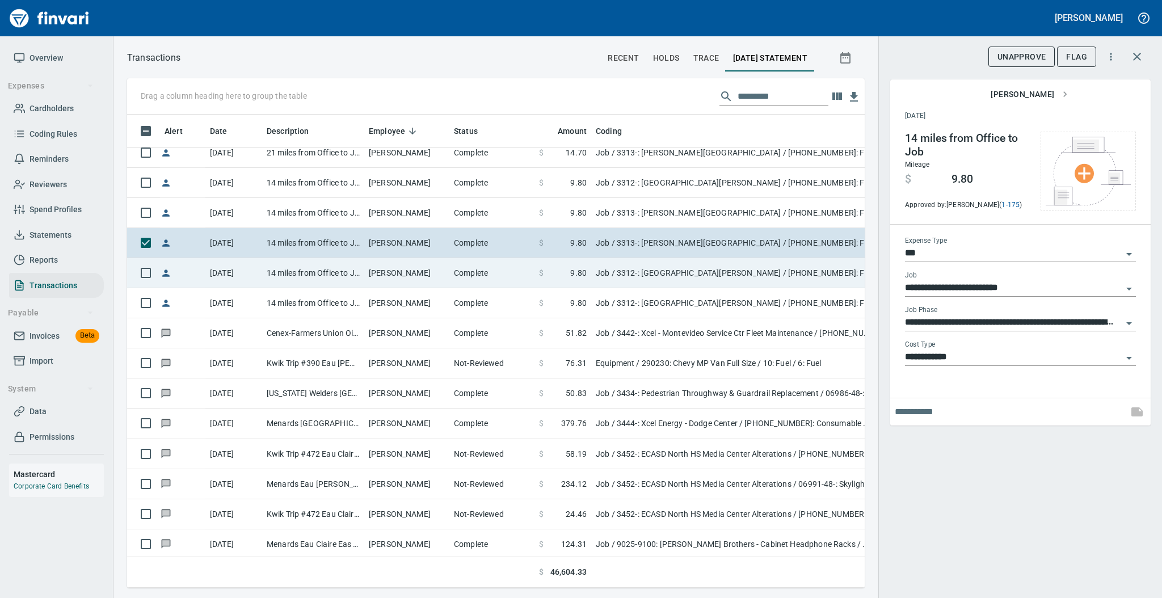
click at [484, 272] on td "Complete" at bounding box center [491, 273] width 85 height 30
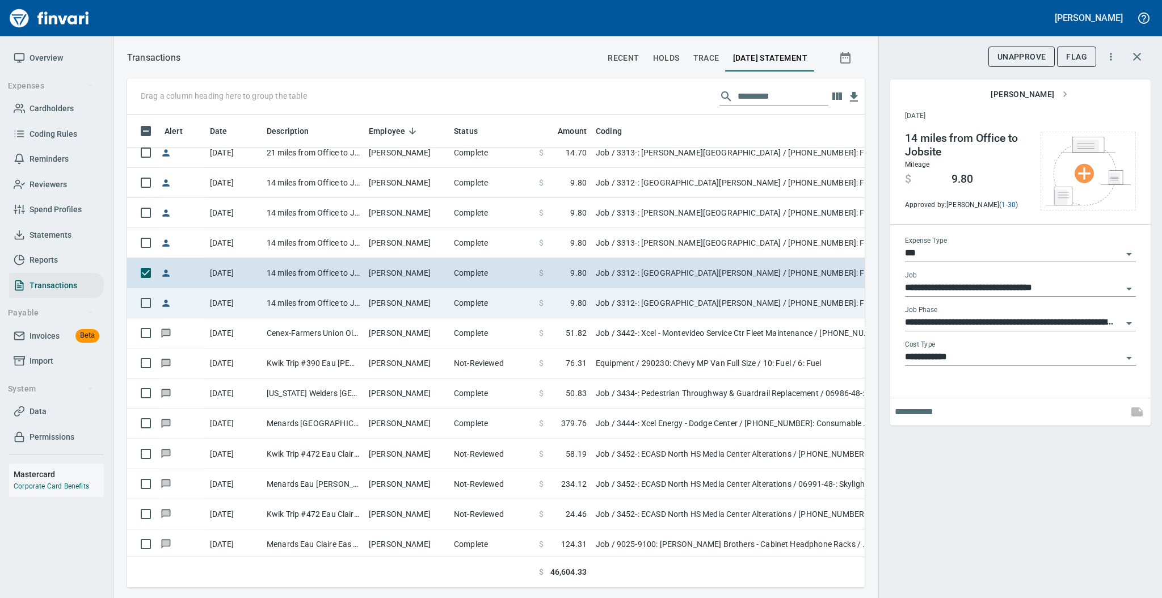
click at [482, 303] on td "Complete" at bounding box center [491, 303] width 85 height 30
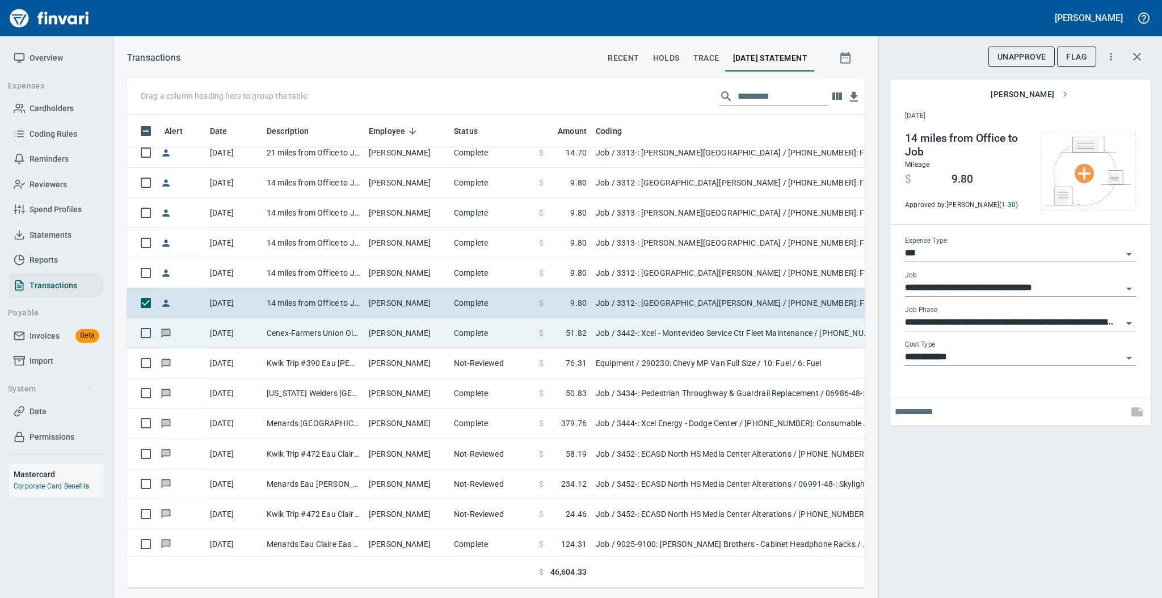
click at [472, 330] on td "Complete" at bounding box center [491, 333] width 85 height 30
type input "**********"
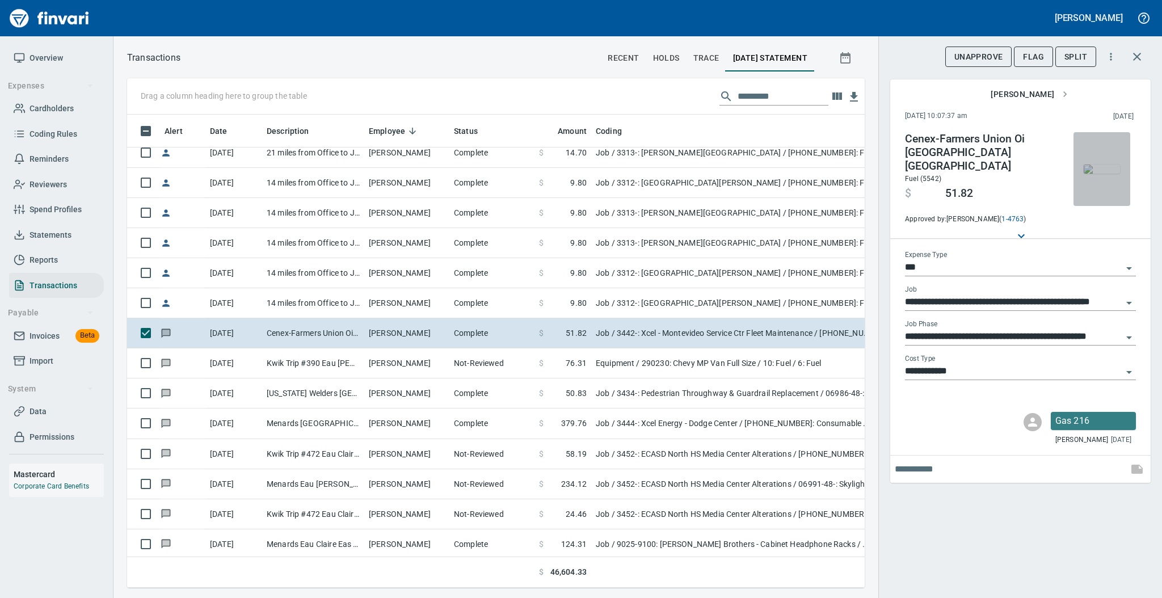
click at [1097, 164] on img "button" at bounding box center [1101, 168] width 36 height 9
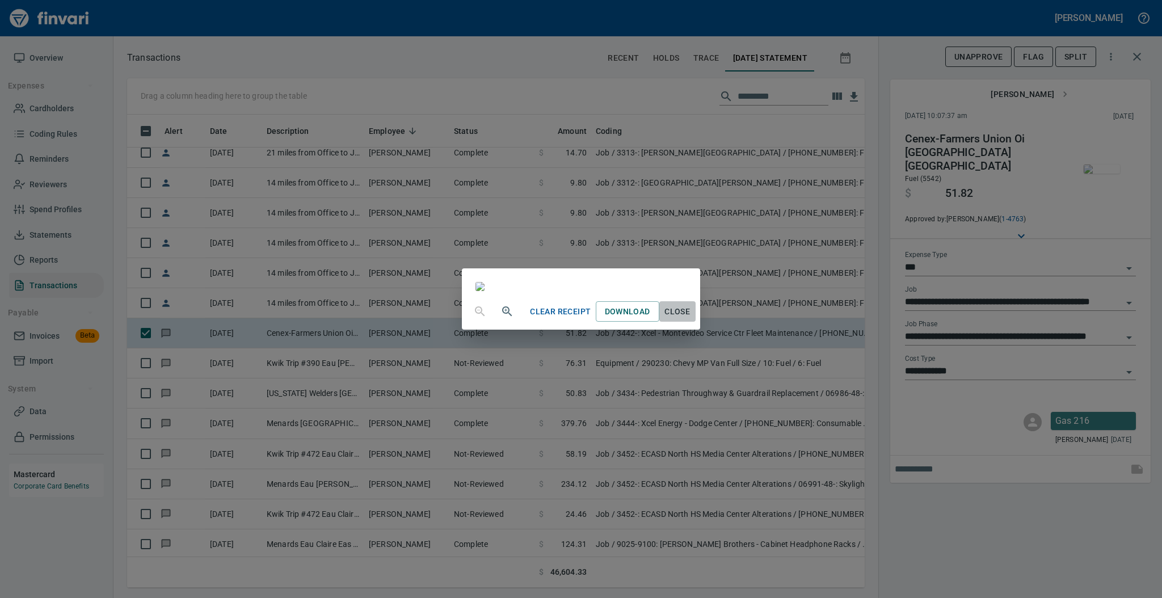
click at [691, 319] on span "Close" at bounding box center [677, 312] width 27 height 14
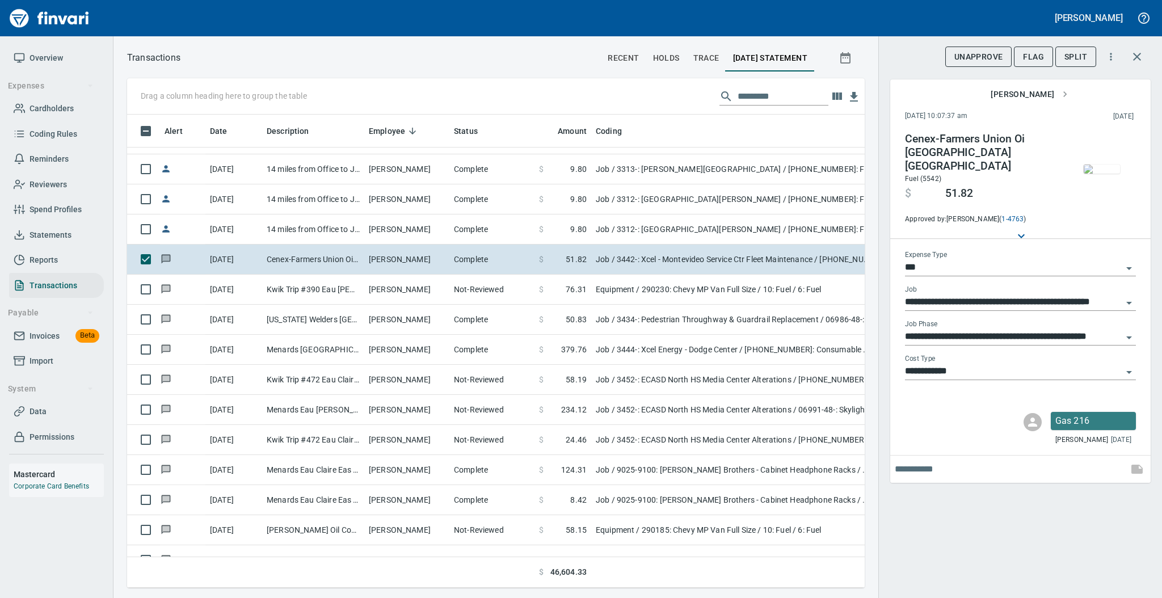
scroll to position [3442, 0]
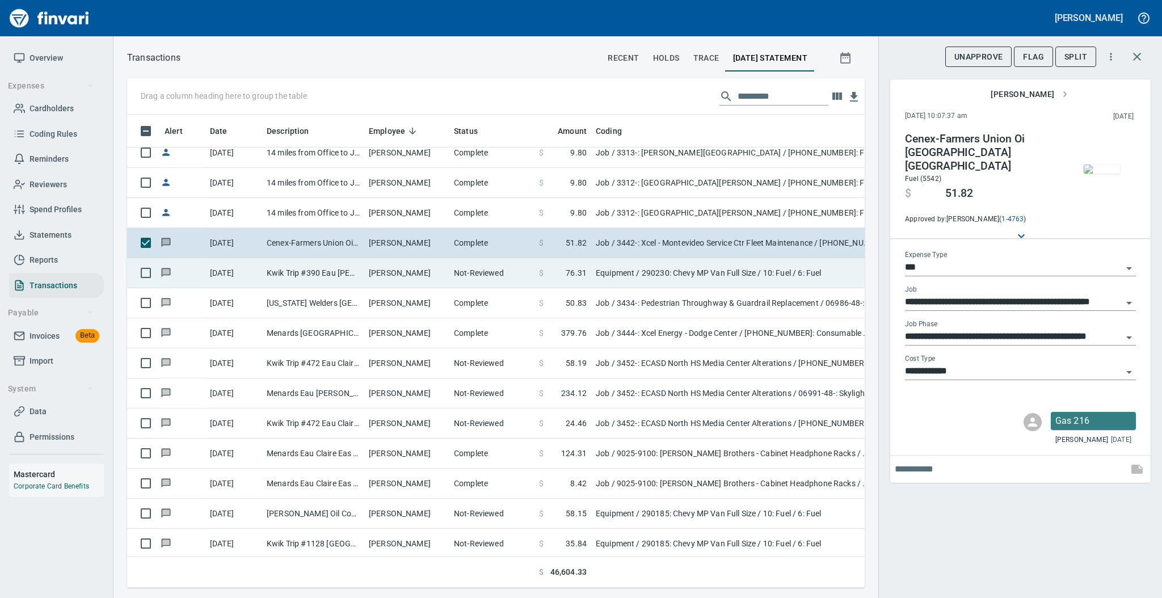
click at [424, 272] on td "[PERSON_NAME]" at bounding box center [406, 273] width 85 height 30
type input "*********"
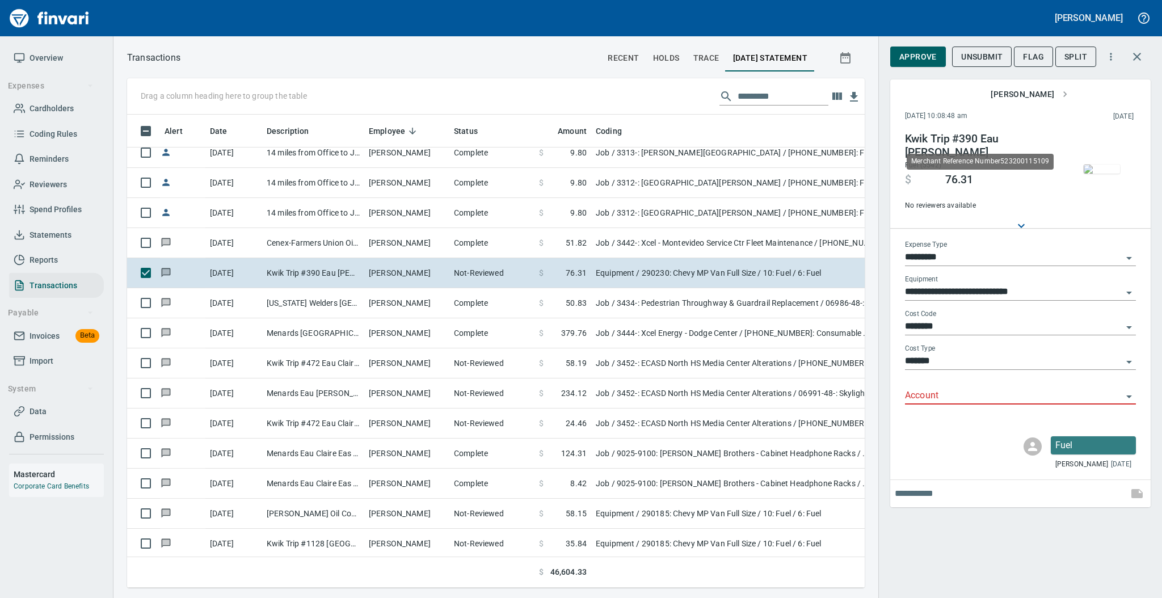
scroll to position [450, 714]
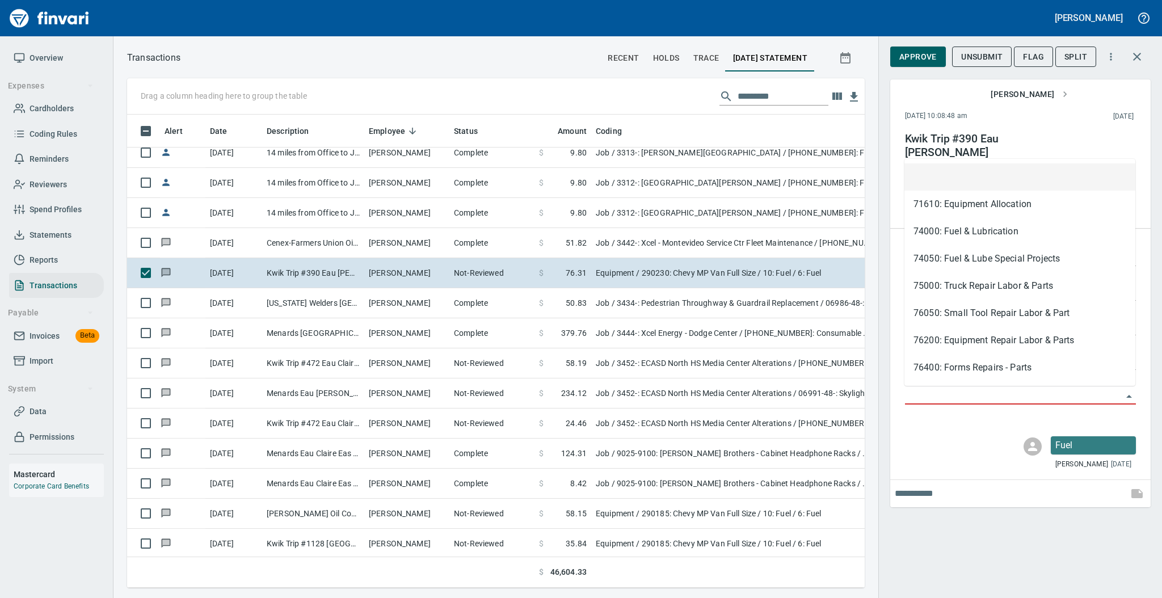
click at [931, 400] on input "Account" at bounding box center [1013, 396] width 217 height 16
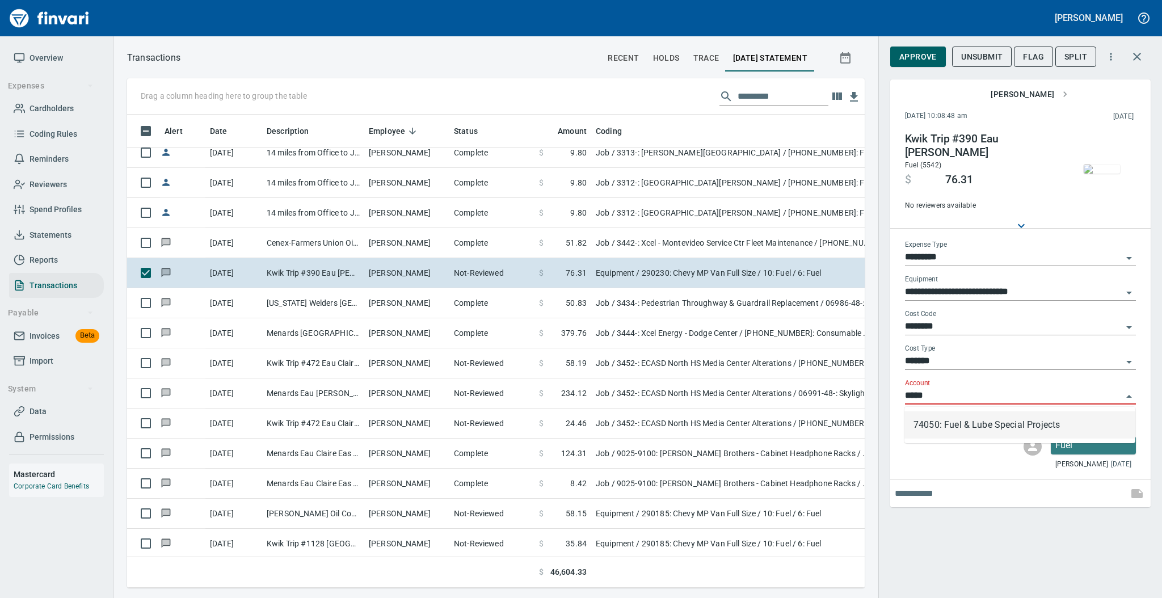
click at [932, 426] on li "74050: Fuel & Lube Special Projects" at bounding box center [1019, 424] width 231 height 27
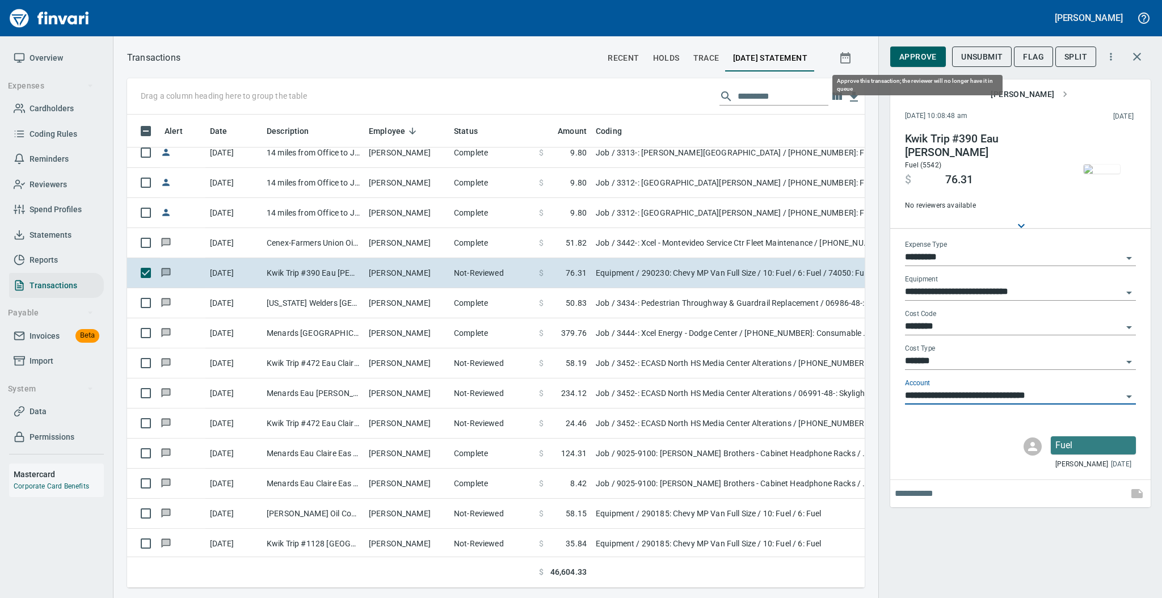
type input "**********"
click at [914, 58] on span "Approve" at bounding box center [917, 57] width 37 height 14
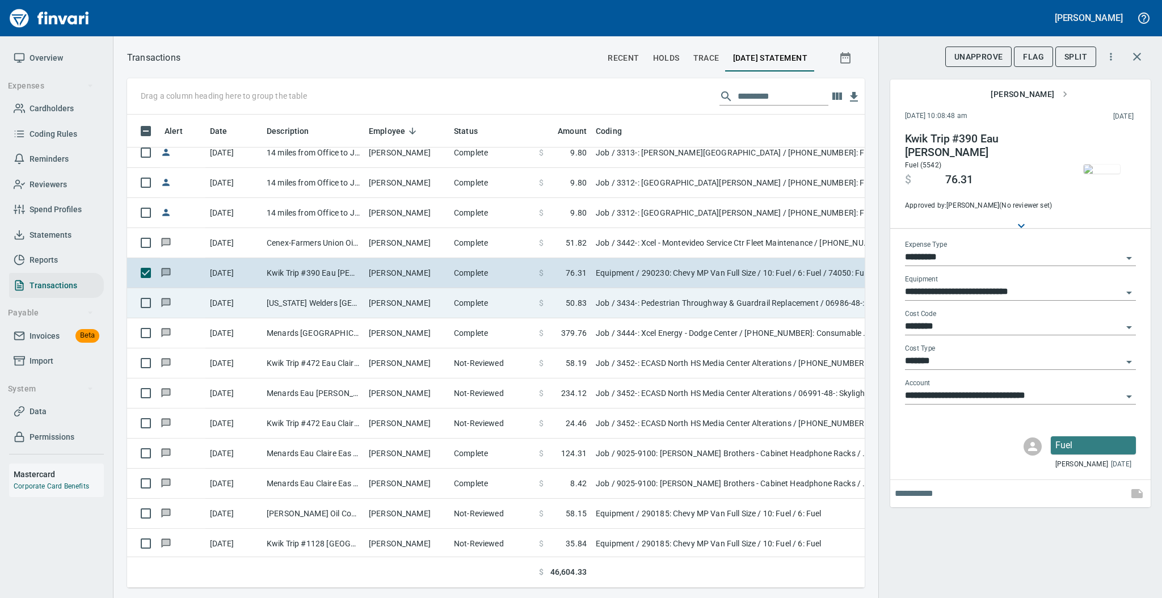
click at [451, 305] on td "Complete" at bounding box center [491, 303] width 85 height 30
type input "***"
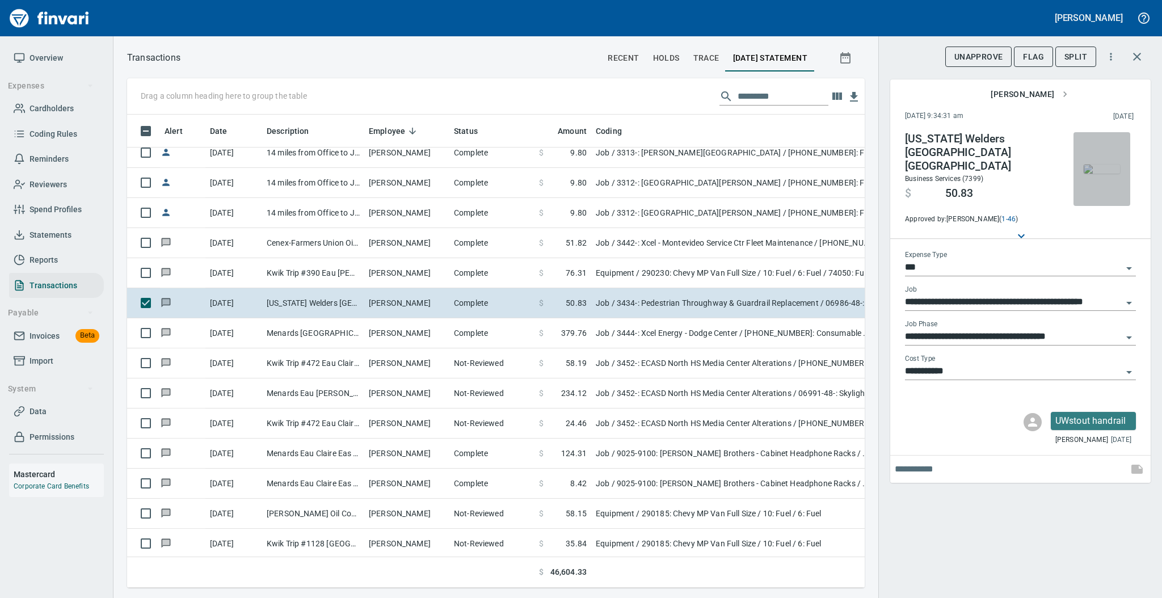
click at [1103, 164] on img "button" at bounding box center [1101, 168] width 36 height 9
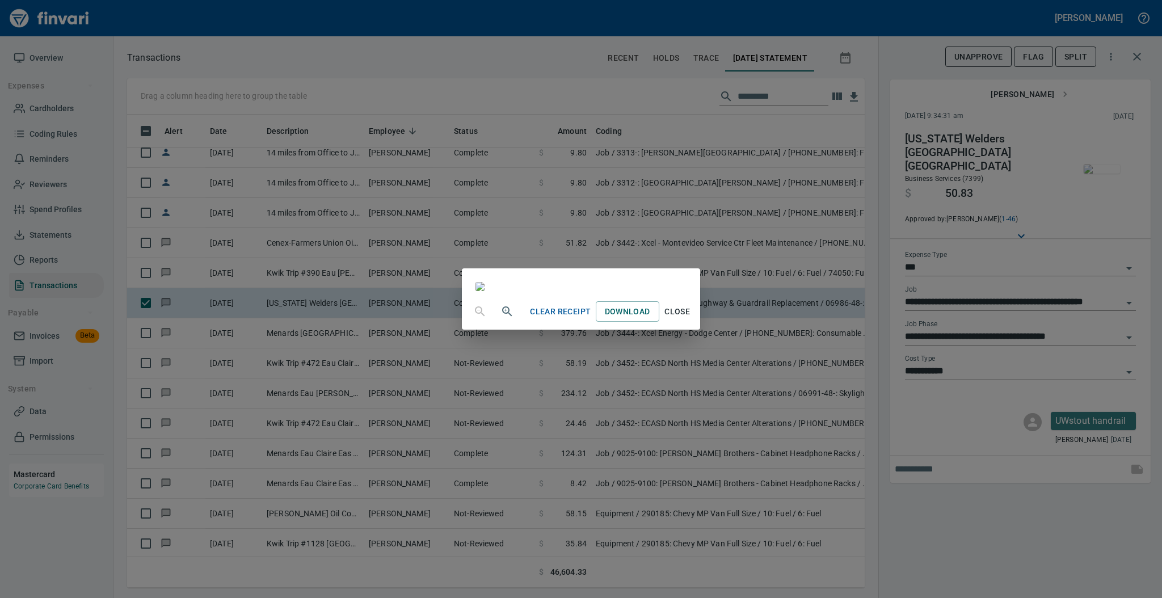
click at [691, 319] on span "Close" at bounding box center [677, 312] width 27 height 14
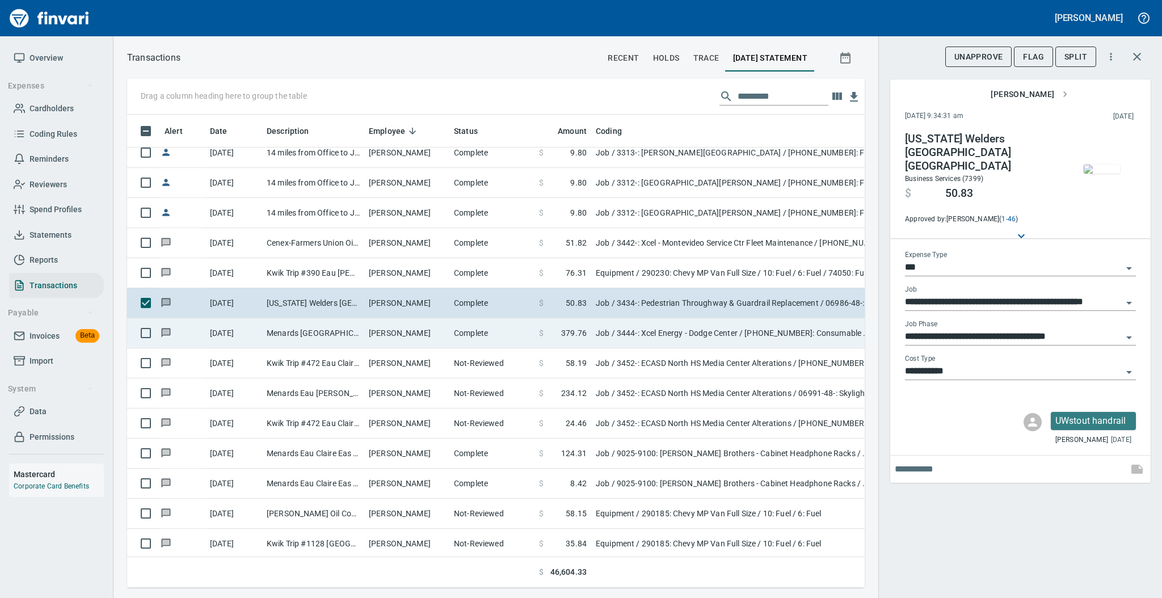
click at [436, 338] on td "[PERSON_NAME]" at bounding box center [406, 333] width 85 height 30
type input "**********"
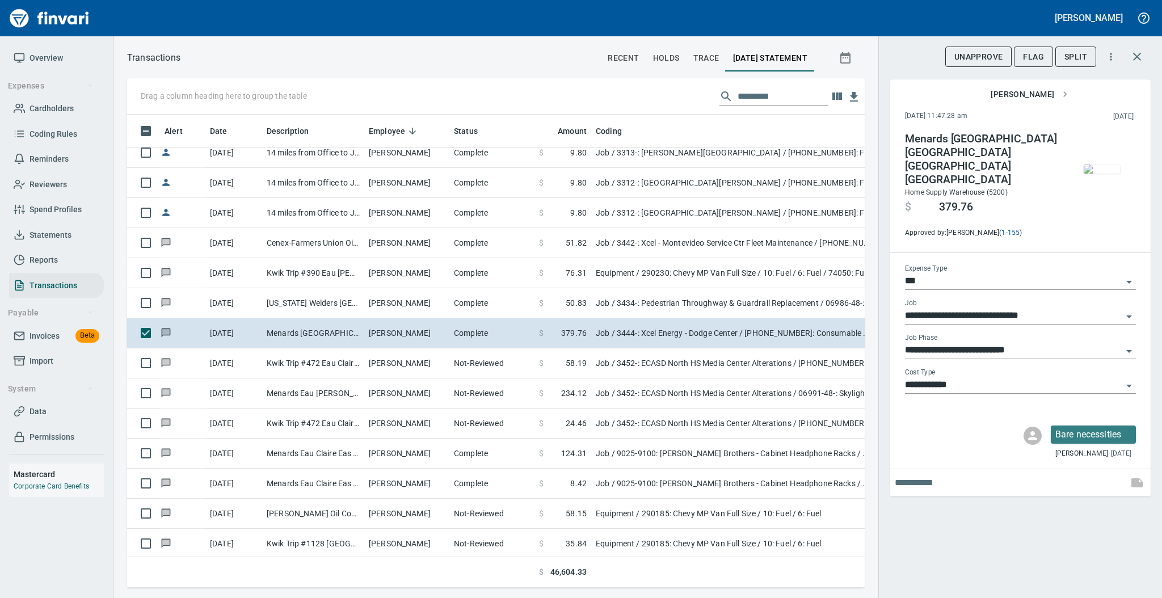
scroll to position [450, 714]
click at [1098, 167] on img "button" at bounding box center [1101, 168] width 36 height 9
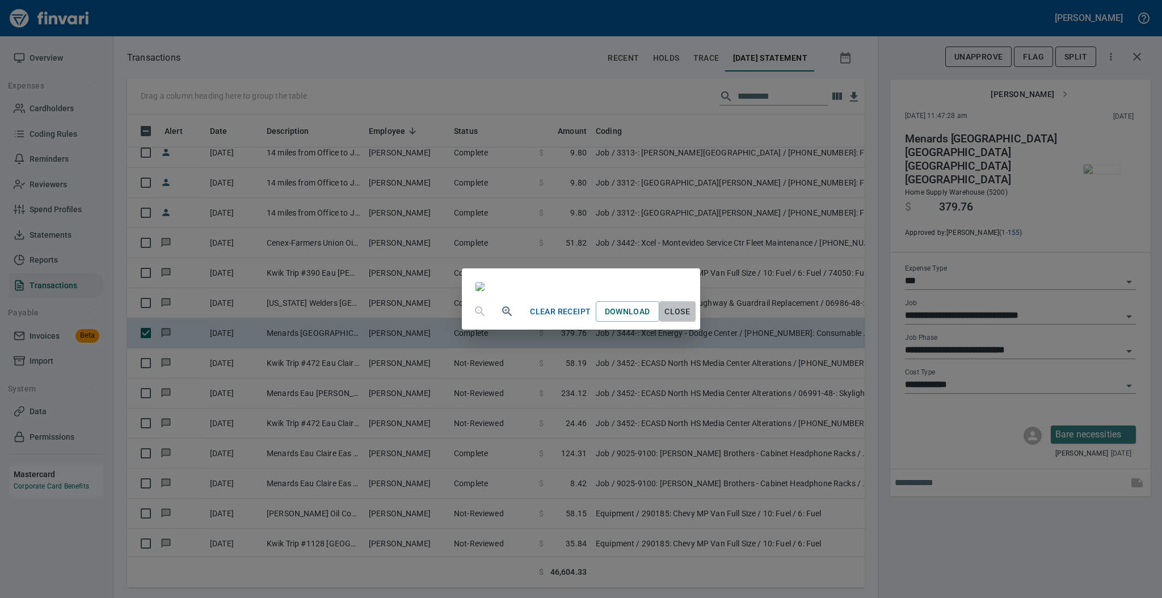
click at [691, 319] on span "Close" at bounding box center [677, 312] width 27 height 14
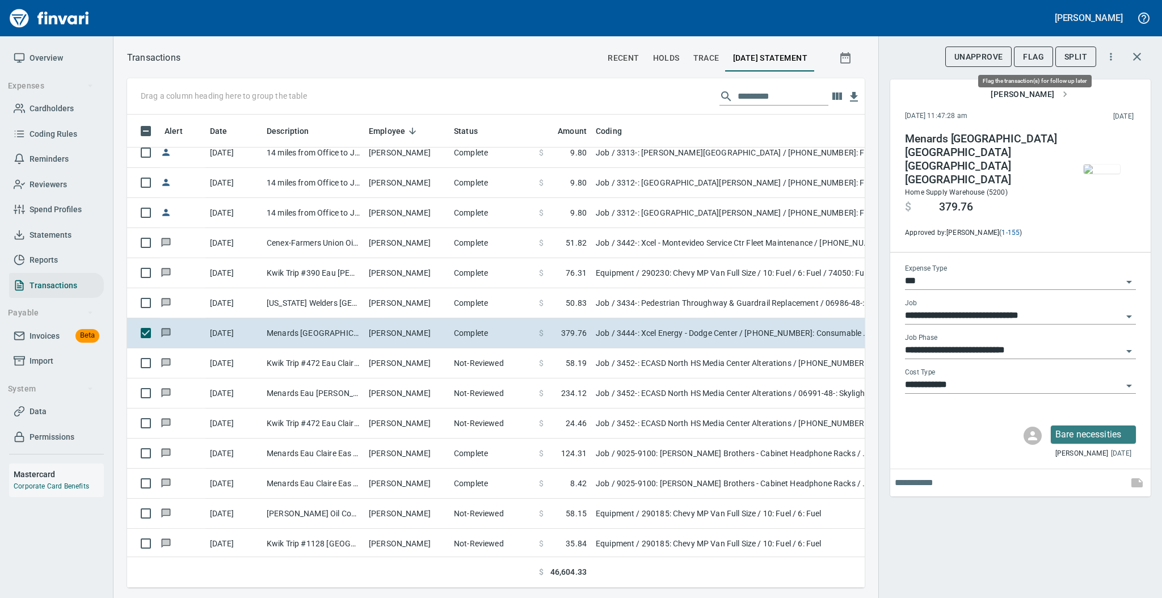
click at [1039, 62] on span "Flag" at bounding box center [1033, 57] width 21 height 14
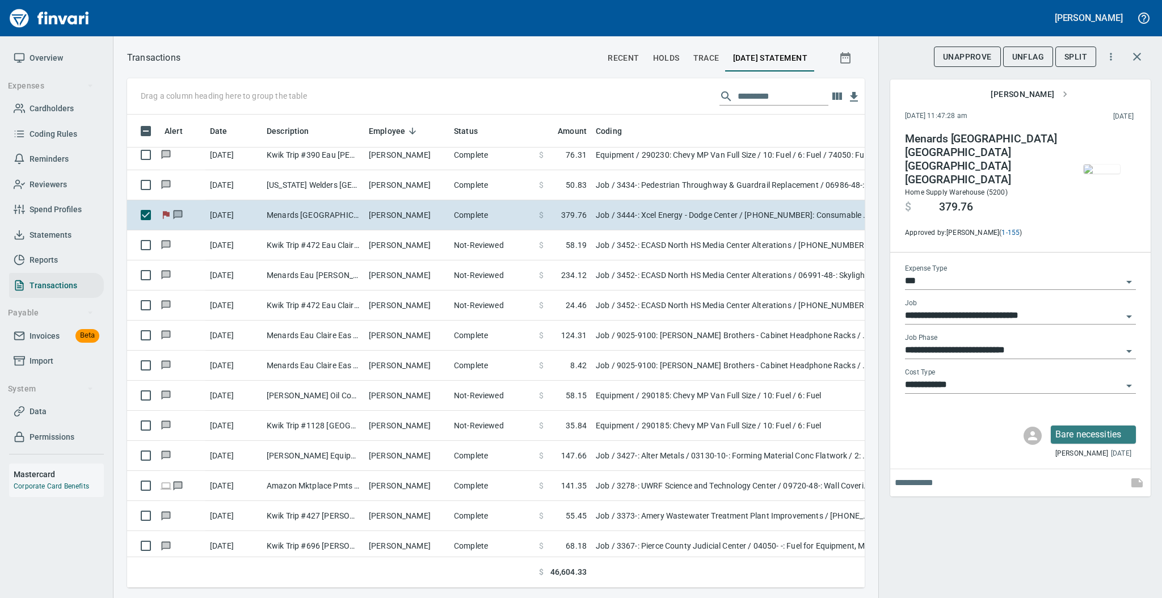
scroll to position [3563, 0]
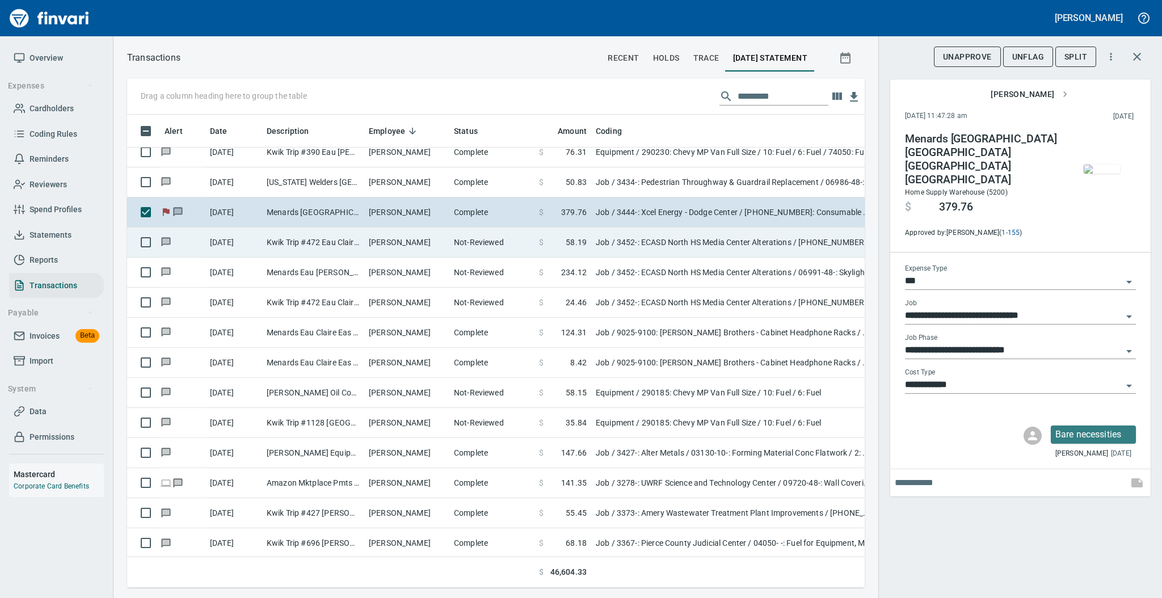
click at [420, 241] on td "[PERSON_NAME]" at bounding box center [406, 242] width 85 height 30
type input "**********"
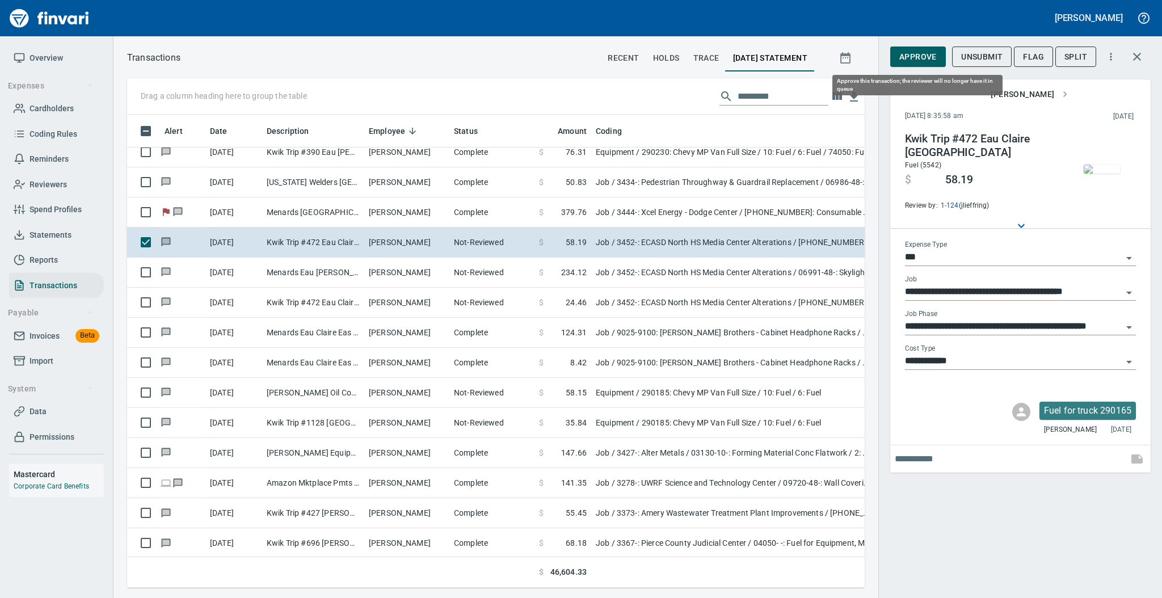
click at [923, 57] on span "Approve" at bounding box center [917, 57] width 37 height 14
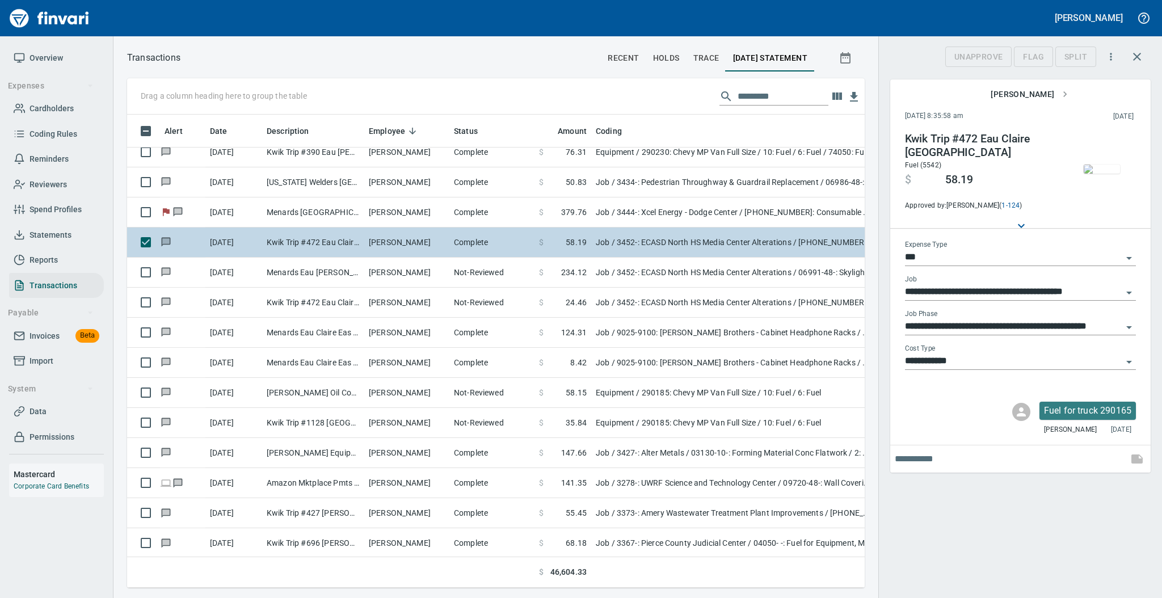
scroll to position [450, 714]
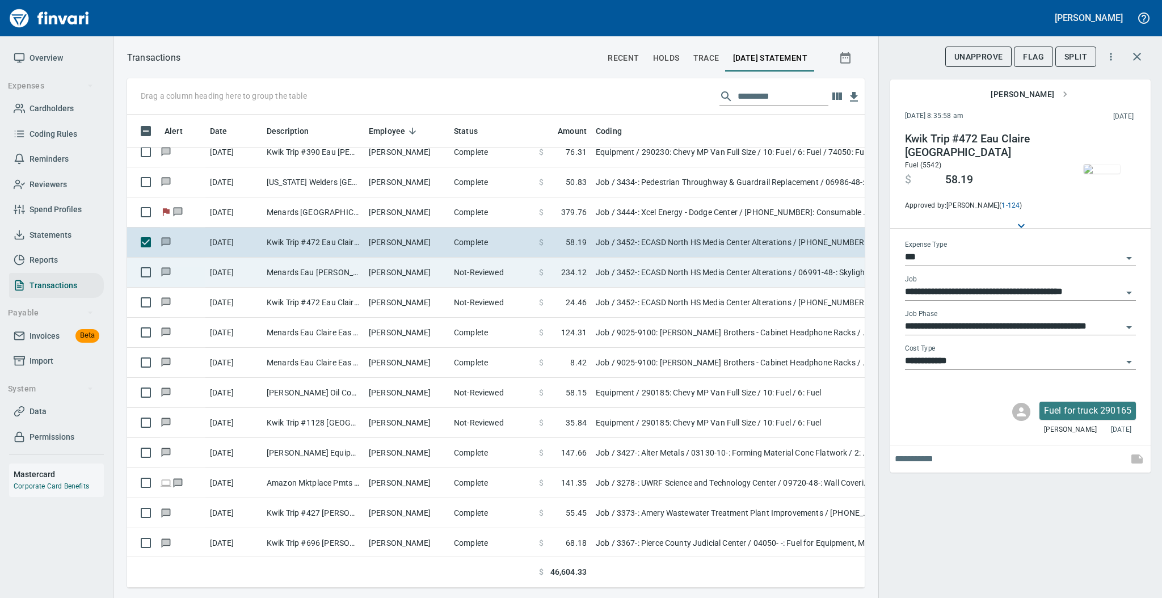
click at [455, 276] on td "Not-Reviewed" at bounding box center [491, 273] width 85 height 30
type input "**********"
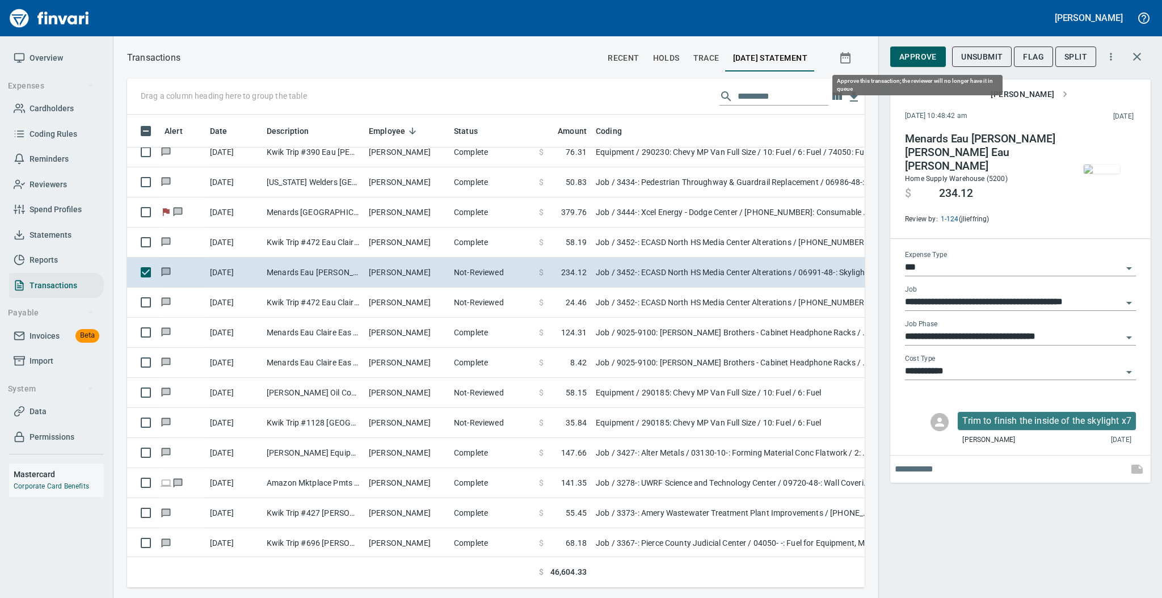
click at [914, 63] on span "Approve" at bounding box center [917, 57] width 37 height 14
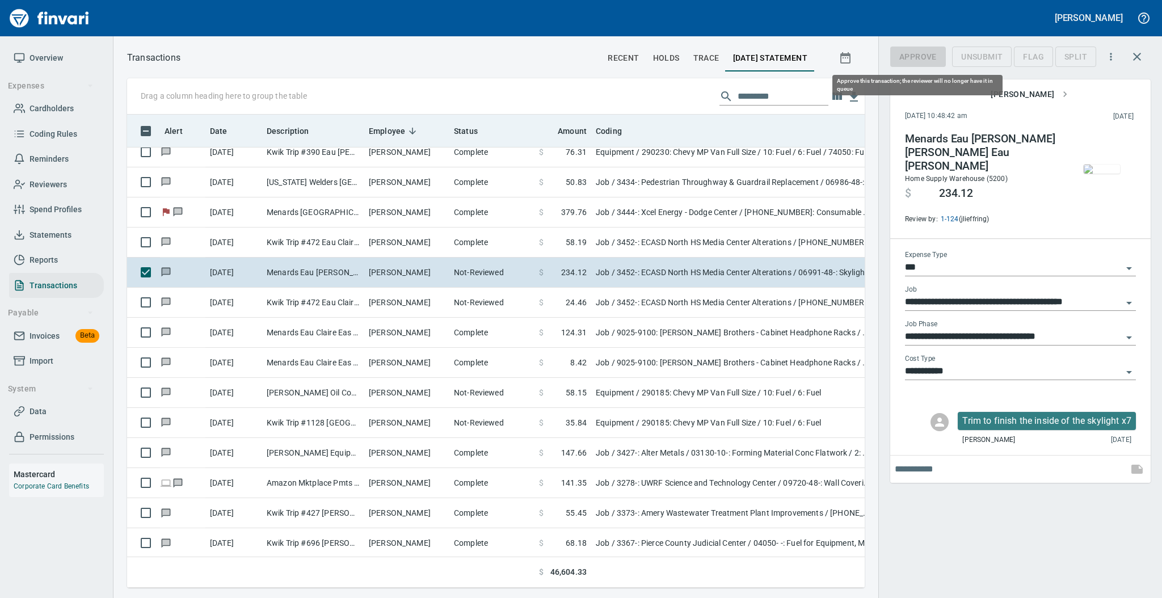
scroll to position [450, 714]
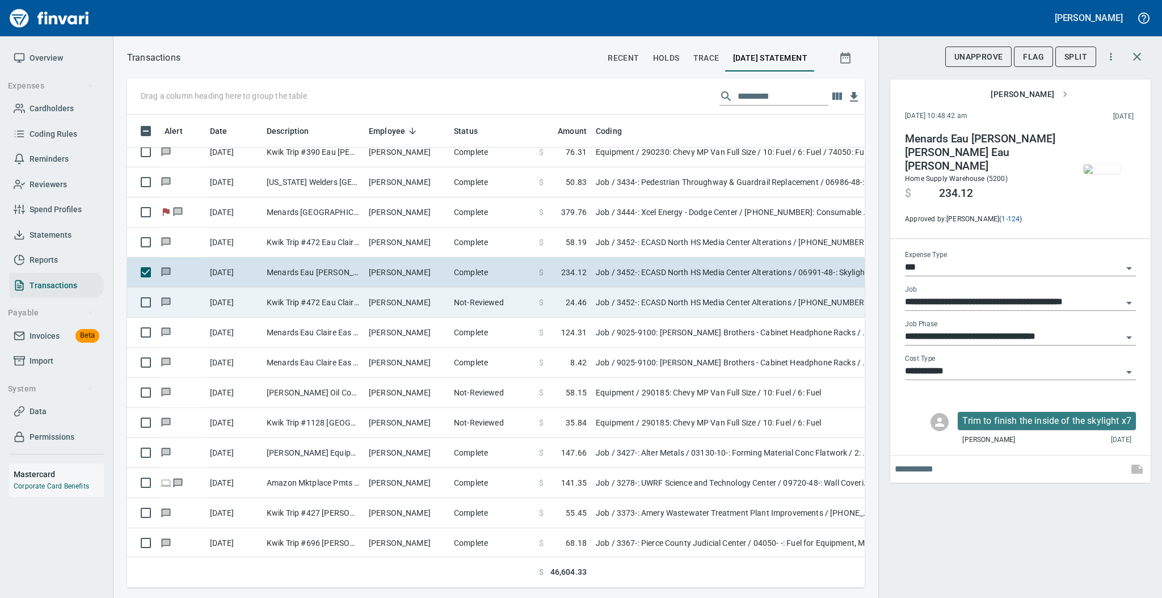
click at [404, 300] on td "[PERSON_NAME]" at bounding box center [406, 303] width 85 height 30
type input "**********"
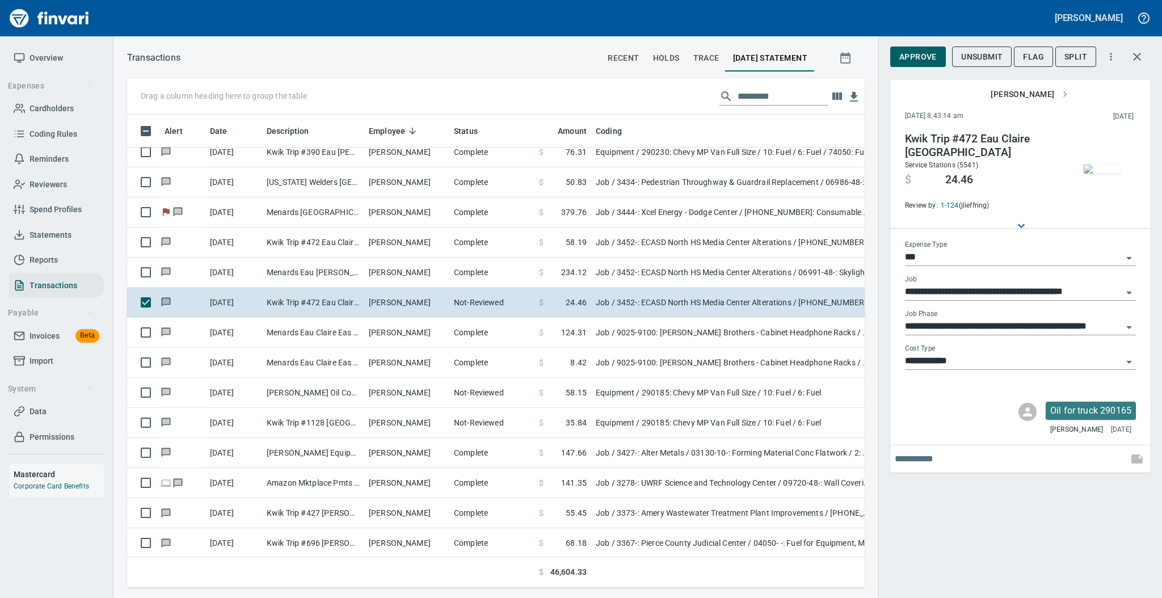
click at [1104, 164] on img "button" at bounding box center [1101, 168] width 36 height 9
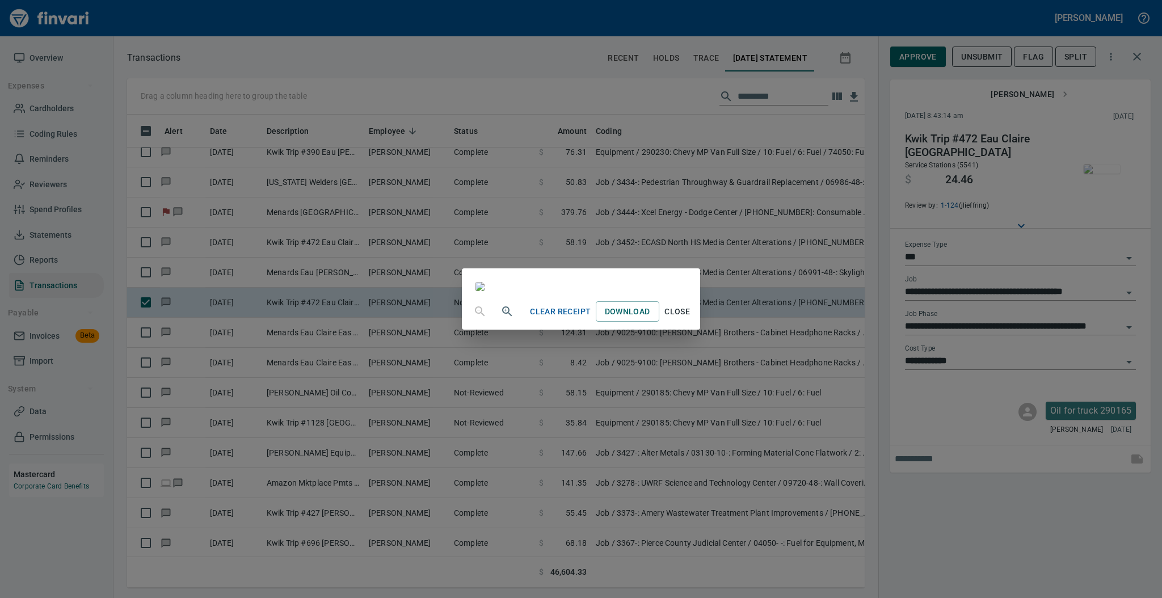
click at [691, 319] on span "Close" at bounding box center [677, 312] width 27 height 14
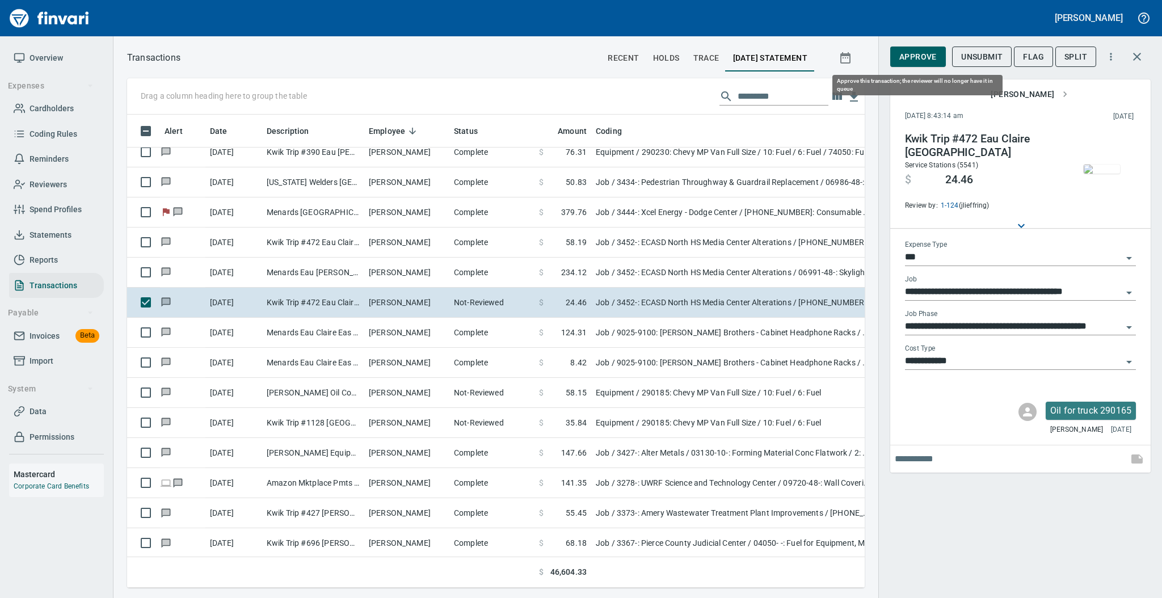
click at [919, 57] on span "Approve" at bounding box center [917, 57] width 37 height 14
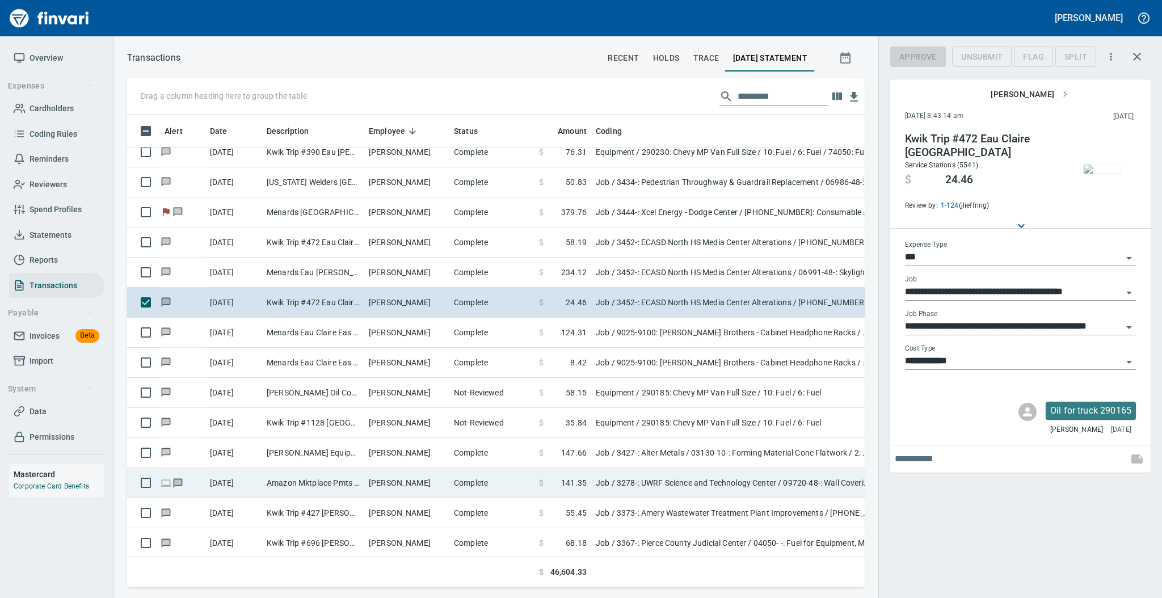
scroll to position [450, 714]
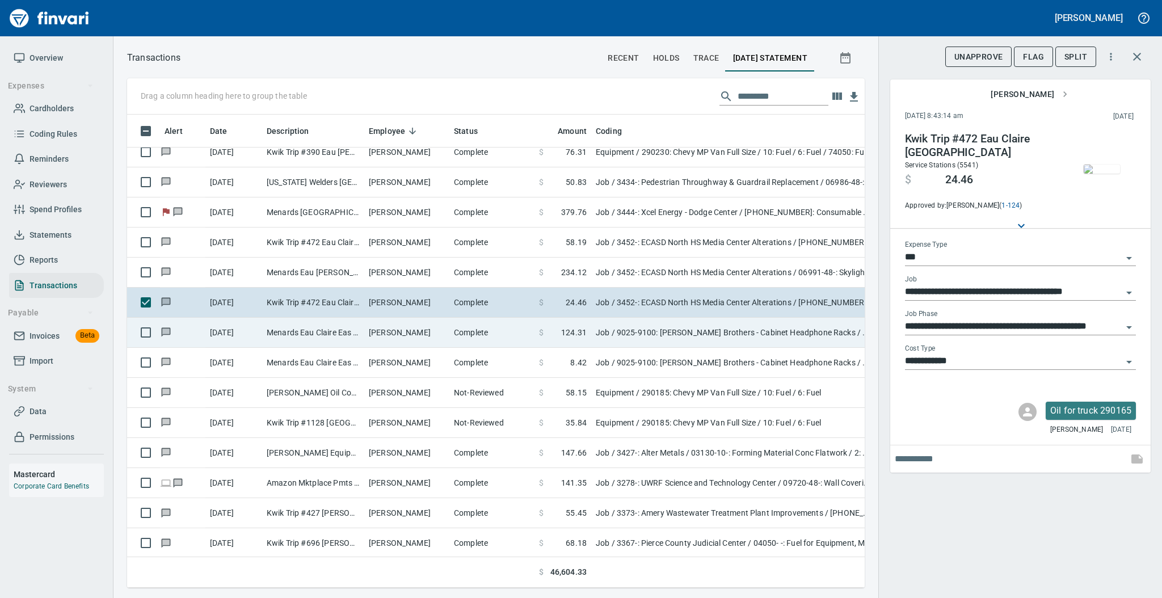
click at [509, 330] on td "Complete" at bounding box center [491, 333] width 85 height 30
type input "**********"
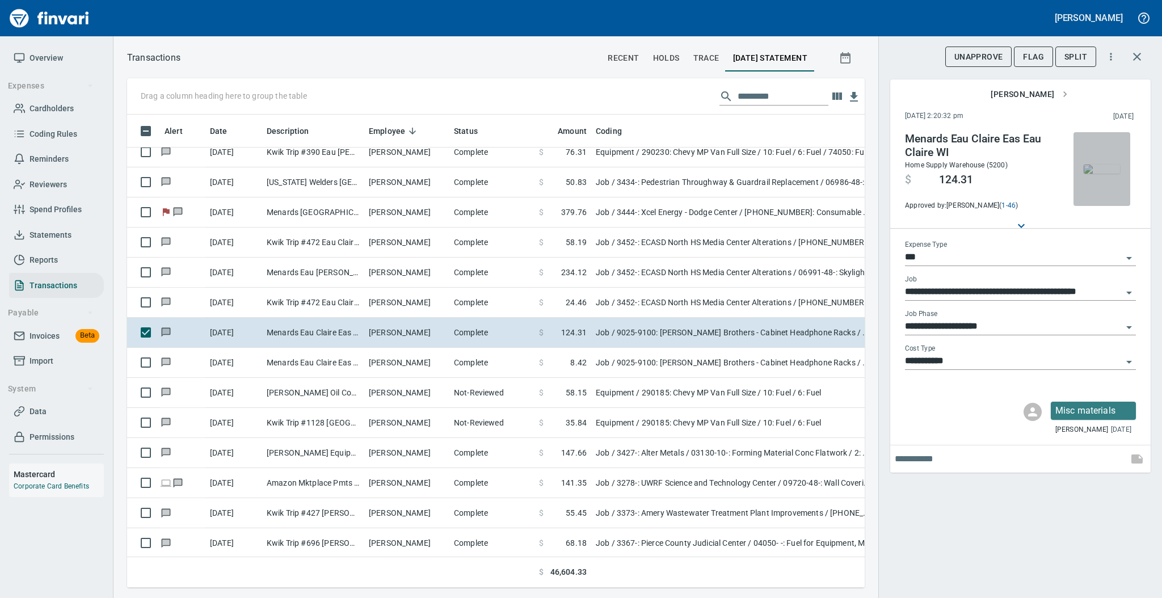
click at [1095, 171] on img "button" at bounding box center [1101, 168] width 36 height 9
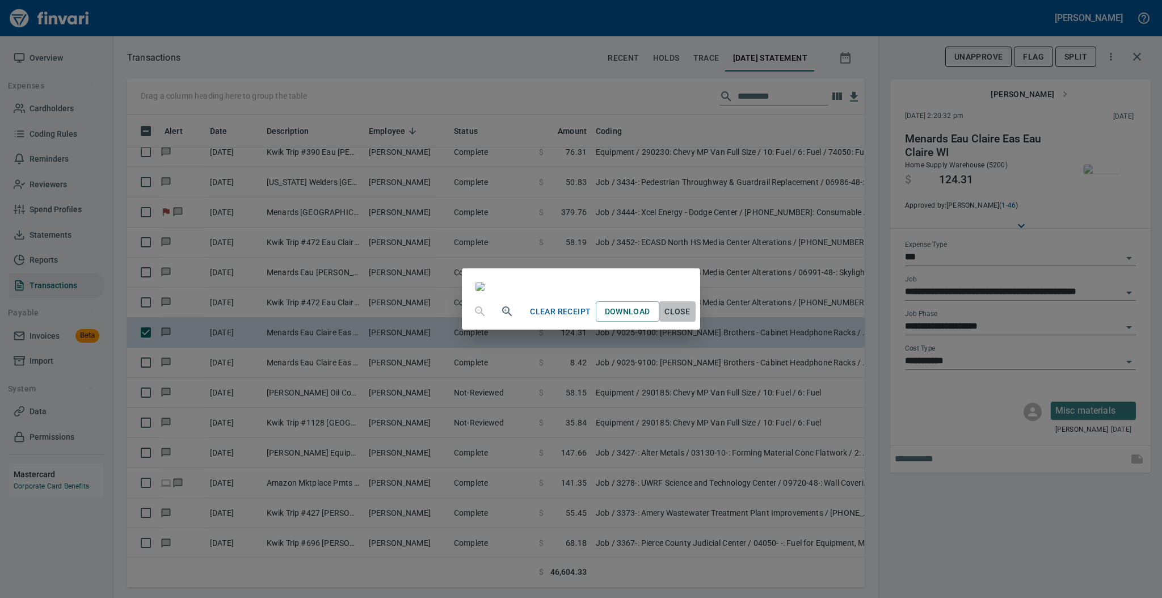
click at [691, 319] on span "Close" at bounding box center [677, 312] width 27 height 14
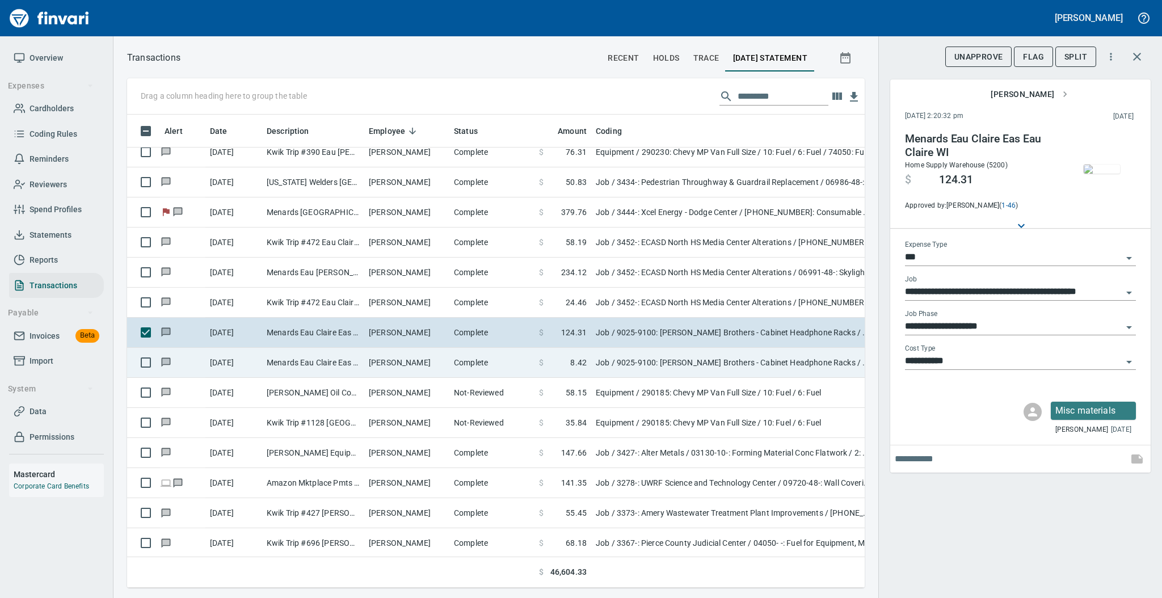
click at [450, 362] on td "Complete" at bounding box center [491, 363] width 85 height 30
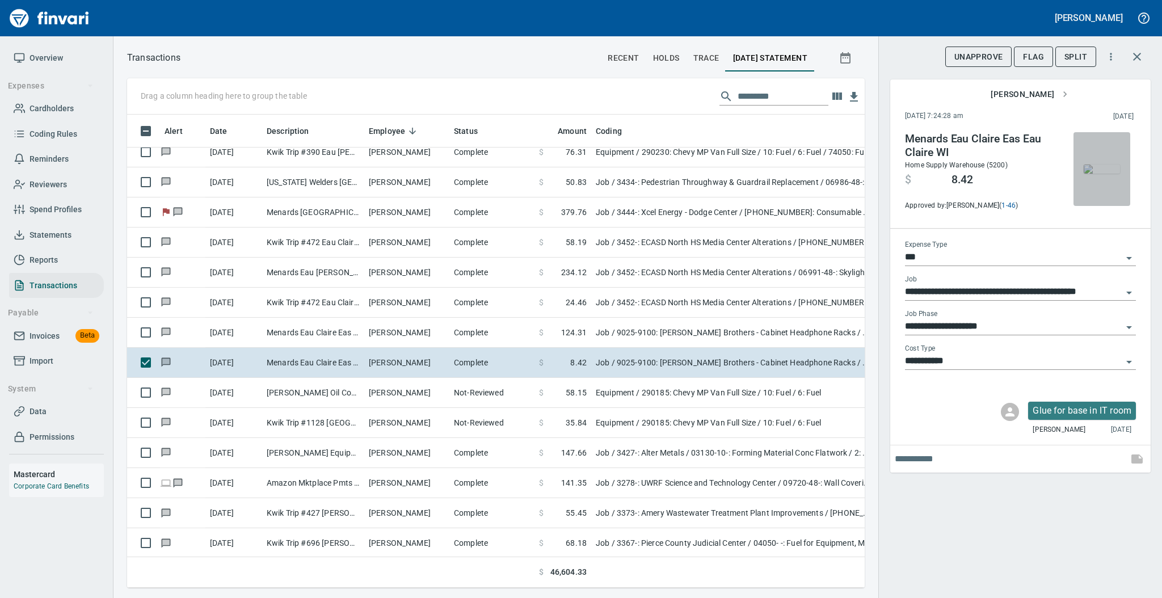
click at [1100, 169] on img "button" at bounding box center [1101, 168] width 36 height 9
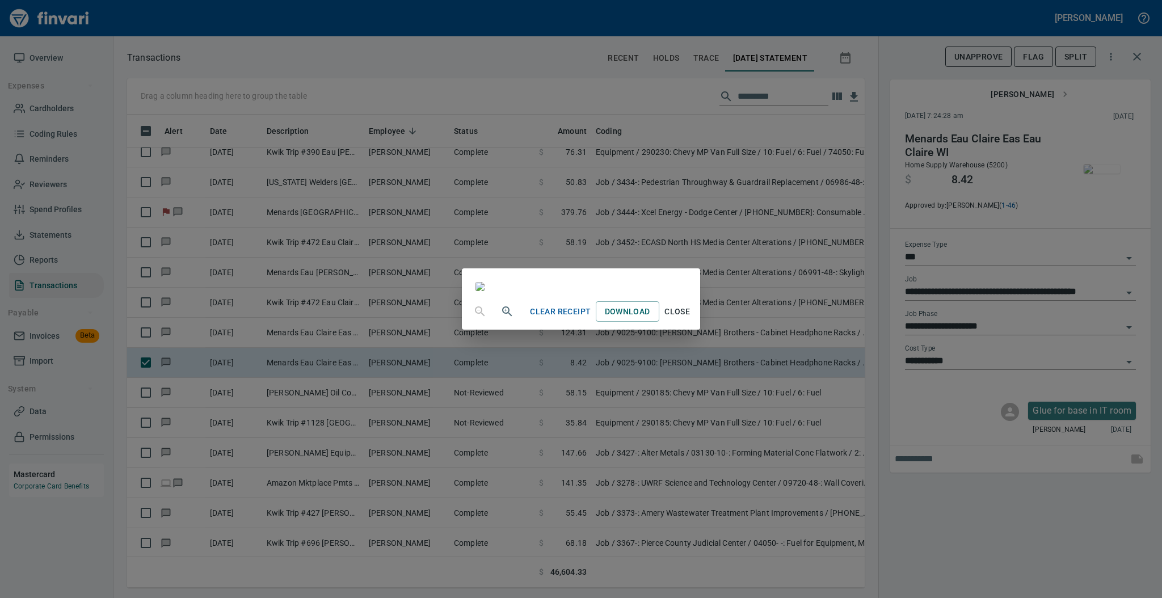
click at [691, 319] on span "Close" at bounding box center [677, 312] width 27 height 14
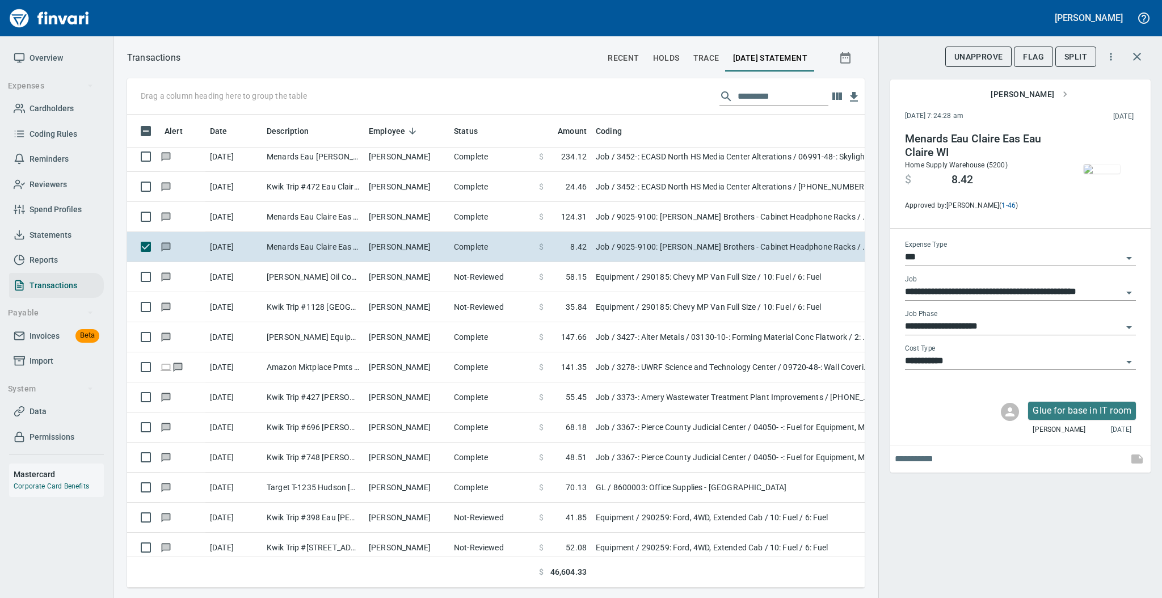
scroll to position [3685, 0]
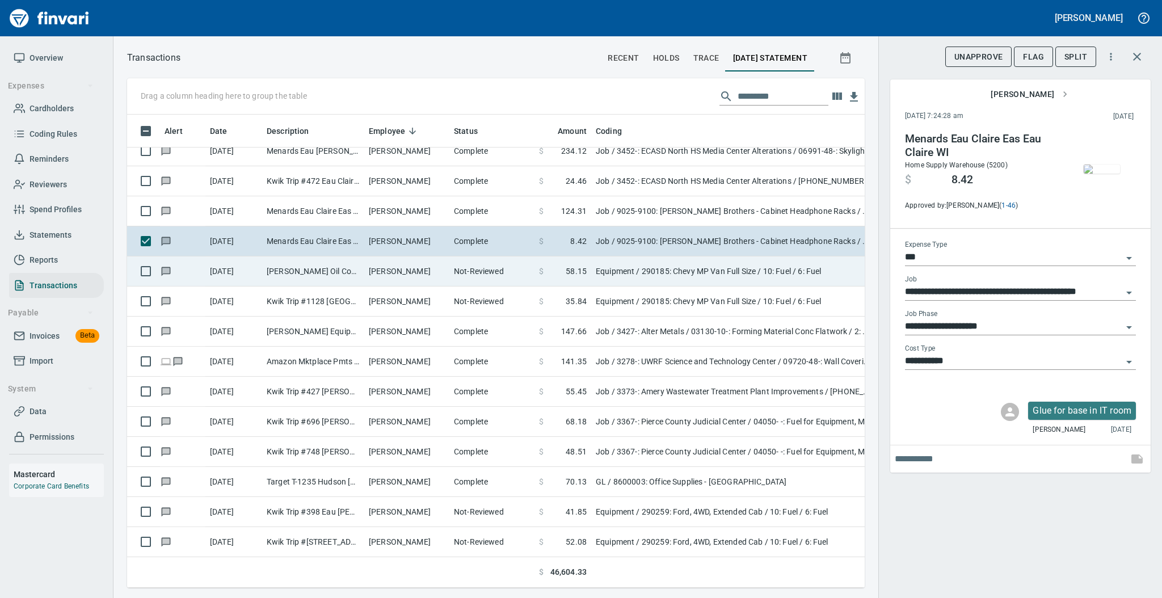
click at [449, 267] on td "Not-Reviewed" at bounding box center [491, 271] width 85 height 30
type input "*********"
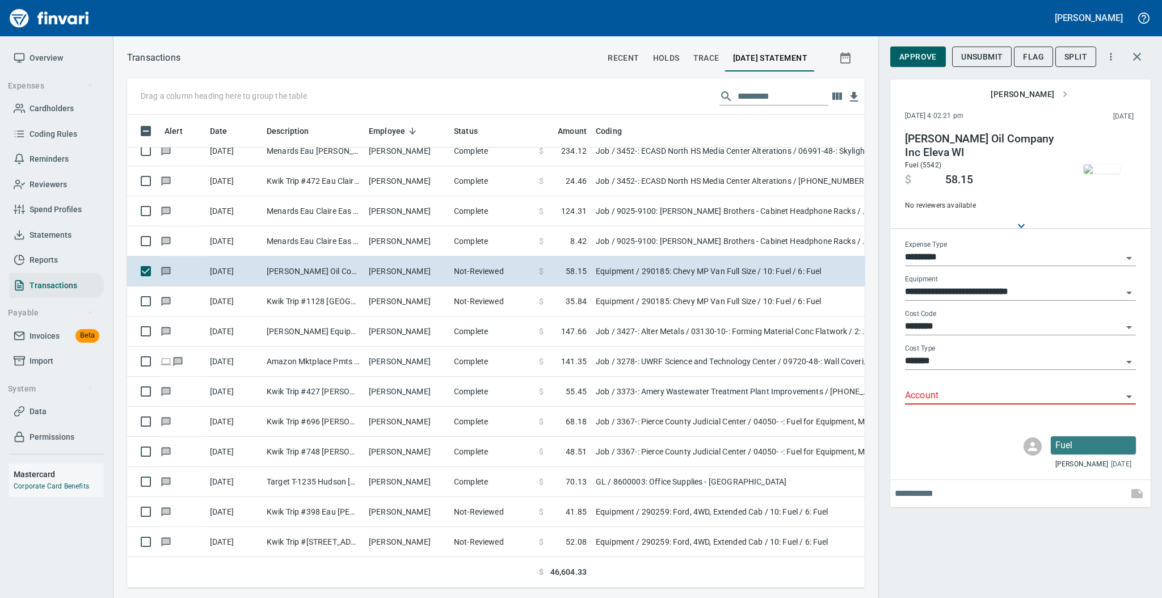
click at [914, 395] on input "Account" at bounding box center [1013, 396] width 217 height 16
click at [927, 416] on li "74050: Fuel & Lube Special Projects" at bounding box center [1019, 424] width 231 height 27
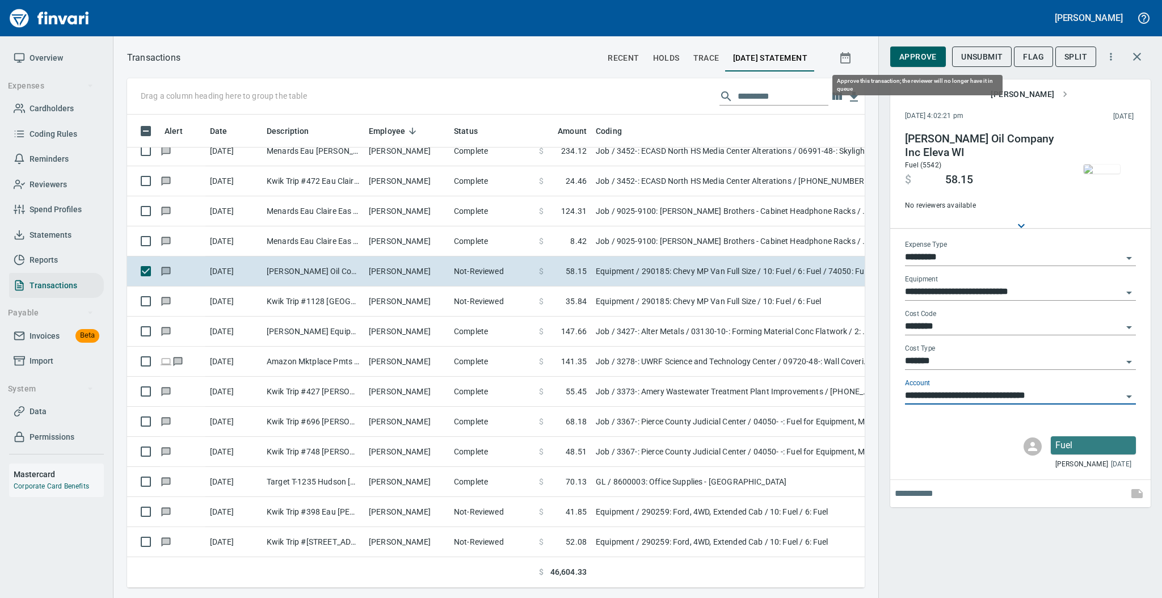
type input "**********"
click at [918, 55] on span "Approve" at bounding box center [917, 57] width 37 height 14
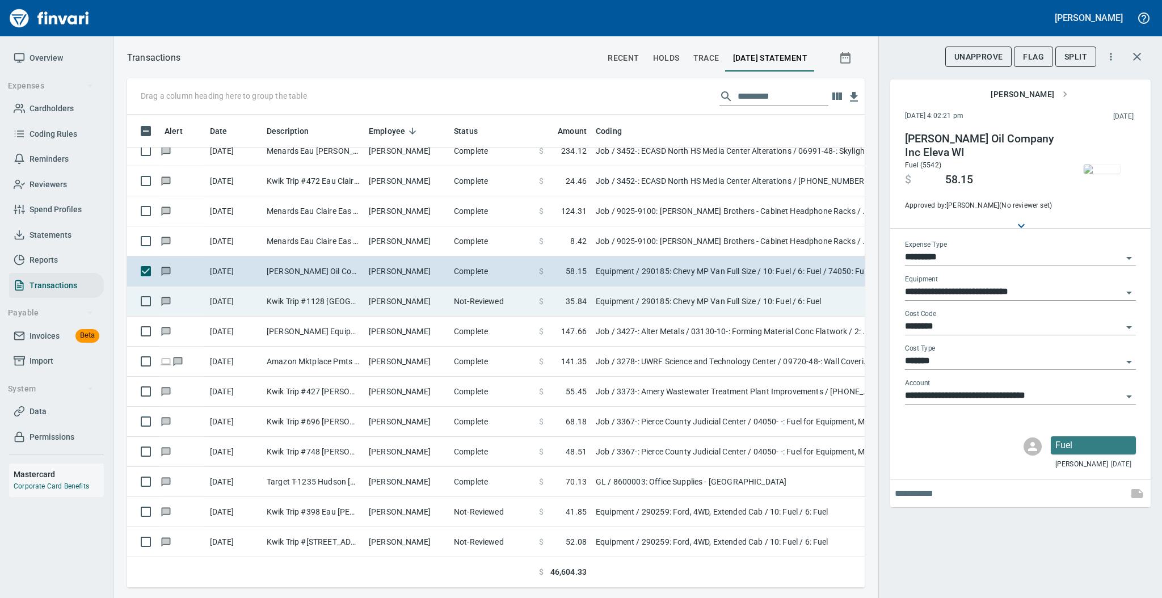
click at [402, 302] on td "[PERSON_NAME]" at bounding box center [406, 301] width 85 height 30
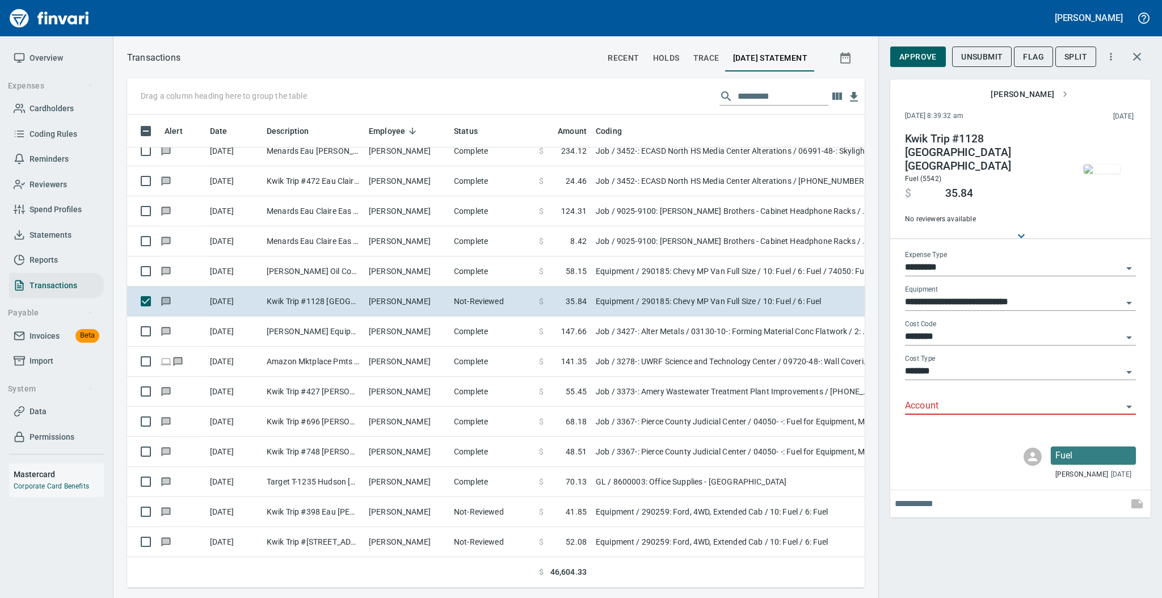
click at [915, 398] on input "Account" at bounding box center [1013, 406] width 217 height 16
click at [927, 431] on li "74050: Fuel & Lube Special Projects" at bounding box center [1019, 424] width 231 height 27
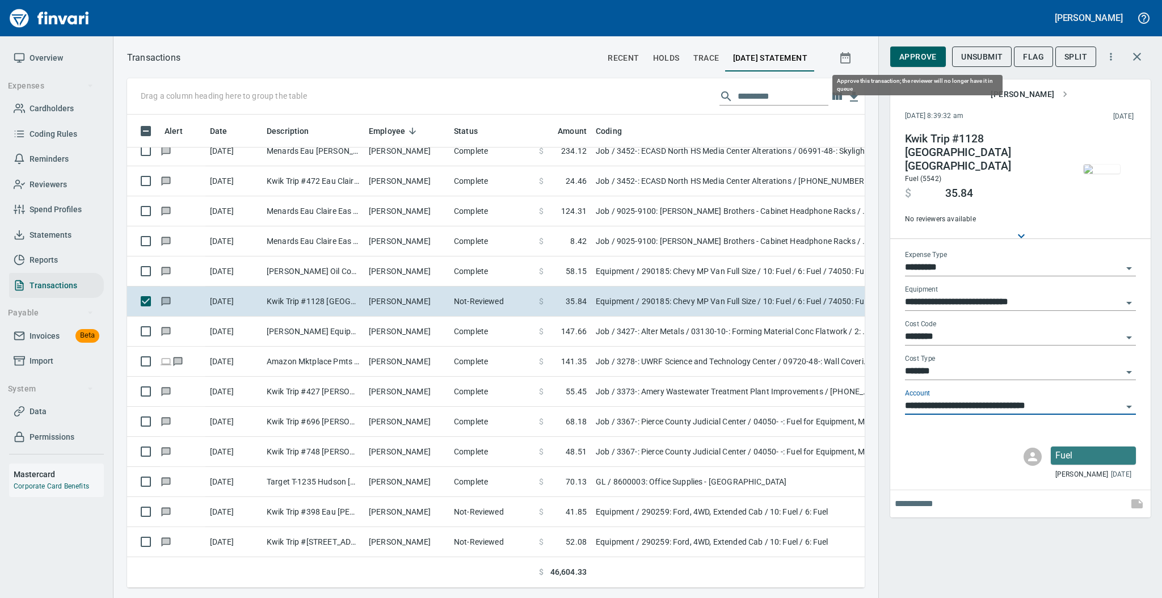
type input "**********"
click at [918, 52] on span "Approve" at bounding box center [917, 57] width 37 height 14
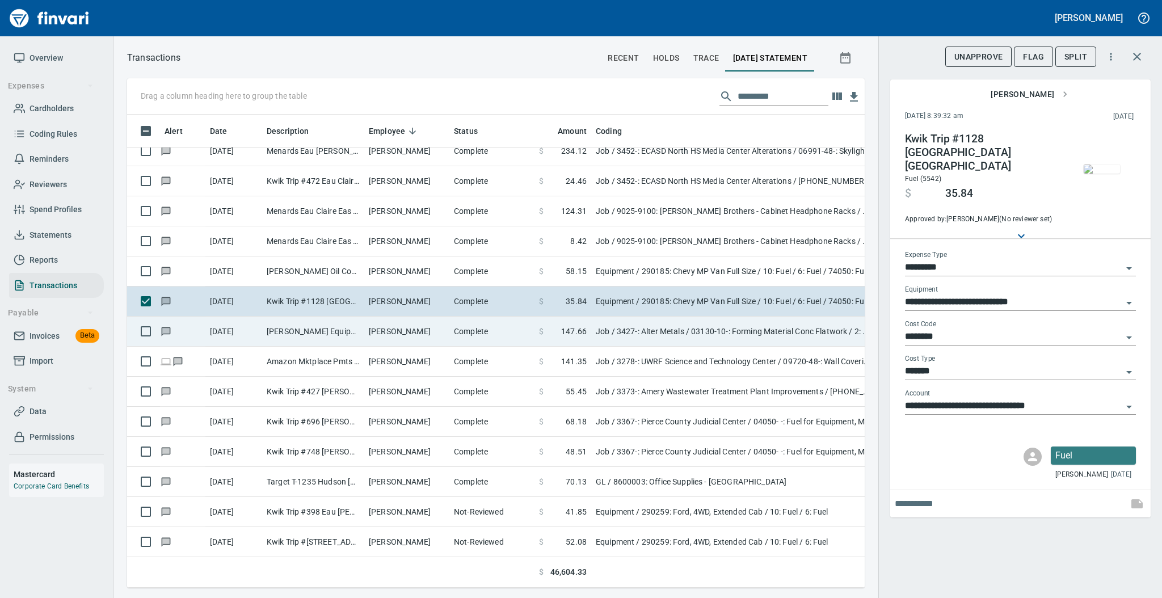
click at [389, 336] on td "[PERSON_NAME]" at bounding box center [406, 332] width 85 height 30
type input "***"
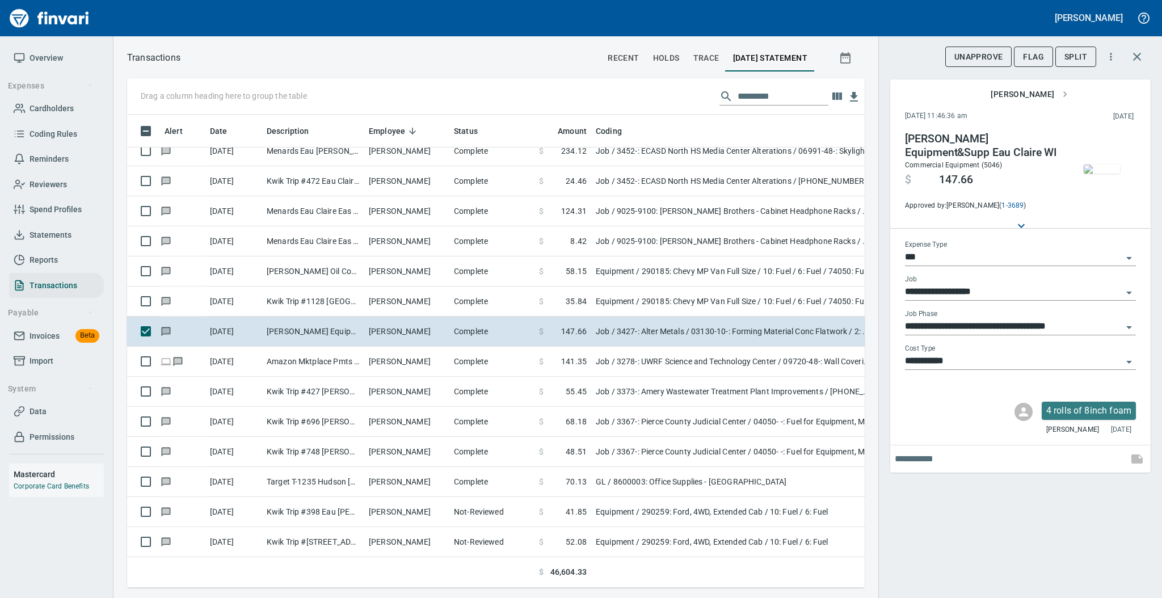
click at [1104, 173] on img "button" at bounding box center [1101, 168] width 36 height 9
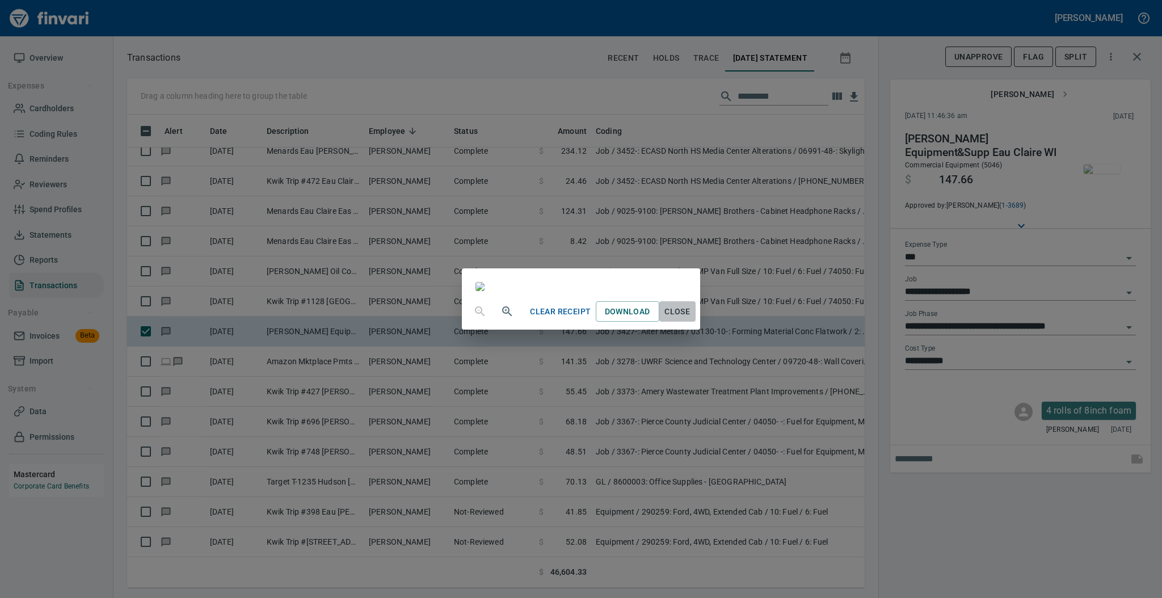
click at [691, 319] on span "Close" at bounding box center [677, 312] width 27 height 14
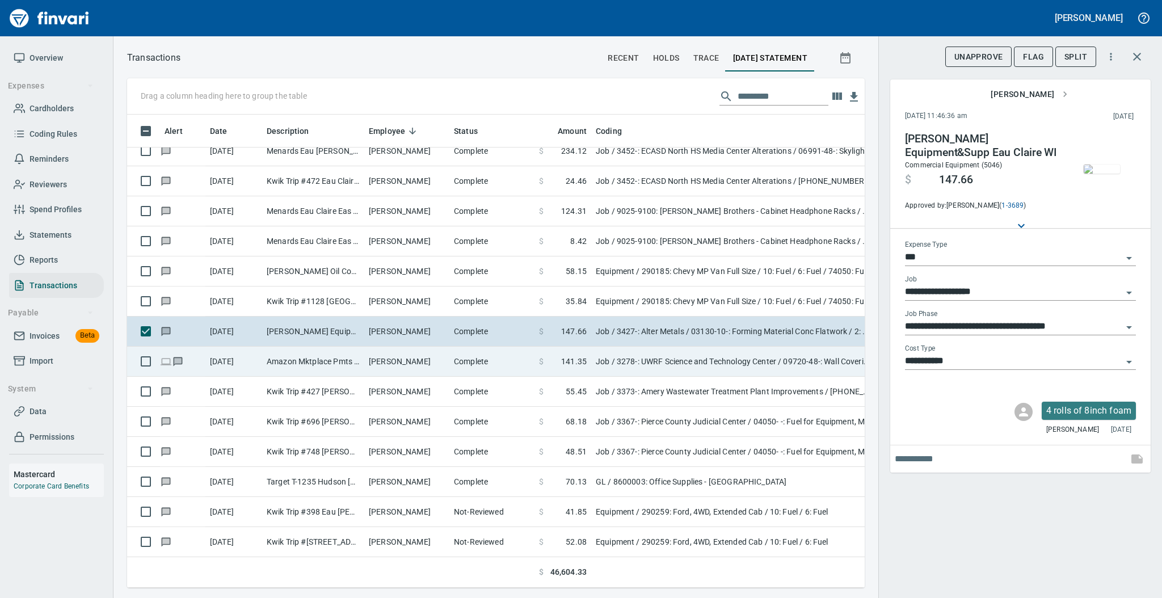
click at [408, 357] on td "[PERSON_NAME]" at bounding box center [406, 362] width 85 height 30
type input "**********"
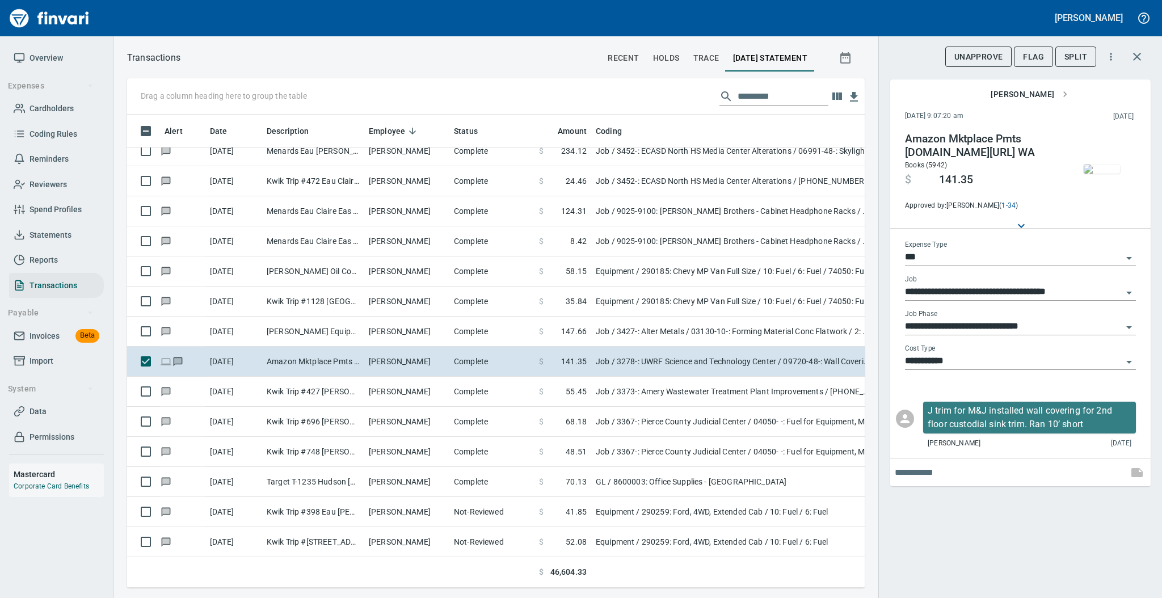
click at [1097, 168] on img "button" at bounding box center [1101, 168] width 36 height 9
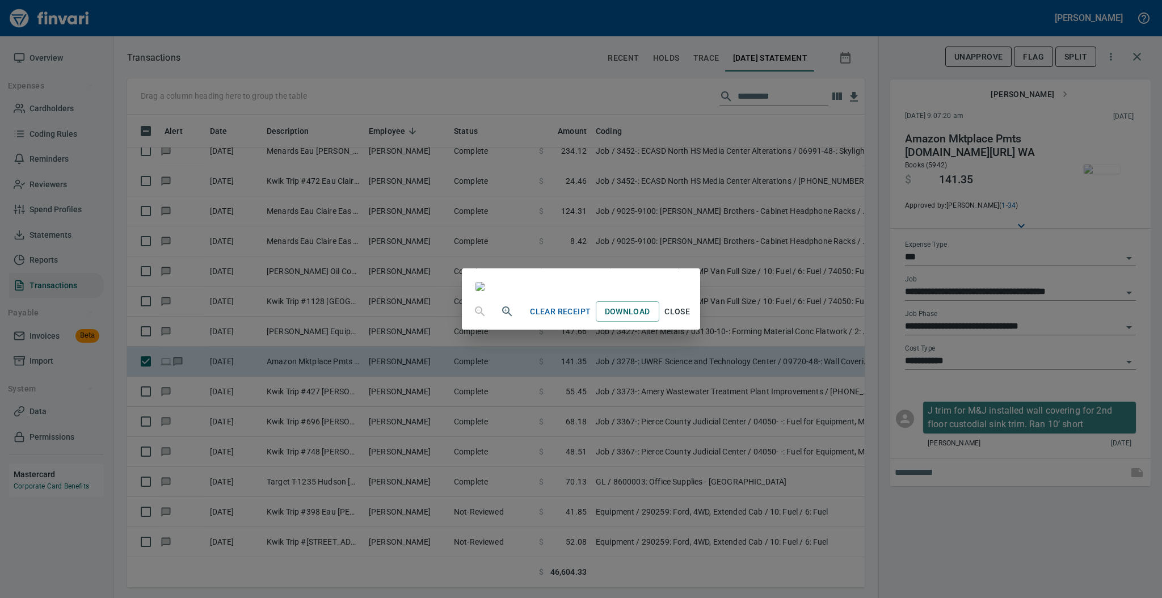
click at [691, 319] on span "Close" at bounding box center [677, 312] width 27 height 14
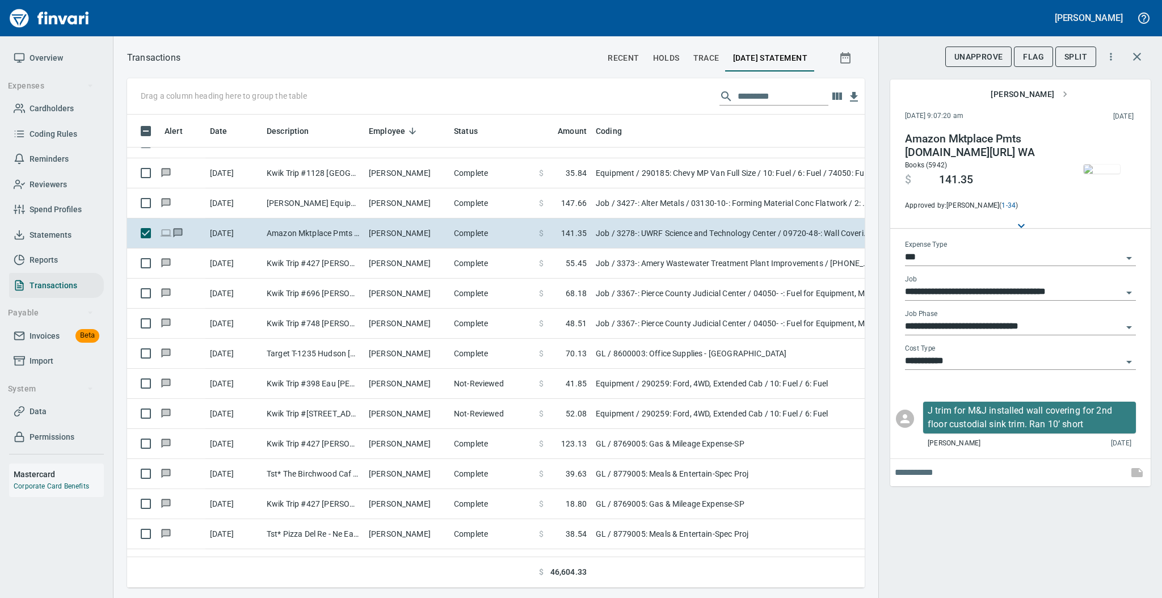
scroll to position [3835, 0]
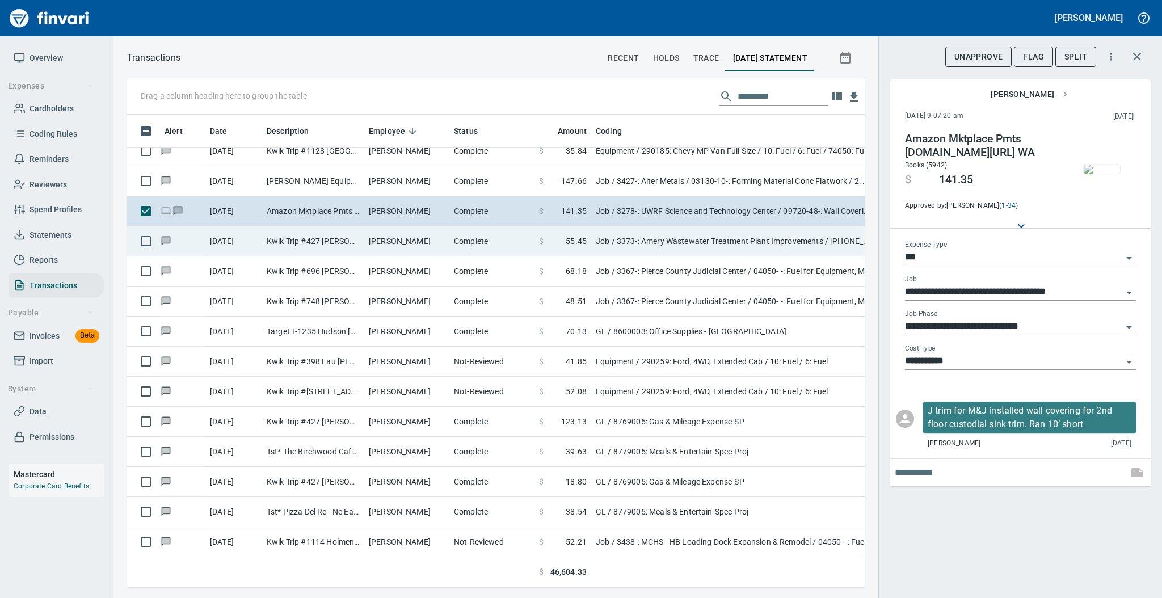
click at [416, 248] on td "[PERSON_NAME]" at bounding box center [406, 241] width 85 height 30
type input "**********"
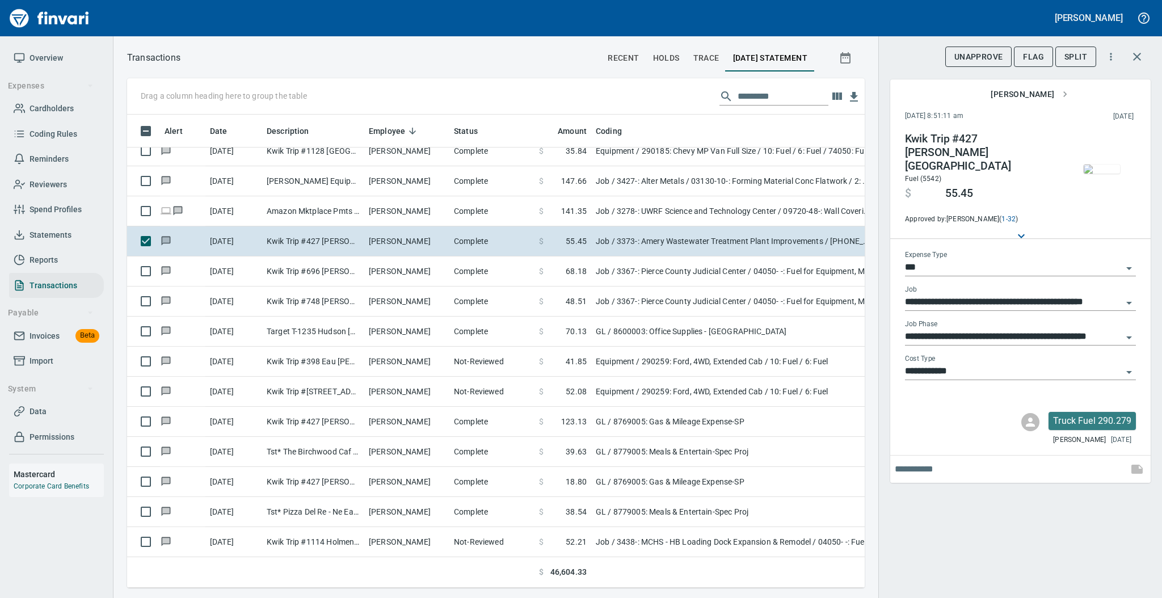
click at [1100, 174] on img "button" at bounding box center [1101, 168] width 36 height 9
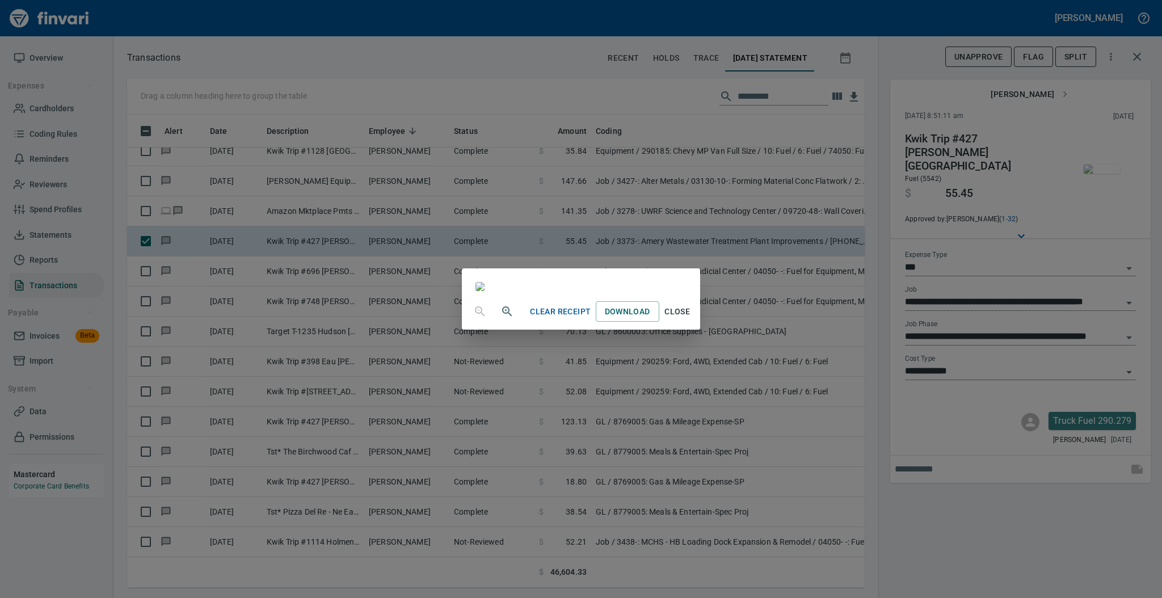
click at [691, 319] on span "Close" at bounding box center [677, 312] width 27 height 14
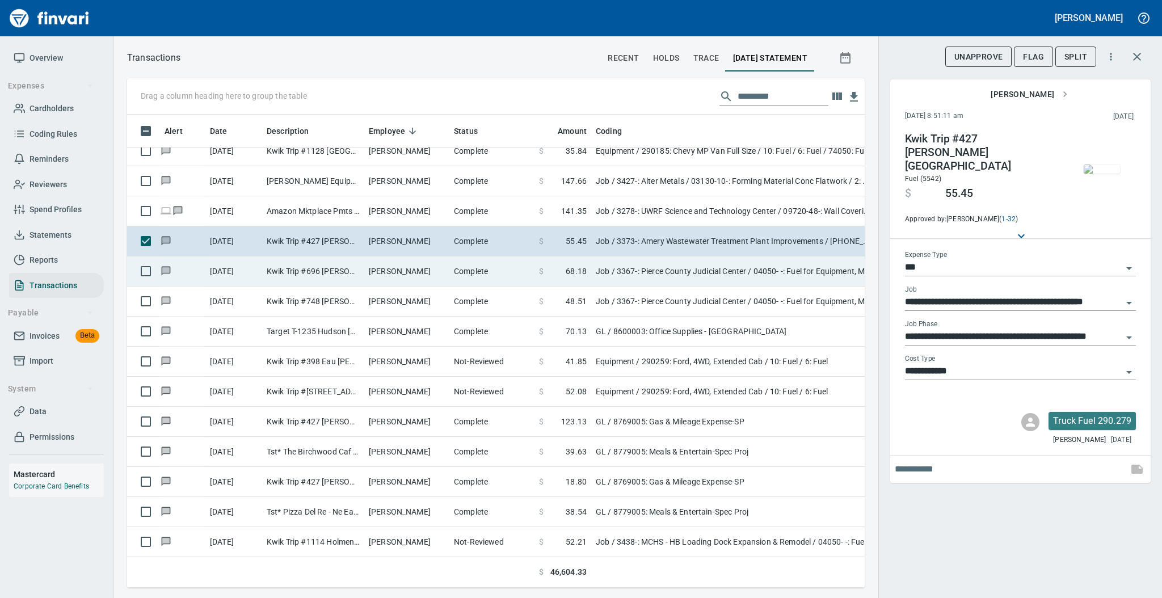
click at [429, 272] on td "[PERSON_NAME]" at bounding box center [406, 271] width 85 height 30
type input "**********"
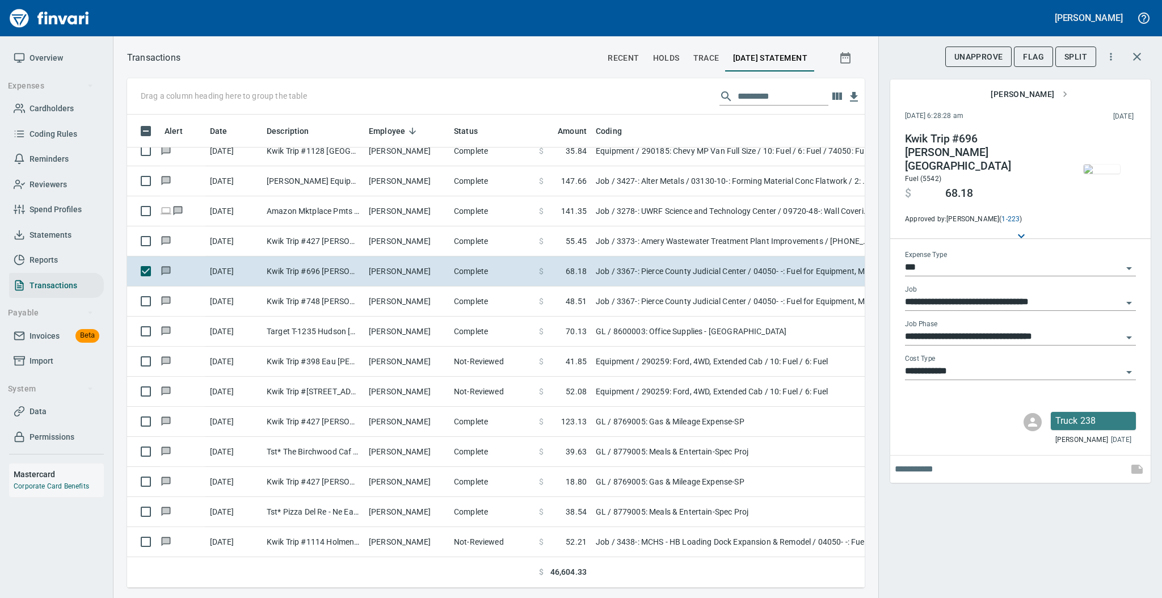
click at [1103, 168] on img "button" at bounding box center [1101, 168] width 36 height 9
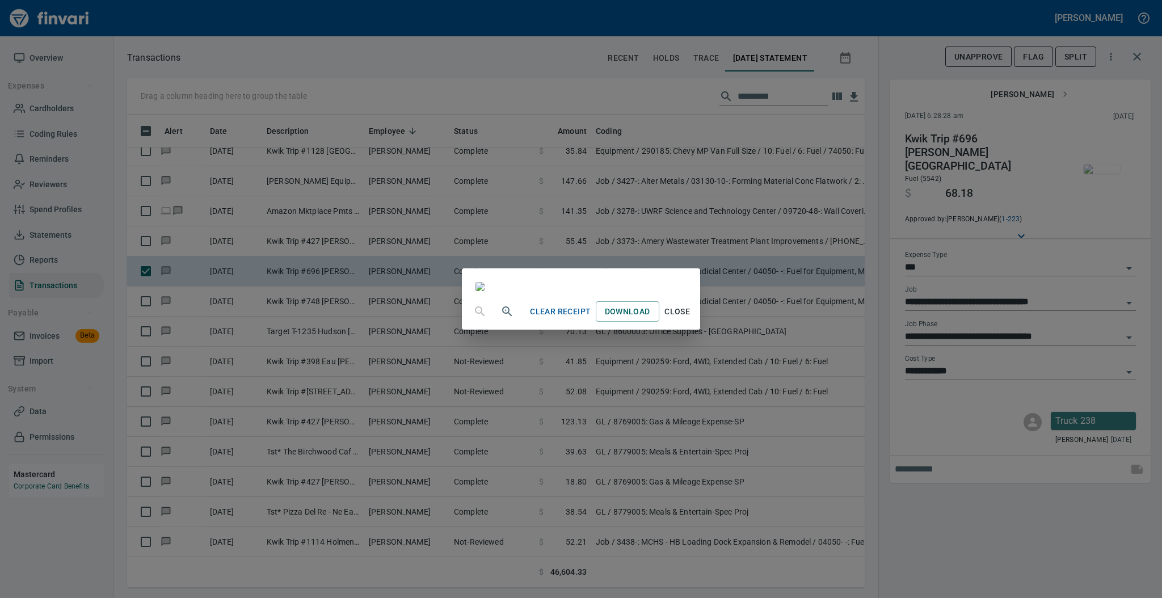
click at [691, 319] on span "Close" at bounding box center [677, 312] width 27 height 14
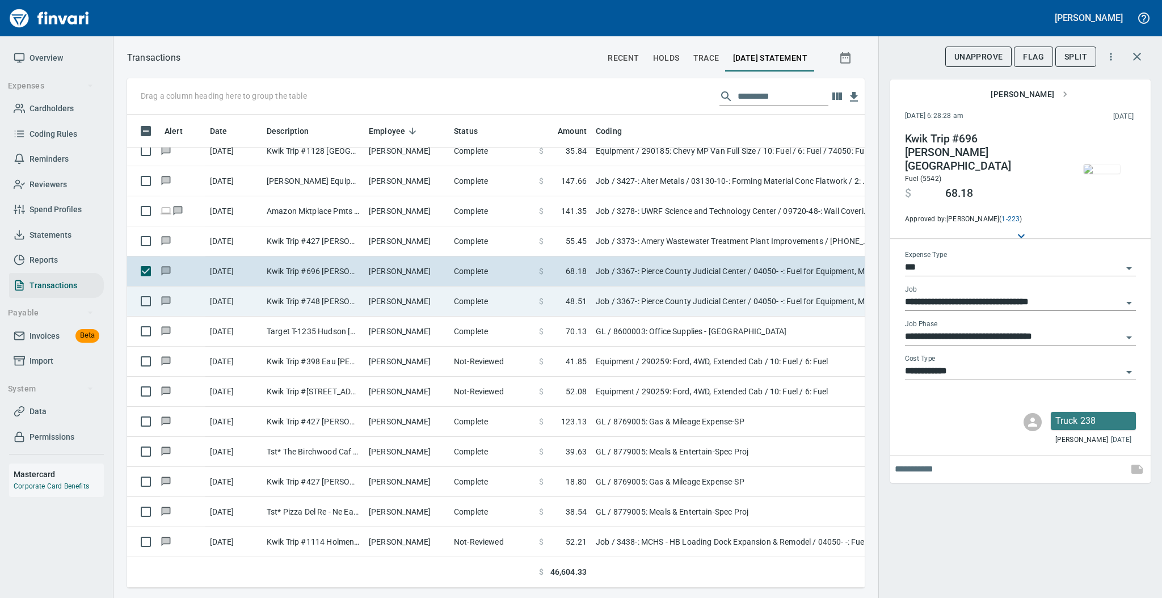
click at [389, 306] on td "[PERSON_NAME]" at bounding box center [406, 301] width 85 height 30
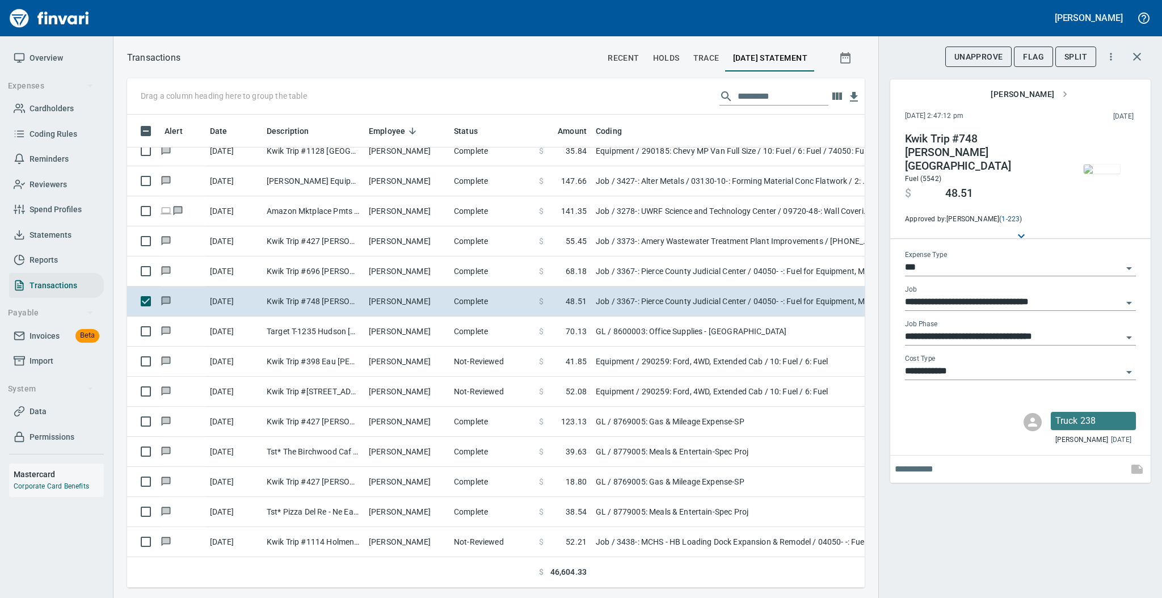
click at [1091, 171] on img "button" at bounding box center [1101, 168] width 36 height 9
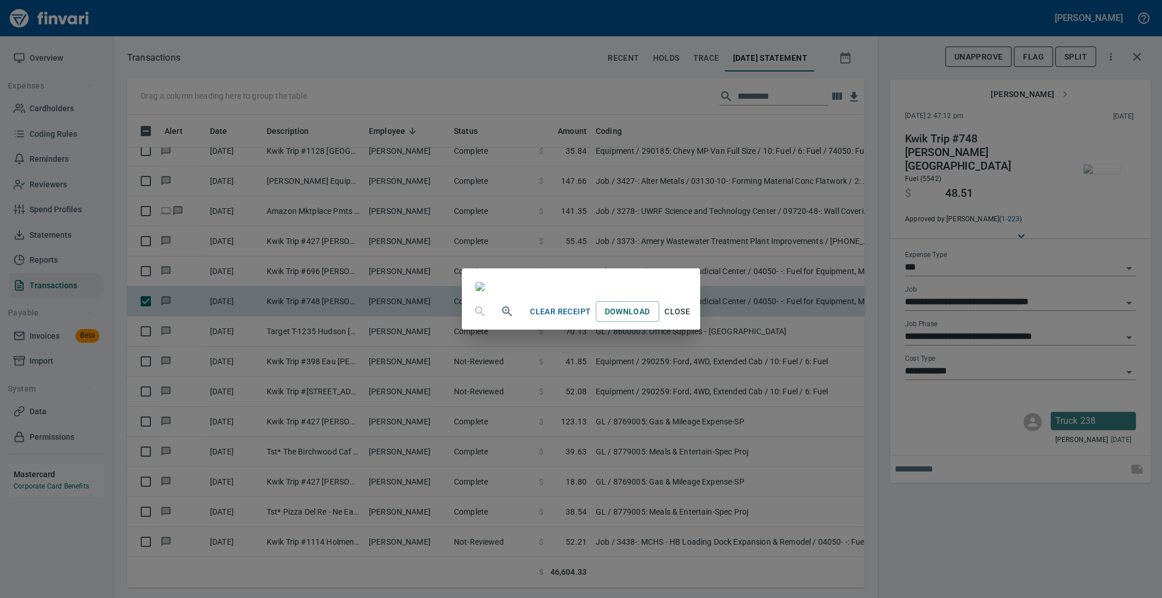
click at [691, 319] on span "Close" at bounding box center [677, 312] width 27 height 14
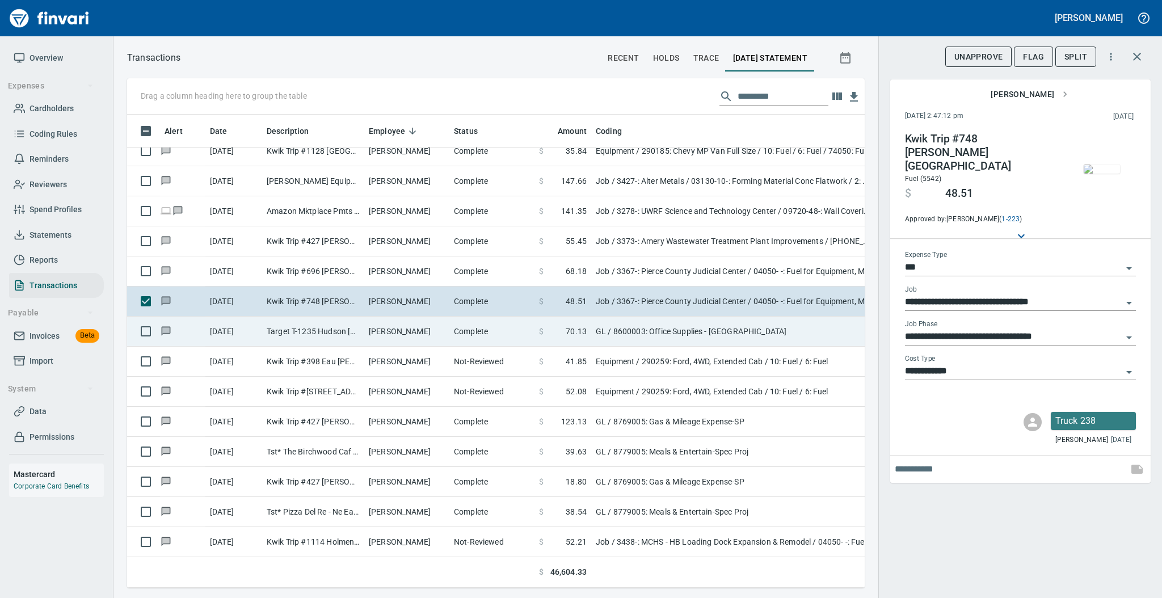
click at [382, 336] on td "[PERSON_NAME]" at bounding box center [406, 332] width 85 height 30
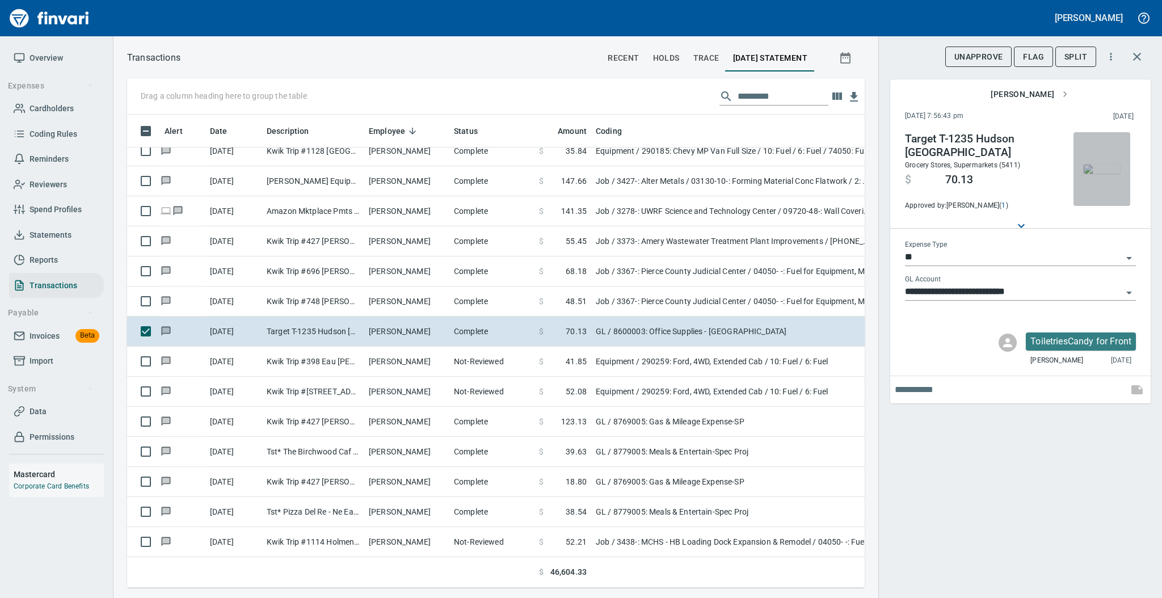
click at [1100, 164] on img "button" at bounding box center [1101, 168] width 36 height 9
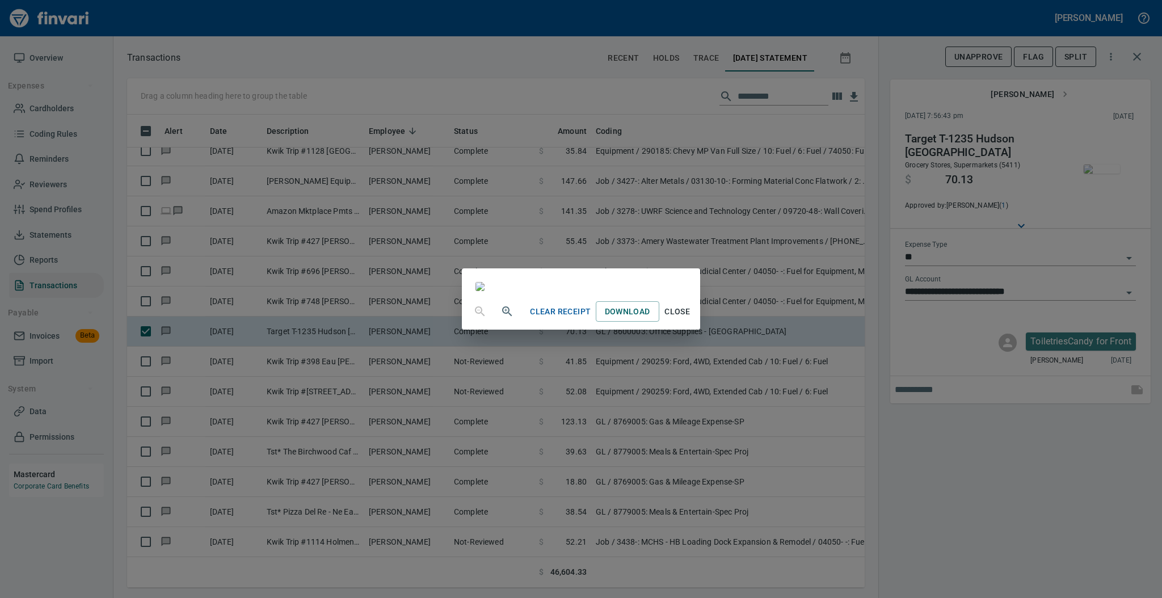
scroll to position [69, 0]
click at [691, 319] on span "Close" at bounding box center [677, 312] width 27 height 14
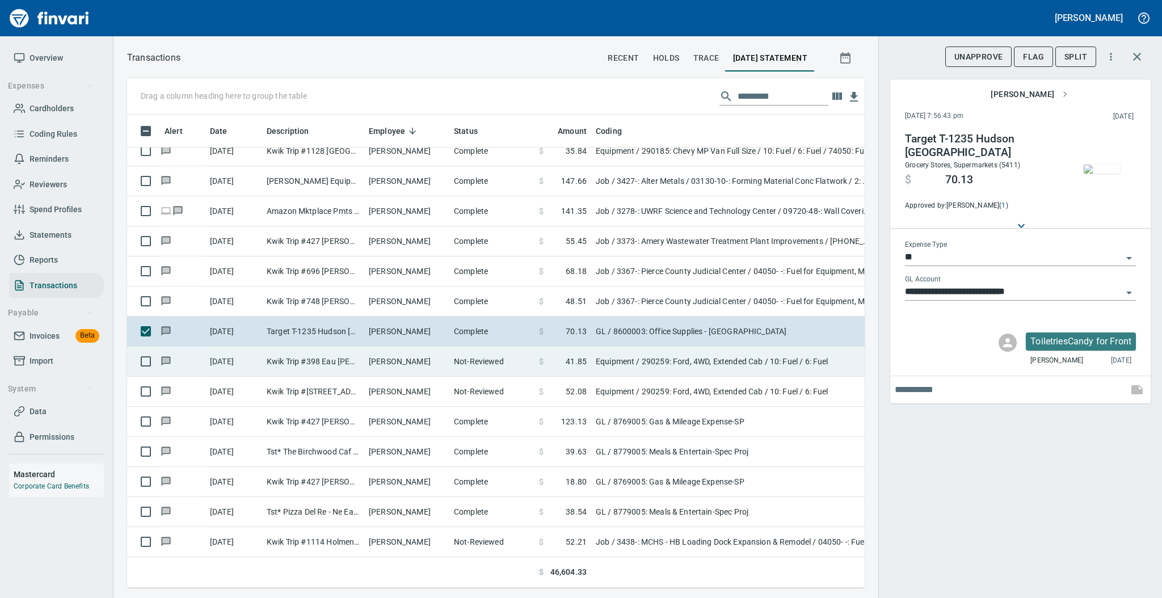
click at [458, 361] on td "Not-Reviewed" at bounding box center [491, 362] width 85 height 30
type input "*********"
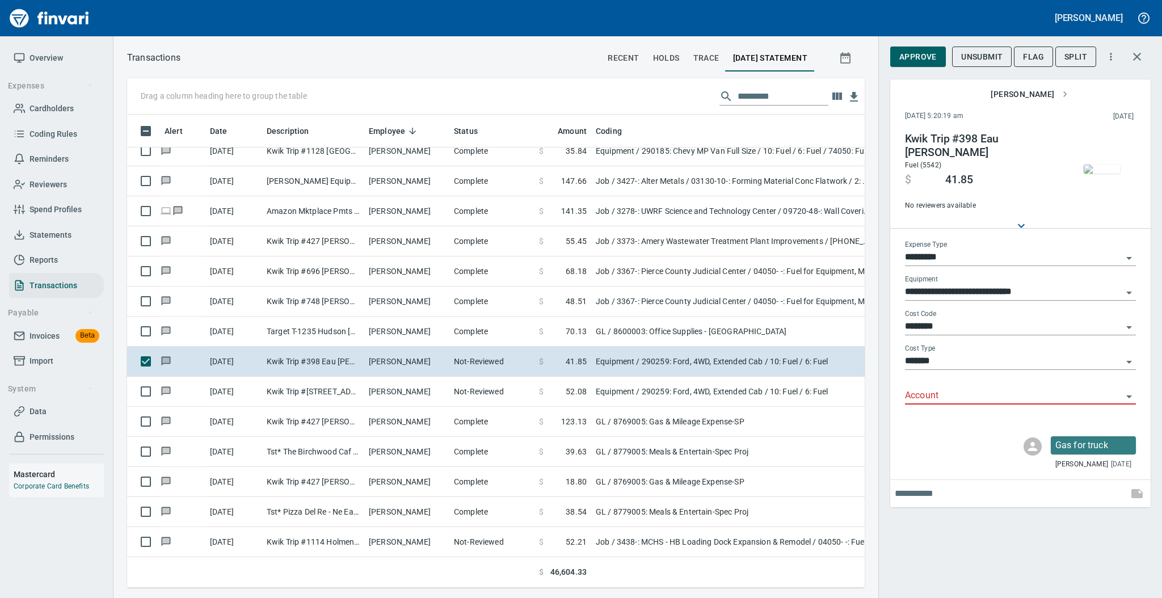
click at [1099, 172] on img "button" at bounding box center [1101, 168] width 36 height 9
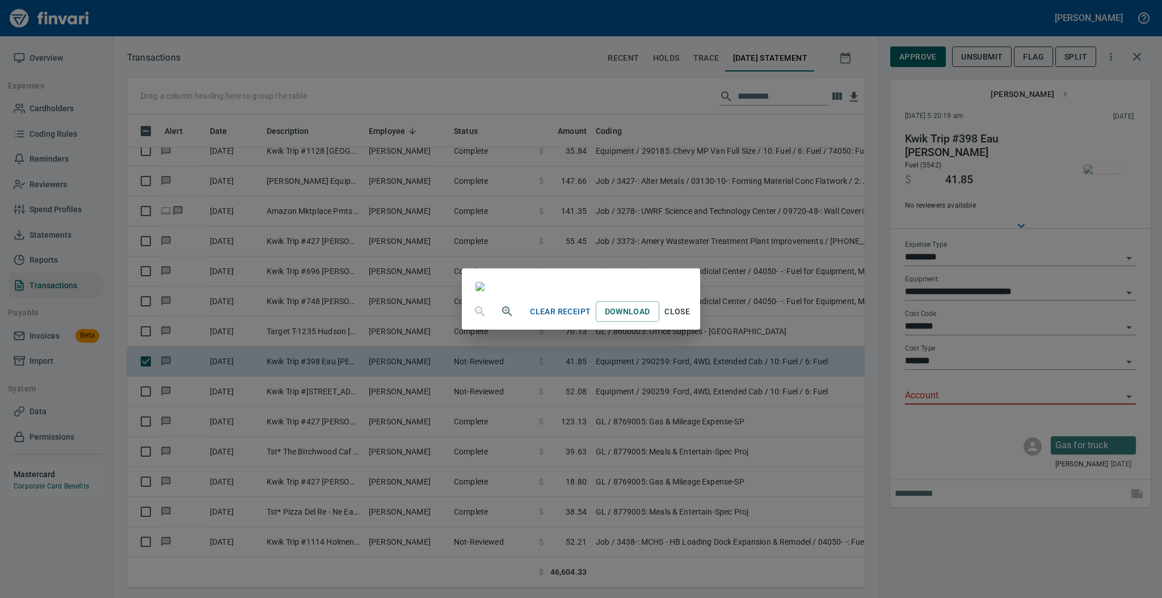
click at [691, 319] on span "Close" at bounding box center [677, 312] width 27 height 14
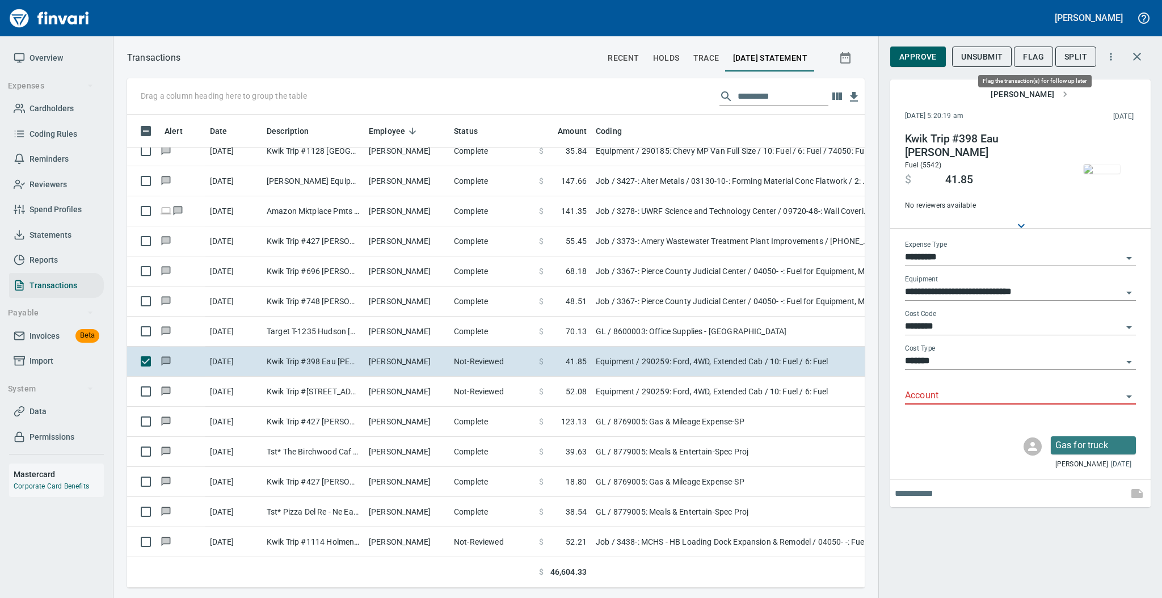
scroll to position [450, 714]
click at [1032, 55] on span "Flag" at bounding box center [1033, 57] width 21 height 14
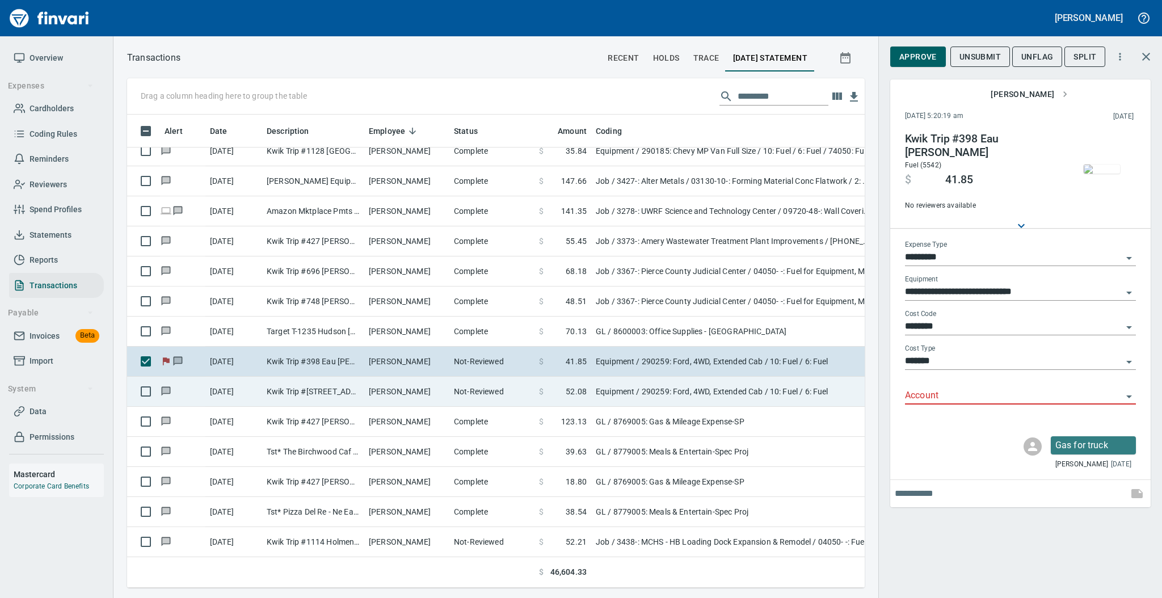
click at [427, 386] on td "[PERSON_NAME]" at bounding box center [406, 392] width 85 height 30
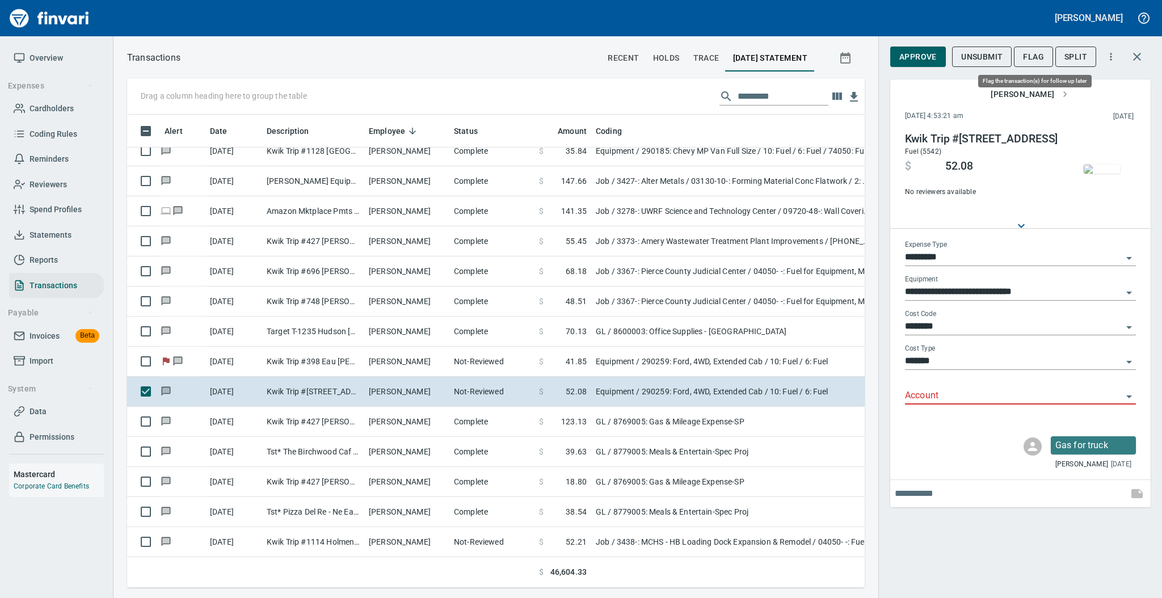
click at [1028, 64] on button "Flag" at bounding box center [1033, 57] width 39 height 21
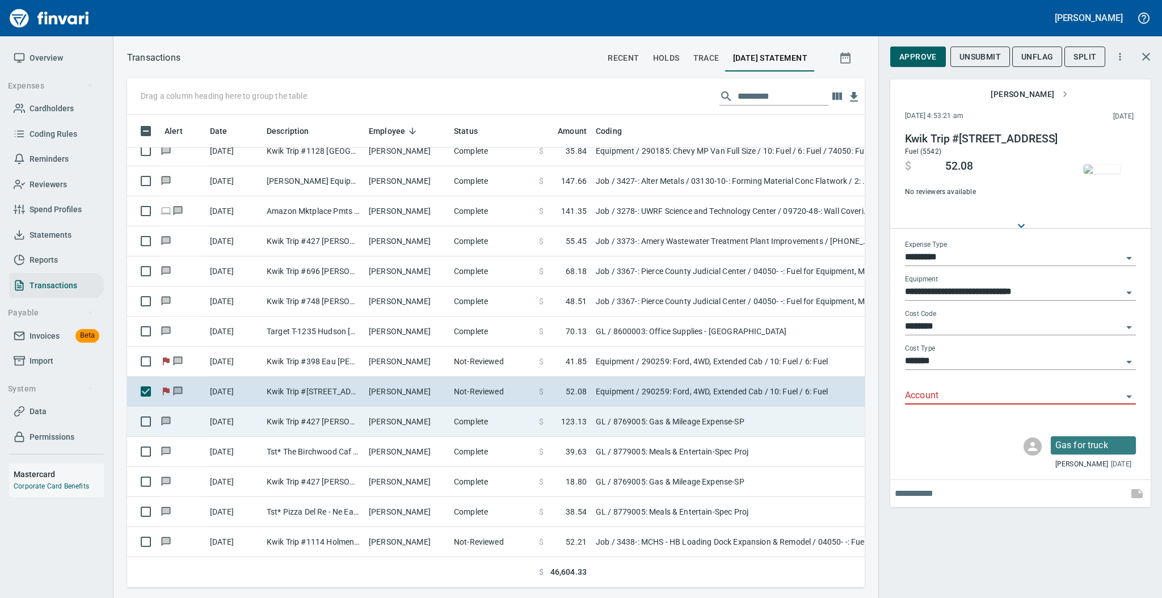
click at [321, 426] on td "Kwik Trip #427 [PERSON_NAME] [GEOGRAPHIC_DATA]" at bounding box center [313, 422] width 102 height 30
type input "**"
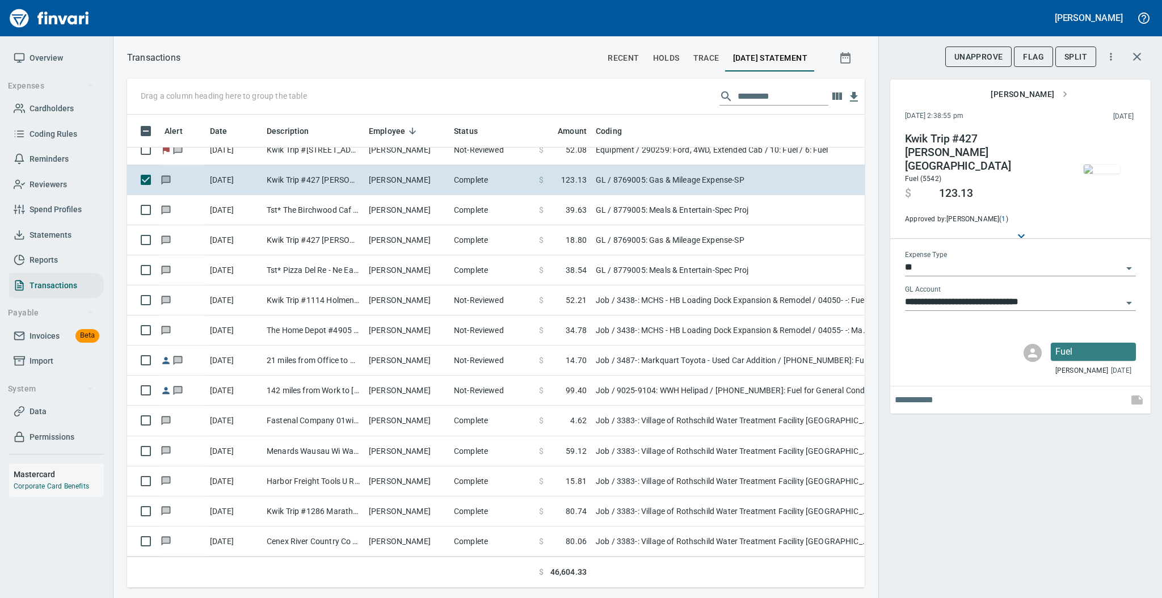
scroll to position [4078, 0]
click at [1099, 164] on img "button" at bounding box center [1101, 168] width 36 height 9
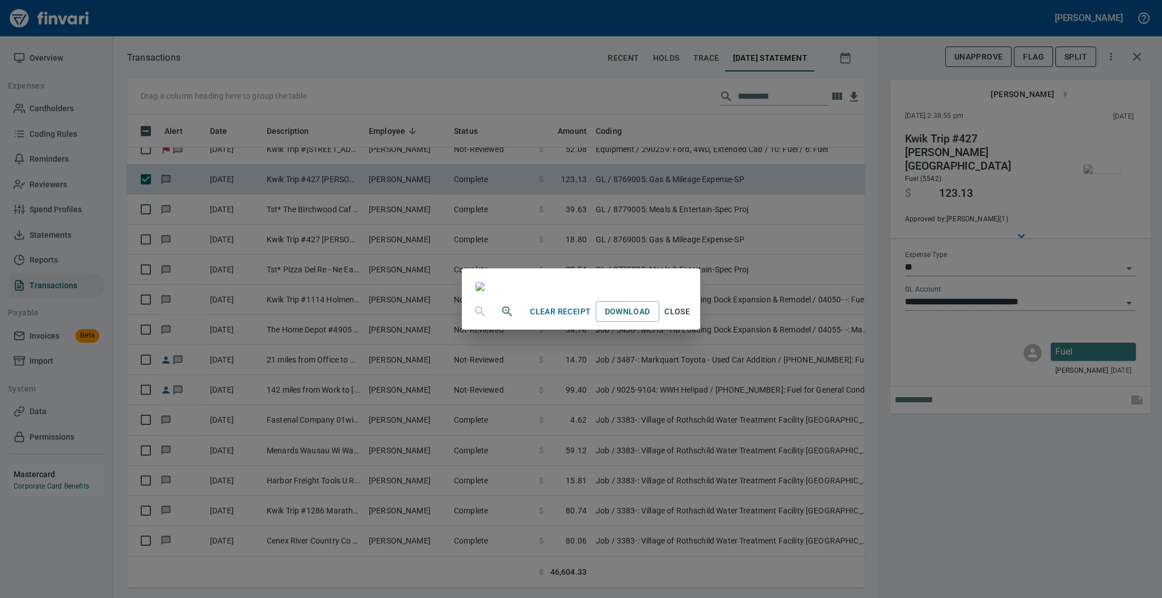
click at [691, 319] on span "Close" at bounding box center [677, 312] width 27 height 14
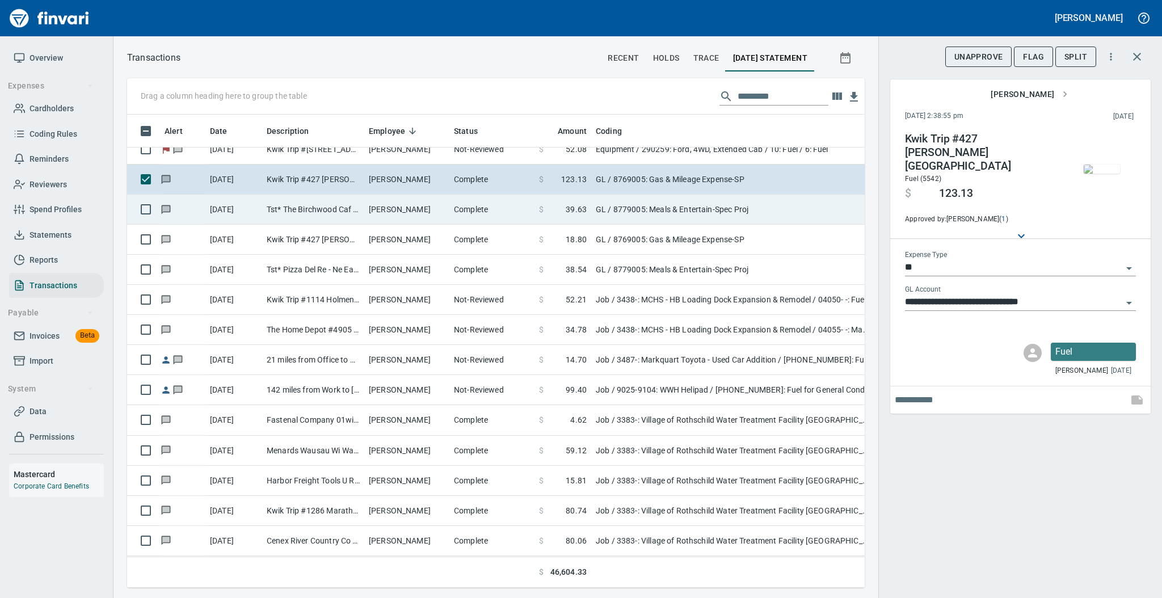
click at [449, 217] on td "Complete" at bounding box center [491, 210] width 85 height 30
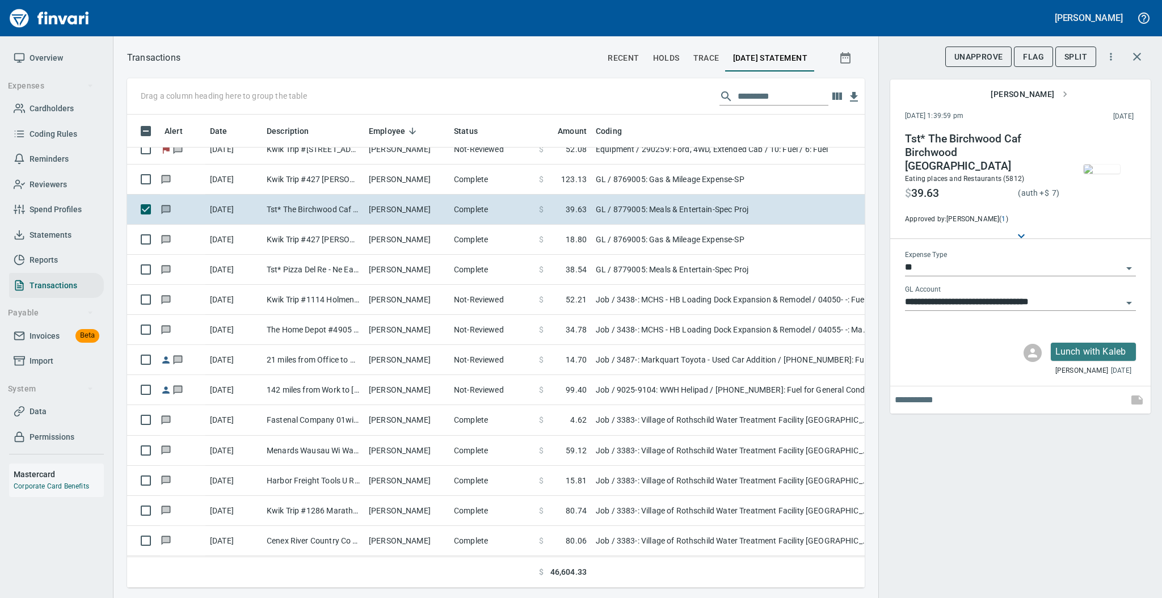
click at [1089, 164] on img "button" at bounding box center [1101, 168] width 36 height 9
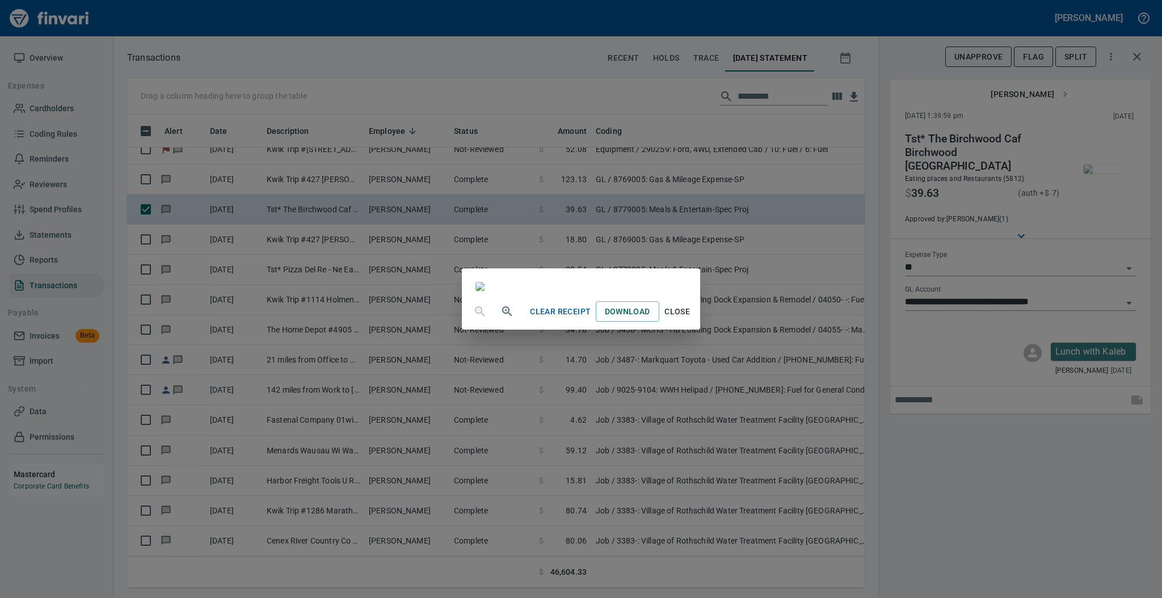
click at [691, 319] on span "Close" at bounding box center [677, 312] width 27 height 14
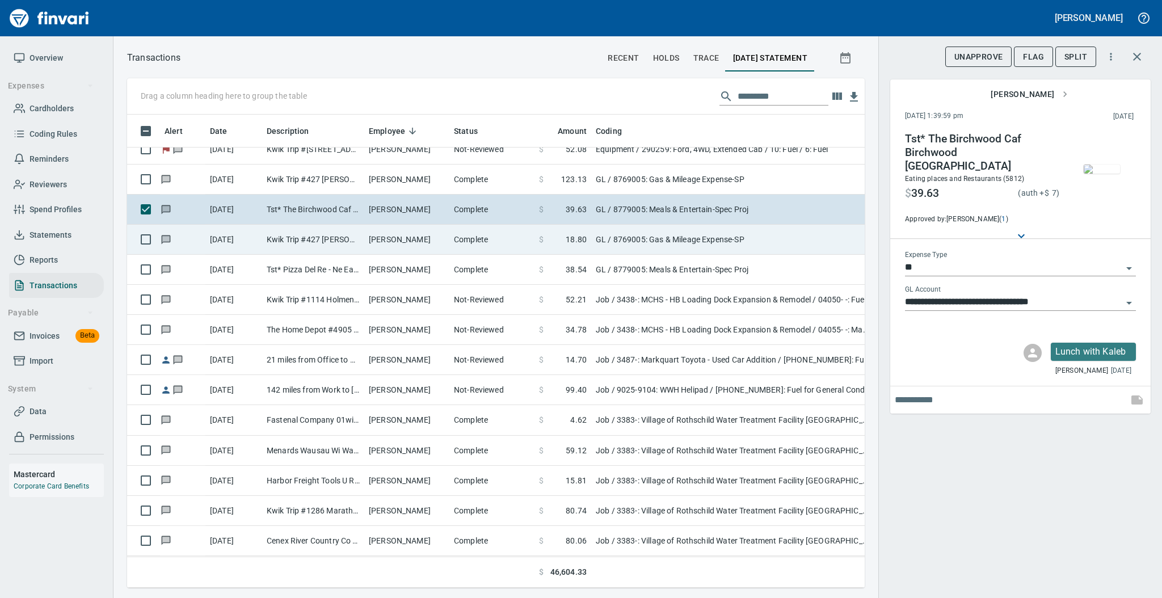
click at [403, 240] on td "[PERSON_NAME]" at bounding box center [406, 240] width 85 height 30
type input "**********"
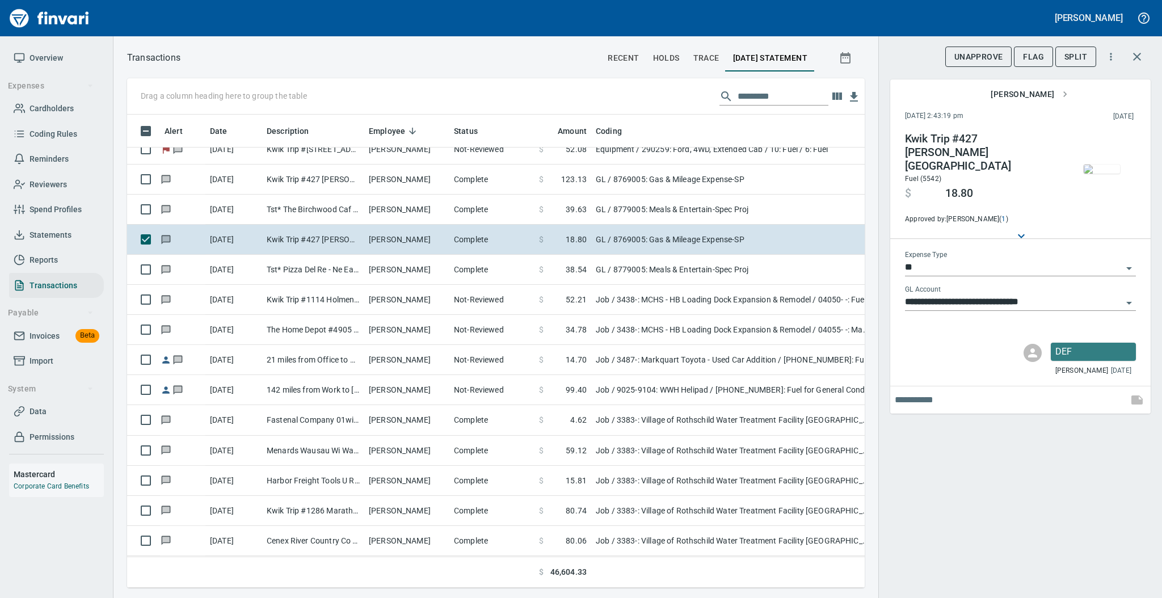
click at [1094, 164] on img "button" at bounding box center [1101, 168] width 36 height 9
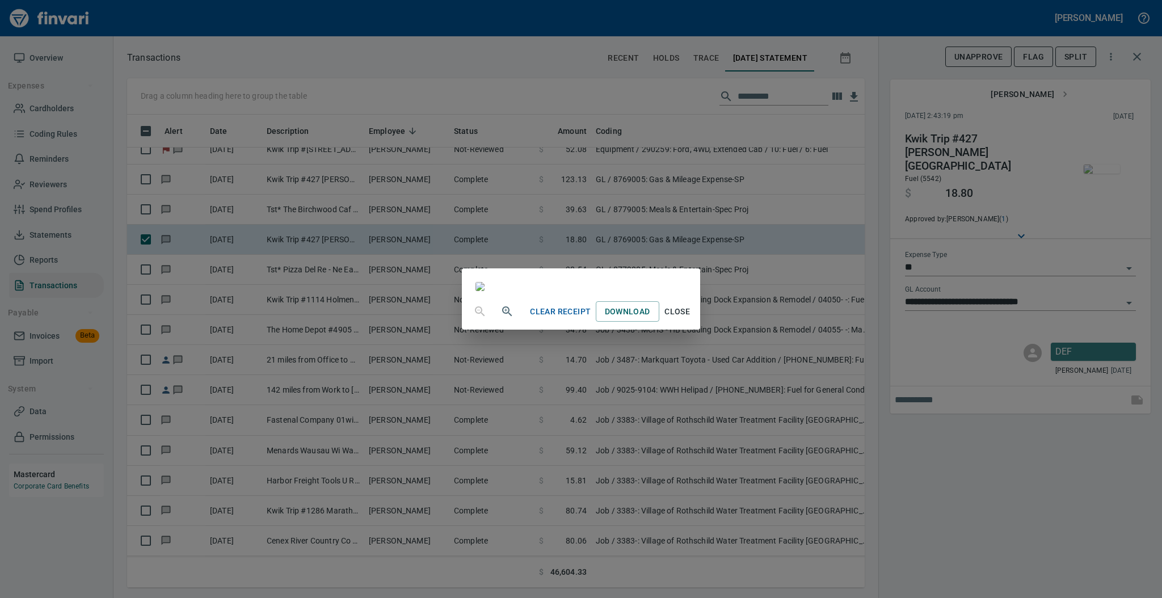
click at [691, 319] on span "Close" at bounding box center [677, 312] width 27 height 14
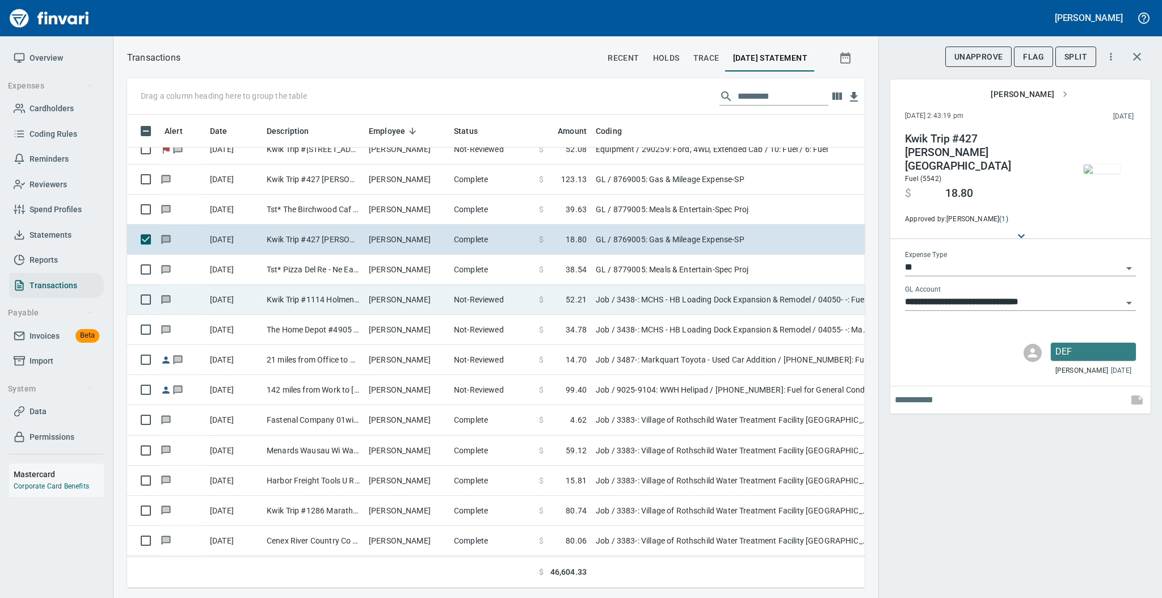
click at [350, 302] on td "Kwik Trip #1114 Holmen WI" at bounding box center [313, 300] width 102 height 30
type input "***"
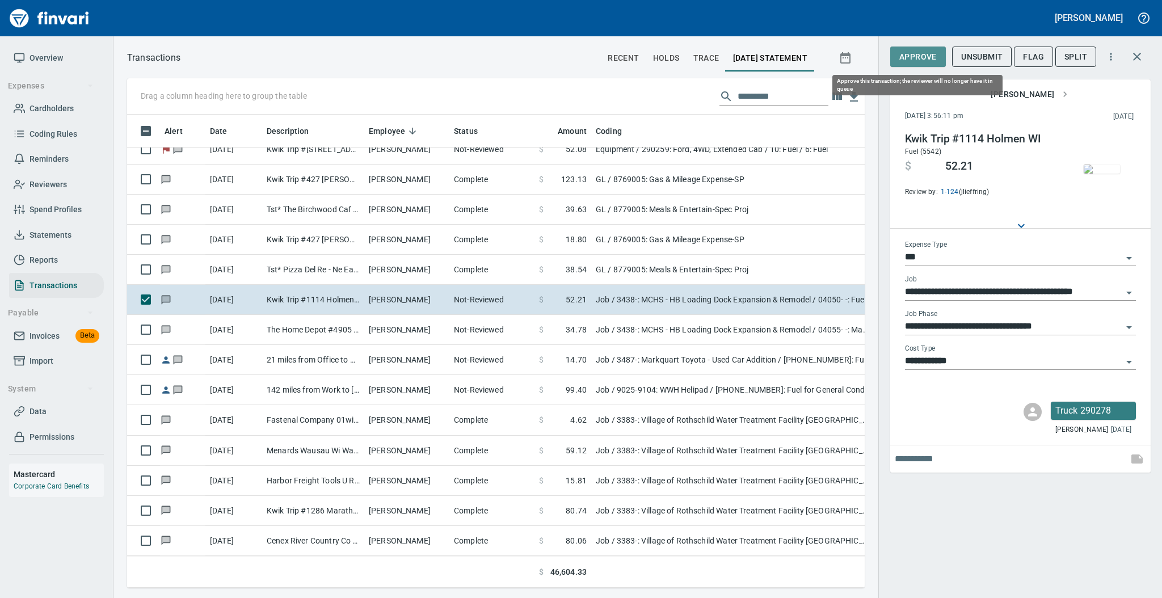
click at [915, 53] on span "Approve" at bounding box center [917, 57] width 37 height 14
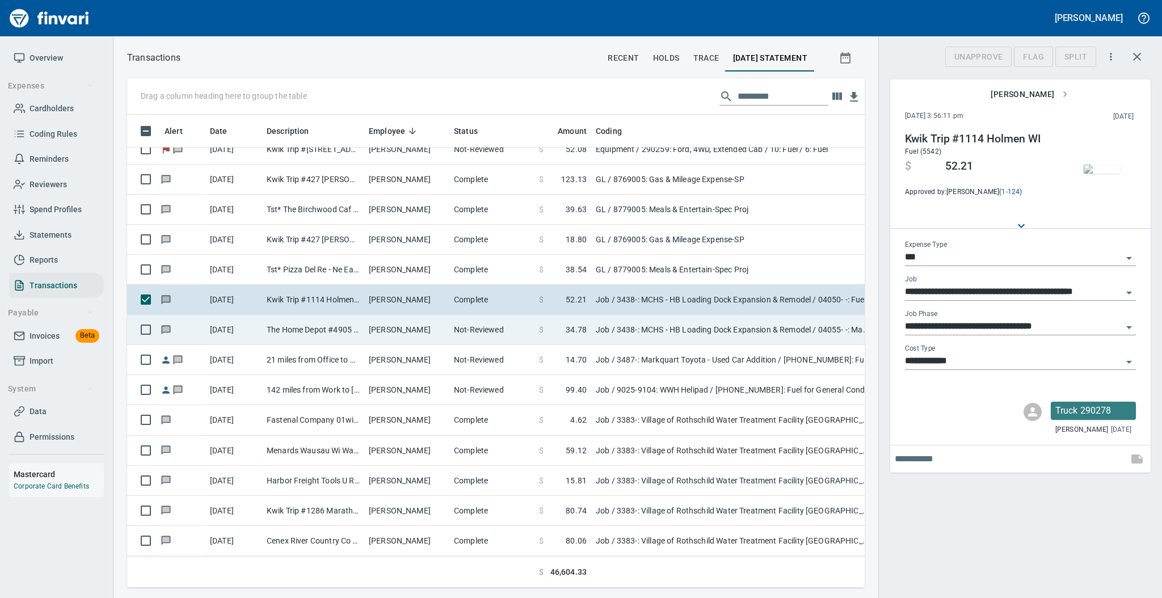
scroll to position [450, 714]
click at [393, 340] on td "[PERSON_NAME]" at bounding box center [406, 330] width 85 height 30
type input "**********"
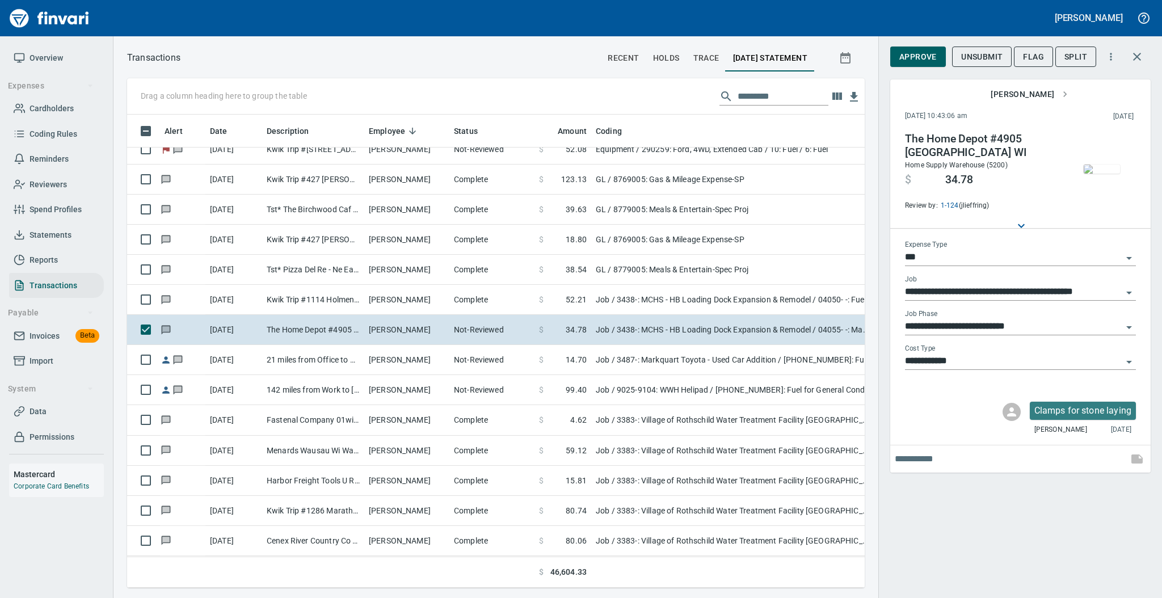
scroll to position [450, 714]
click at [1091, 166] on img "button" at bounding box center [1101, 168] width 36 height 9
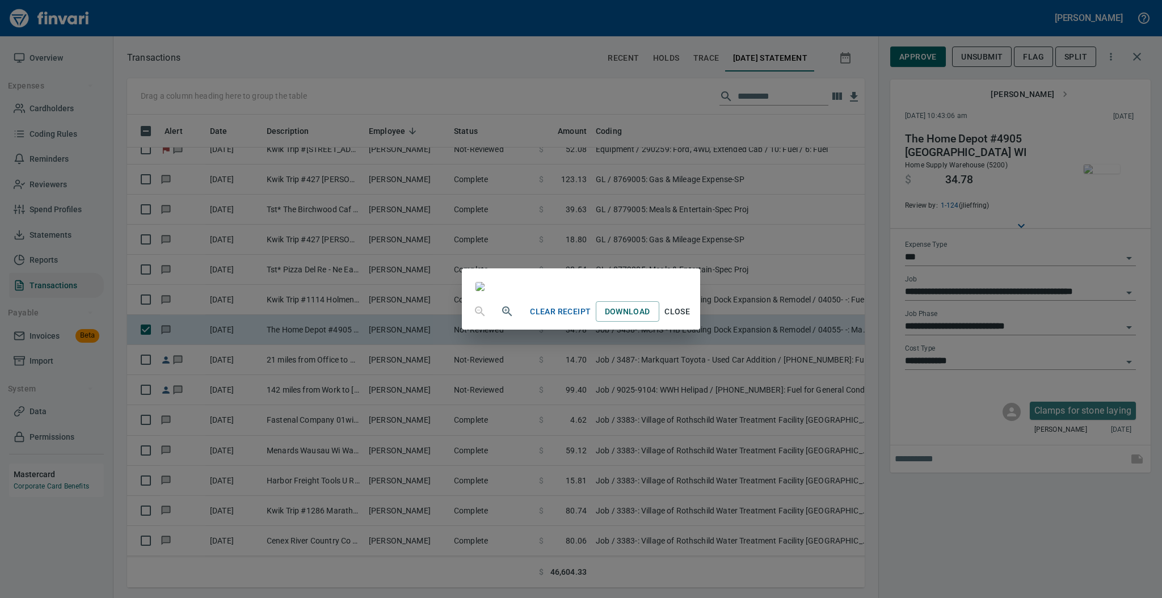
click at [691, 319] on span "Close" at bounding box center [677, 312] width 27 height 14
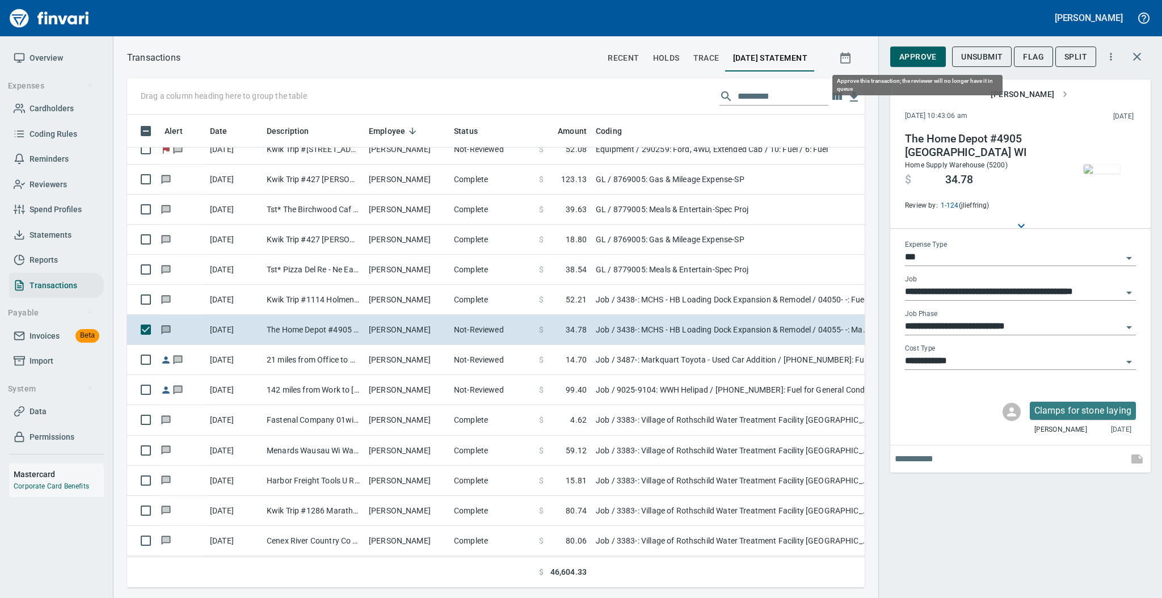
click at [903, 53] on span "Approve" at bounding box center [917, 57] width 37 height 14
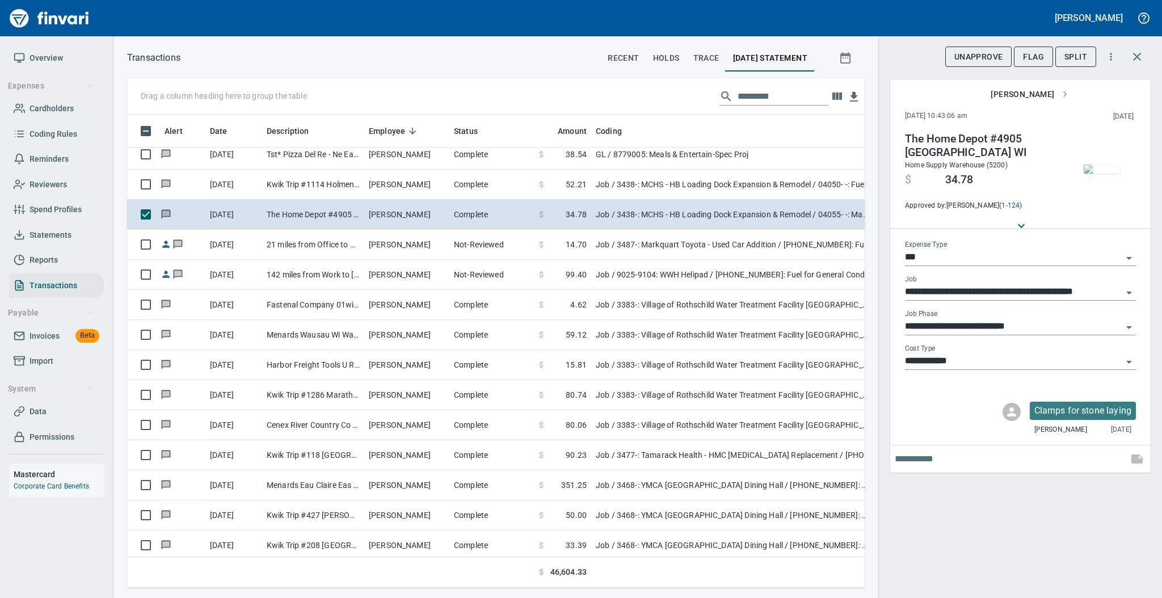
scroll to position [4229, 0]
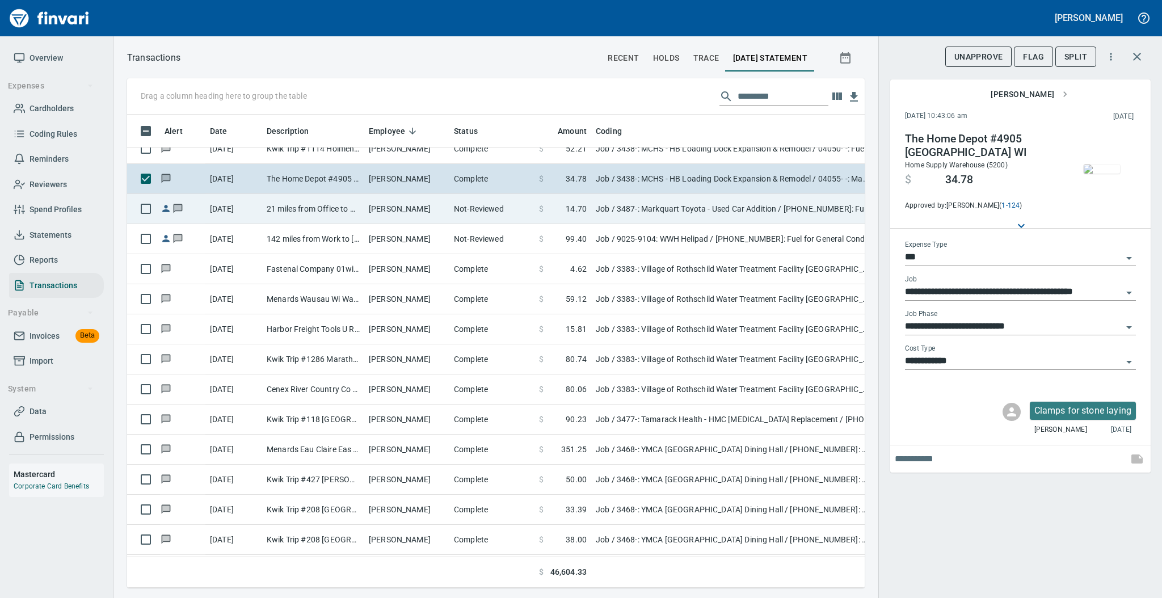
click at [420, 220] on td "[PERSON_NAME]" at bounding box center [406, 209] width 85 height 30
type input "**********"
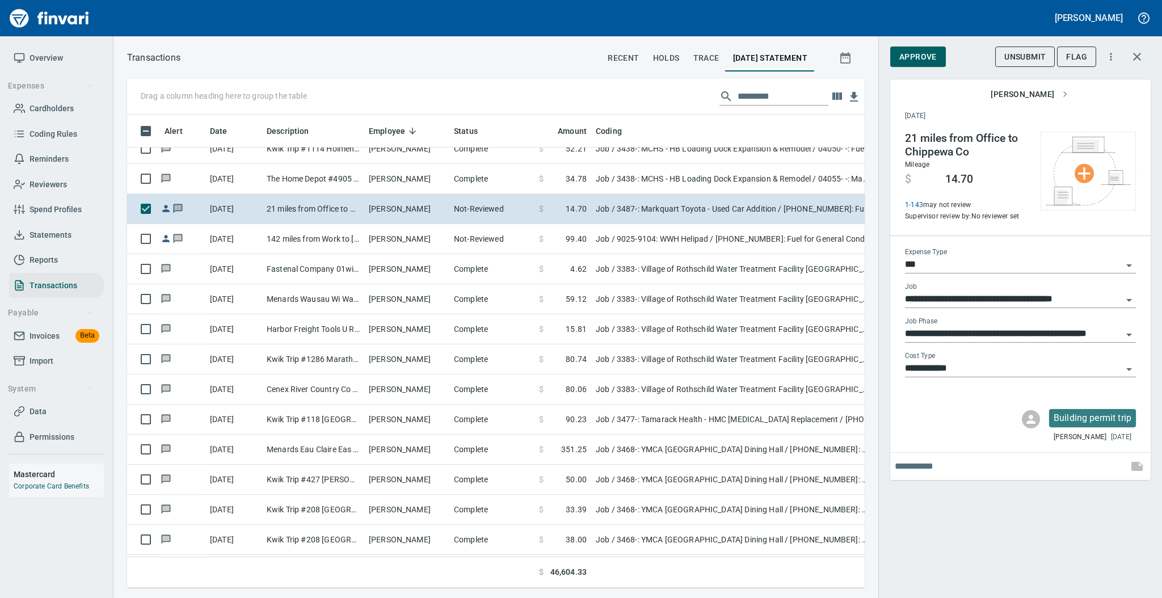
scroll to position [450, 714]
click at [927, 55] on span "Approve" at bounding box center [917, 57] width 37 height 14
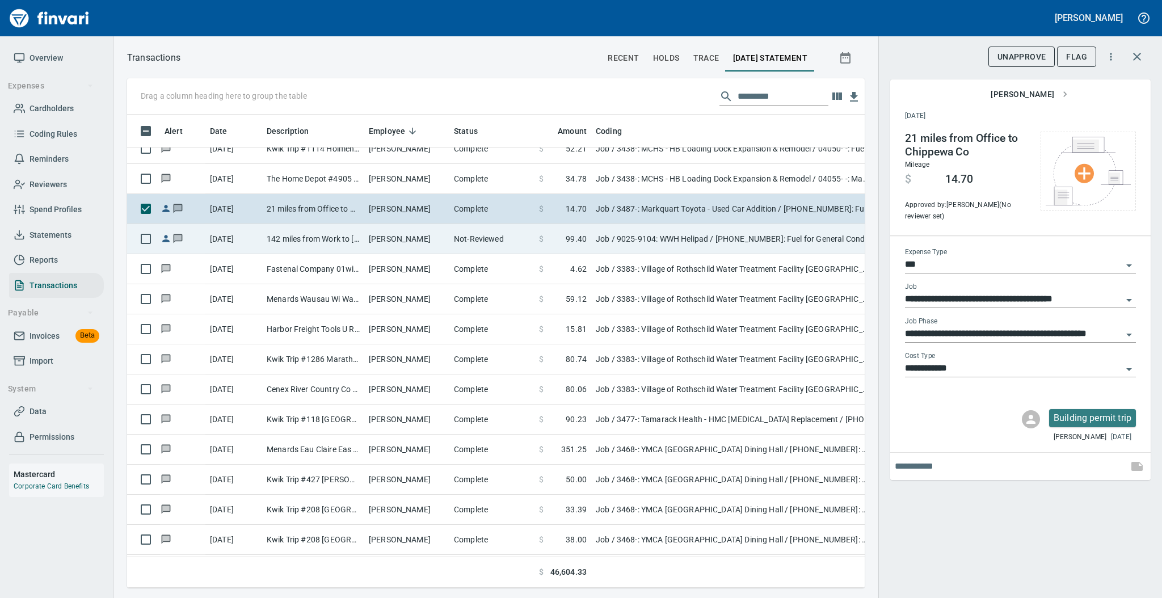
click at [418, 237] on td "[PERSON_NAME]" at bounding box center [406, 239] width 85 height 30
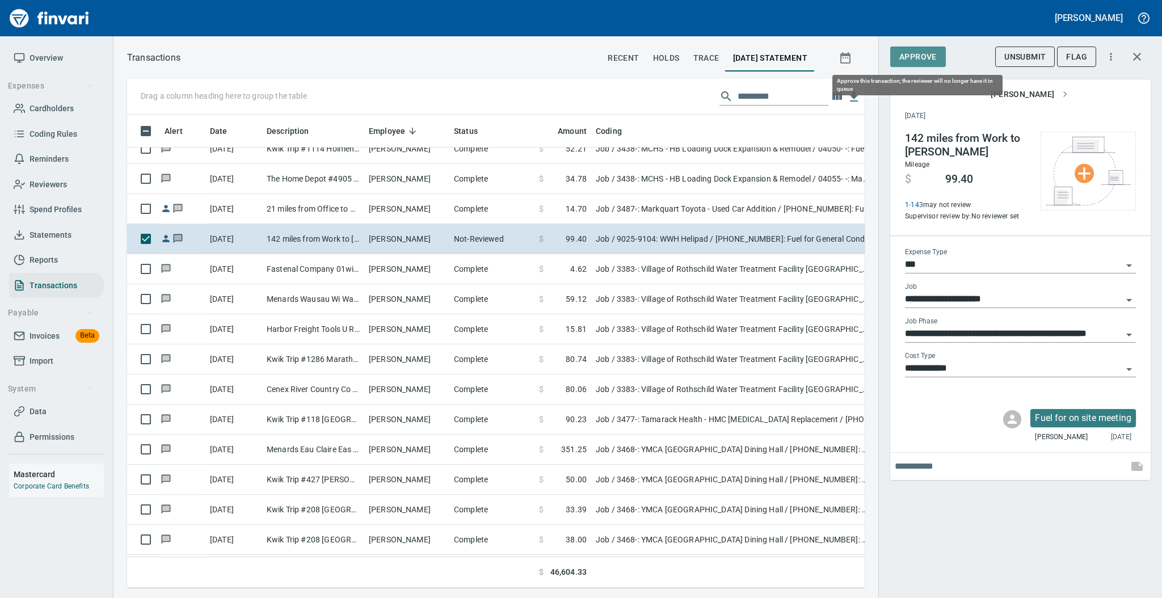
click at [917, 52] on span "Approve" at bounding box center [917, 57] width 37 height 14
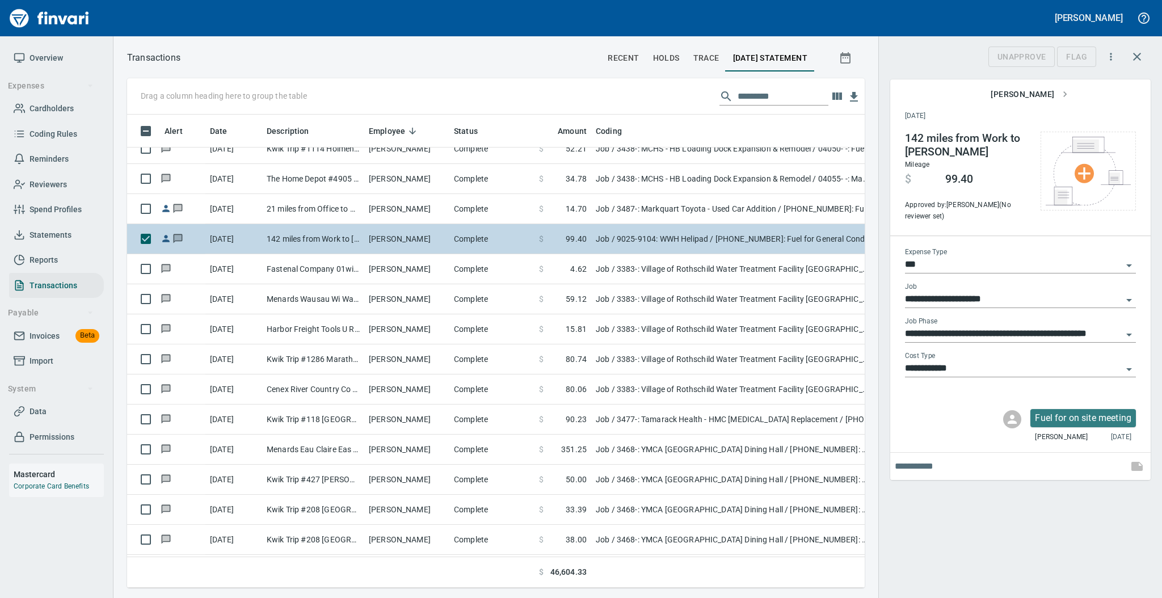
scroll to position [450, 714]
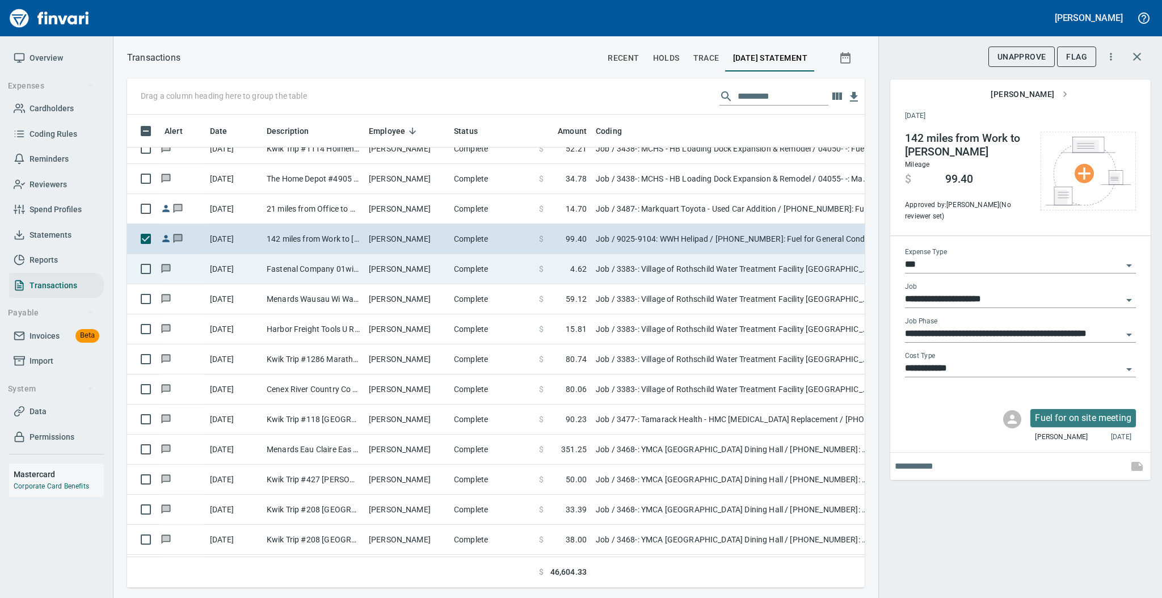
click at [417, 267] on td "[PERSON_NAME]" at bounding box center [406, 269] width 85 height 30
type input "**********"
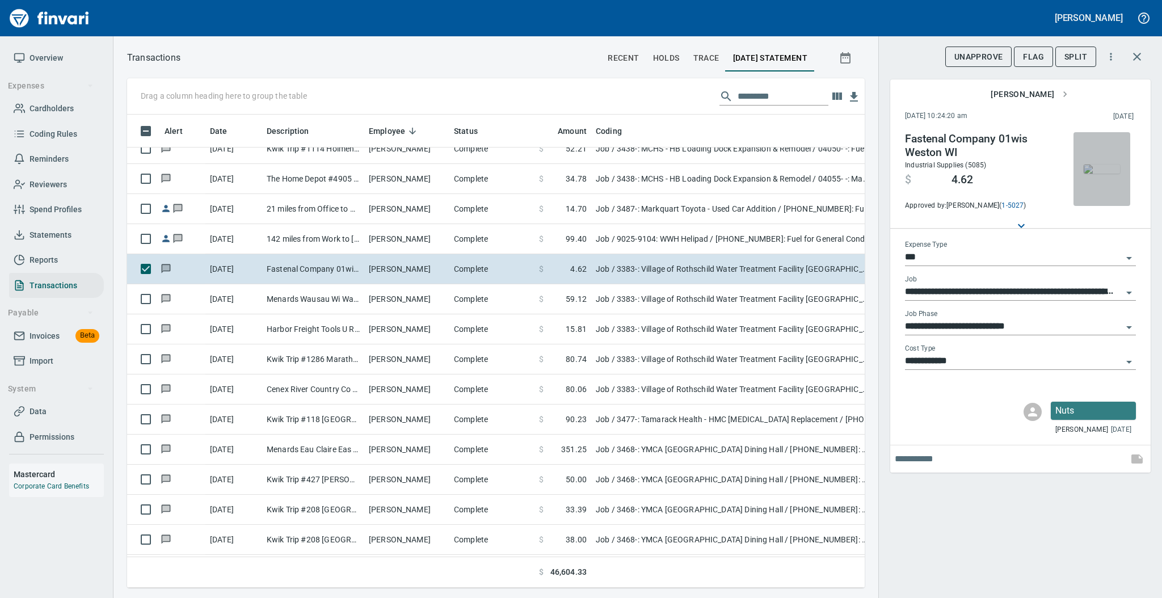
click at [1095, 171] on img "button" at bounding box center [1101, 168] width 36 height 9
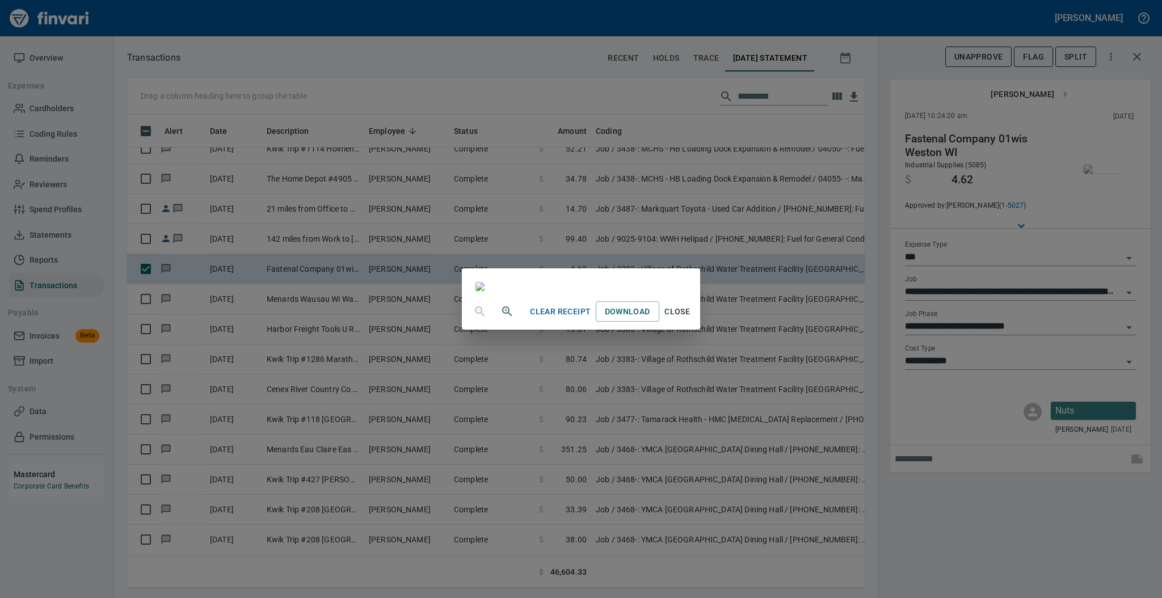
click at [691, 319] on span "Close" at bounding box center [677, 312] width 27 height 14
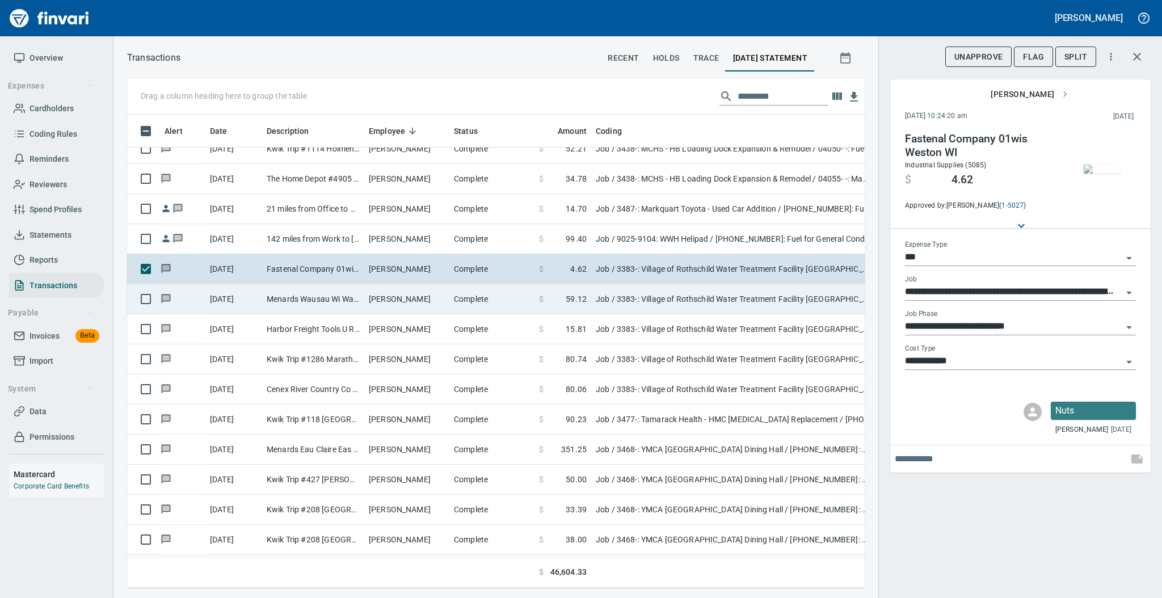
click at [383, 296] on td "[PERSON_NAME]" at bounding box center [406, 299] width 85 height 30
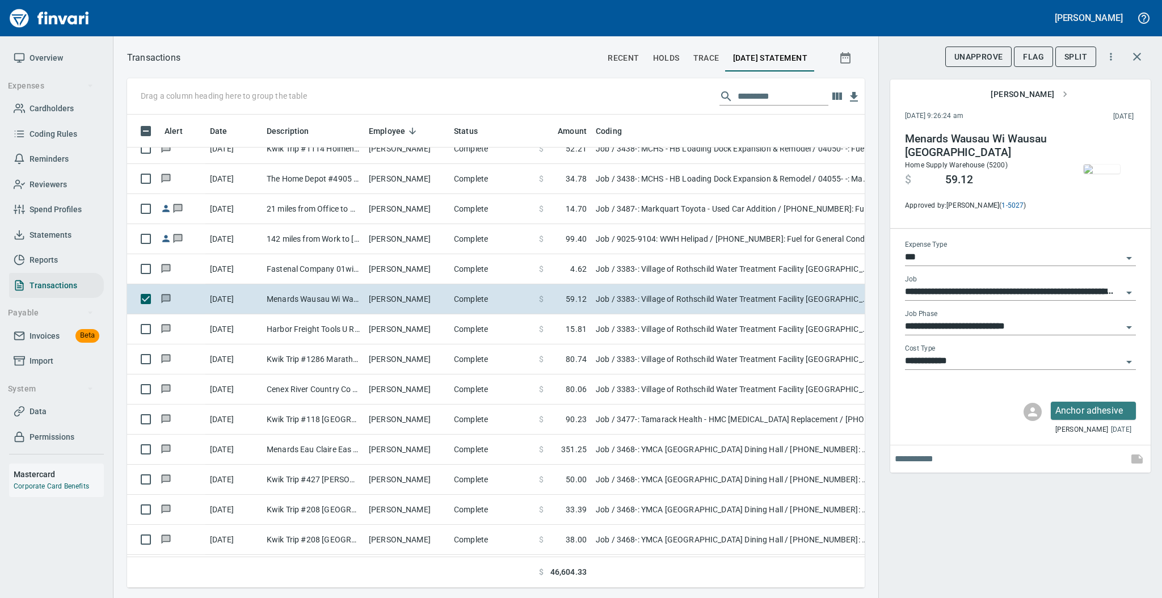
click at [1096, 168] on img "button" at bounding box center [1101, 168] width 36 height 9
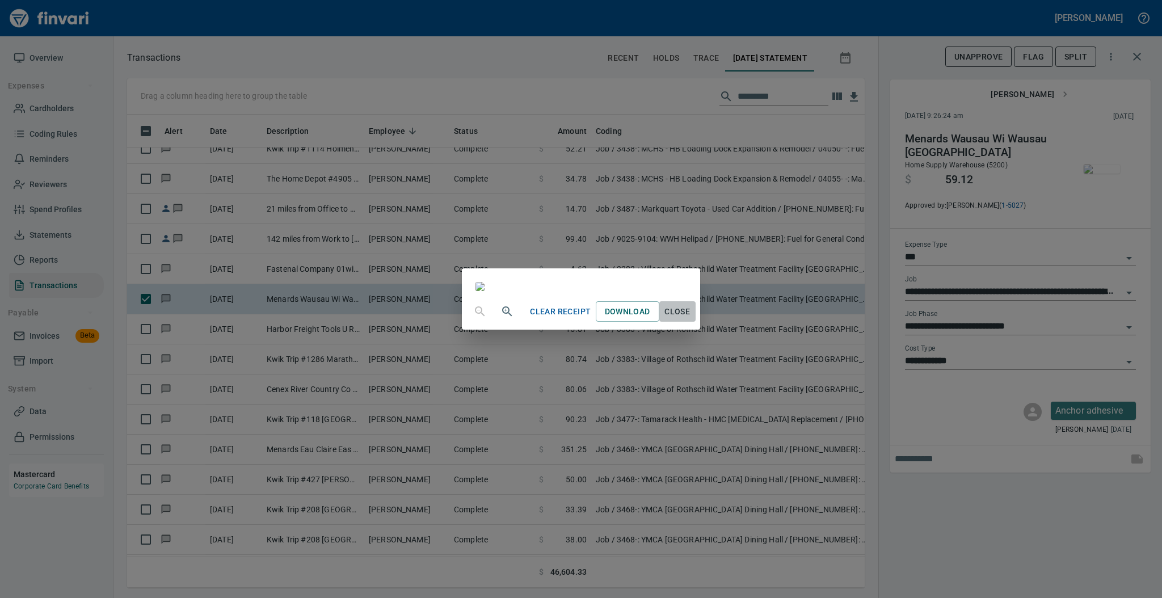
click at [691, 319] on span "Close" at bounding box center [677, 312] width 27 height 14
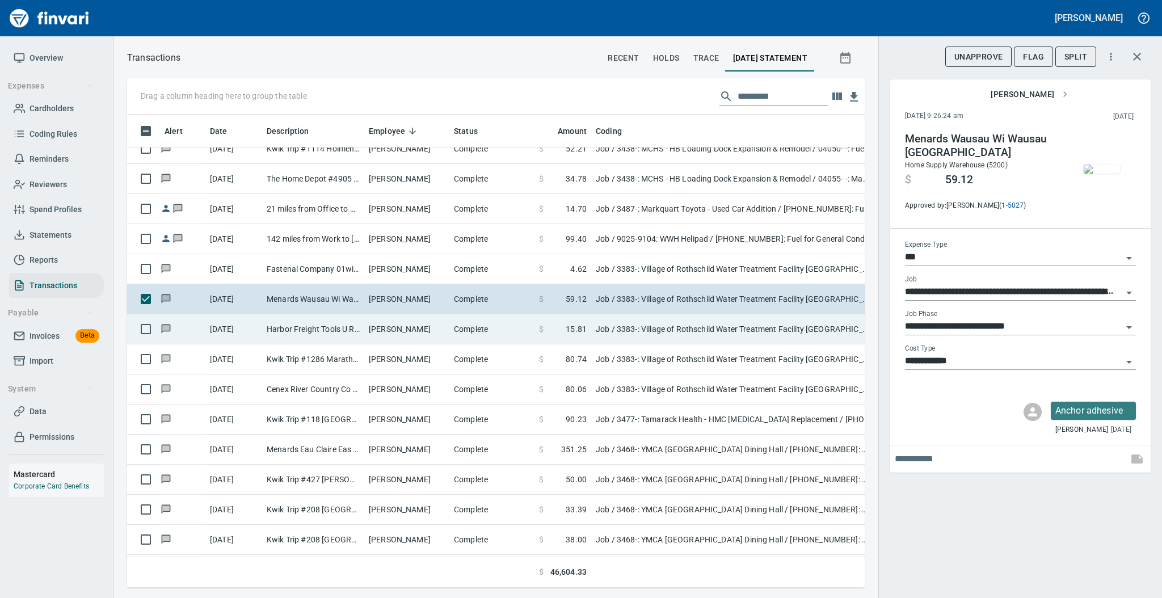
click at [407, 332] on td "[PERSON_NAME]" at bounding box center [406, 329] width 85 height 30
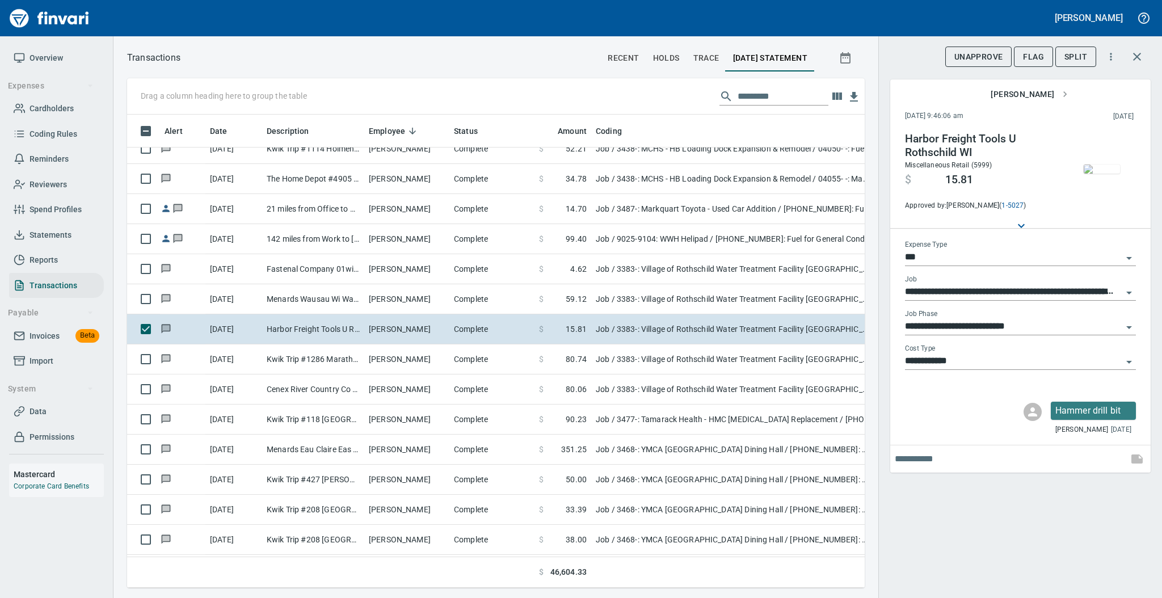
click at [1094, 169] on img "button" at bounding box center [1101, 168] width 36 height 9
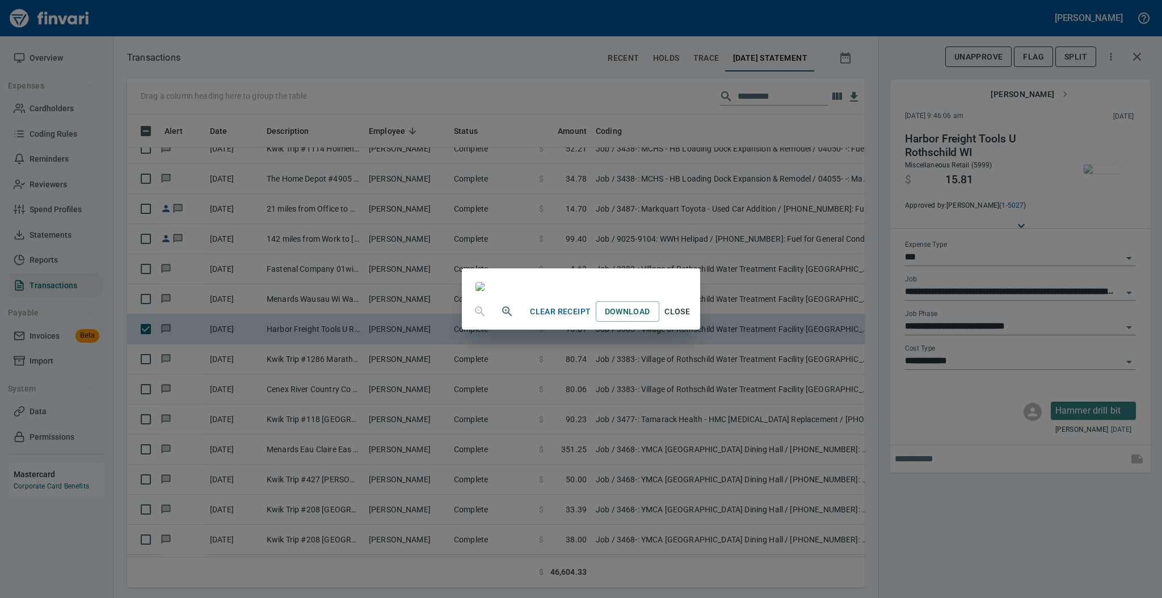
click at [691, 319] on span "Close" at bounding box center [677, 312] width 27 height 14
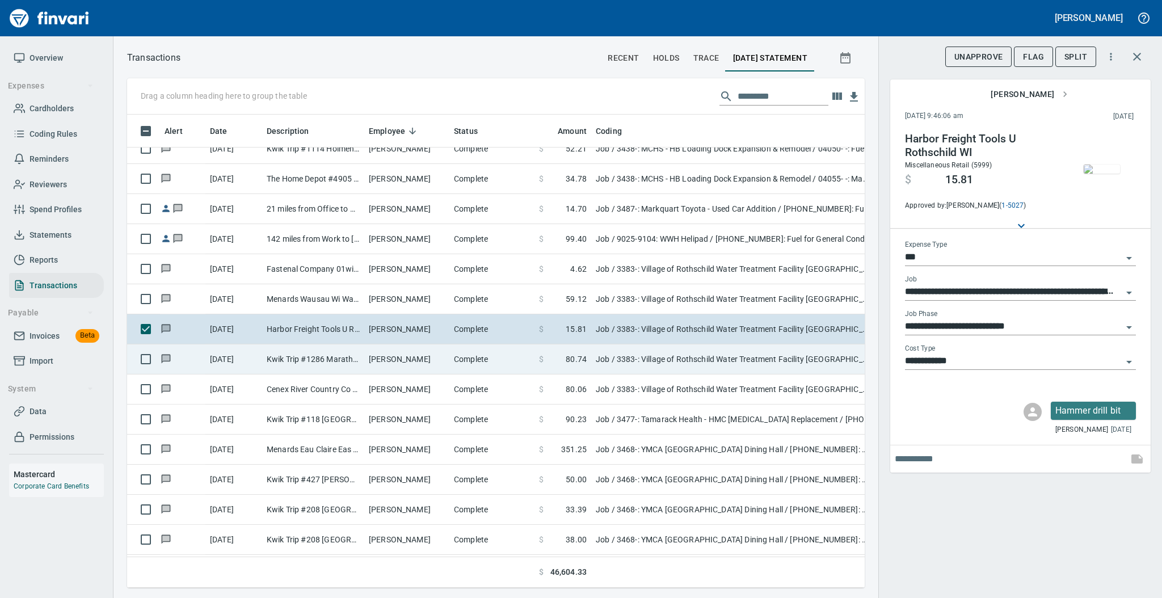
click at [369, 369] on td "[PERSON_NAME]" at bounding box center [406, 359] width 85 height 30
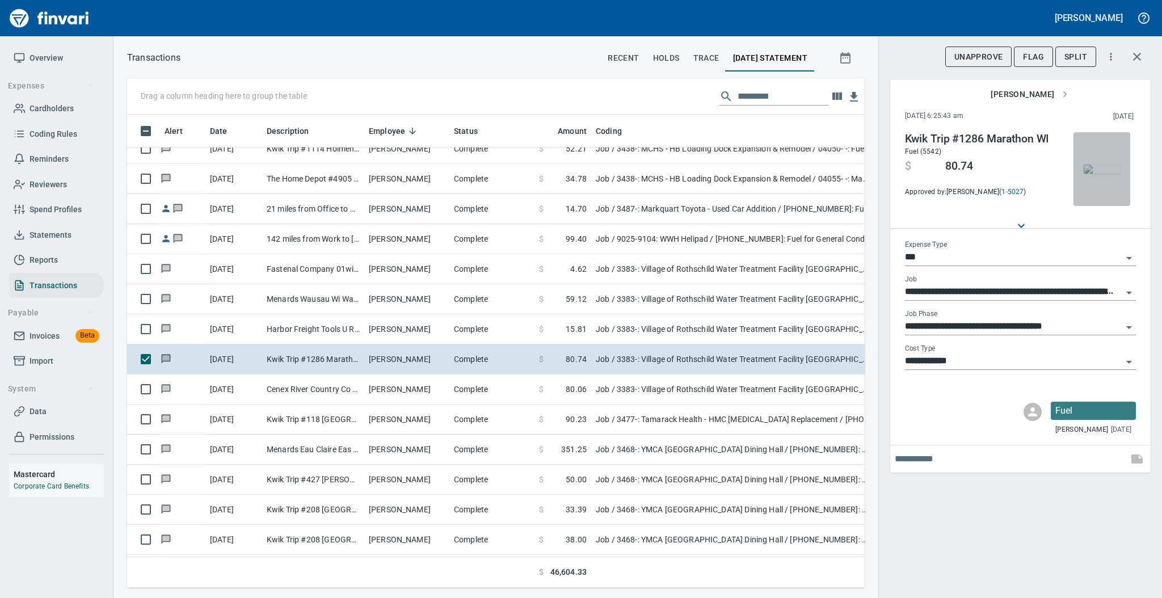
click at [1108, 166] on img "button" at bounding box center [1101, 168] width 36 height 9
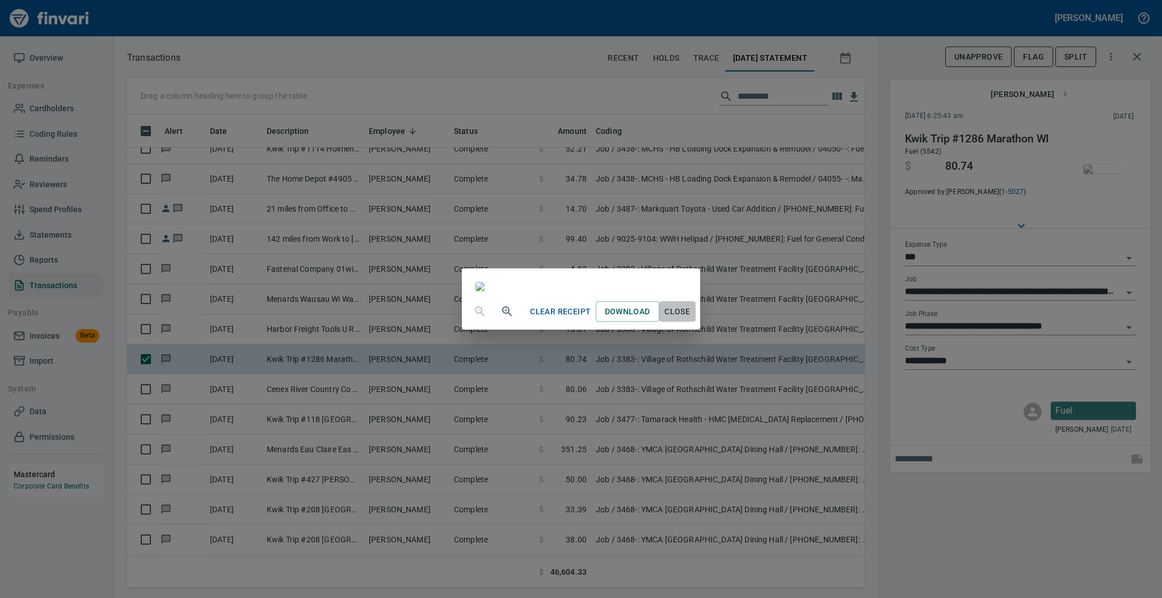
click at [691, 319] on span "Close" at bounding box center [677, 312] width 27 height 14
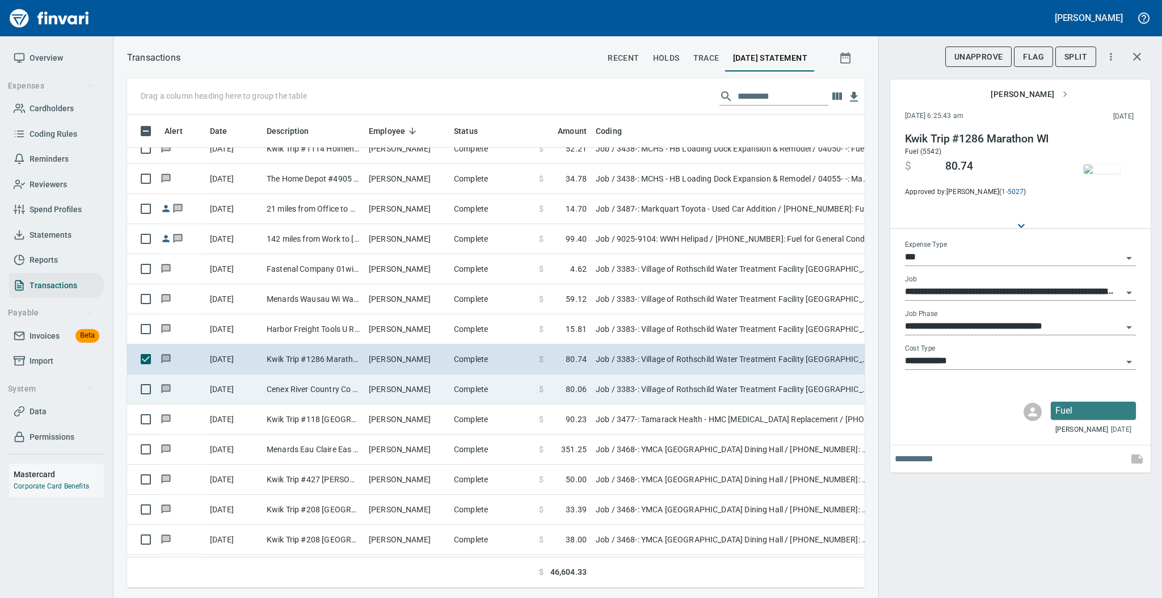
click at [427, 387] on td "[PERSON_NAME]" at bounding box center [406, 389] width 85 height 30
type input "**********"
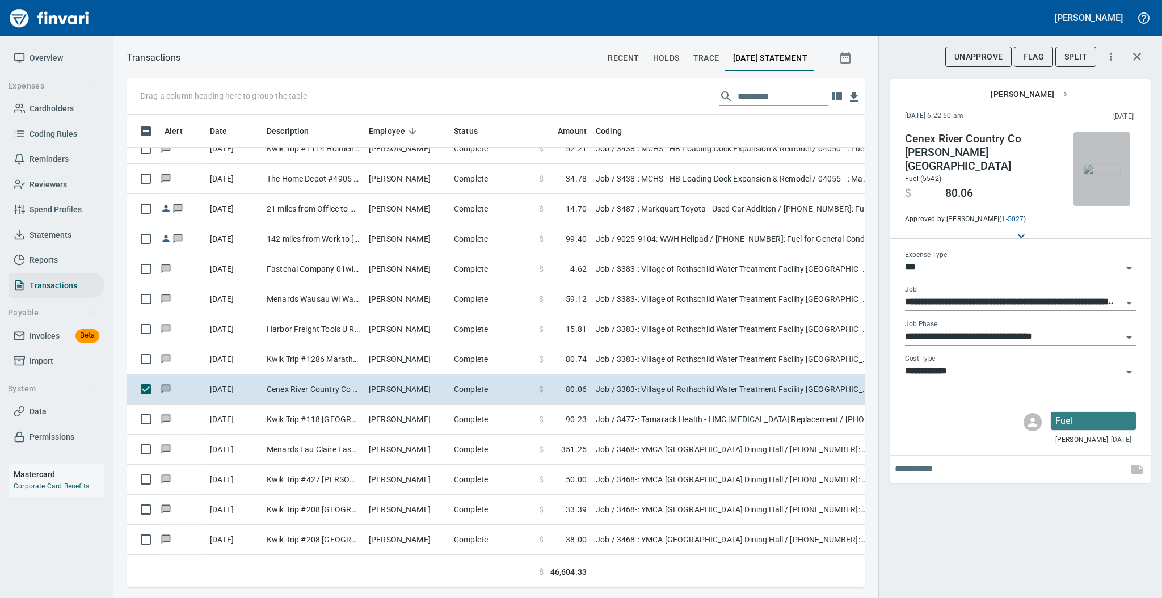
click at [1094, 164] on img "button" at bounding box center [1101, 168] width 36 height 9
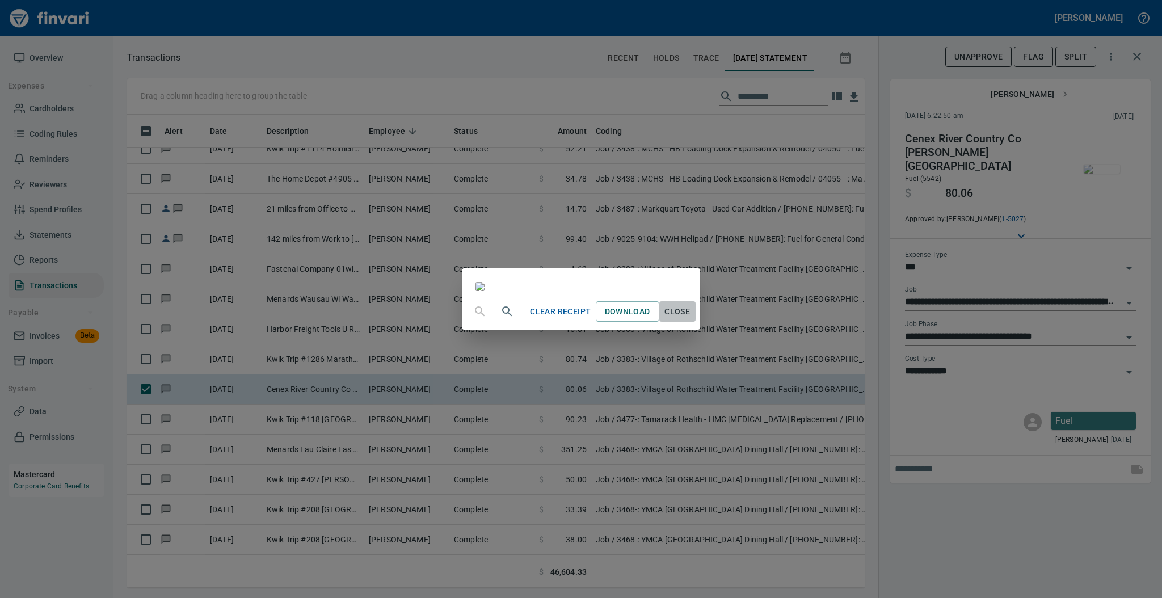
click at [691, 319] on span "Close" at bounding box center [677, 312] width 27 height 14
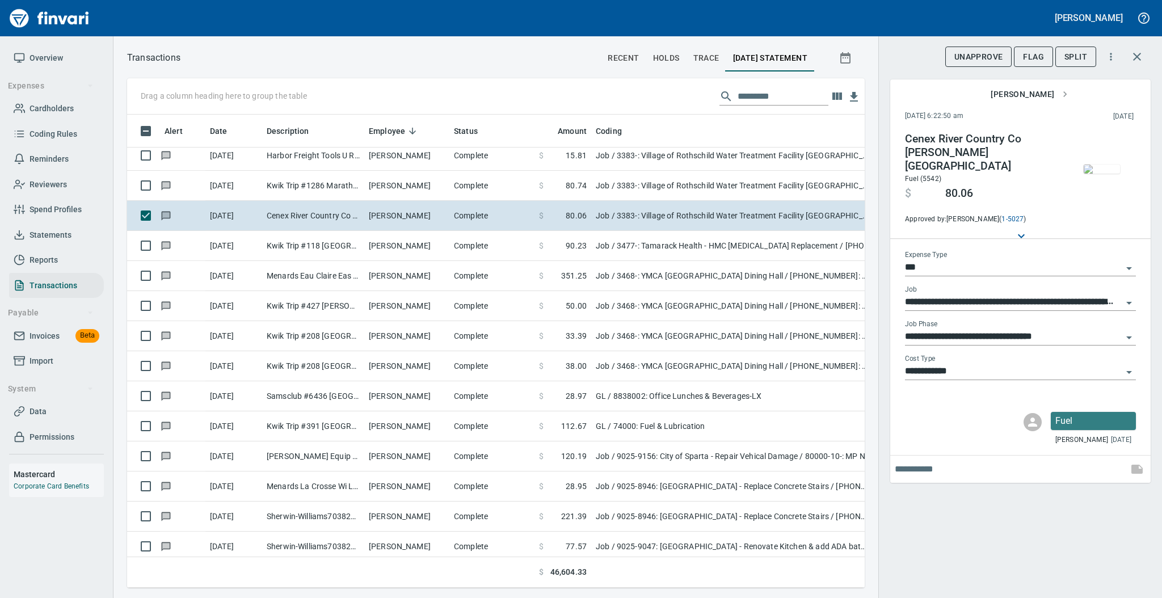
scroll to position [4411, 0]
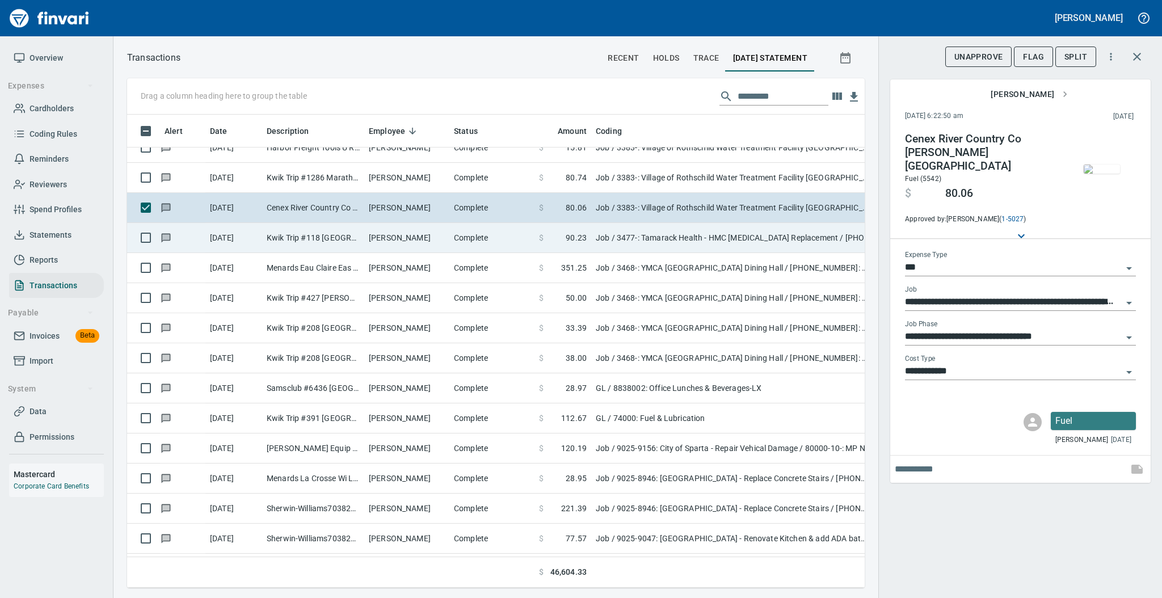
click at [429, 234] on td "[PERSON_NAME]" at bounding box center [406, 238] width 85 height 30
type input "**********"
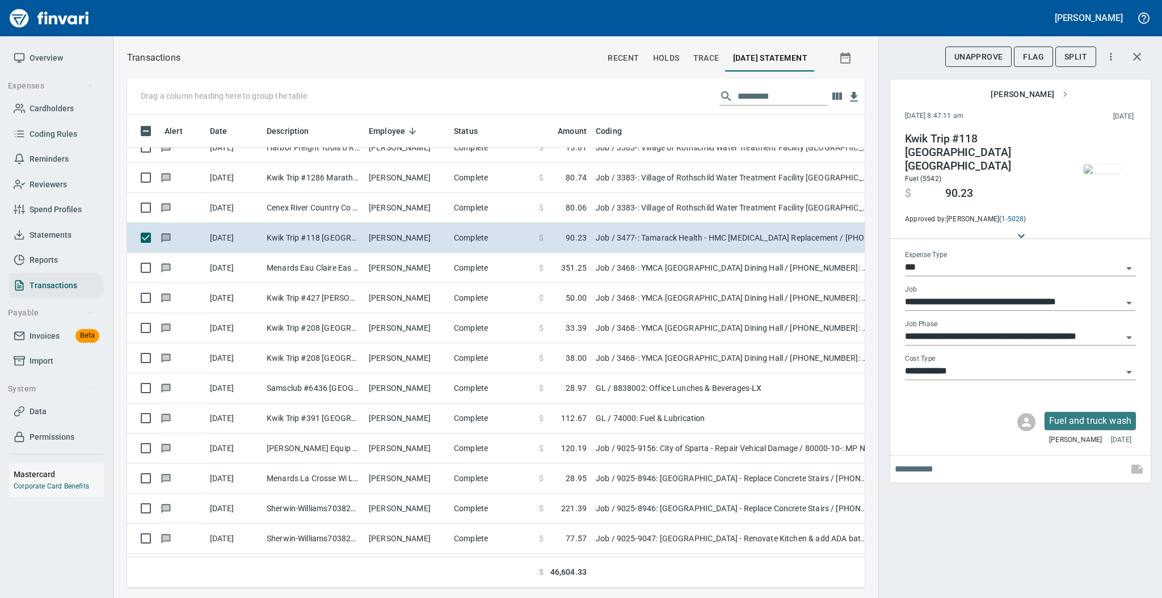
scroll to position [450, 714]
click at [1095, 166] on img "button" at bounding box center [1101, 168] width 36 height 9
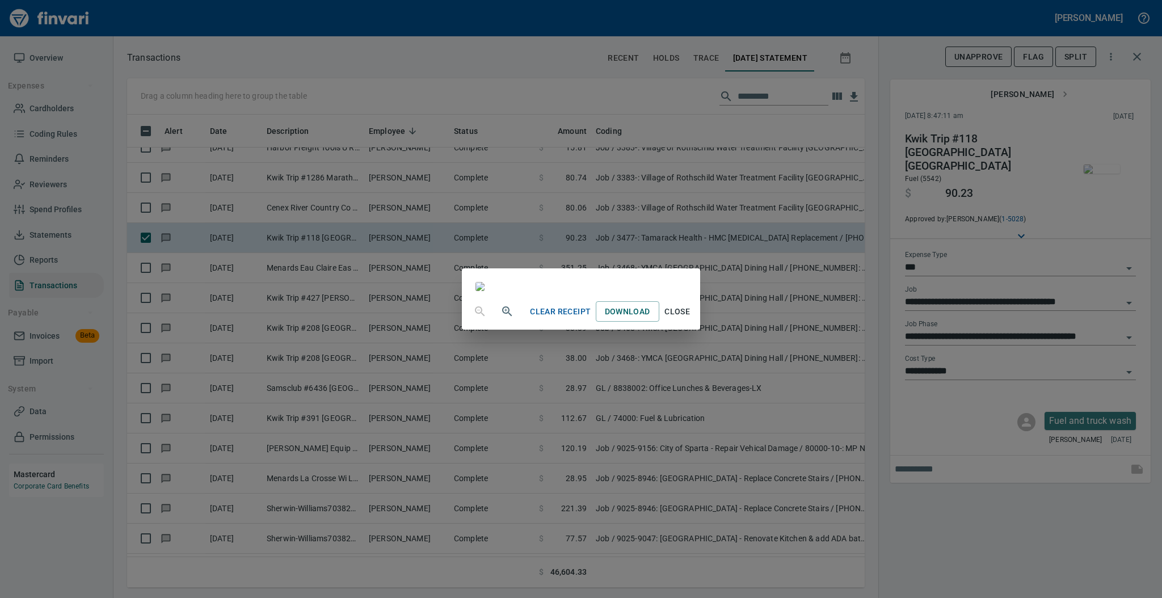
click at [691, 319] on span "Close" at bounding box center [677, 312] width 27 height 14
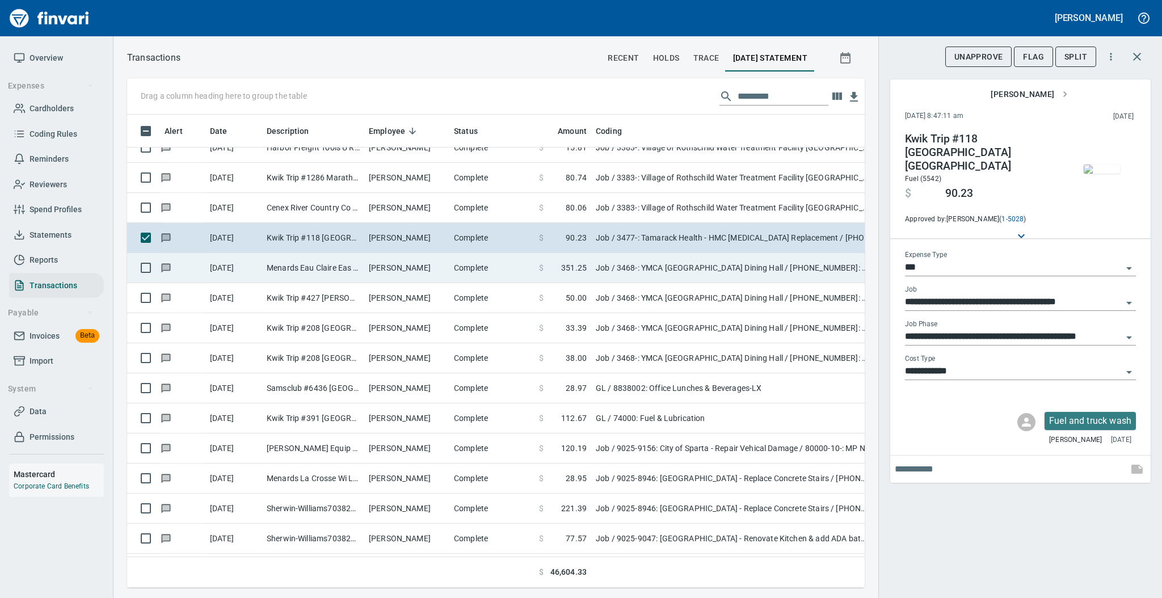
click at [436, 277] on td "[PERSON_NAME]" at bounding box center [406, 268] width 85 height 30
type input "**********"
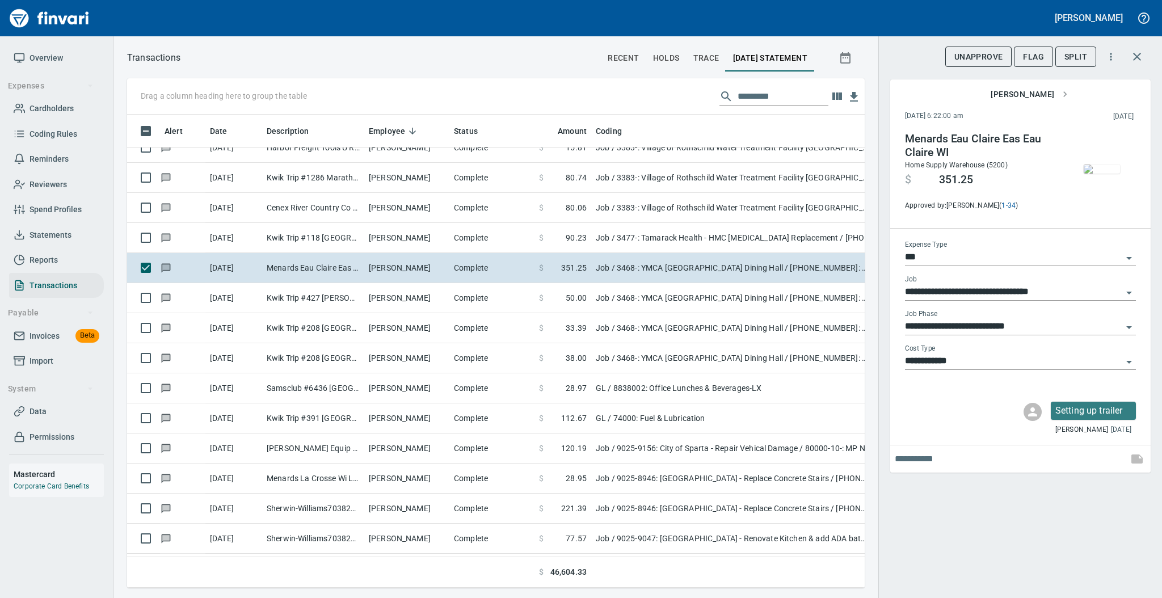
click at [1104, 167] on img "button" at bounding box center [1101, 168] width 36 height 9
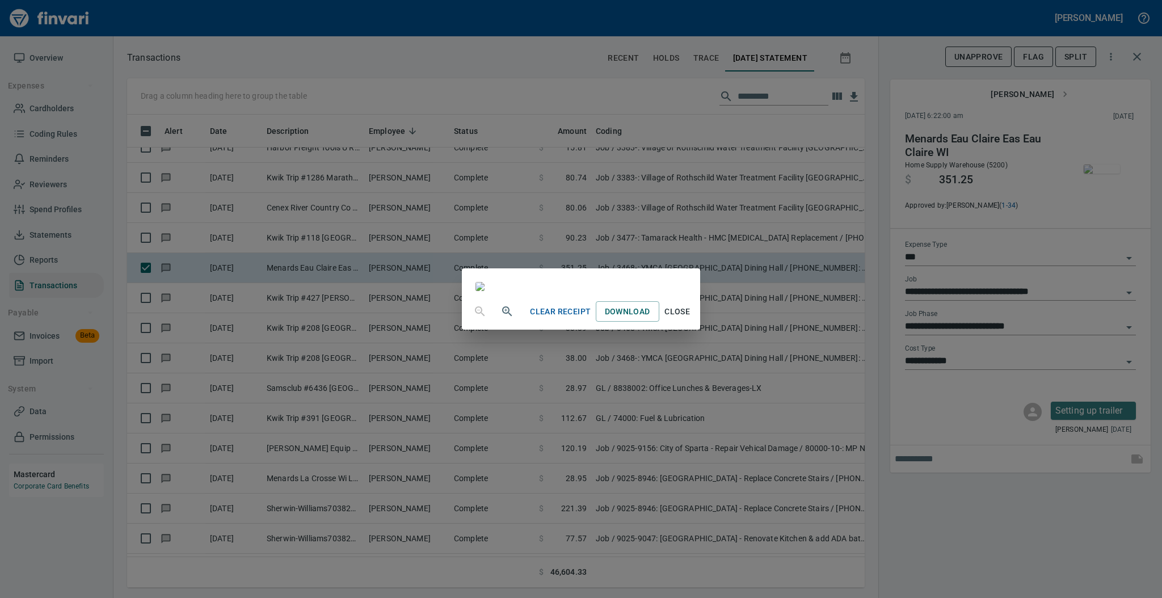
click at [691, 319] on span "Close" at bounding box center [677, 312] width 27 height 14
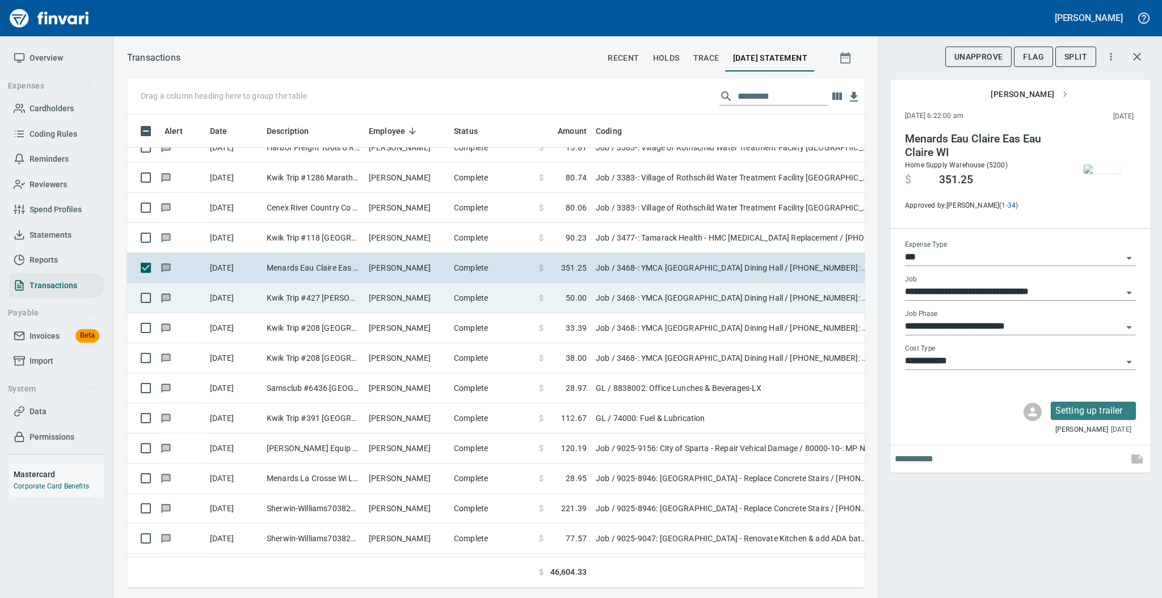
click at [447, 312] on td "[PERSON_NAME]" at bounding box center [406, 298] width 85 height 30
type input "**********"
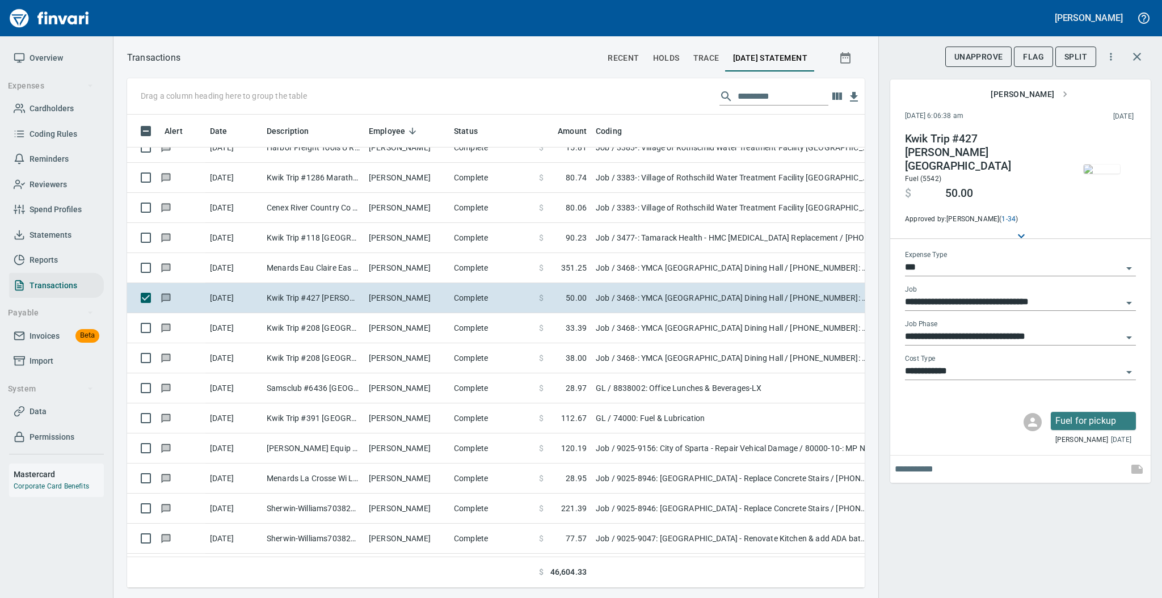
click at [1095, 164] on img "button" at bounding box center [1101, 168] width 36 height 9
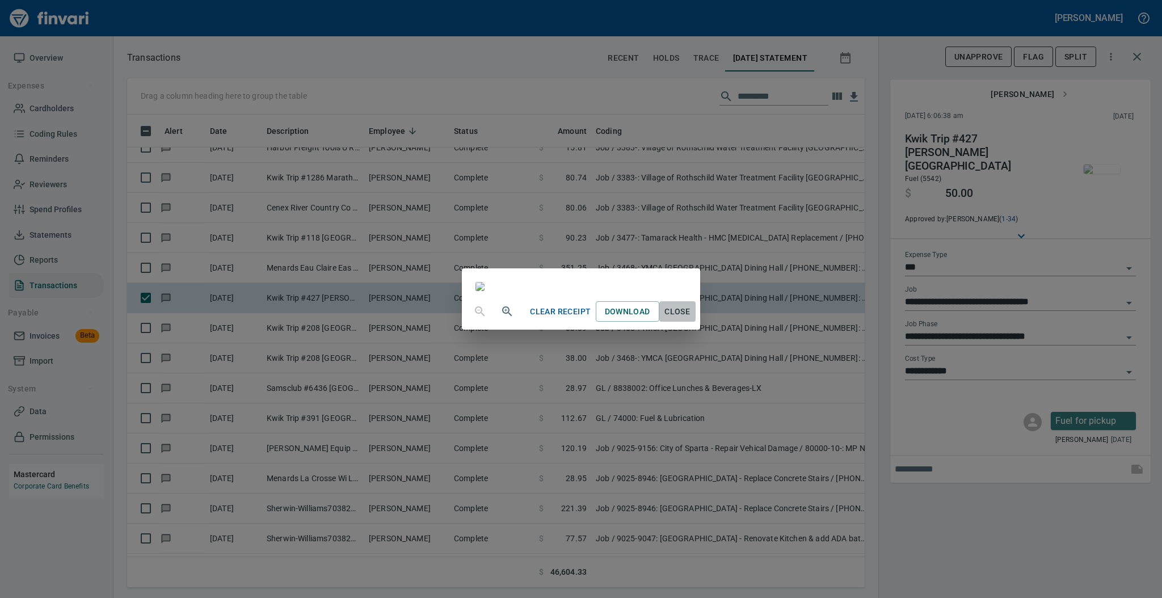
click at [691, 319] on span "Close" at bounding box center [677, 312] width 27 height 14
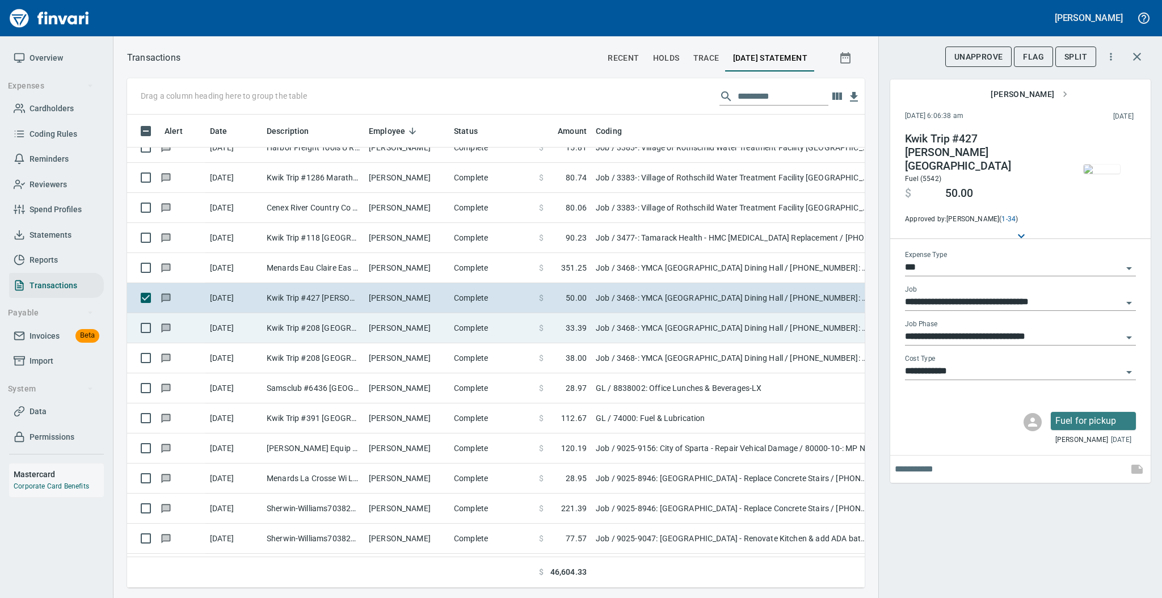
click at [427, 324] on td "[PERSON_NAME]" at bounding box center [406, 328] width 85 height 30
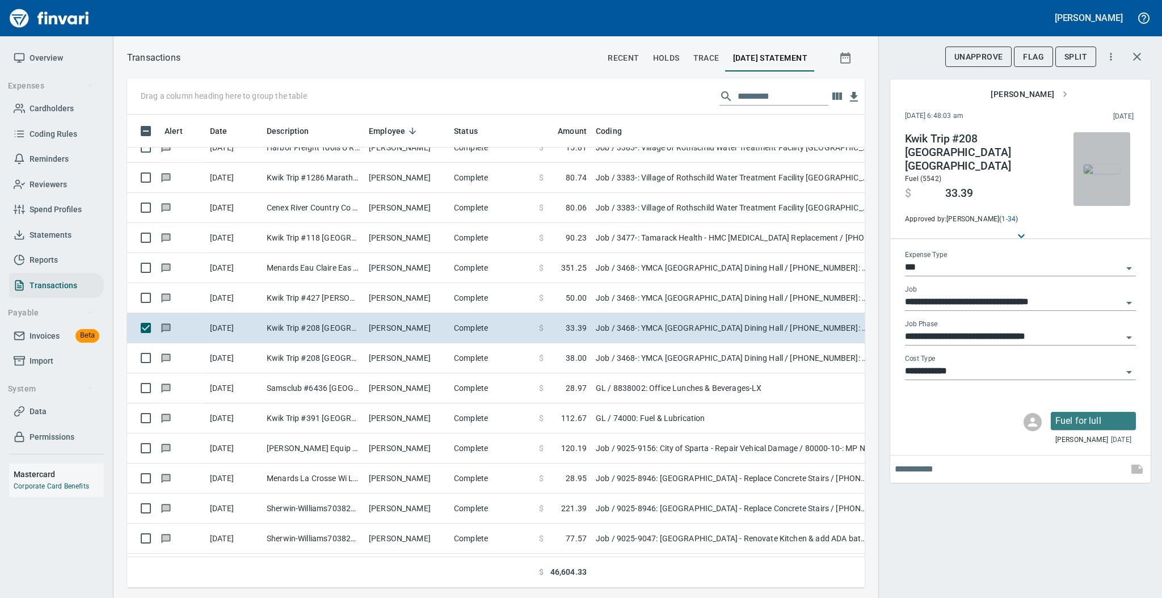
click at [1097, 169] on img "button" at bounding box center [1101, 168] width 36 height 9
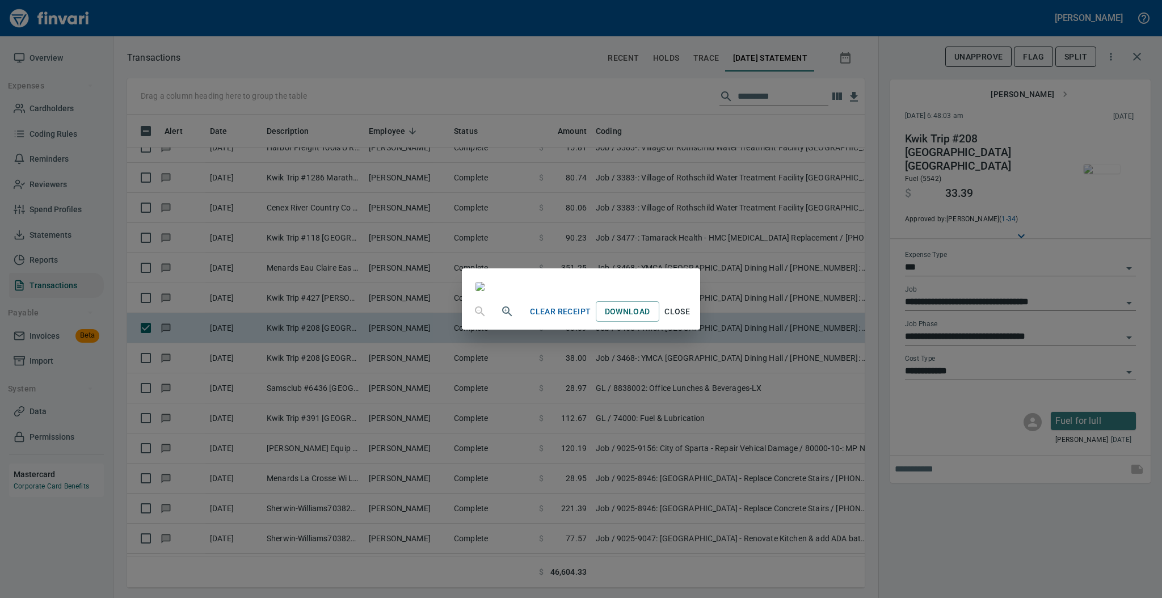
click at [691, 319] on span "Close" at bounding box center [677, 312] width 27 height 14
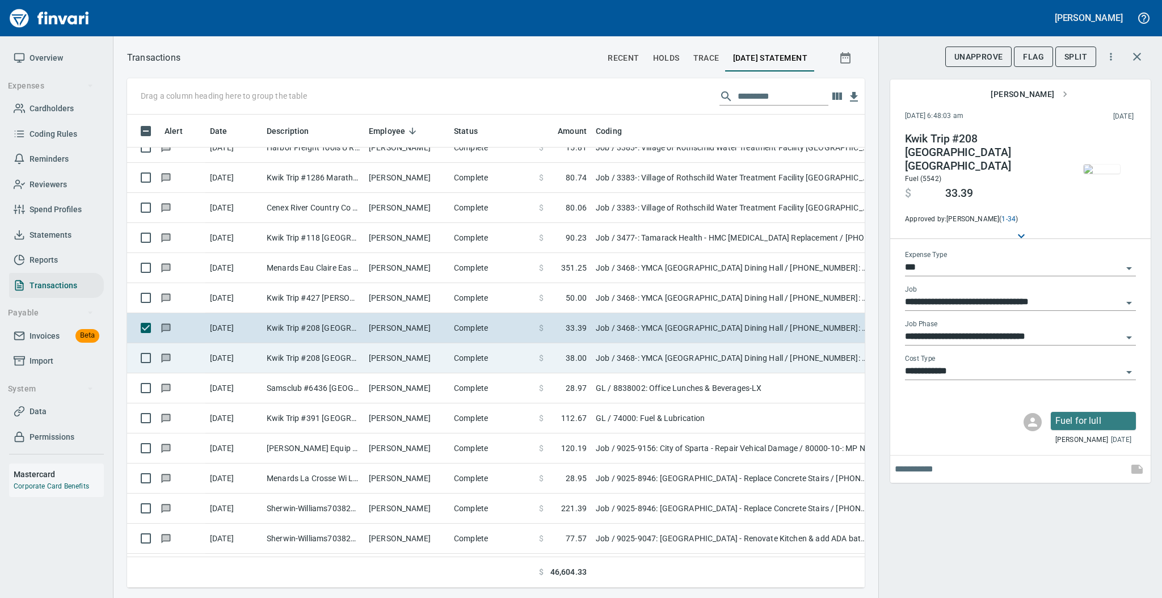
click at [405, 361] on td "[PERSON_NAME]" at bounding box center [406, 358] width 85 height 30
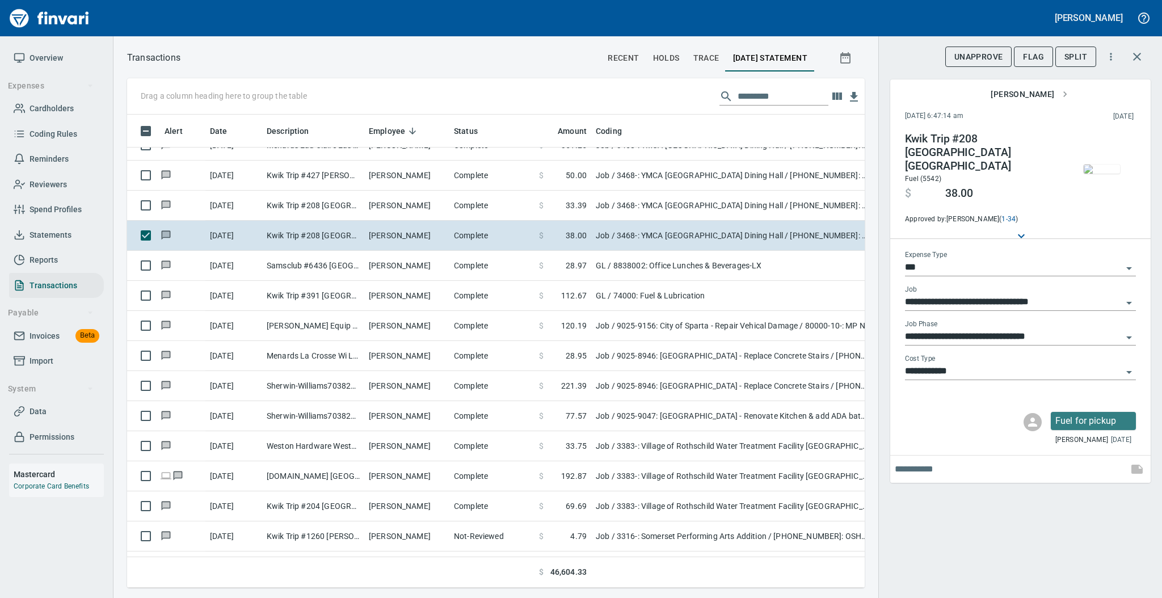
scroll to position [4561, 0]
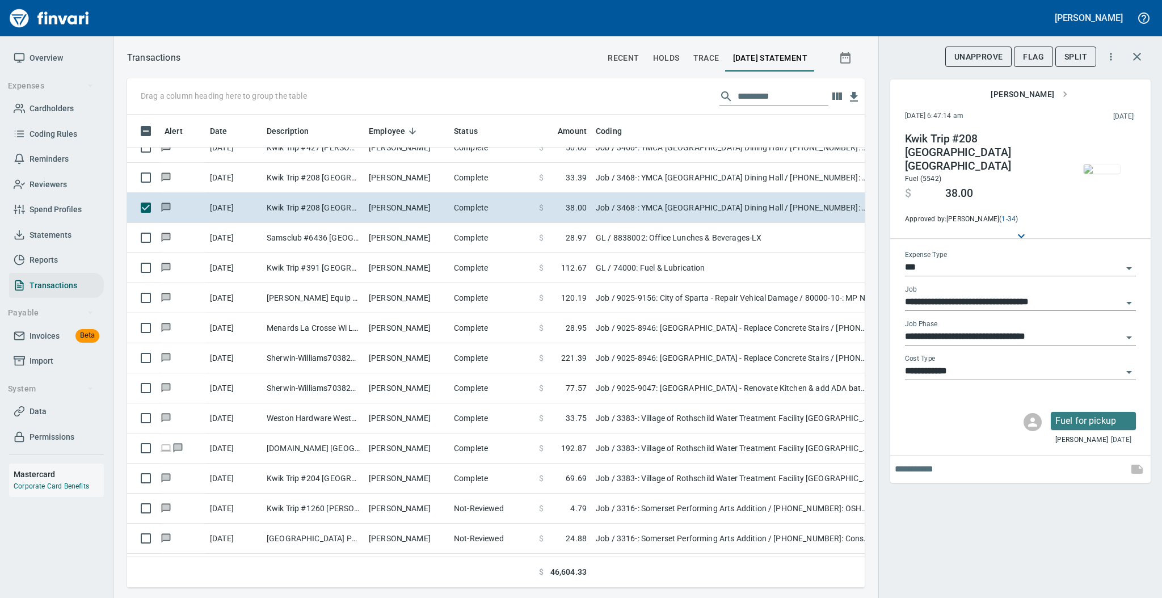
click at [1090, 174] on img "button" at bounding box center [1101, 168] width 36 height 9
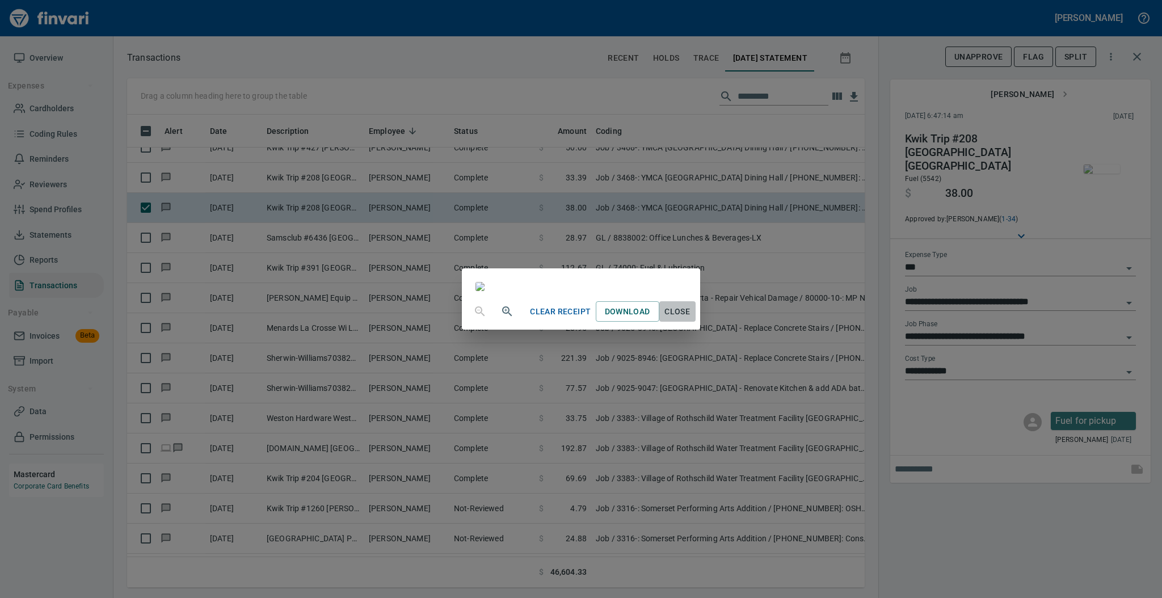
click at [691, 319] on span "Close" at bounding box center [677, 312] width 27 height 14
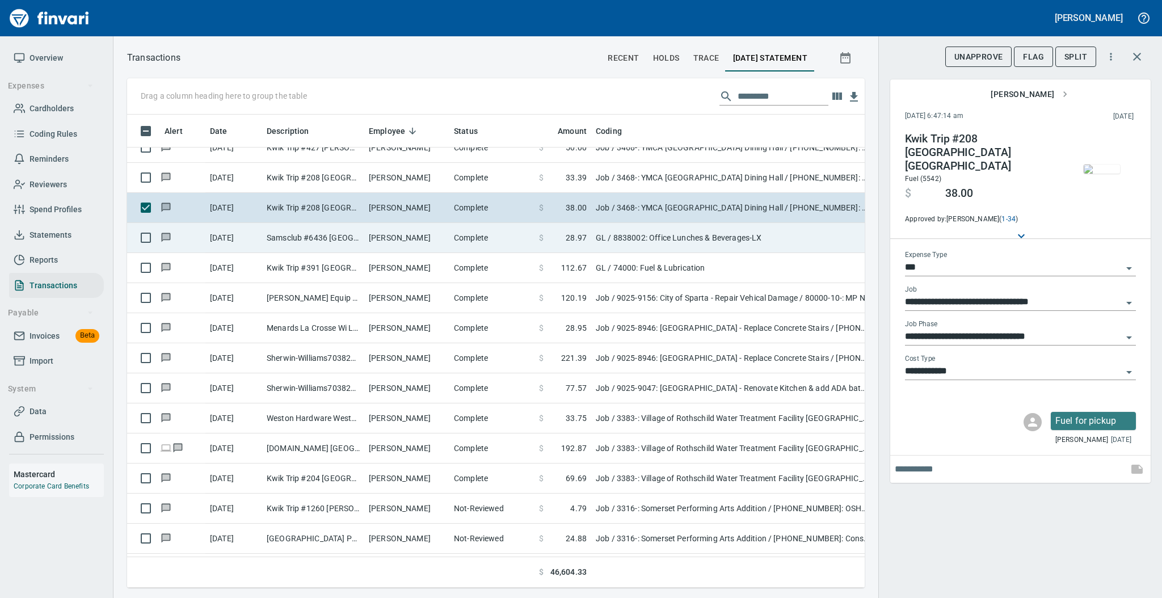
click at [466, 236] on td "Complete" at bounding box center [491, 238] width 85 height 30
type input "**"
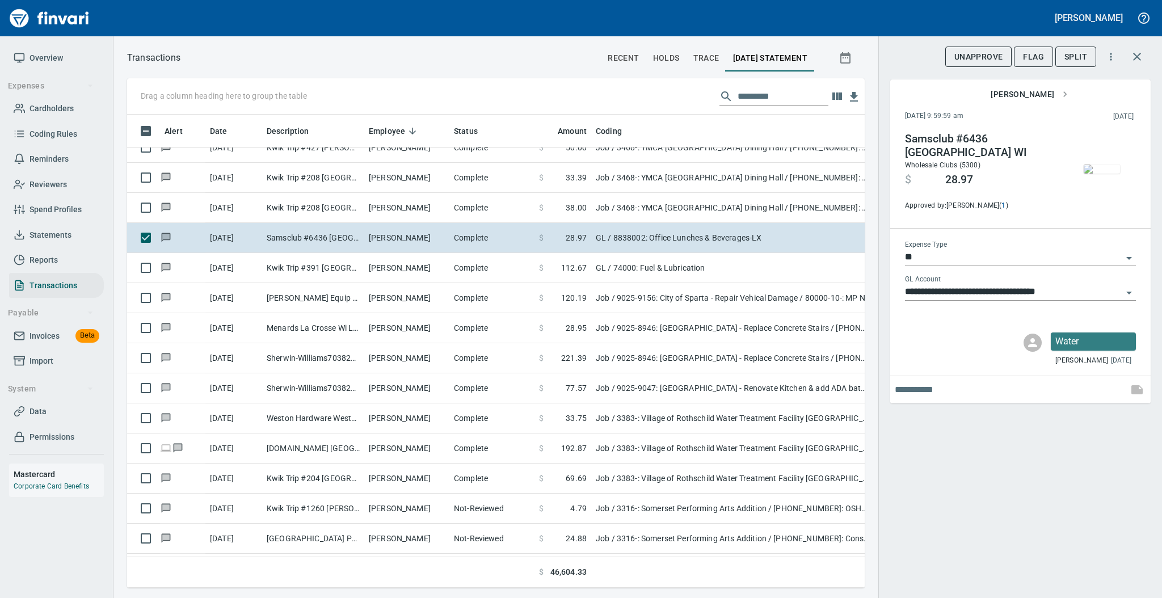
click at [1103, 164] on img "button" at bounding box center [1101, 168] width 36 height 9
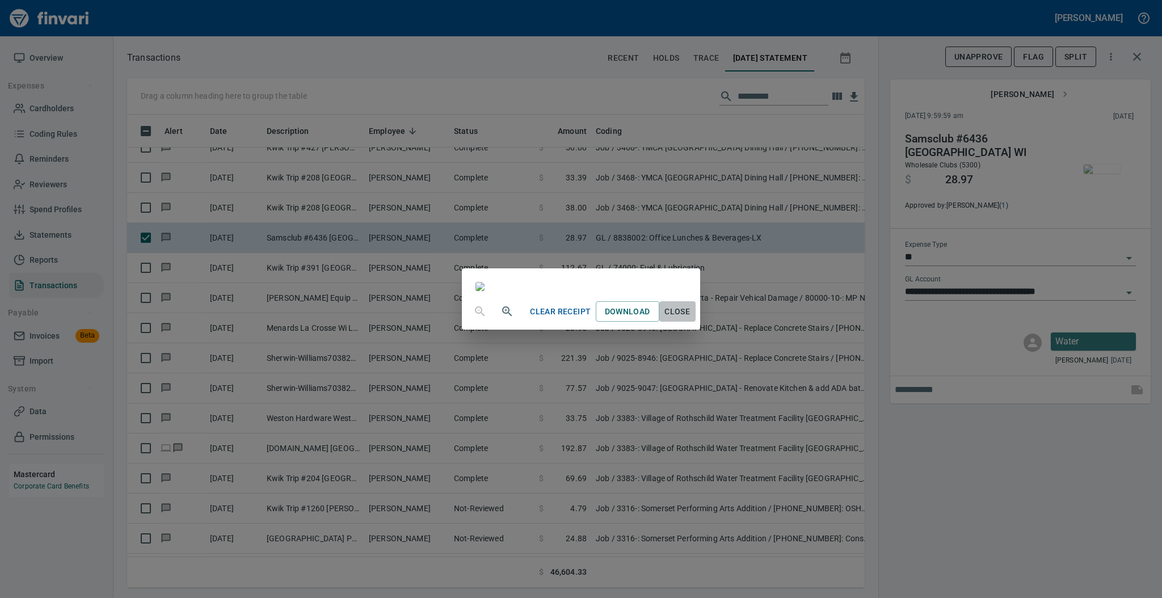
click at [691, 319] on span "Close" at bounding box center [677, 312] width 27 height 14
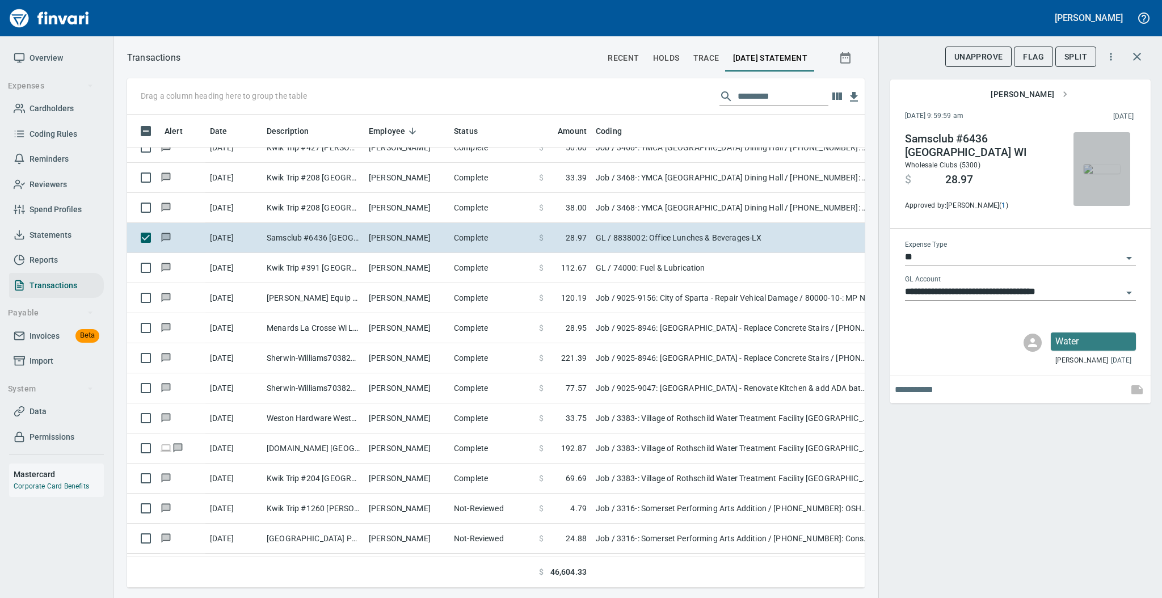
click at [1090, 172] on img "button" at bounding box center [1101, 168] width 36 height 9
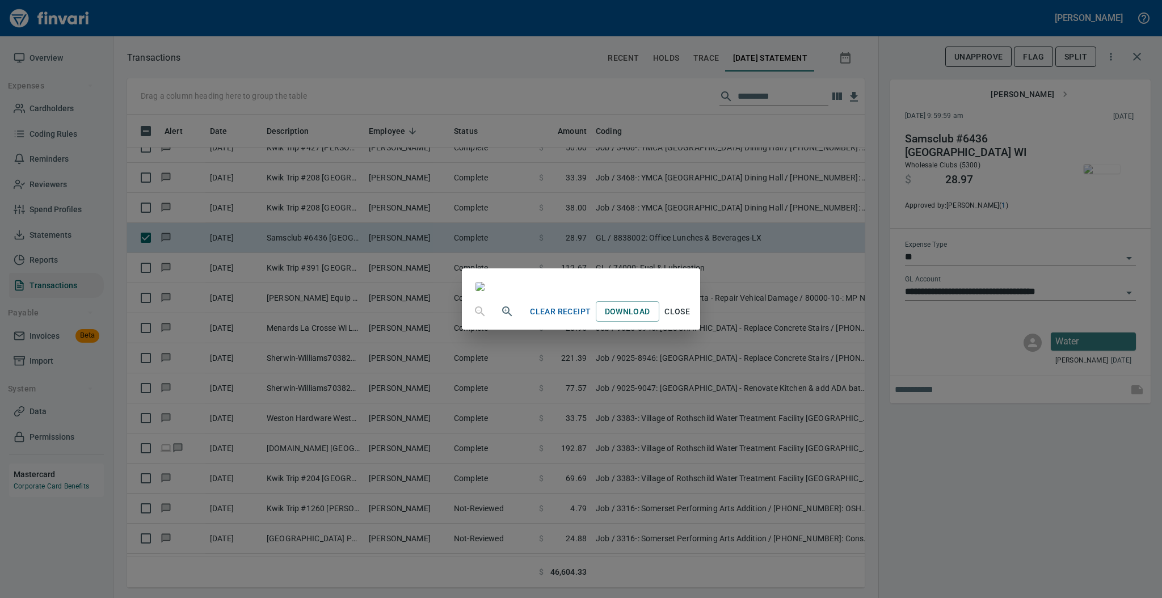
click at [691, 319] on span "Close" at bounding box center [677, 312] width 27 height 14
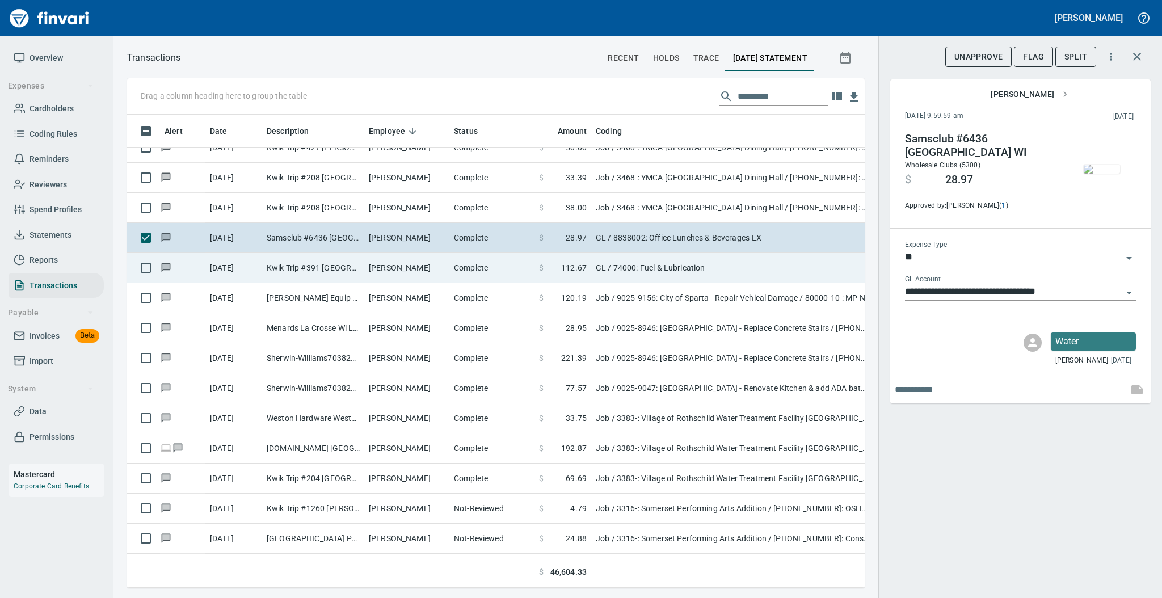
click at [449, 267] on td "Complete" at bounding box center [491, 268] width 85 height 30
type input "**********"
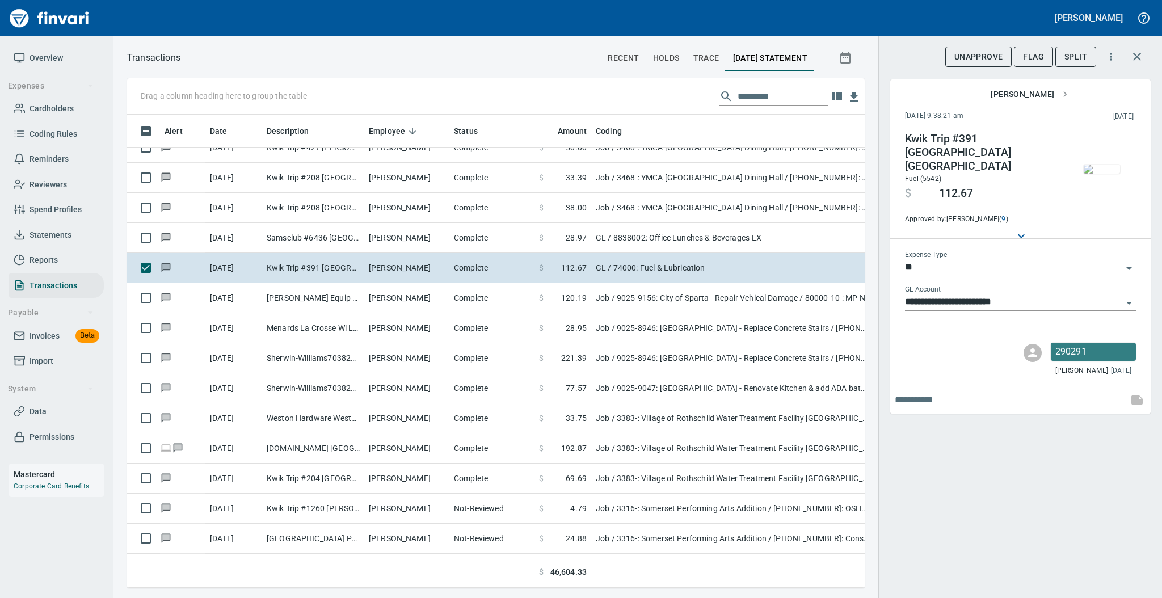
click at [1096, 171] on img "button" at bounding box center [1101, 168] width 36 height 9
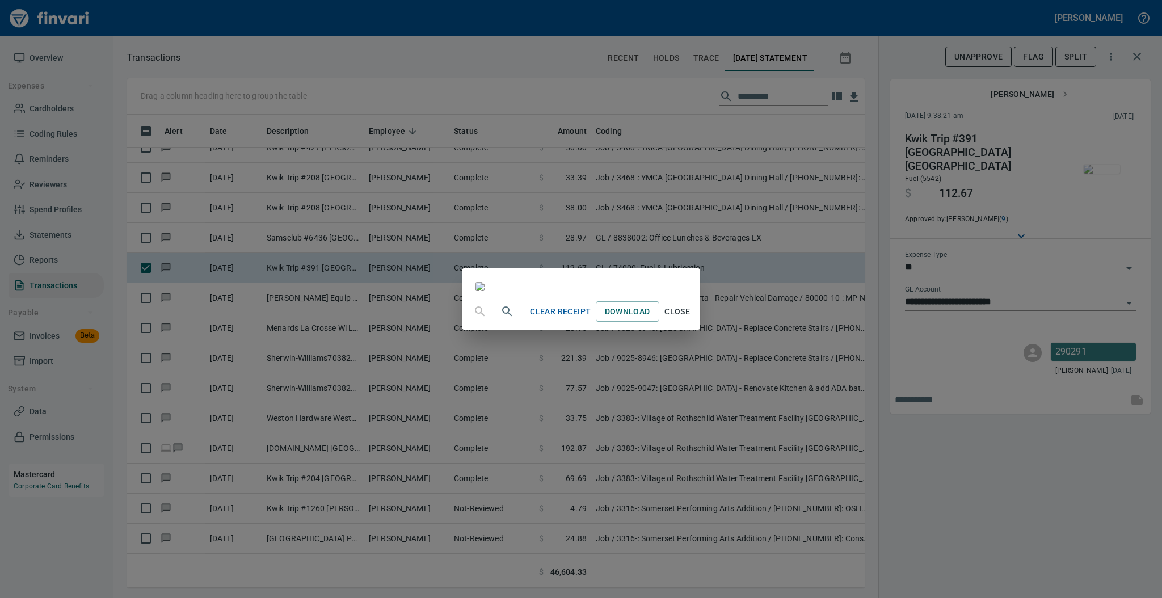
click at [691, 319] on span "Close" at bounding box center [677, 312] width 27 height 14
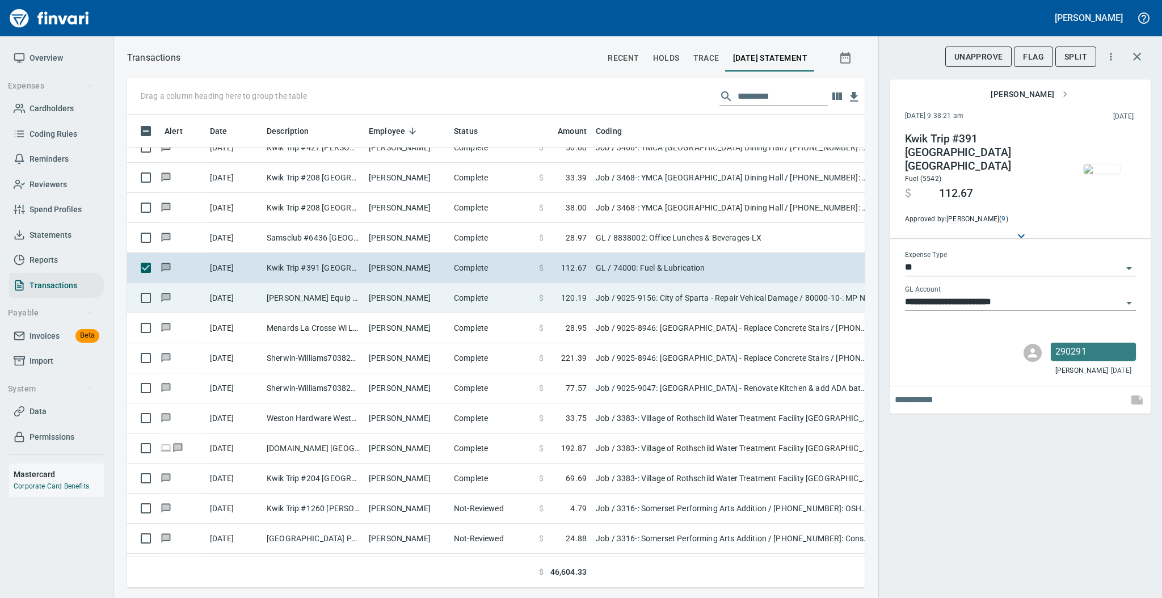
click at [436, 306] on td "[PERSON_NAME]" at bounding box center [406, 298] width 85 height 30
type input "***"
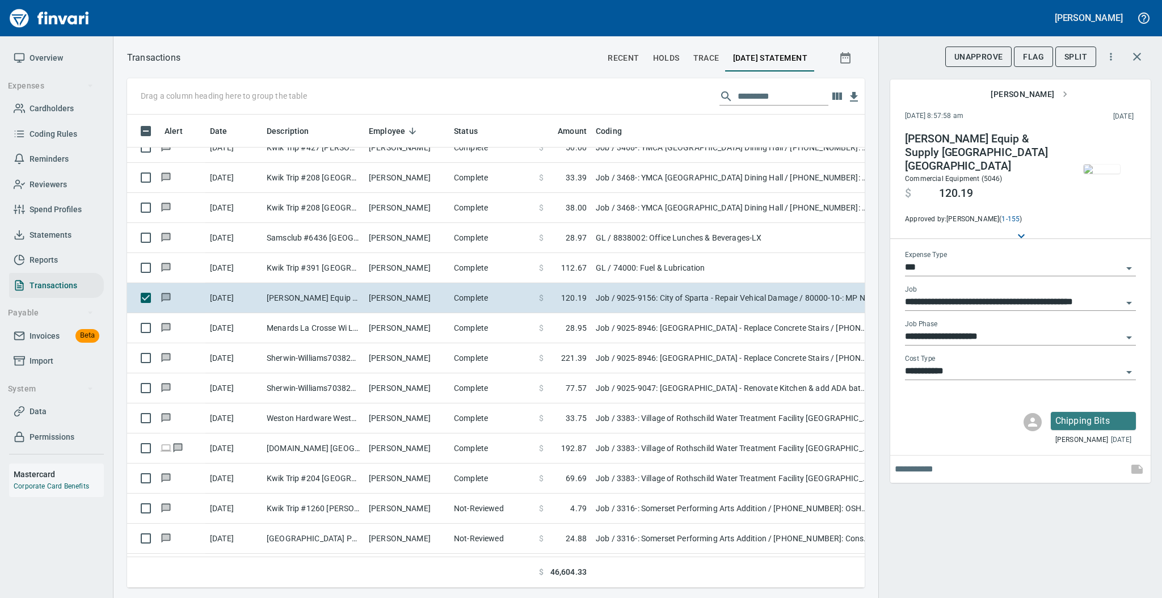
click at [1097, 170] on img "button" at bounding box center [1101, 168] width 36 height 9
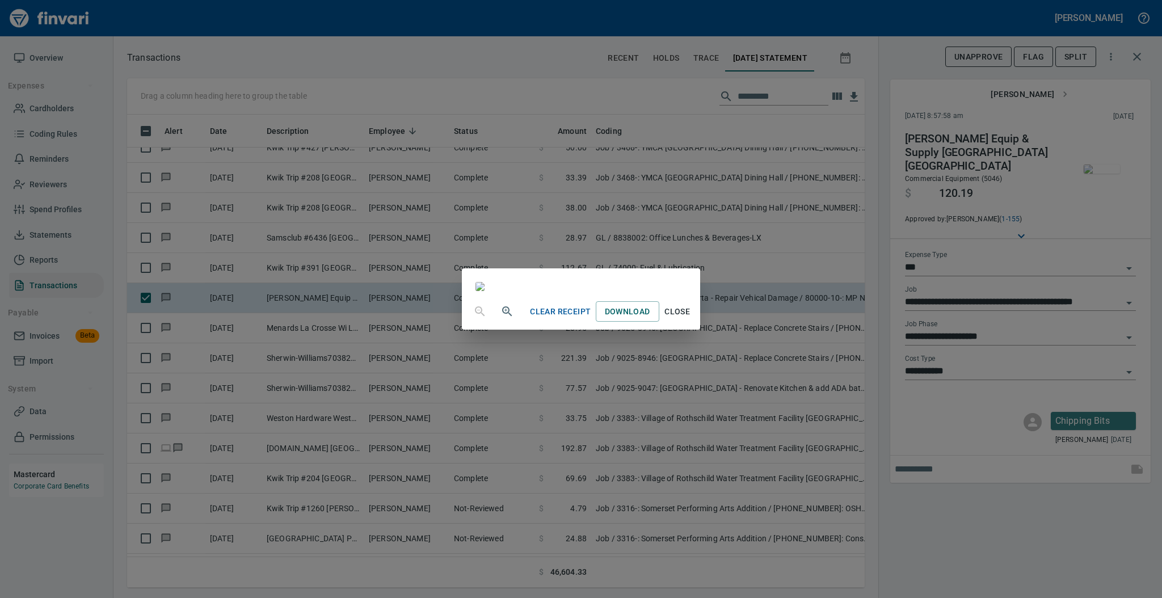
scroll to position [69, 0]
click at [691, 319] on span "Close" at bounding box center [677, 312] width 27 height 14
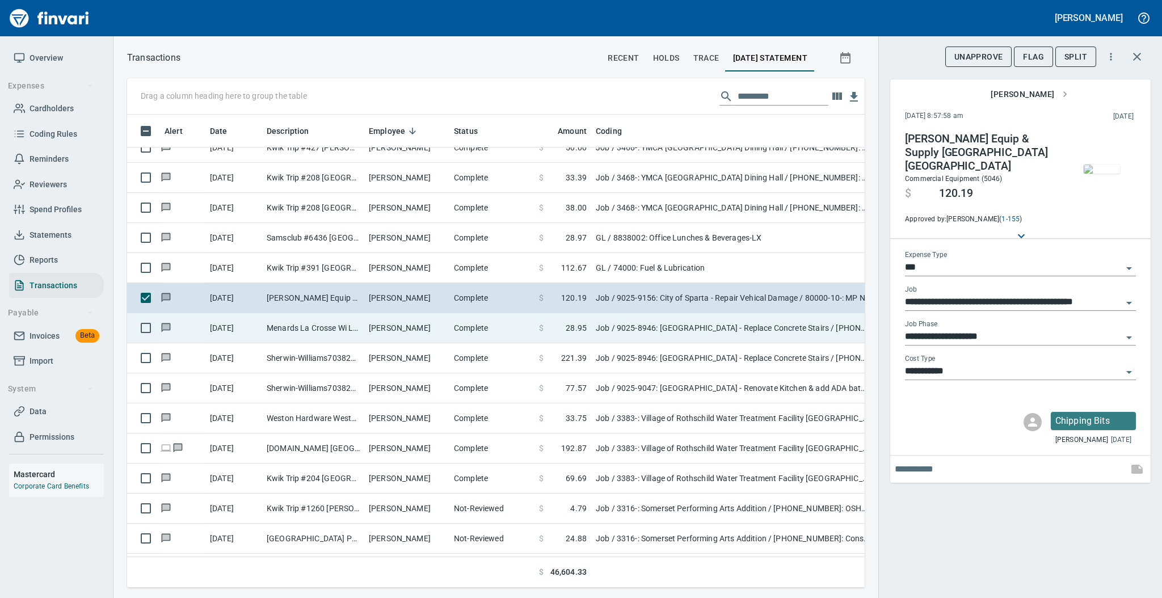
click at [465, 322] on td "Complete" at bounding box center [491, 328] width 85 height 30
type input "**********"
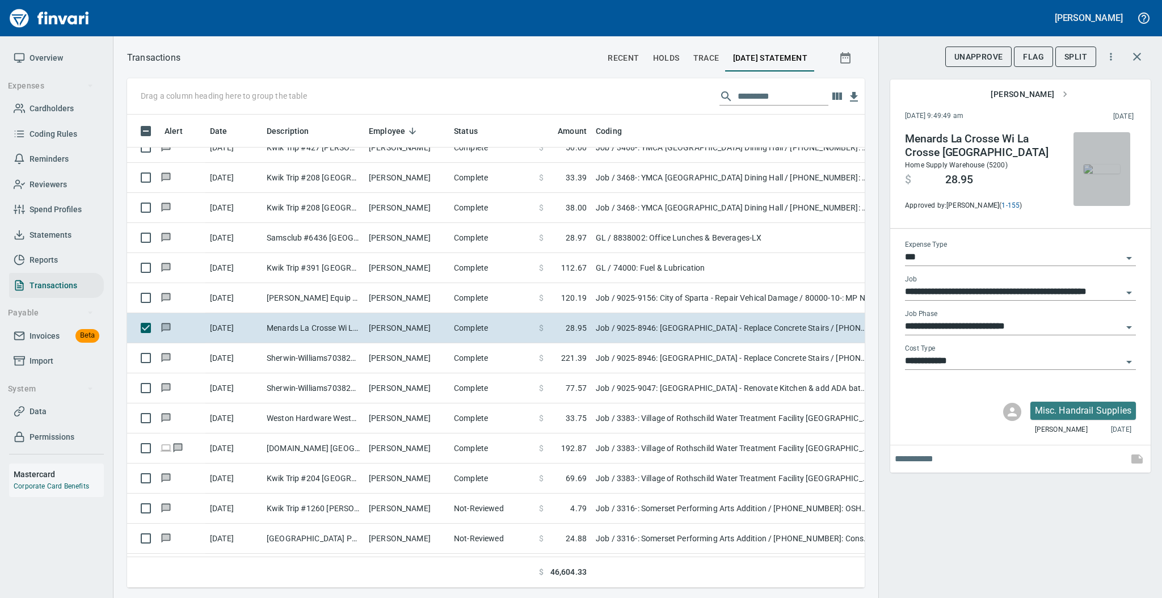
click at [1090, 170] on img "button" at bounding box center [1101, 168] width 36 height 9
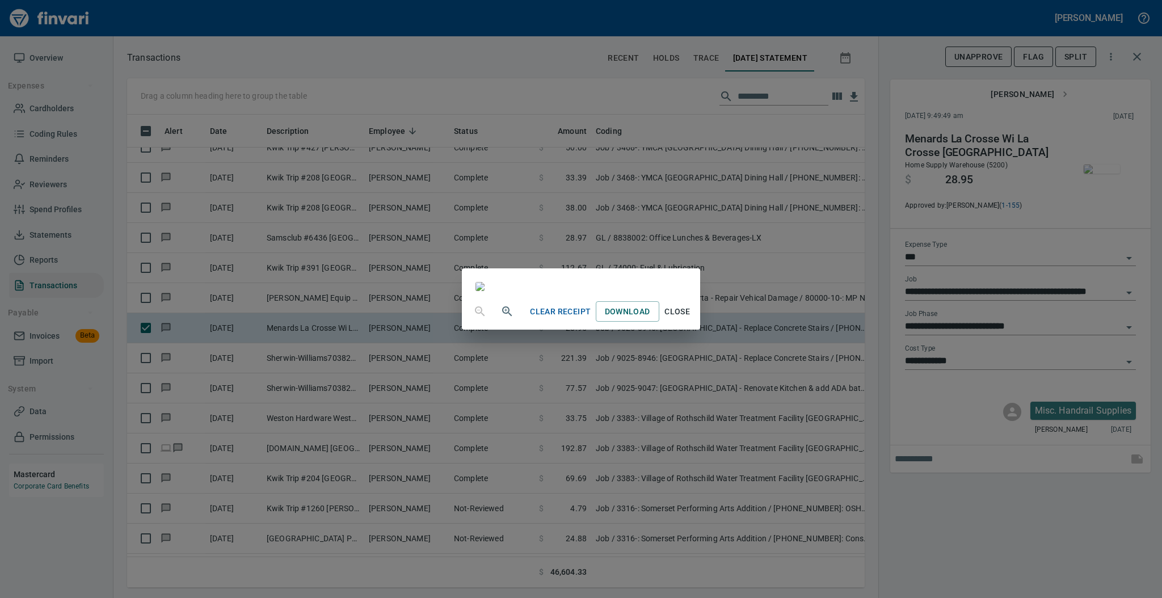
click at [691, 319] on span "Close" at bounding box center [677, 312] width 27 height 14
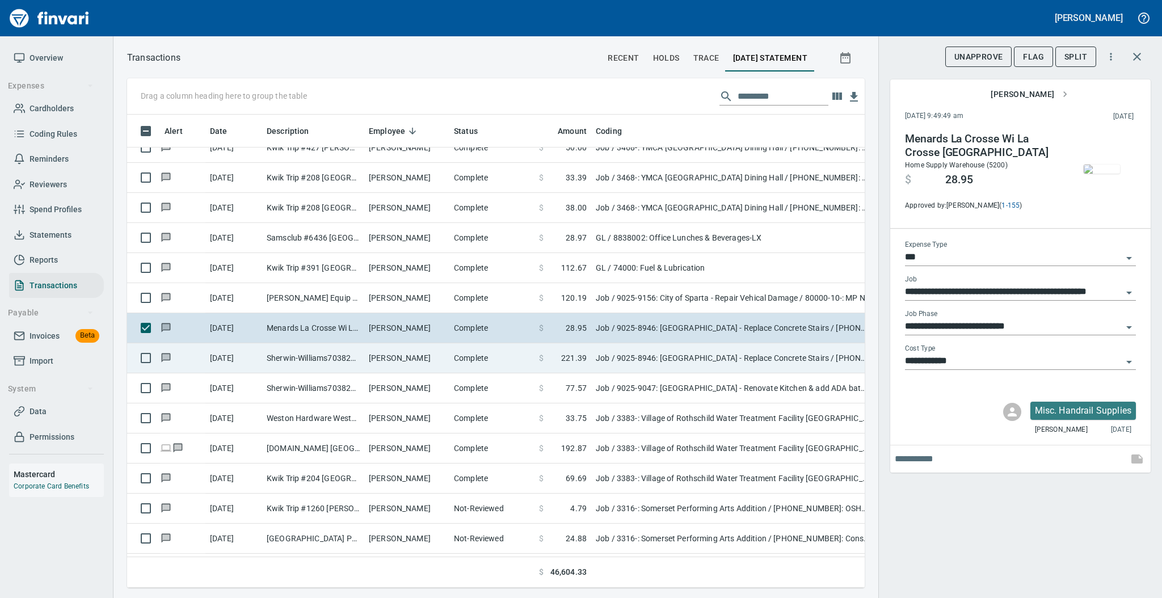
click at [470, 360] on td "Complete" at bounding box center [491, 358] width 85 height 30
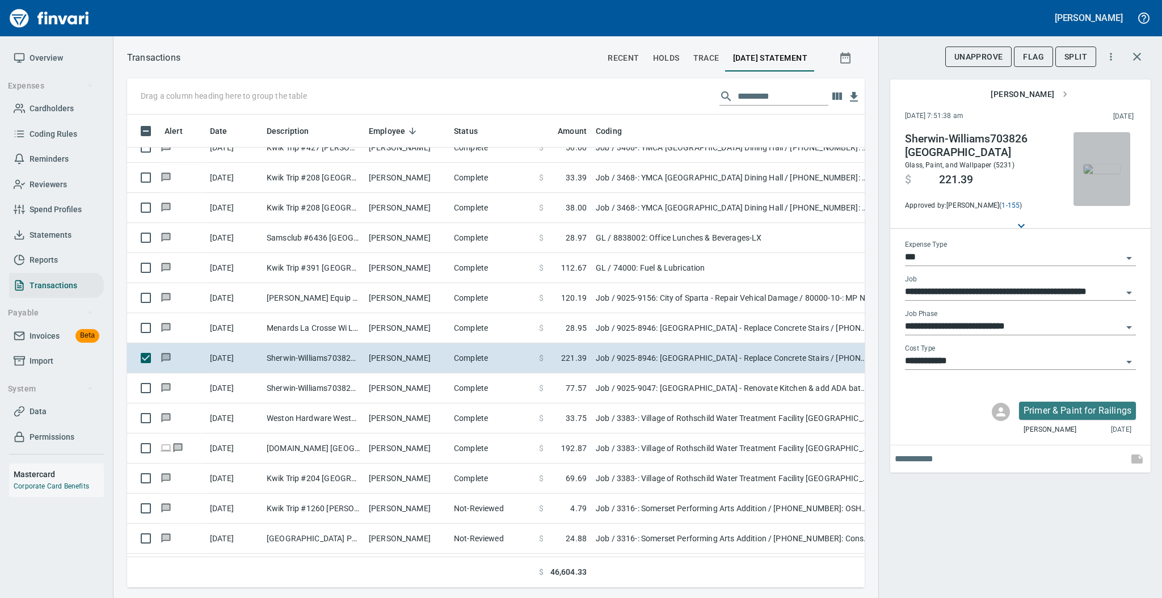
click at [1099, 169] on img "button" at bounding box center [1101, 168] width 36 height 9
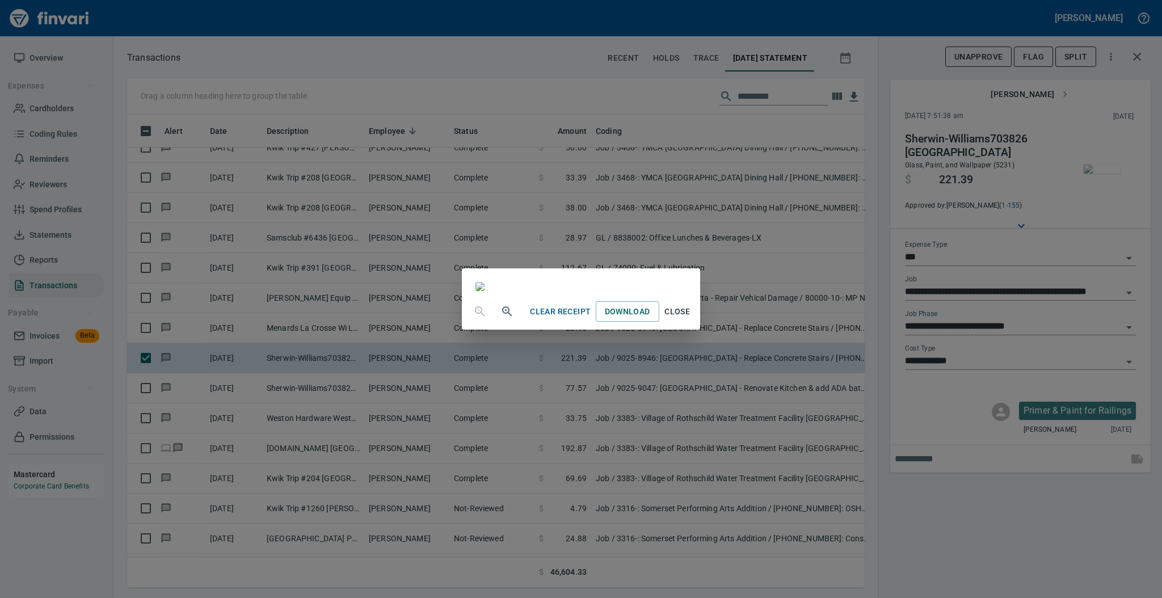
click at [691, 319] on span "Close" at bounding box center [677, 312] width 27 height 14
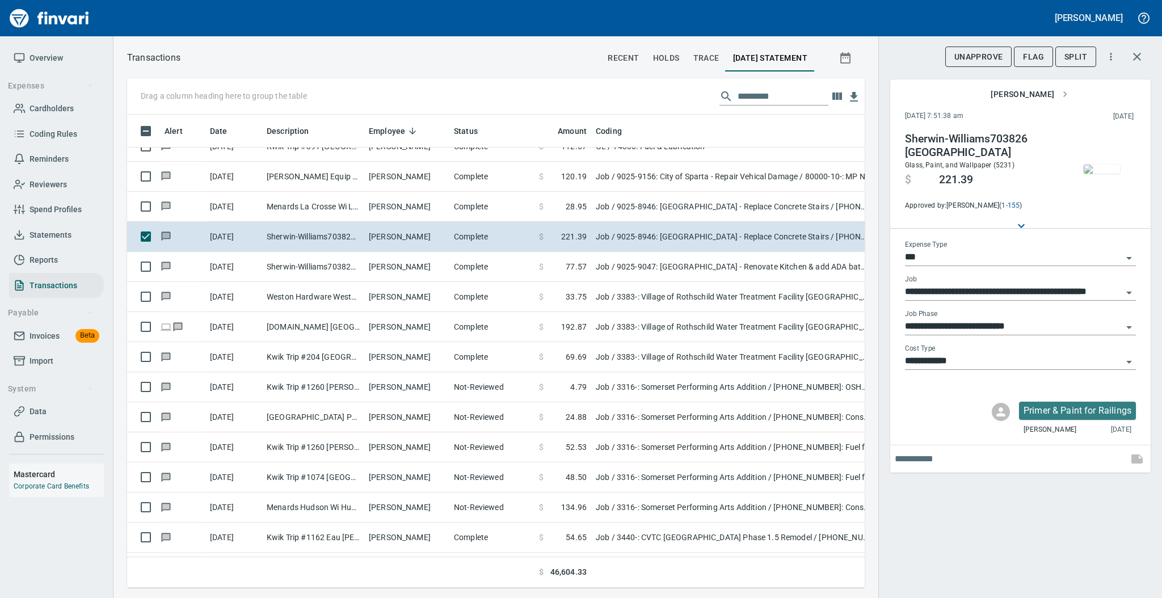
scroll to position [4713, 0]
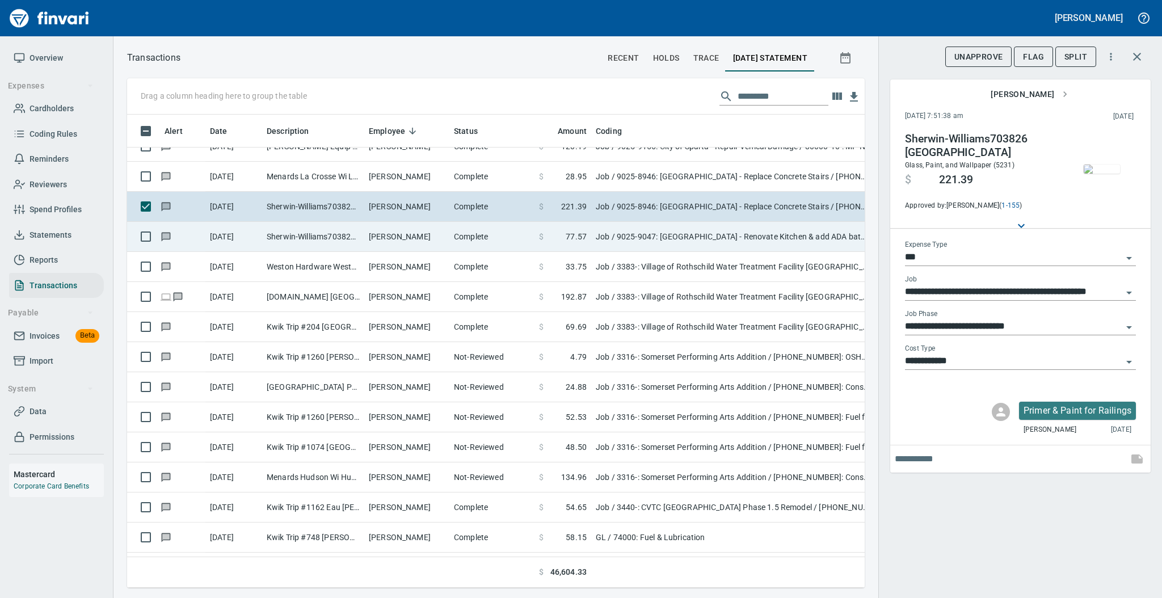
click at [449, 244] on td "Complete" at bounding box center [491, 237] width 85 height 30
type input "**********"
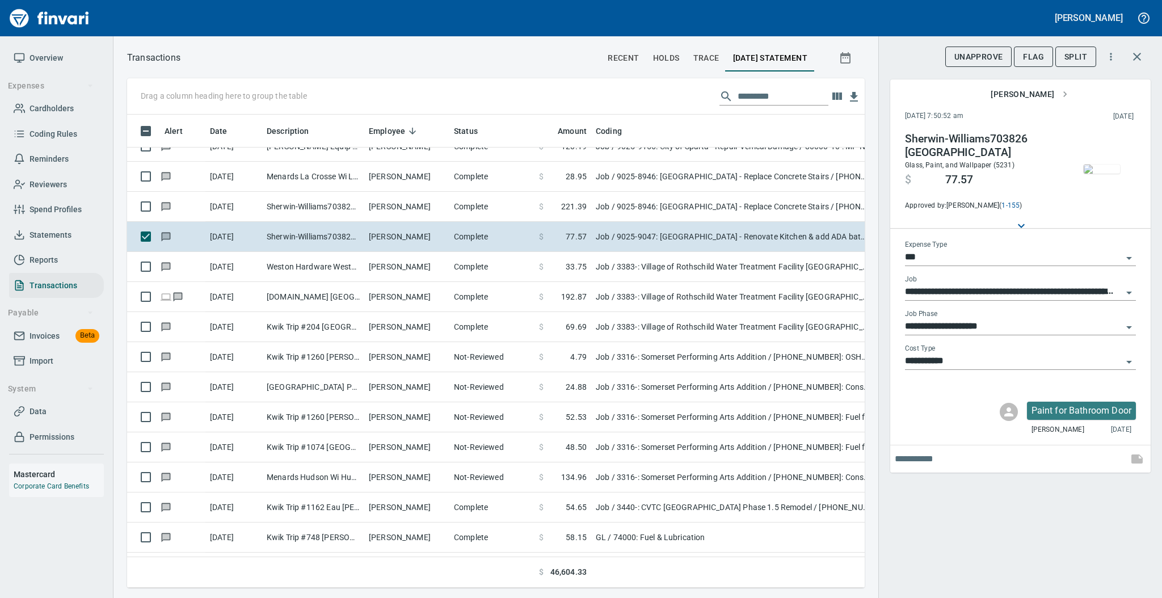
click at [1100, 174] on img "button" at bounding box center [1101, 168] width 36 height 9
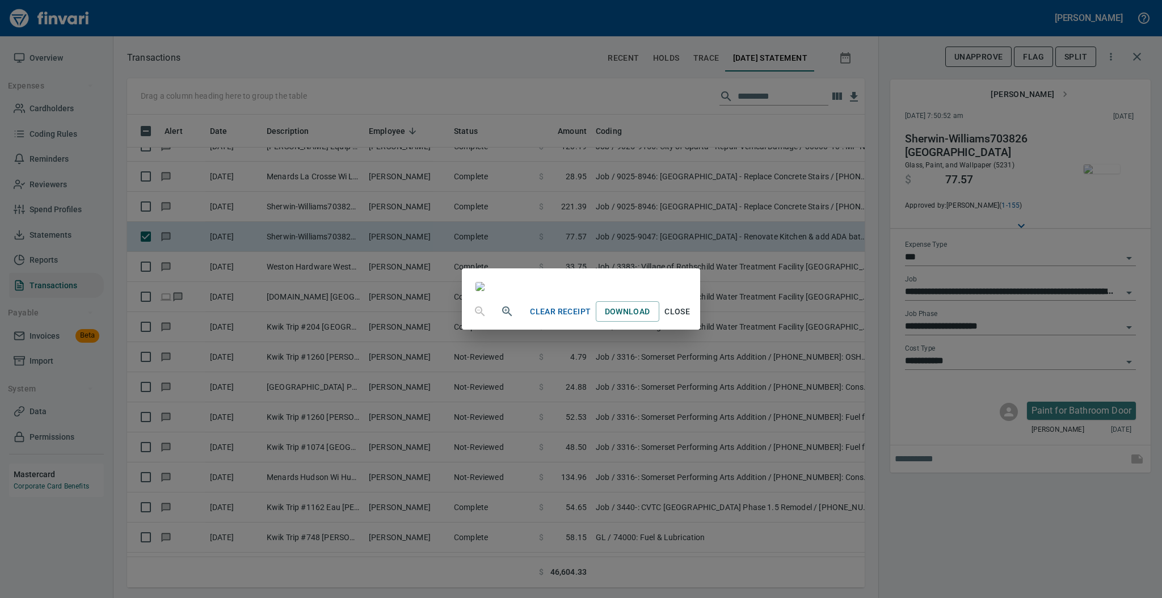
click at [691, 319] on span "Close" at bounding box center [677, 312] width 27 height 14
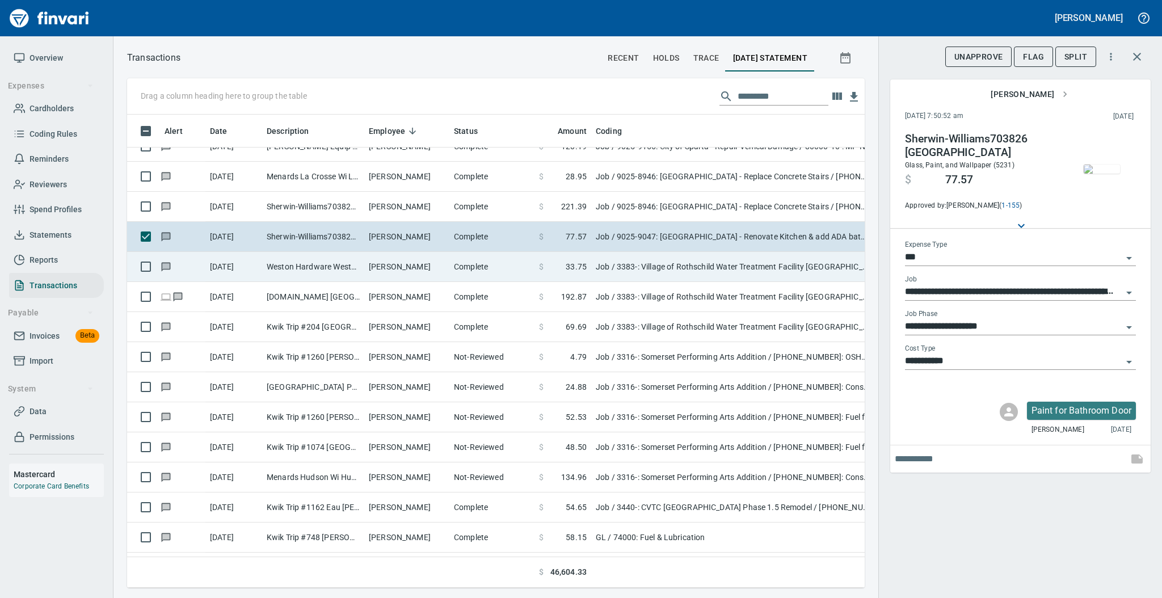
click at [383, 264] on td "[PERSON_NAME]" at bounding box center [406, 267] width 85 height 30
type input "**********"
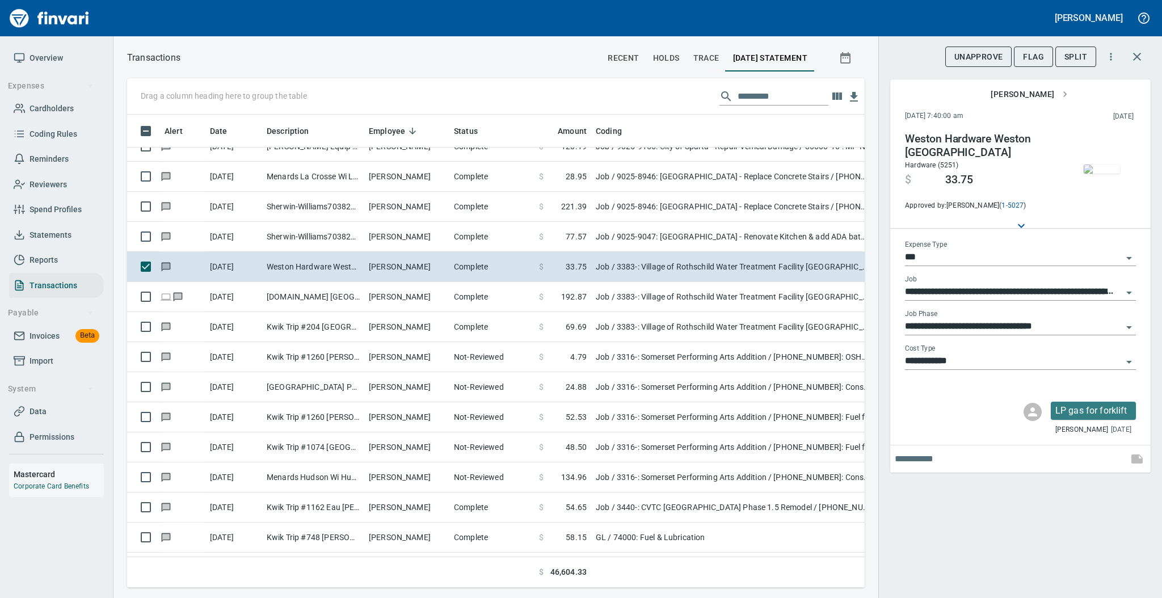
click at [1092, 164] on img "button" at bounding box center [1101, 168] width 36 height 9
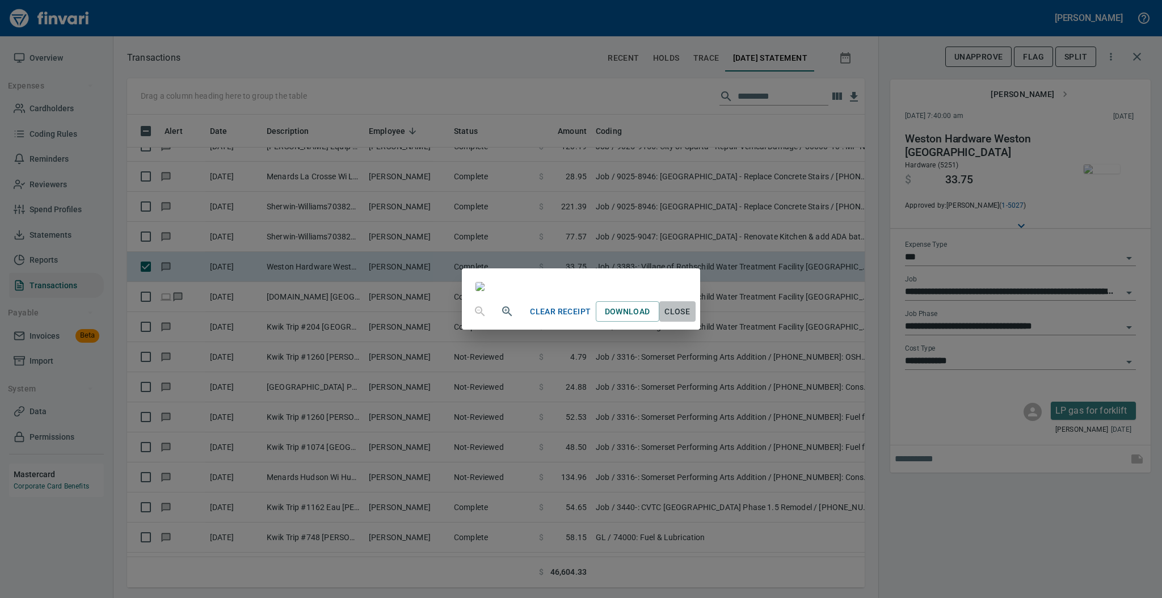
click at [691, 319] on span "Close" at bounding box center [677, 312] width 27 height 14
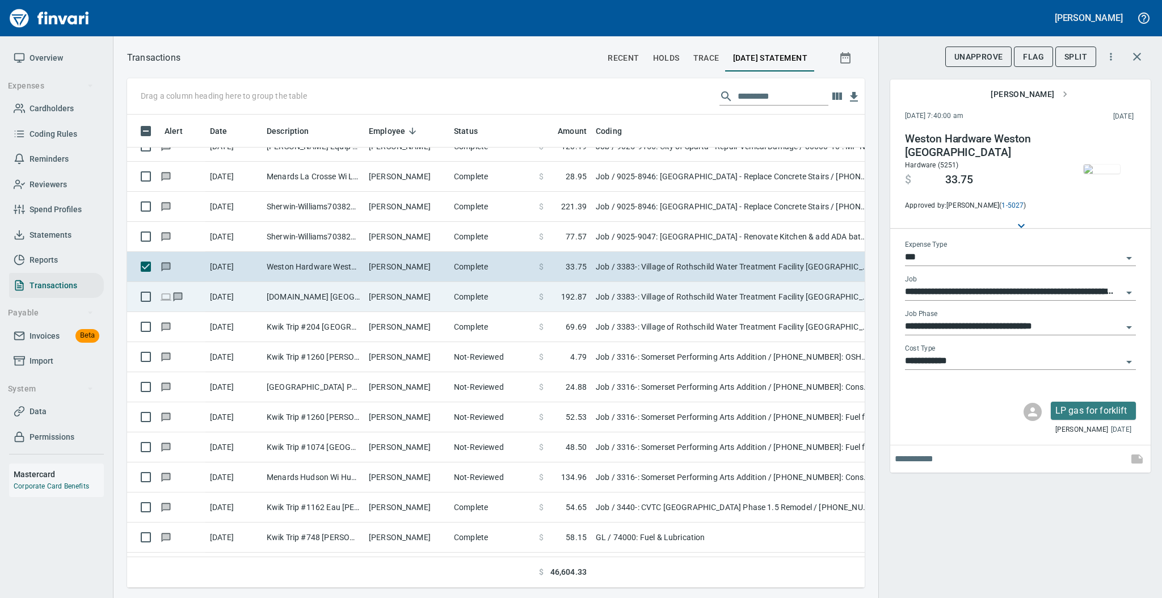
click at [403, 303] on td "[PERSON_NAME]" at bounding box center [406, 297] width 85 height 30
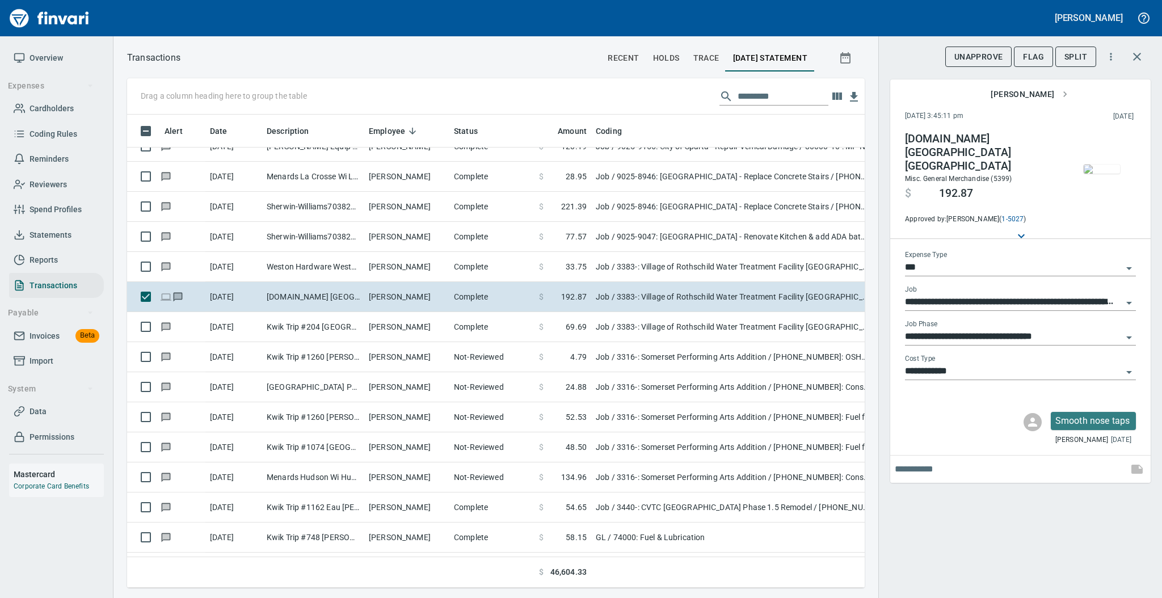
click at [1104, 174] on img "button" at bounding box center [1101, 168] width 36 height 9
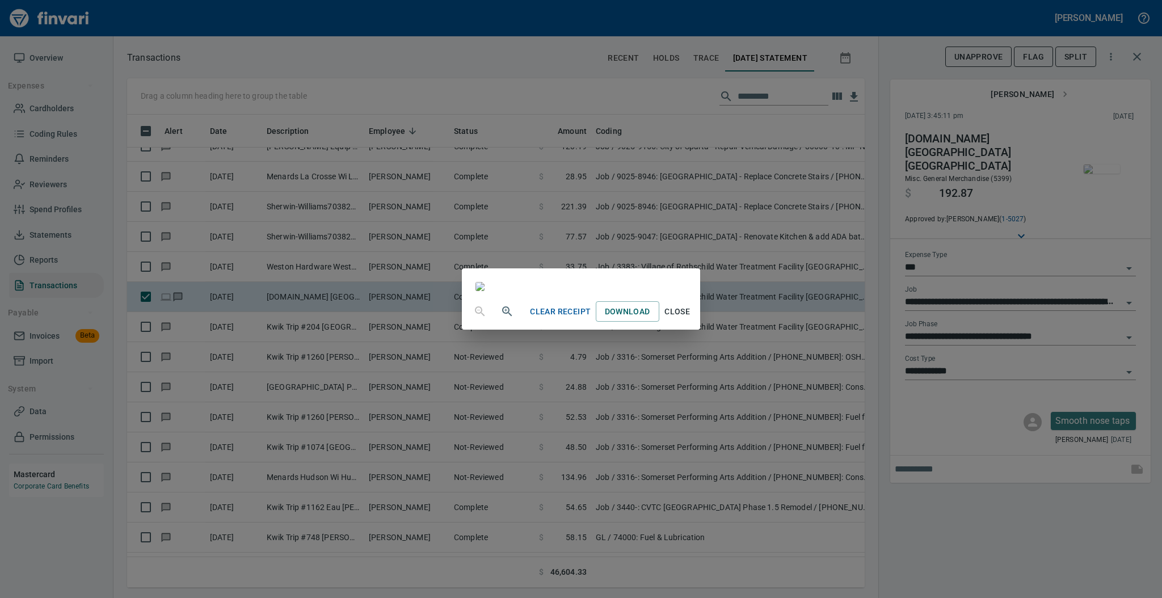
click at [691, 319] on span "Close" at bounding box center [677, 312] width 27 height 14
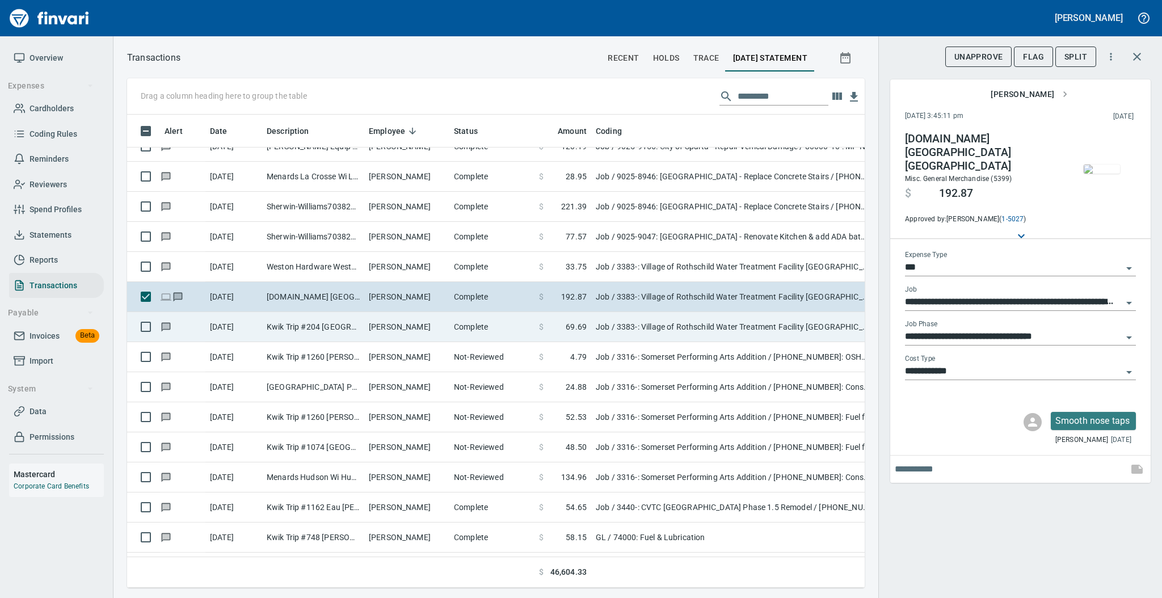
click at [527, 332] on td "Complete" at bounding box center [491, 327] width 85 height 30
type input "**********"
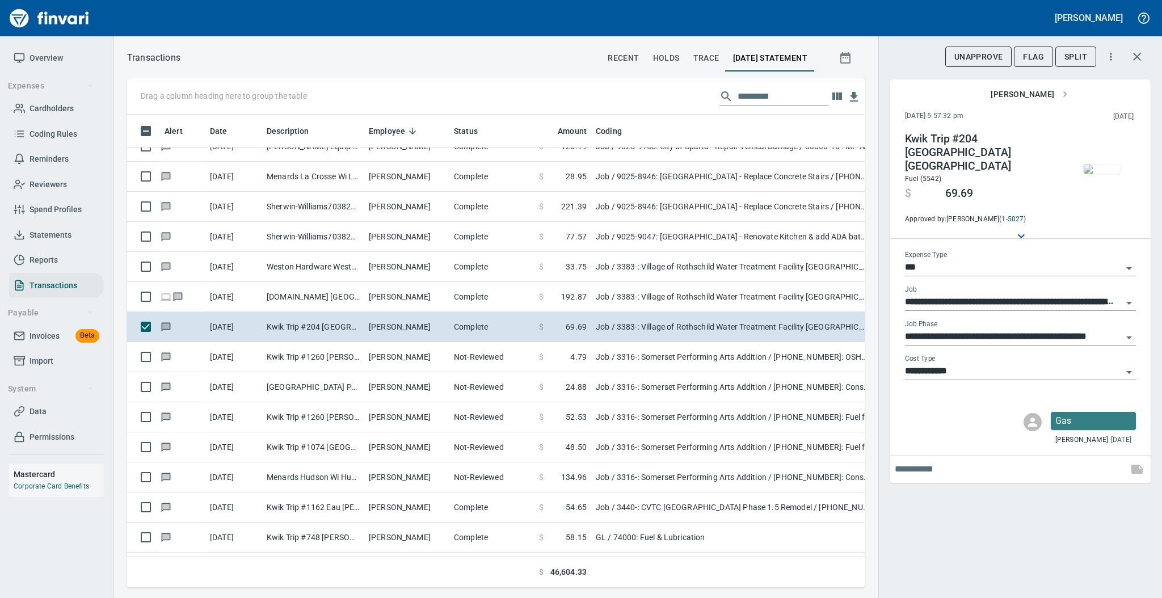
click at [1095, 174] on img "button" at bounding box center [1101, 168] width 36 height 9
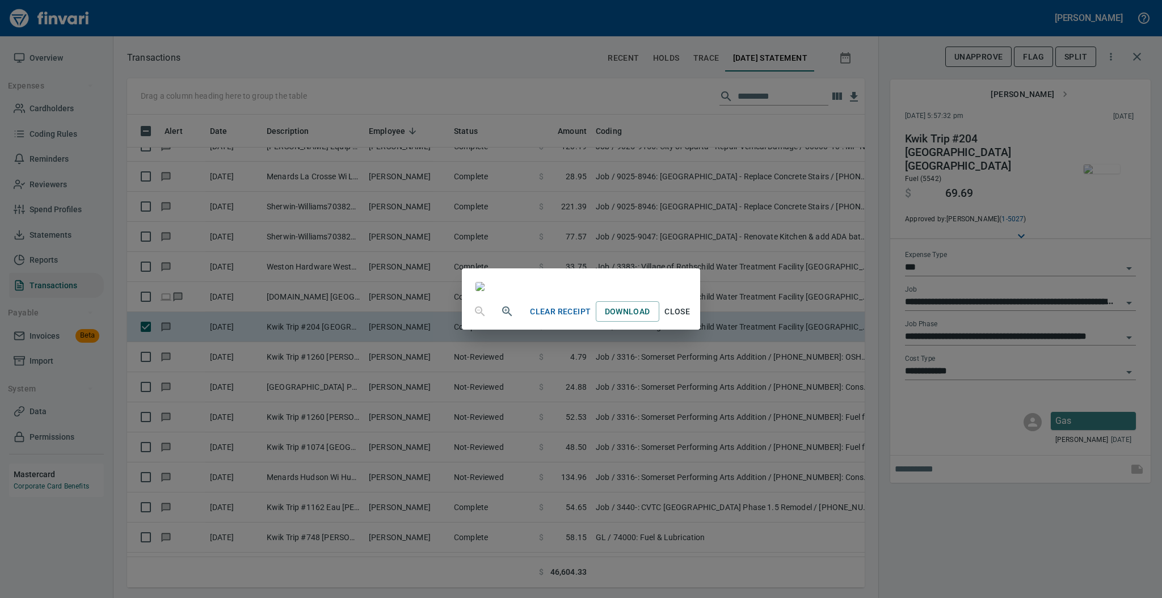
click at [691, 319] on span "Close" at bounding box center [677, 312] width 27 height 14
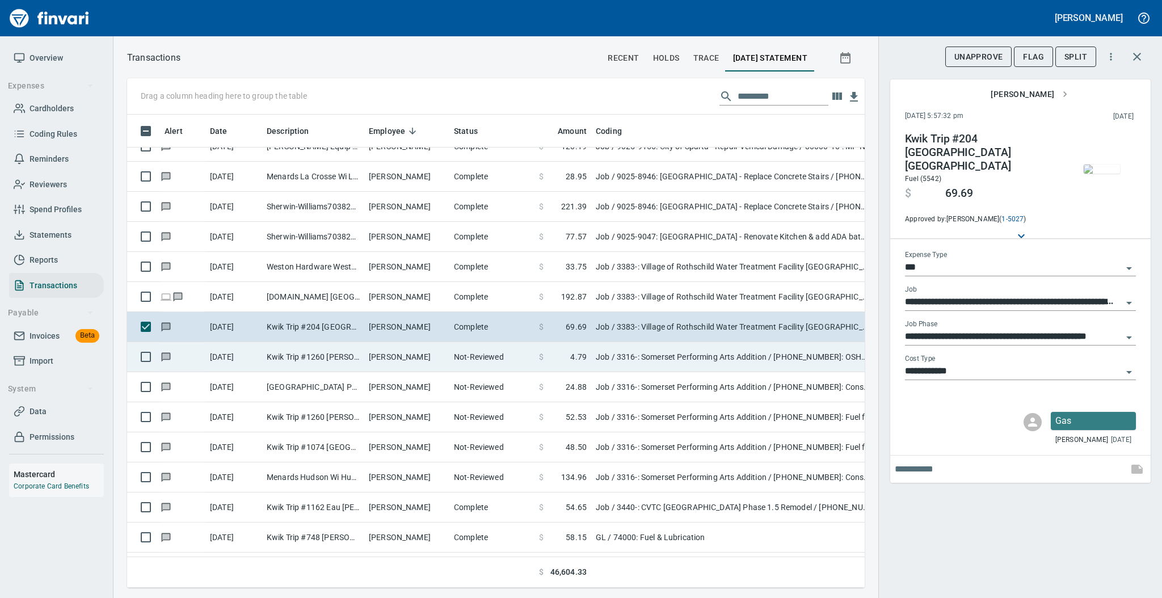
click at [462, 370] on td "Not-Reviewed" at bounding box center [491, 357] width 85 height 30
type input "**********"
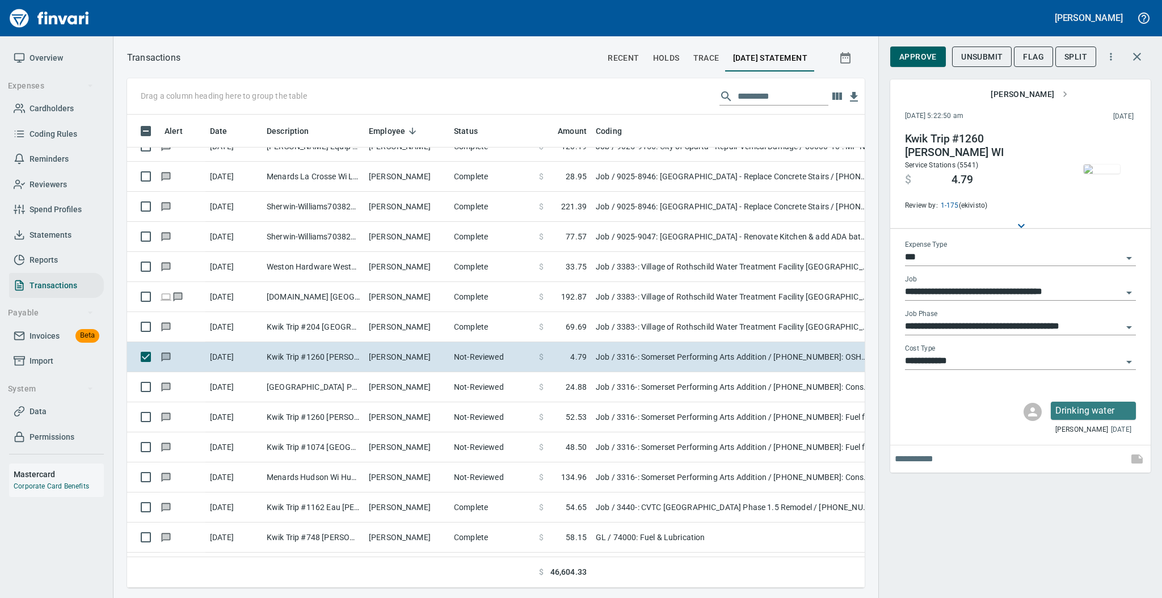
click at [1103, 170] on img "button" at bounding box center [1101, 168] width 36 height 9
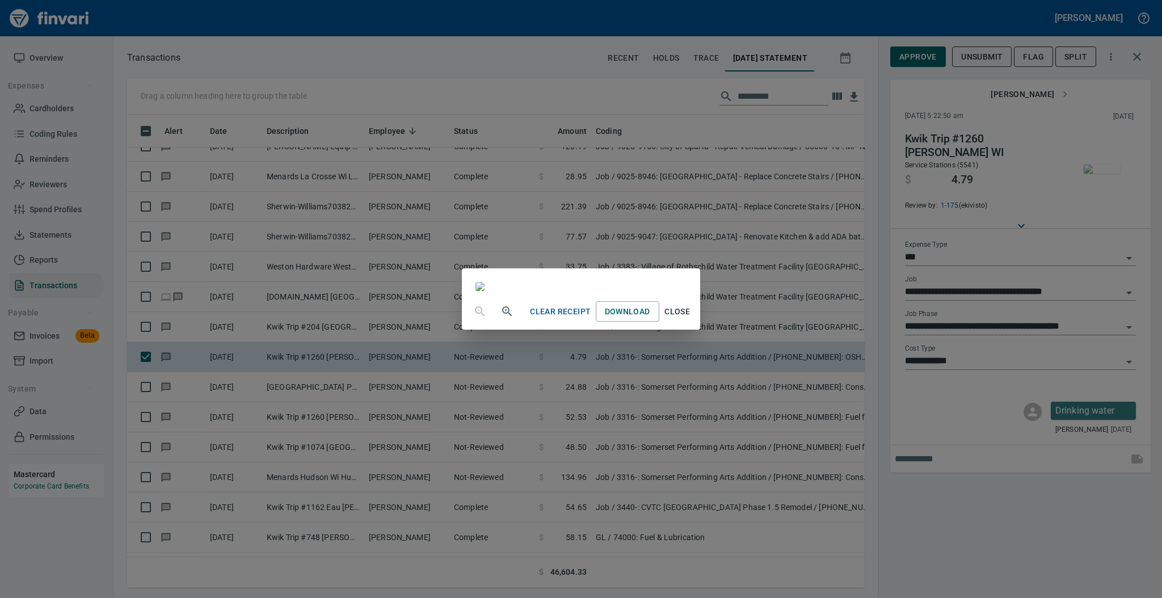
click at [691, 319] on span "Close" at bounding box center [677, 312] width 27 height 14
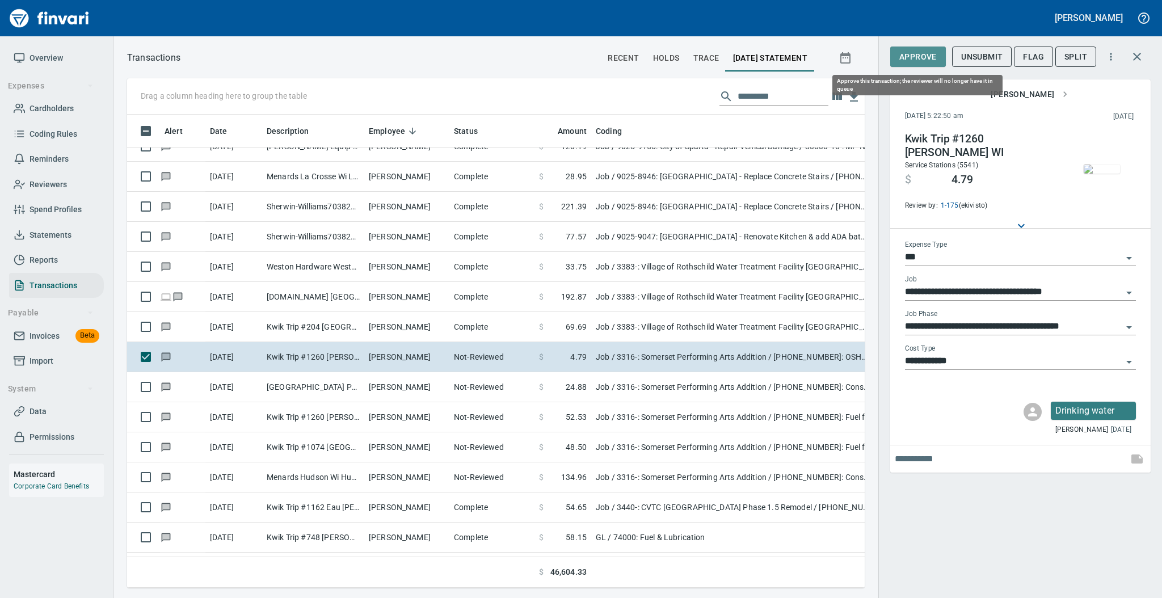
click at [910, 58] on span "Approve" at bounding box center [917, 57] width 37 height 14
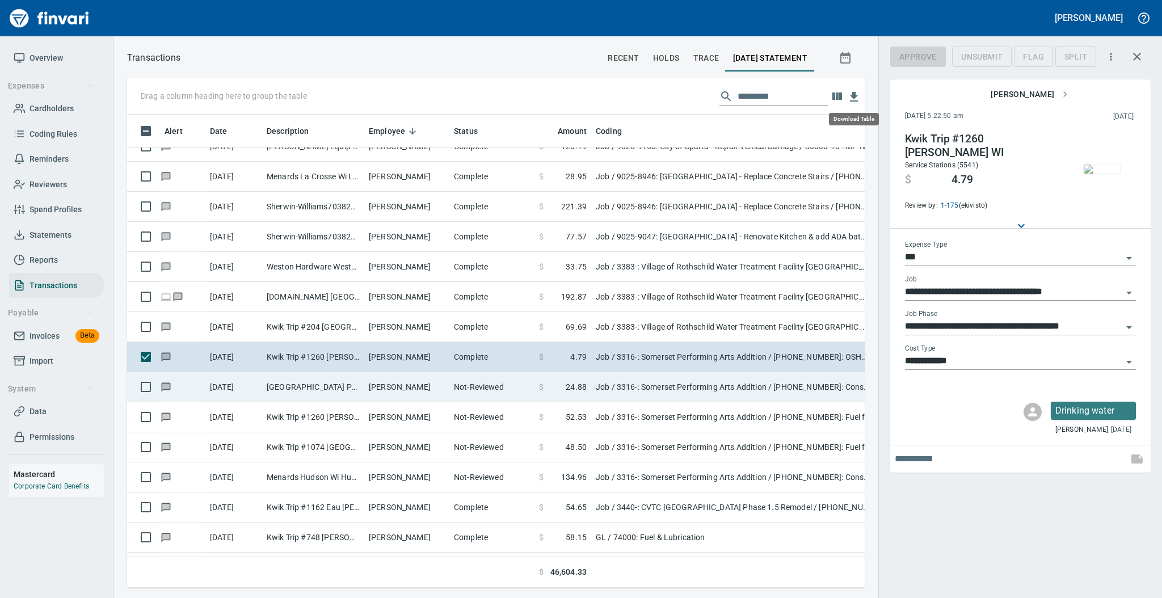
scroll to position [450, 714]
click at [373, 387] on td "[PERSON_NAME]" at bounding box center [406, 387] width 85 height 30
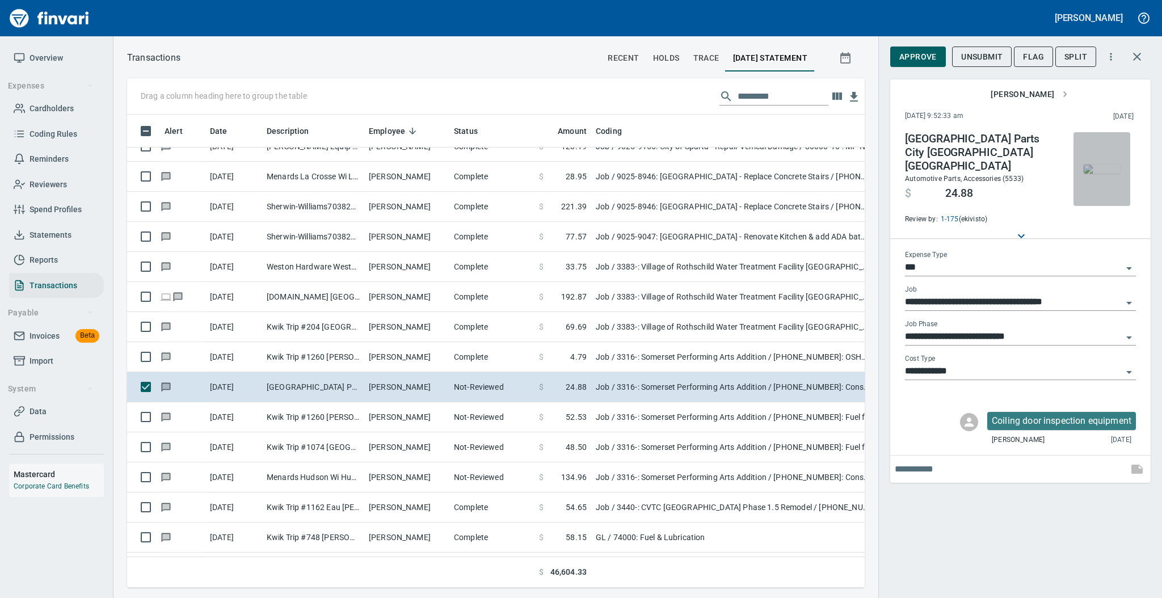
click at [1096, 167] on img "button" at bounding box center [1101, 168] width 36 height 9
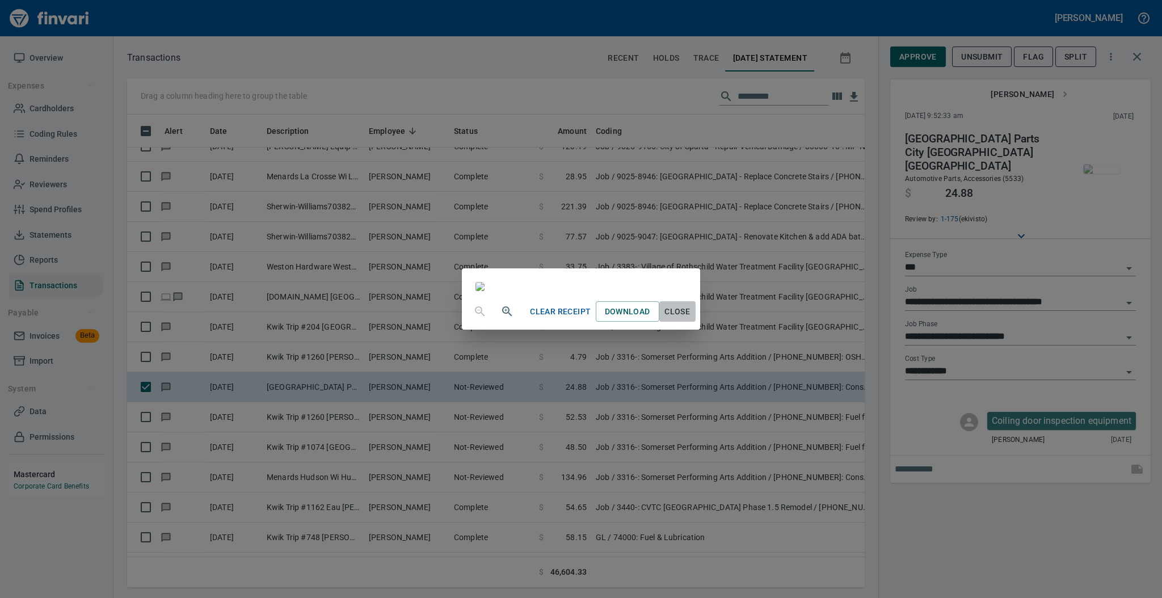
click at [691, 319] on span "Close" at bounding box center [677, 312] width 27 height 14
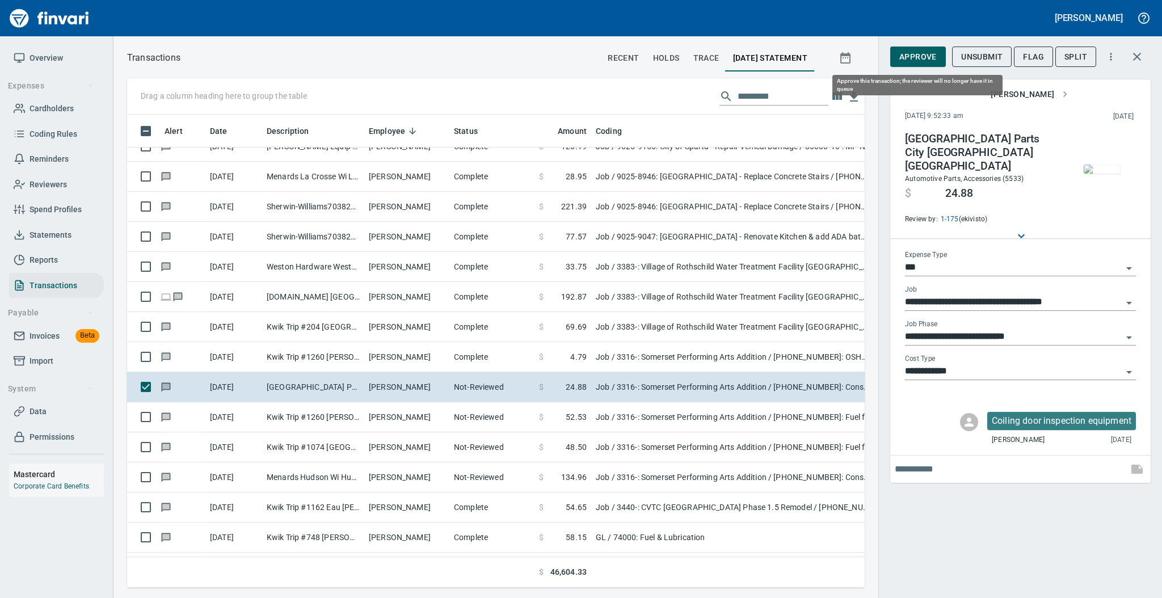
click at [911, 57] on span "Approve" at bounding box center [917, 57] width 37 height 14
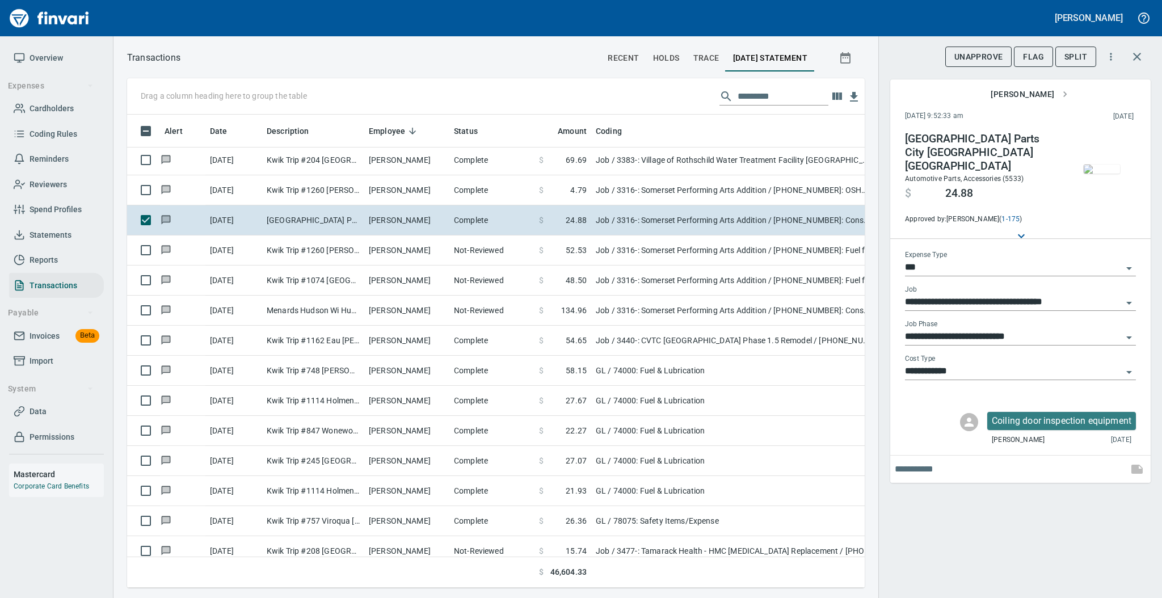
scroll to position [4894, 0]
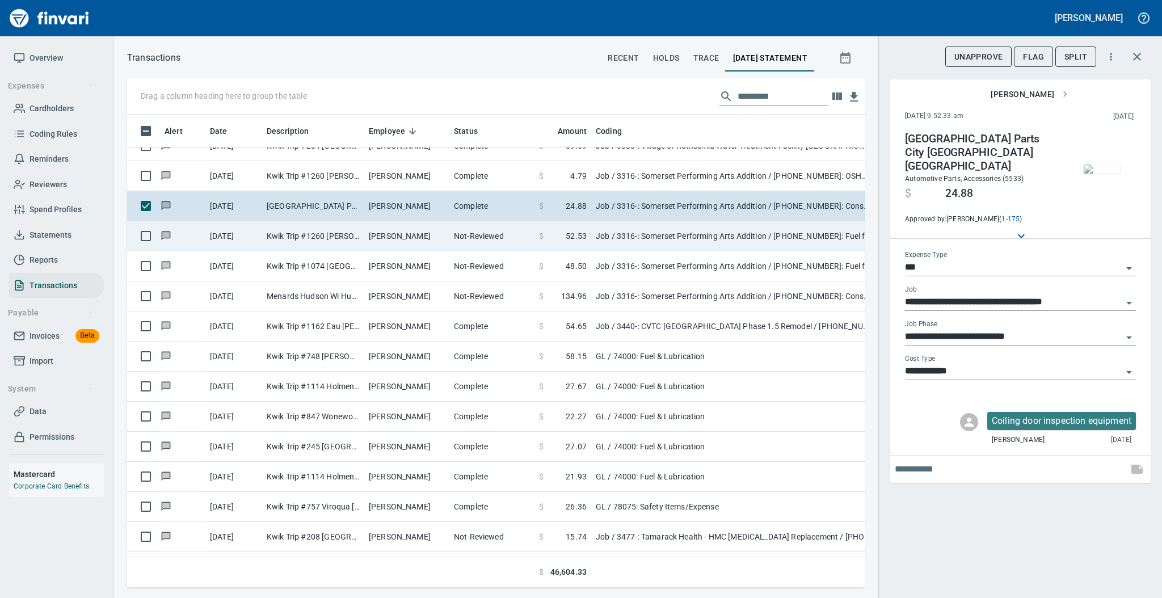
click at [428, 233] on td "[PERSON_NAME]" at bounding box center [406, 236] width 85 height 30
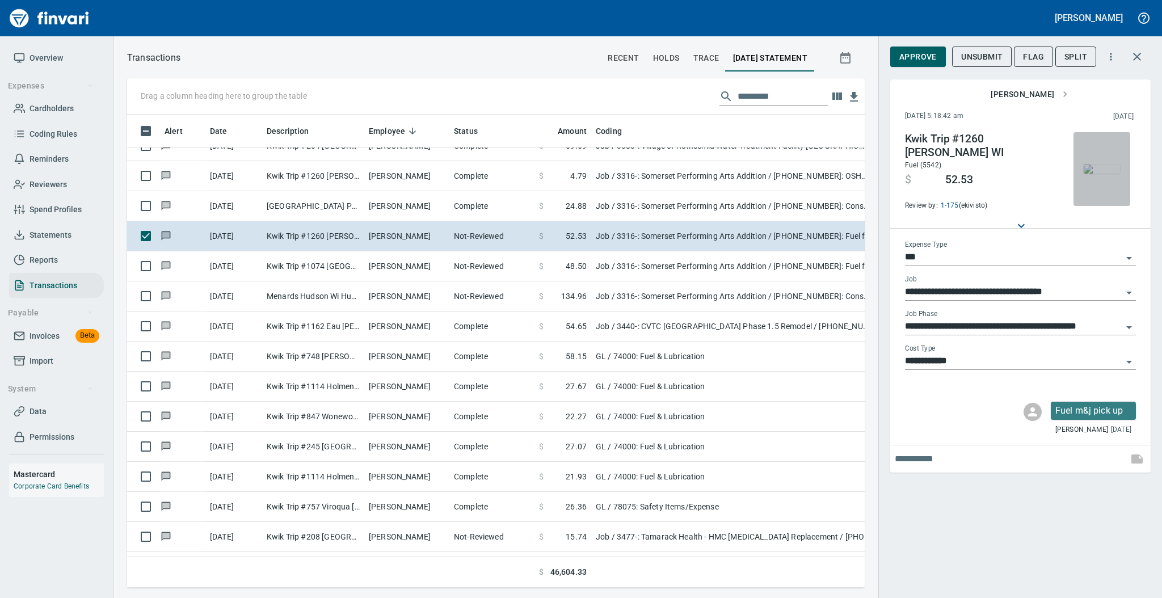
click at [1105, 167] on img "button" at bounding box center [1101, 168] width 36 height 9
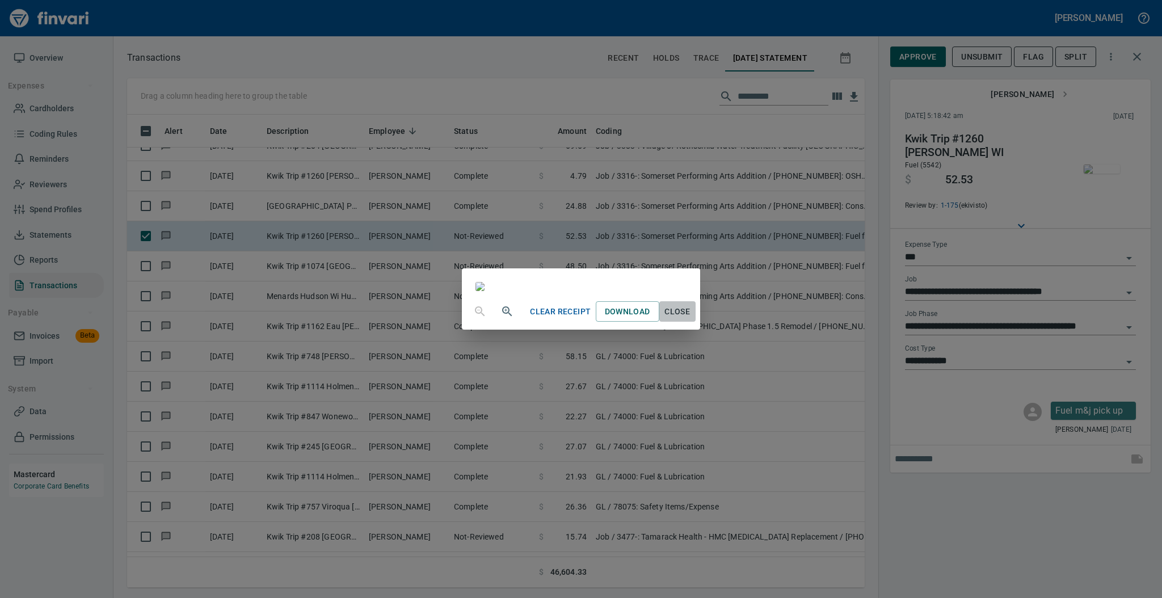
click at [691, 319] on span "Close" at bounding box center [677, 312] width 27 height 14
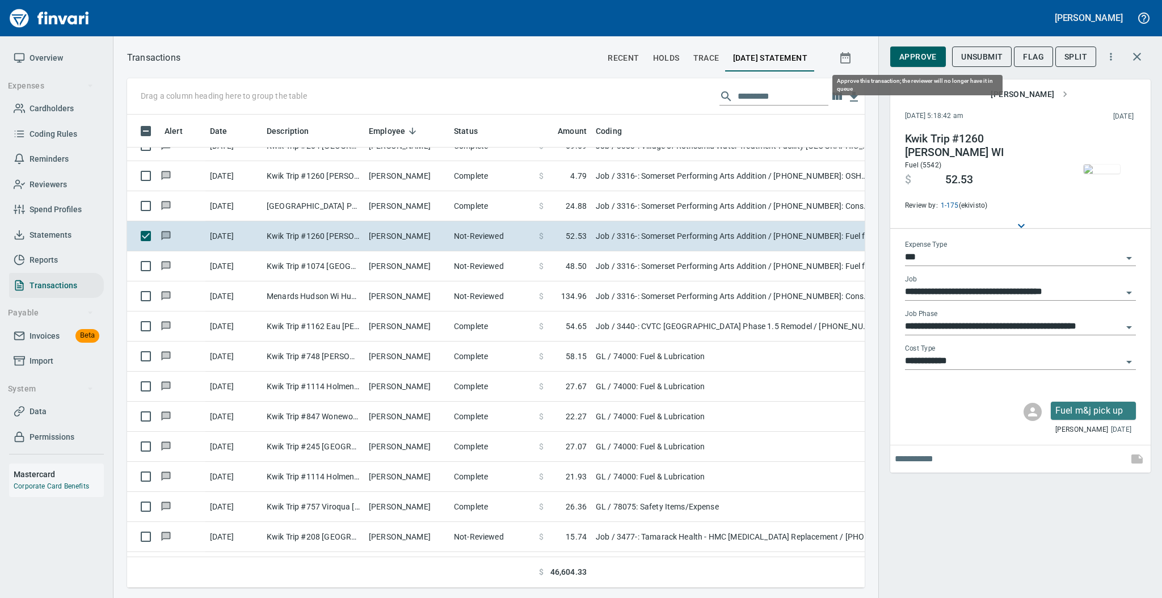
click at [904, 58] on span "Approve" at bounding box center [917, 57] width 37 height 14
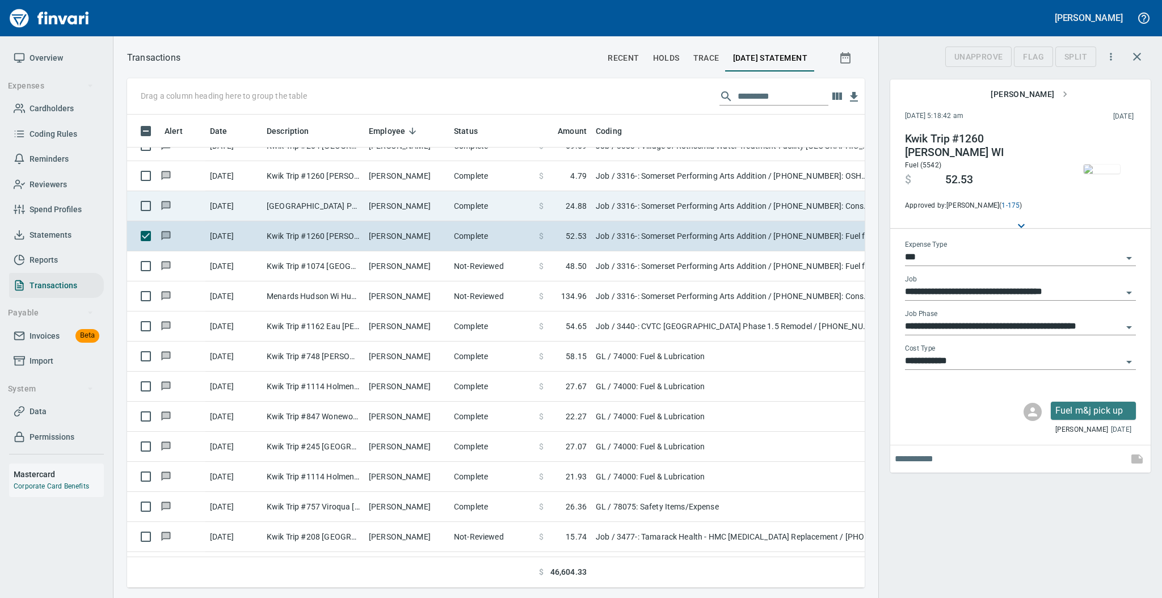
scroll to position [450, 714]
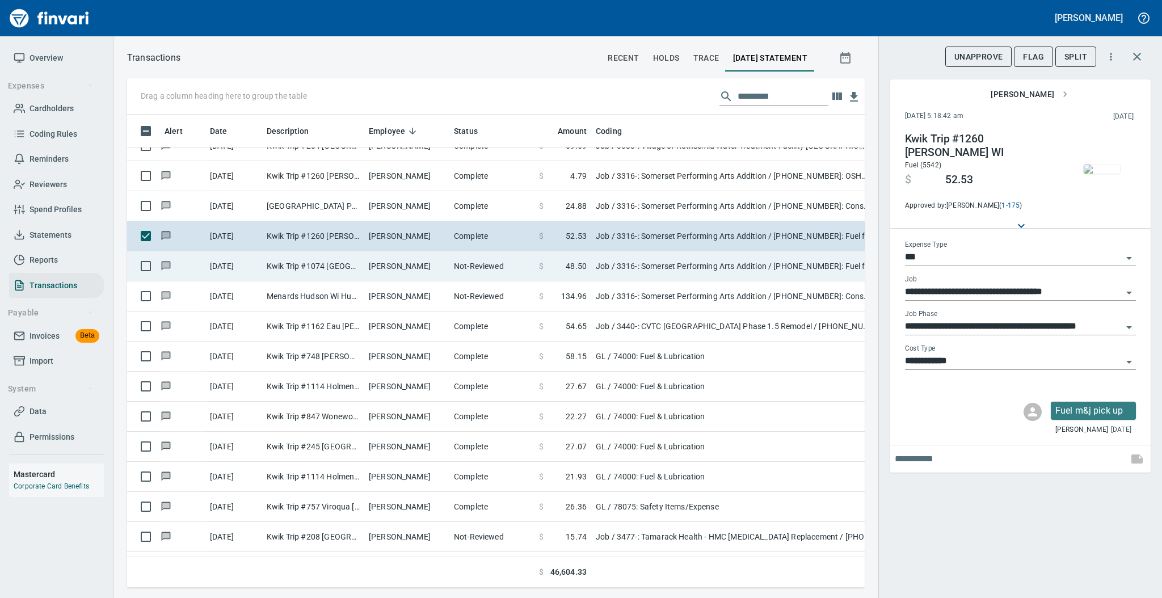
click at [498, 260] on td "Not-Reviewed" at bounding box center [491, 266] width 85 height 30
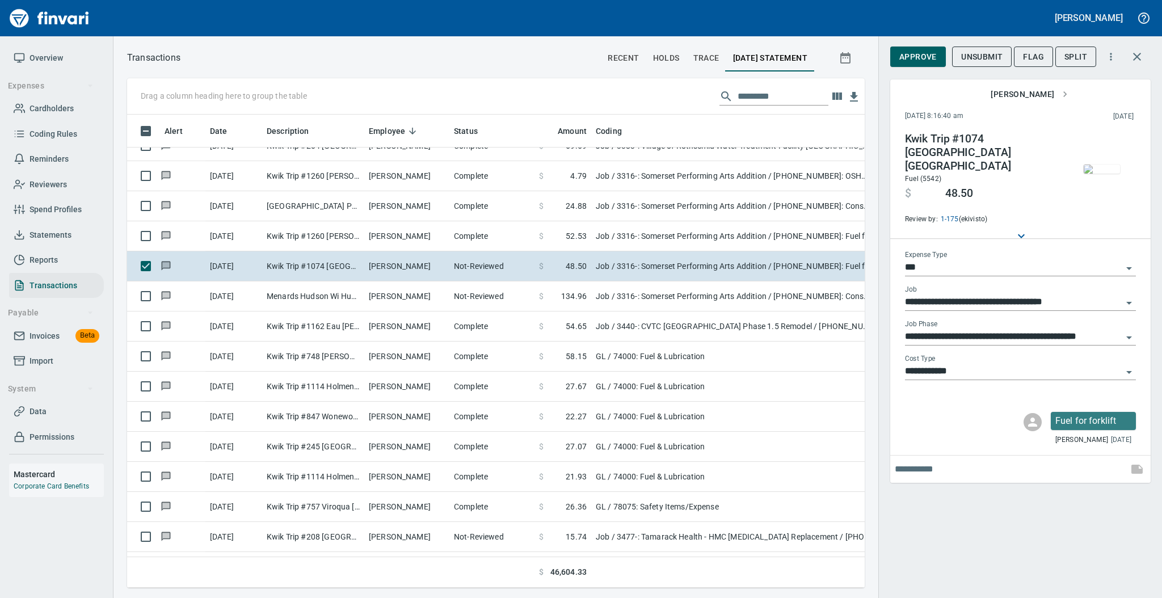
click at [1093, 168] on img "button" at bounding box center [1101, 168] width 36 height 9
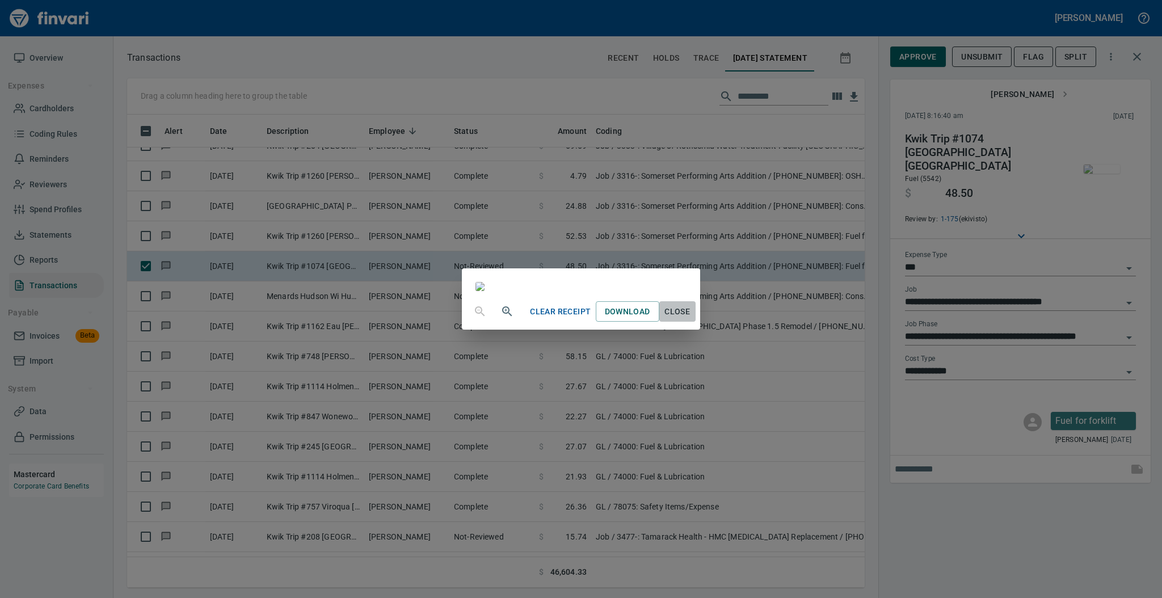
click at [691, 319] on span "Close" at bounding box center [677, 312] width 27 height 14
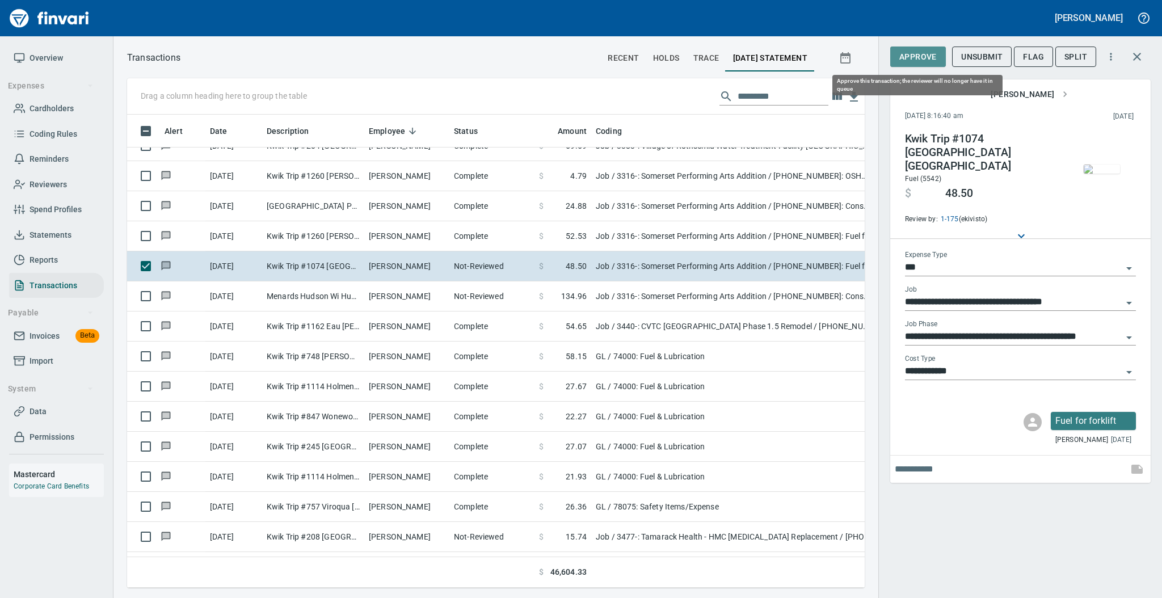
click at [912, 53] on span "Approve" at bounding box center [917, 57] width 37 height 14
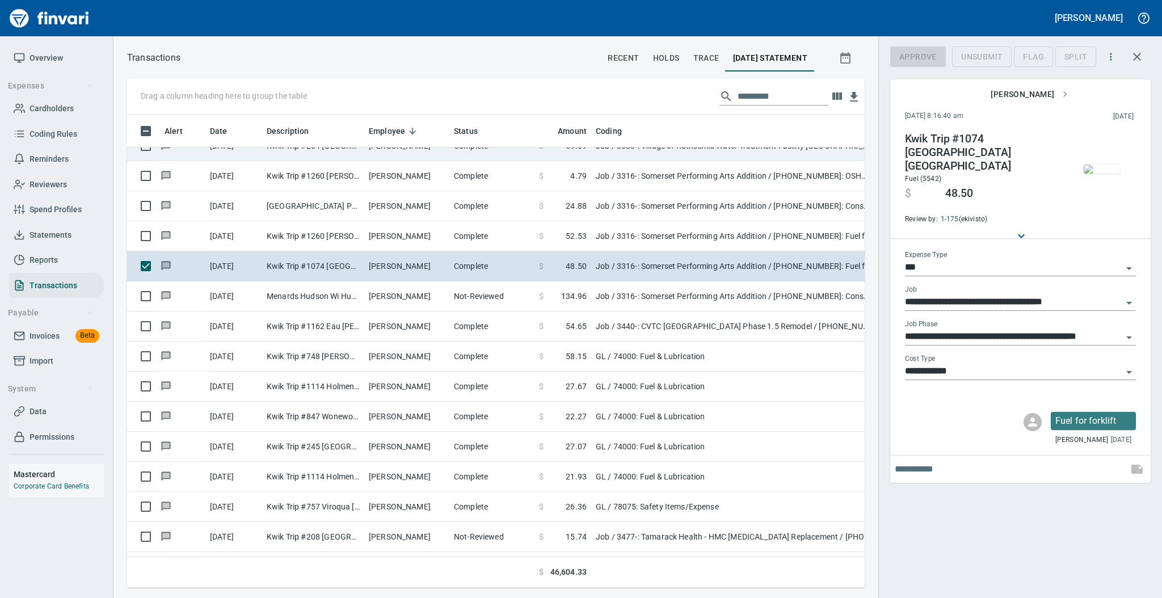
scroll to position [450, 714]
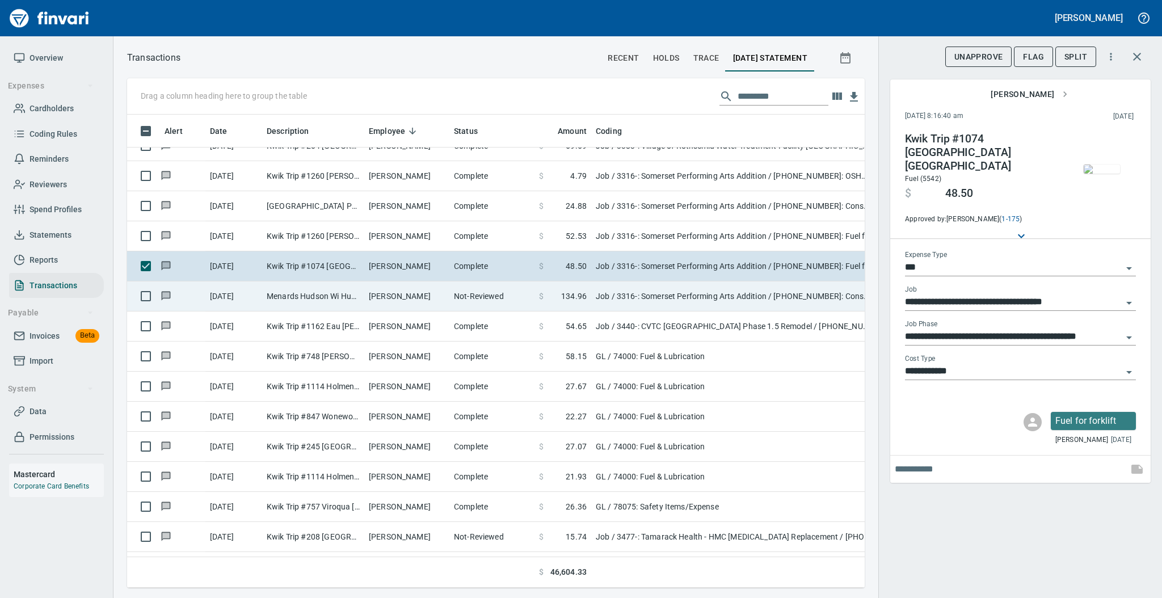
click at [477, 294] on td "Not-Reviewed" at bounding box center [491, 296] width 85 height 30
type input "**********"
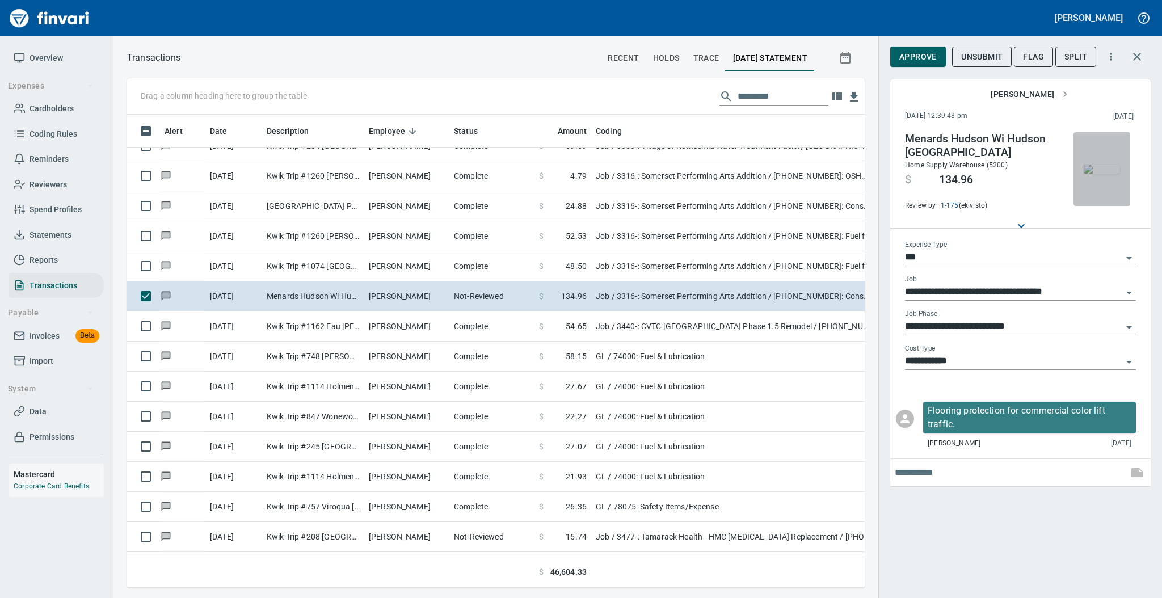
click at [1090, 169] on img "button" at bounding box center [1101, 168] width 36 height 9
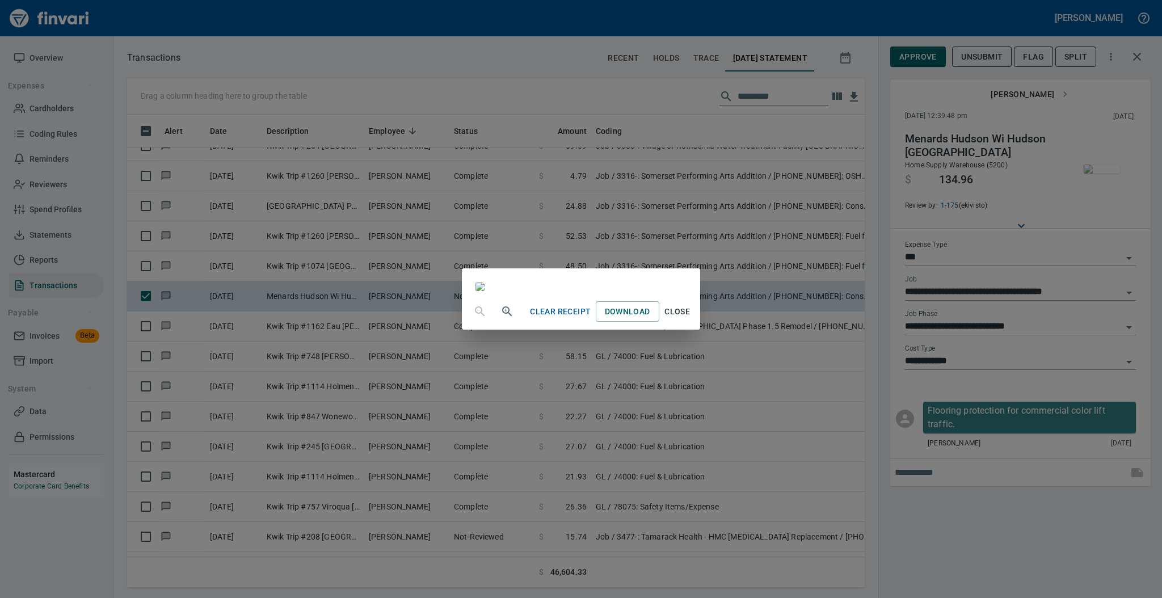
click at [691, 319] on span "Close" at bounding box center [677, 312] width 27 height 14
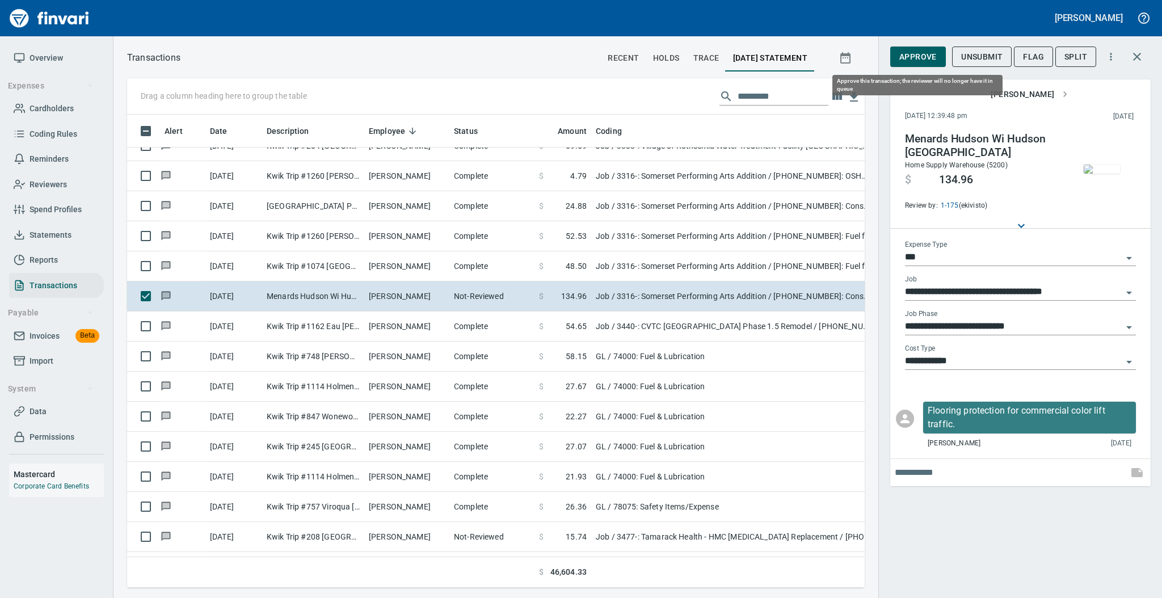
click at [902, 58] on span "Approve" at bounding box center [917, 57] width 37 height 14
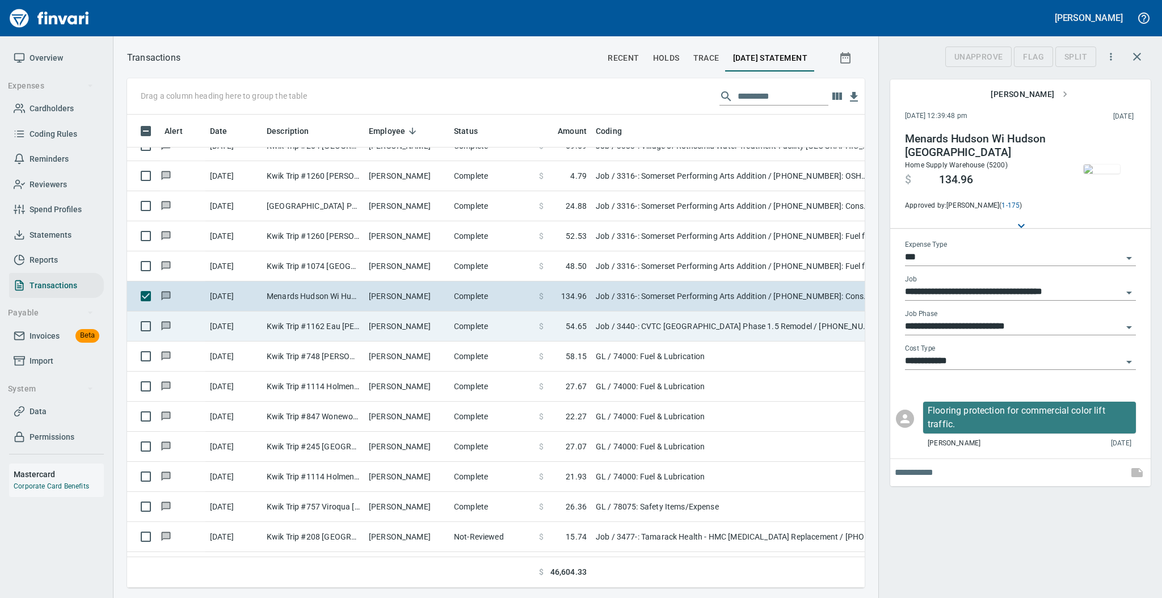
scroll to position [450, 714]
click at [428, 336] on td "[PERSON_NAME]" at bounding box center [406, 326] width 85 height 30
type input "**********"
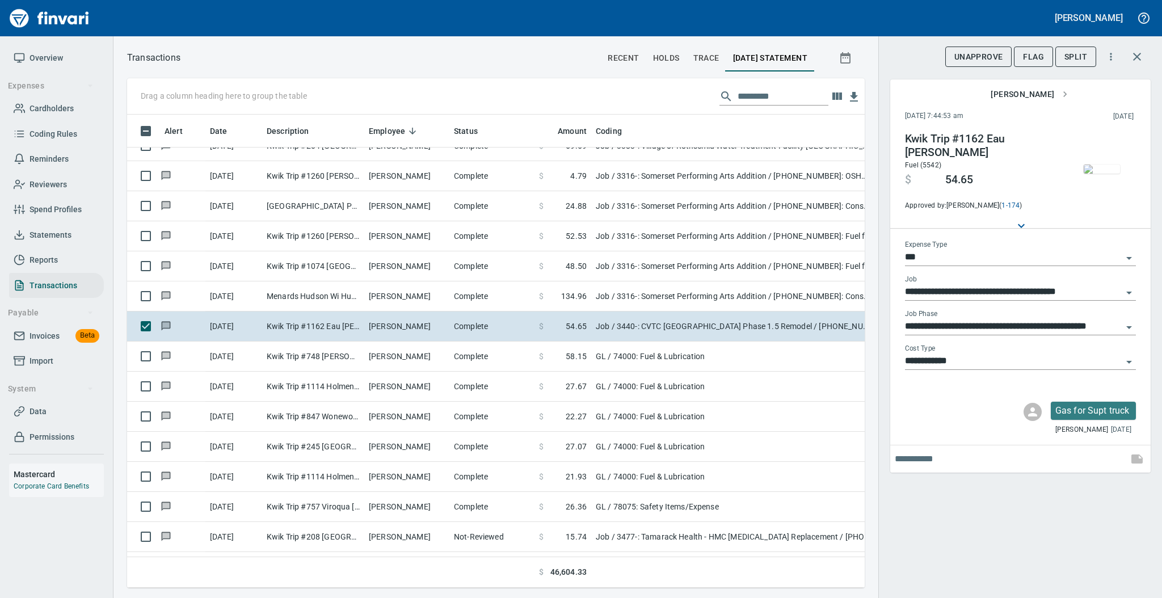
click at [1093, 172] on img "button" at bounding box center [1101, 168] width 36 height 9
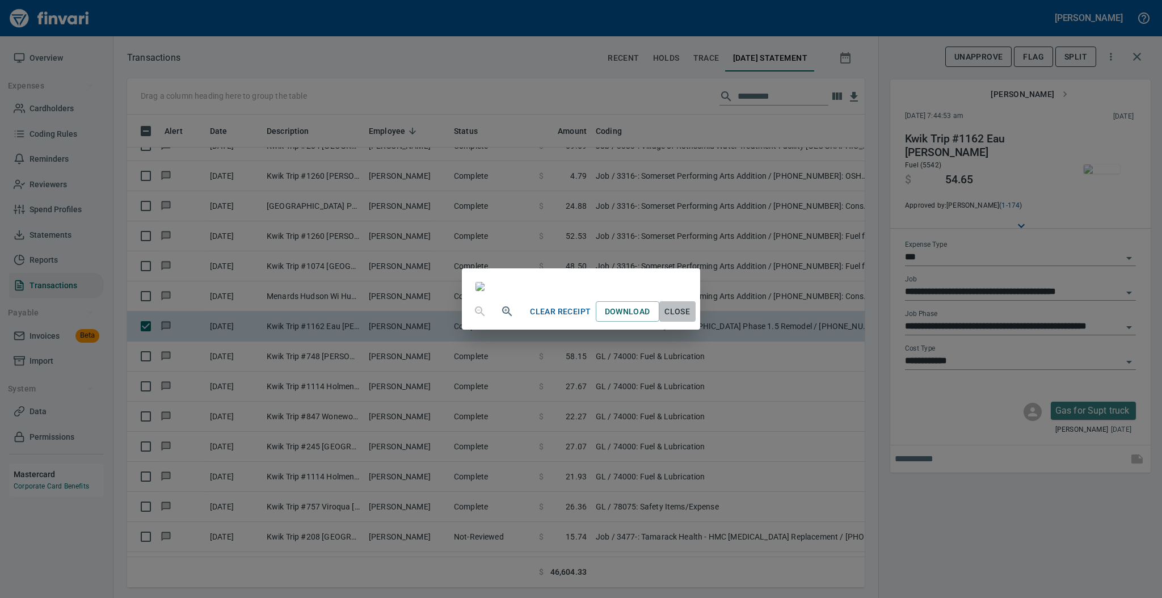
click at [691, 319] on span "Close" at bounding box center [677, 312] width 27 height 14
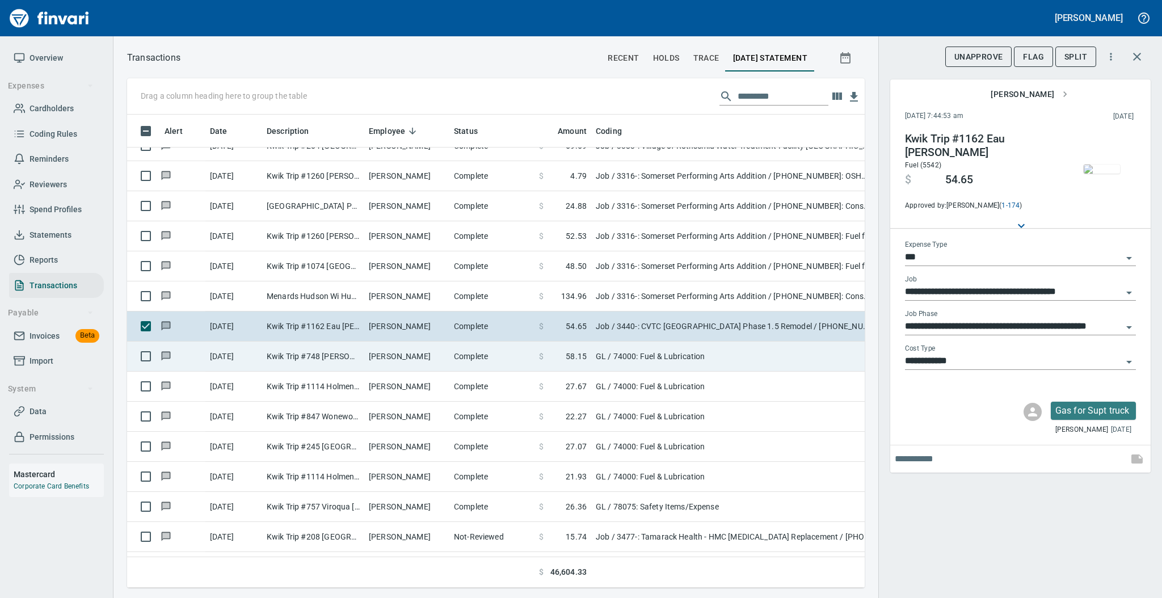
click at [428, 359] on td "[PERSON_NAME]" at bounding box center [406, 356] width 85 height 30
type input "**"
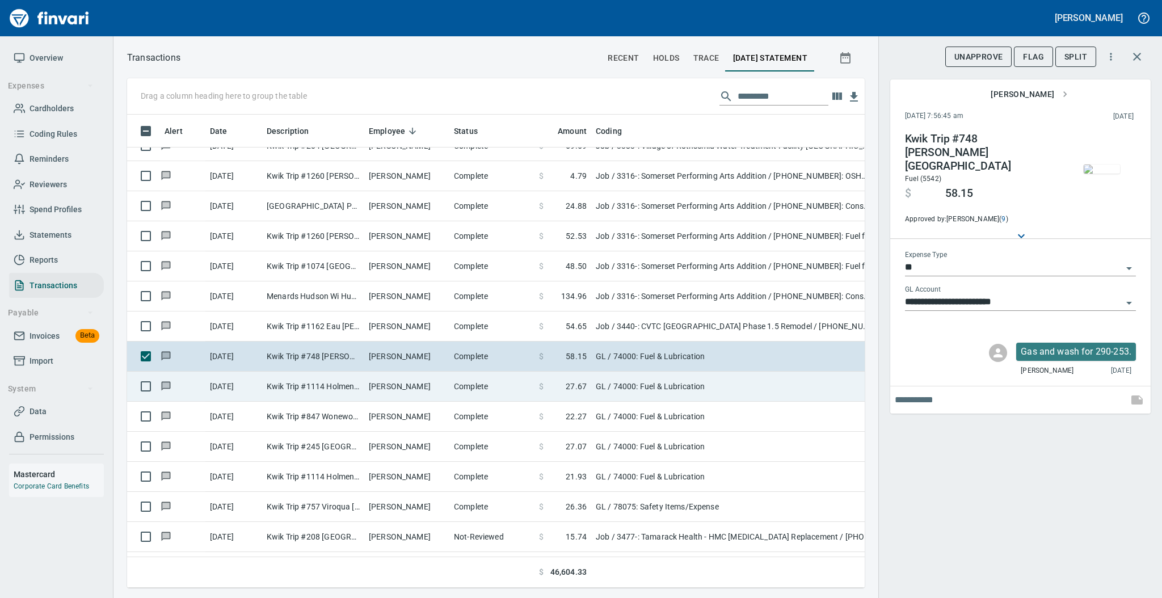
click at [428, 379] on td "[PERSON_NAME]" at bounding box center [406, 387] width 85 height 30
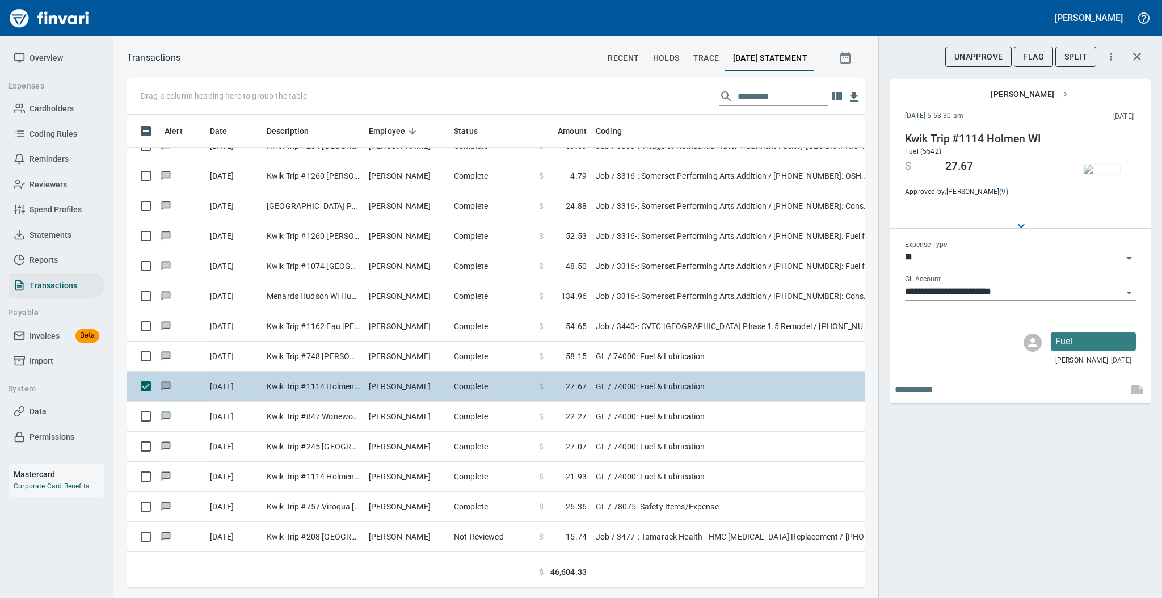
click at [430, 400] on td "[PERSON_NAME]" at bounding box center [406, 387] width 85 height 30
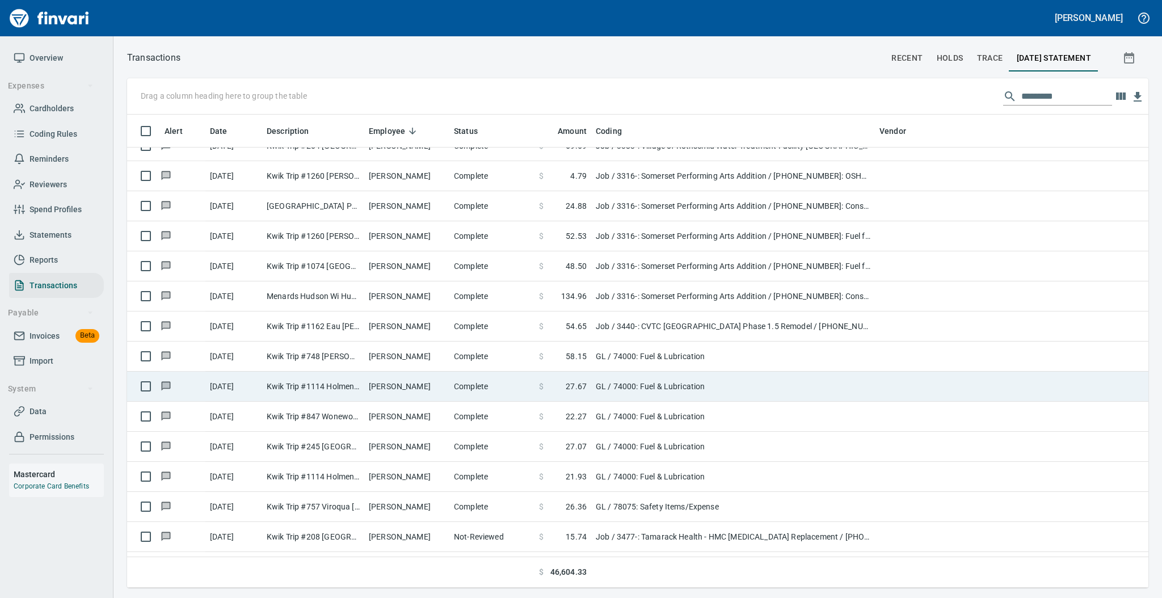
scroll to position [462, 997]
click at [420, 395] on td "[PERSON_NAME]" at bounding box center [406, 387] width 85 height 30
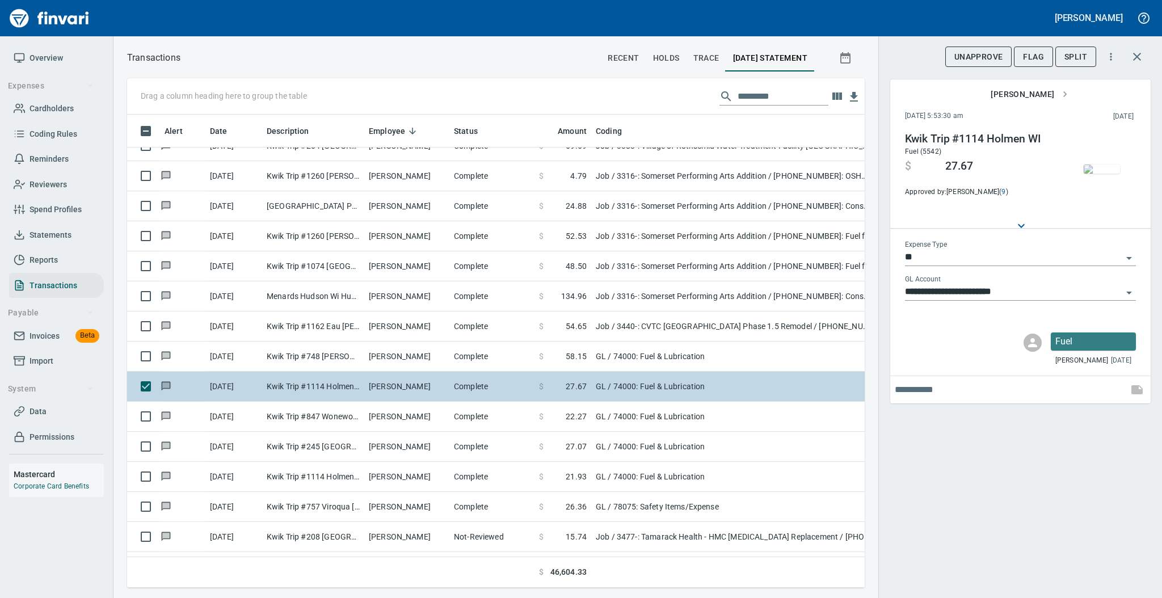
scroll to position [450, 714]
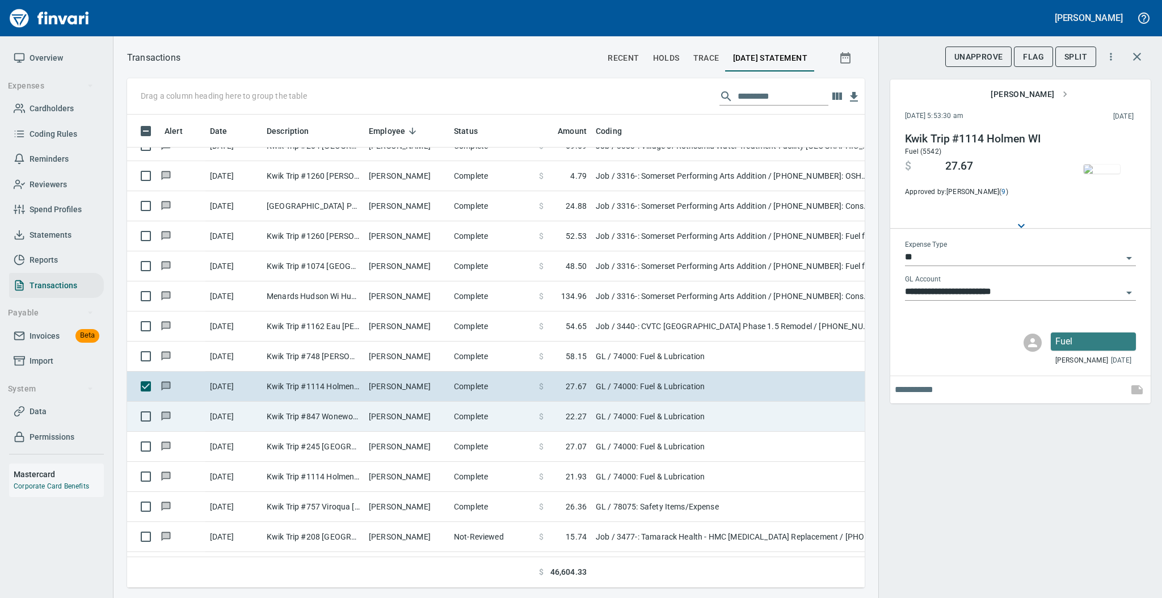
click at [420, 414] on td "[PERSON_NAME]" at bounding box center [406, 417] width 85 height 30
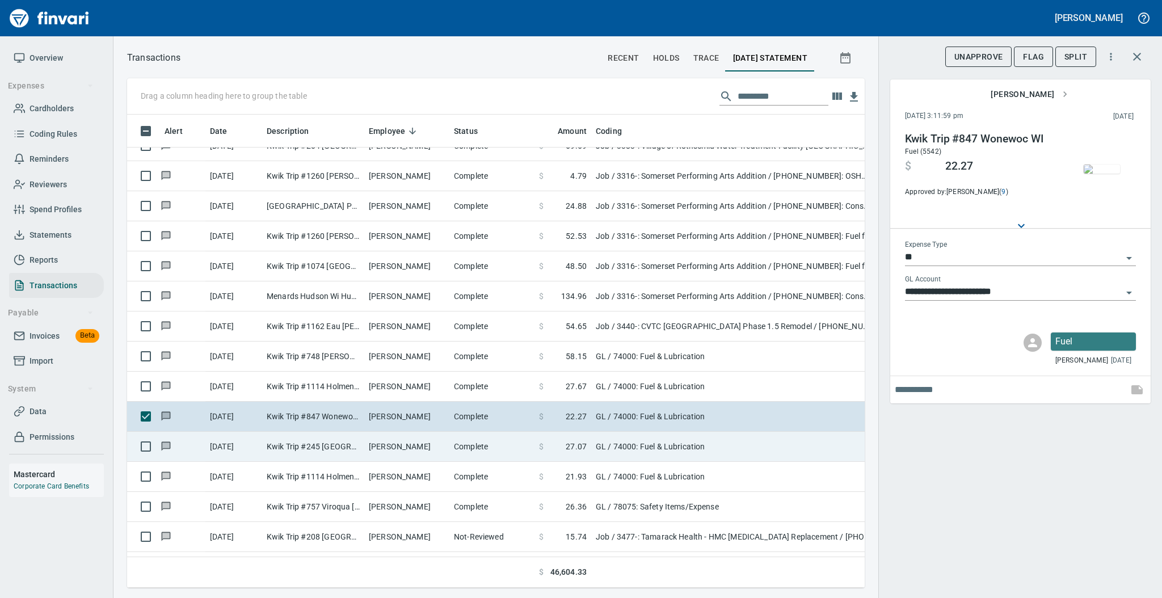
click at [420, 442] on td "[PERSON_NAME]" at bounding box center [406, 447] width 85 height 30
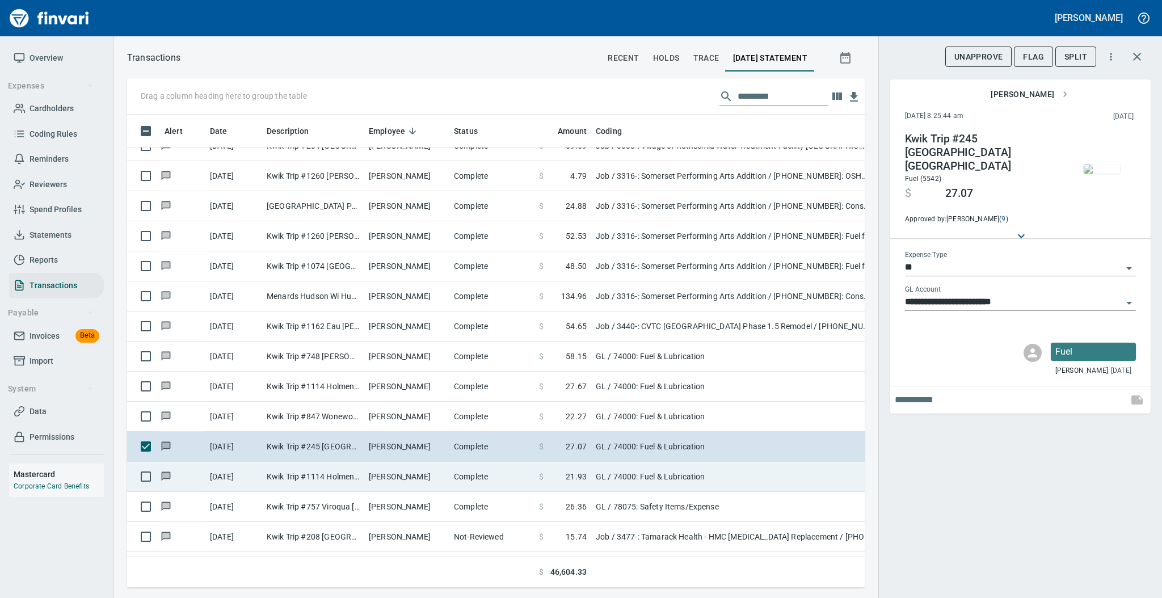
click at [420, 472] on td "[PERSON_NAME]" at bounding box center [406, 477] width 85 height 30
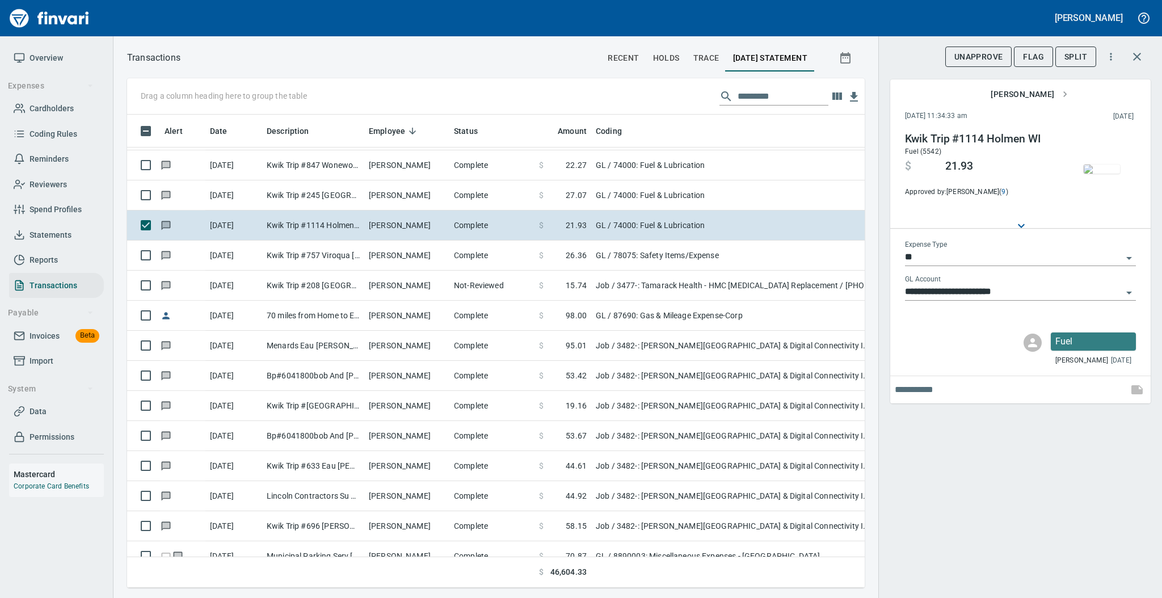
scroll to position [5167, 0]
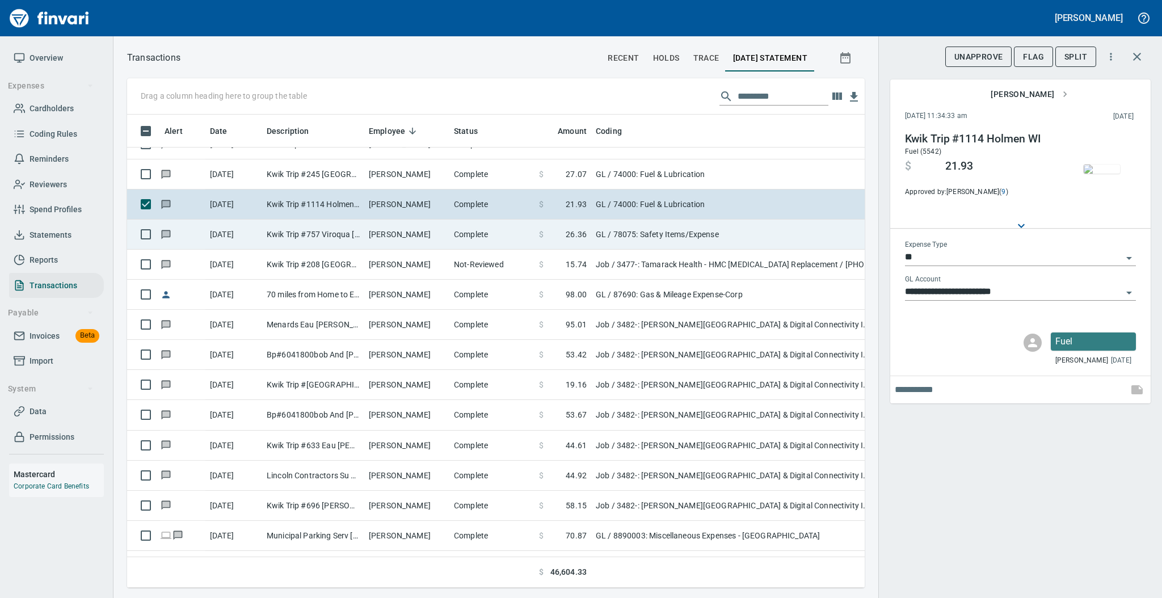
click at [432, 233] on td "[PERSON_NAME]" at bounding box center [406, 235] width 85 height 30
type input "**********"
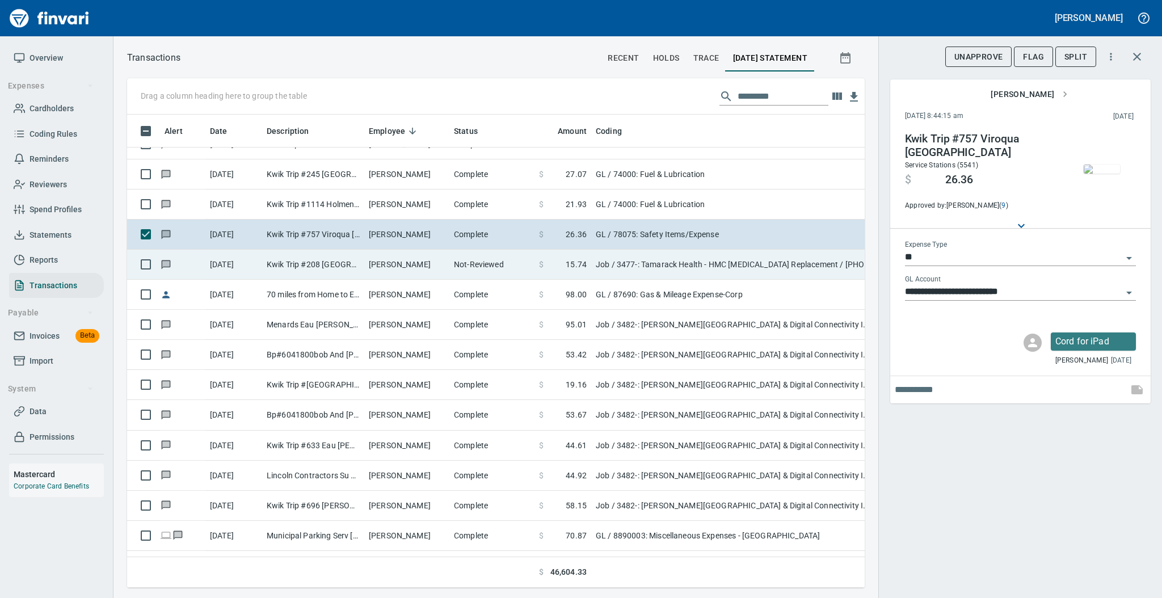
click at [419, 266] on td "[PERSON_NAME]" at bounding box center [406, 265] width 85 height 30
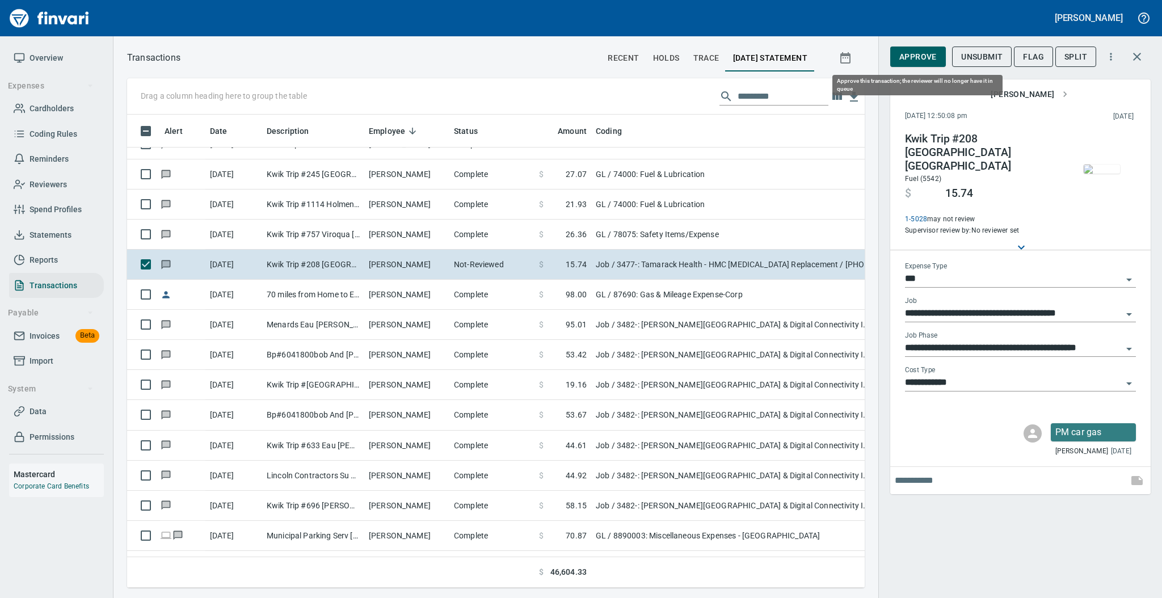
click at [904, 58] on span "Approve" at bounding box center [917, 57] width 37 height 14
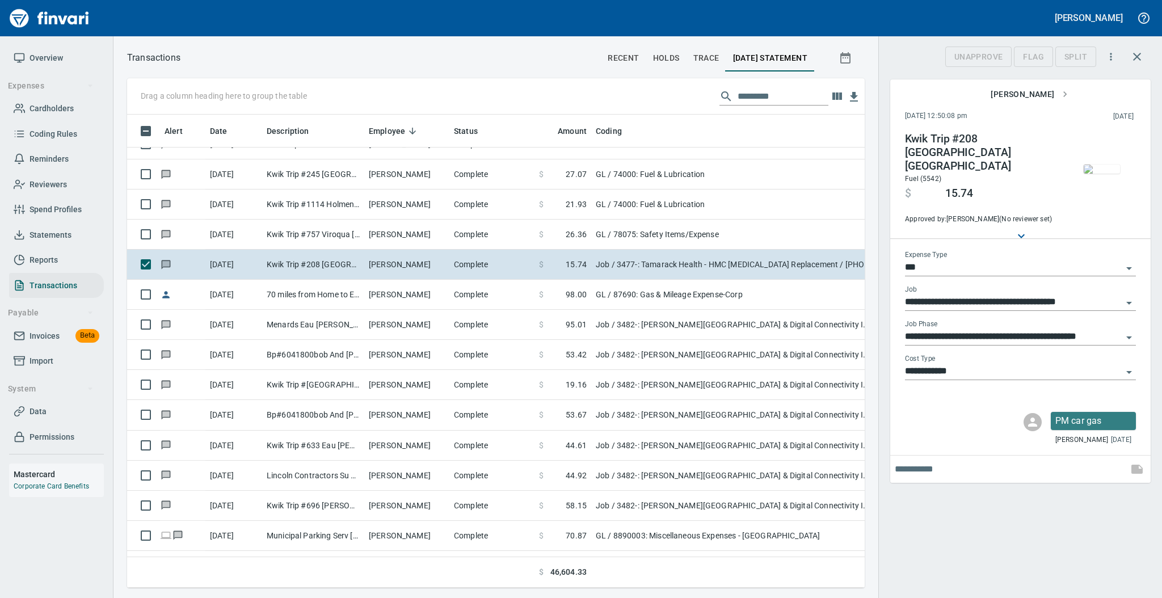
scroll to position [450, 714]
click at [1127, 261] on icon "Open" at bounding box center [1129, 268] width 14 height 14
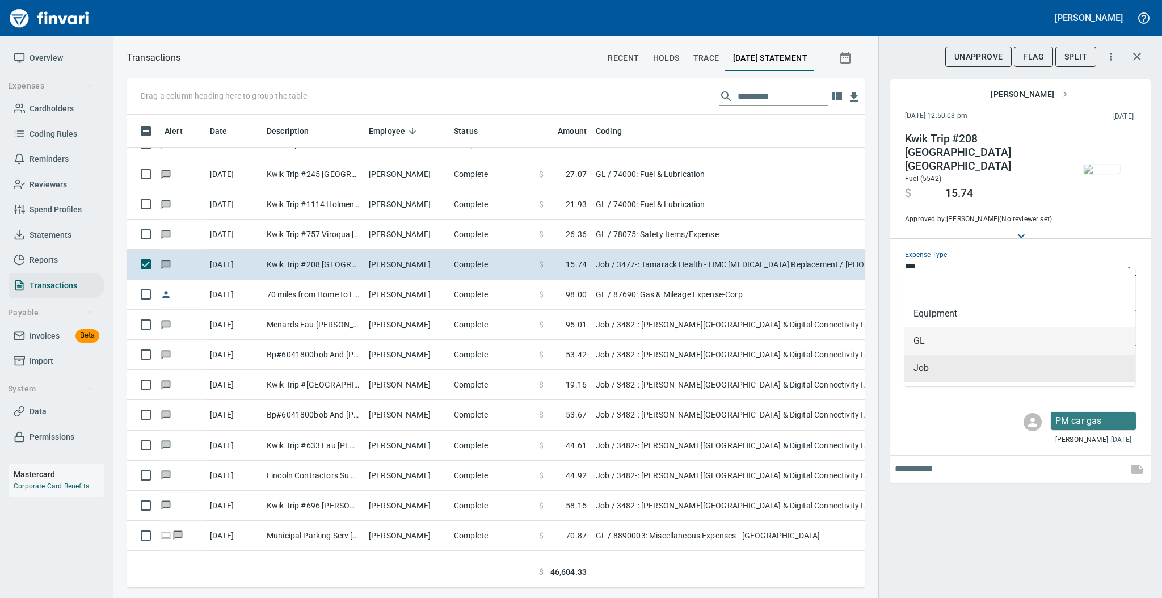
click at [969, 339] on li "GL" at bounding box center [1019, 340] width 231 height 27
type input "**"
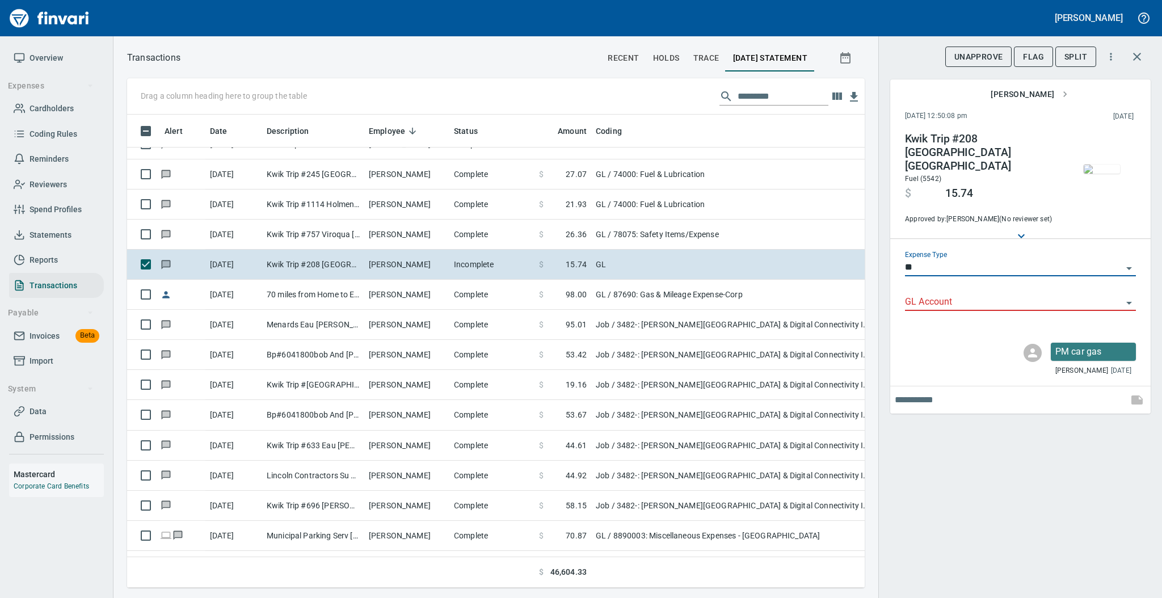
click at [1129, 296] on icon "Open" at bounding box center [1129, 303] width 14 height 14
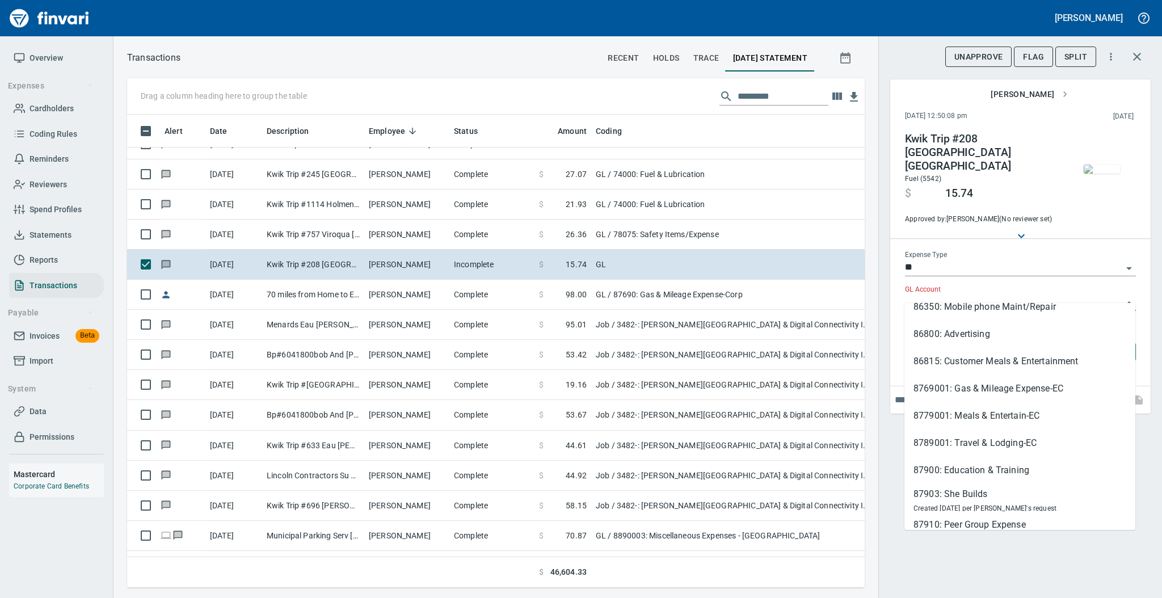
scroll to position [182, 0]
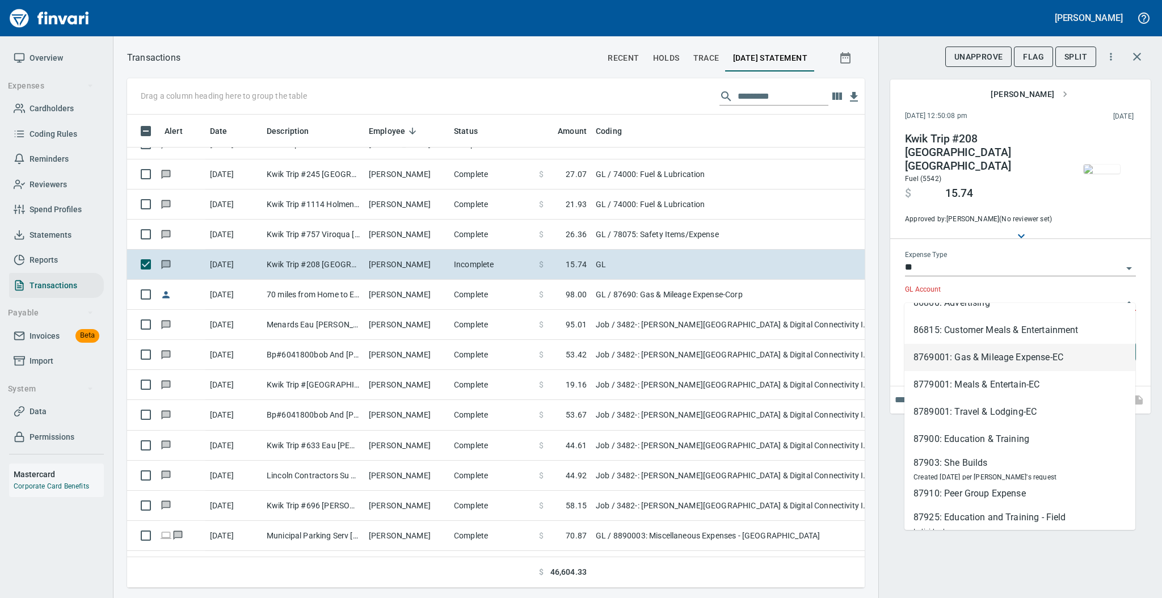
click at [1065, 365] on li "8769001: Gas & Mileage Expense-EC" at bounding box center [1019, 357] width 231 height 27
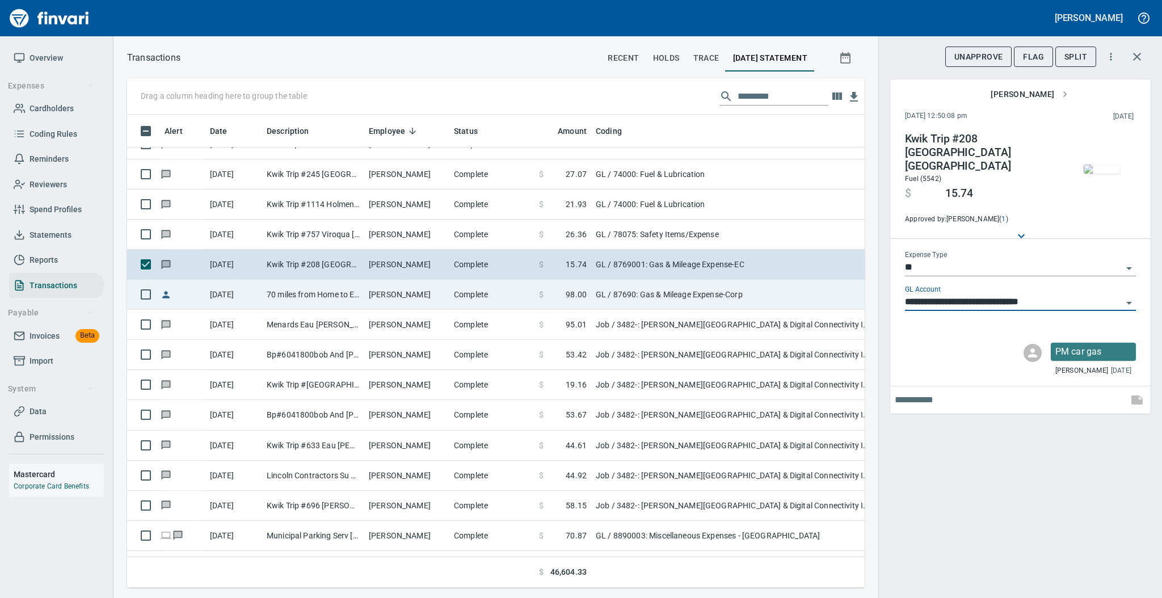
click at [438, 300] on td "[PERSON_NAME]" at bounding box center [406, 295] width 85 height 30
type input "**********"
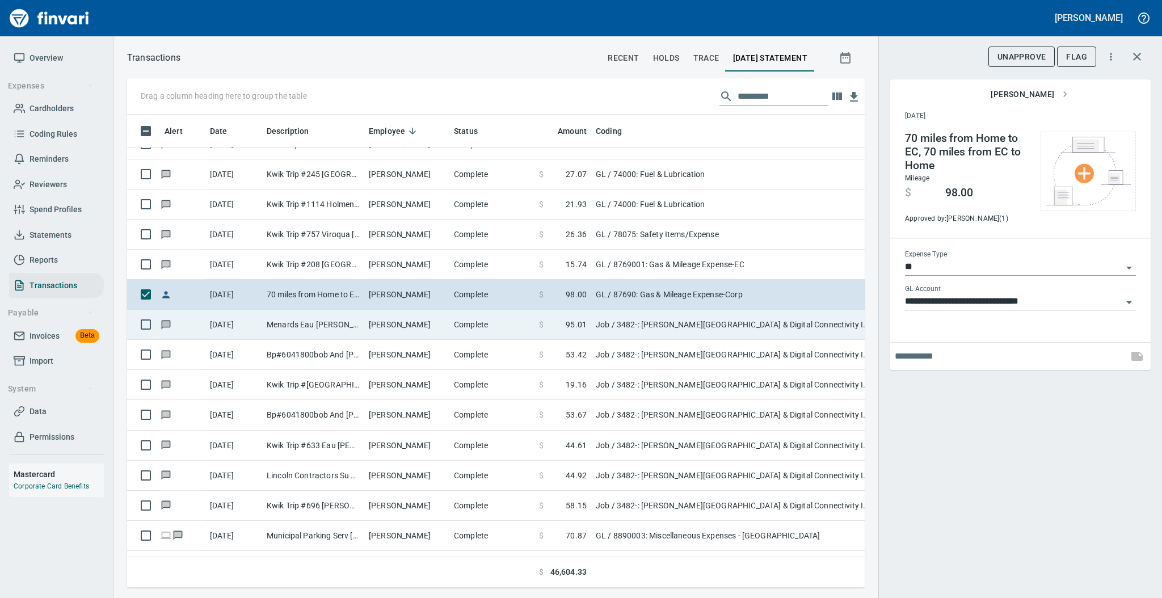
click at [431, 329] on td "[PERSON_NAME]" at bounding box center [406, 325] width 85 height 30
type input "***"
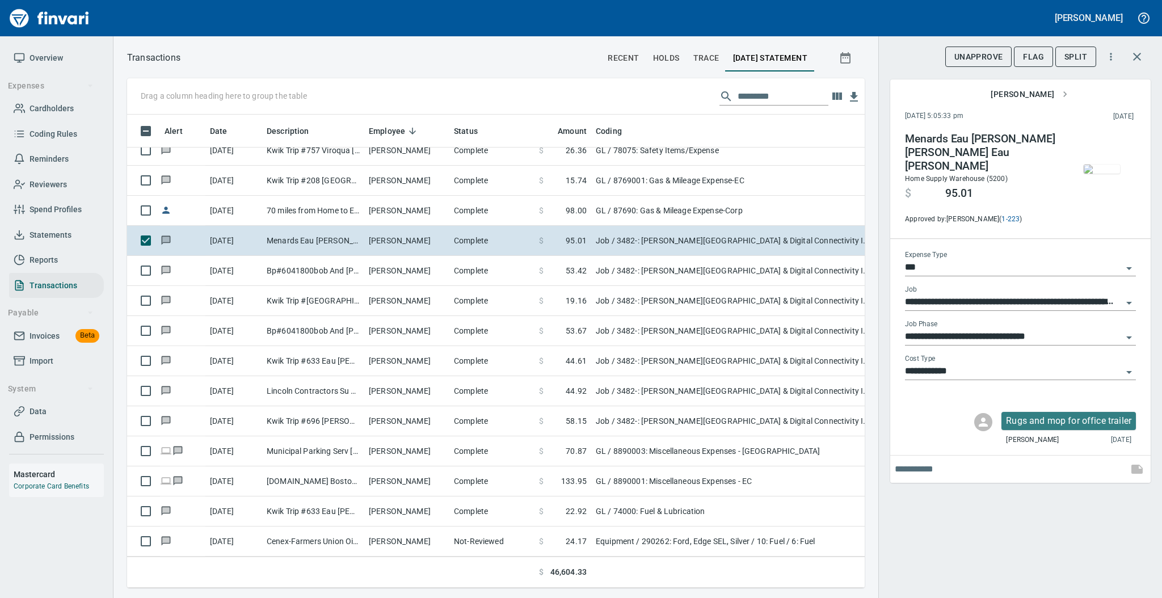
scroll to position [5288, 0]
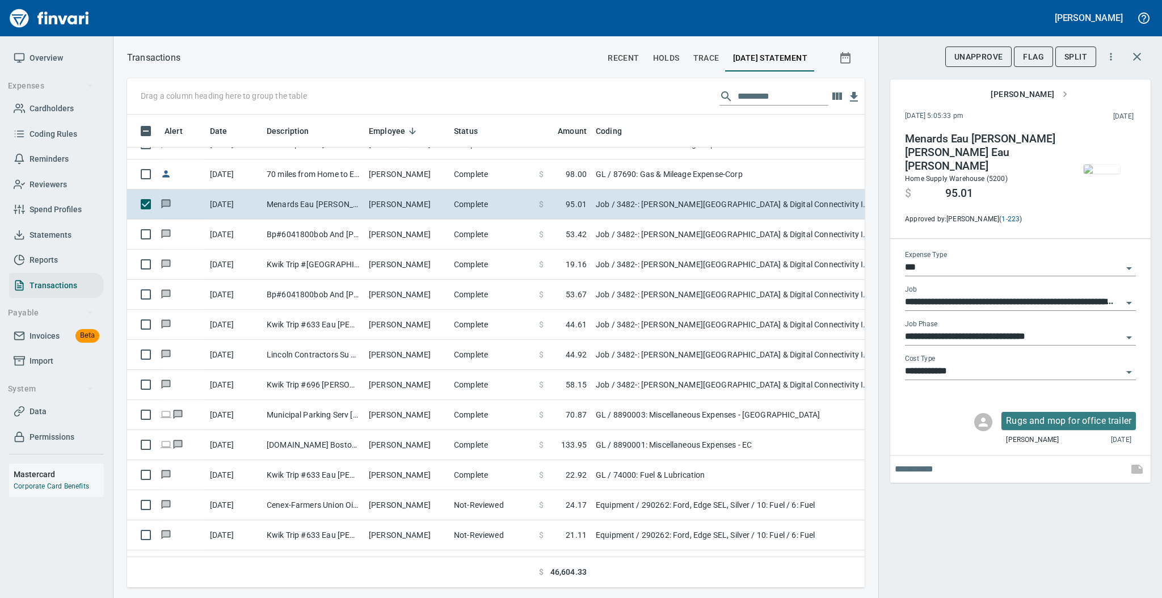
click at [1099, 174] on img "button" at bounding box center [1101, 168] width 36 height 9
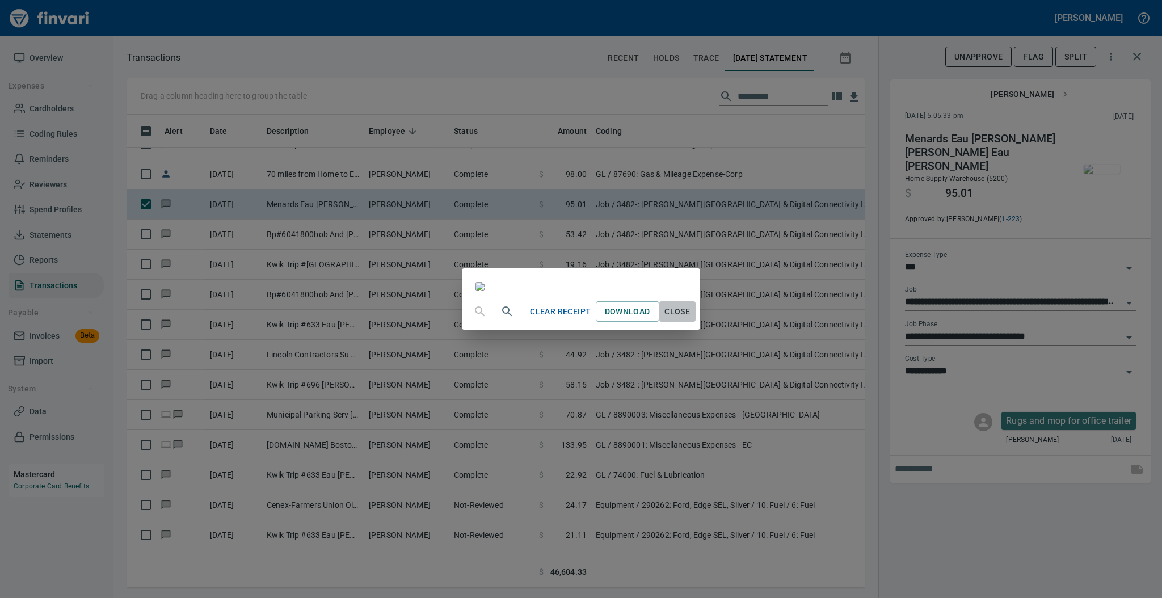
click at [691, 319] on span "Close" at bounding box center [677, 312] width 27 height 14
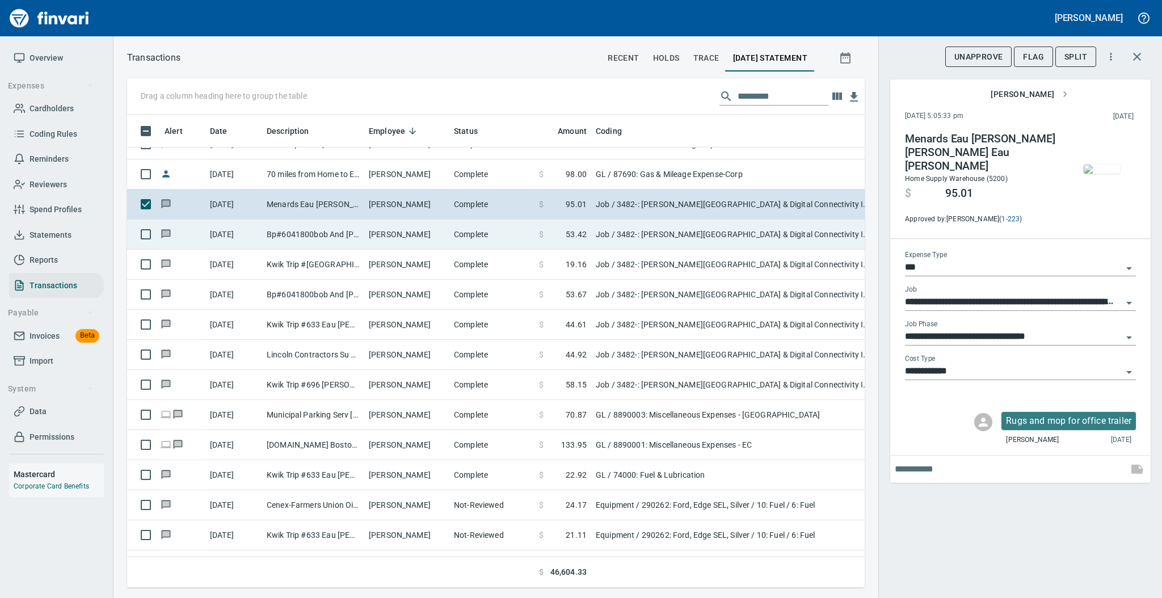
click at [438, 234] on td "[PERSON_NAME]" at bounding box center [406, 235] width 85 height 30
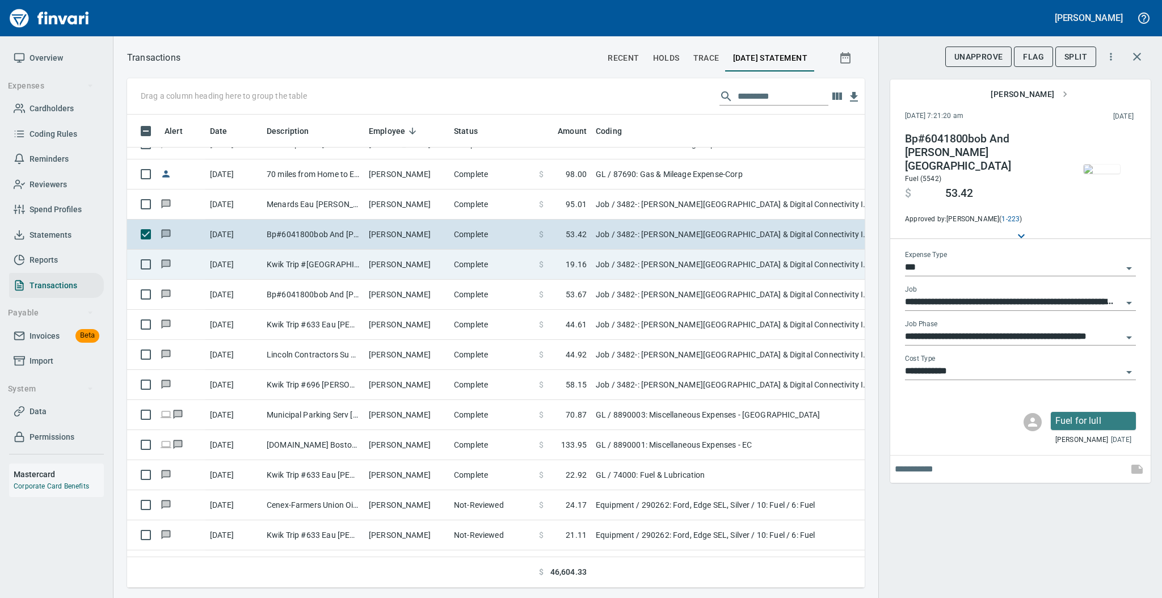
click at [420, 269] on td "[PERSON_NAME]" at bounding box center [406, 265] width 85 height 30
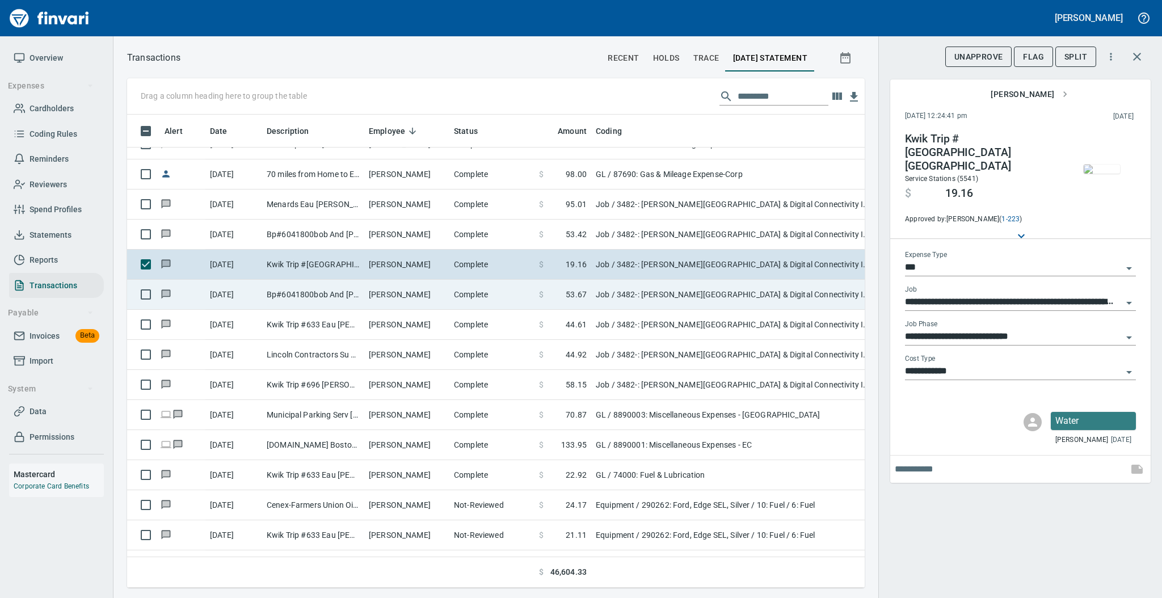
click at [420, 289] on td "[PERSON_NAME]" at bounding box center [406, 295] width 85 height 30
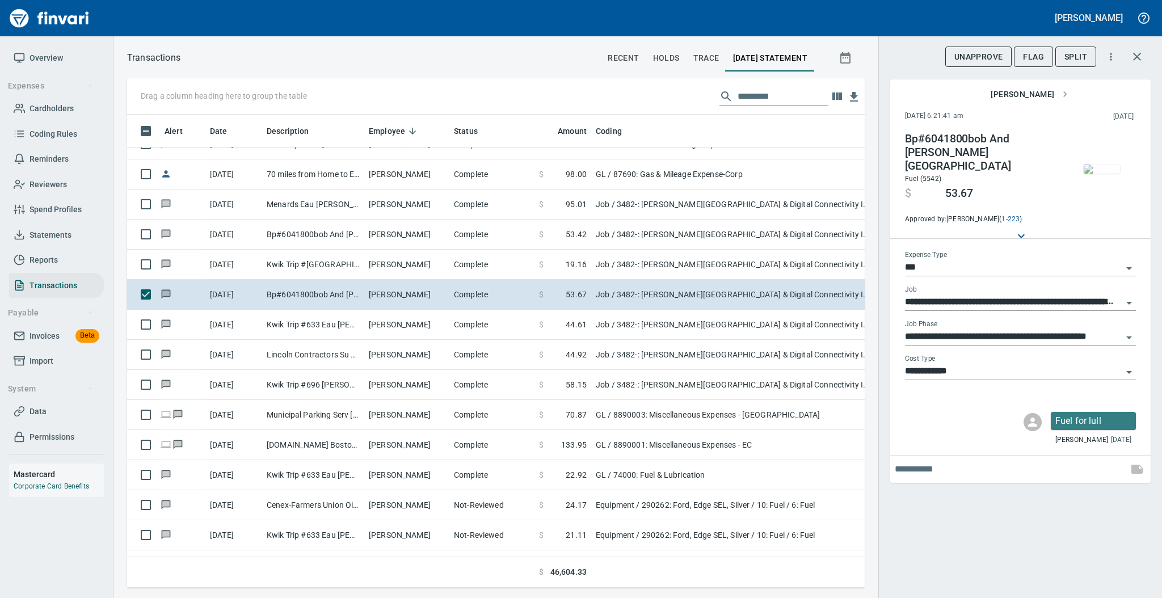
scroll to position [450, 714]
click at [1094, 174] on img "button" at bounding box center [1101, 168] width 36 height 9
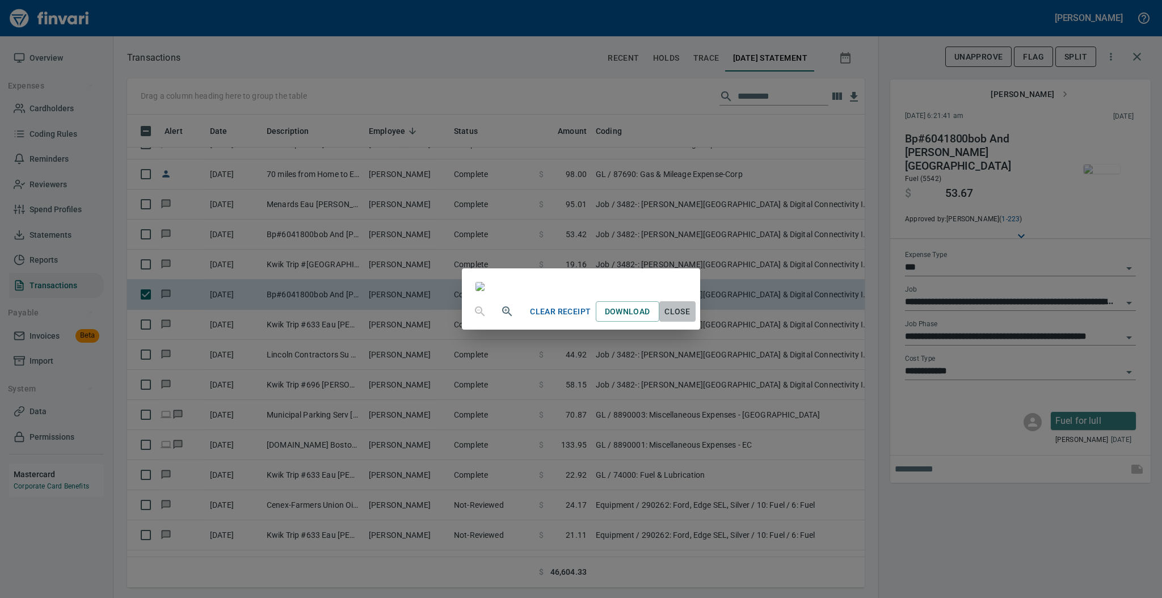
click at [691, 319] on span "Close" at bounding box center [677, 312] width 27 height 14
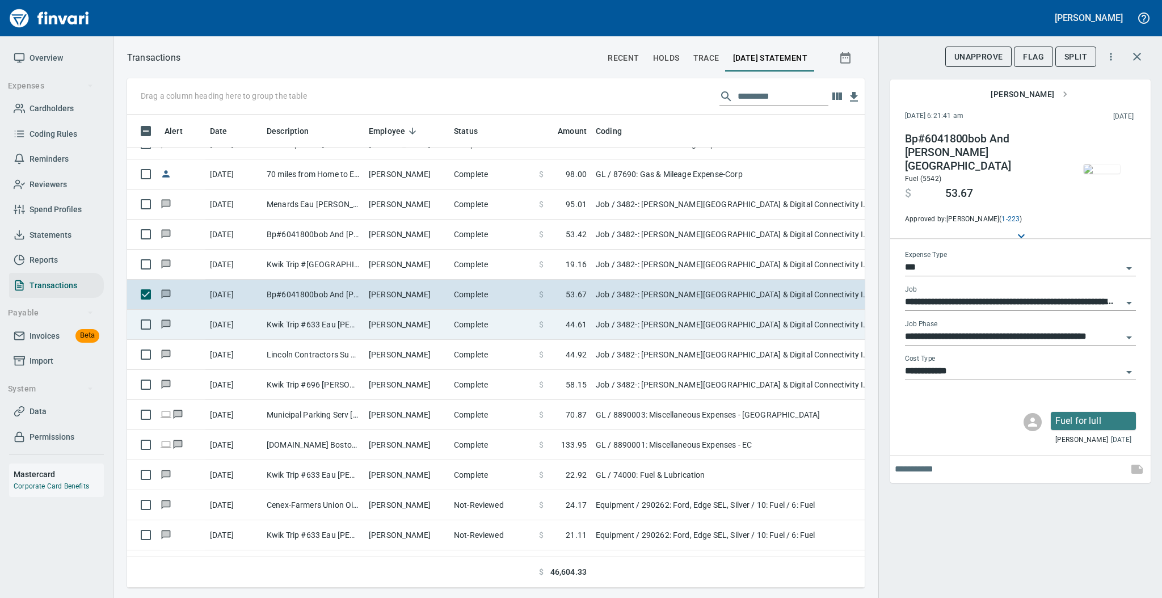
click at [431, 324] on td "[PERSON_NAME]" at bounding box center [406, 325] width 85 height 30
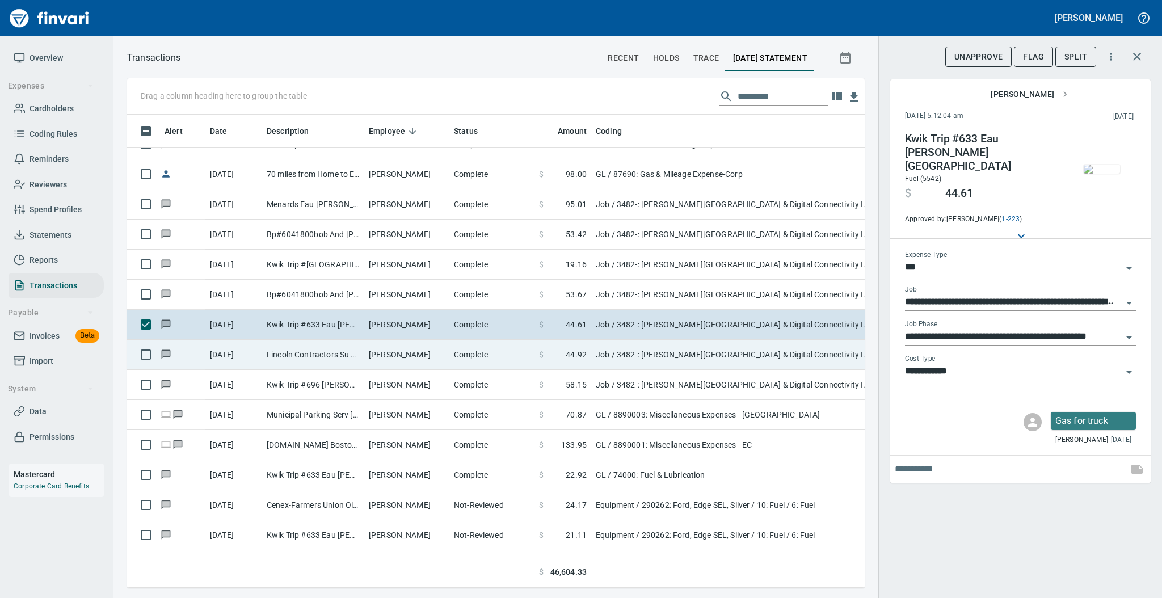
click at [369, 353] on td "[PERSON_NAME]" at bounding box center [406, 355] width 85 height 30
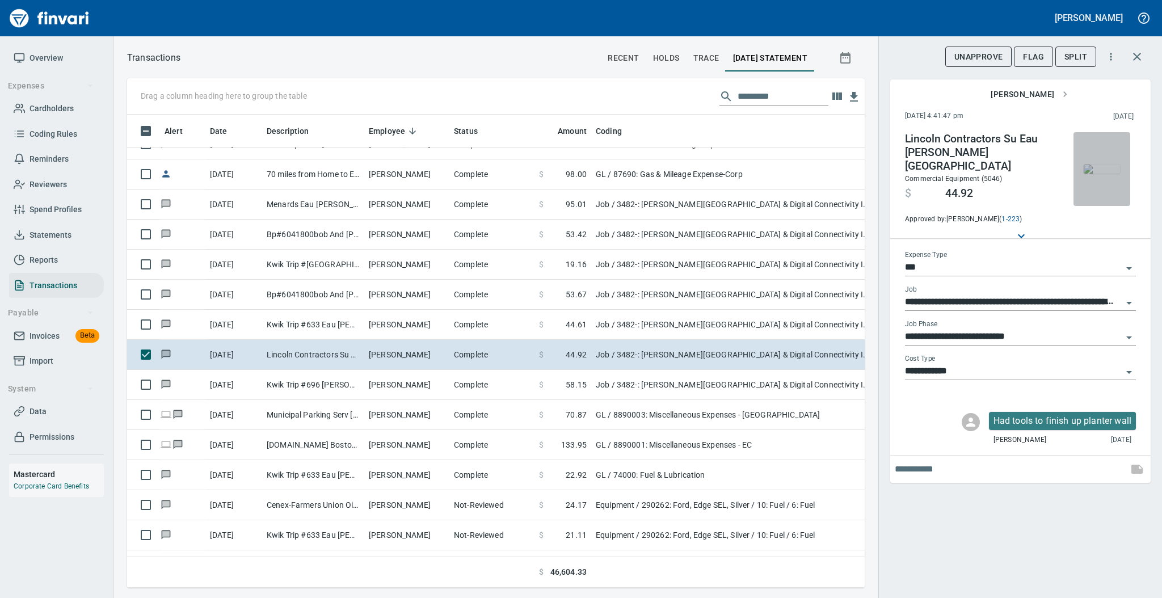
click at [1102, 174] on img "button" at bounding box center [1101, 168] width 36 height 9
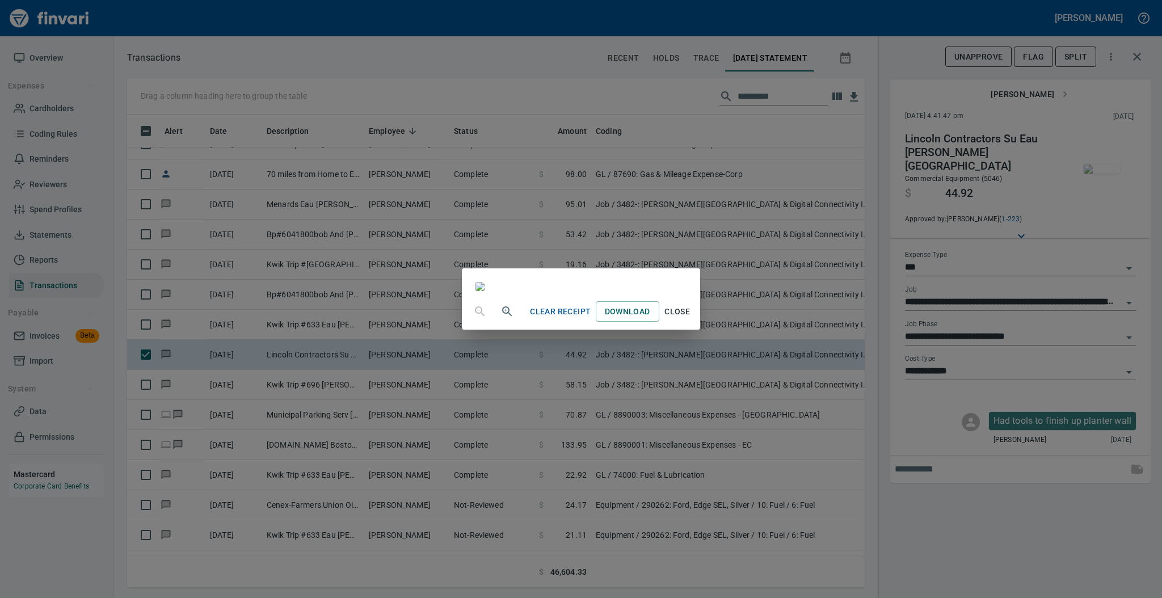
click at [691, 319] on span "Close" at bounding box center [677, 312] width 27 height 14
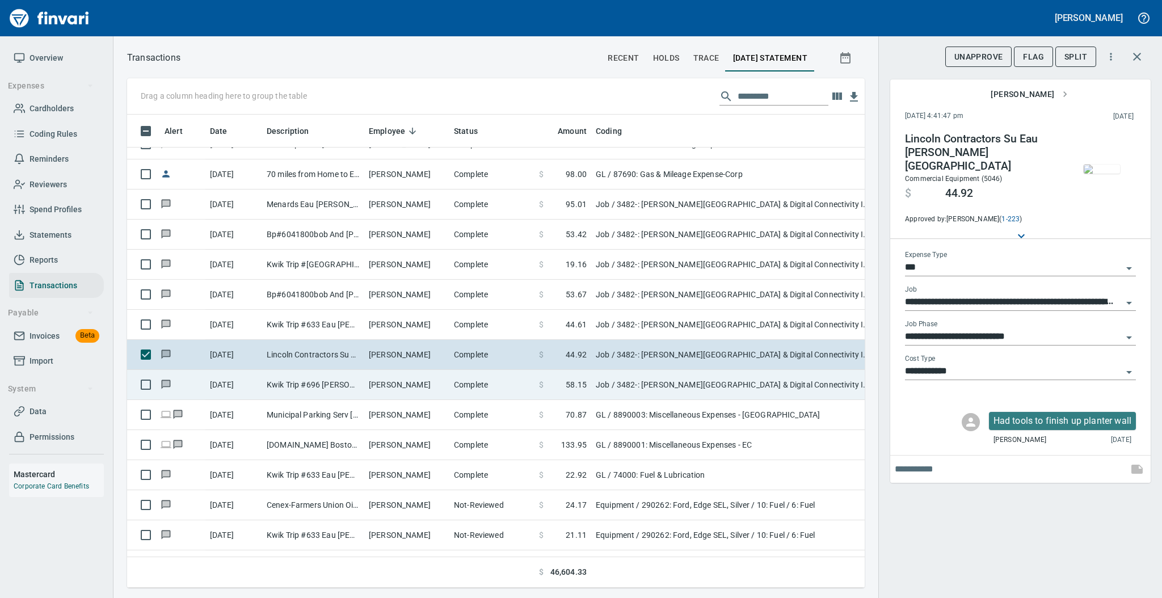
click at [433, 393] on td "[PERSON_NAME]" at bounding box center [406, 385] width 85 height 30
type input "**********"
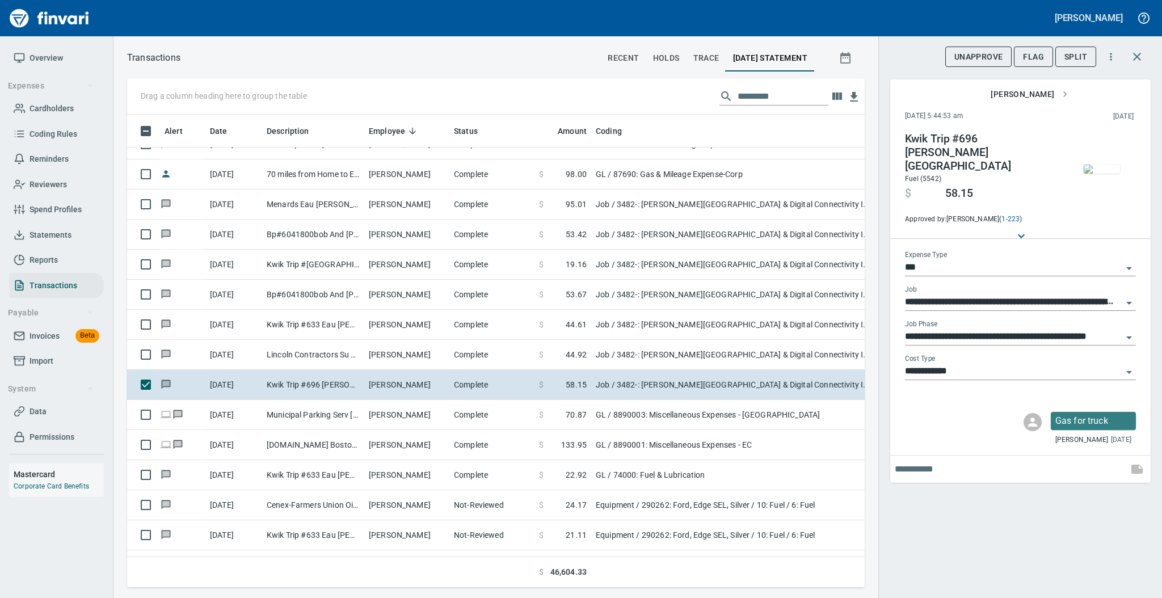
click at [1103, 174] on img "button" at bounding box center [1101, 168] width 36 height 9
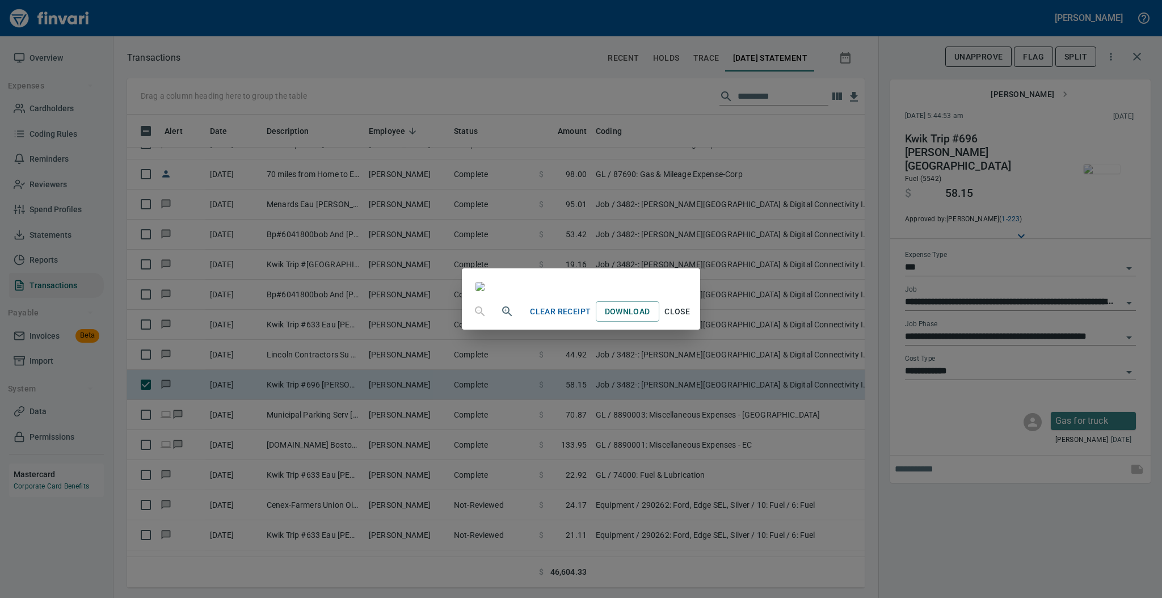
click at [691, 319] on span "Close" at bounding box center [677, 312] width 27 height 14
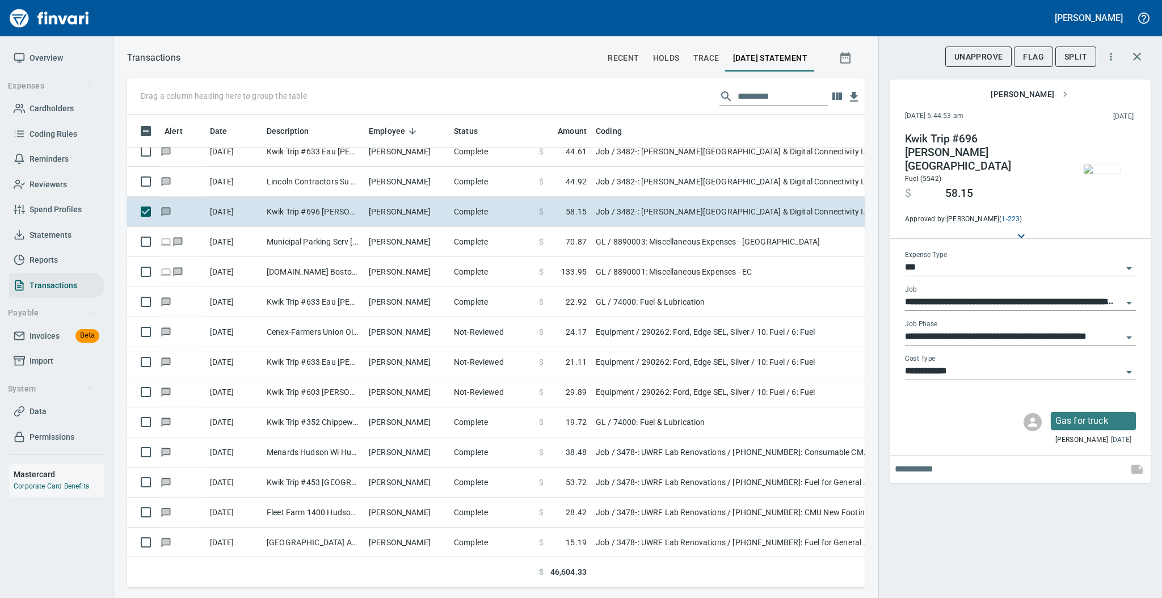
scroll to position [5469, 0]
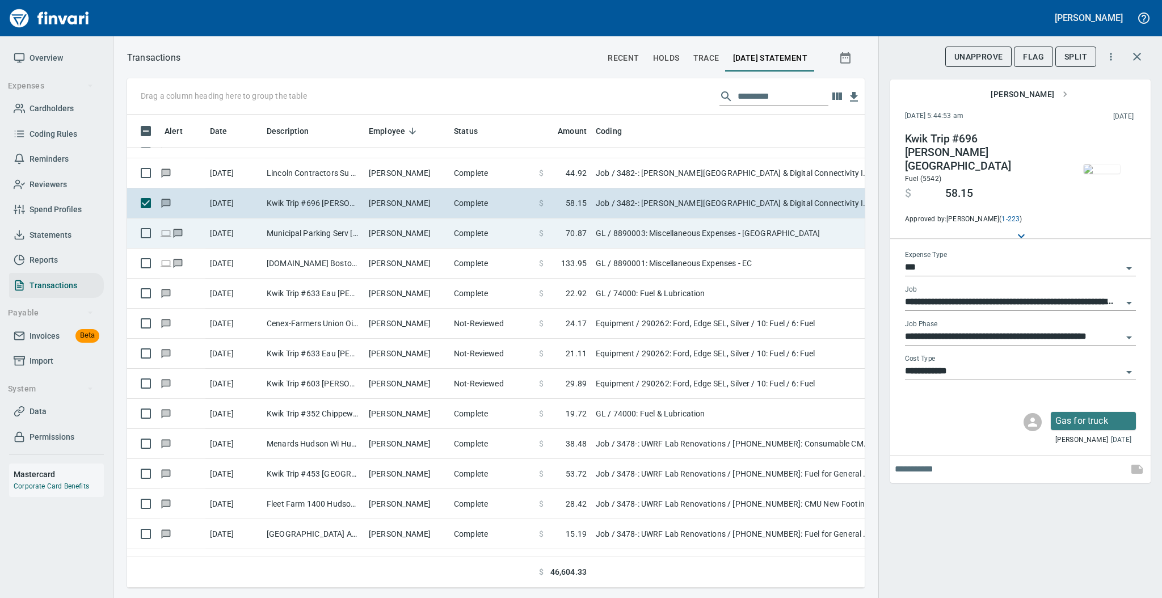
click at [406, 234] on td "[PERSON_NAME]" at bounding box center [406, 233] width 85 height 30
type input "**"
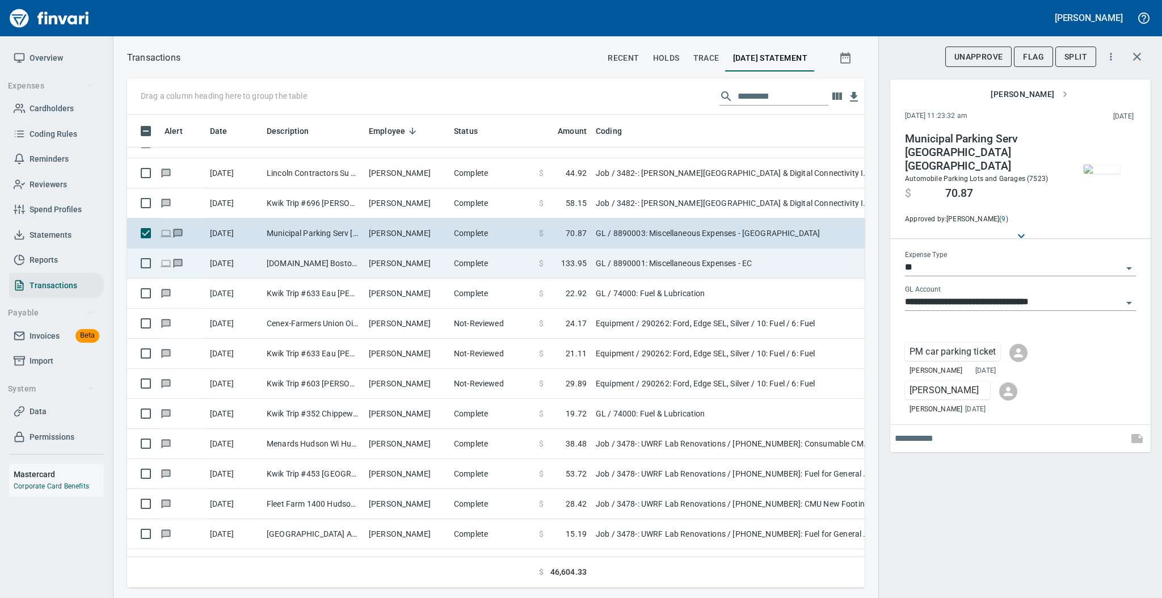
click at [423, 258] on td "[PERSON_NAME]" at bounding box center [406, 263] width 85 height 30
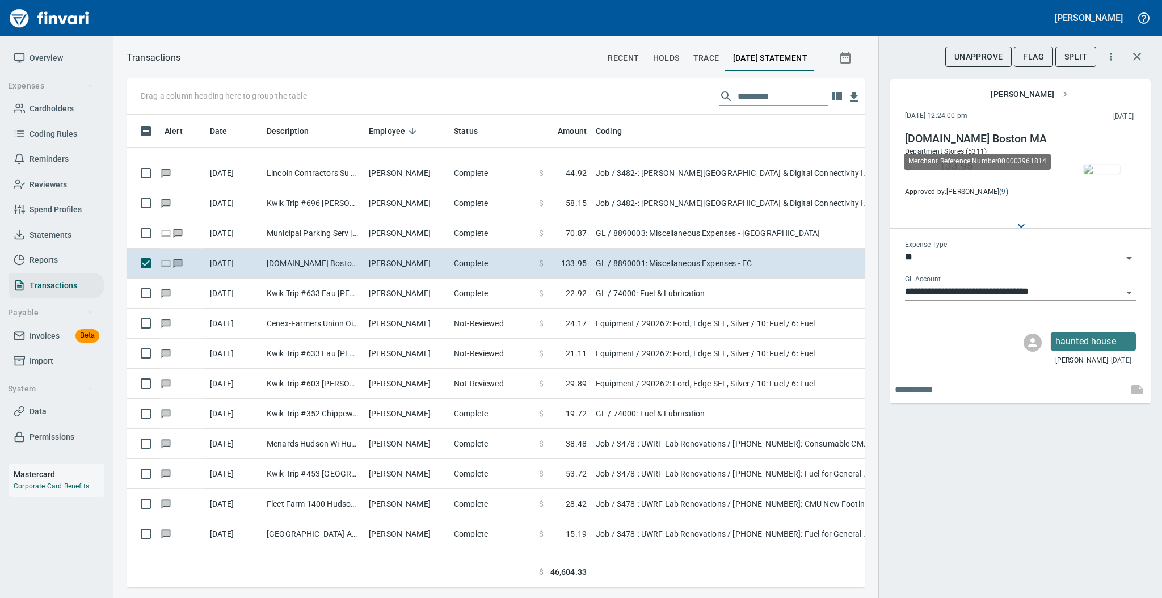
scroll to position [450, 714]
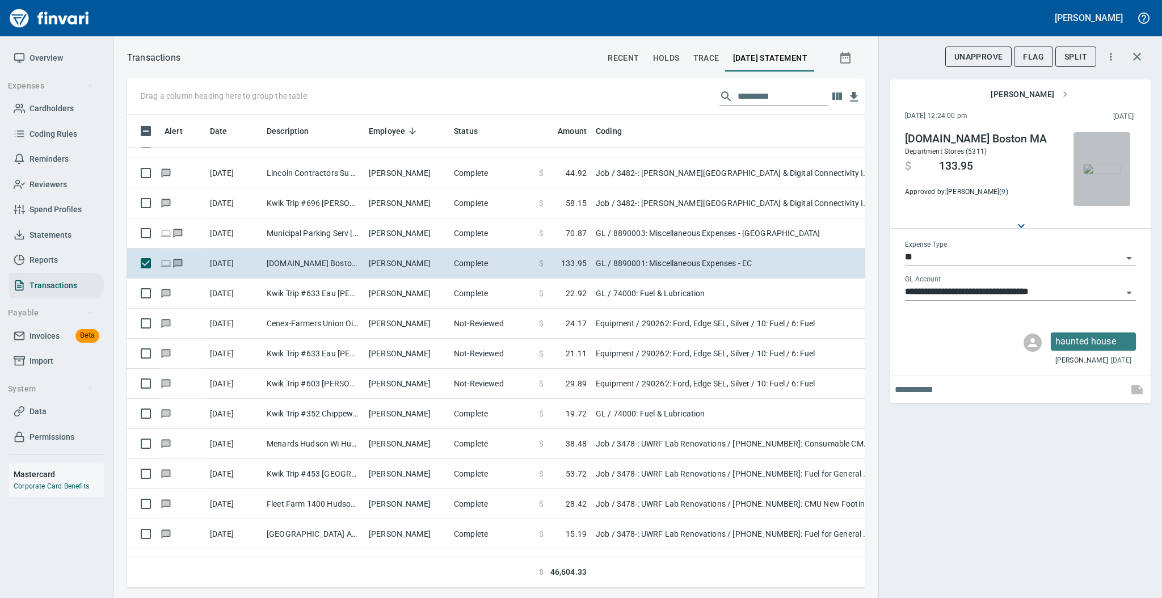
click at [1103, 174] on img "button" at bounding box center [1101, 168] width 36 height 9
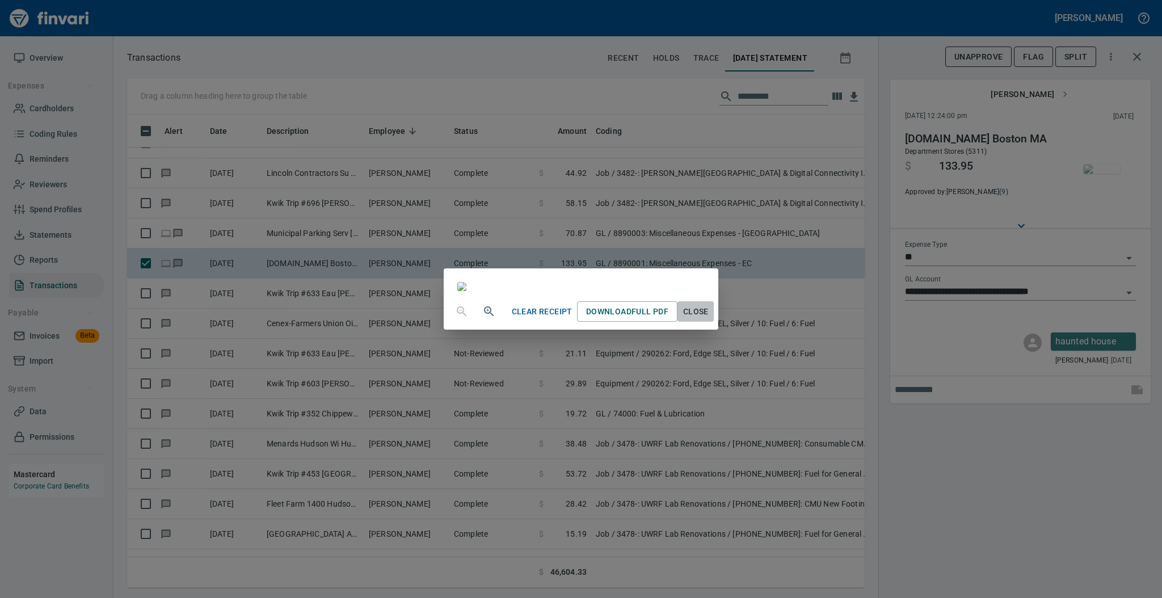
click at [714, 322] on button "Close" at bounding box center [695, 311] width 36 height 21
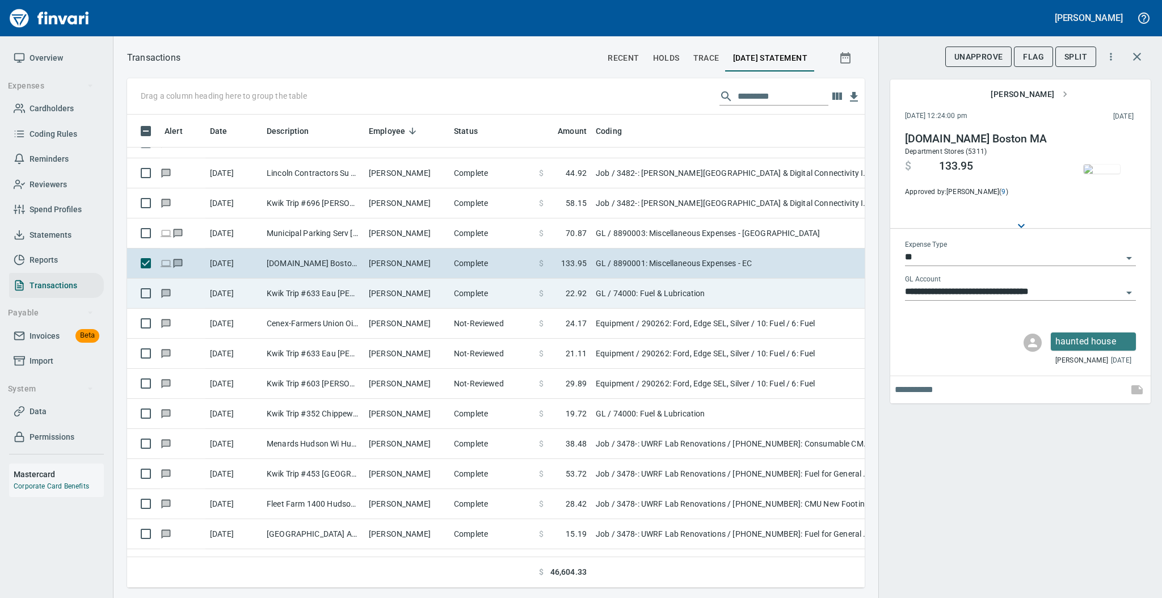
click at [396, 295] on td "[PERSON_NAME]" at bounding box center [406, 293] width 85 height 30
type input "**********"
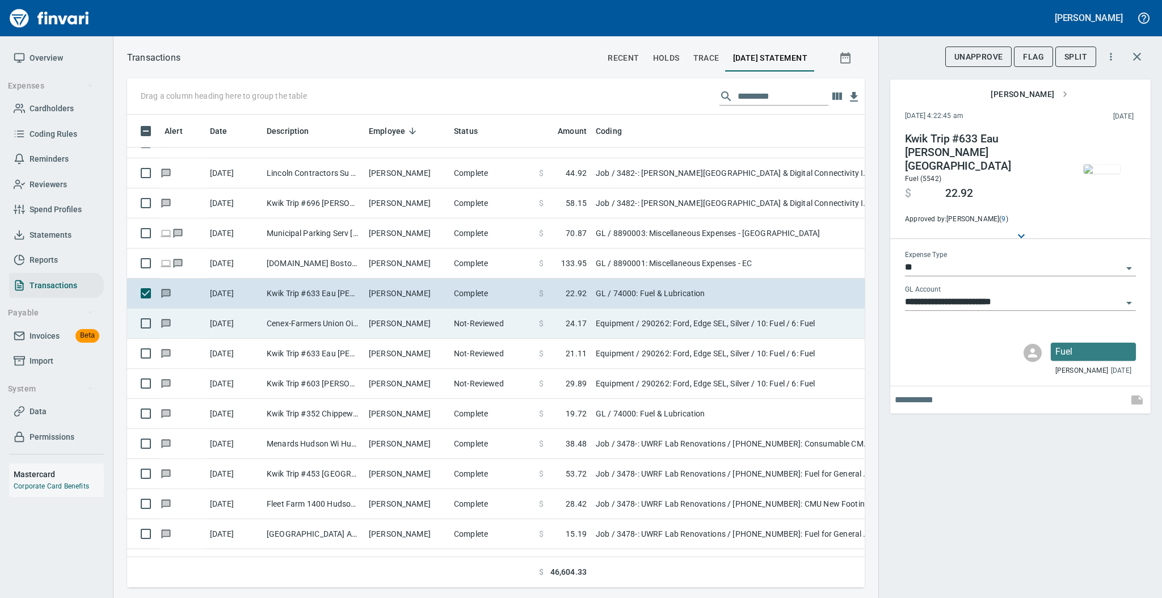
click at [442, 325] on td "[PERSON_NAME]" at bounding box center [406, 324] width 85 height 30
type input "*********"
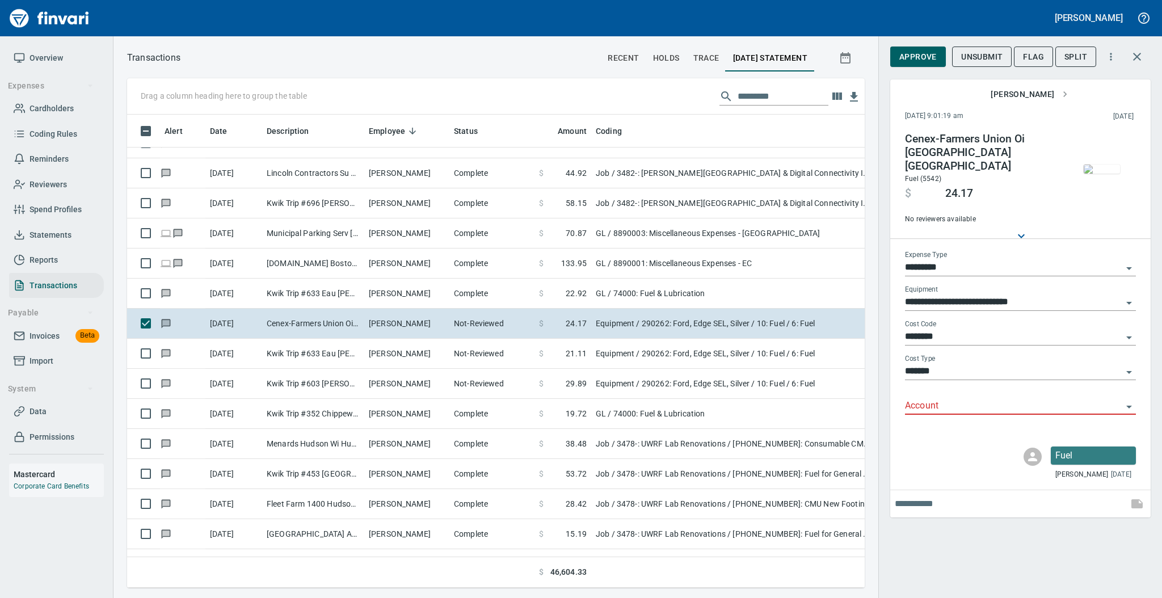
scroll to position [450, 714]
click at [963, 260] on input "*********" at bounding box center [1013, 268] width 217 height 16
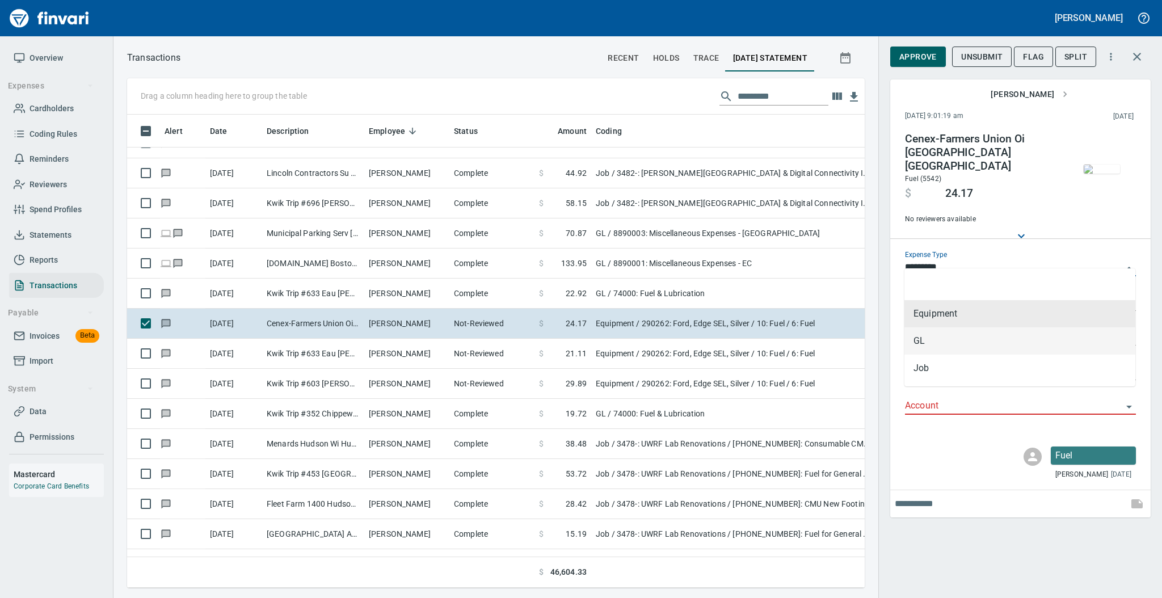
click at [954, 338] on li "GL" at bounding box center [1019, 340] width 231 height 27
type input "**"
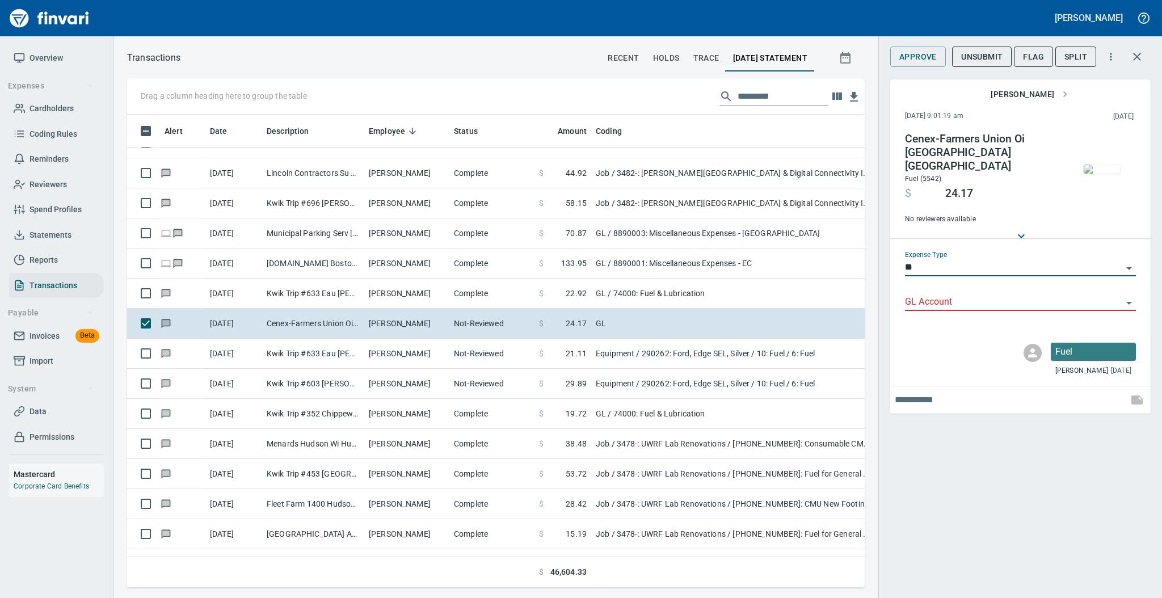
click at [943, 294] on input "GL Account" at bounding box center [1013, 302] width 217 height 16
click at [940, 325] on li "74000: Fuel & Lubrication" at bounding box center [1019, 320] width 231 height 27
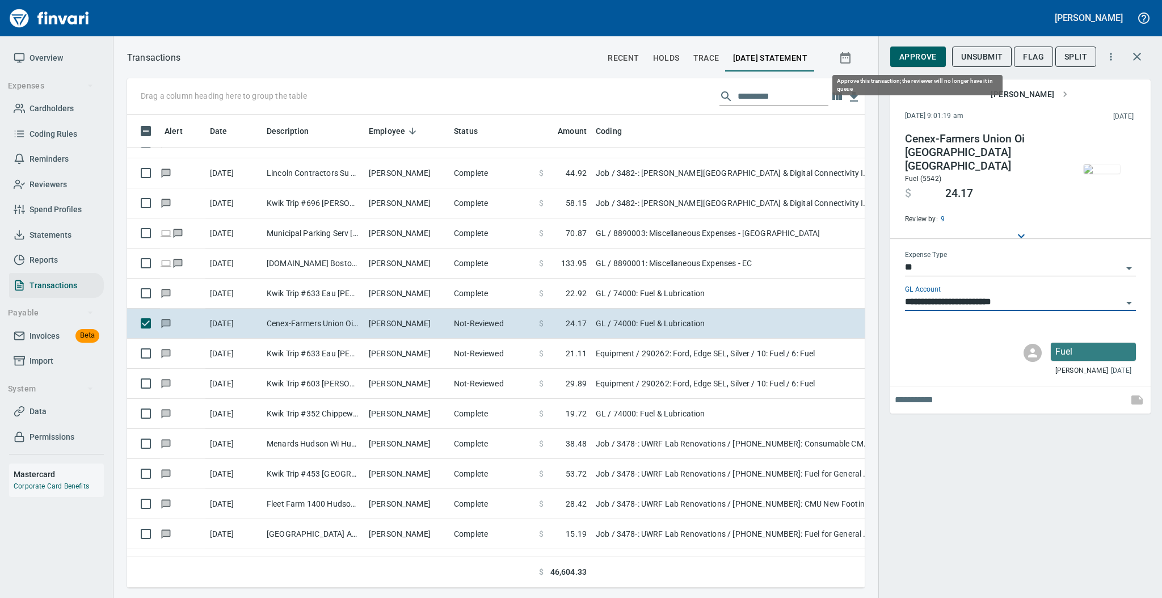
type input "**********"
click at [917, 63] on span "Approve" at bounding box center [917, 57] width 37 height 14
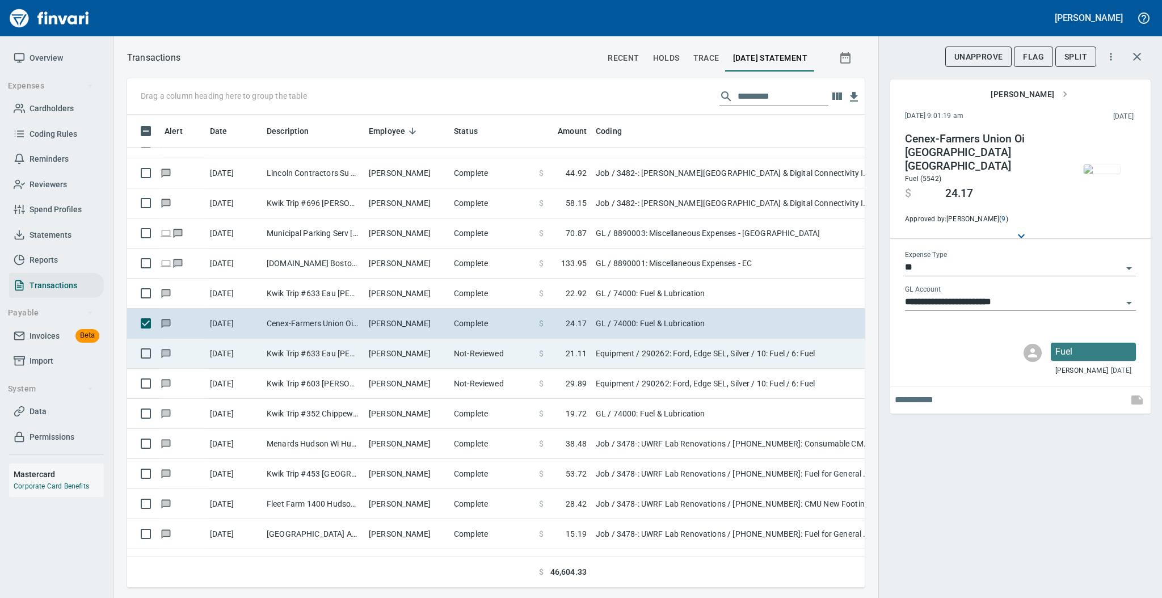
click at [412, 360] on td "[PERSON_NAME]" at bounding box center [406, 354] width 85 height 30
type input "*********"
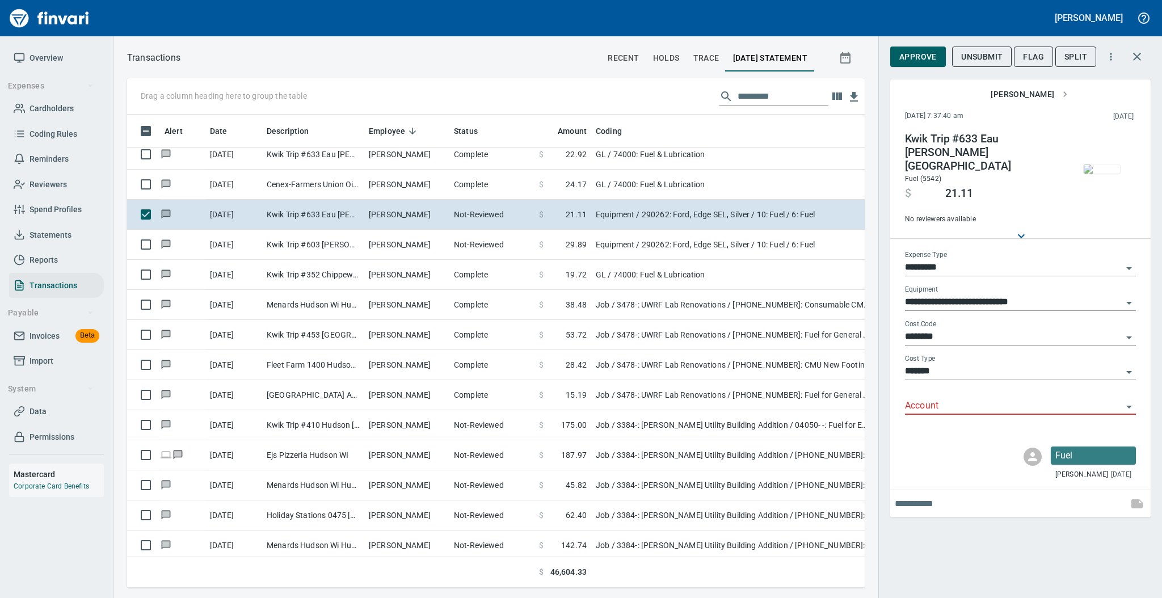
scroll to position [5620, 0]
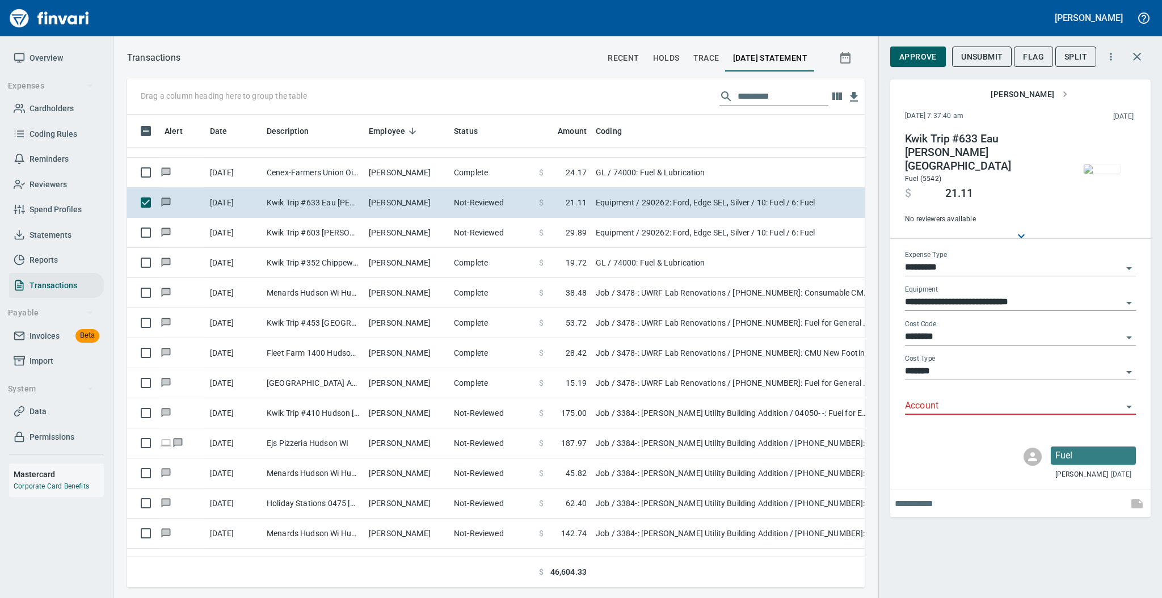
click at [975, 260] on input "*********" at bounding box center [1013, 268] width 217 height 16
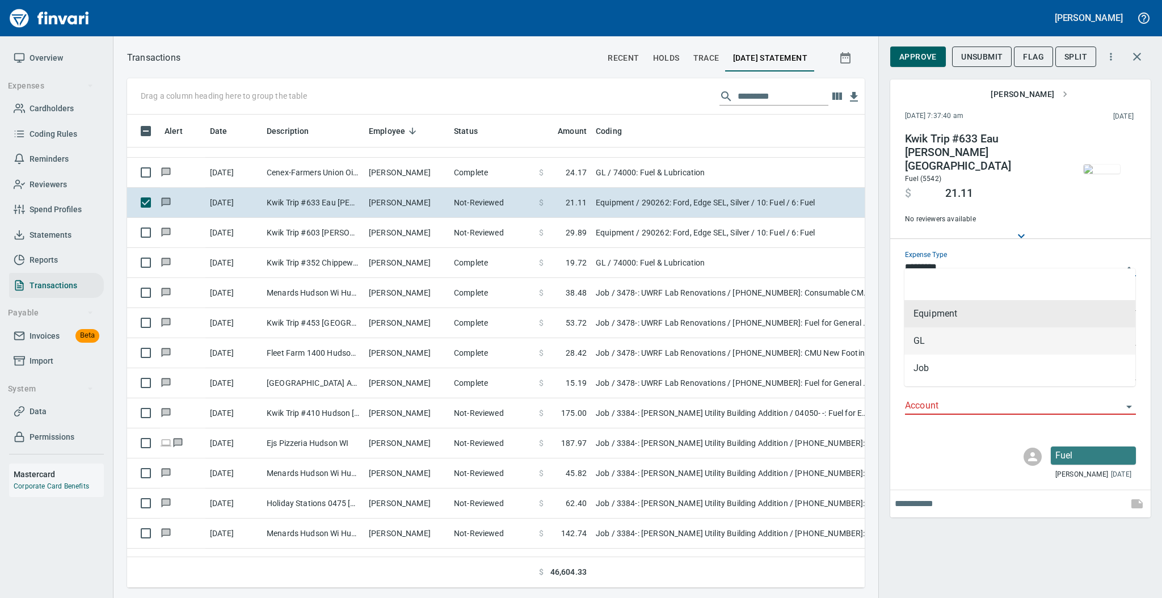
click at [946, 339] on li "GL" at bounding box center [1019, 340] width 231 height 27
type input "**"
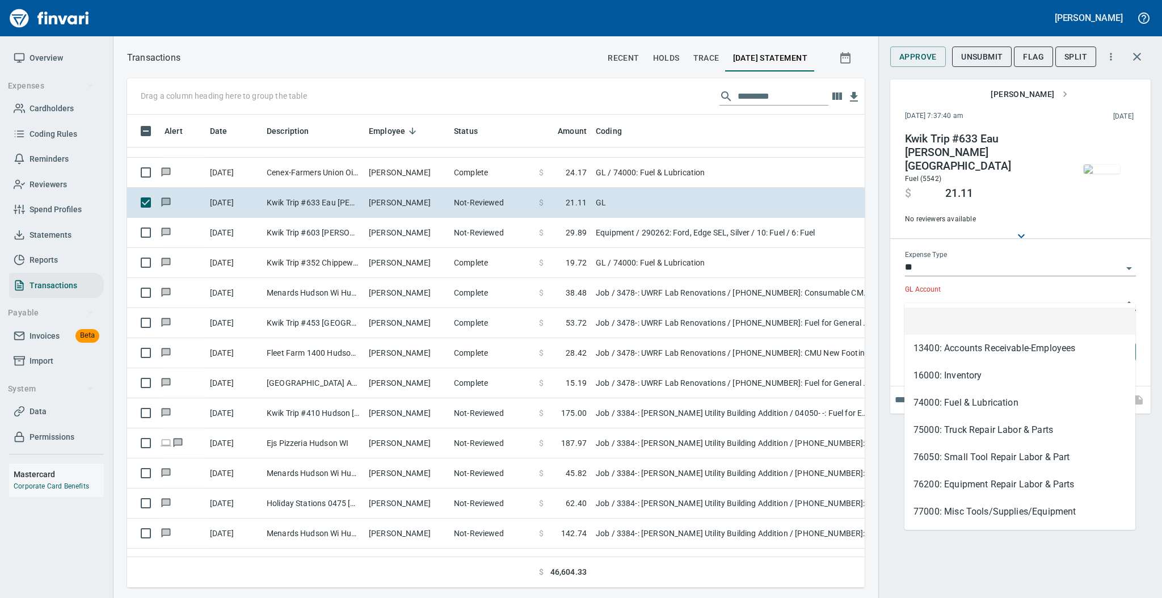
click at [950, 294] on input "GL Account" at bounding box center [1013, 302] width 217 height 16
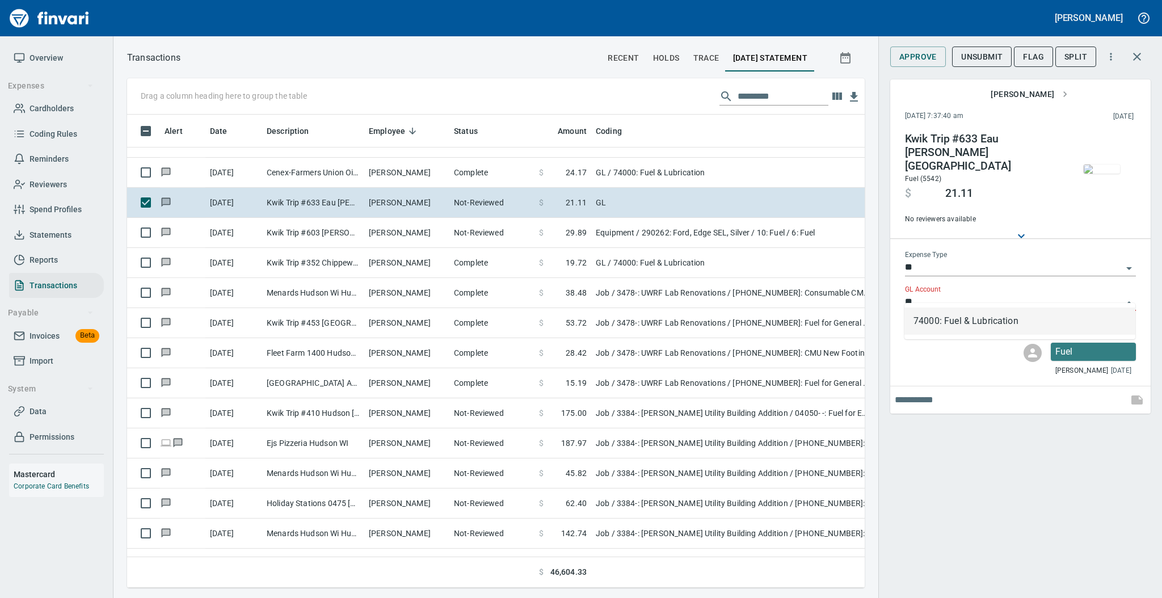
click at [943, 320] on li "74000: Fuel & Lubrication" at bounding box center [1019, 320] width 231 height 27
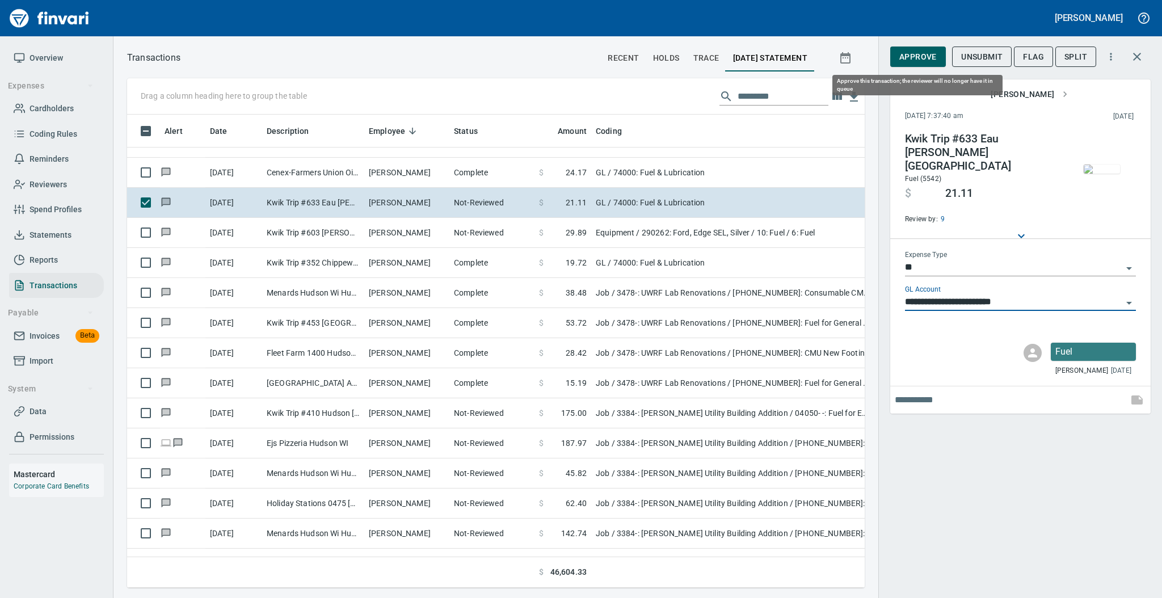
type input "**********"
click at [919, 50] on span "Approve" at bounding box center [917, 57] width 37 height 14
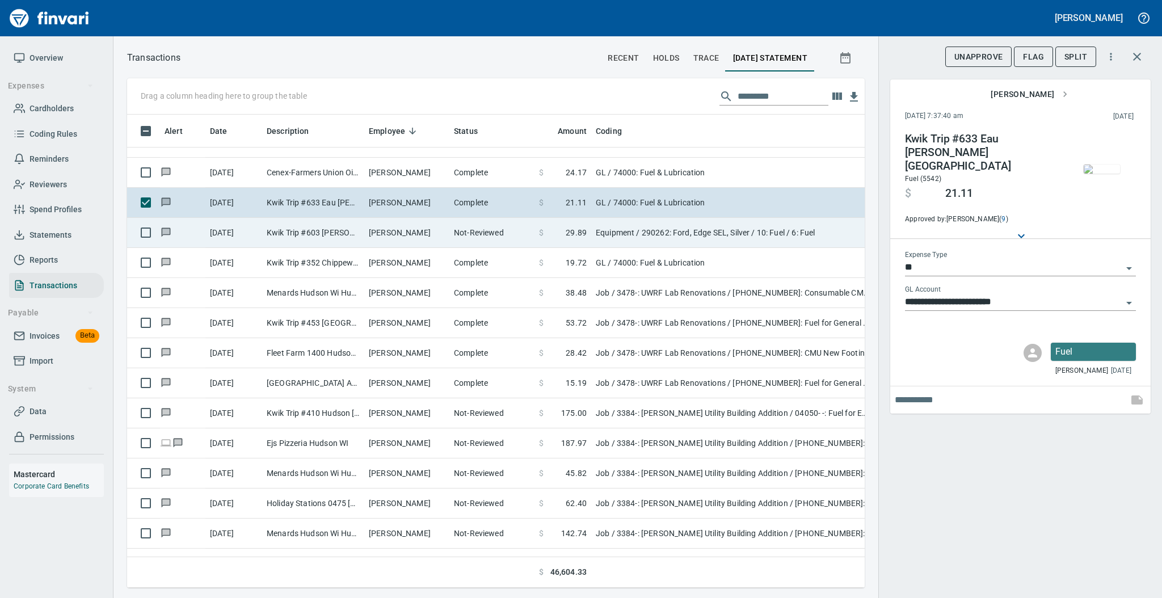
click at [417, 226] on td "[PERSON_NAME]" at bounding box center [406, 233] width 85 height 30
type input "*********"
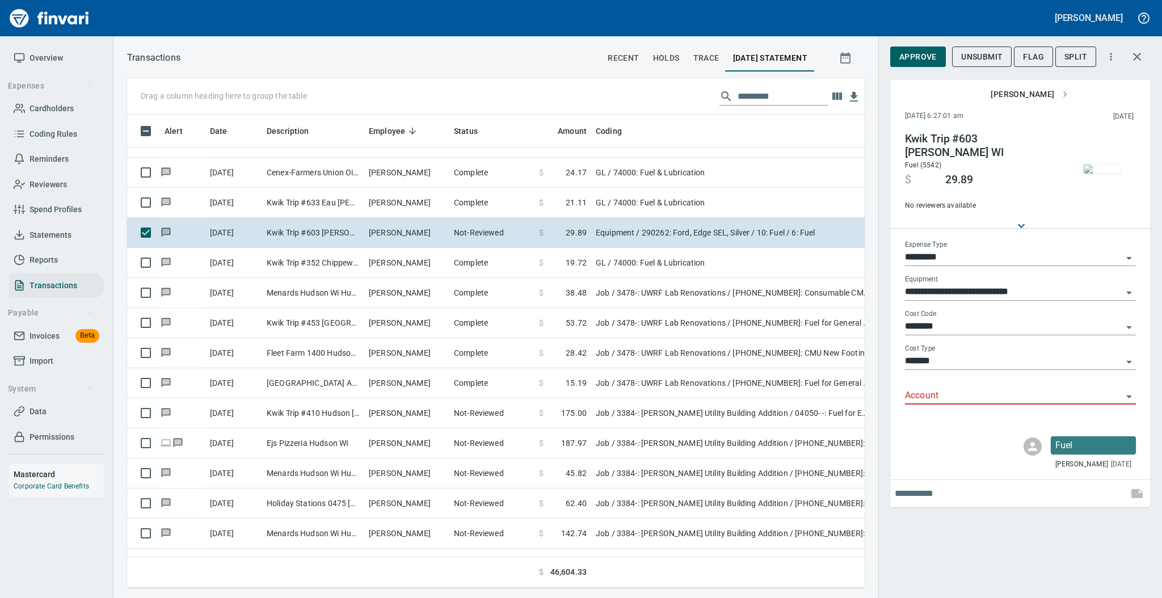
scroll to position [450, 714]
click at [954, 258] on input "*********" at bounding box center [1013, 258] width 217 height 16
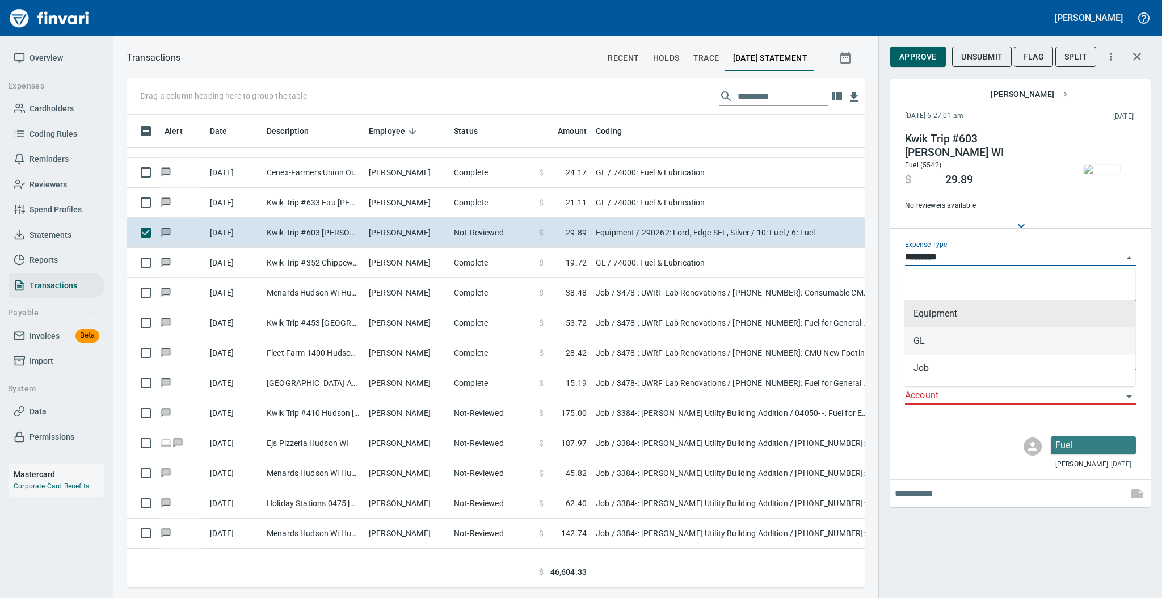
click at [948, 335] on li "GL" at bounding box center [1019, 340] width 231 height 27
type input "**"
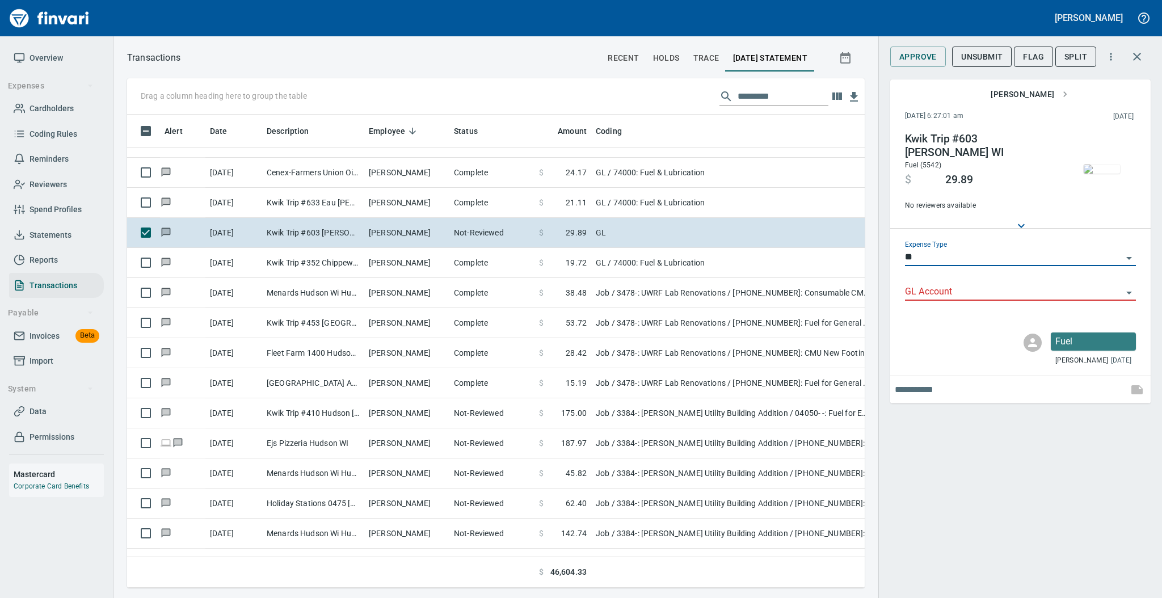
click at [939, 291] on input "GL Account" at bounding box center [1013, 292] width 217 height 16
click at [938, 315] on li "74000: Fuel & Lubrication" at bounding box center [1019, 320] width 231 height 27
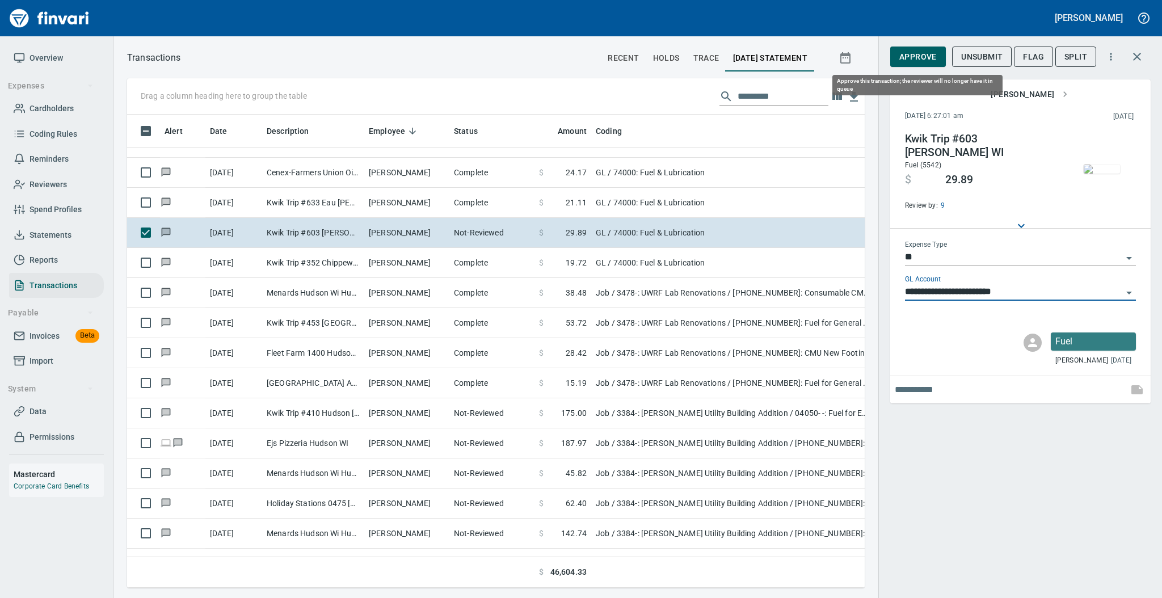
type input "**********"
click at [915, 52] on span "Approve" at bounding box center [917, 57] width 37 height 14
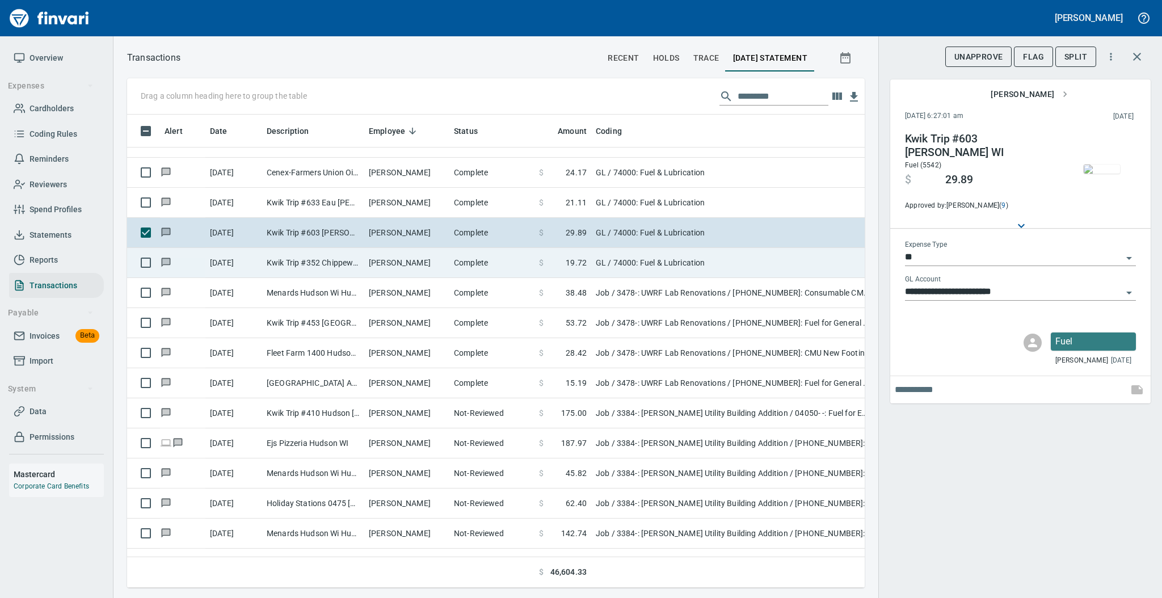
click at [416, 250] on td "[PERSON_NAME]" at bounding box center [406, 263] width 85 height 30
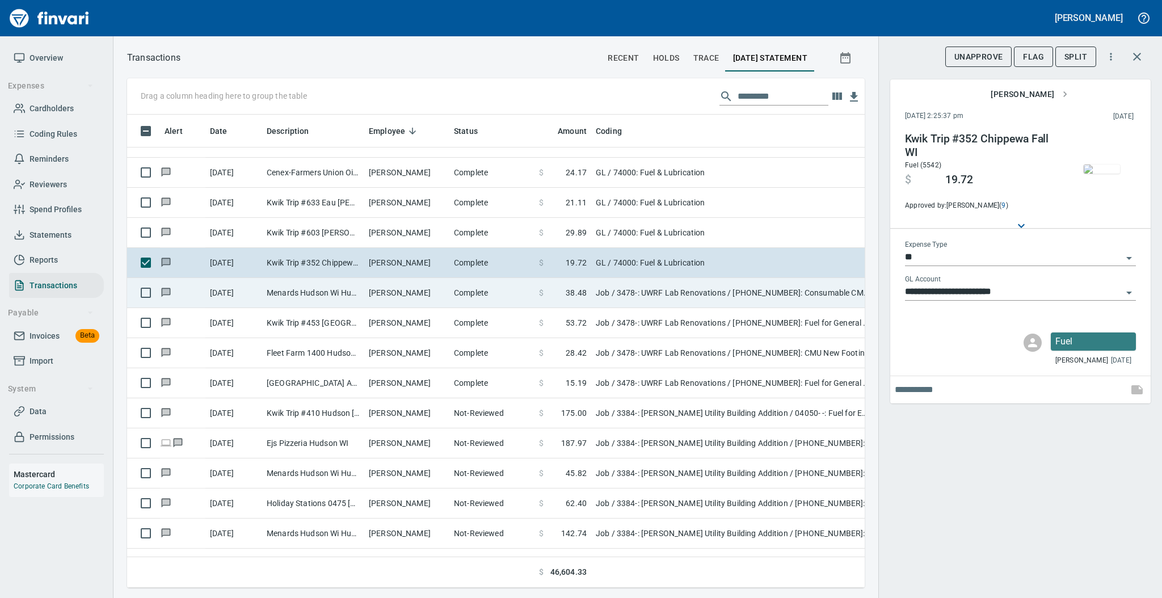
click at [418, 284] on td "[PERSON_NAME]" at bounding box center [406, 293] width 85 height 30
type input "***"
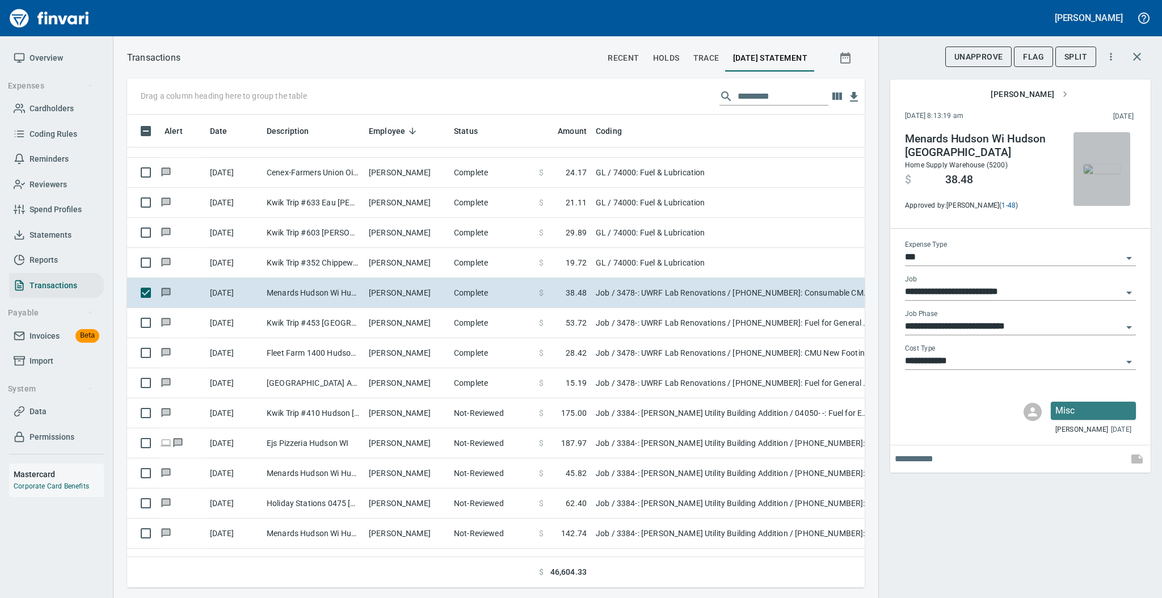
click at [1103, 171] on img "button" at bounding box center [1101, 168] width 36 height 9
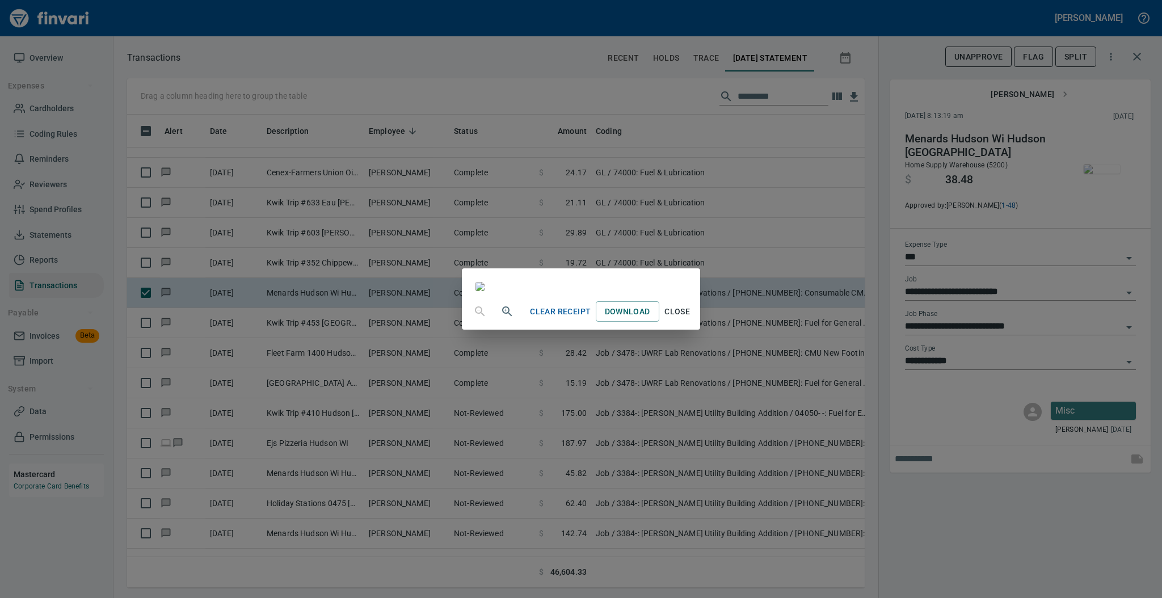
click at [691, 319] on span "Close" at bounding box center [677, 312] width 27 height 14
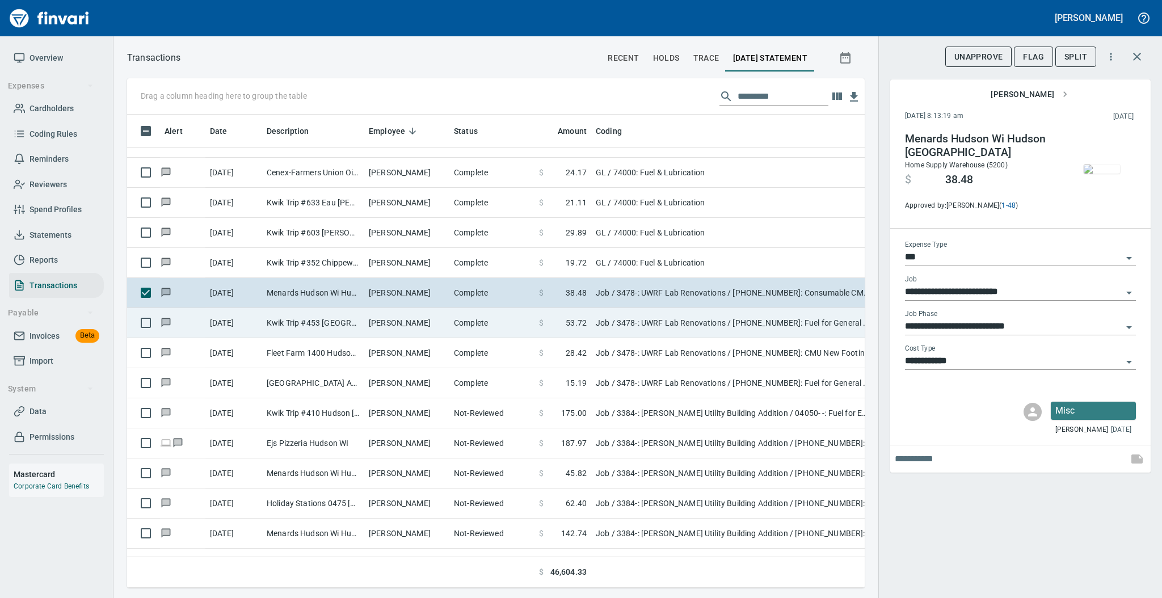
click at [444, 327] on td "[PERSON_NAME]" at bounding box center [406, 323] width 85 height 30
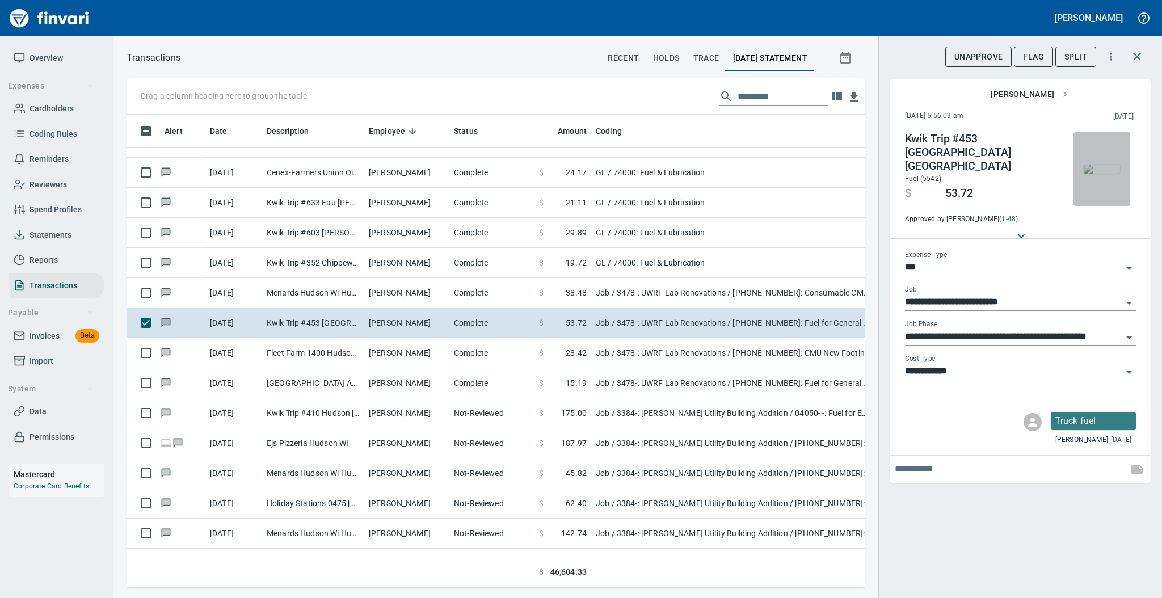
click at [1104, 174] on img "button" at bounding box center [1101, 168] width 36 height 9
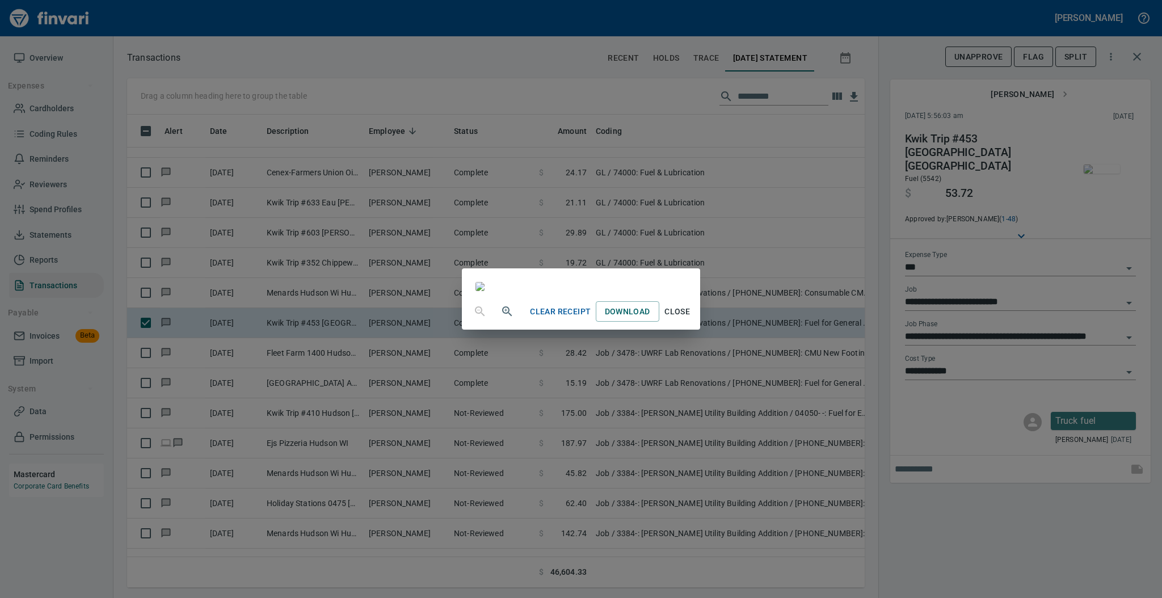
click at [691, 319] on span "Close" at bounding box center [677, 312] width 27 height 14
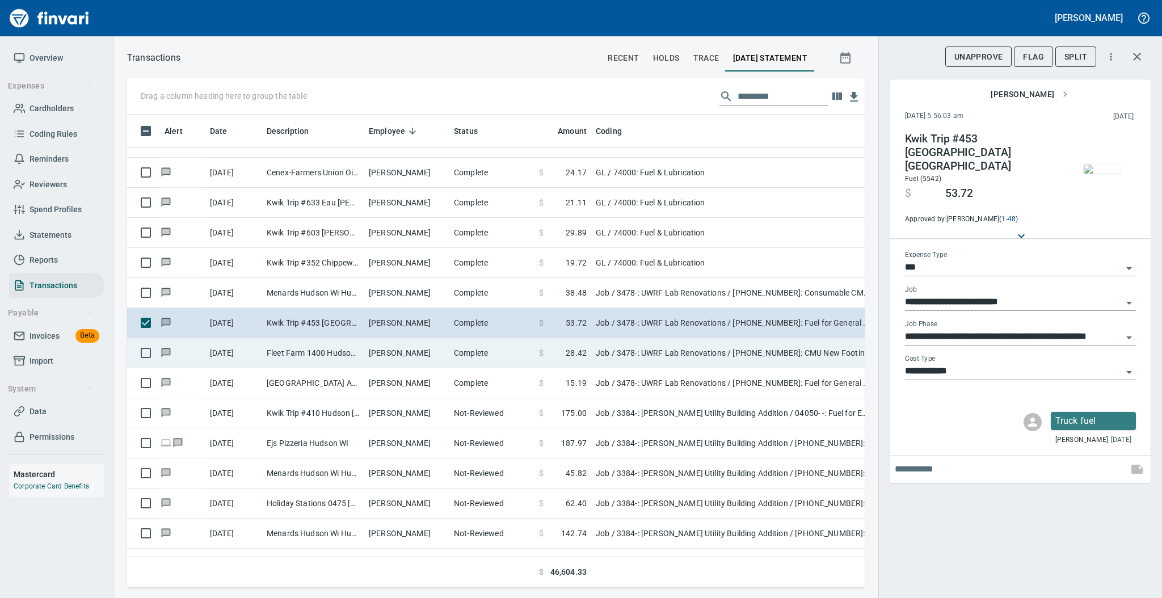
click at [411, 350] on td "[PERSON_NAME]" at bounding box center [406, 353] width 85 height 30
type input "**********"
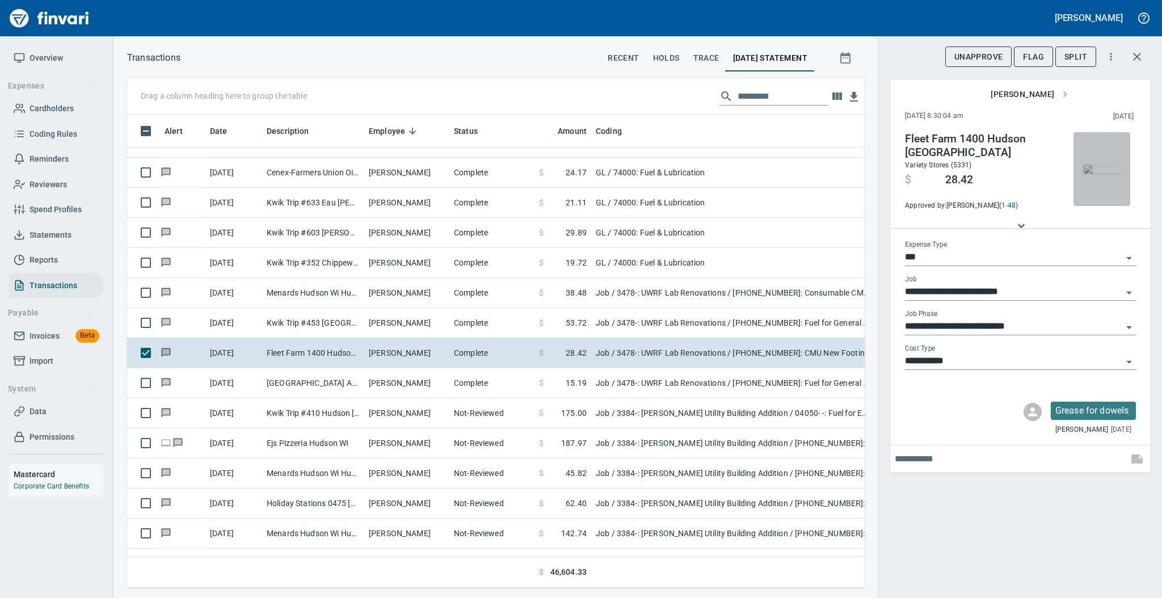
click at [1092, 169] on img "button" at bounding box center [1101, 168] width 36 height 9
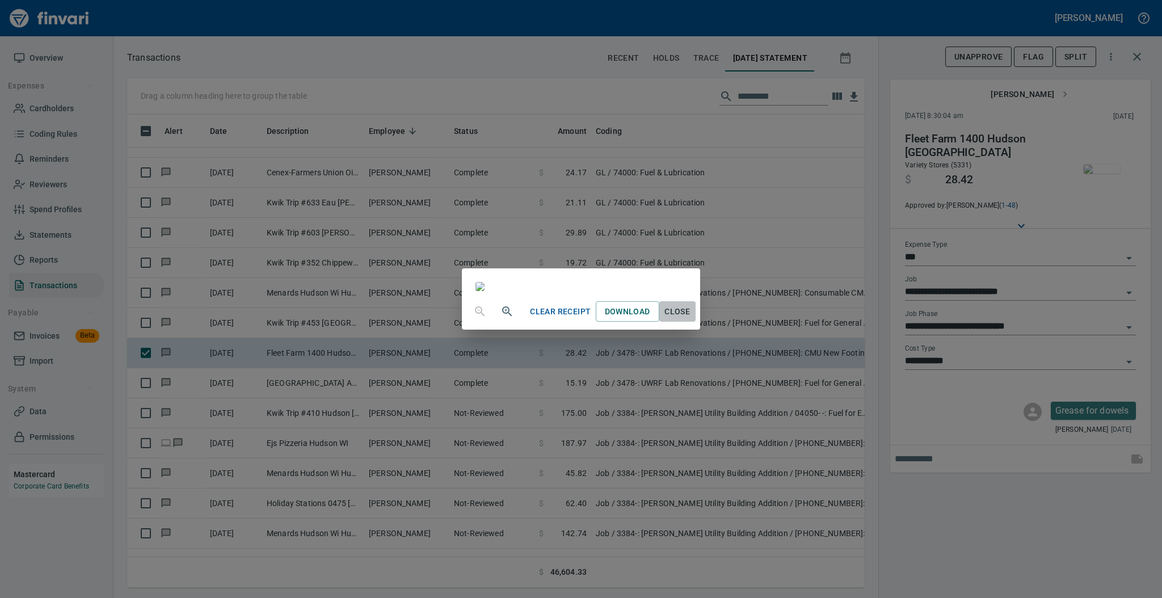
click at [691, 319] on span "Close" at bounding box center [677, 312] width 27 height 14
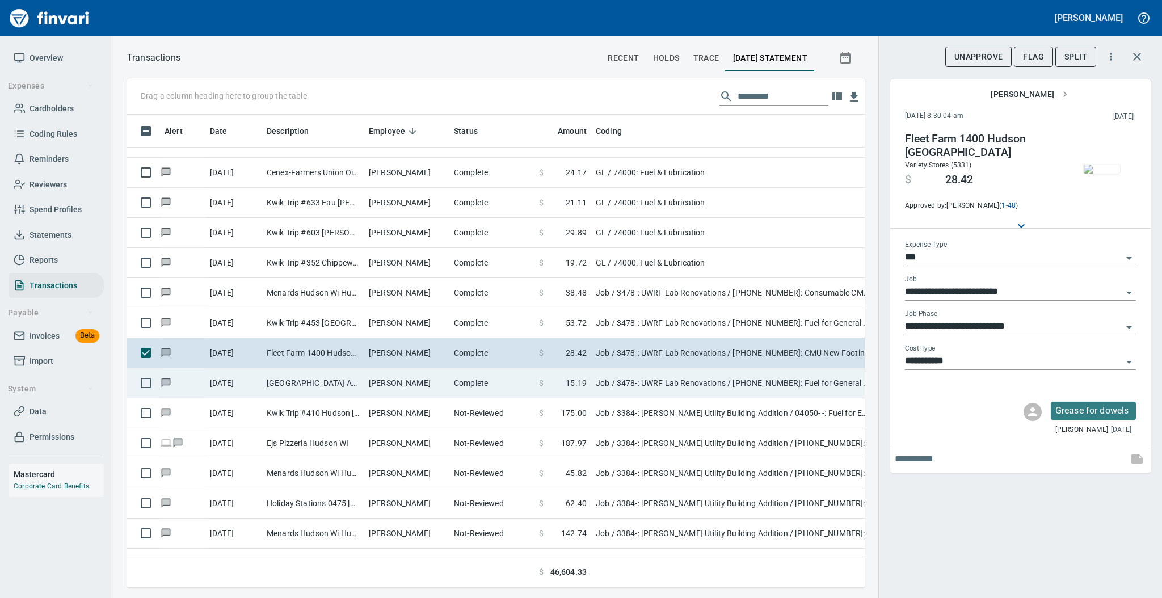
click at [475, 389] on td "Complete" at bounding box center [491, 383] width 85 height 30
type input "**********"
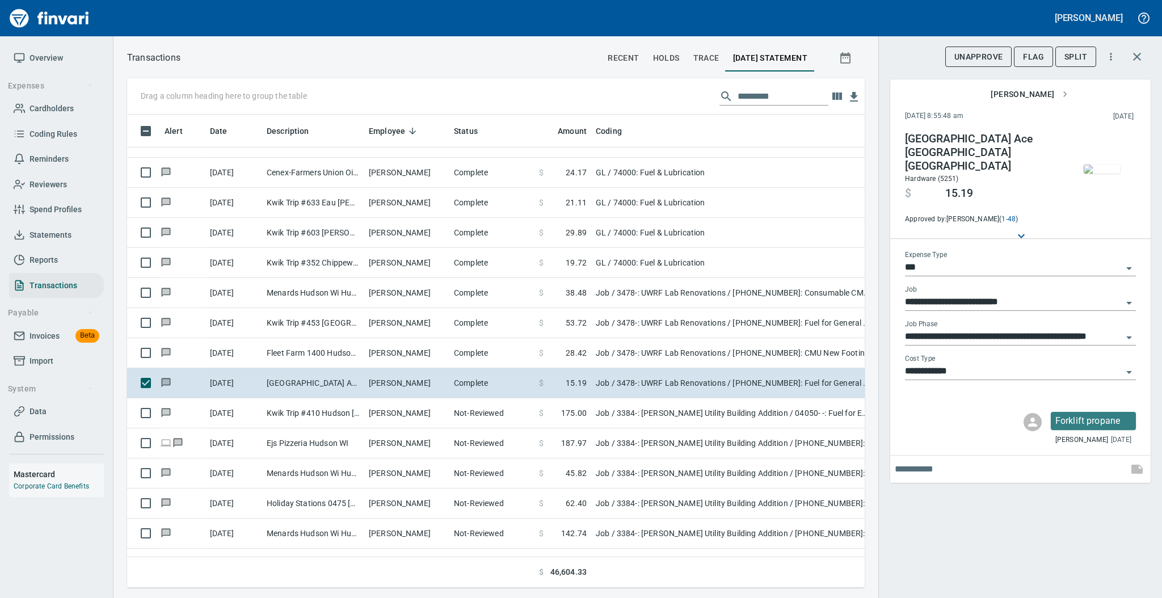
click at [1095, 174] on img "button" at bounding box center [1101, 168] width 36 height 9
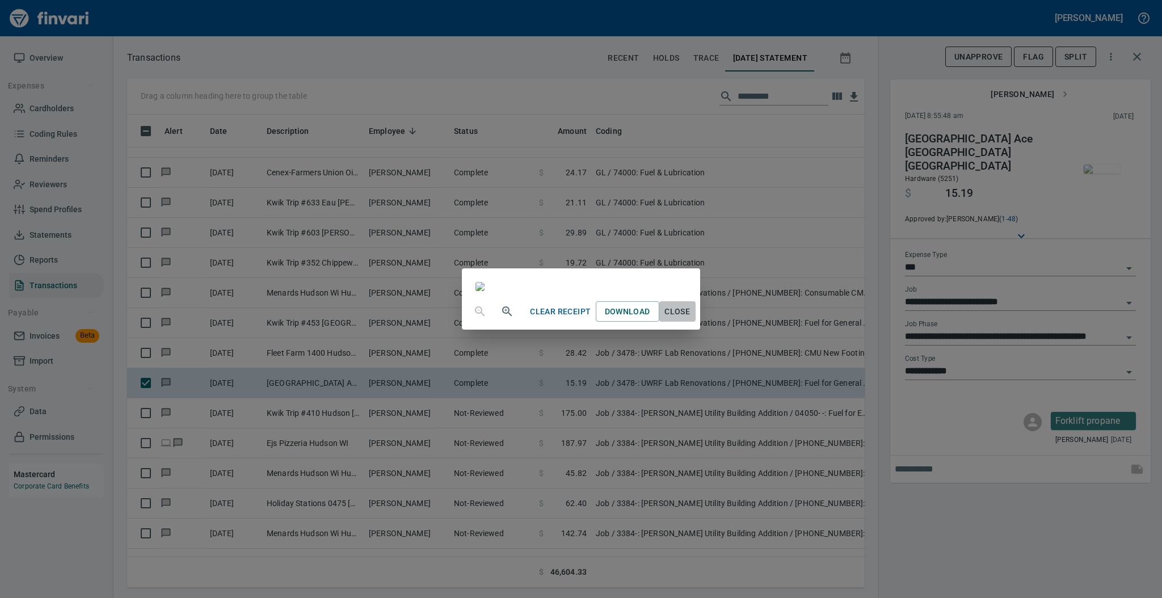
click at [691, 319] on span "Close" at bounding box center [677, 312] width 27 height 14
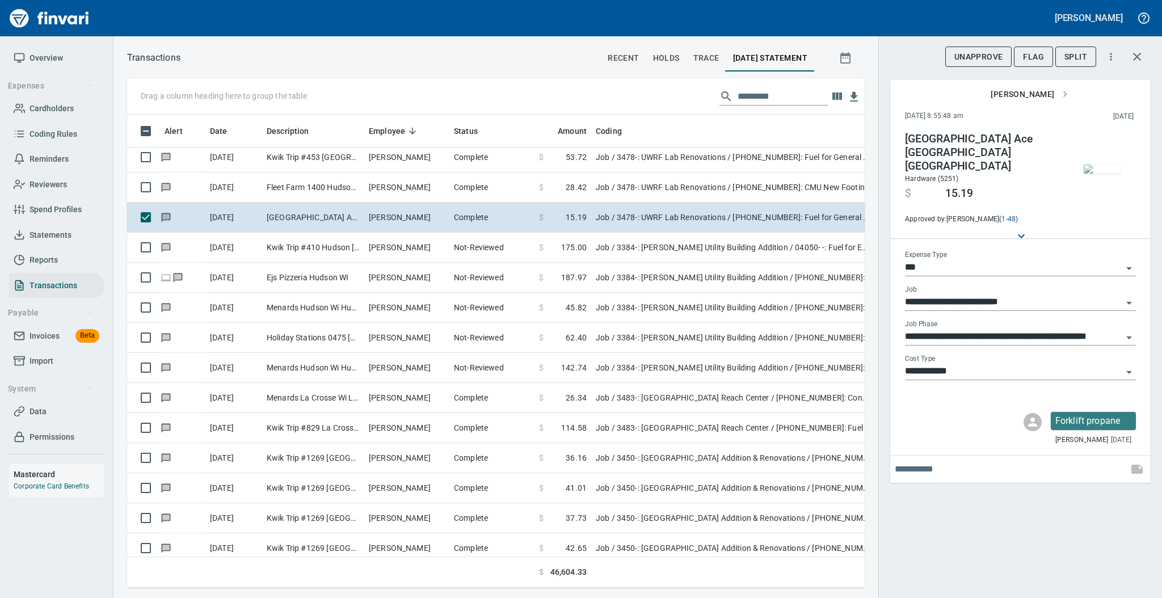
scroll to position [5802, 0]
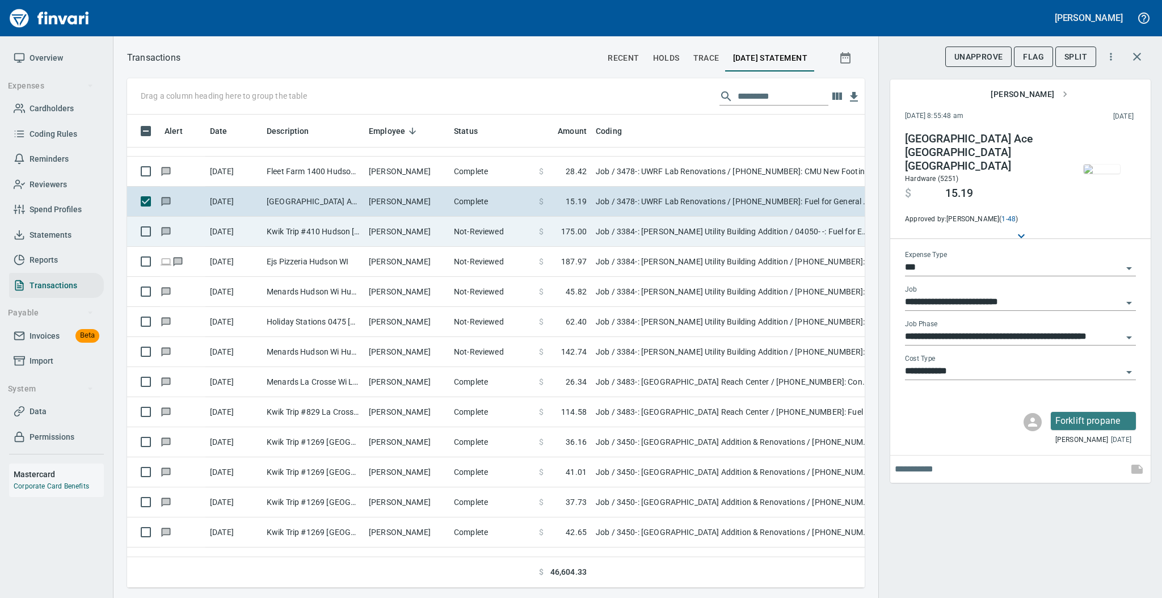
click at [410, 236] on td "[PERSON_NAME]" at bounding box center [406, 232] width 85 height 30
type input "**********"
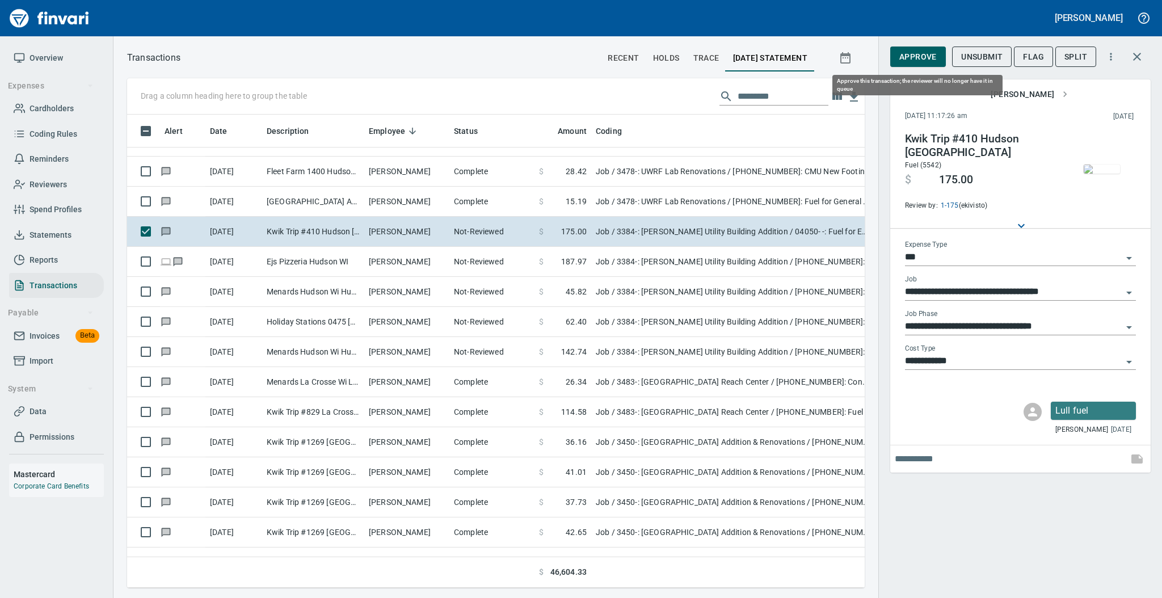
click at [906, 64] on button "Approve" at bounding box center [918, 57] width 56 height 21
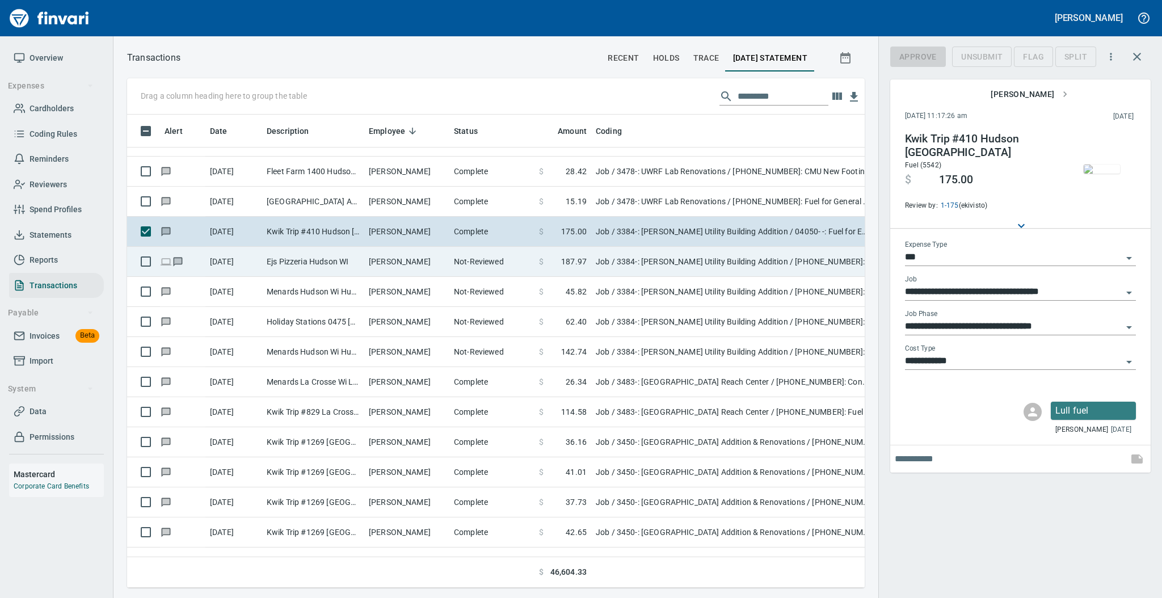
scroll to position [450, 714]
click at [383, 257] on td "[PERSON_NAME]" at bounding box center [406, 262] width 85 height 30
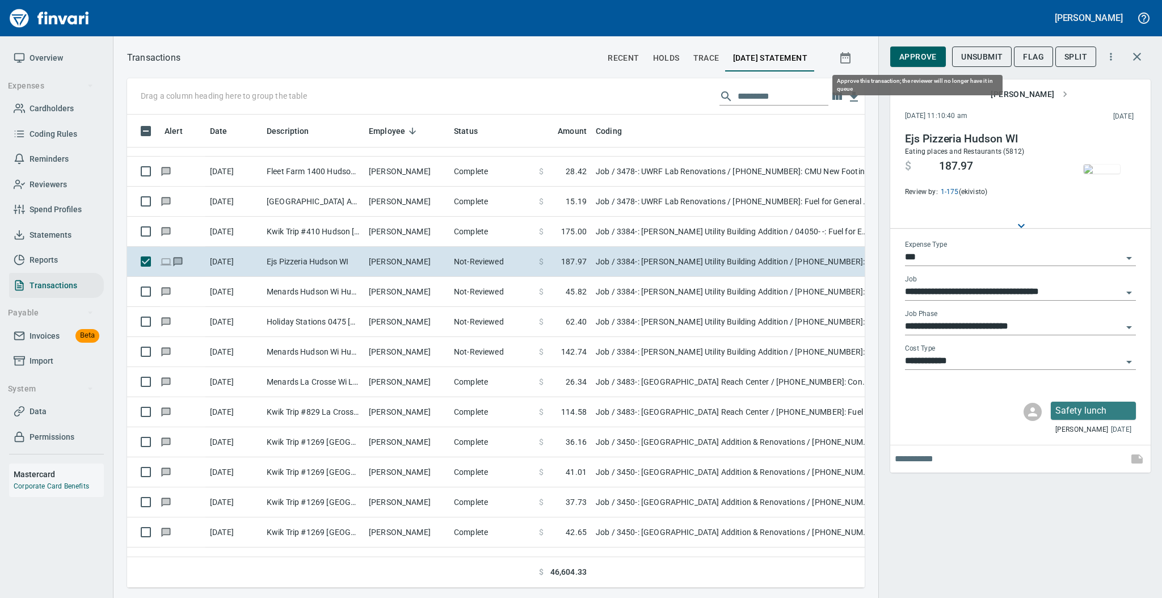
scroll to position [450, 714]
click at [918, 54] on span "Approve" at bounding box center [917, 57] width 37 height 14
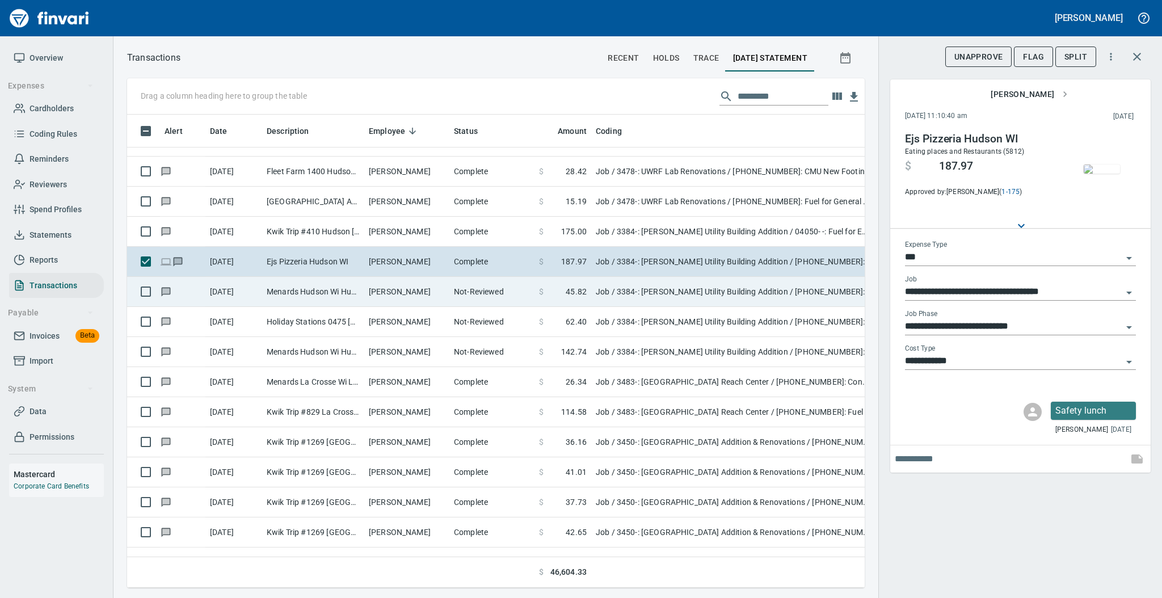
click at [340, 288] on td "Menards Hudson Wi Hudson [GEOGRAPHIC_DATA]" at bounding box center [313, 292] width 102 height 30
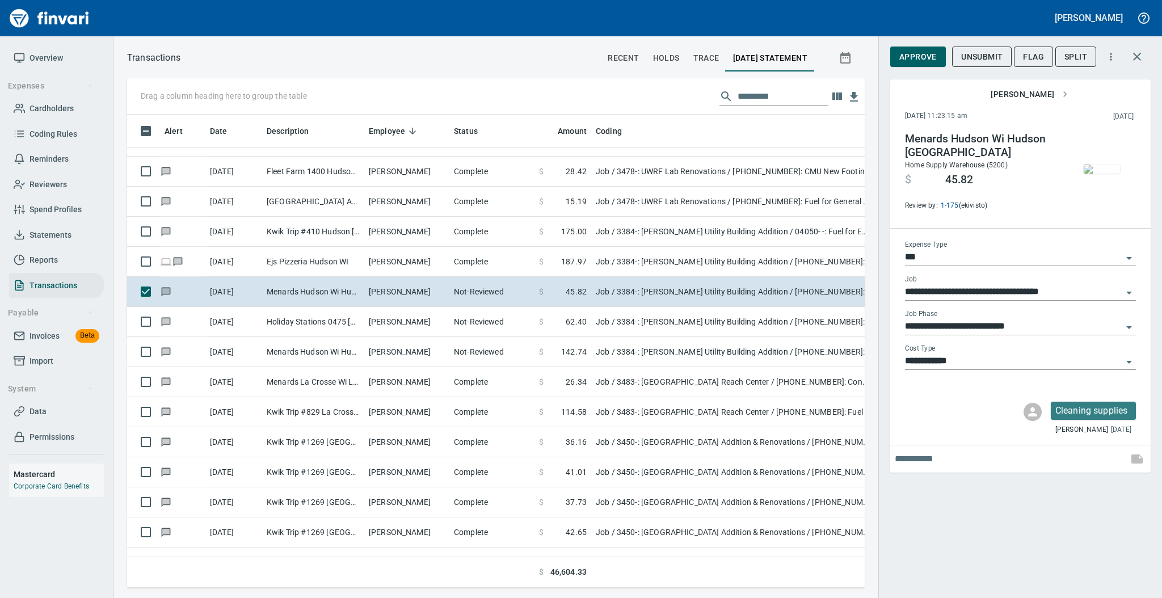
click at [1105, 174] on img "button" at bounding box center [1101, 168] width 36 height 9
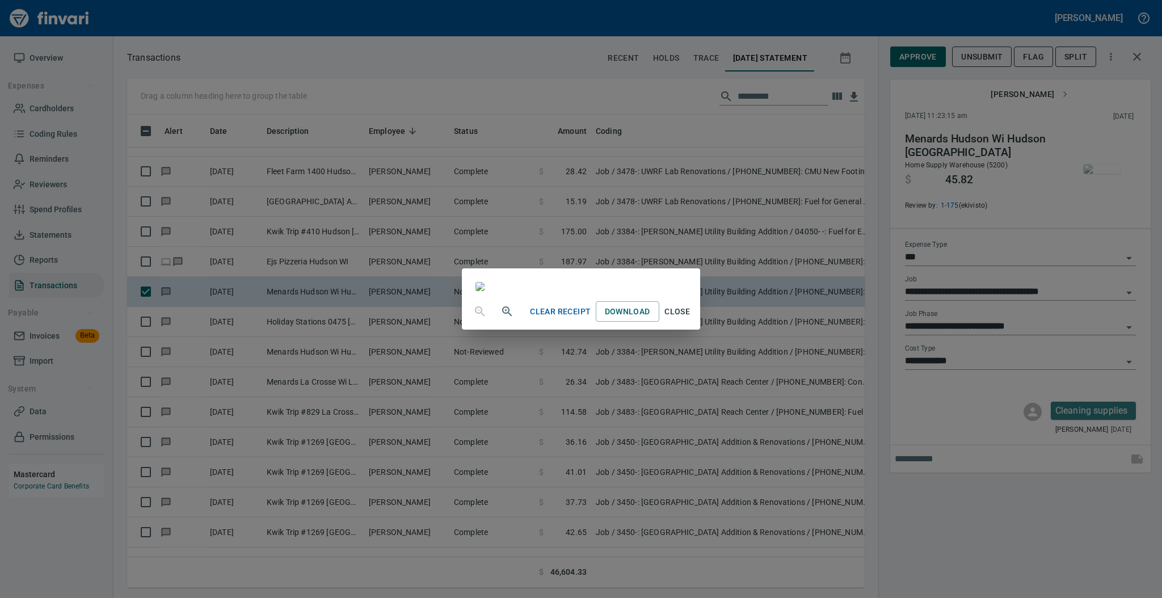
click at [691, 319] on span "Close" at bounding box center [677, 312] width 27 height 14
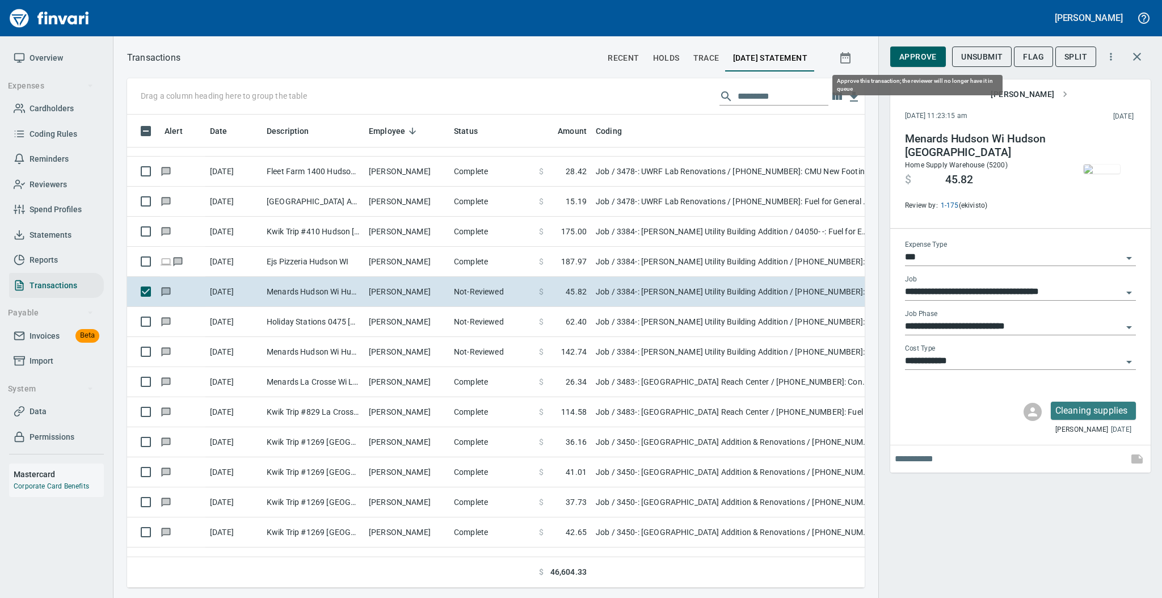
click at [914, 60] on span "Approve" at bounding box center [917, 57] width 37 height 14
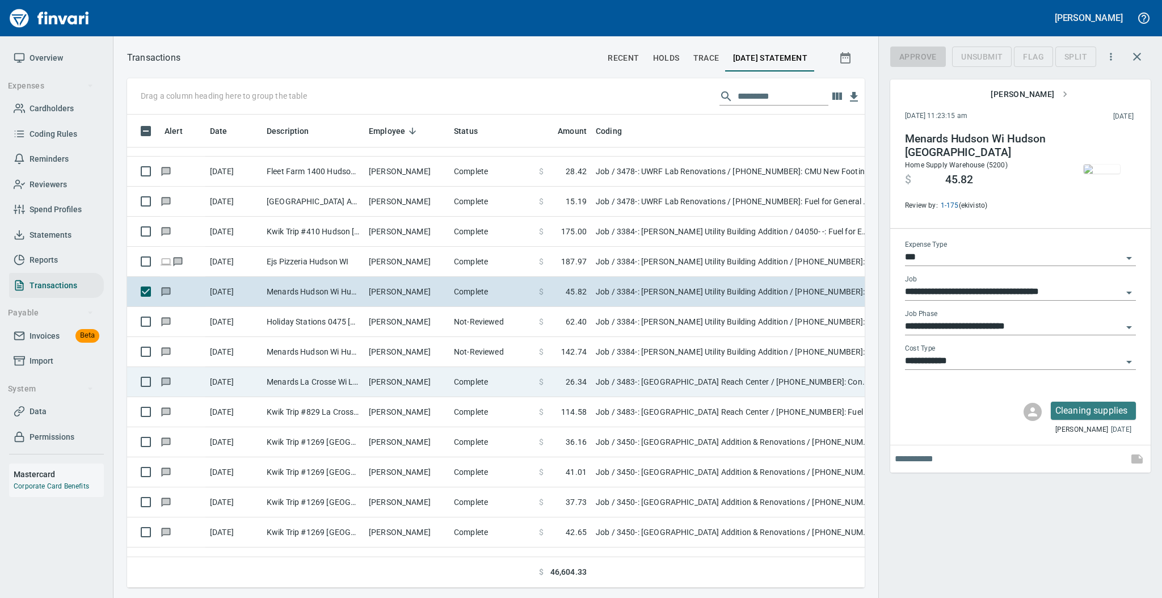
scroll to position [450, 714]
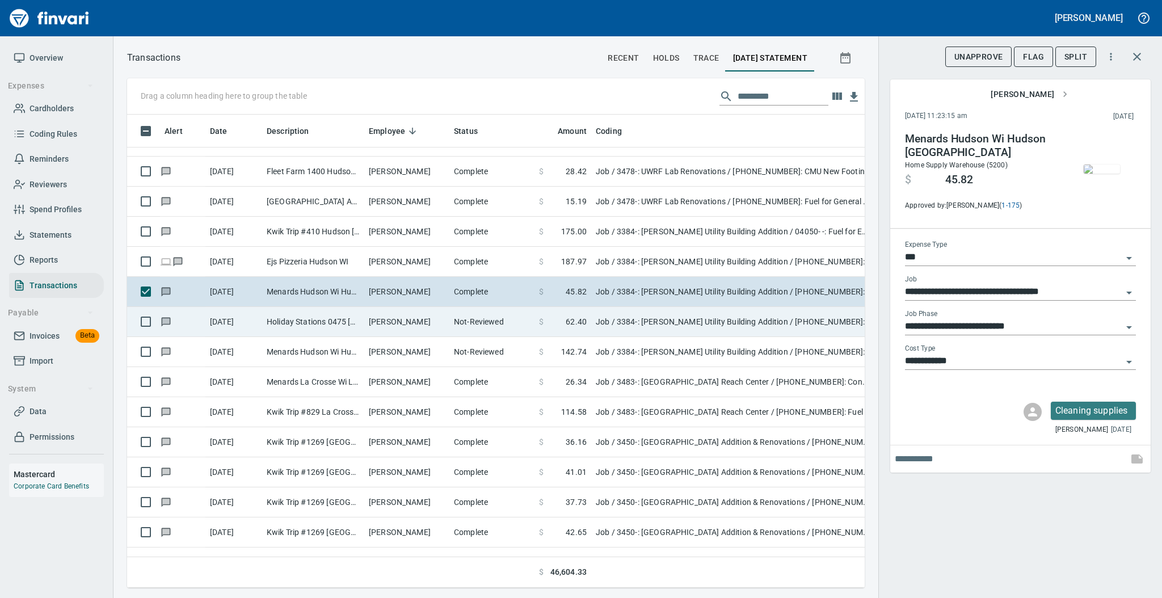
click at [411, 322] on td "[PERSON_NAME]" at bounding box center [406, 322] width 85 height 30
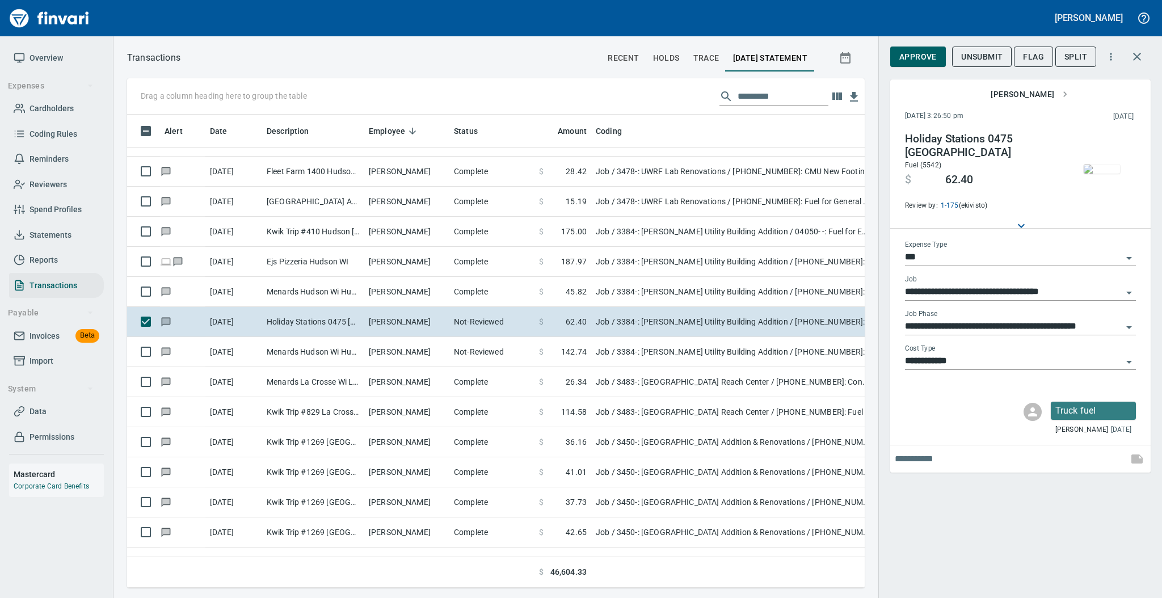
click at [1105, 168] on img "button" at bounding box center [1101, 168] width 36 height 9
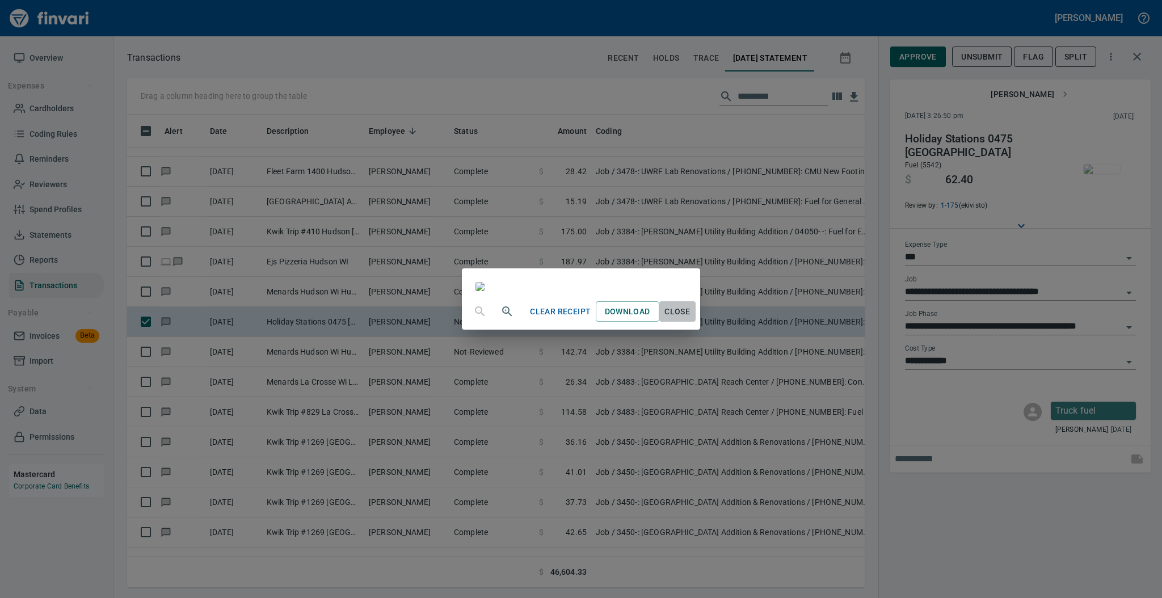
click at [691, 319] on span "Close" at bounding box center [677, 312] width 27 height 14
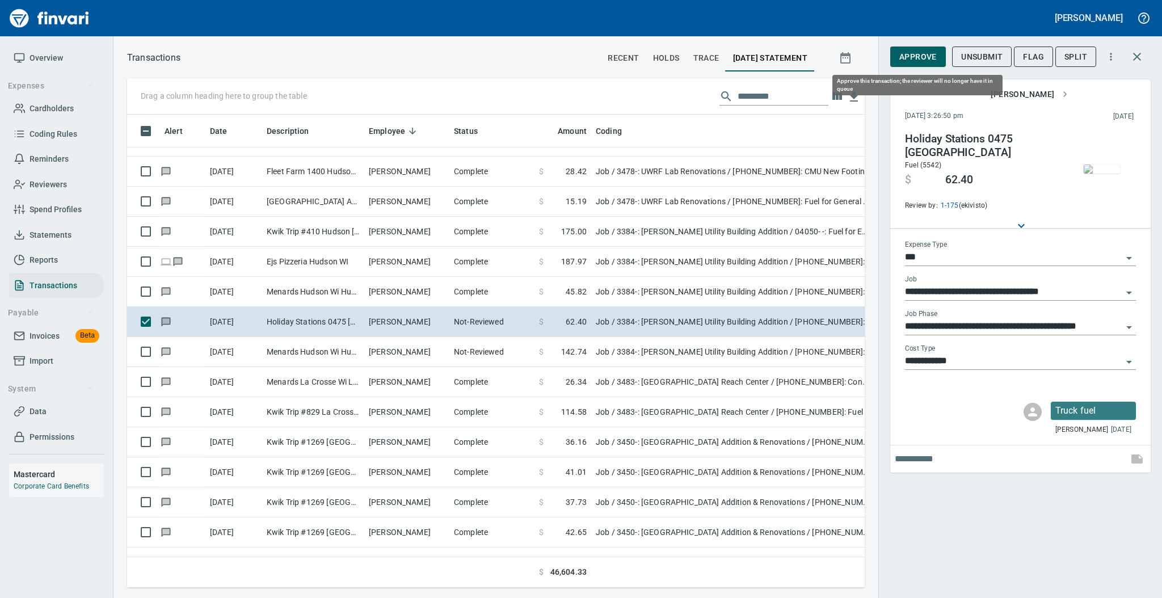
click at [908, 59] on span "Approve" at bounding box center [917, 57] width 37 height 14
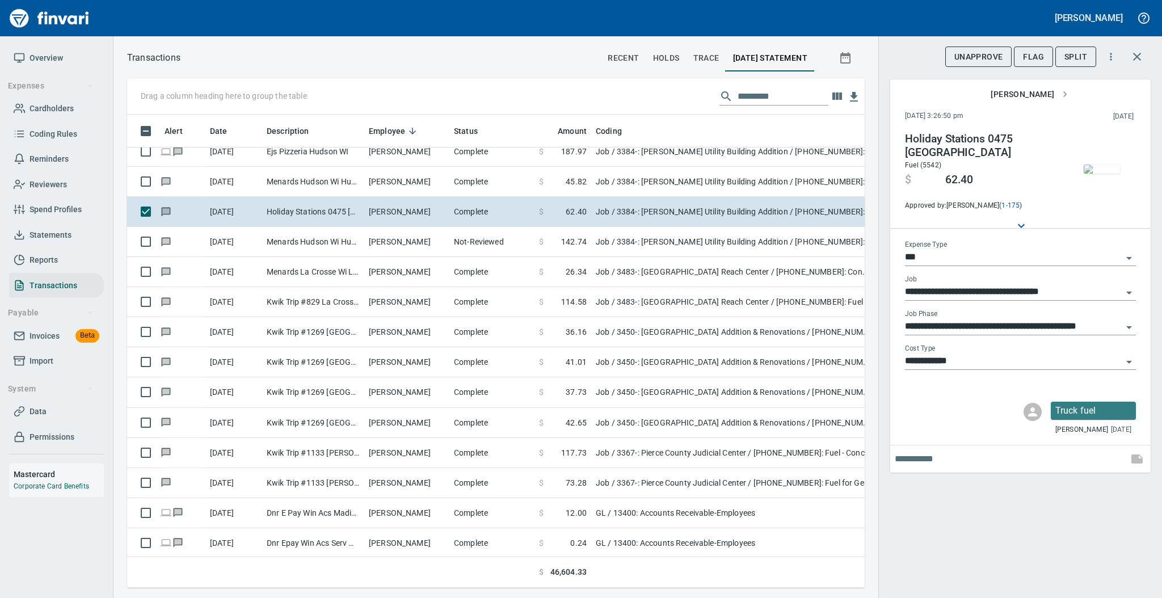
scroll to position [5923, 0]
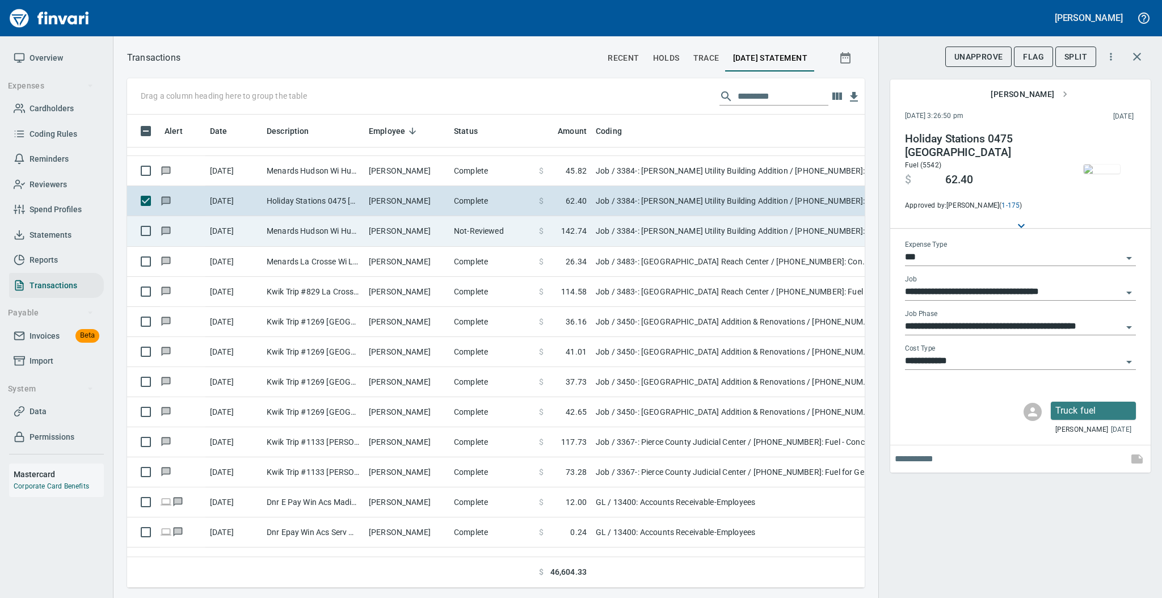
click at [407, 227] on td "[PERSON_NAME]" at bounding box center [406, 231] width 85 height 30
type input "**********"
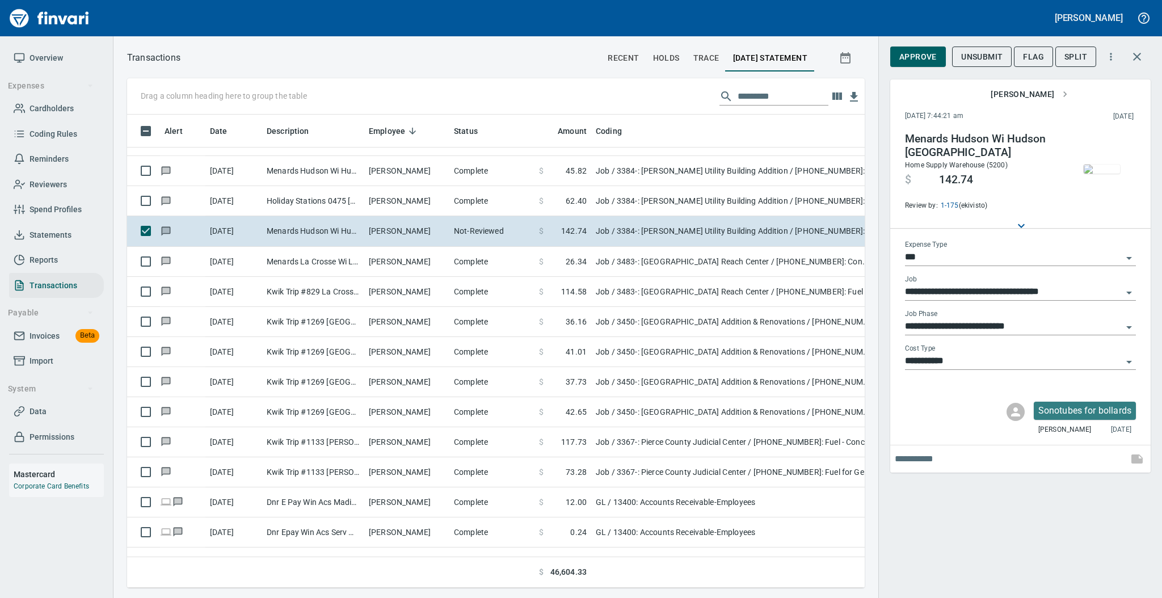
click at [1095, 174] on img "button" at bounding box center [1101, 168] width 36 height 9
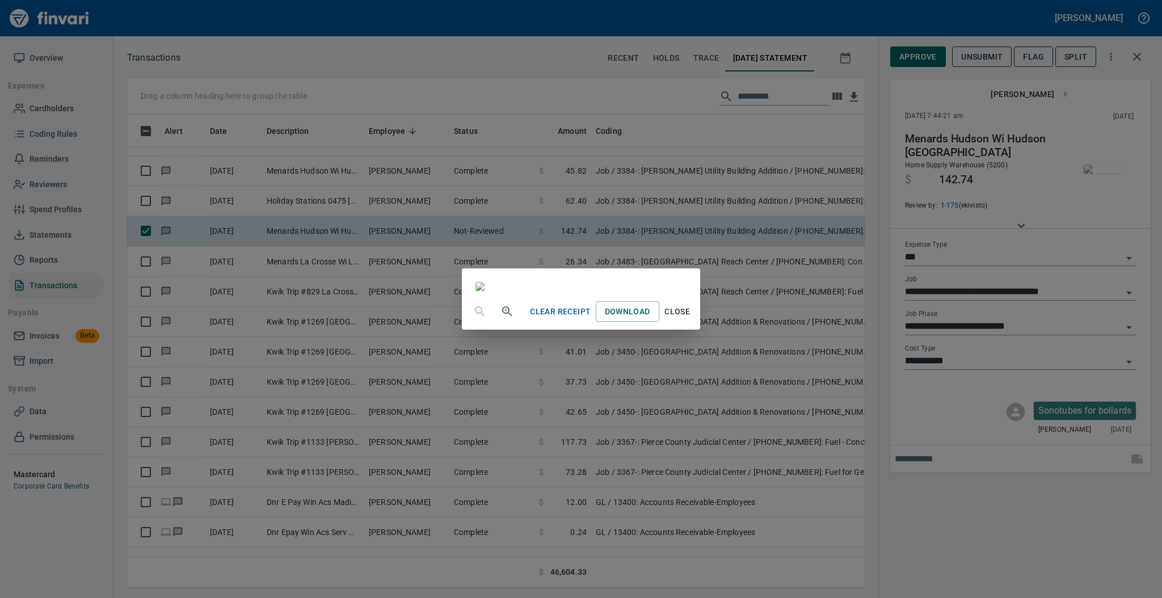
click at [691, 319] on span "Close" at bounding box center [677, 312] width 27 height 14
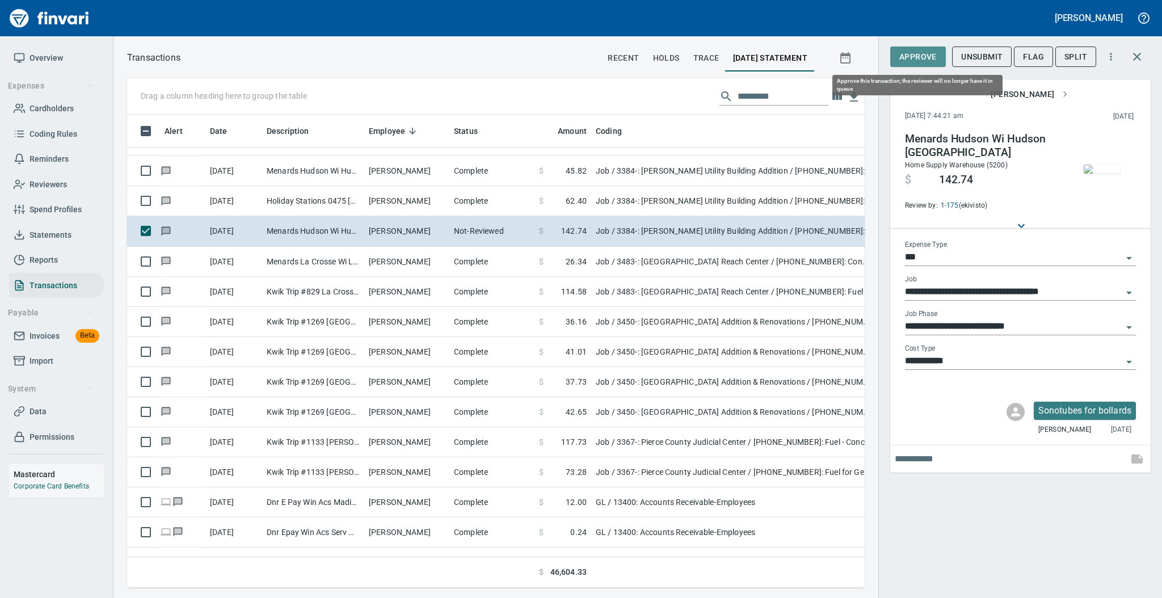
click at [918, 58] on span "Approve" at bounding box center [917, 57] width 37 height 14
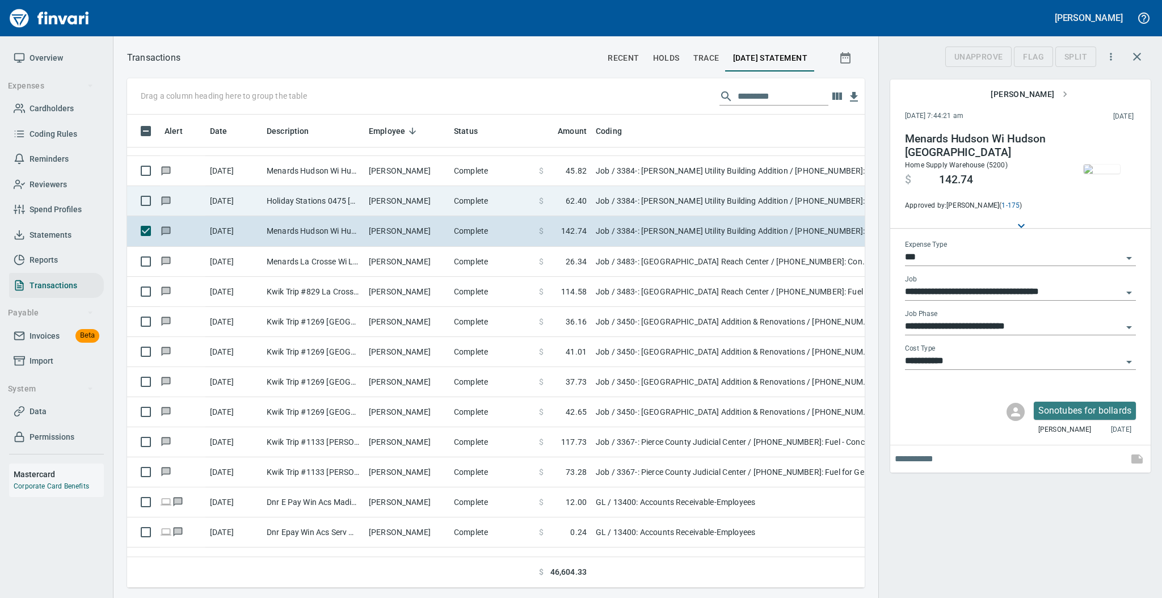
scroll to position [450, 714]
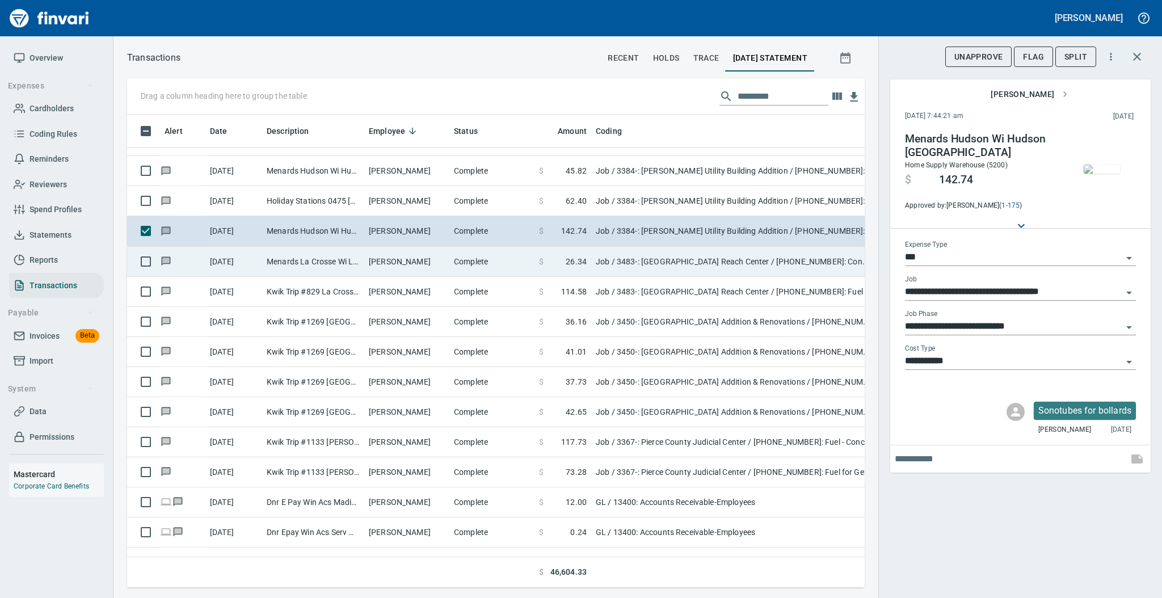
click at [450, 263] on td "Complete" at bounding box center [491, 262] width 85 height 30
type input "**********"
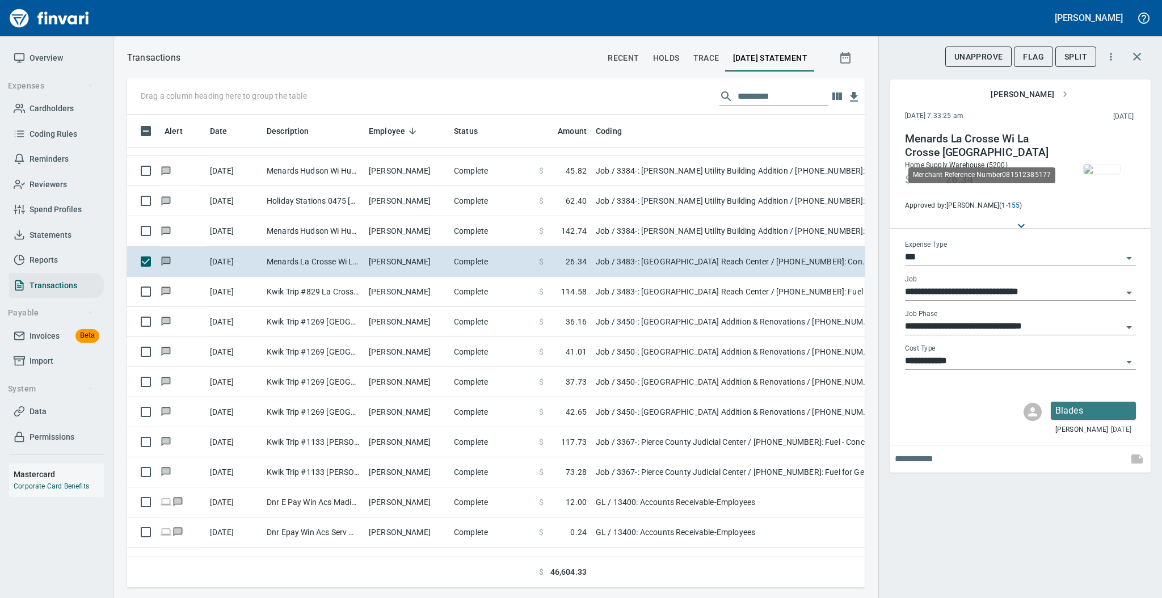
scroll to position [450, 714]
click at [1092, 174] on img "button" at bounding box center [1101, 168] width 36 height 9
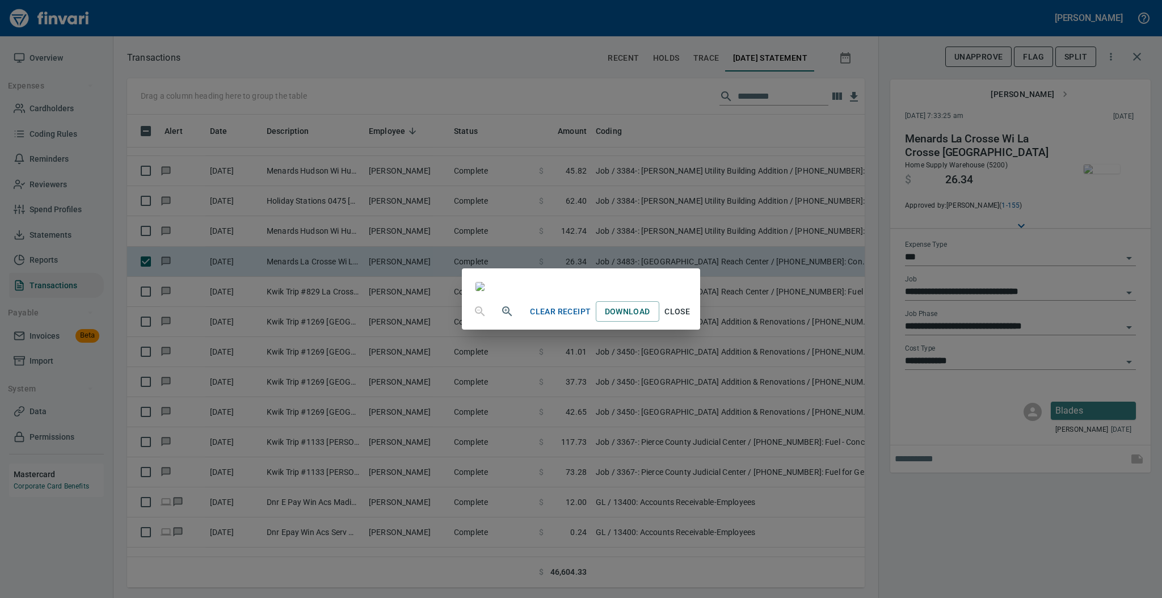
click at [691, 319] on span "Close" at bounding box center [677, 312] width 27 height 14
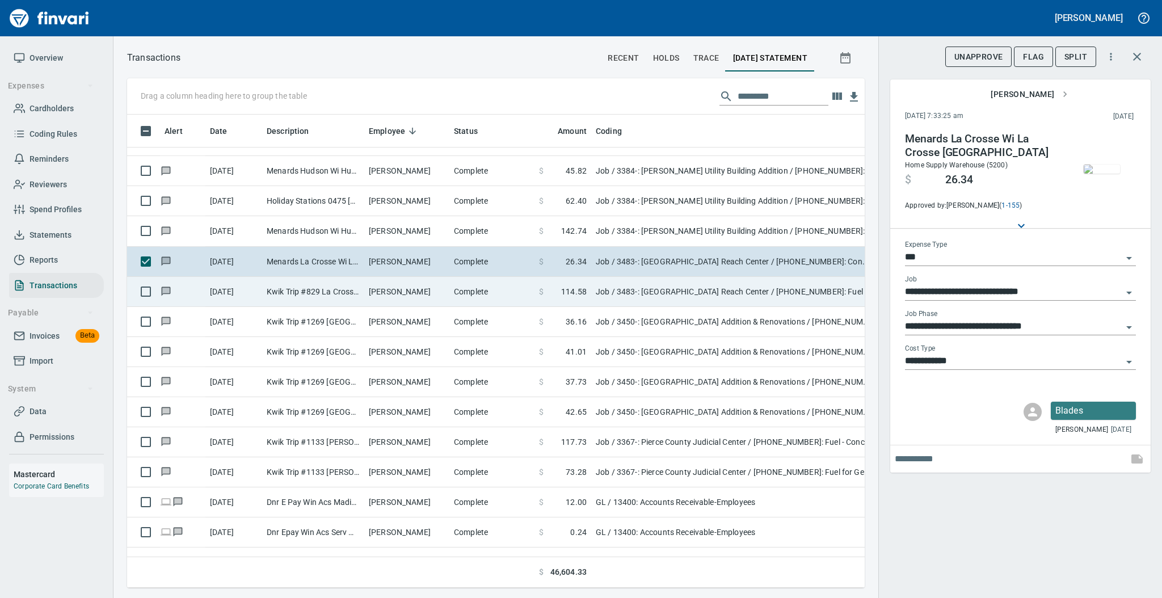
click at [387, 288] on td "[PERSON_NAME]" at bounding box center [406, 292] width 85 height 30
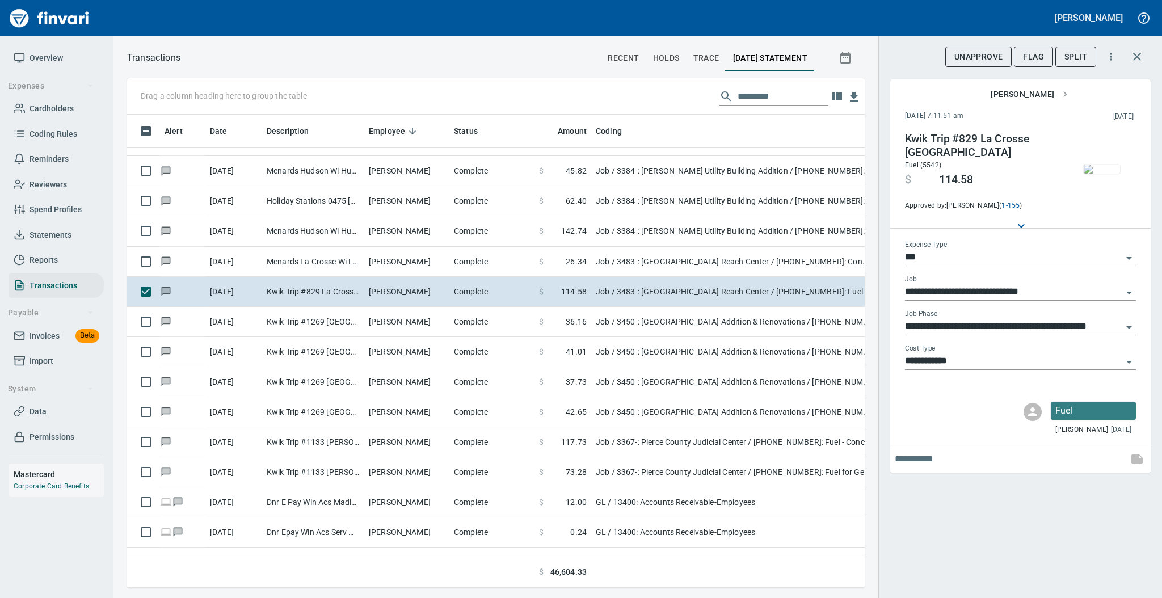
click at [1094, 173] on img "button" at bounding box center [1101, 168] width 36 height 9
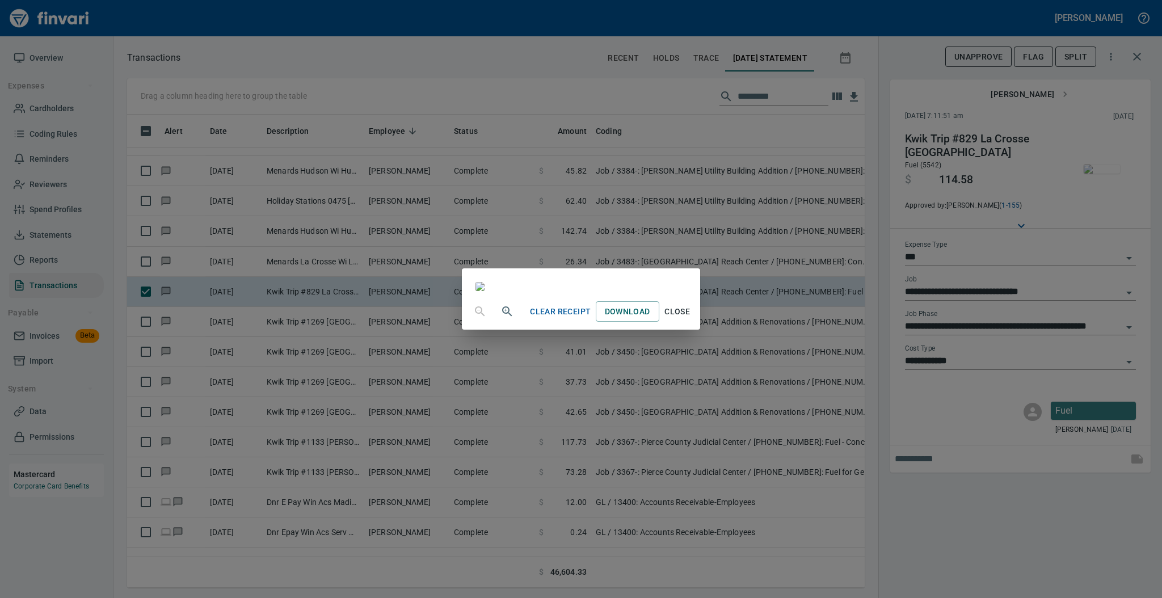
click at [691, 319] on span "Close" at bounding box center [677, 312] width 27 height 14
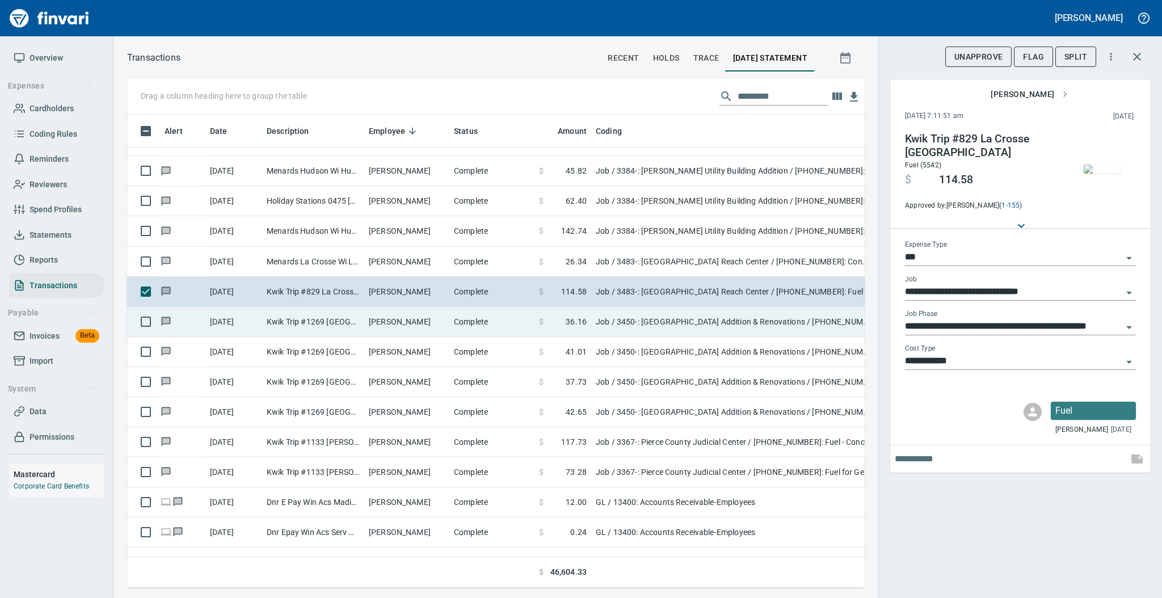
click at [442, 319] on td "[PERSON_NAME]" at bounding box center [406, 322] width 85 height 30
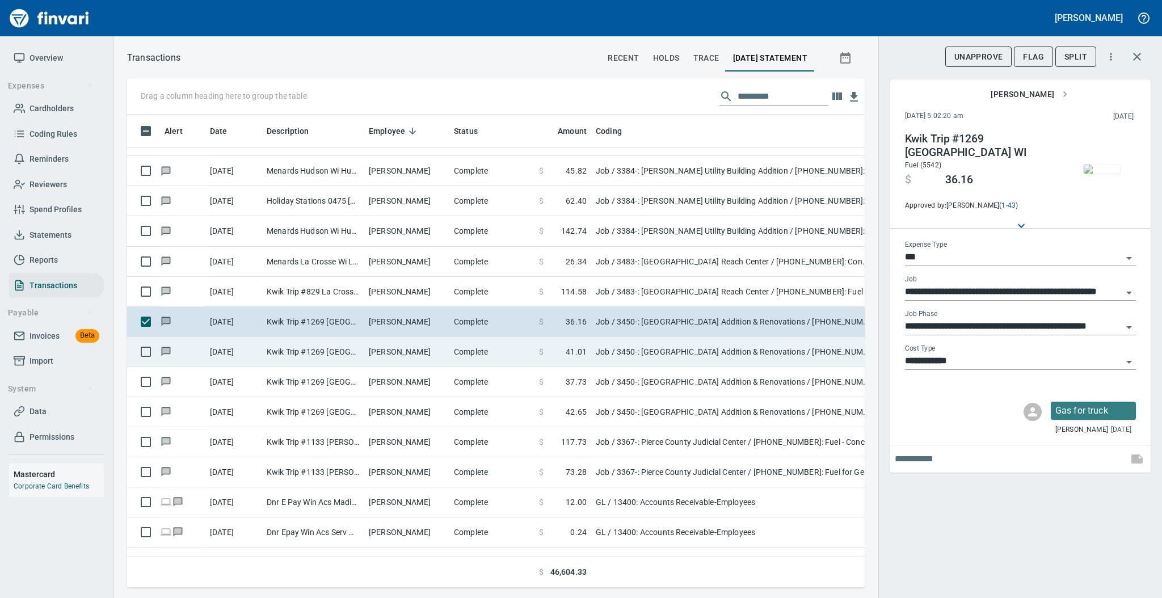
click at [404, 353] on td "[PERSON_NAME]" at bounding box center [406, 352] width 85 height 30
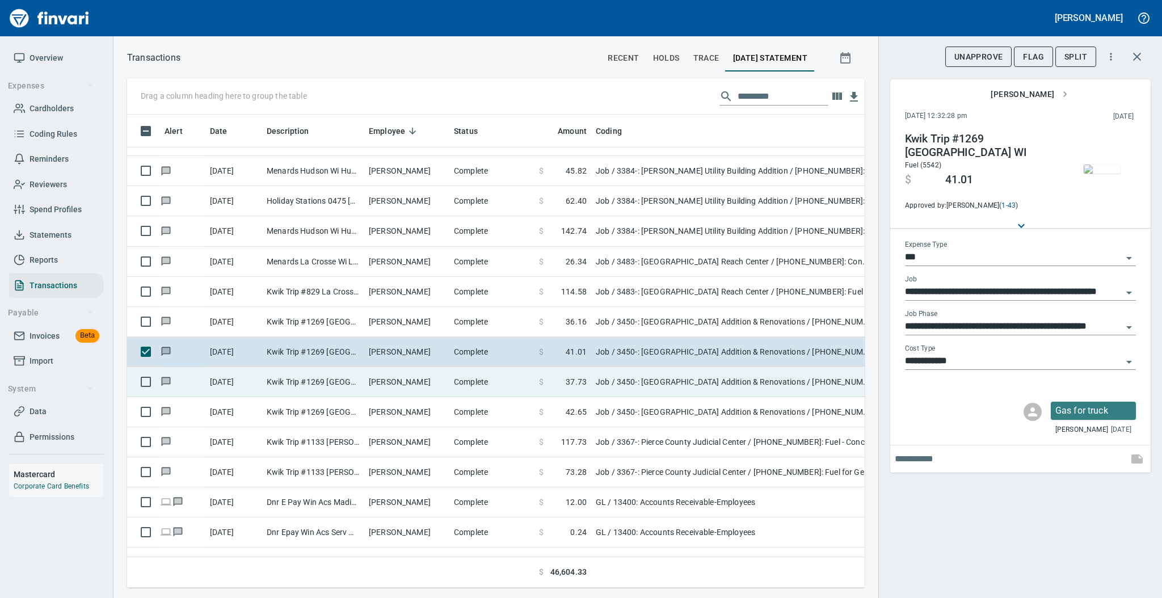
click at [406, 385] on td "[PERSON_NAME]" at bounding box center [406, 382] width 85 height 30
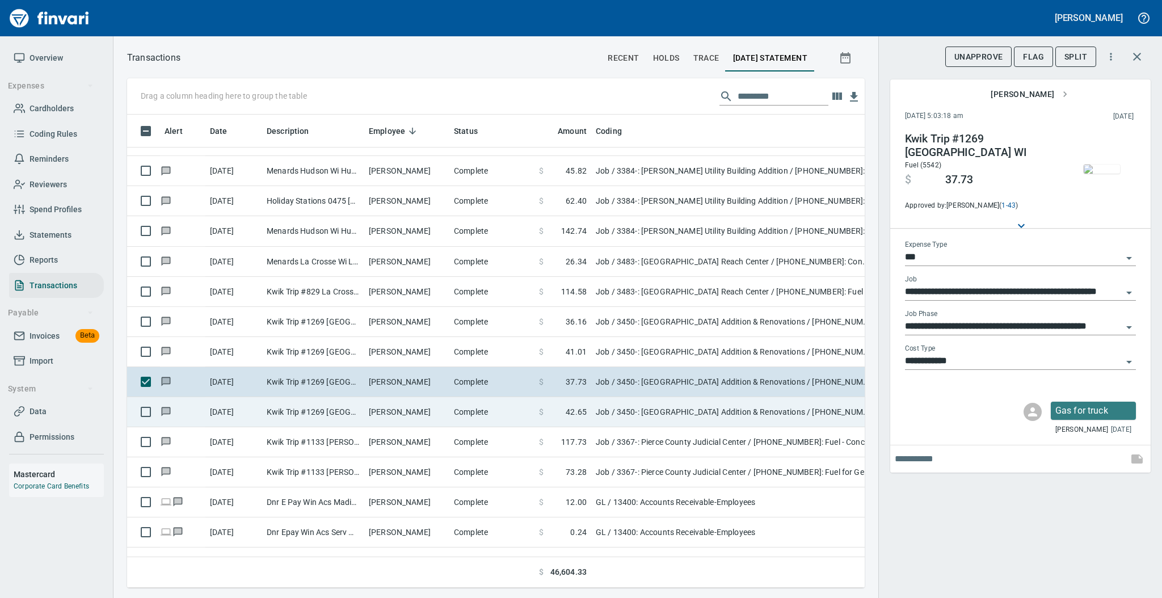
click at [407, 424] on td "[PERSON_NAME]" at bounding box center [406, 412] width 85 height 30
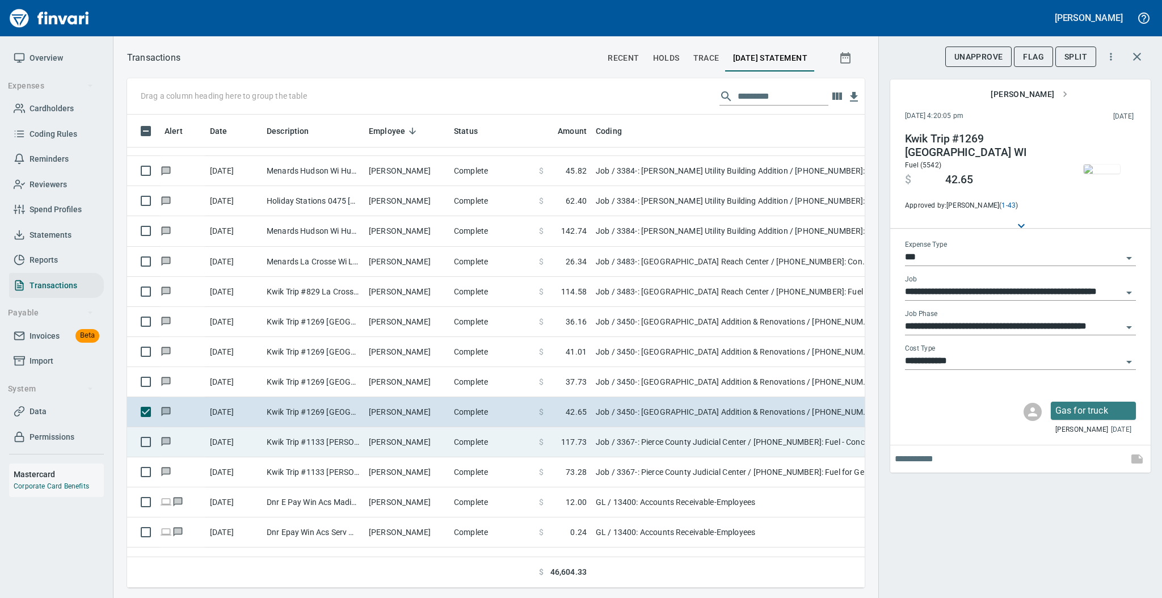
click at [410, 443] on td "[PERSON_NAME]" at bounding box center [406, 442] width 85 height 30
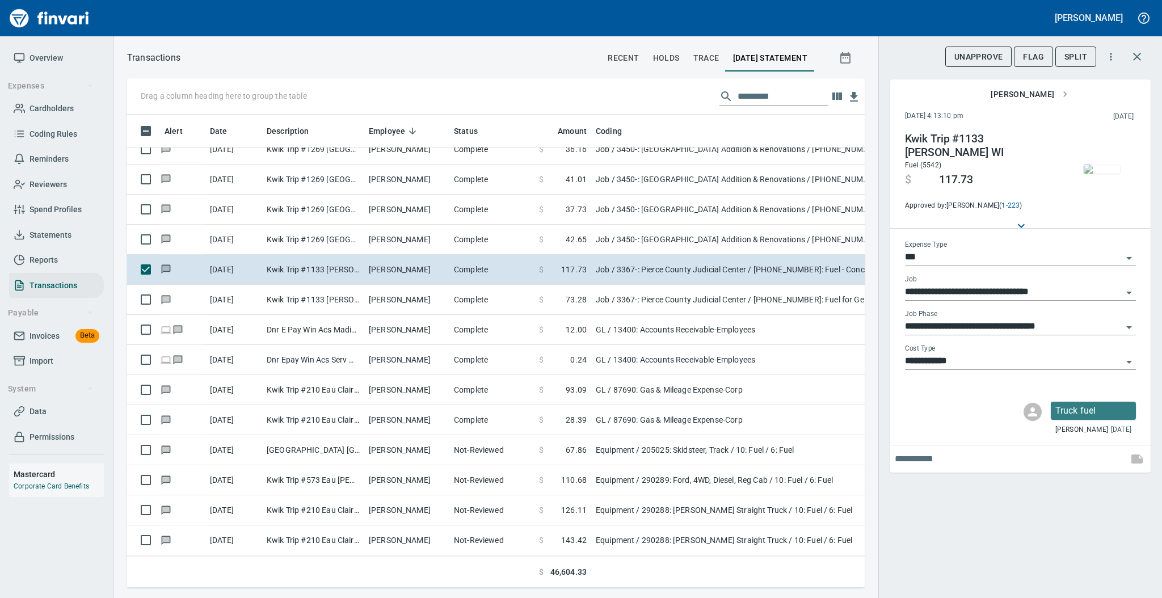
scroll to position [6135, 0]
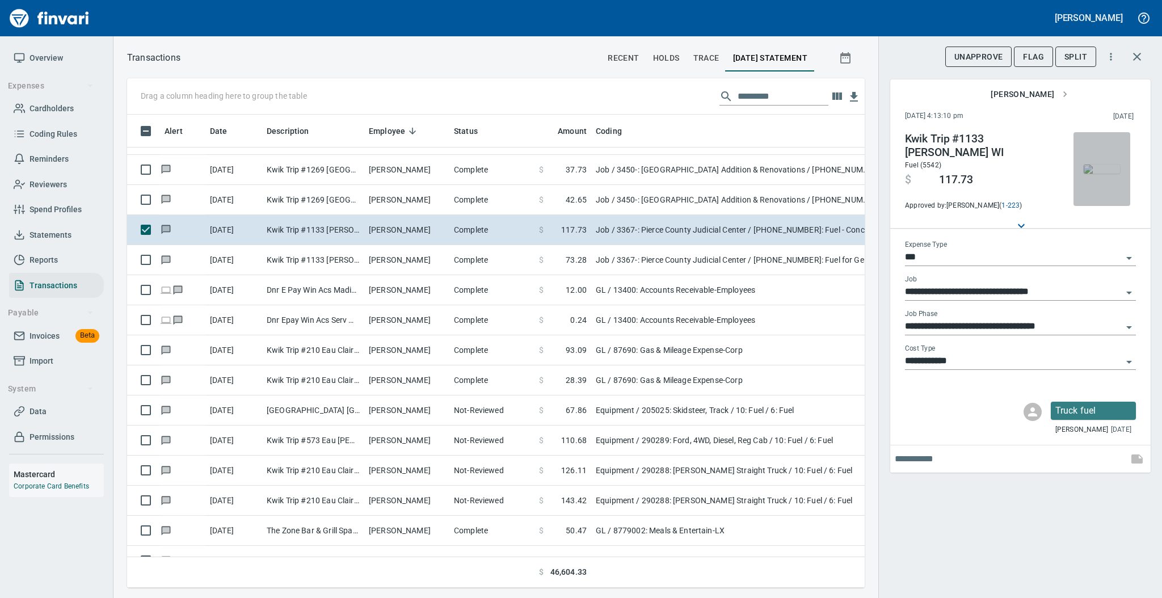
click at [1096, 164] on img "button" at bounding box center [1101, 168] width 36 height 9
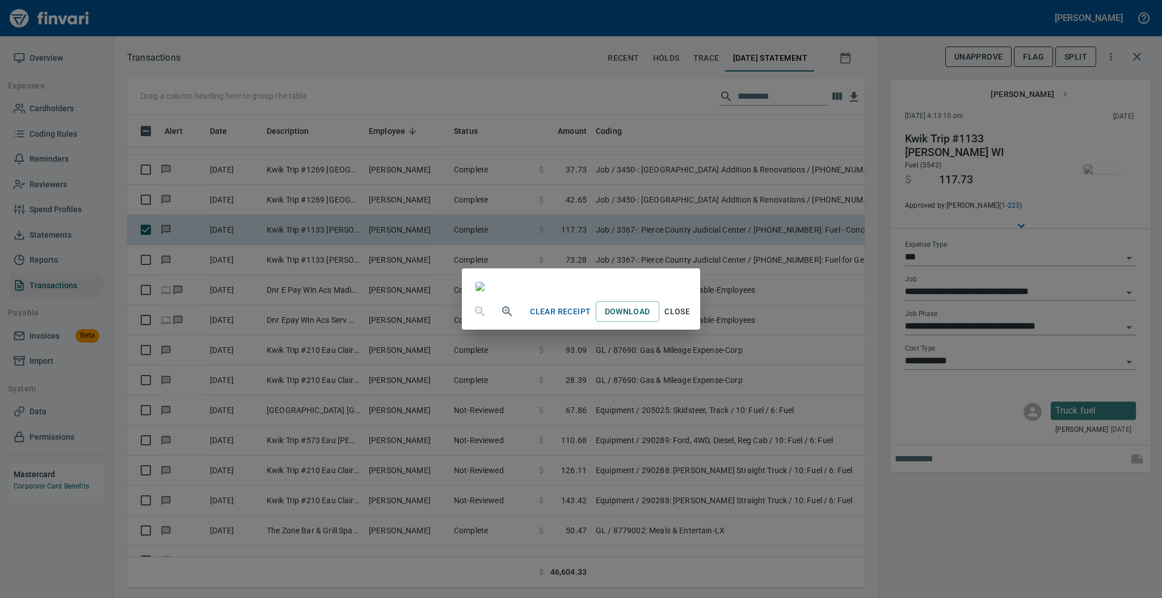
click at [691, 319] on span "Close" at bounding box center [677, 312] width 27 height 14
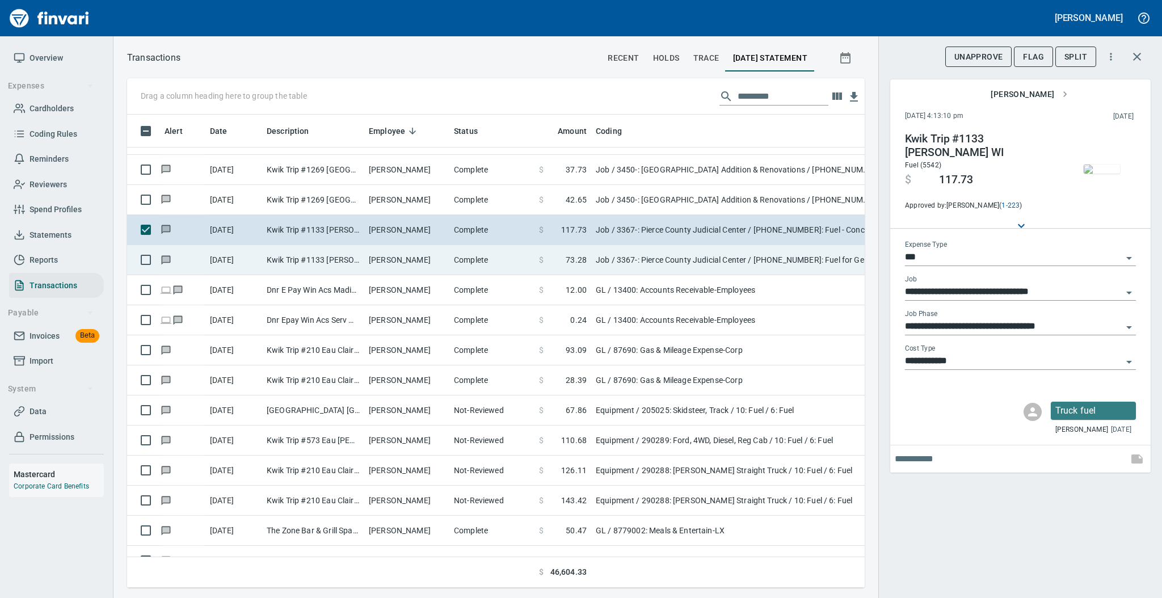
click at [374, 252] on td "[PERSON_NAME]" at bounding box center [406, 260] width 85 height 30
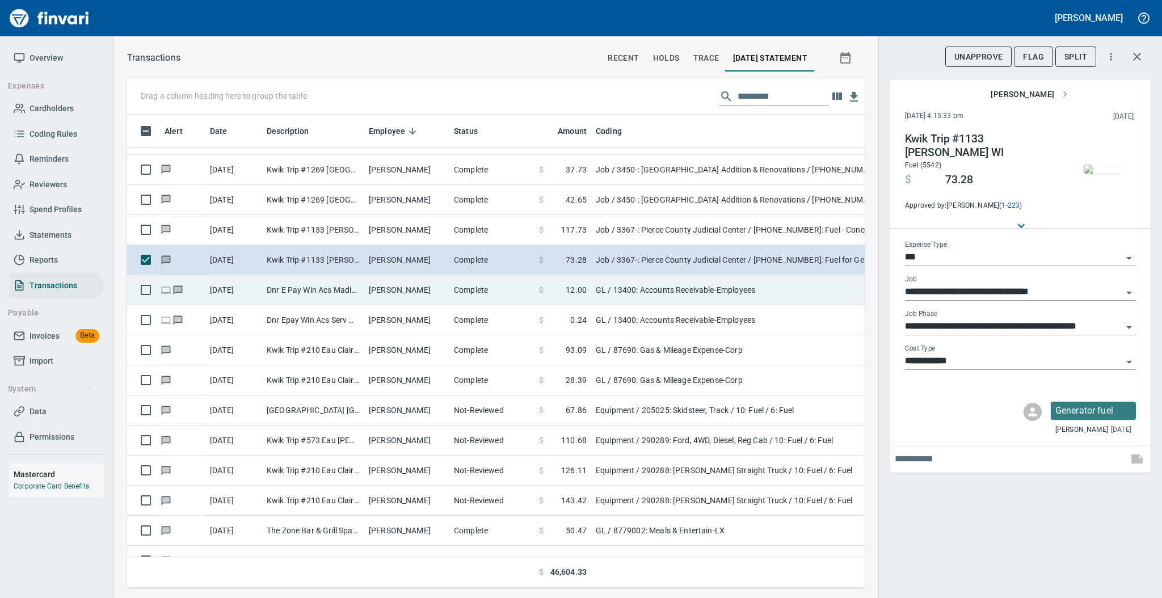
click at [378, 296] on td "[PERSON_NAME]" at bounding box center [406, 290] width 85 height 30
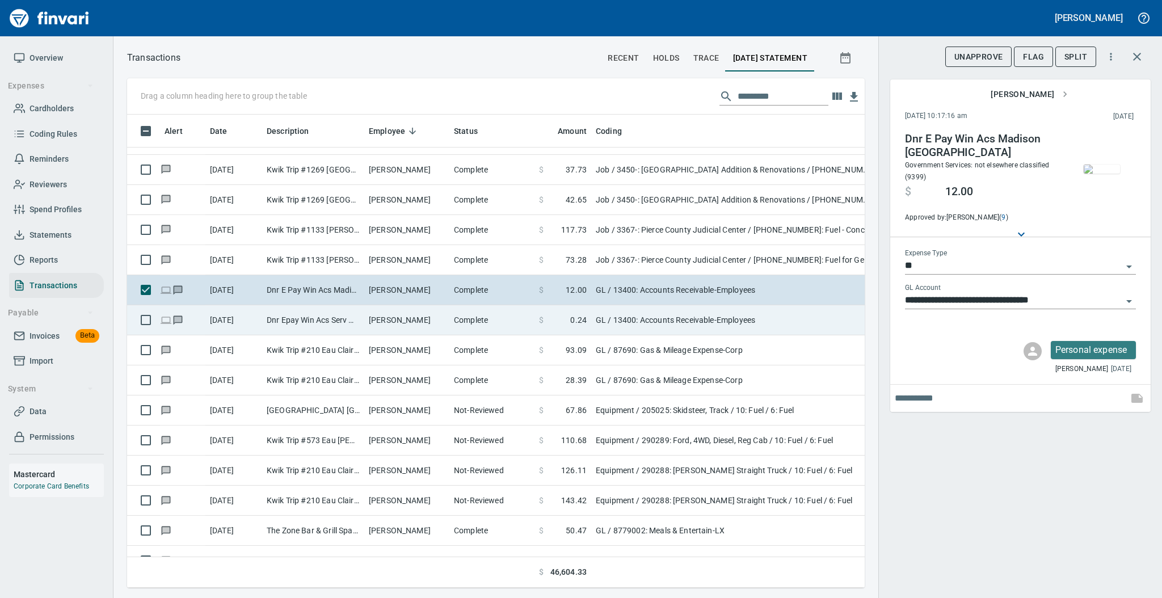
click at [383, 330] on td "[PERSON_NAME]" at bounding box center [406, 320] width 85 height 30
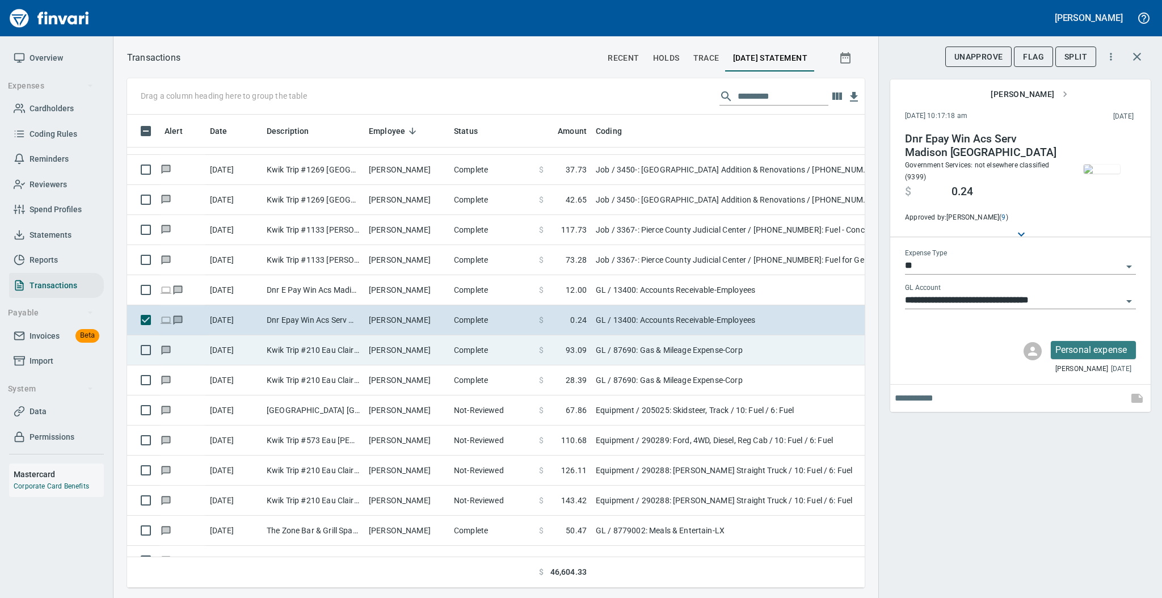
click at [383, 358] on td "[PERSON_NAME]" at bounding box center [406, 350] width 85 height 30
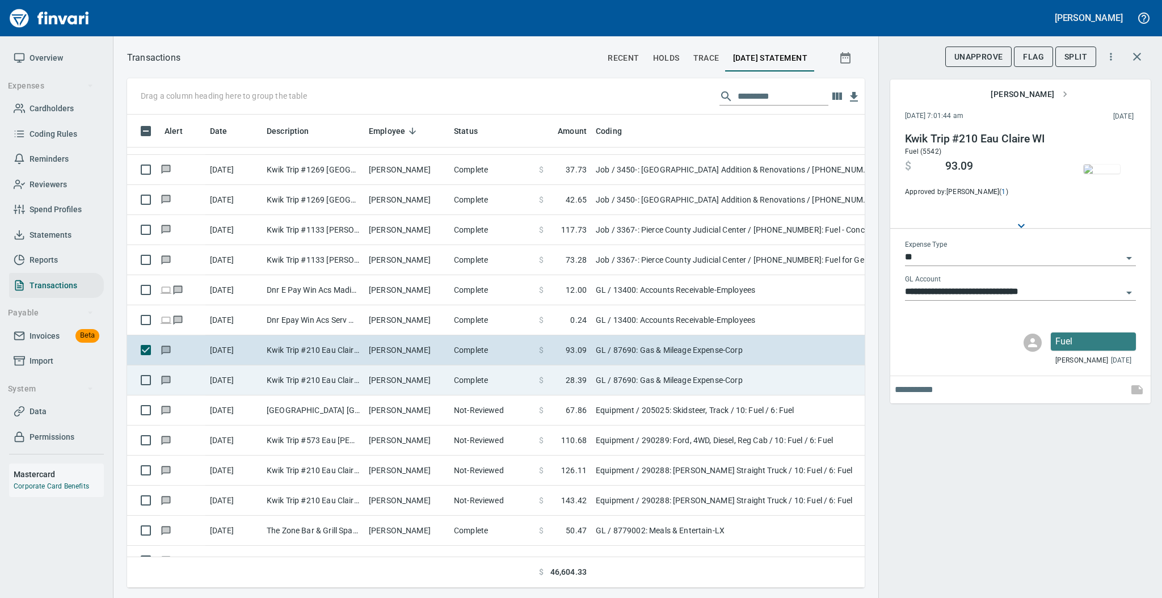
click at [382, 380] on td "[PERSON_NAME]" at bounding box center [406, 380] width 85 height 30
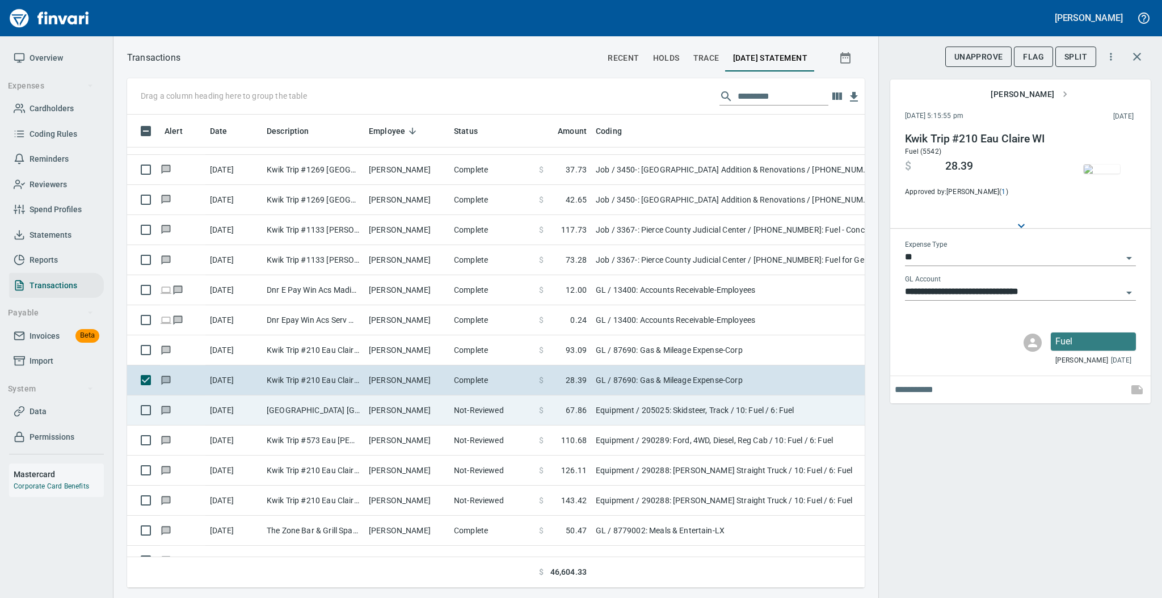
click at [386, 409] on td "[PERSON_NAME]" at bounding box center [406, 410] width 85 height 30
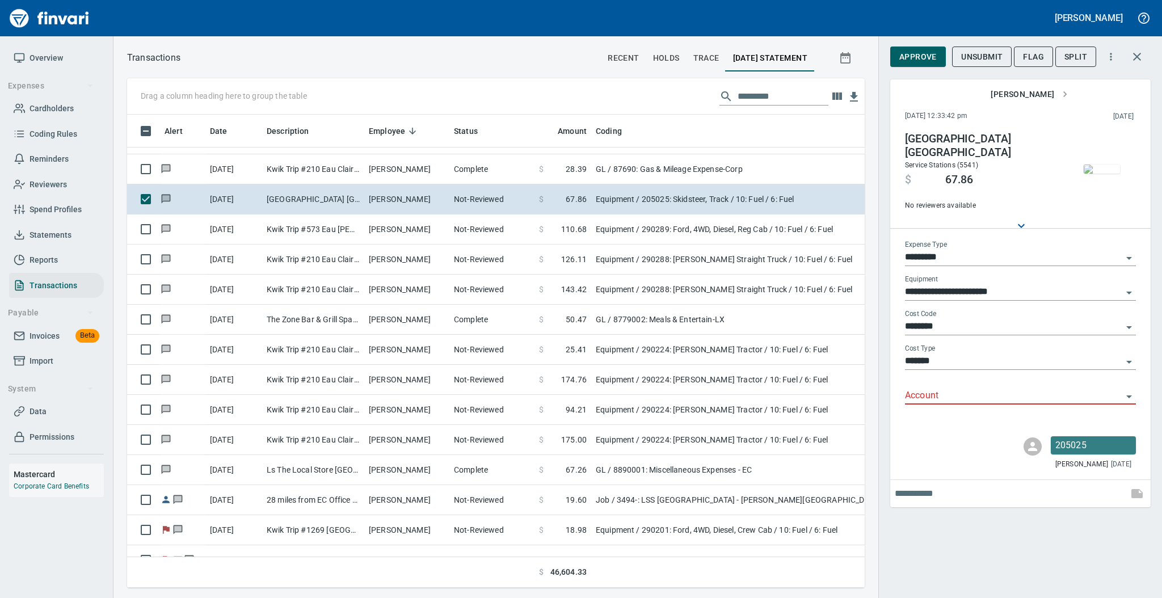
scroll to position [6377, 0]
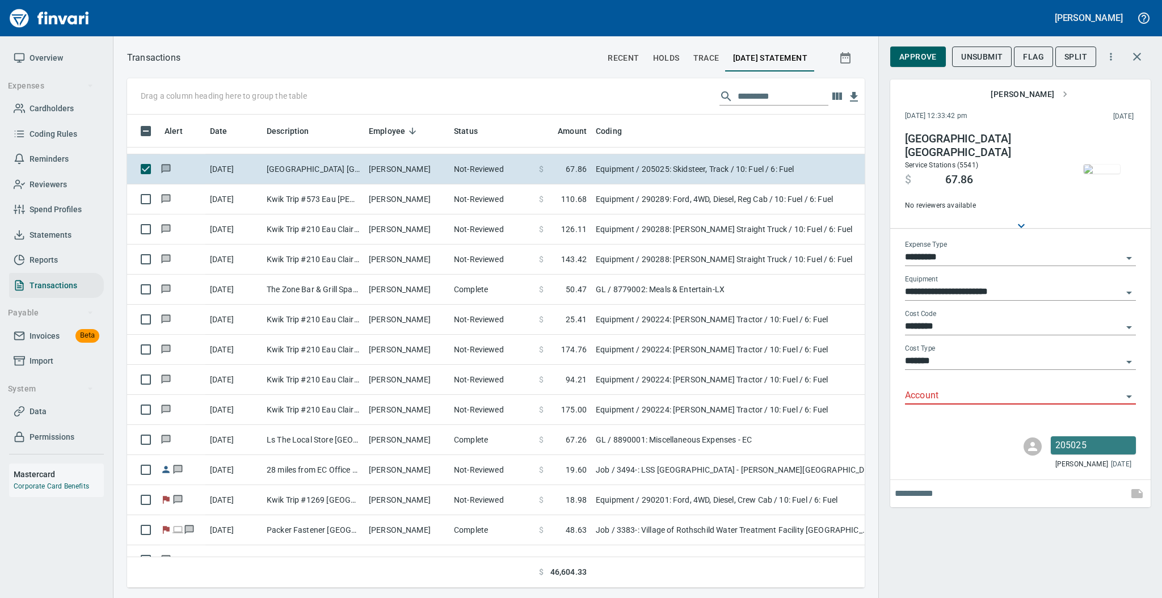
click at [922, 396] on input "Account" at bounding box center [1013, 396] width 217 height 16
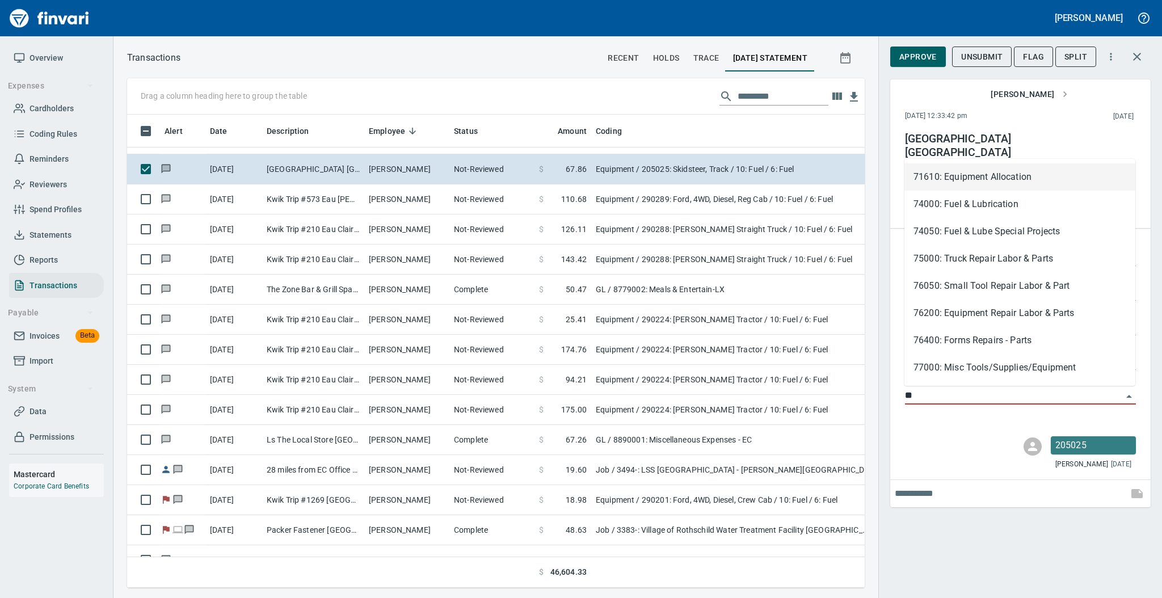
scroll to position [450, 714]
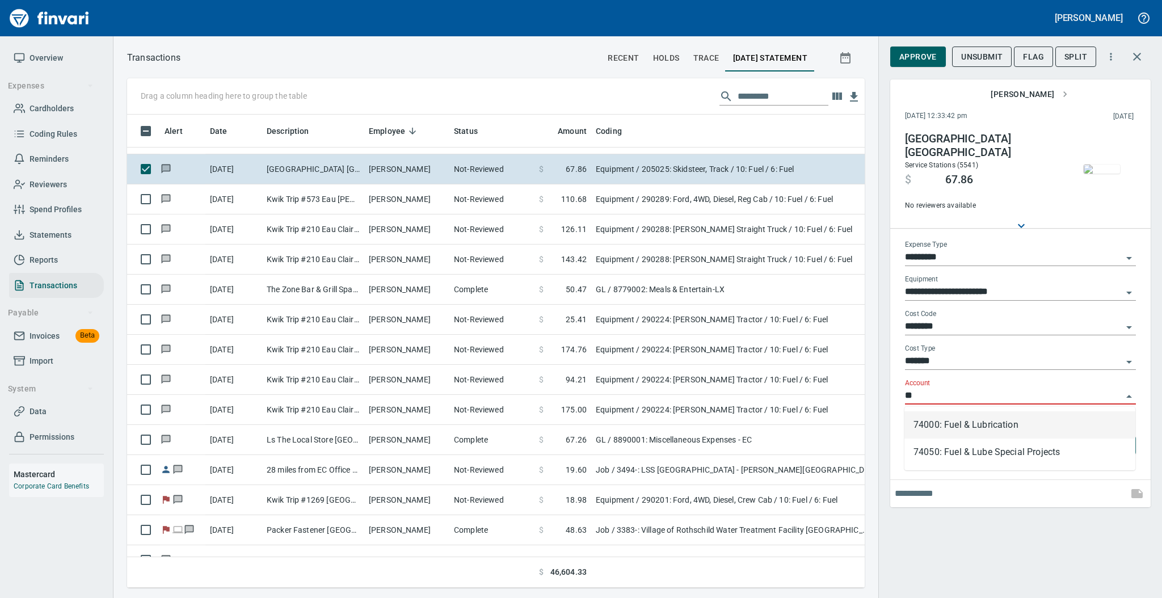
click at [929, 426] on li "74000: Fuel & Lubrication" at bounding box center [1019, 424] width 231 height 27
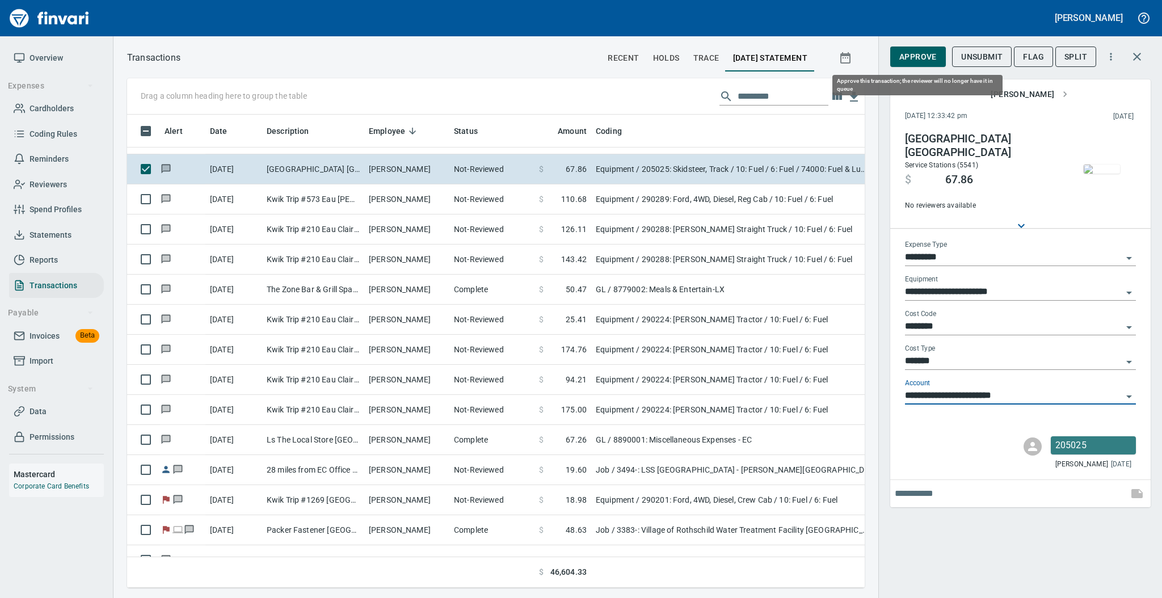
click at [915, 60] on span "Approve" at bounding box center [917, 57] width 37 height 14
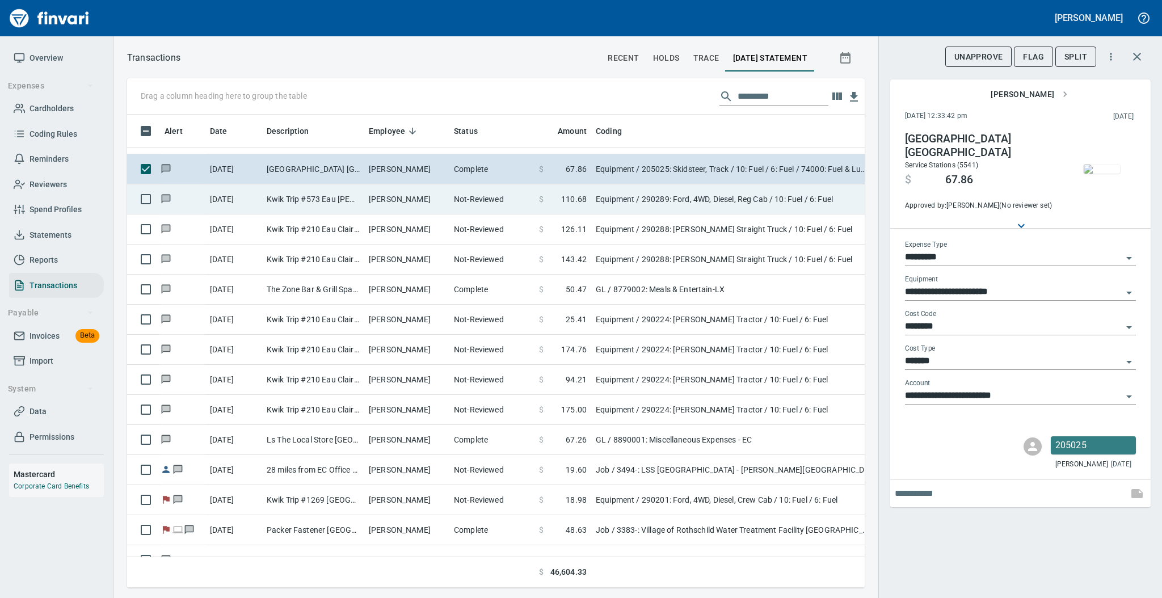
click at [498, 201] on td "Not-Reviewed" at bounding box center [491, 199] width 85 height 30
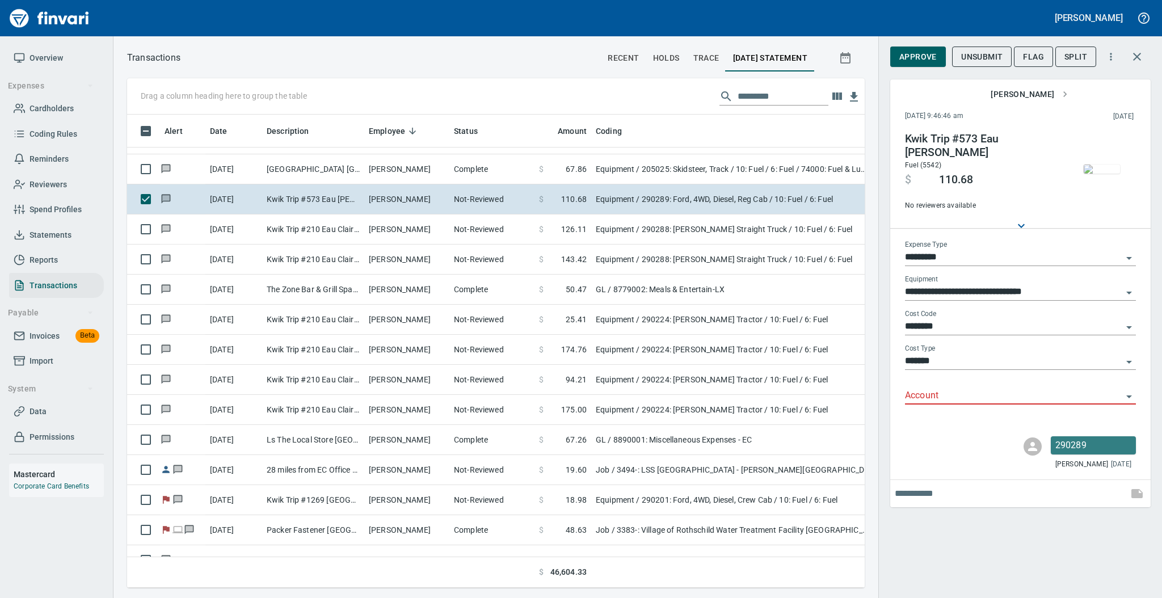
click at [928, 397] on input "Account" at bounding box center [1013, 396] width 217 height 16
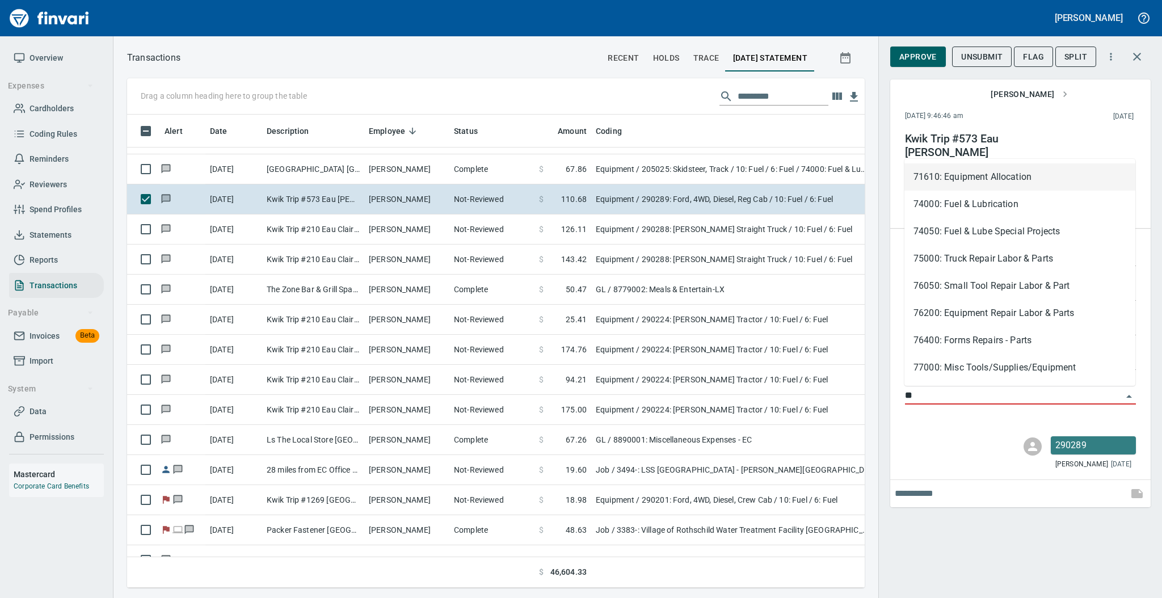
scroll to position [450, 714]
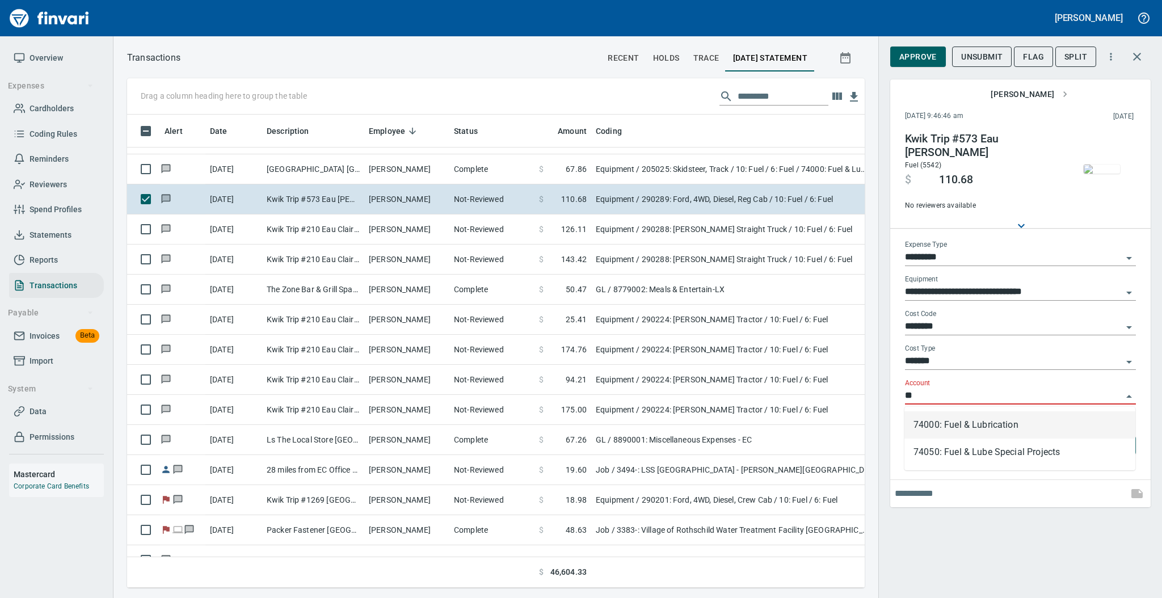
click at [938, 423] on li "74000: Fuel & Lubrication" at bounding box center [1019, 424] width 231 height 27
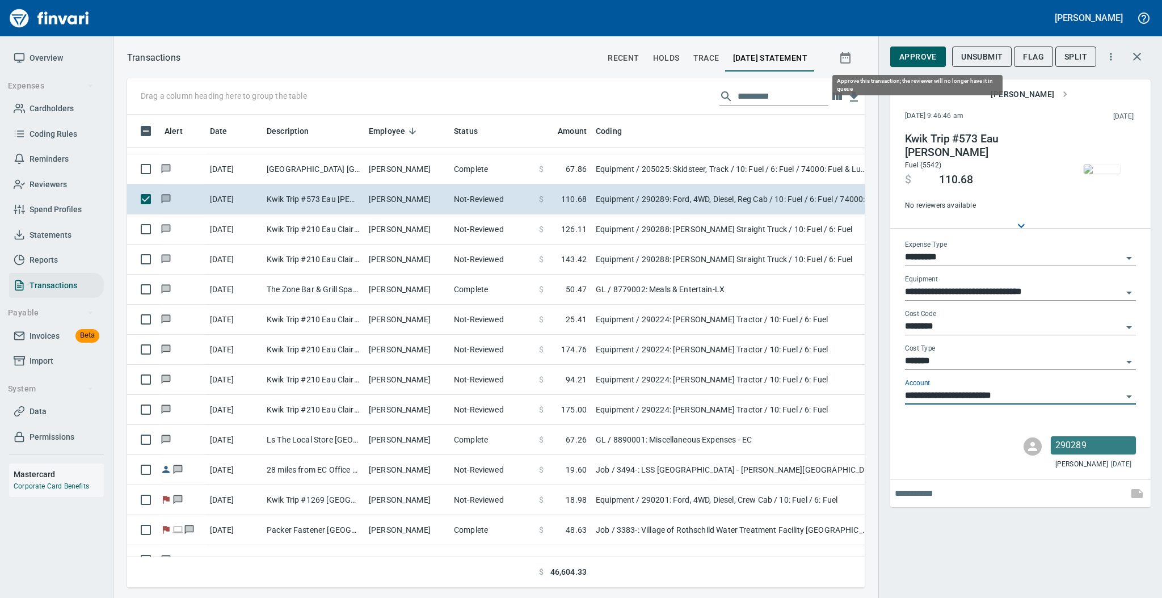
click at [925, 59] on span "Approve" at bounding box center [917, 57] width 37 height 14
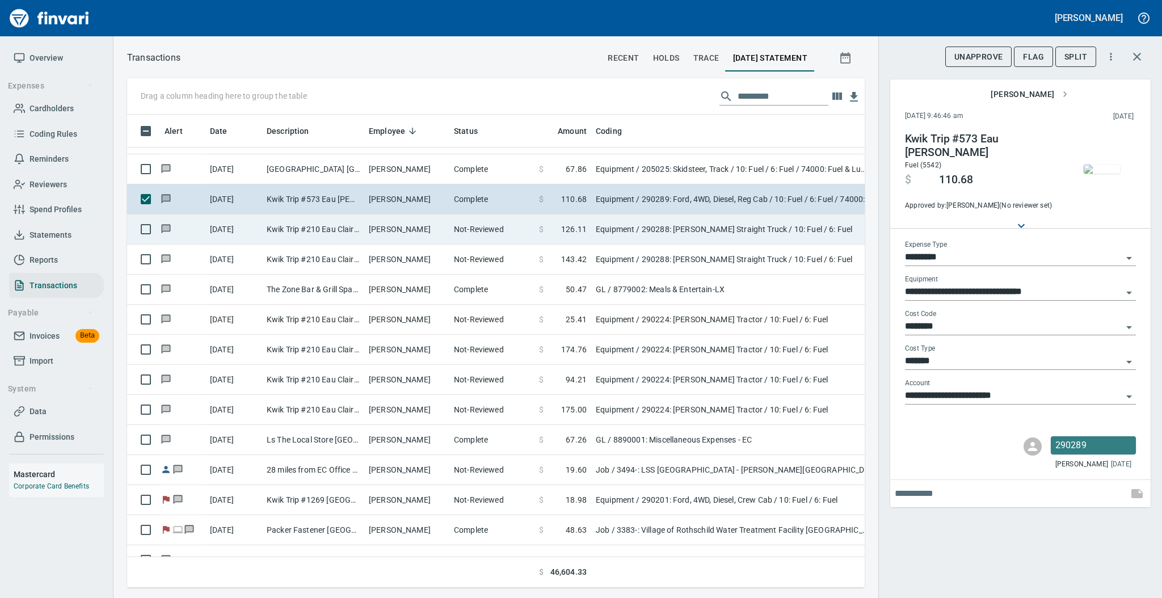
click at [384, 225] on td "[PERSON_NAME]" at bounding box center [406, 229] width 85 height 30
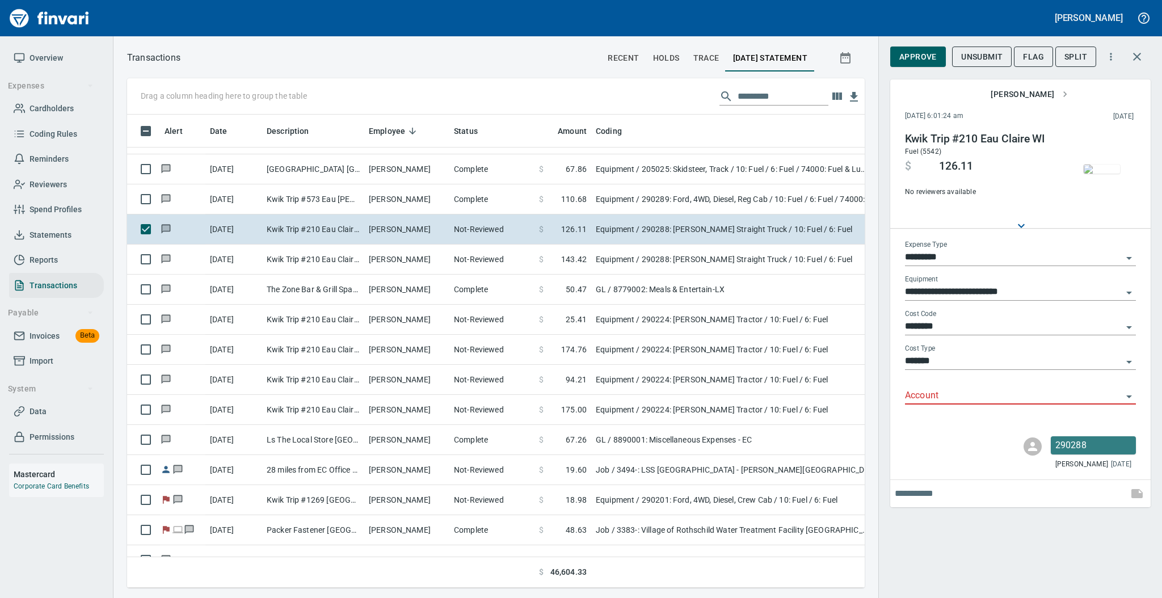
click at [936, 402] on input "Account" at bounding box center [1013, 396] width 217 height 16
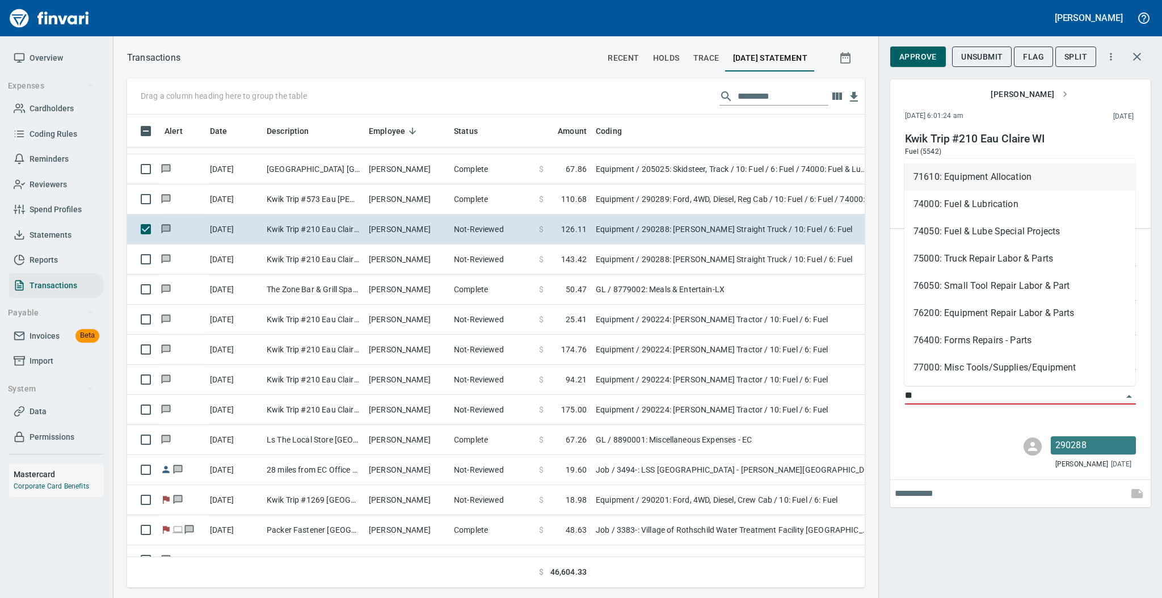
scroll to position [450, 714]
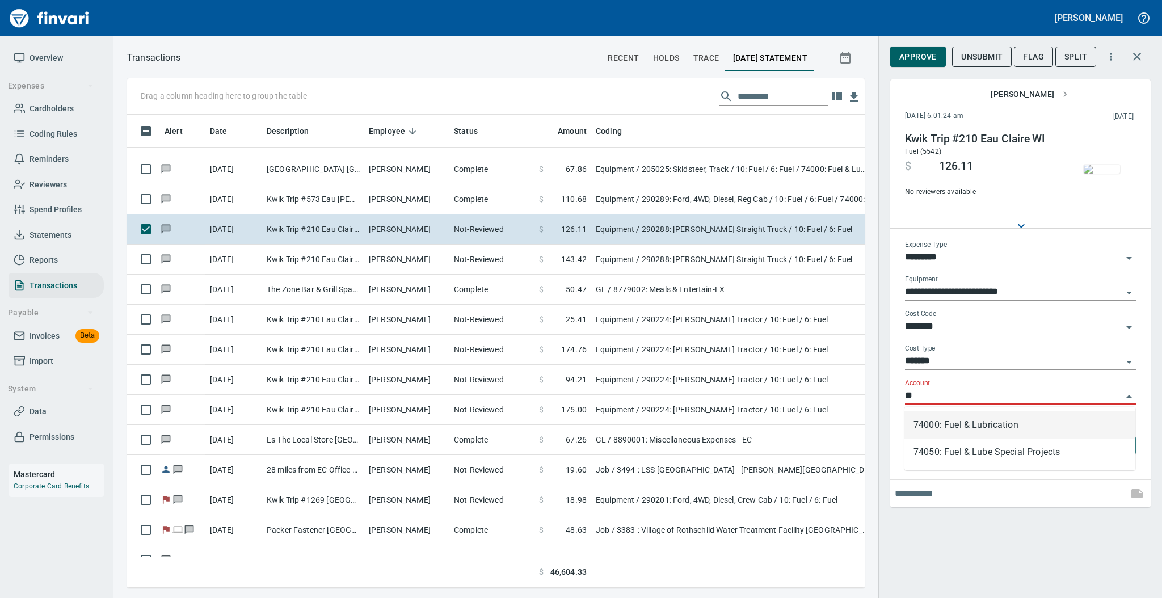
click at [942, 424] on li "74000: Fuel & Lubrication" at bounding box center [1019, 424] width 231 height 27
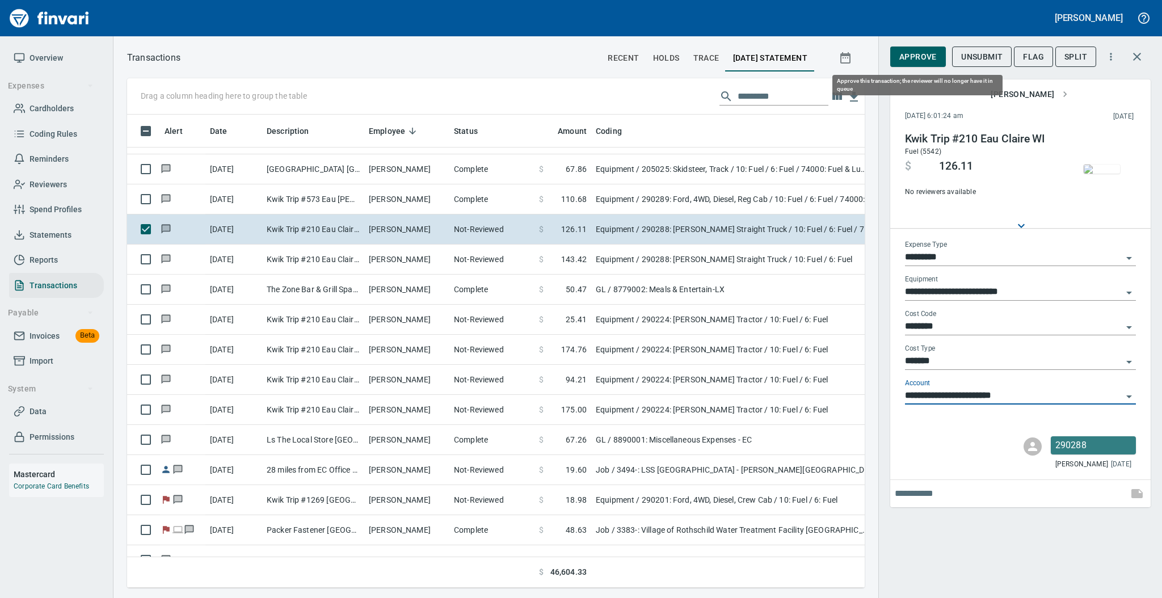
click at [914, 54] on span "Approve" at bounding box center [917, 57] width 37 height 14
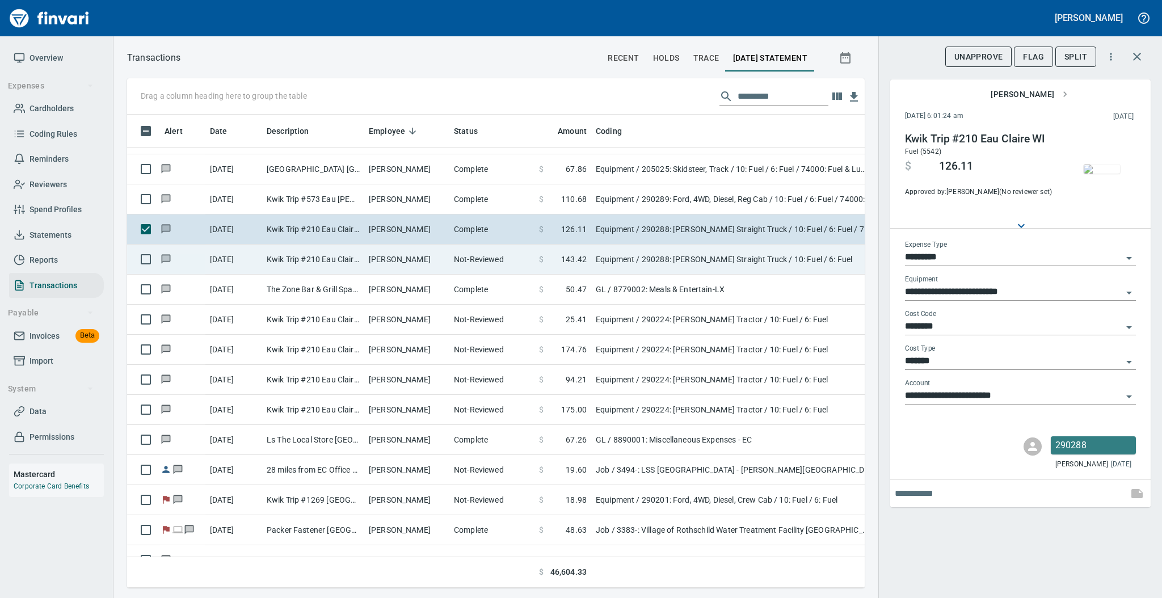
click at [432, 265] on td "[PERSON_NAME]" at bounding box center [406, 259] width 85 height 30
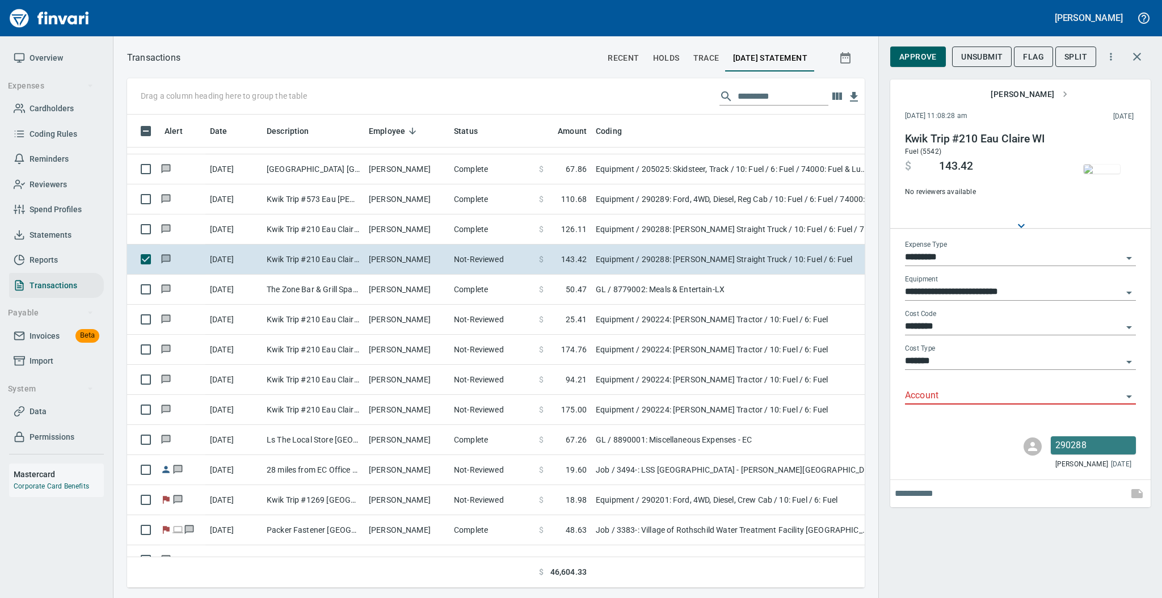
click at [943, 400] on input "Account" at bounding box center [1013, 396] width 217 height 16
click at [943, 421] on li "74000: Fuel & Lubrication" at bounding box center [1019, 424] width 231 height 27
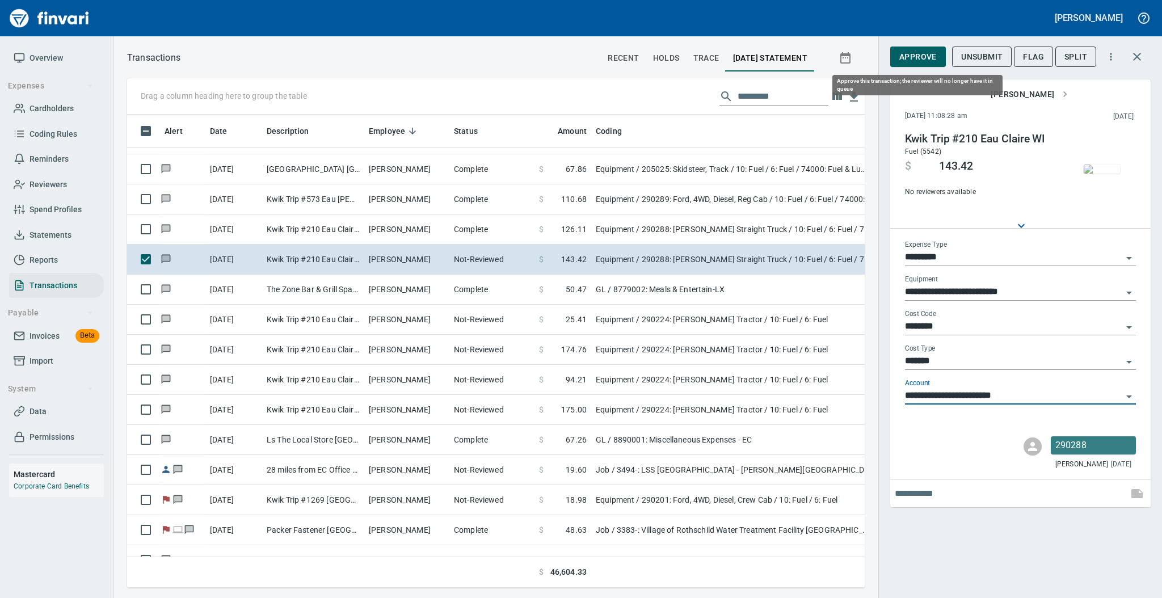
click at [913, 58] on span "Approve" at bounding box center [917, 57] width 37 height 14
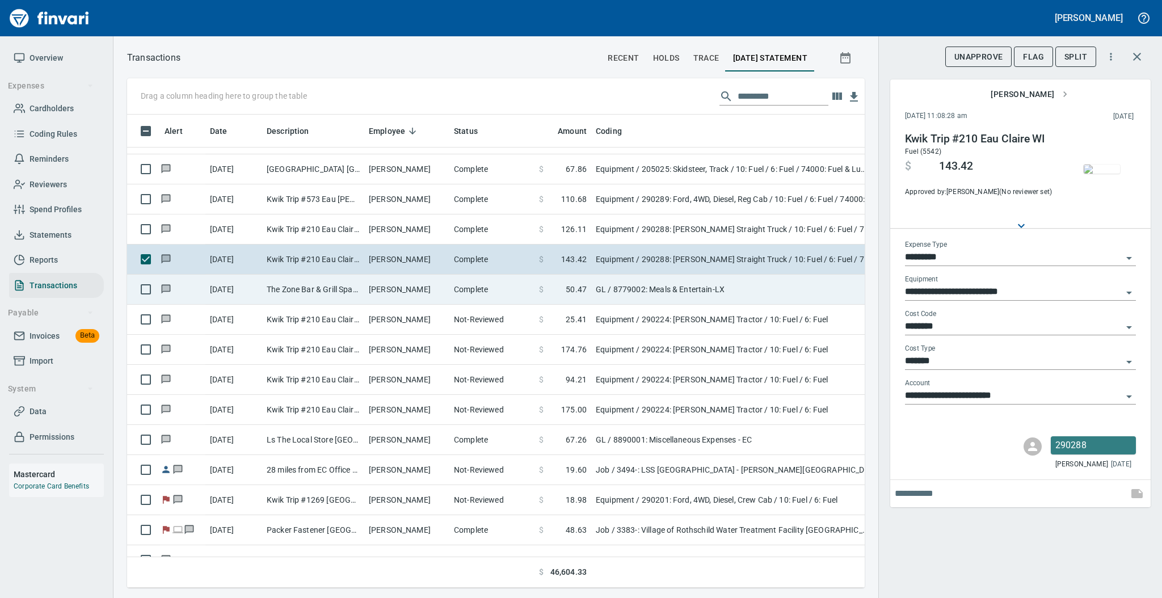
click at [424, 296] on td "[PERSON_NAME]" at bounding box center [406, 290] width 85 height 30
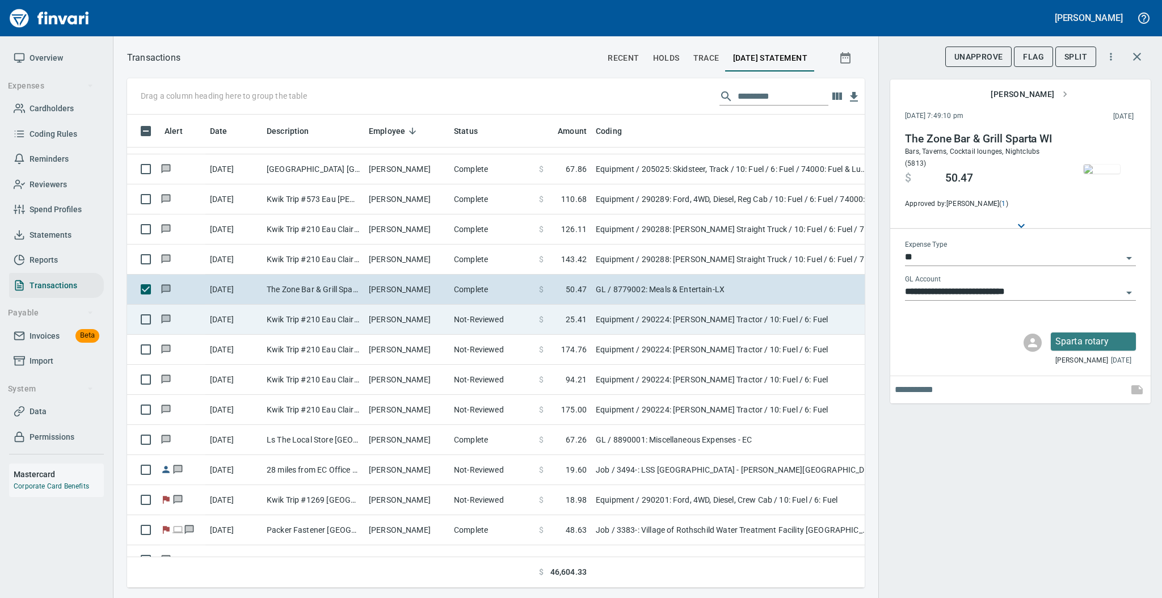
click at [421, 319] on td "[PERSON_NAME]" at bounding box center [406, 320] width 85 height 30
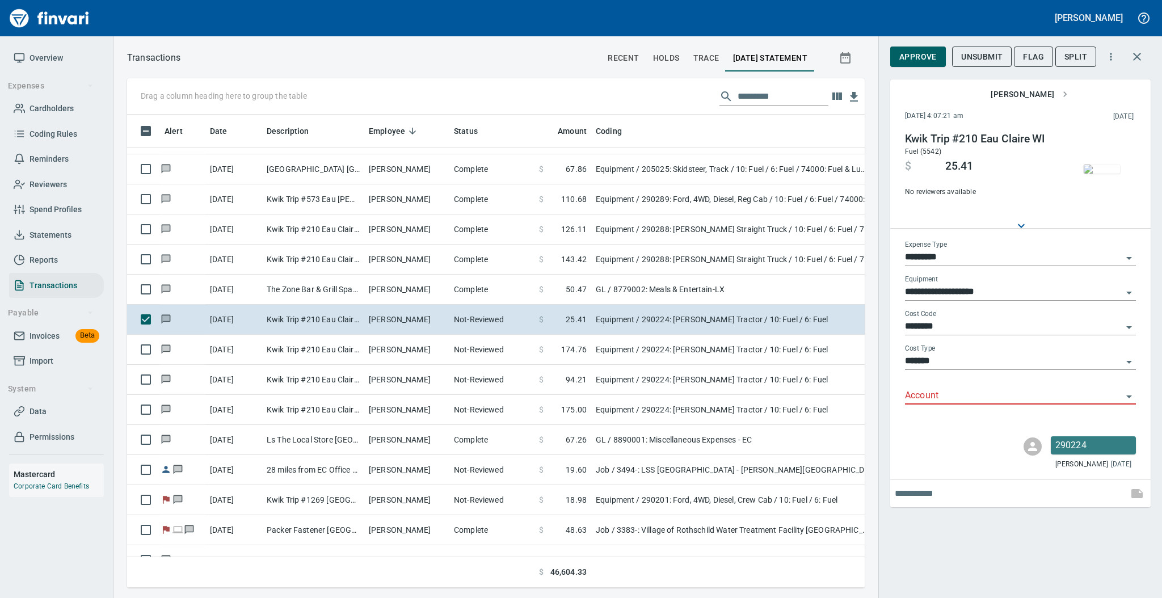
click at [929, 403] on input "Account" at bounding box center [1013, 396] width 217 height 16
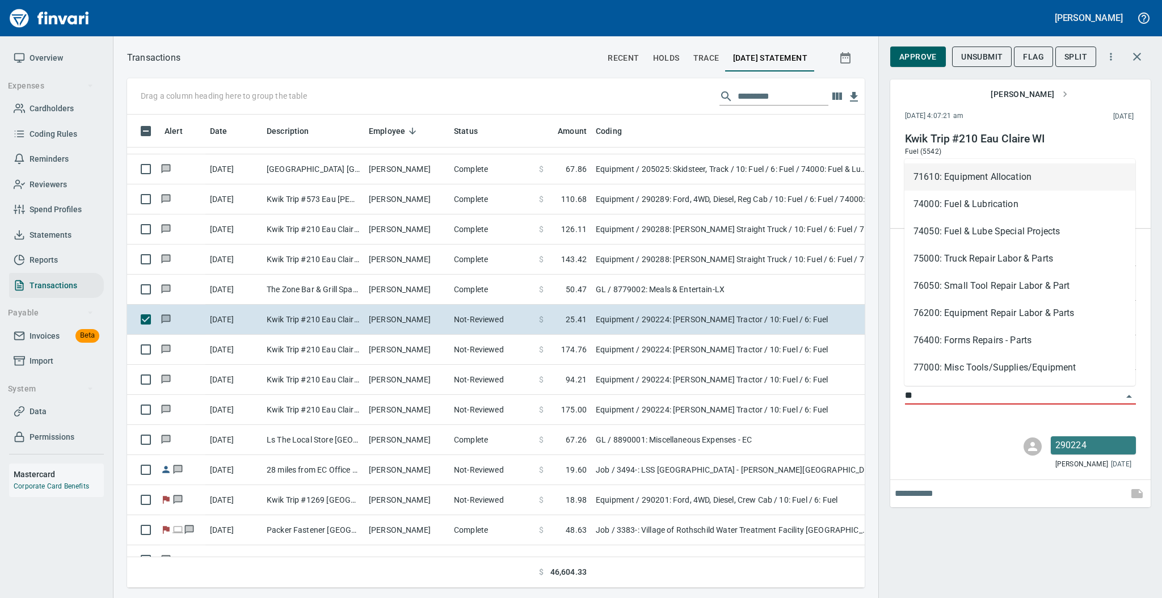
scroll to position [450, 714]
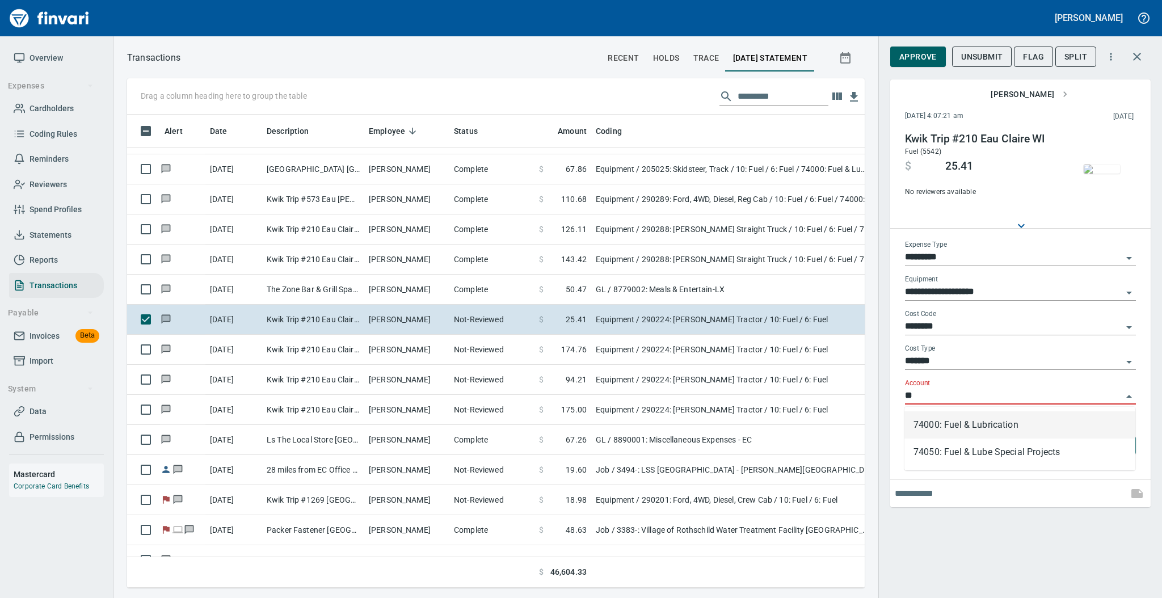
click at [936, 427] on li "74000: Fuel & Lubrication" at bounding box center [1019, 424] width 231 height 27
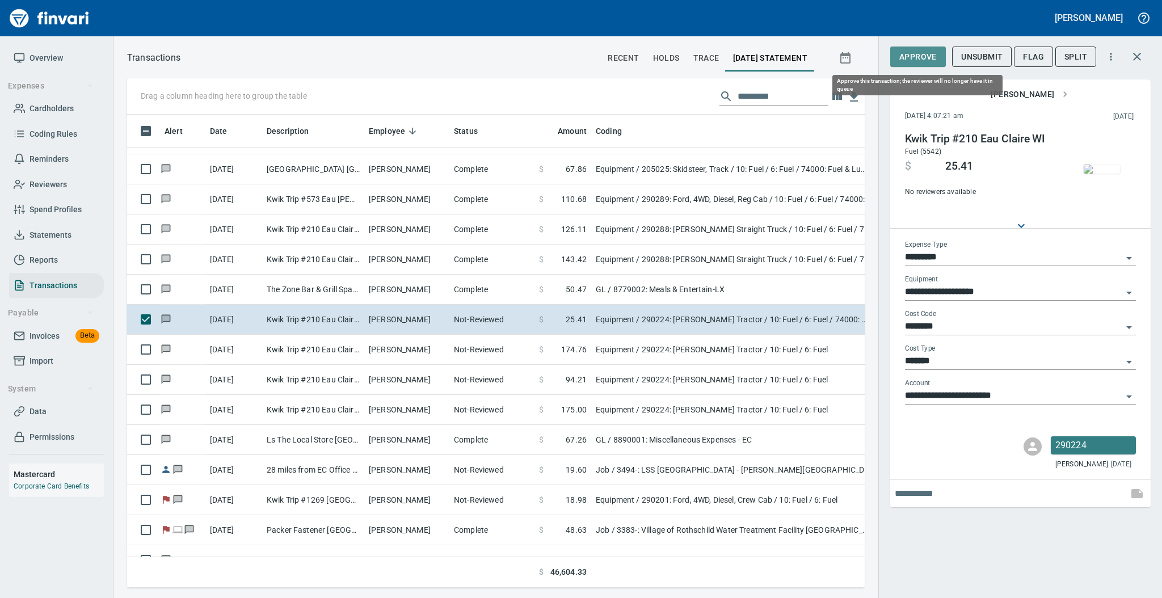
click at [915, 60] on span "Approve" at bounding box center [917, 57] width 37 height 14
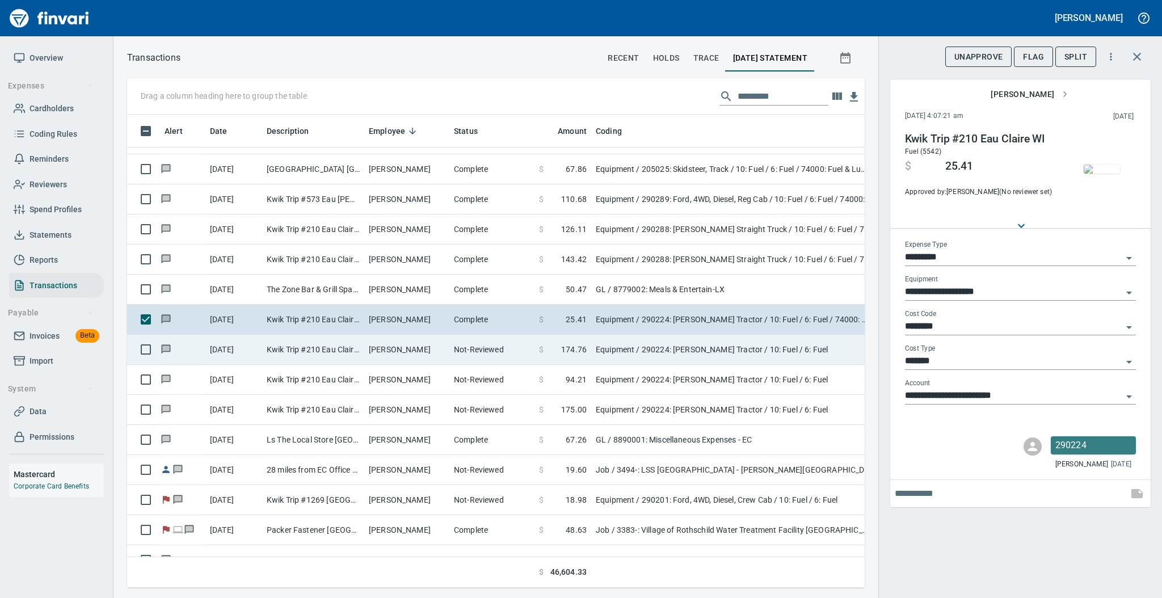
click at [400, 350] on td "[PERSON_NAME]" at bounding box center [406, 350] width 85 height 30
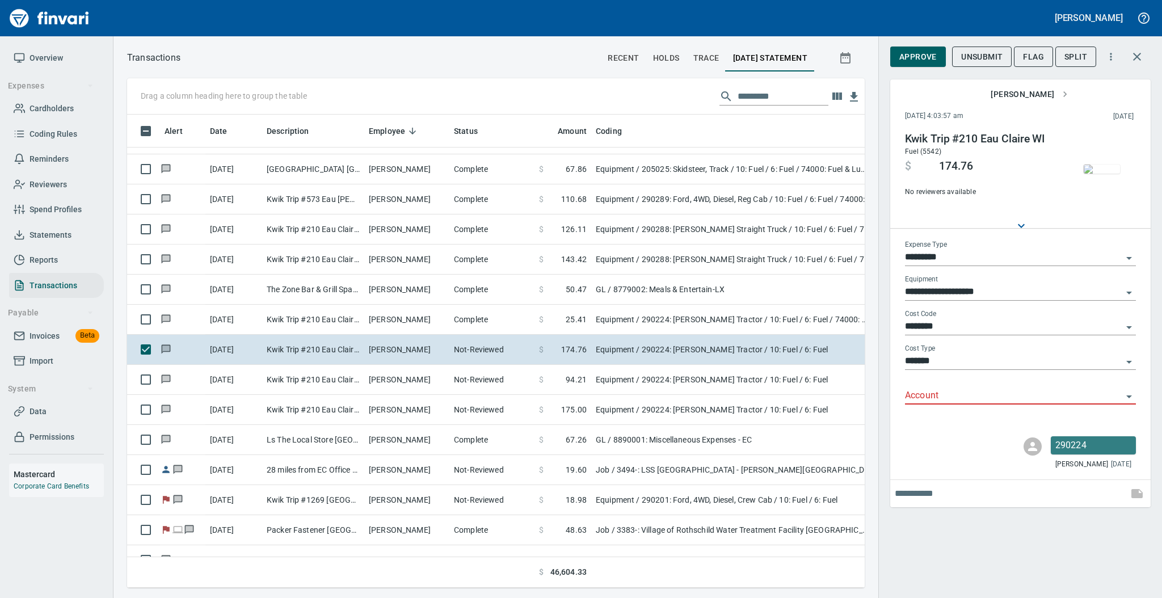
click at [925, 399] on input "Account" at bounding box center [1013, 396] width 217 height 16
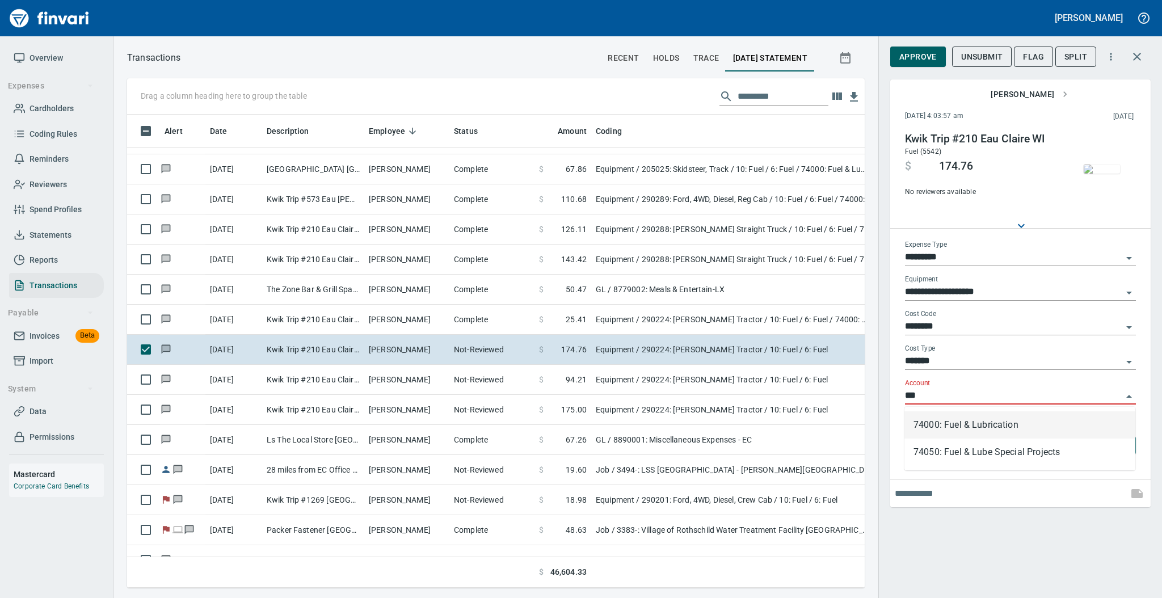
scroll to position [450, 714]
click at [938, 420] on li "74000: Fuel & Lubrication" at bounding box center [1019, 424] width 231 height 27
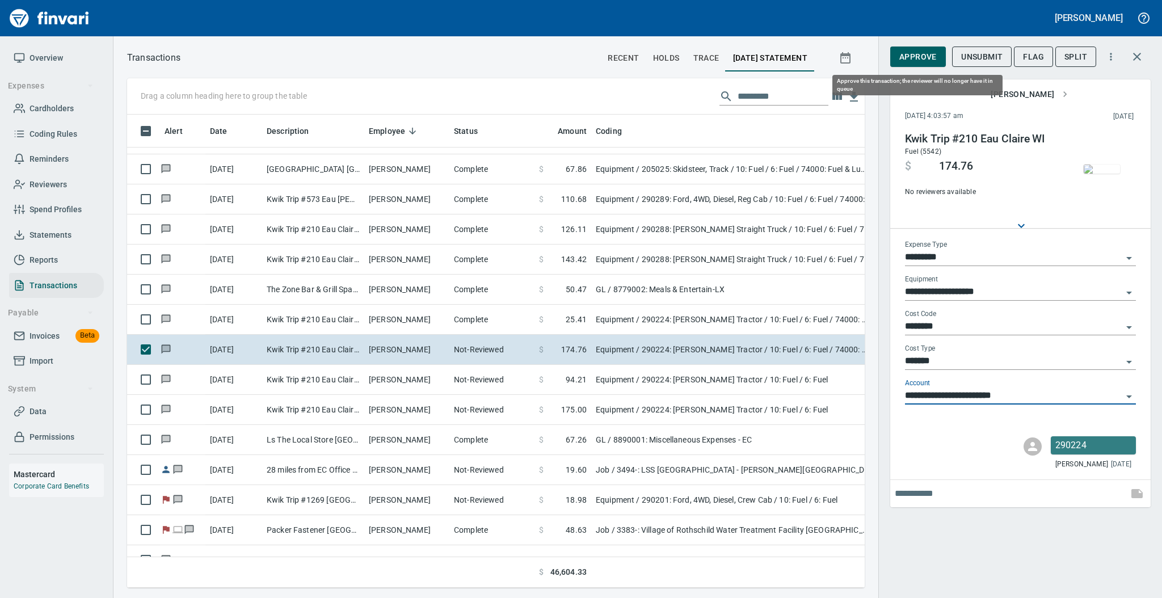
click at [904, 57] on span "Approve" at bounding box center [917, 57] width 37 height 14
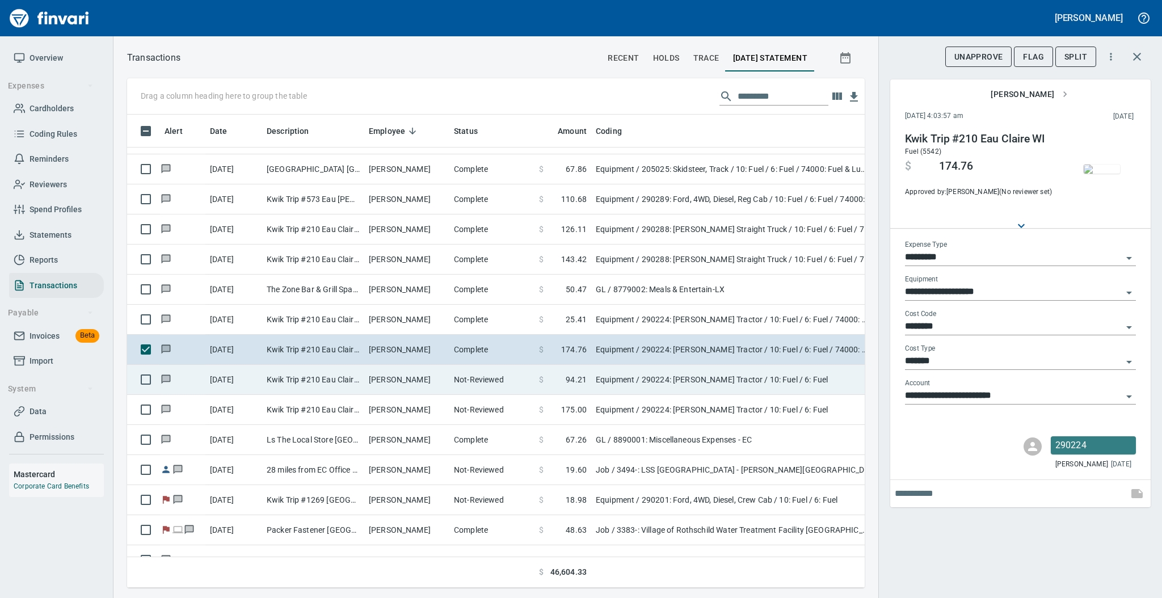
click at [434, 378] on td "[PERSON_NAME]" at bounding box center [406, 380] width 85 height 30
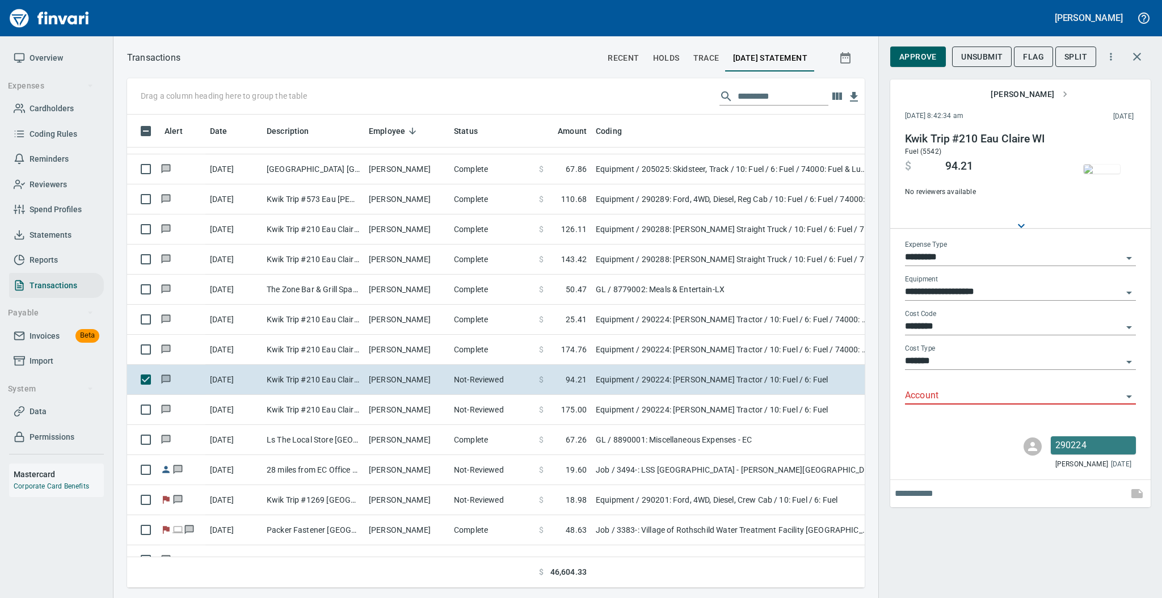
click at [928, 397] on input "Account" at bounding box center [1013, 396] width 217 height 16
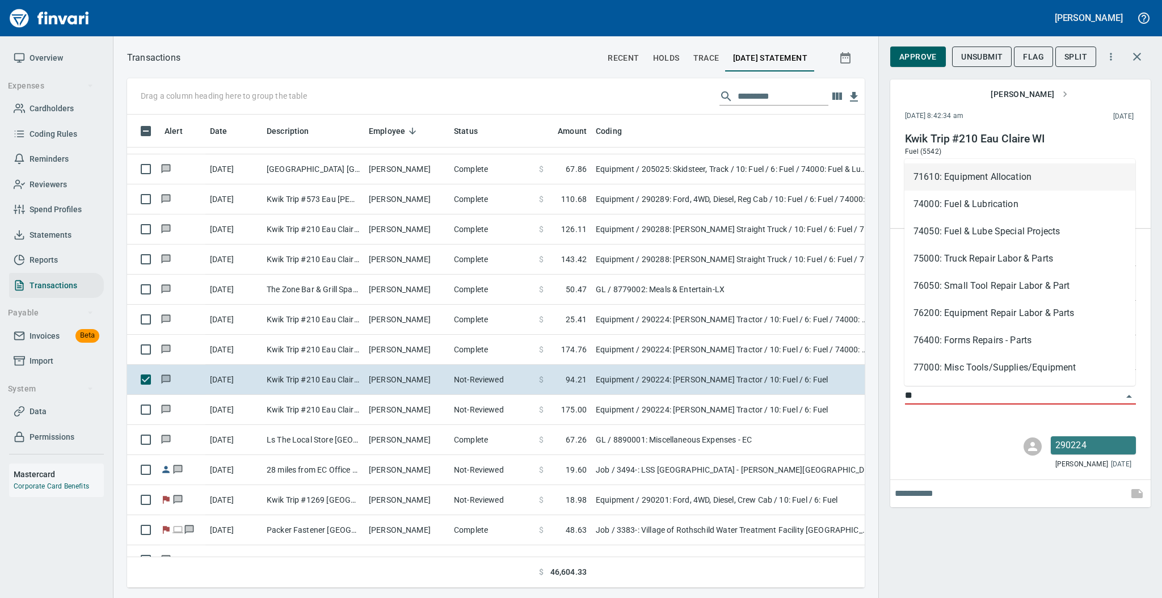
scroll to position [450, 714]
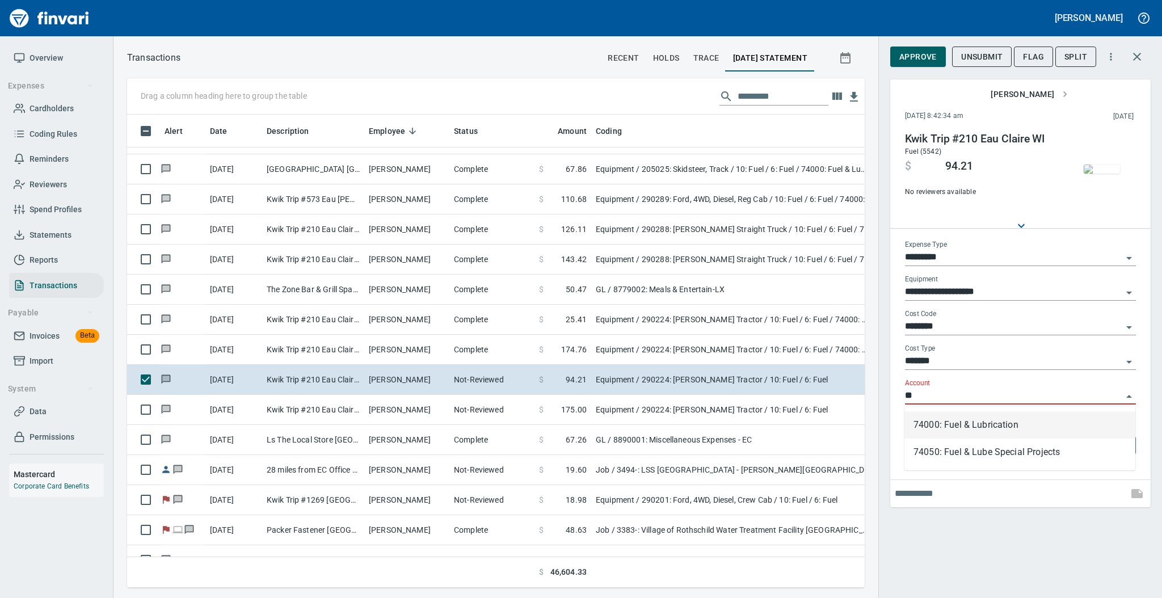
click at [935, 427] on li "74000: Fuel & Lubrication" at bounding box center [1019, 424] width 231 height 27
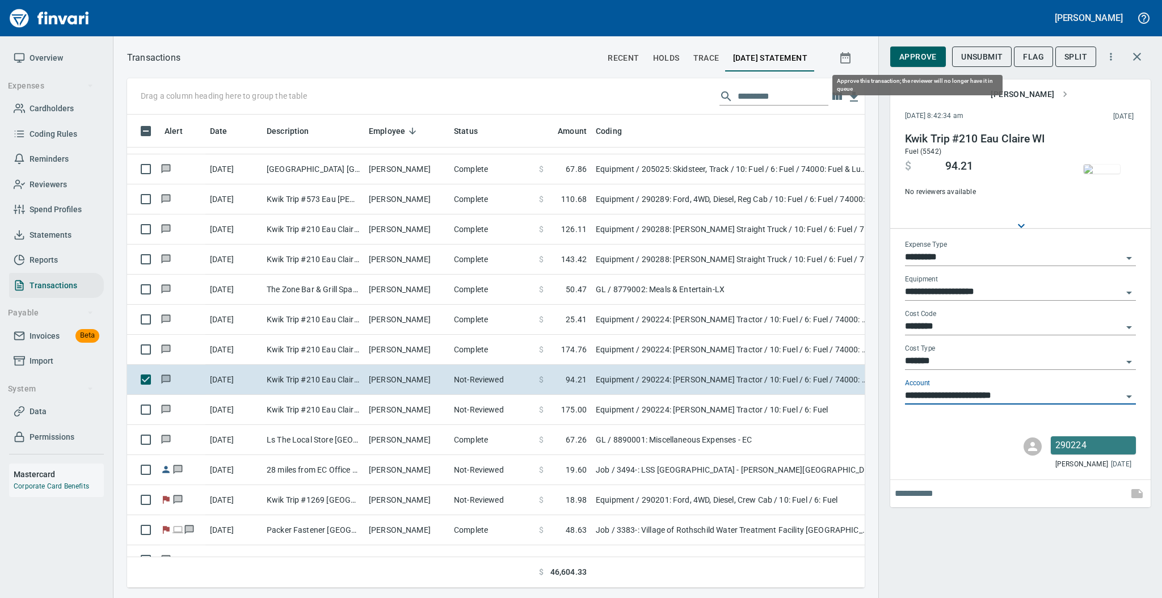
click at [909, 60] on span "Approve" at bounding box center [917, 57] width 37 height 14
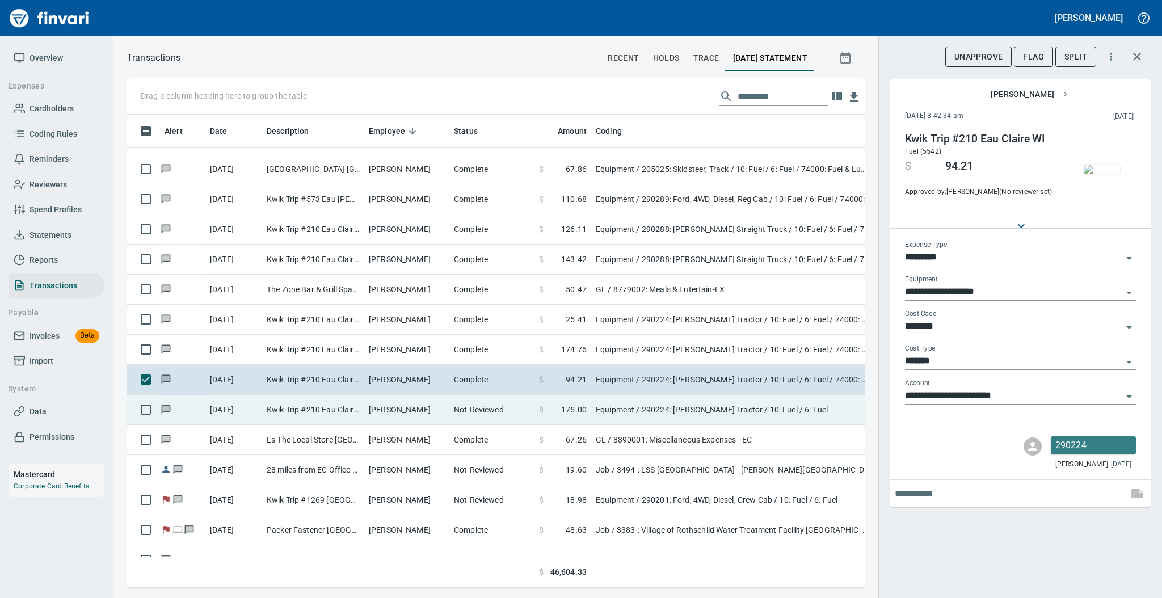
click at [402, 415] on td "[PERSON_NAME]" at bounding box center [406, 410] width 85 height 30
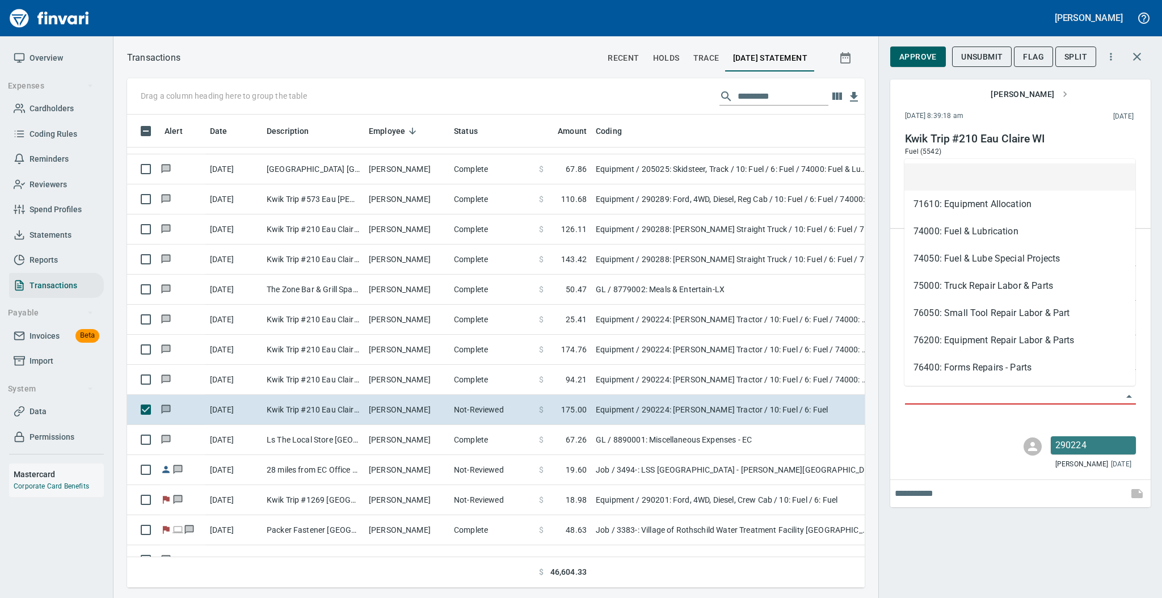
click at [939, 396] on input "Account" at bounding box center [1013, 396] width 217 height 16
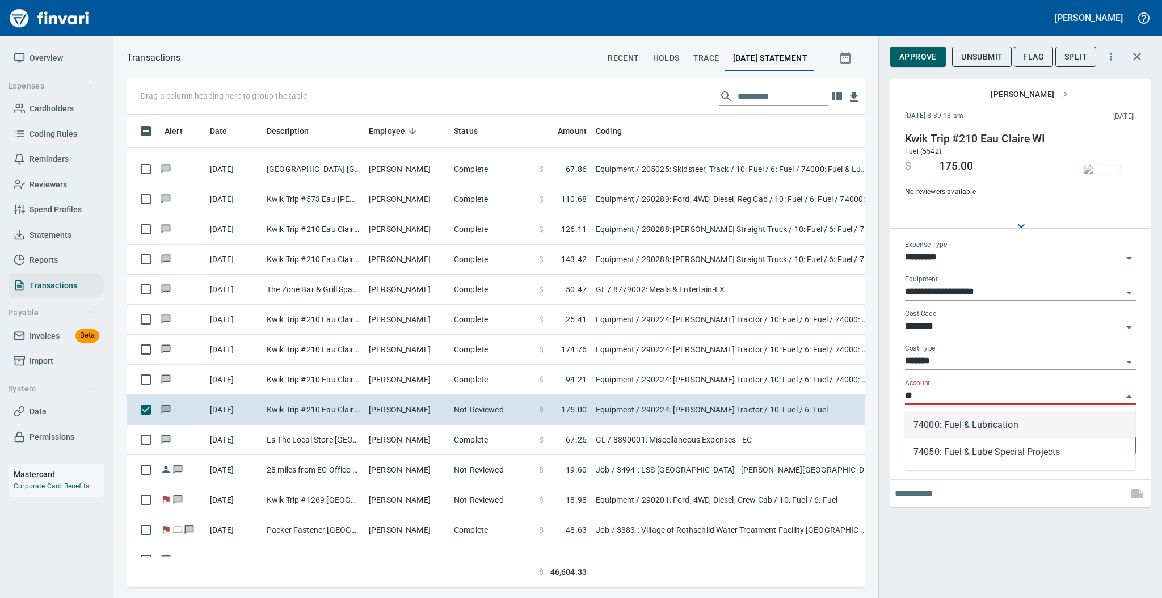
click at [944, 421] on li "74000: Fuel & Lubrication" at bounding box center [1019, 424] width 231 height 27
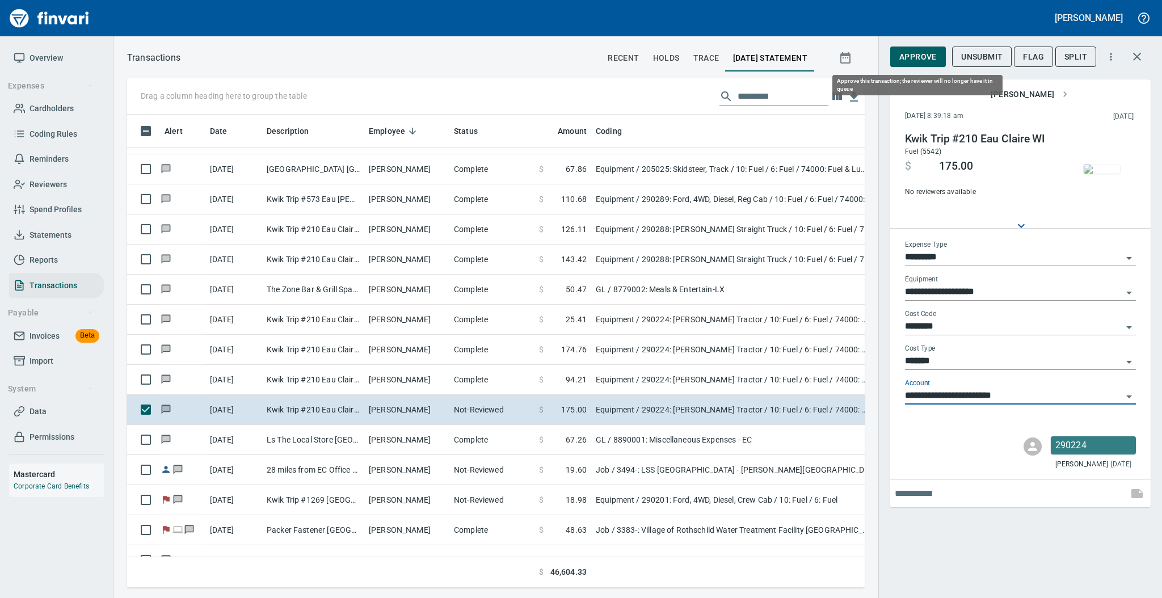
click at [919, 52] on span "Approve" at bounding box center [917, 57] width 37 height 14
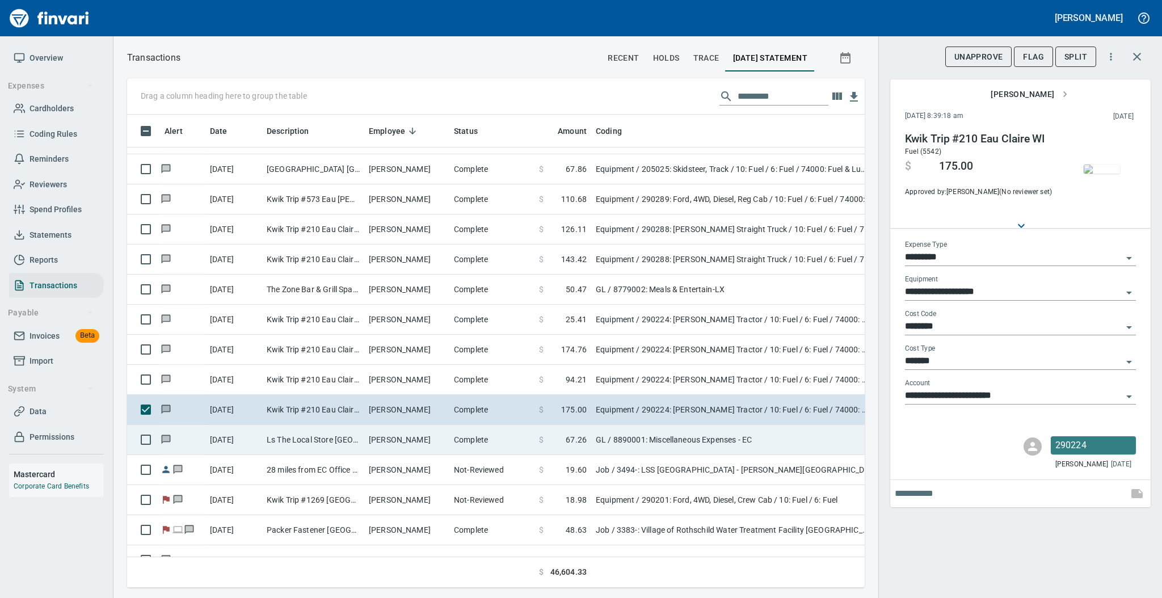
click at [413, 442] on td "[PERSON_NAME]" at bounding box center [406, 440] width 85 height 30
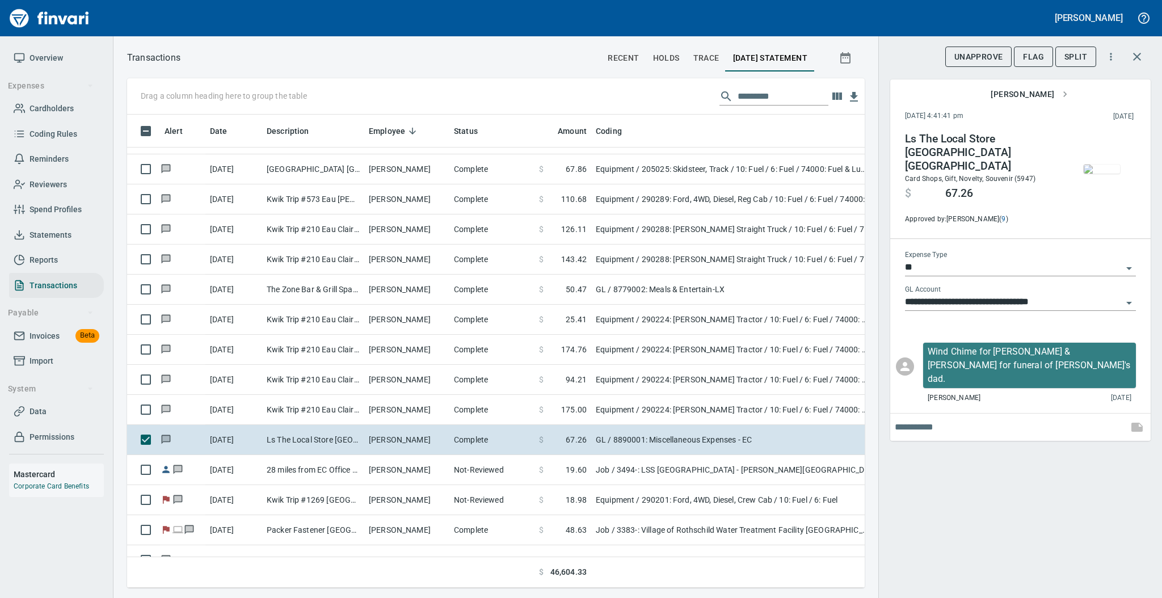
click at [1104, 171] on img "button" at bounding box center [1101, 168] width 36 height 9
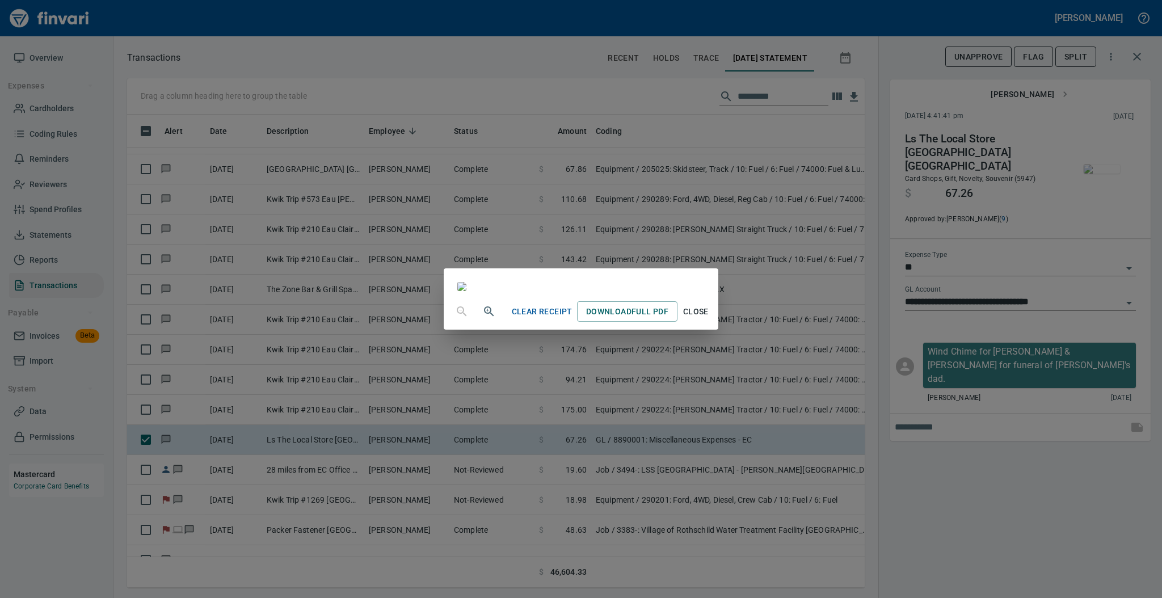
click at [709, 319] on span "Close" at bounding box center [695, 312] width 27 height 14
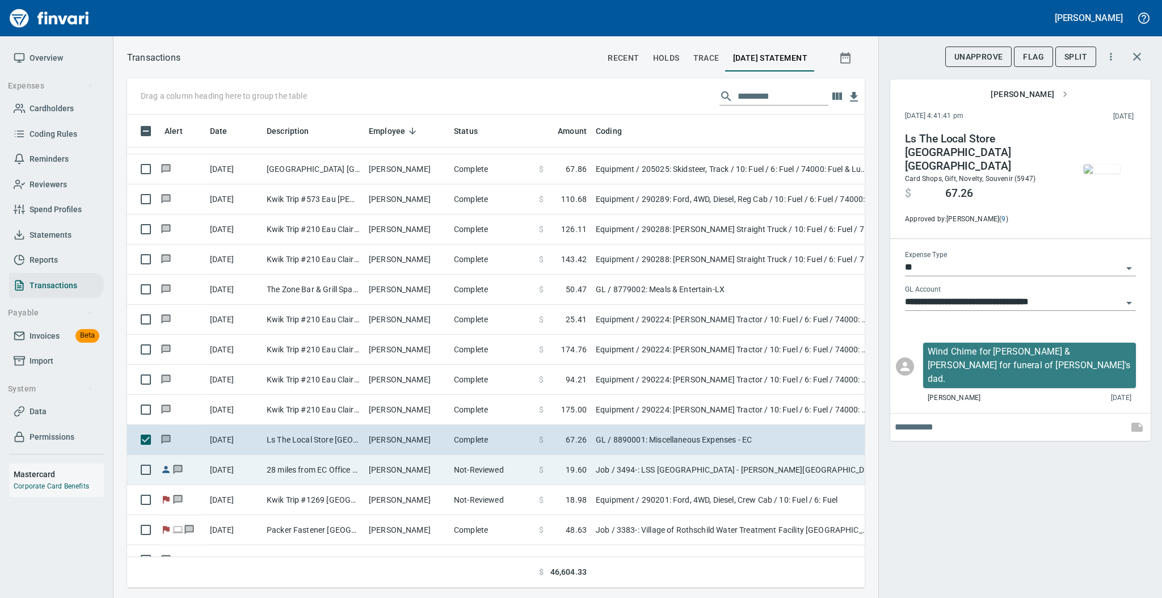
click at [454, 470] on td "Not-Reviewed" at bounding box center [491, 470] width 85 height 30
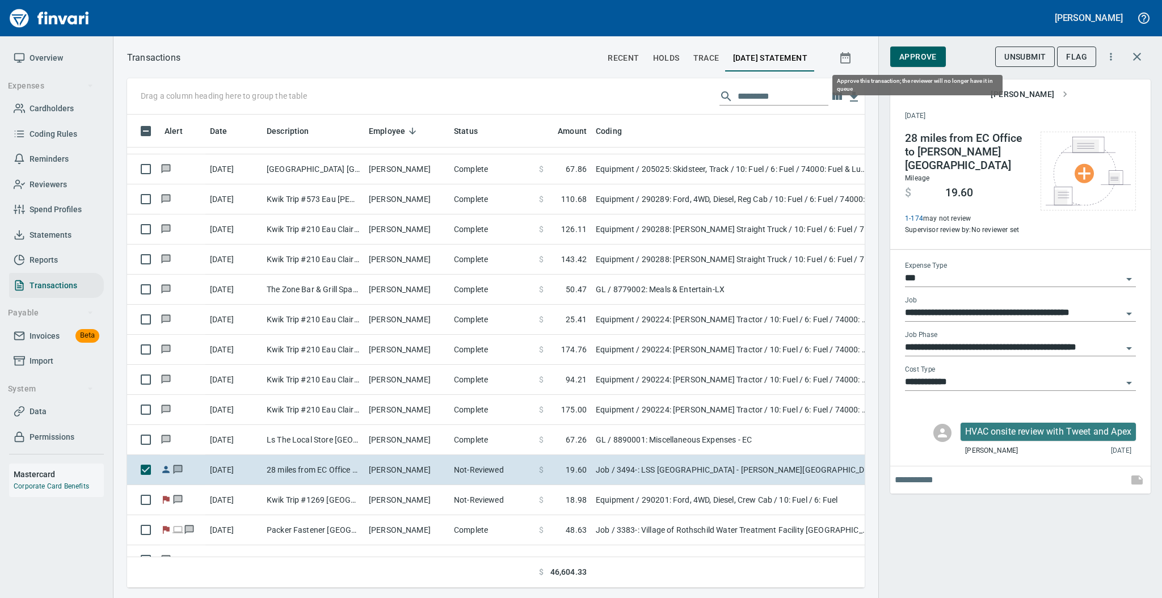
click at [918, 62] on span "Approve" at bounding box center [917, 57] width 37 height 14
